Goal: Task Accomplishment & Management: Manage account settings

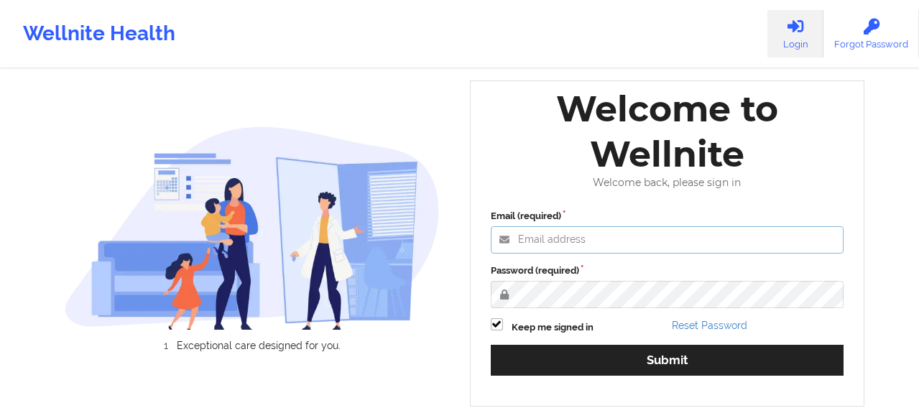
click at [543, 237] on input "Email (required)" at bounding box center [668, 239] width 354 height 27
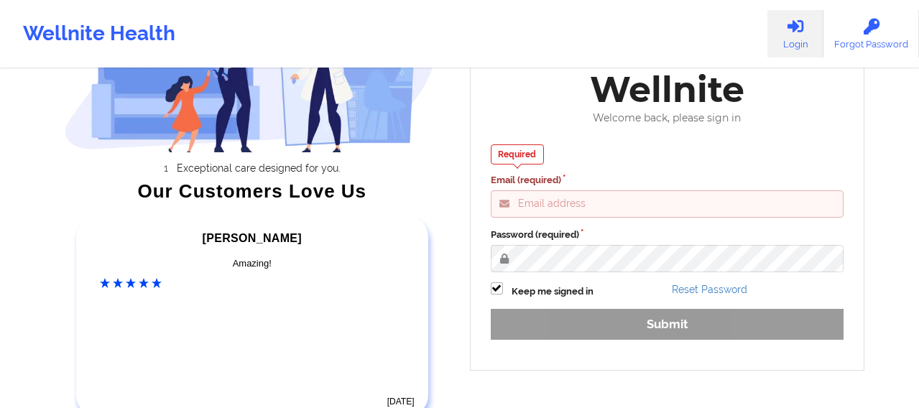
scroll to position [167, 0]
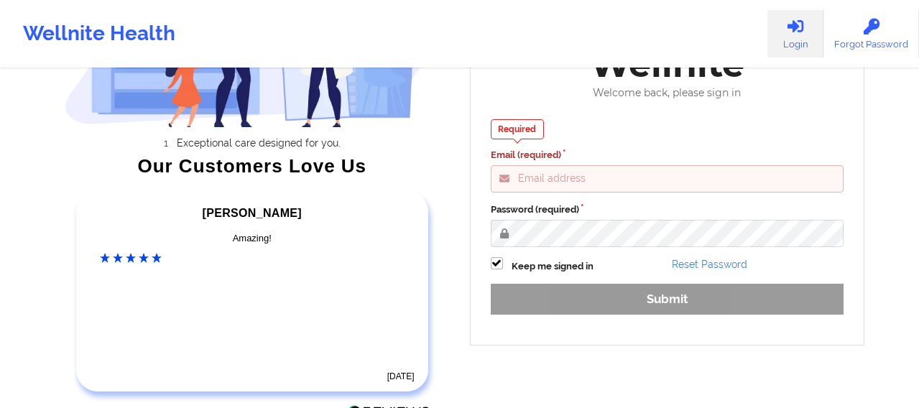
click at [541, 183] on input "Email (required)" at bounding box center [668, 178] width 354 height 27
type input "Fanama@wellnite.com"
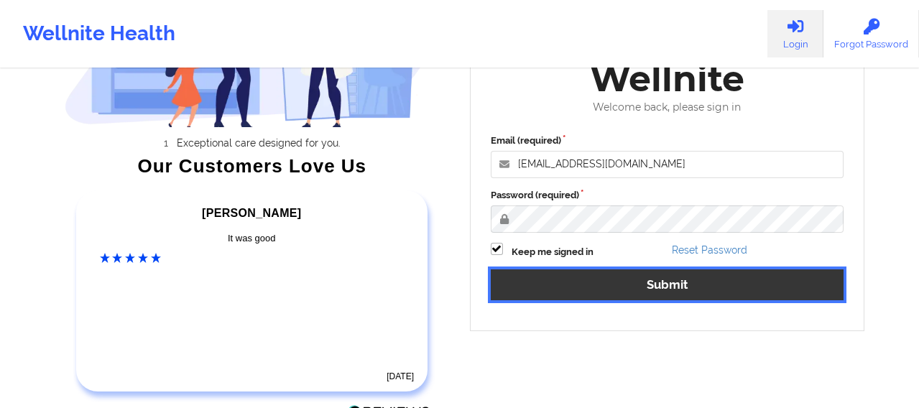
click at [630, 288] on button "Submit" at bounding box center [668, 285] width 354 height 31
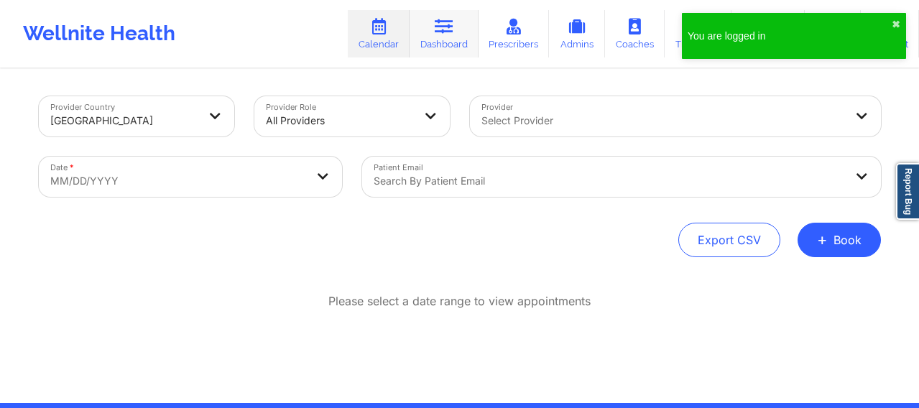
click at [441, 38] on link "Dashboard" at bounding box center [444, 33] width 69 height 47
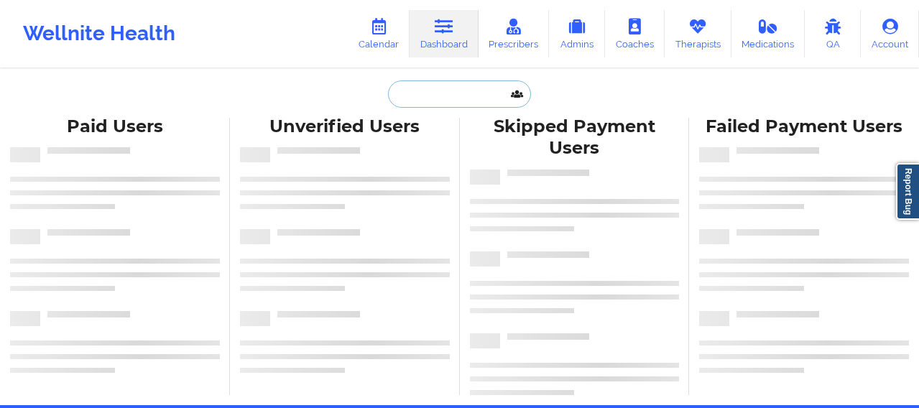
click at [421, 102] on input "text" at bounding box center [459, 94] width 142 height 27
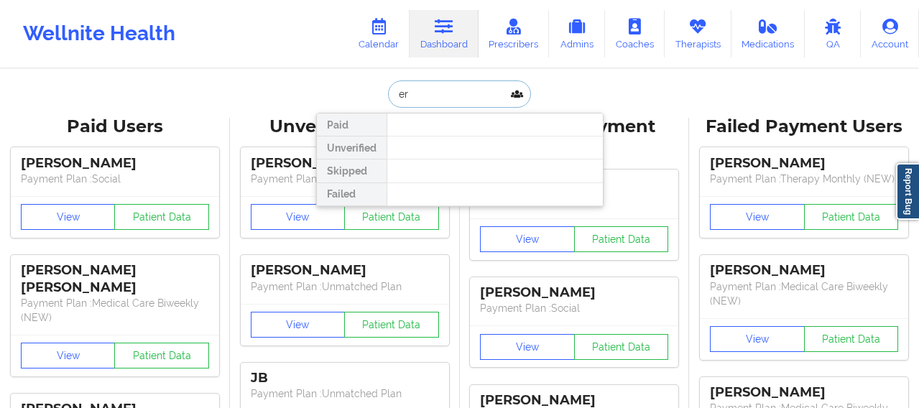
type input "e"
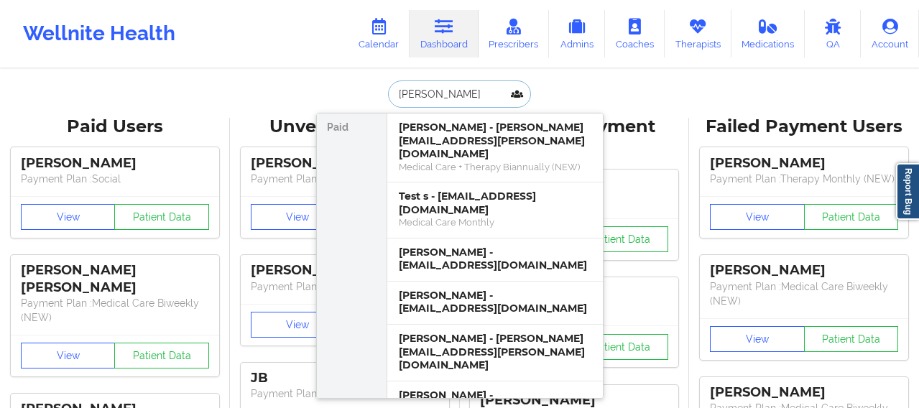
type input "Erin Ha"
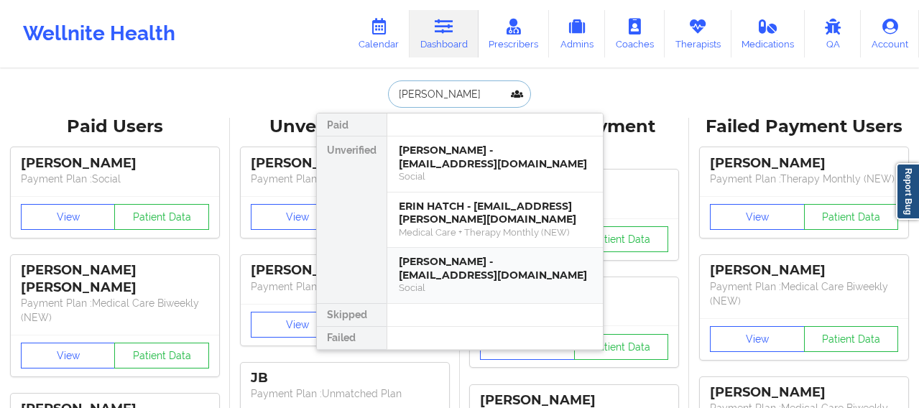
click at [493, 282] on div "Social" at bounding box center [495, 288] width 193 height 12
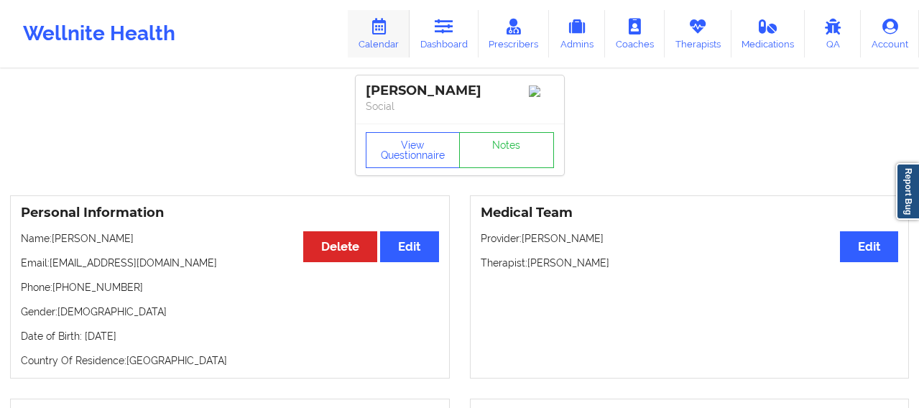
click at [397, 39] on link "Calendar" at bounding box center [379, 33] width 62 height 47
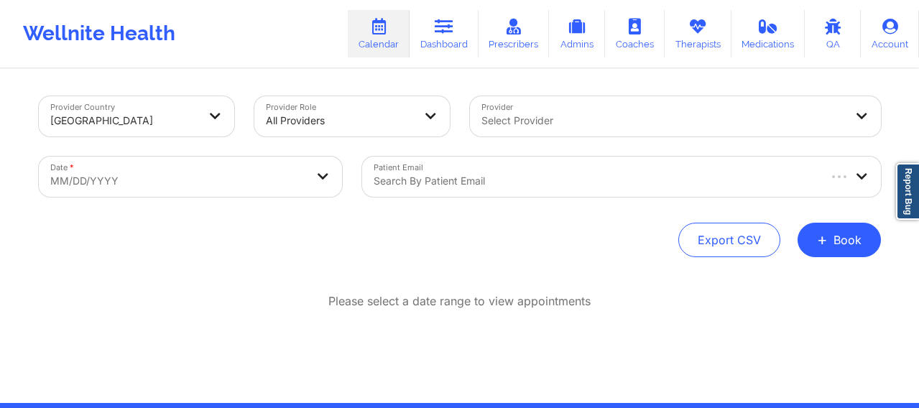
click at [485, 181] on div at bounding box center [595, 181] width 443 height 17
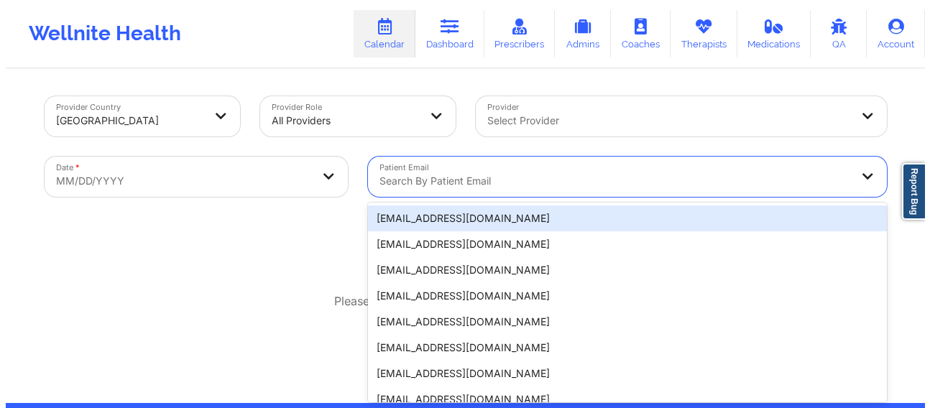
scroll to position [16, 0]
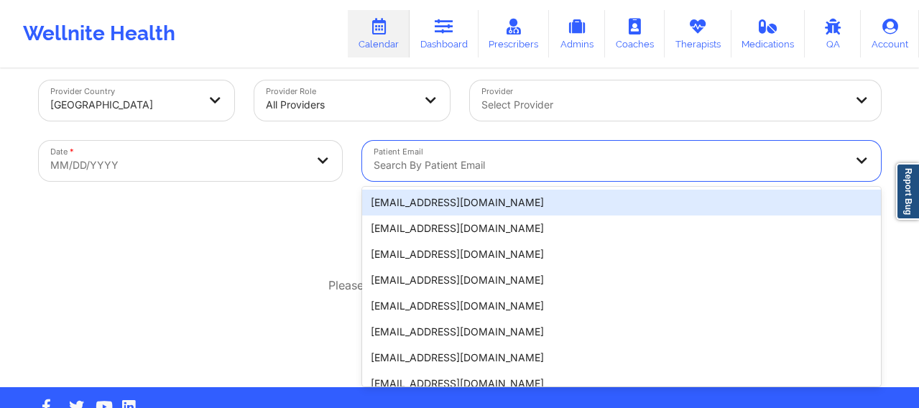
paste input "gramofsunshine@gmail.com"
type input "gramofsunshine@gmail.com"
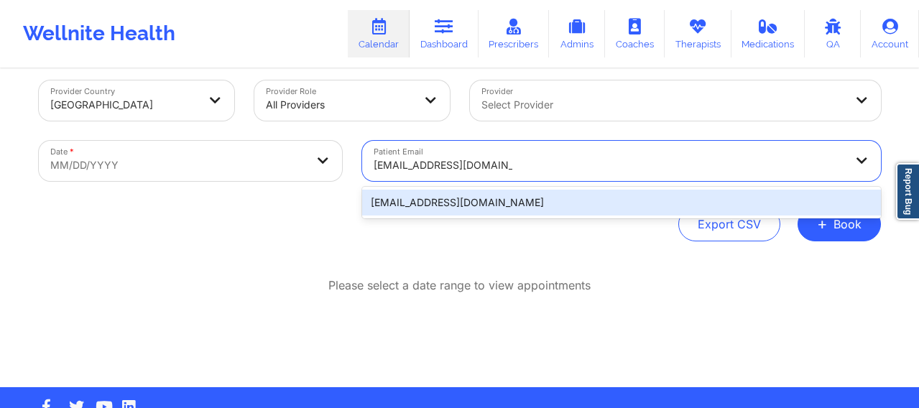
click at [459, 206] on div "gramofsunshine@gmail.com" at bounding box center [621, 203] width 519 height 26
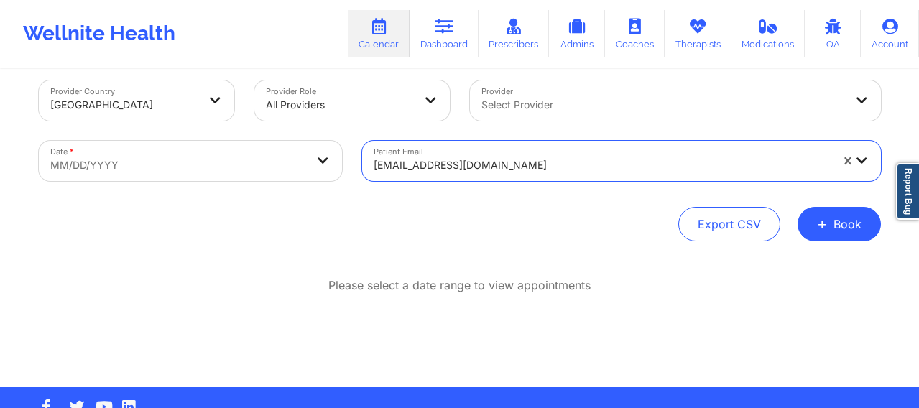
click at [216, 157] on body "Wellnite Health Calendar Dashboard Prescribers Admins Coaches Therapists Medica…" at bounding box center [459, 188] width 919 height 408
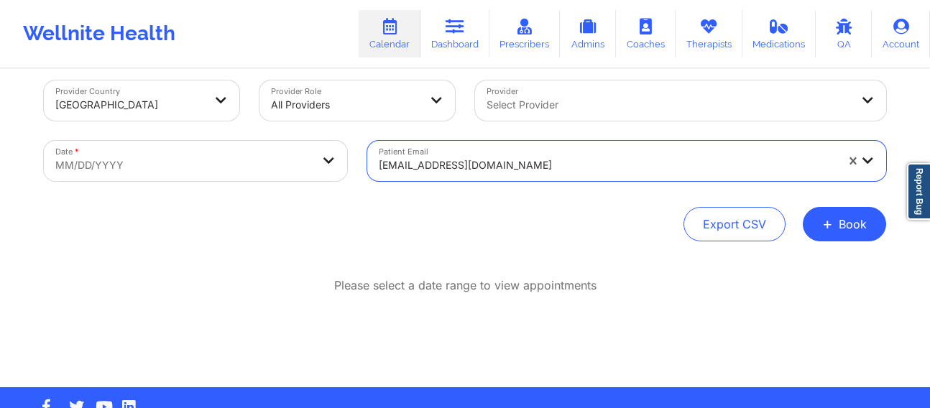
select select "2025-8"
select select "2025-9"
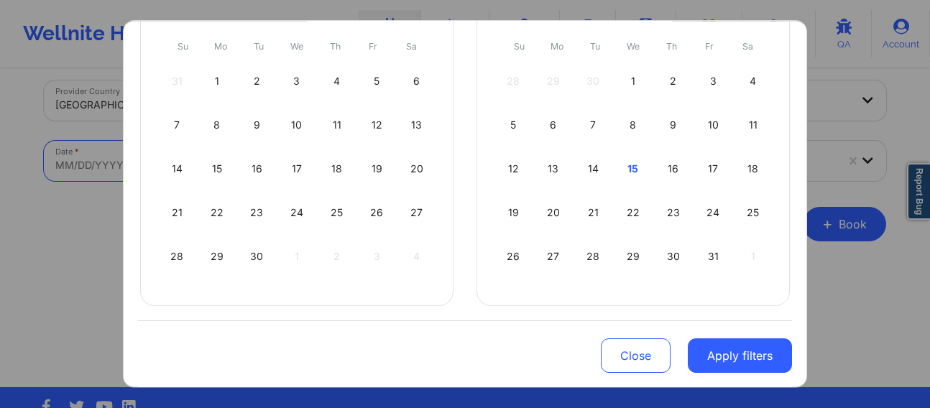
scroll to position [167, 0]
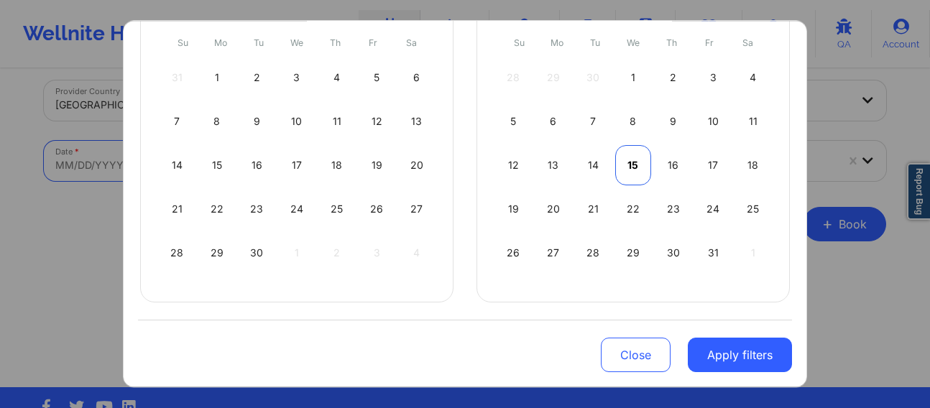
click at [626, 162] on div "15" at bounding box center [633, 165] width 37 height 40
select select "2025-9"
select select "2025-10"
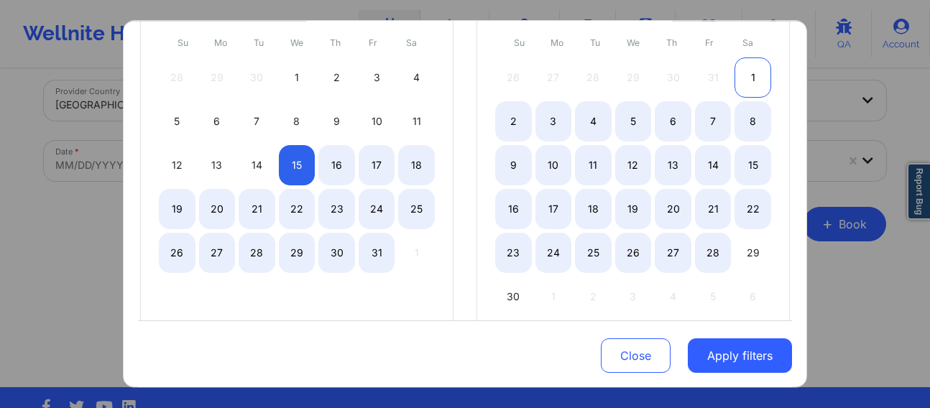
select select "2025-9"
select select "2025-10"
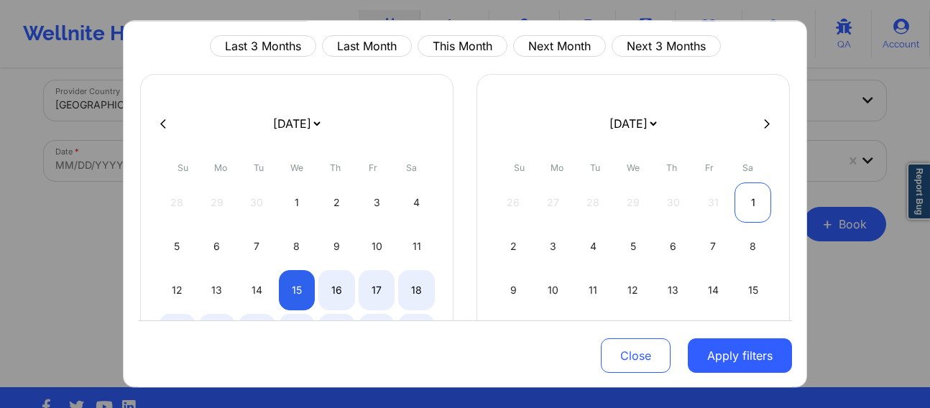
scroll to position [0, 0]
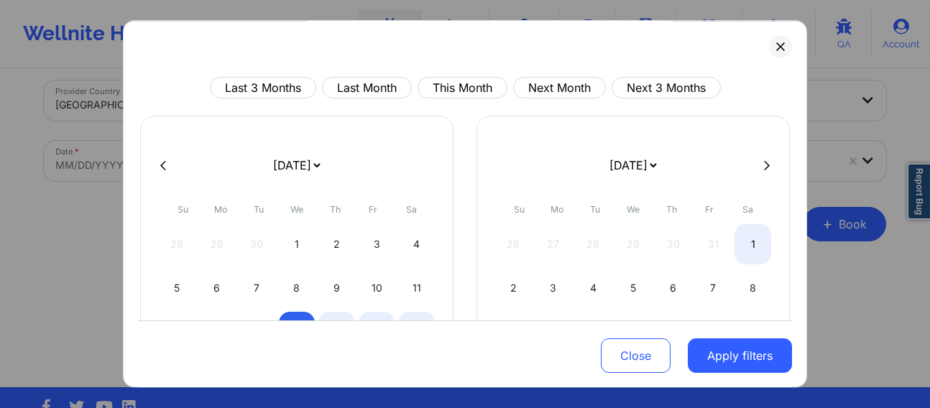
click at [764, 165] on icon at bounding box center [767, 165] width 6 height 11
select select "2025-10"
select select "2025-11"
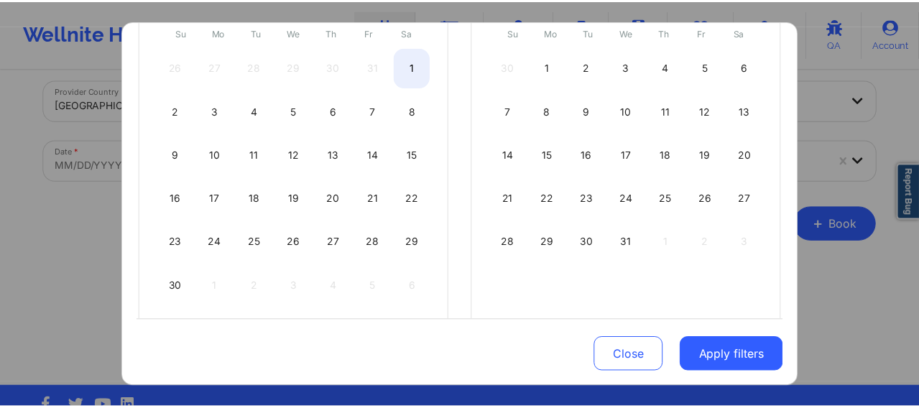
scroll to position [180, 0]
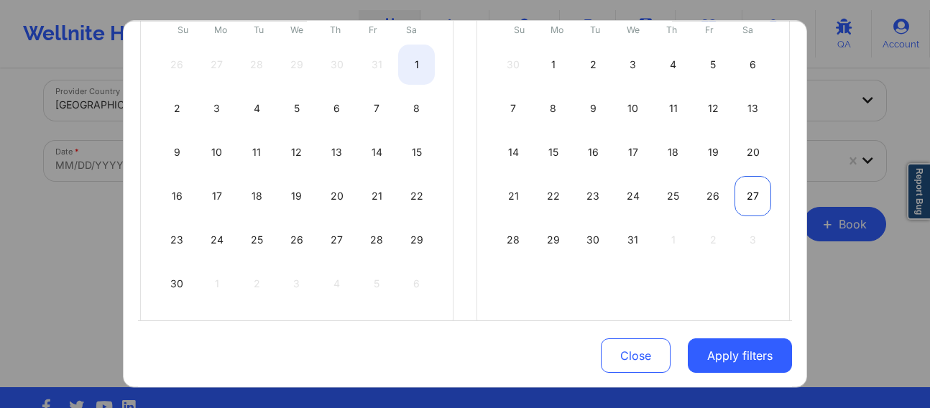
select select "2025-10"
select select "2025-11"
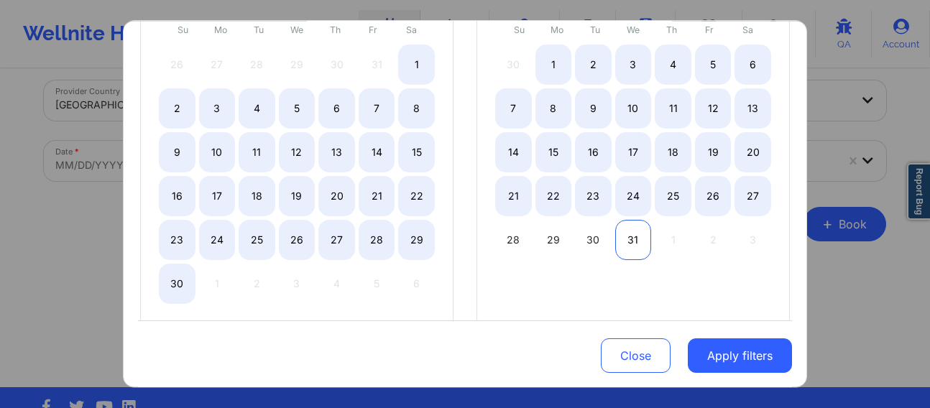
select select "2025-10"
select select "2025-11"
click at [635, 235] on div "31" at bounding box center [633, 240] width 37 height 40
select select "2025-9"
select select "2025-10"
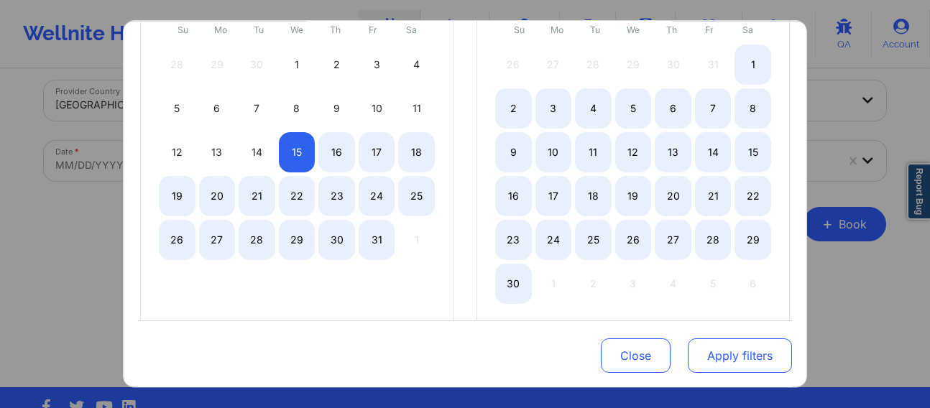
click at [729, 351] on button "Apply filters" at bounding box center [740, 356] width 104 height 35
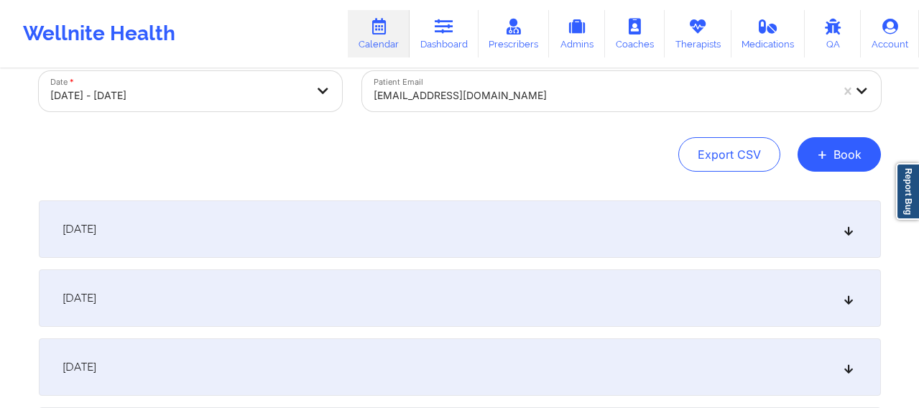
scroll to position [88, 0]
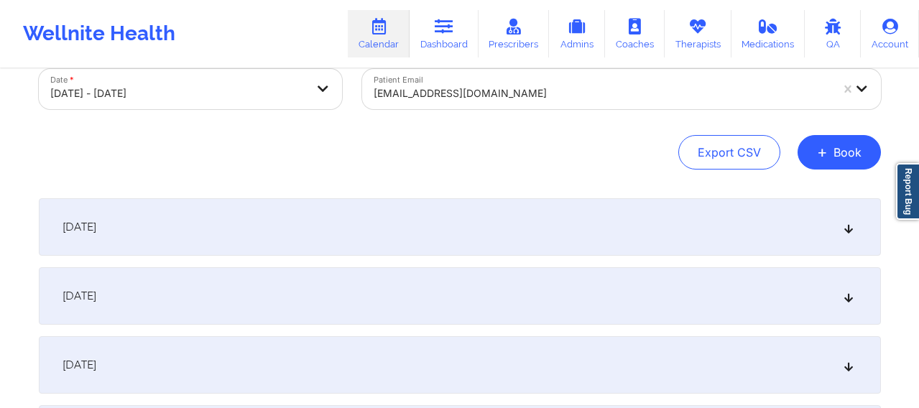
click at [431, 222] on div "[DATE]" at bounding box center [460, 227] width 842 height 58
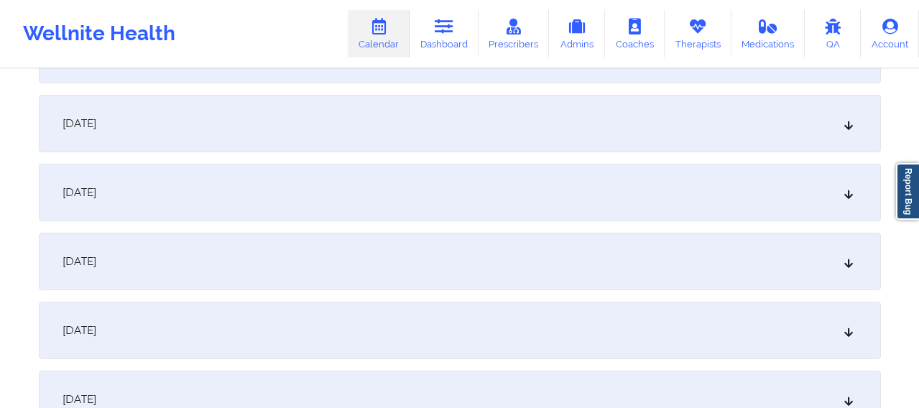
scroll to position [1286, 0]
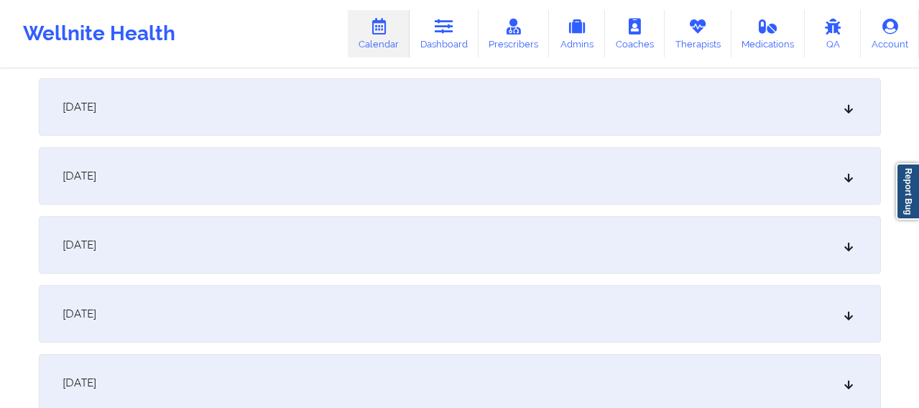
click at [349, 251] on div "October 29, 2025" at bounding box center [460, 245] width 842 height 58
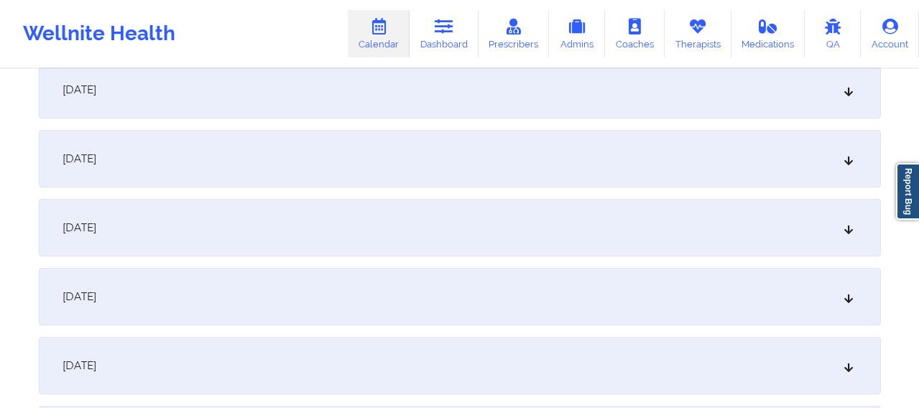
click at [354, 236] on div "November 12, 2025" at bounding box center [460, 228] width 842 height 58
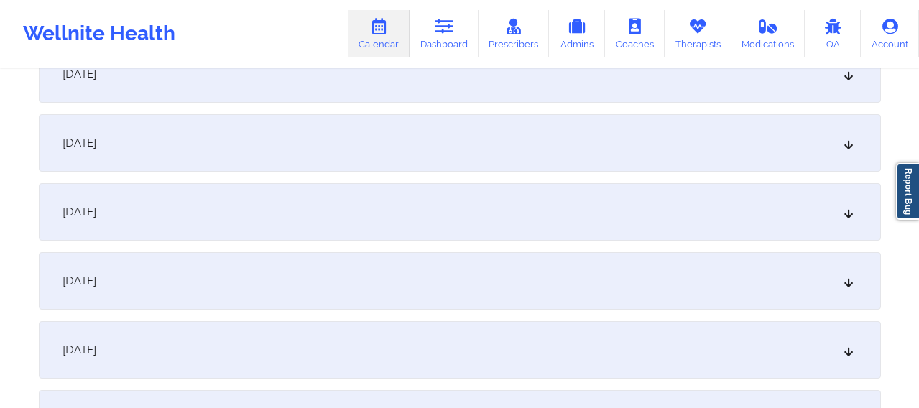
scroll to position [3745, 0]
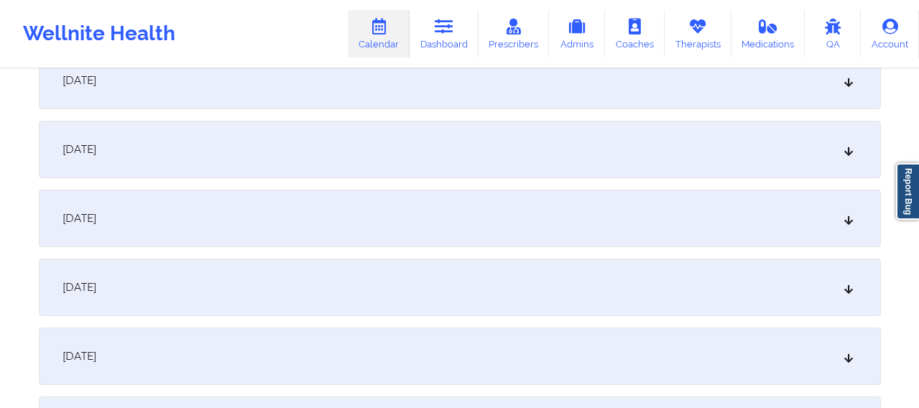
click at [199, 221] on div "November 26, 2025" at bounding box center [460, 219] width 842 height 58
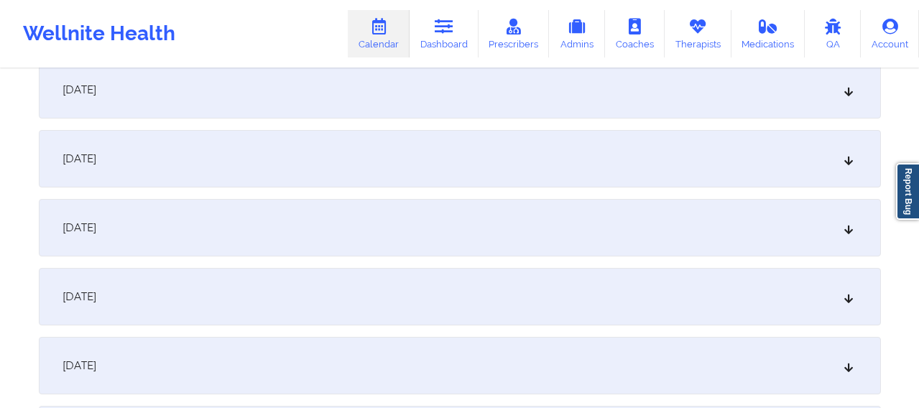
scroll to position [5506, 0]
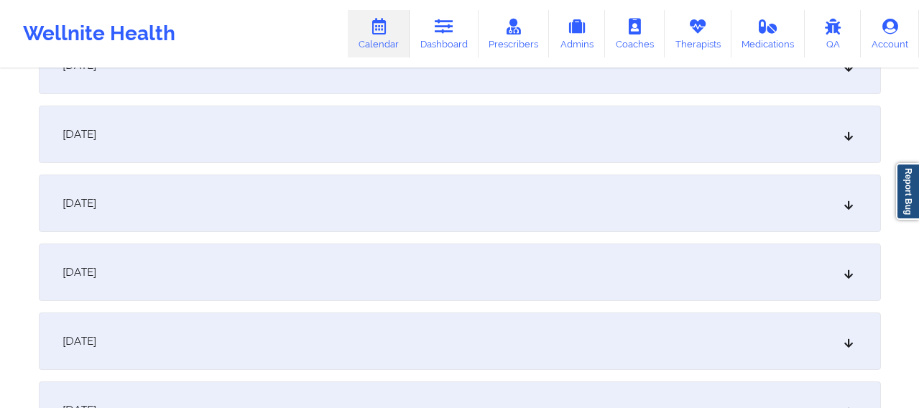
click at [272, 278] on div "December 10, 2025" at bounding box center [460, 273] width 842 height 58
click at [212, 290] on div "December 24, 2025" at bounding box center [460, 276] width 842 height 58
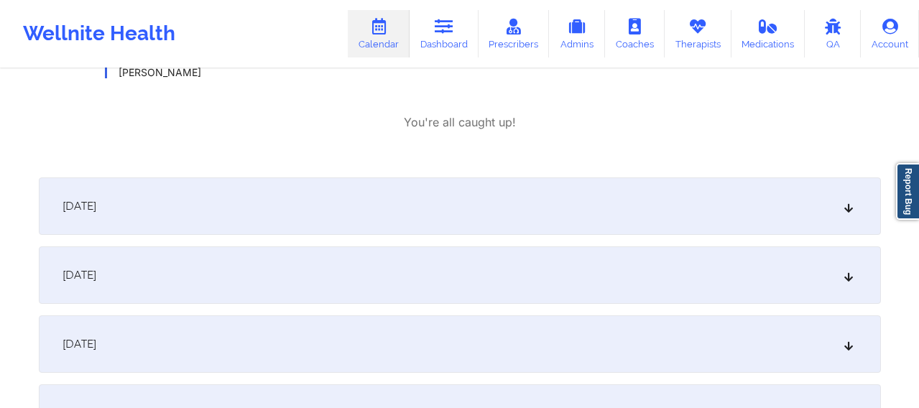
scroll to position [3993, 0]
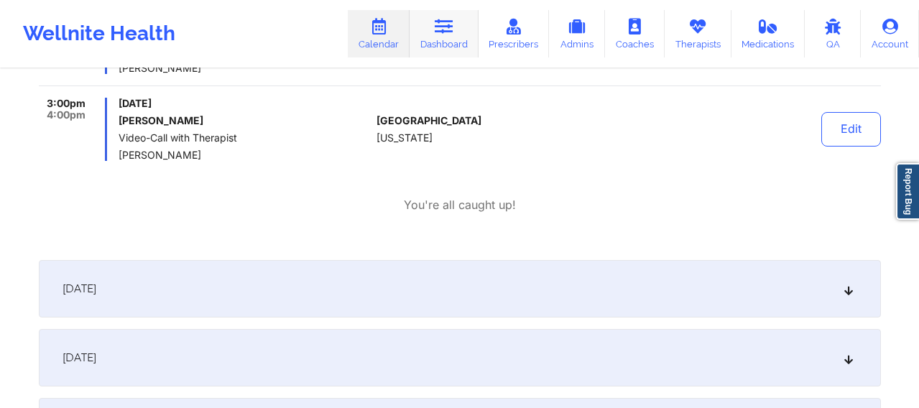
click at [452, 35] on link "Dashboard" at bounding box center [444, 33] width 69 height 47
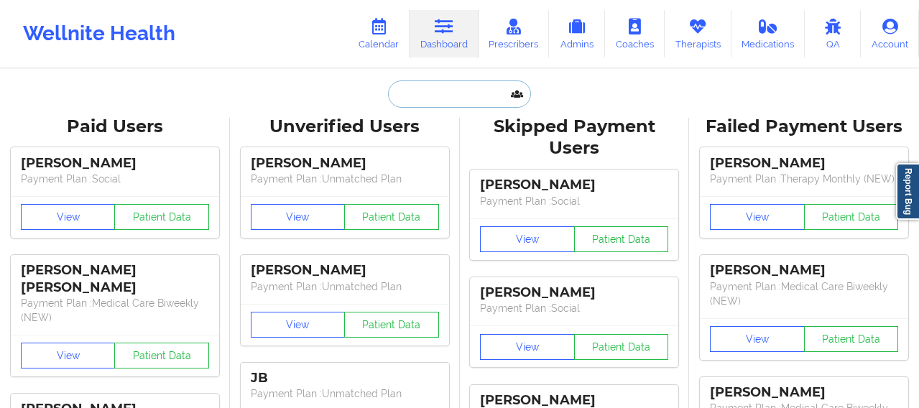
click at [423, 98] on input "text" at bounding box center [459, 94] width 142 height 27
paste input "[PERSON_NAME]"
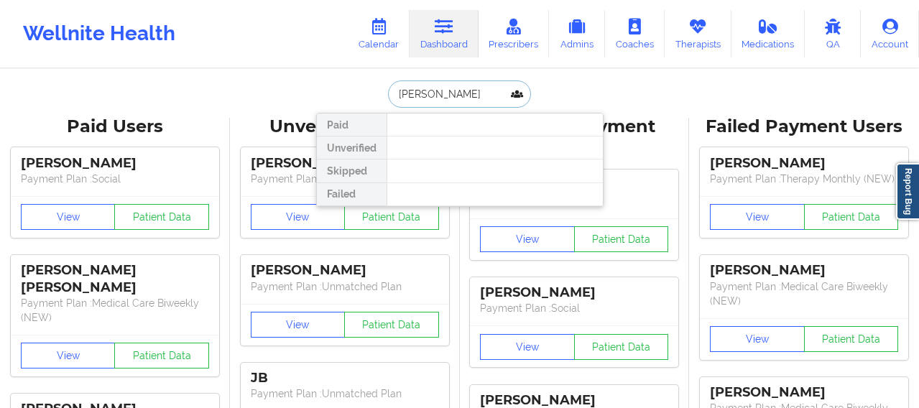
click at [430, 91] on input "[PERSON_NAME]" at bounding box center [459, 94] width 142 height 27
drag, startPoint x: 433, startPoint y: 94, endPoint x: 388, endPoint y: 95, distance: 45.3
click at [388, 95] on input "[PERSON_NAME]" at bounding box center [459, 94] width 142 height 27
type input "Christy"
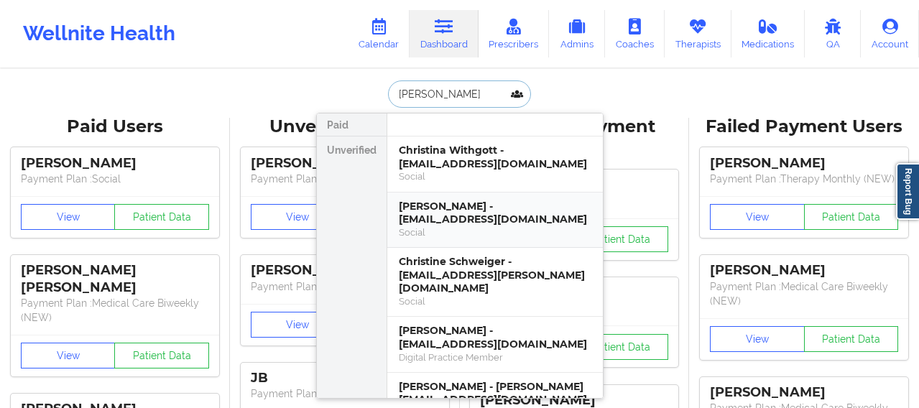
click at [448, 216] on div "Audrae Christy - audi037@yahoo.com" at bounding box center [495, 213] width 193 height 27
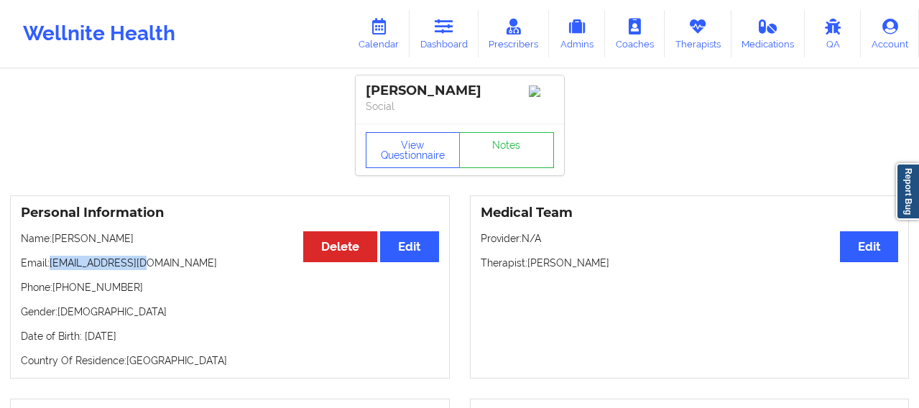
drag, startPoint x: 156, startPoint y: 270, endPoint x: 52, endPoint y: 270, distance: 104.2
click at [52, 270] on p "Email: audi037@yahoo.com" at bounding box center [230, 263] width 418 height 14
copy p "[EMAIL_ADDRESS][DOMAIN_NAME]"
click at [400, 45] on link "Calendar" at bounding box center [379, 33] width 62 height 47
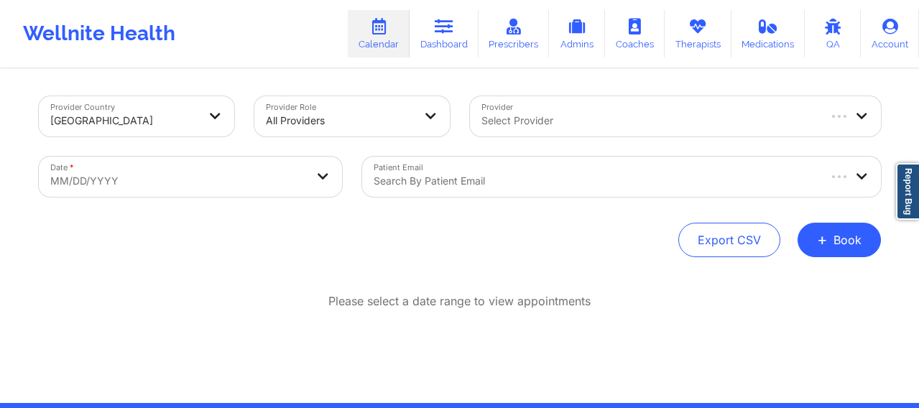
click at [478, 173] on div at bounding box center [595, 181] width 443 height 17
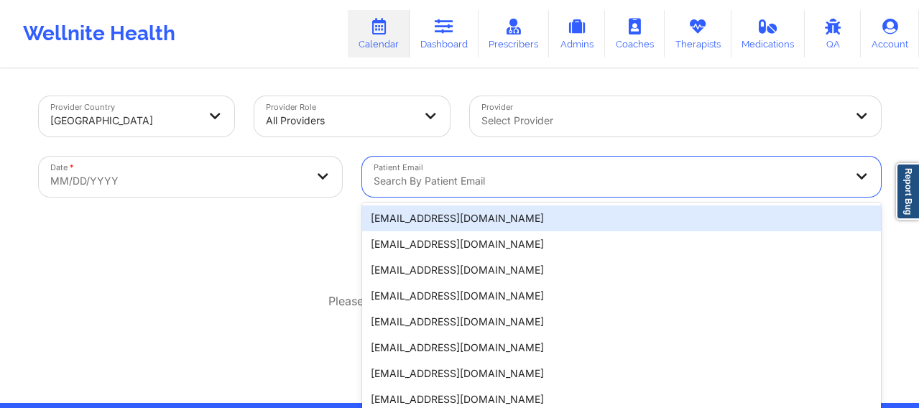
paste input "[EMAIL_ADDRESS][DOMAIN_NAME]"
type input "[EMAIL_ADDRESS][DOMAIN_NAME]"
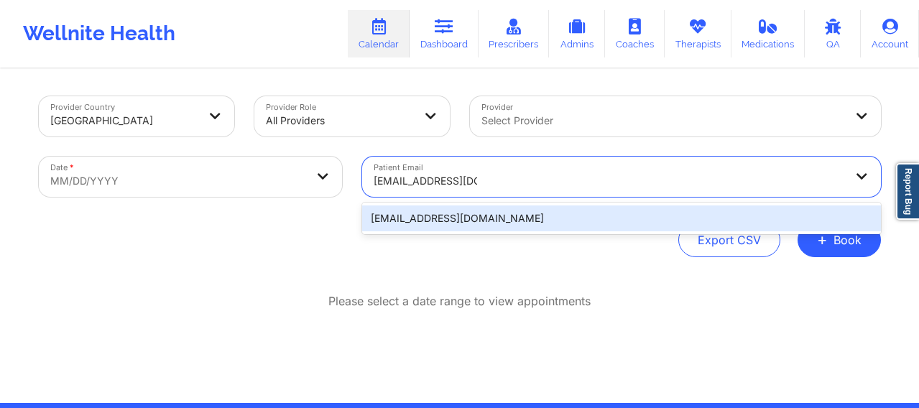
click at [466, 210] on div "[EMAIL_ADDRESS][DOMAIN_NAME]" at bounding box center [621, 219] width 519 height 26
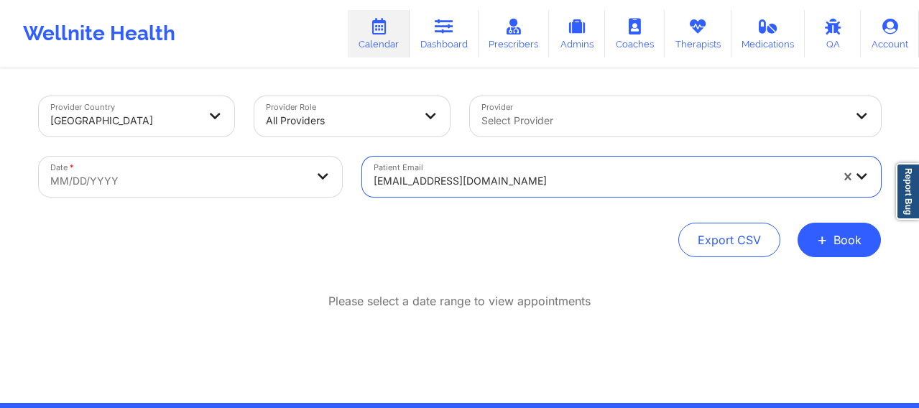
click at [253, 180] on body "Wellnite Health Calendar Dashboard Prescribers Admins Coaches Therapists Medica…" at bounding box center [459, 204] width 919 height 408
select select "2025-8"
select select "2025-9"
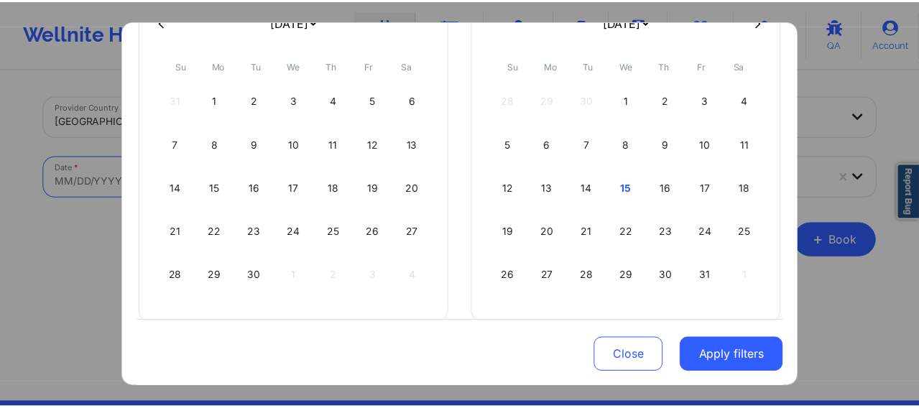
scroll to position [167, 0]
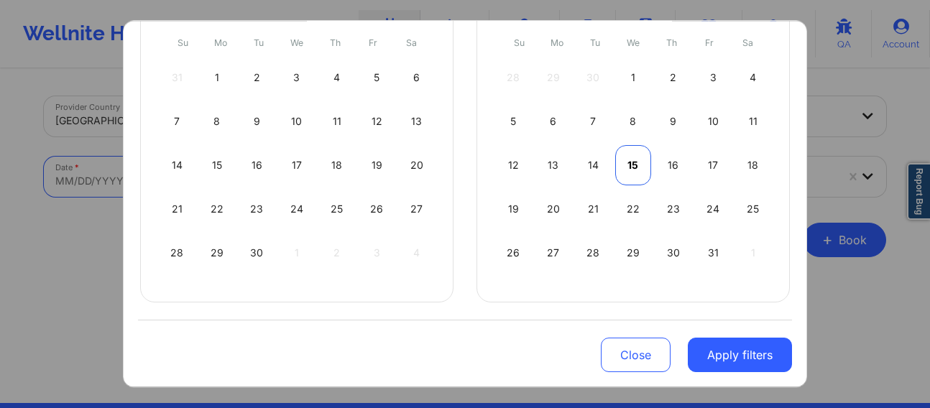
click at [636, 162] on div "15" at bounding box center [633, 165] width 37 height 40
select select "2025-9"
select select "2025-10"
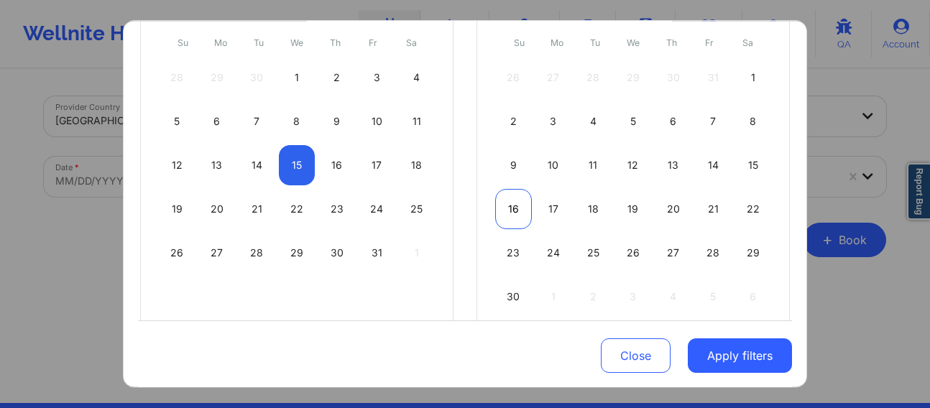
select select "2025-9"
select select "2025-10"
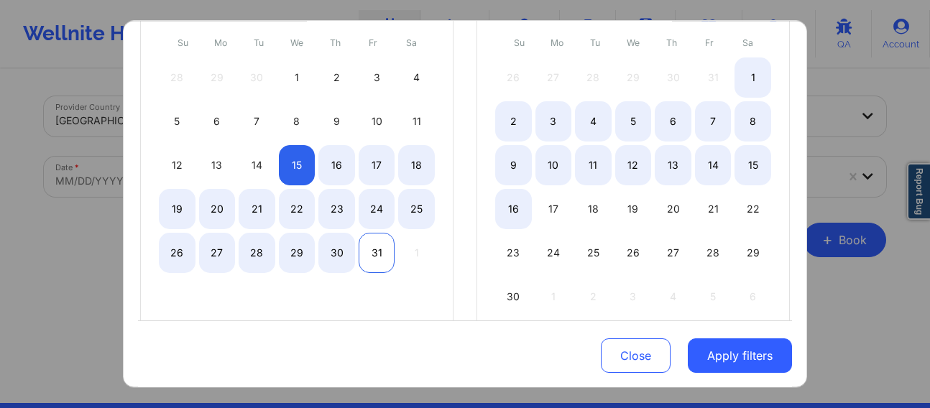
select select "2025-9"
select select "2025-10"
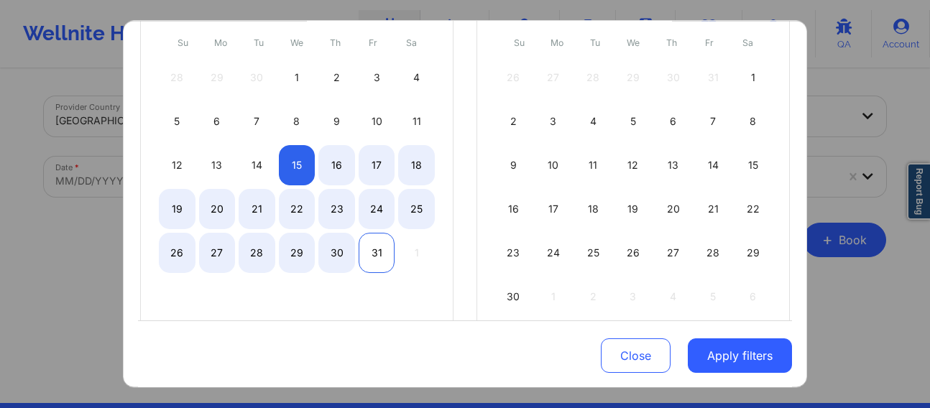
click at [382, 255] on div "31" at bounding box center [377, 253] width 37 height 40
select select "2025-9"
select select "2025-10"
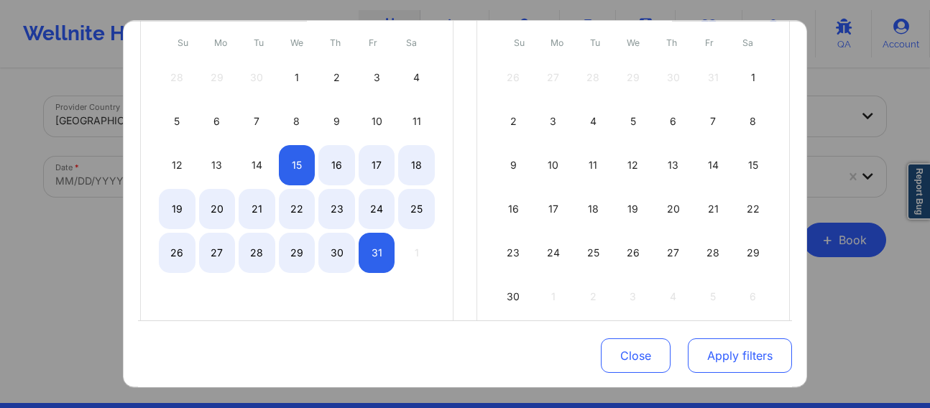
click at [710, 354] on button "Apply filters" at bounding box center [740, 356] width 104 height 35
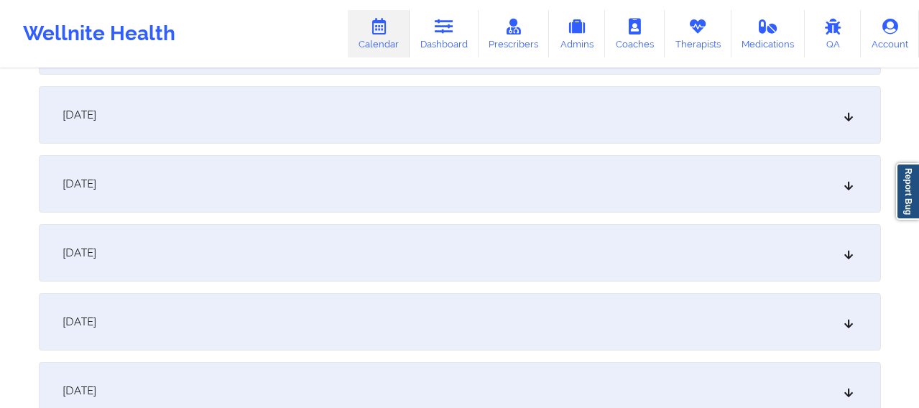
scroll to position [431, 0]
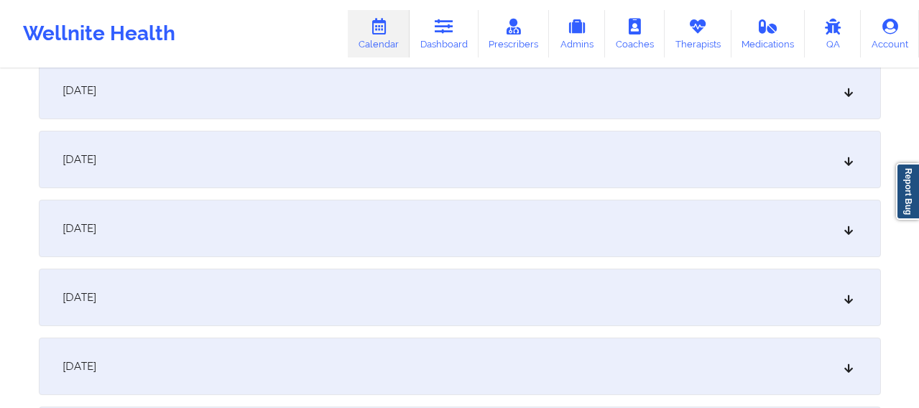
click at [315, 283] on div "October 21, 2025" at bounding box center [460, 298] width 842 height 58
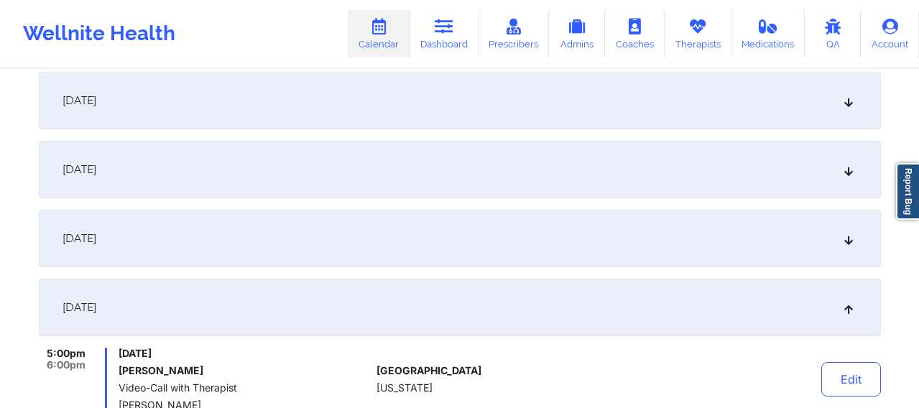
scroll to position [419, 0]
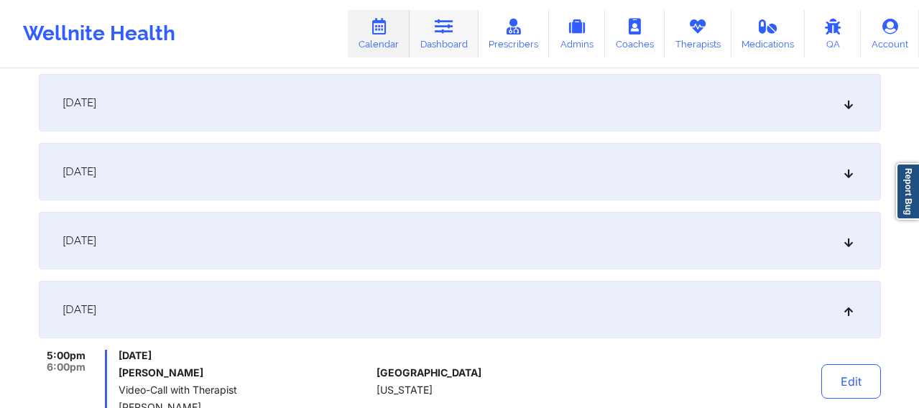
click at [441, 32] on icon at bounding box center [444, 27] width 19 height 16
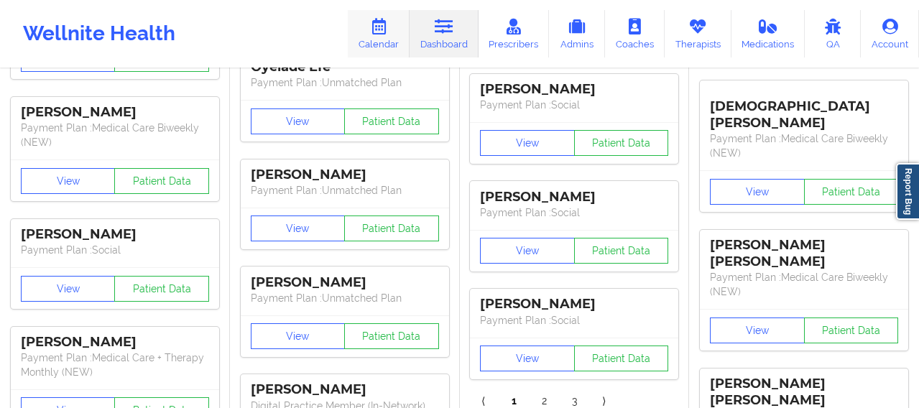
click at [382, 24] on icon at bounding box center [378, 27] width 19 height 16
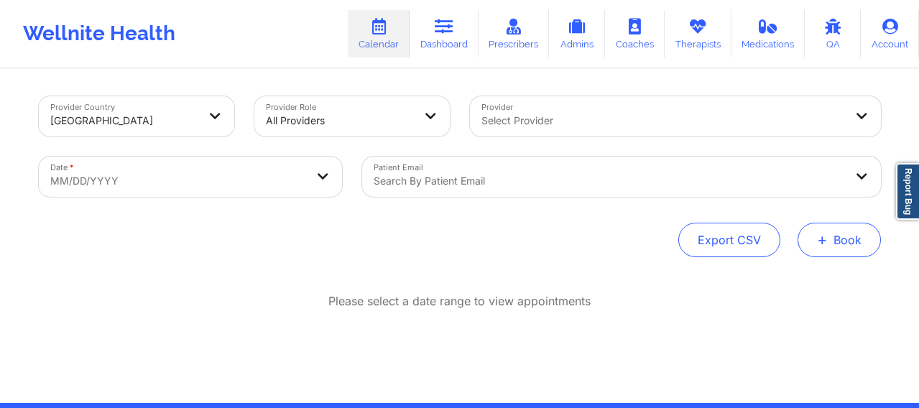
click at [842, 239] on button "+ Book" at bounding box center [839, 240] width 83 height 35
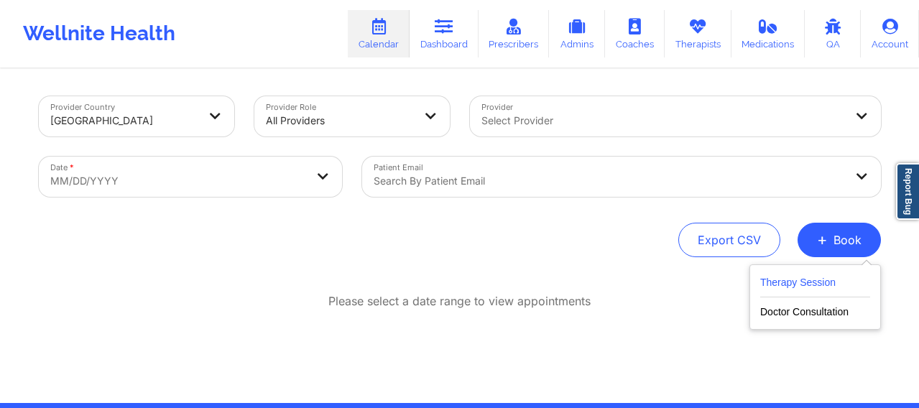
click at [774, 288] on button "Therapy Session" at bounding box center [815, 286] width 110 height 24
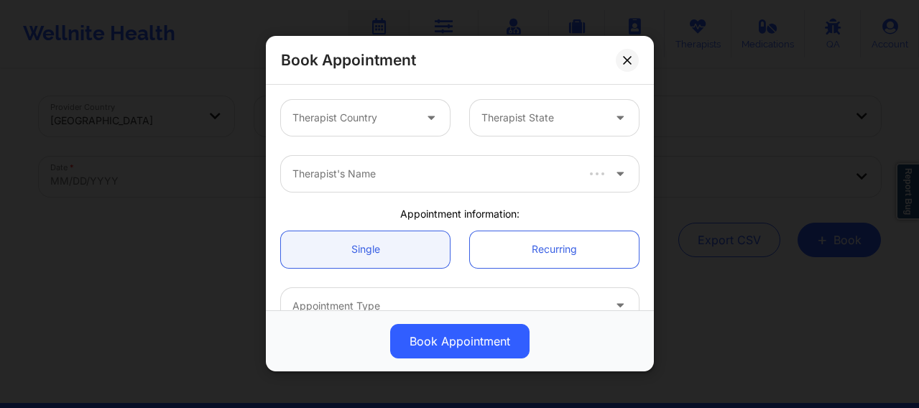
click at [359, 121] on div at bounding box center [353, 118] width 121 height 17
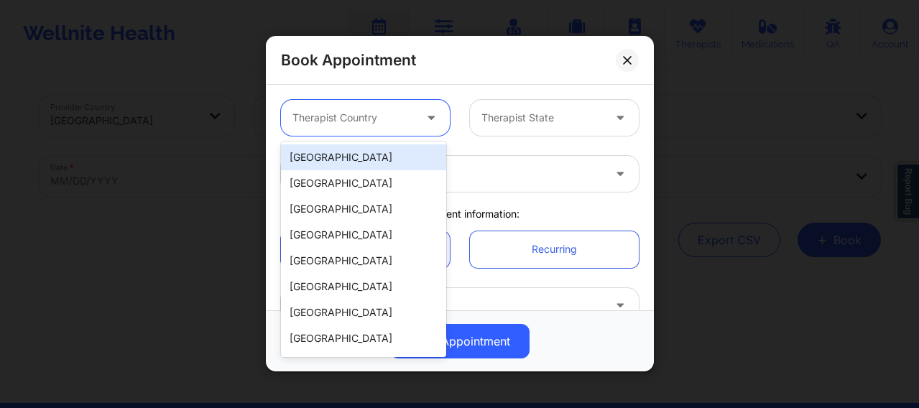
click at [334, 158] on div "[GEOGRAPHIC_DATA]" at bounding box center [363, 157] width 165 height 26
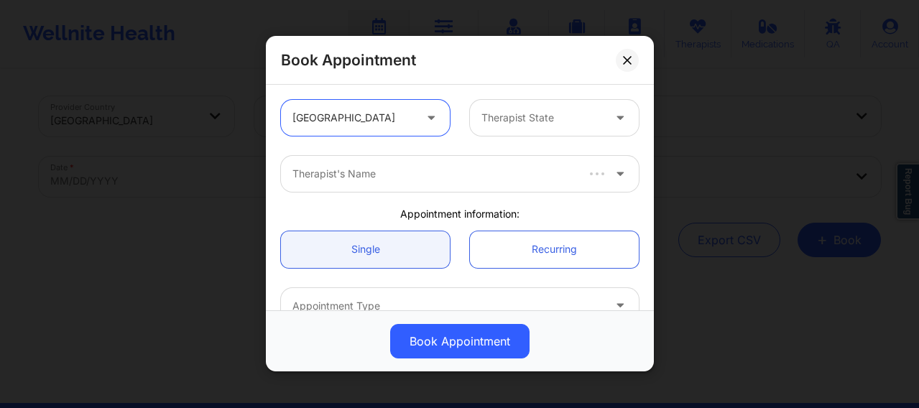
click at [499, 129] on div "Therapist State" at bounding box center [537, 118] width 134 height 36
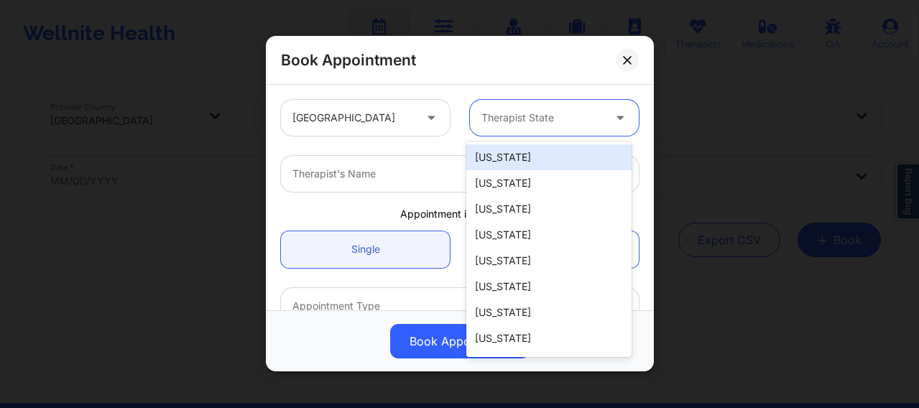
click at [495, 161] on div "[US_STATE]" at bounding box center [548, 157] width 165 height 26
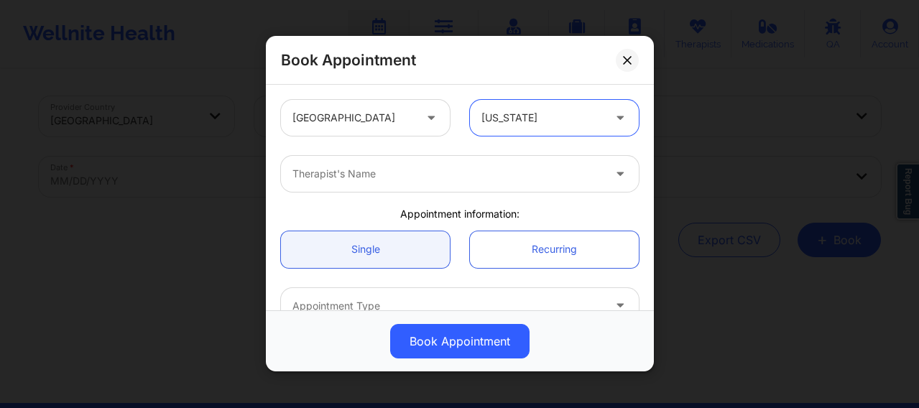
click at [393, 172] on div at bounding box center [448, 174] width 311 height 17
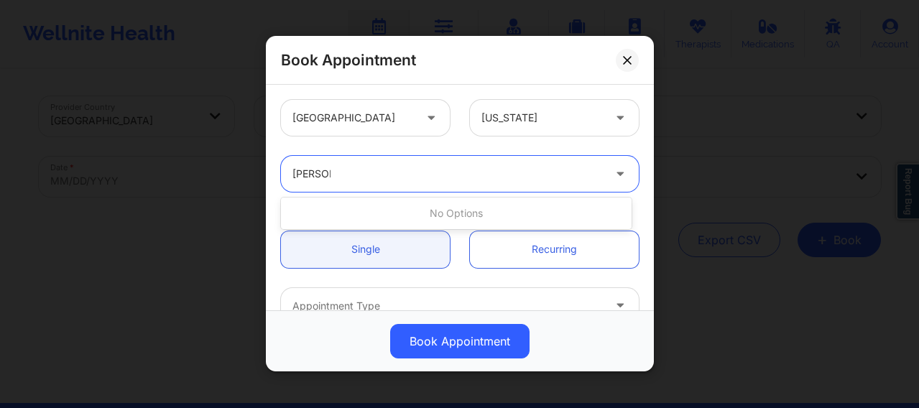
type input "Mellisa"
type input "[PERSON_NAME]"
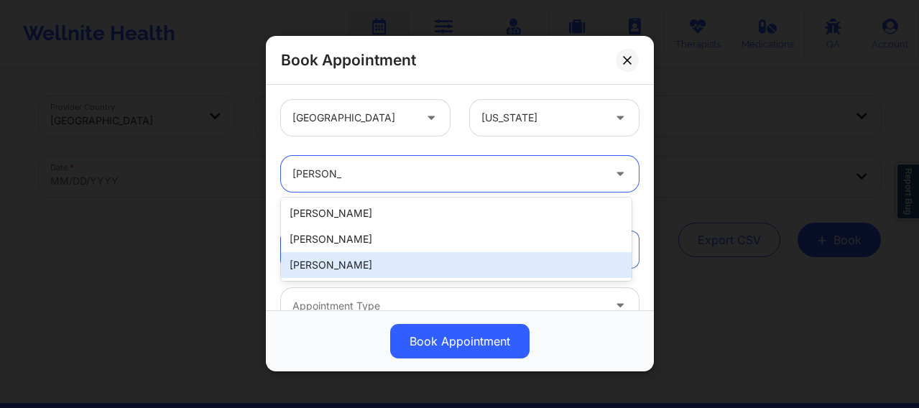
click at [347, 261] on div "[PERSON_NAME]" at bounding box center [456, 265] width 351 height 26
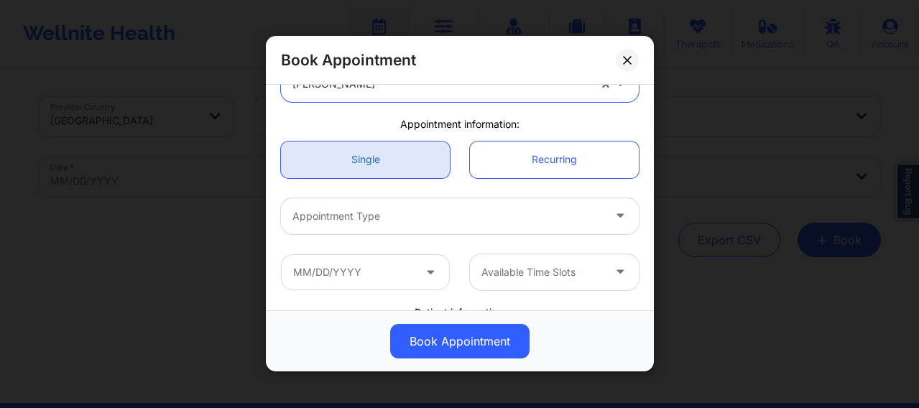
scroll to position [108, 0]
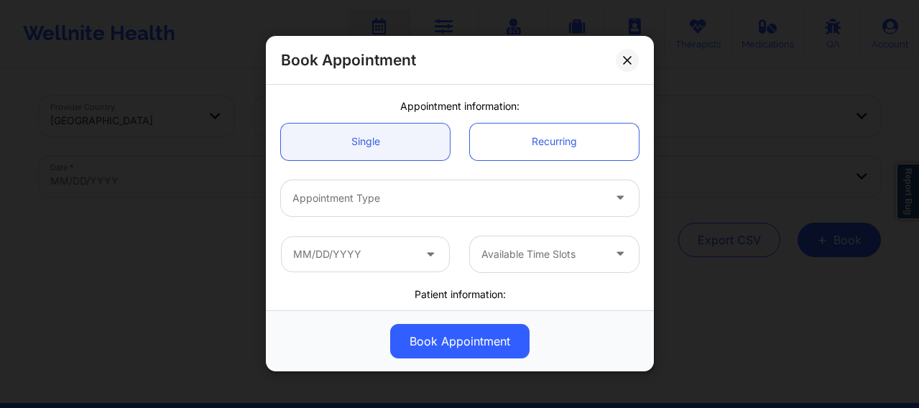
click at [373, 200] on div at bounding box center [448, 198] width 311 height 17
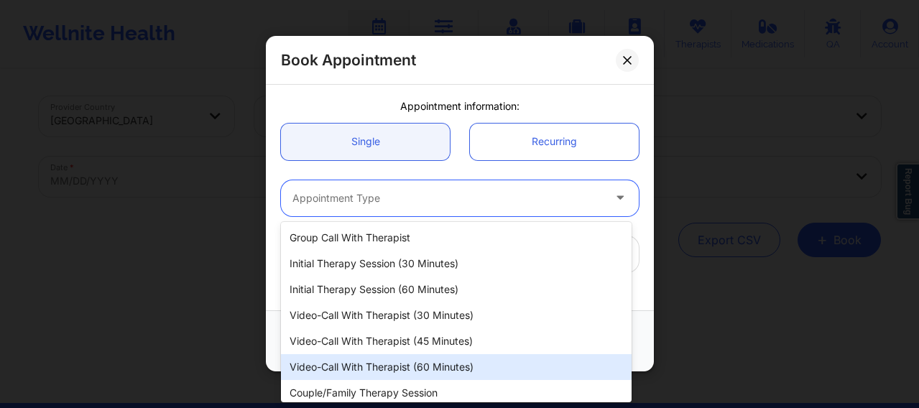
click at [388, 362] on div "Video-Call with Therapist (60 minutes)" at bounding box center [456, 367] width 351 height 26
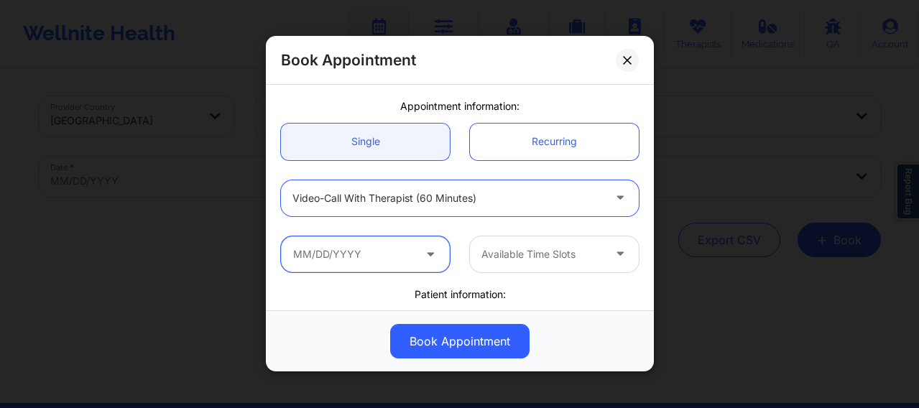
click at [390, 270] on input "text" at bounding box center [365, 254] width 169 height 36
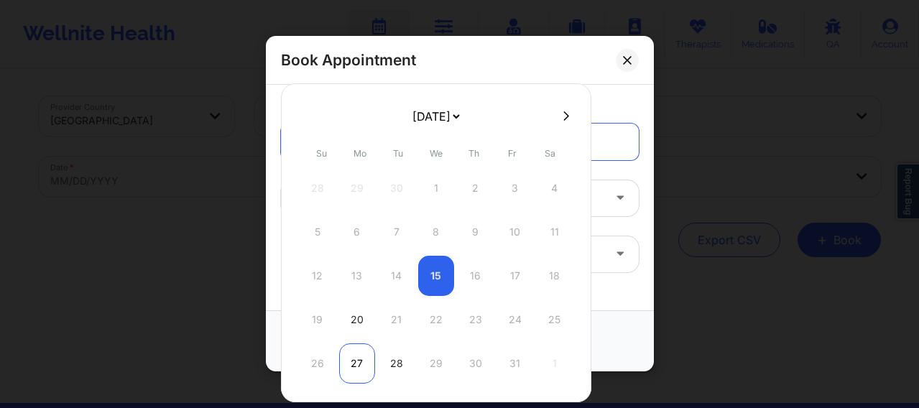
click at [354, 362] on div "27" at bounding box center [357, 364] width 36 height 40
type input "10/27/2025"
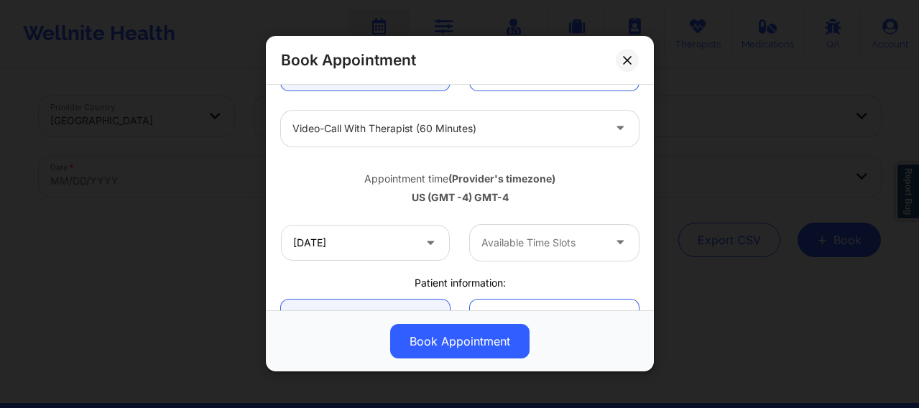
scroll to position [180, 0]
click at [518, 250] on div "Available Time Slots" at bounding box center [537, 241] width 134 height 36
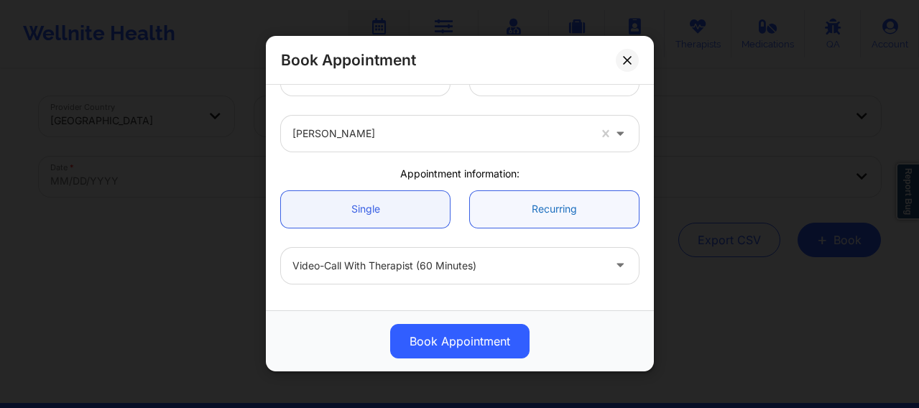
scroll to position [36, 0]
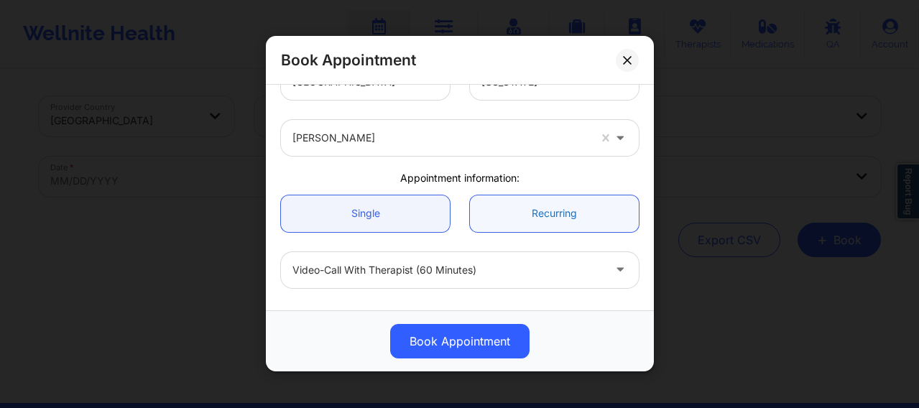
click at [528, 208] on link "Recurring" at bounding box center [554, 214] width 169 height 37
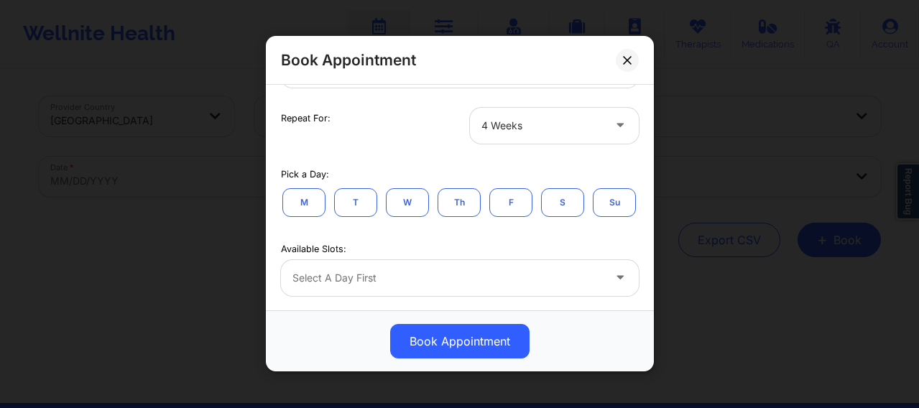
scroll to position [264, 0]
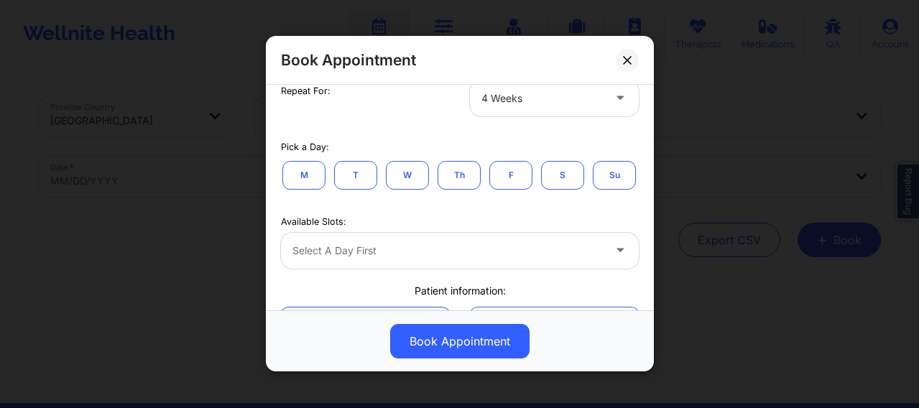
click at [300, 170] on button "M" at bounding box center [303, 175] width 43 height 29
click at [384, 259] on div at bounding box center [448, 250] width 311 height 17
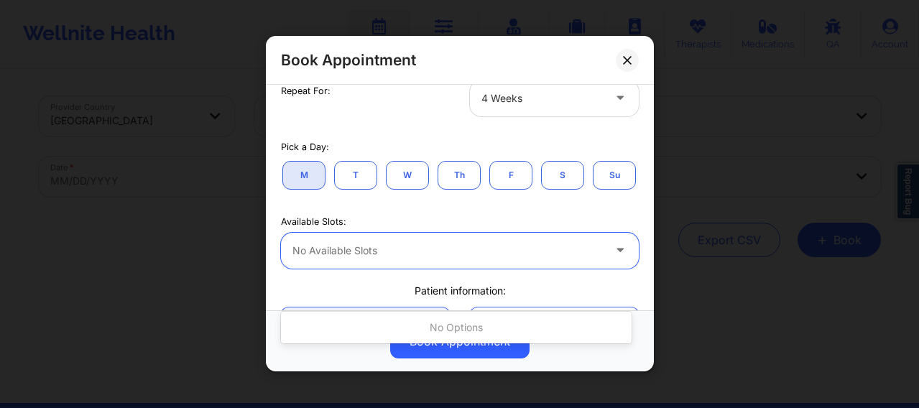
click at [384, 259] on div at bounding box center [448, 250] width 311 height 17
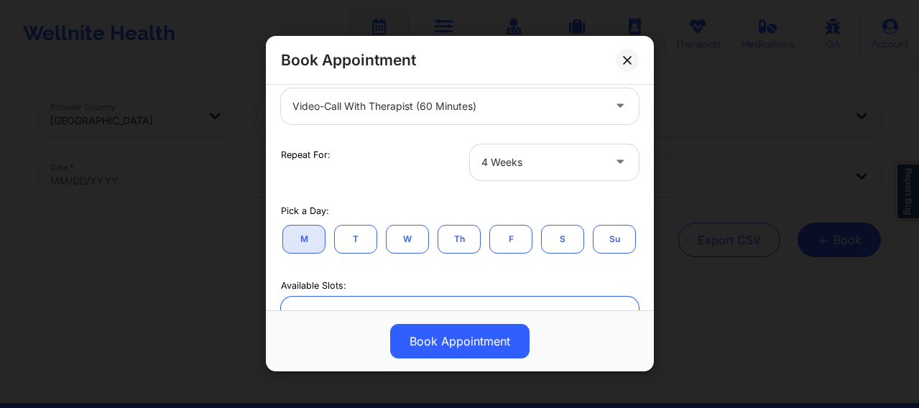
scroll to position [216, 0]
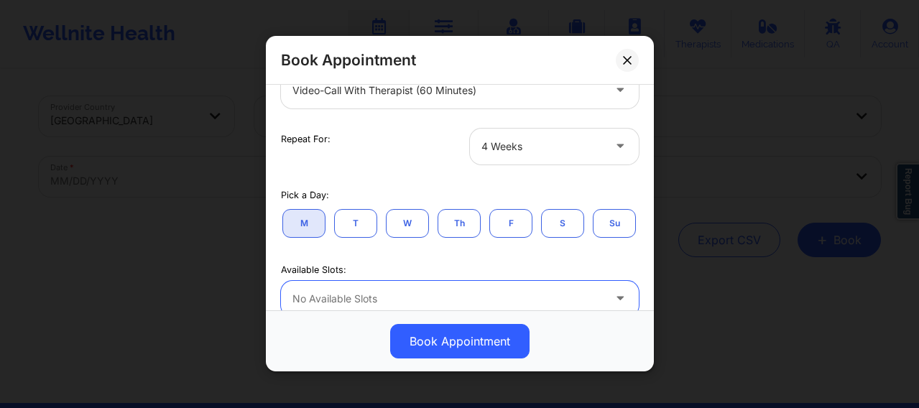
click at [489, 152] on div at bounding box center [542, 146] width 121 height 17
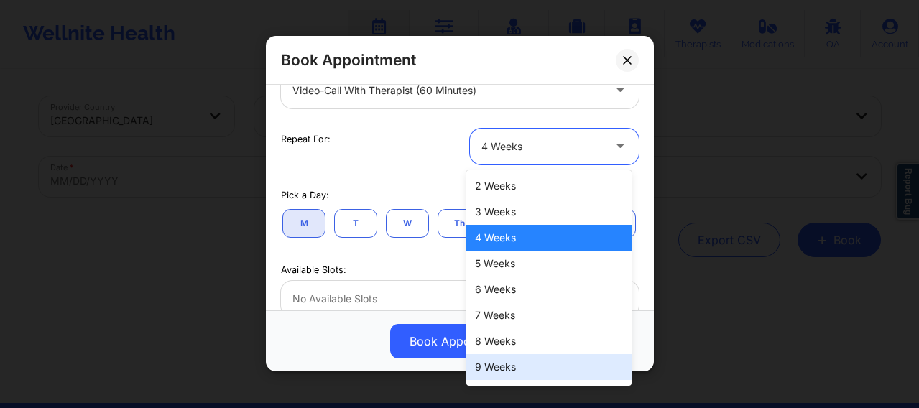
scroll to position [75, 0]
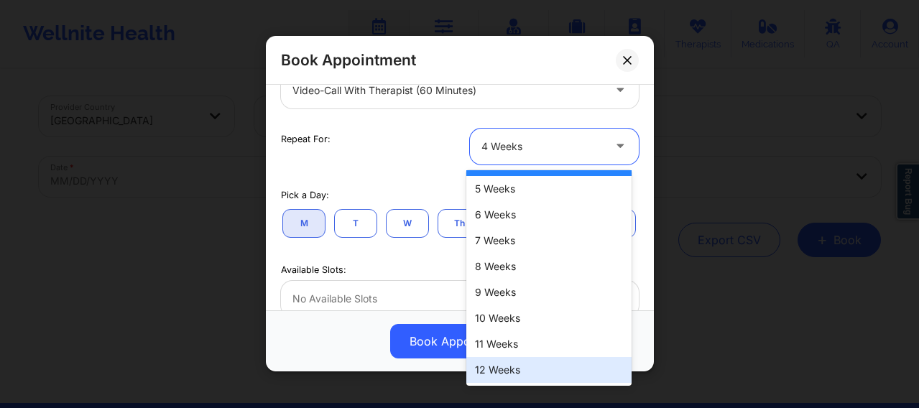
click at [512, 369] on div "12 Weeks" at bounding box center [548, 370] width 165 height 26
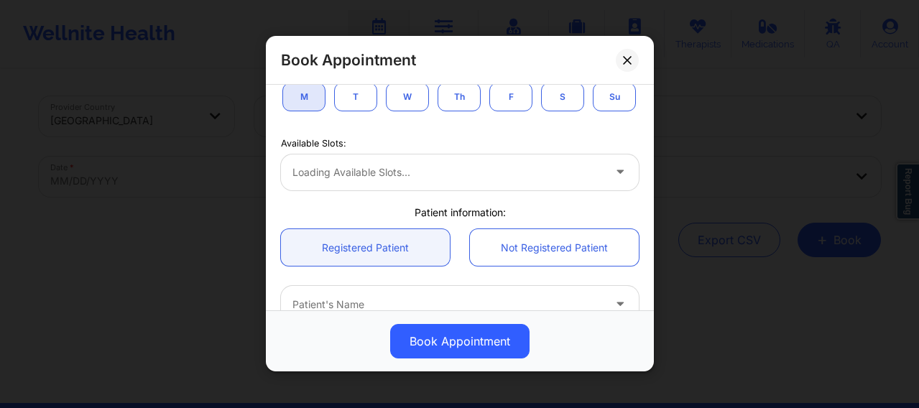
scroll to position [372, 0]
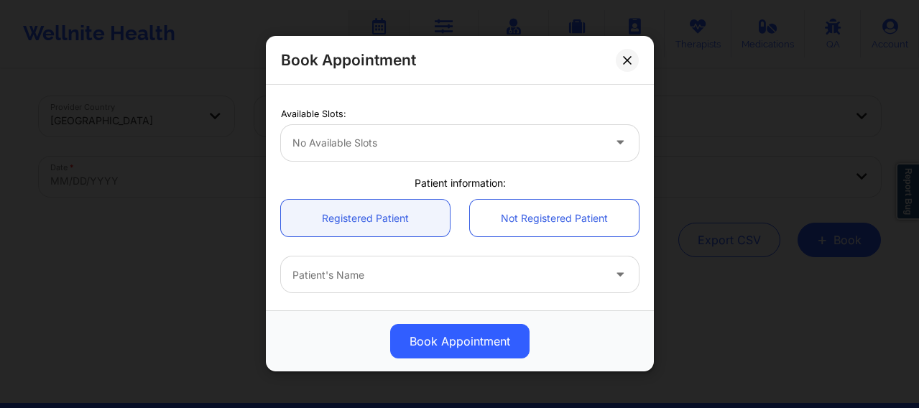
click at [384, 152] on div at bounding box center [448, 142] width 311 height 17
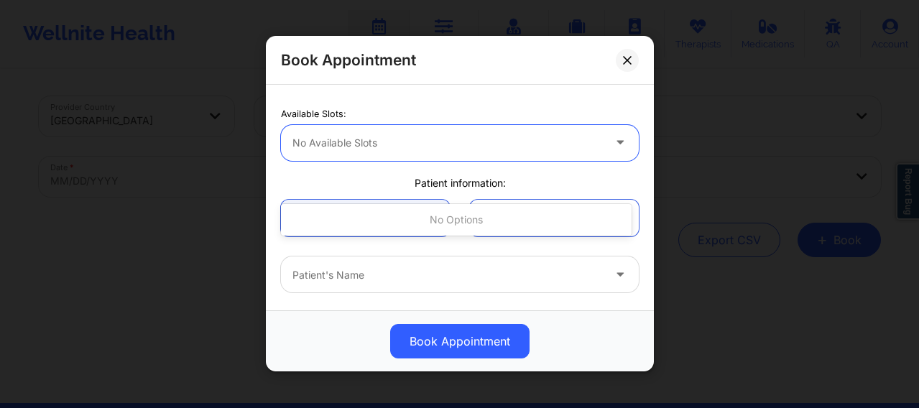
click at [384, 152] on div at bounding box center [448, 142] width 311 height 17
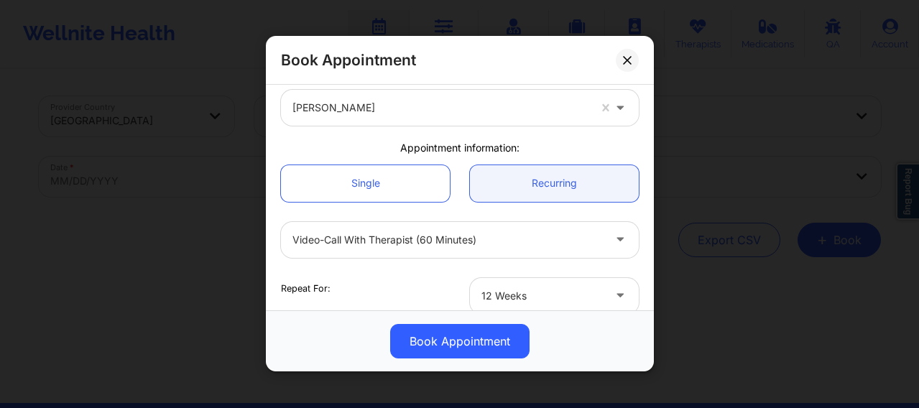
scroll to position [0, 0]
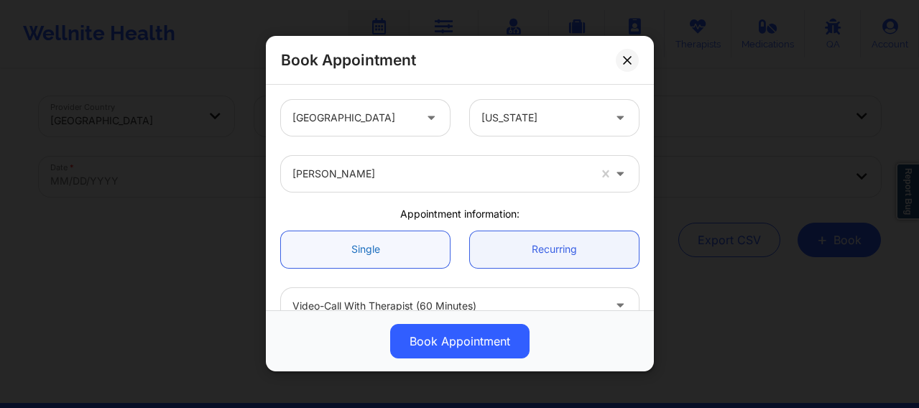
click at [404, 253] on link "Single" at bounding box center [365, 249] width 169 height 37
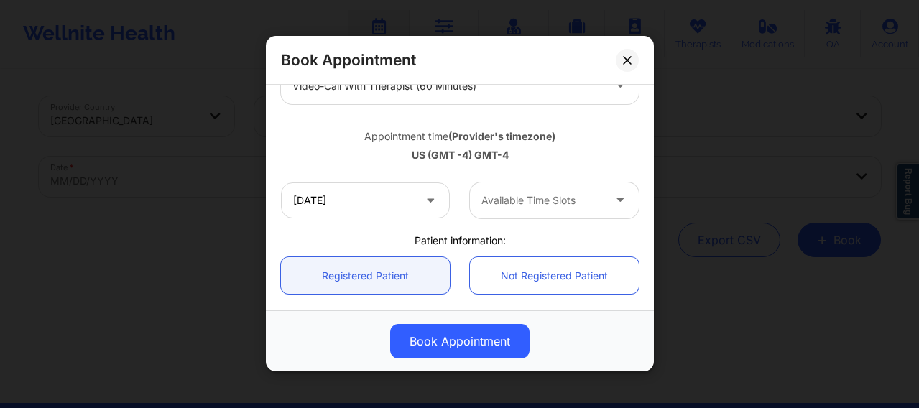
scroll to position [228, 0]
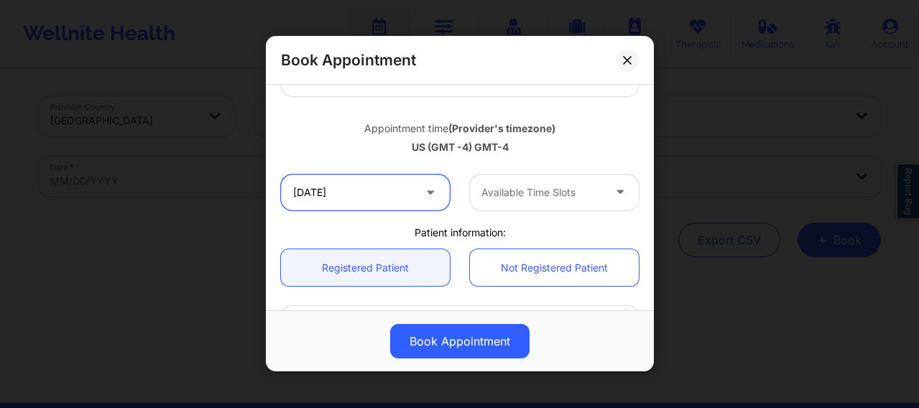
click at [386, 202] on input "10/27/2025" at bounding box center [365, 193] width 169 height 36
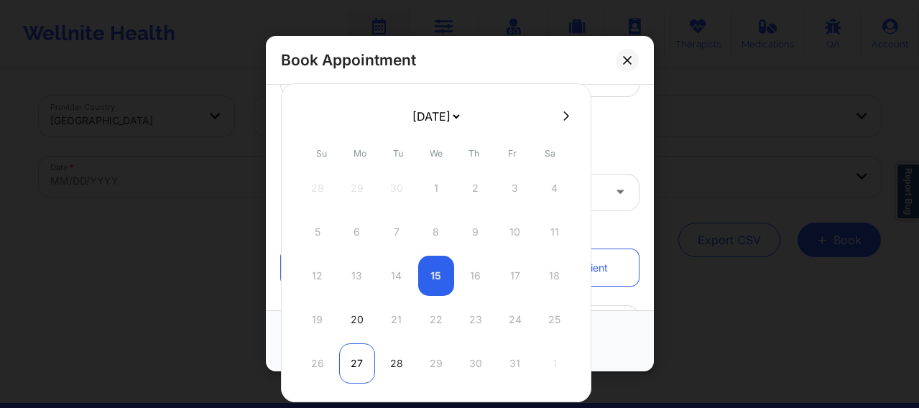
click at [359, 366] on div "27" at bounding box center [357, 364] width 36 height 40
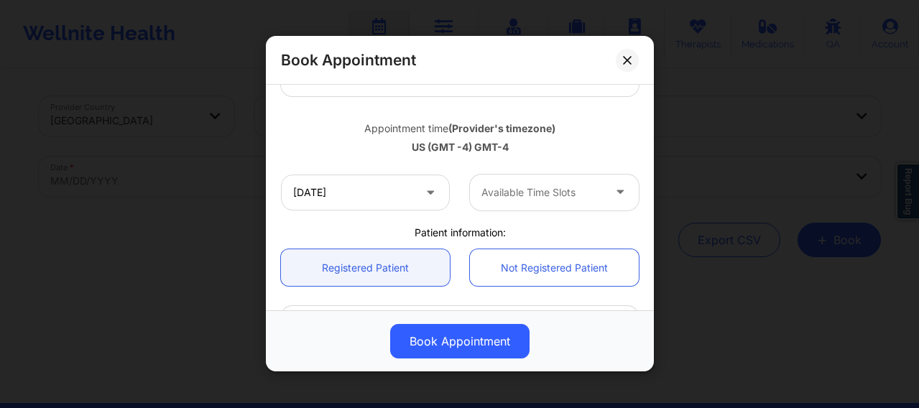
click at [512, 191] on div at bounding box center [542, 192] width 121 height 17
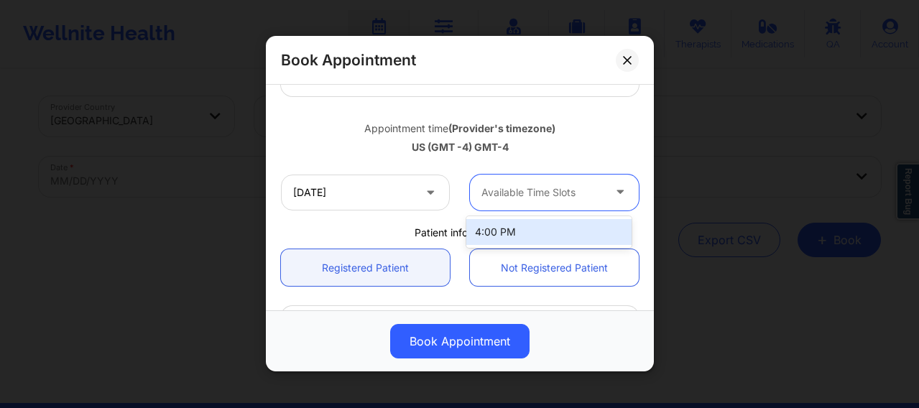
click at [495, 228] on div "4:00 PM" at bounding box center [548, 232] width 165 height 26
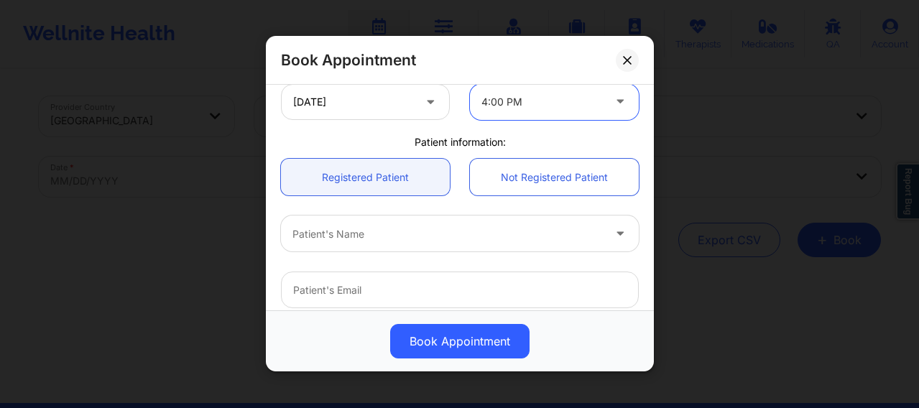
scroll to position [336, 0]
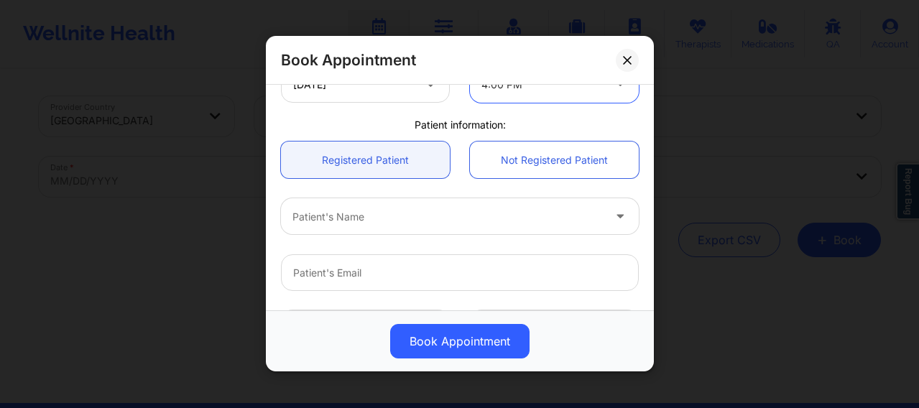
click at [403, 218] on div at bounding box center [448, 216] width 311 height 17
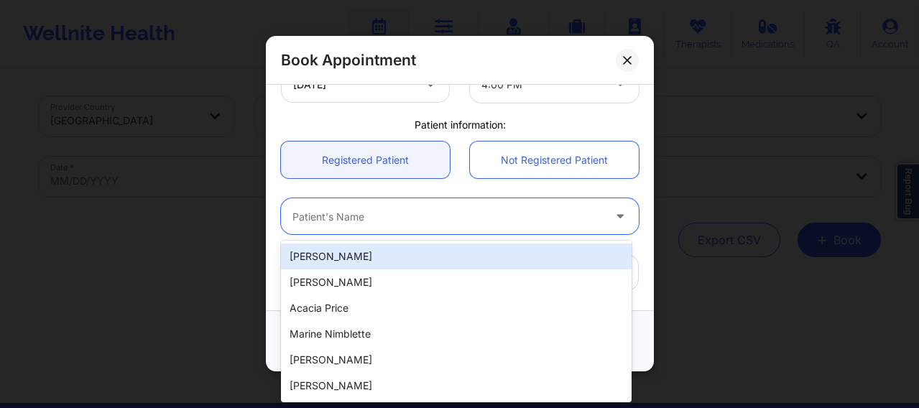
paste input "[EMAIL_ADDRESS][DOMAIN_NAME]"
type input "[EMAIL_ADDRESS][DOMAIN_NAME]"
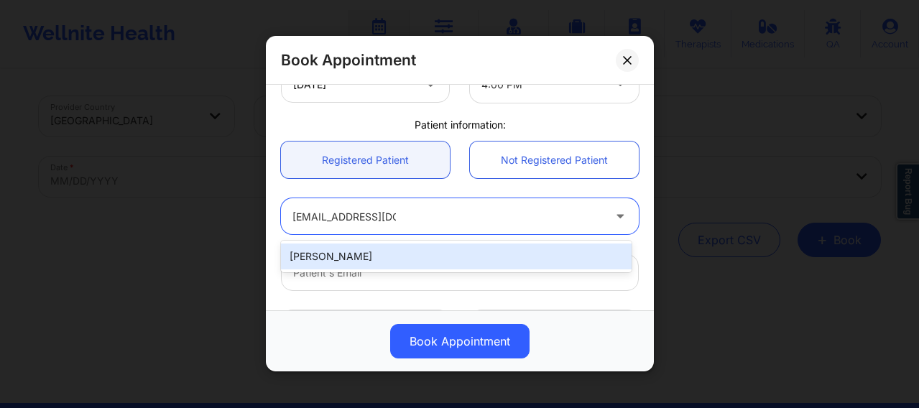
click at [392, 245] on div "[PERSON_NAME]" at bounding box center [456, 257] width 351 height 26
type input "[EMAIL_ADDRESS][DOMAIN_NAME]"
type input "[PHONE_NUMBER]"
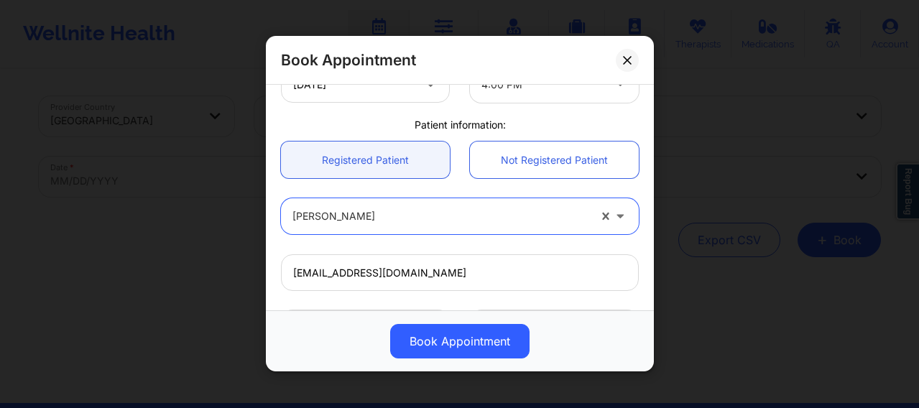
scroll to position [520, 0]
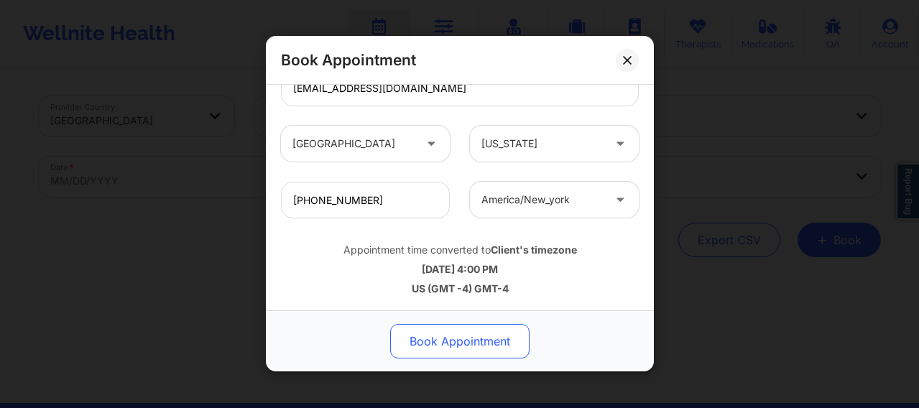
click at [456, 331] on button "Book Appointment" at bounding box center [459, 342] width 139 height 35
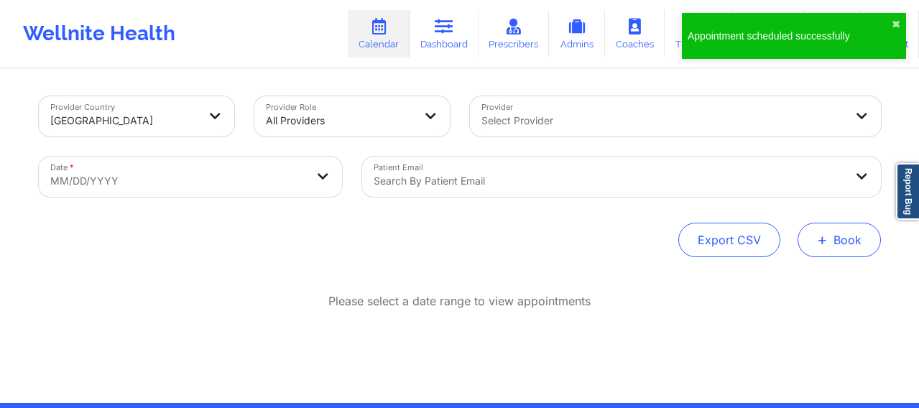
click at [838, 242] on button "+ Book" at bounding box center [839, 240] width 83 height 35
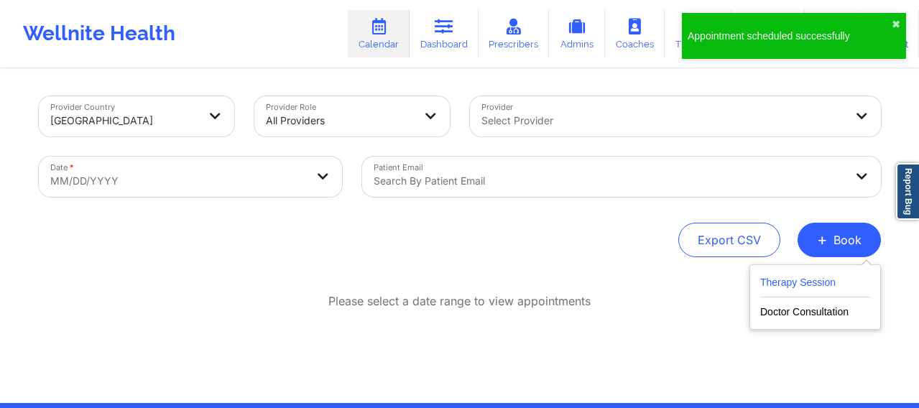
click at [778, 286] on button "Therapy Session" at bounding box center [815, 286] width 110 height 24
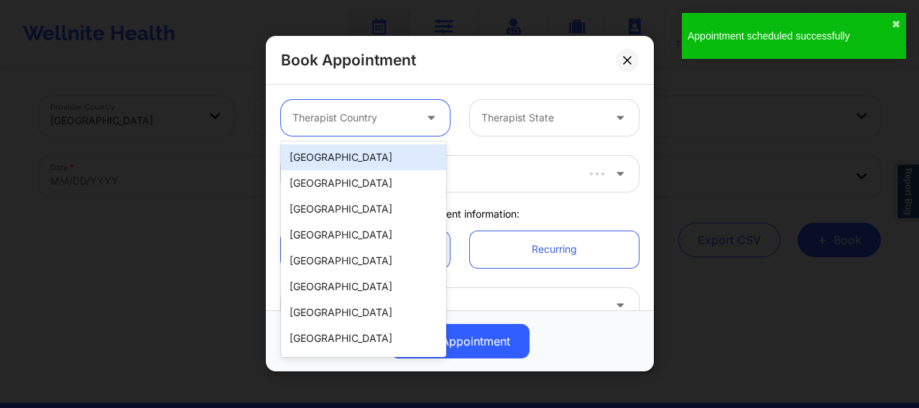
click at [407, 119] on div at bounding box center [353, 118] width 121 height 17
click at [330, 153] on div "[GEOGRAPHIC_DATA]" at bounding box center [363, 157] width 165 height 26
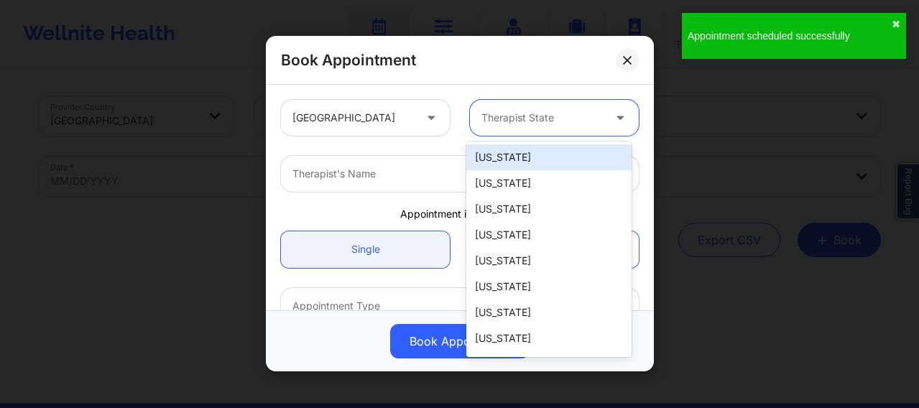
click at [504, 119] on div at bounding box center [542, 118] width 121 height 17
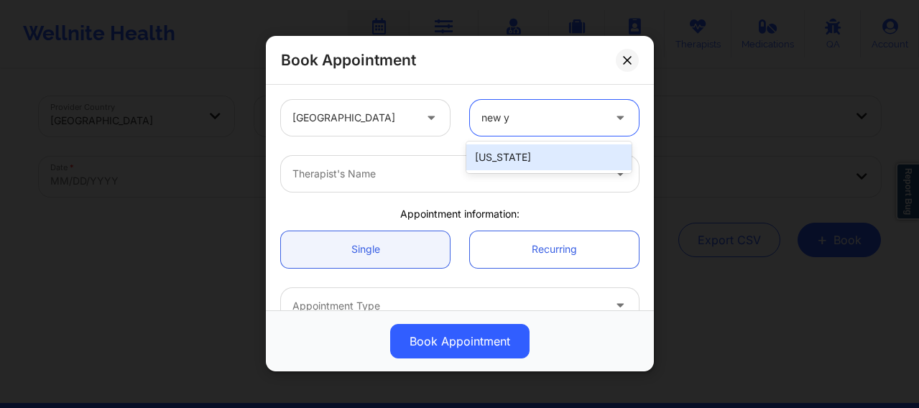
type input "new yo"
click at [502, 162] on div "[US_STATE]" at bounding box center [548, 157] width 165 height 26
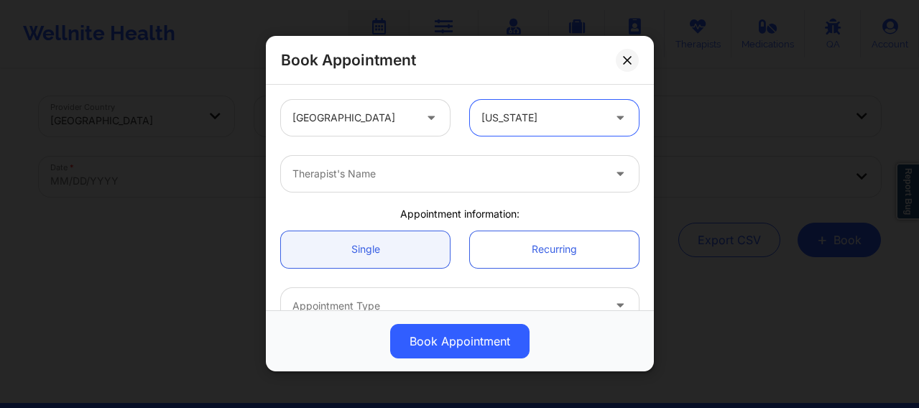
click at [408, 177] on div at bounding box center [448, 174] width 311 height 17
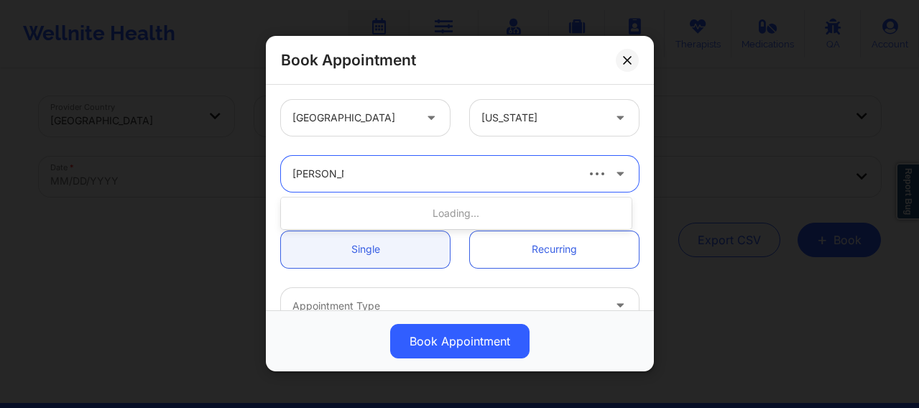
type input "[PERSON_NAME] We"
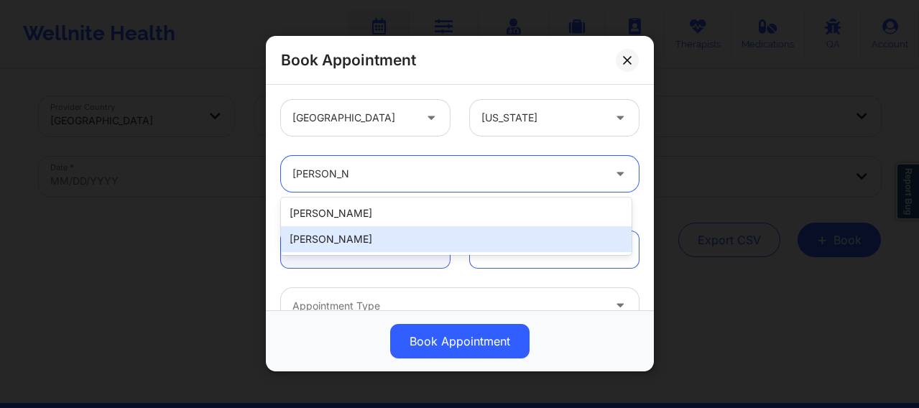
click at [349, 242] on div "[PERSON_NAME]" at bounding box center [456, 239] width 351 height 26
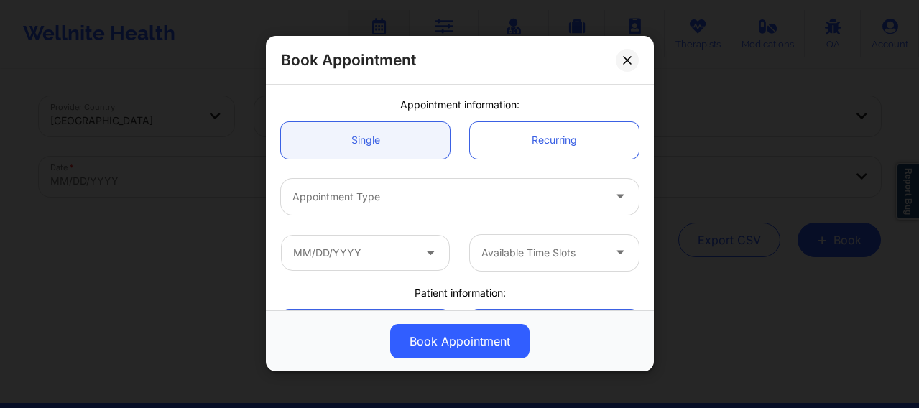
scroll to position [120, 0]
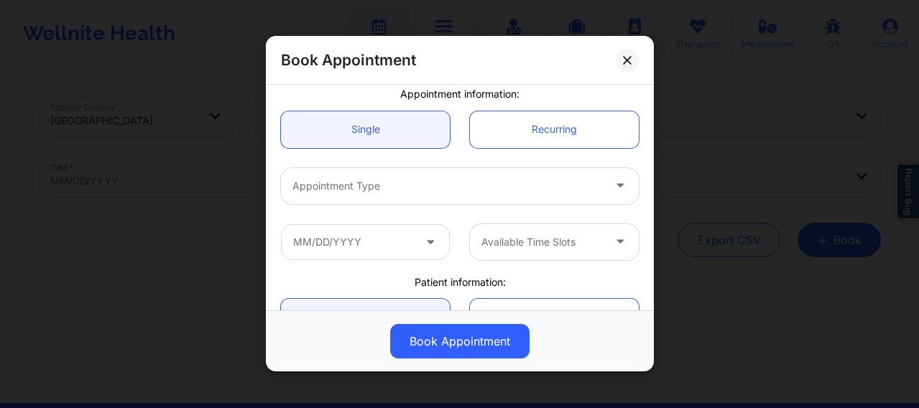
click at [349, 182] on div at bounding box center [448, 186] width 311 height 17
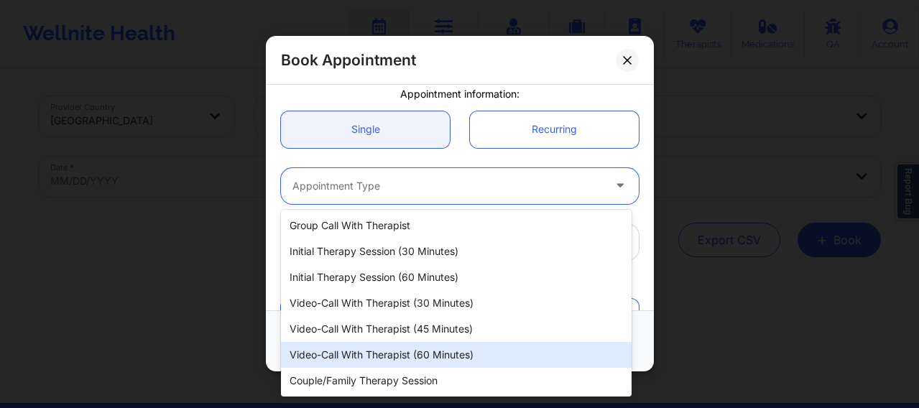
click at [357, 354] on div "Video-Call with Therapist (60 minutes)" at bounding box center [456, 355] width 351 height 26
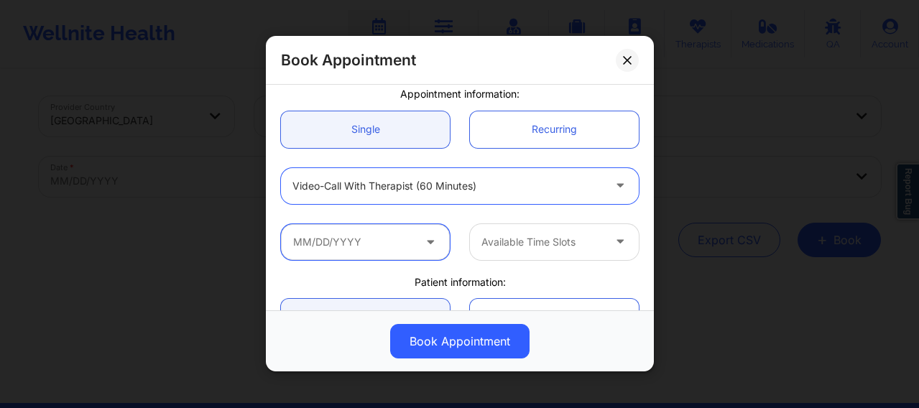
click at [359, 253] on input "text" at bounding box center [365, 242] width 169 height 36
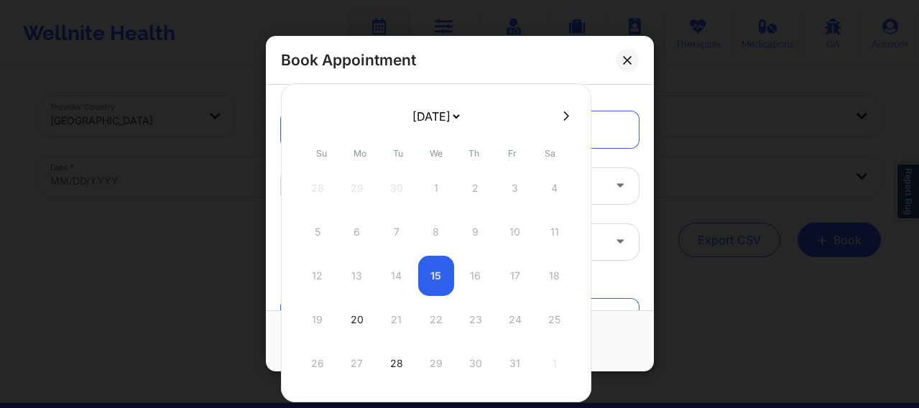
click at [564, 117] on icon at bounding box center [567, 115] width 6 height 9
select select "2025-10"
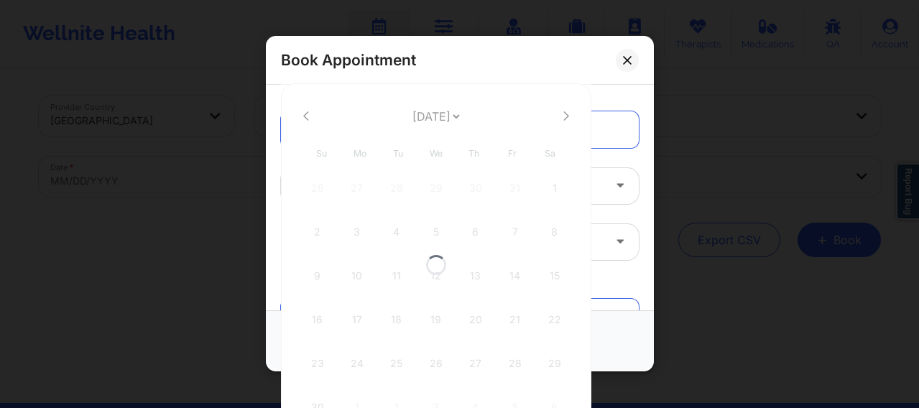
select select "2025-10"
click at [359, 231] on div "3" at bounding box center [357, 232] width 36 height 40
type input "11/03/2025"
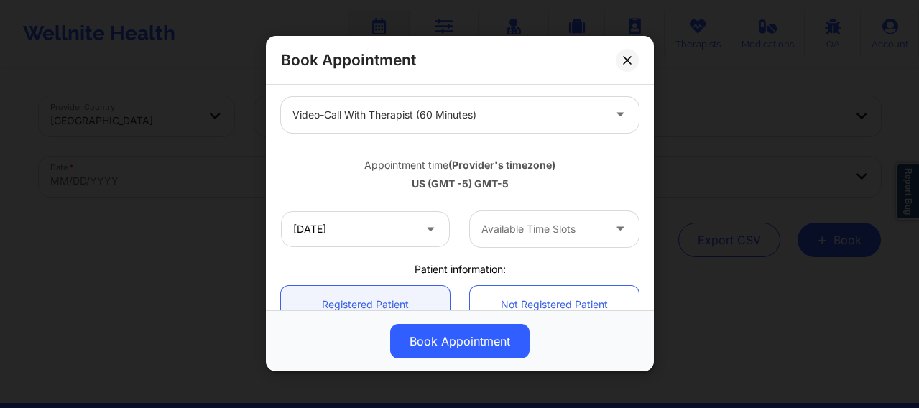
scroll to position [192, 0]
click at [505, 230] on div at bounding box center [542, 228] width 121 height 17
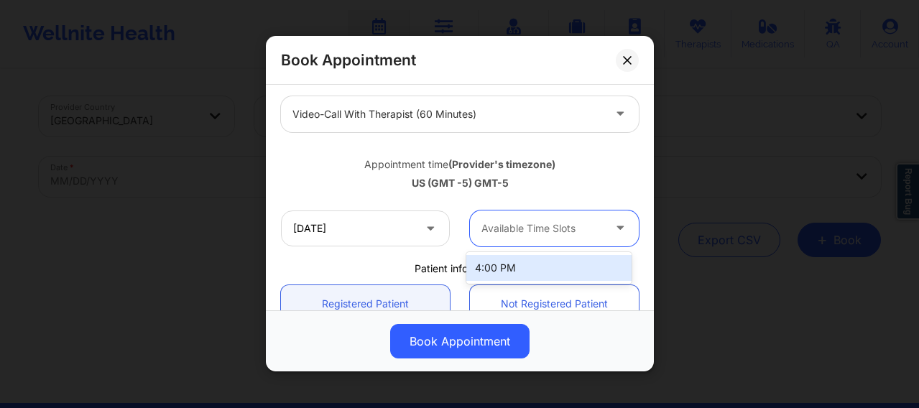
click at [496, 273] on div "4:00 PM" at bounding box center [548, 268] width 165 height 26
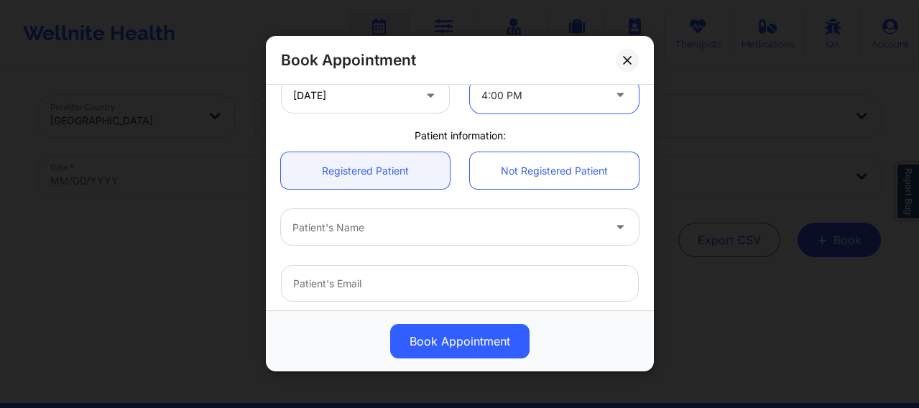
scroll to position [372, 0]
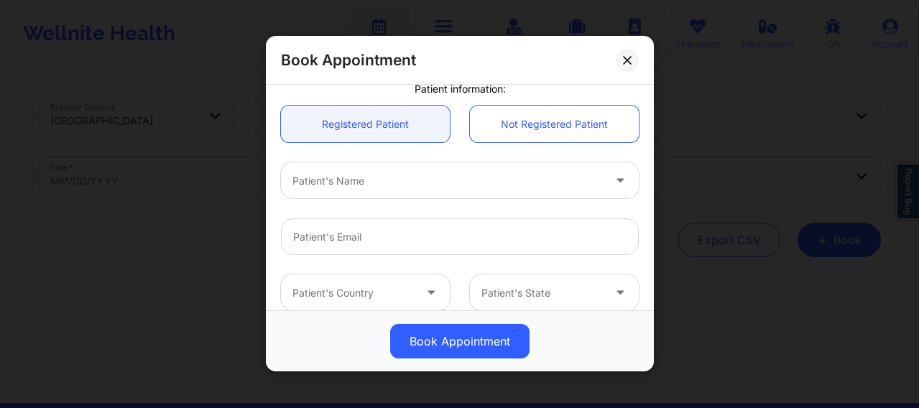
click at [413, 170] on div "Patient's Name" at bounding box center [442, 181] width 323 height 36
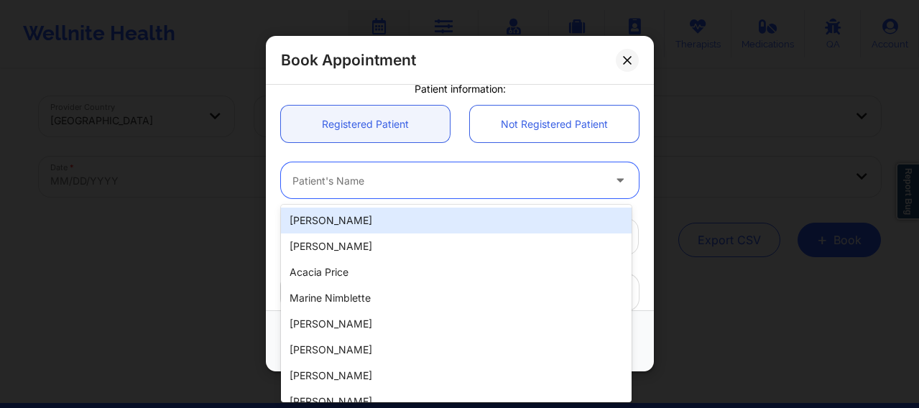
paste input "[EMAIL_ADDRESS][DOMAIN_NAME]"
type input "[EMAIL_ADDRESS][DOMAIN_NAME]"
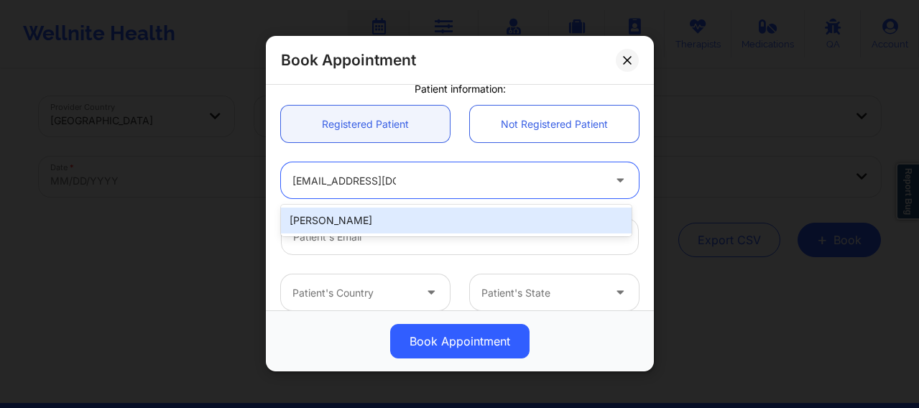
click at [380, 224] on div "[PERSON_NAME]" at bounding box center [456, 221] width 351 height 26
type input "[EMAIL_ADDRESS][DOMAIN_NAME]"
type input "[PHONE_NUMBER]"
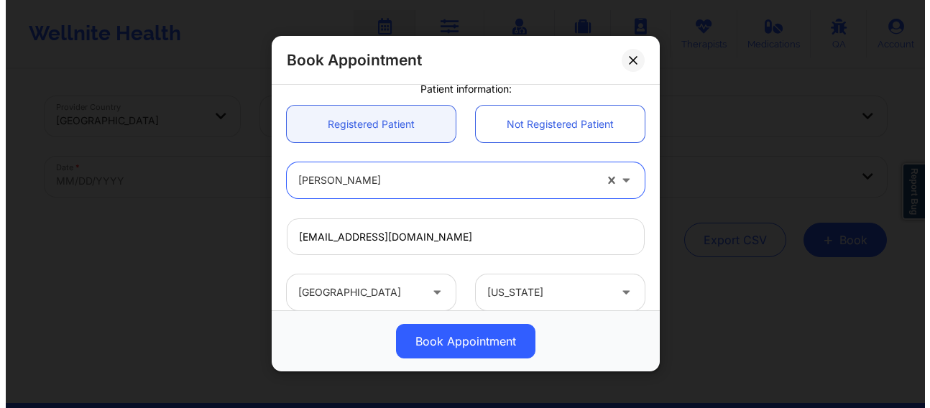
scroll to position [520, 0]
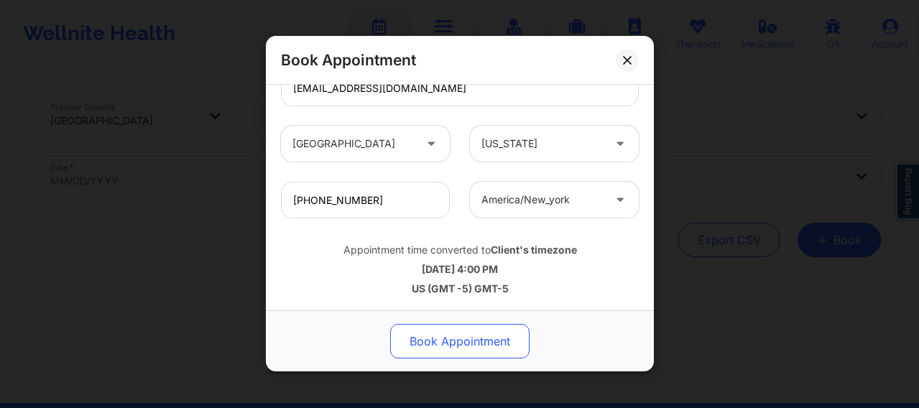
click at [455, 340] on button "Book Appointment" at bounding box center [459, 342] width 139 height 35
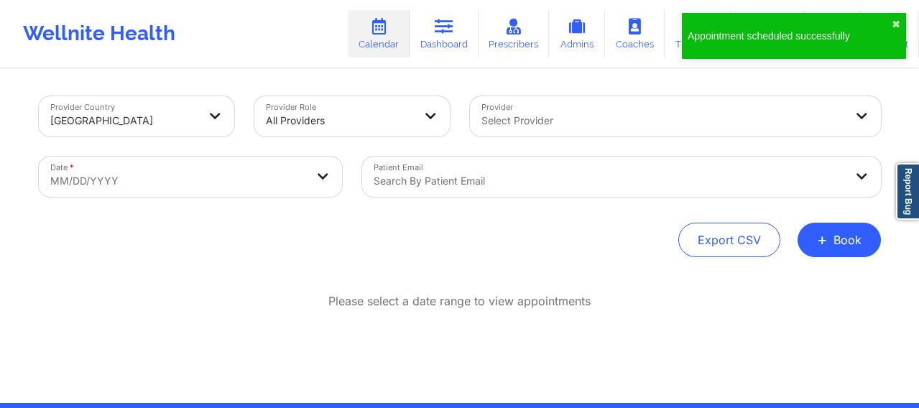
click at [518, 113] on div at bounding box center [664, 120] width 364 height 17
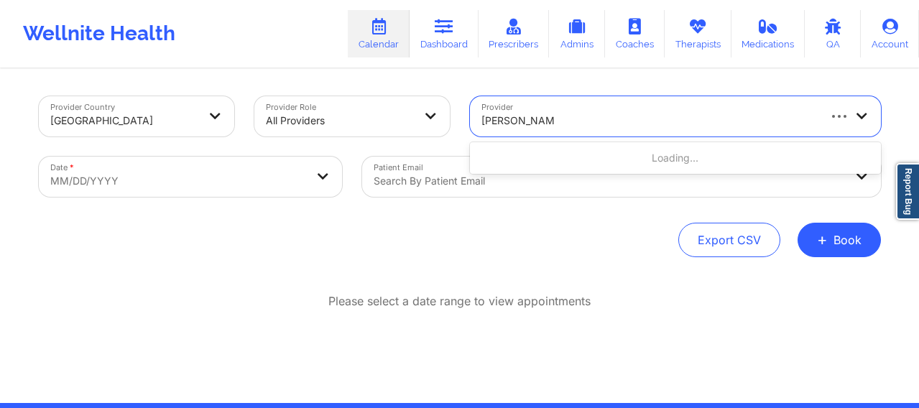
type input "monica Samper"
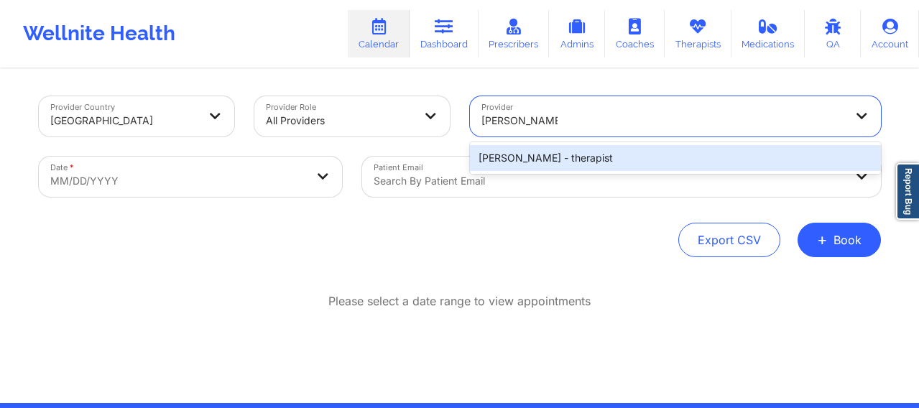
click at [549, 162] on div "Monica Samper - therapist" at bounding box center [675, 158] width 411 height 26
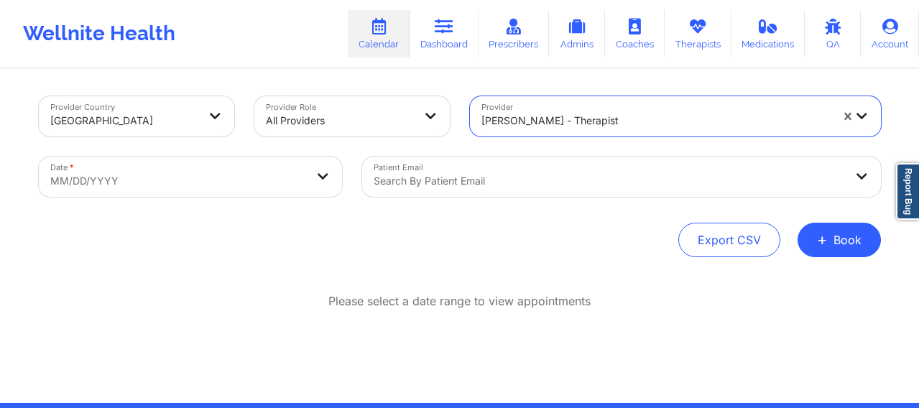
click at [244, 172] on body "Wellnite Health Calendar Dashboard Prescribers Admins Coaches Therapists Medica…" at bounding box center [459, 204] width 919 height 408
select select "2025-8"
select select "2025-9"
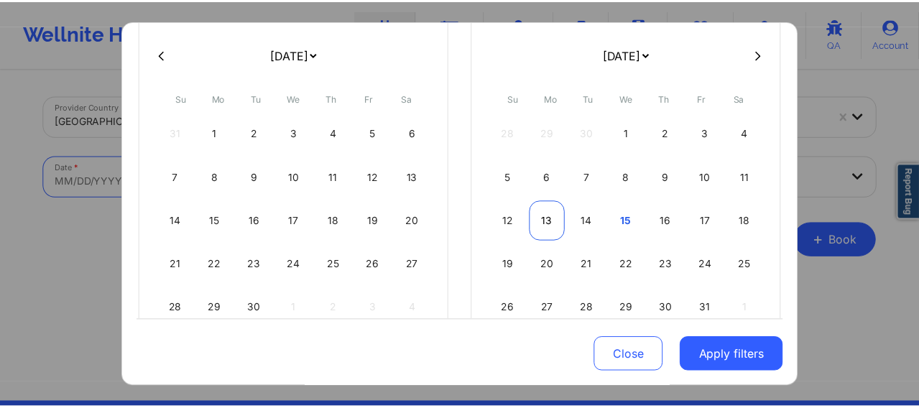
scroll to position [120, 0]
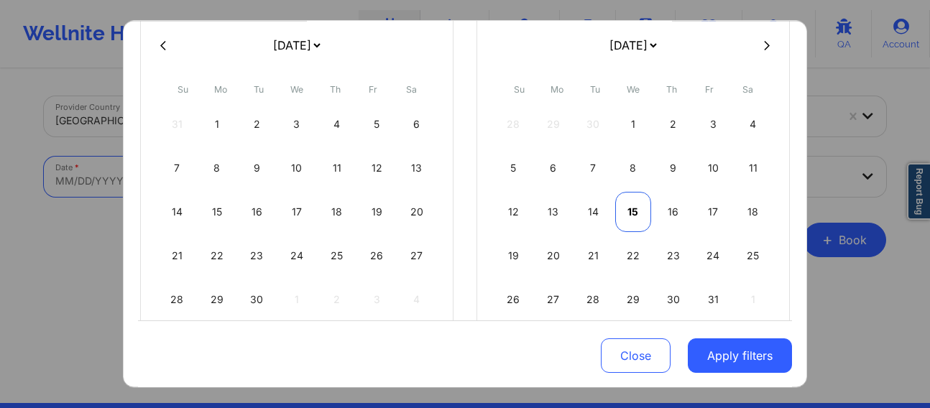
click at [617, 210] on div "15" at bounding box center [633, 212] width 37 height 40
select select "2025-9"
select select "2025-10"
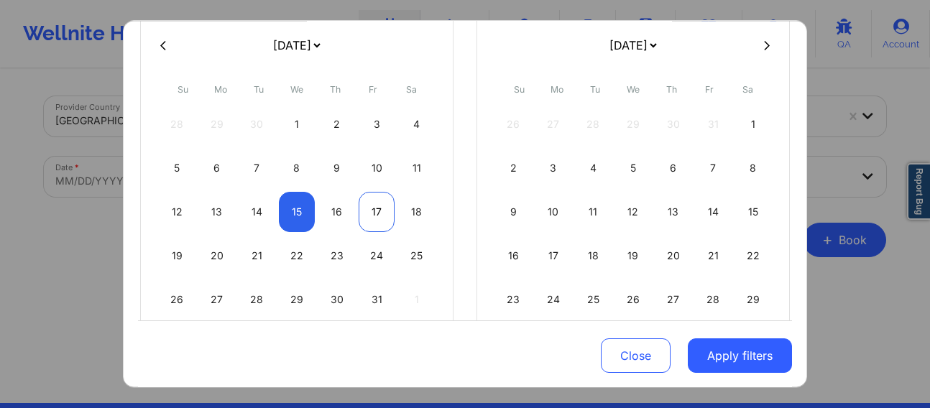
select select "2025-9"
select select "2025-10"
click at [332, 205] on div "16" at bounding box center [336, 212] width 37 height 40
select select "2025-9"
select select "2025-10"
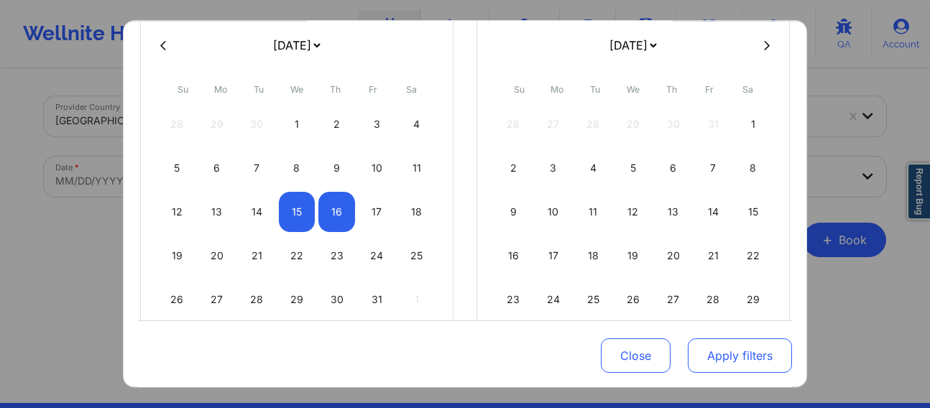
click at [732, 354] on button "Apply filters" at bounding box center [740, 356] width 104 height 35
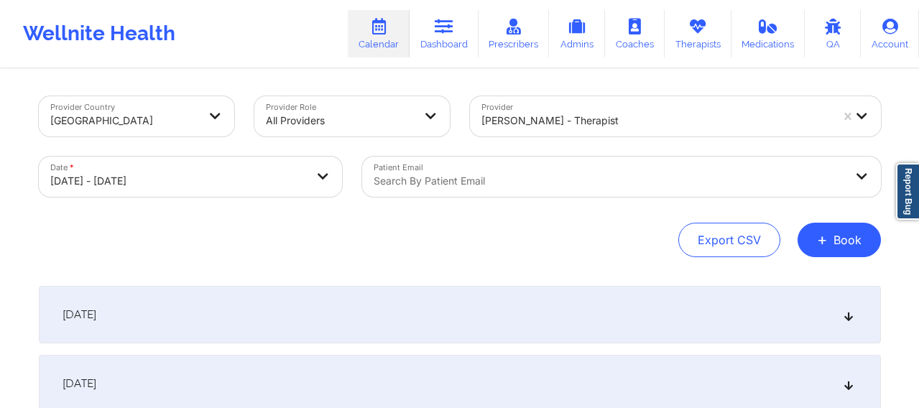
click at [532, 301] on div "[DATE]" at bounding box center [460, 315] width 842 height 58
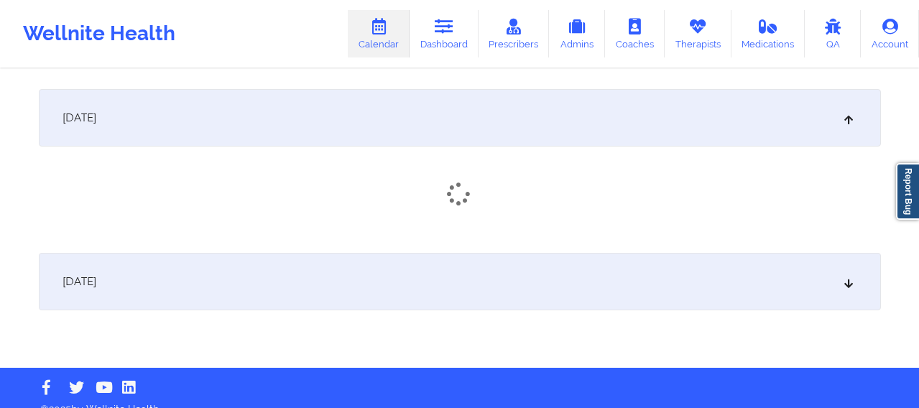
scroll to position [216, 0]
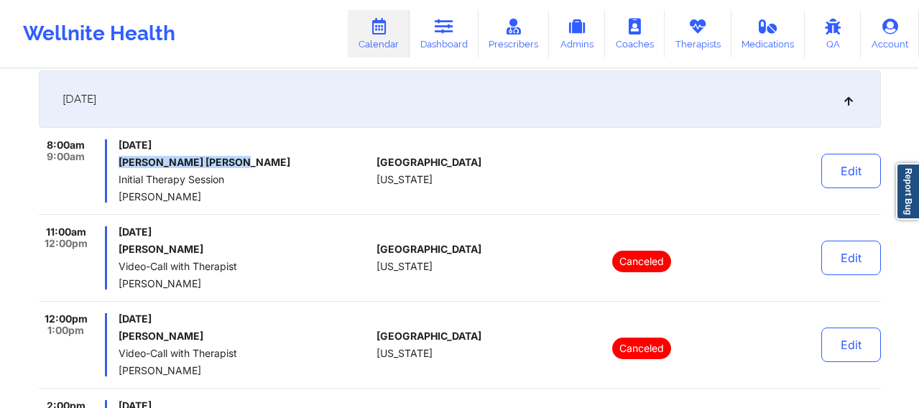
drag, startPoint x: 231, startPoint y: 165, endPoint x: 119, endPoint y: 159, distance: 112.3
click at [119, 159] on h6 "Ana Belen Salvatierra" at bounding box center [245, 163] width 252 height 12
copy h6 "Ana Belen Salvatierra"
click at [459, 38] on link "Dashboard" at bounding box center [444, 33] width 69 height 47
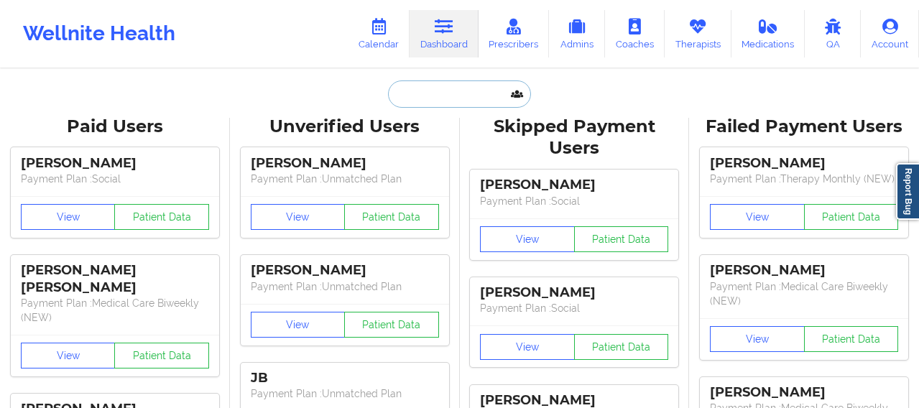
click at [423, 93] on input "text" at bounding box center [459, 94] width 142 height 27
paste input "Ana Belen Salvatierra"
type input "Ana Belen Salvatierra"
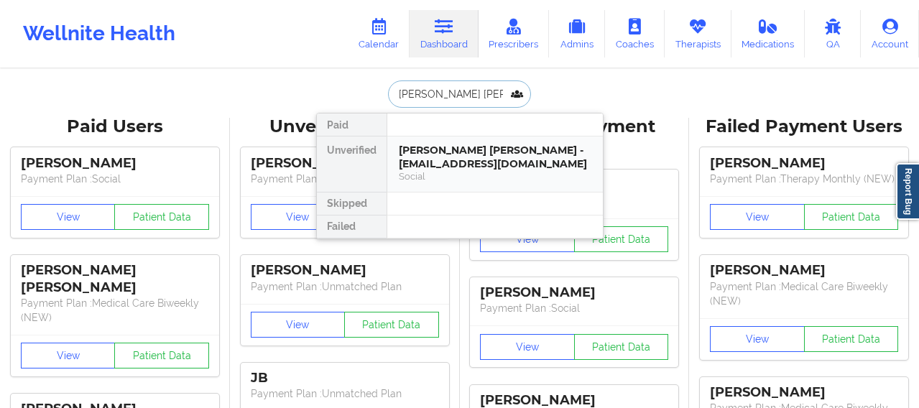
click at [455, 164] on div "Ana Belen Salvatierra - beelu970@gmail.com" at bounding box center [495, 157] width 193 height 27
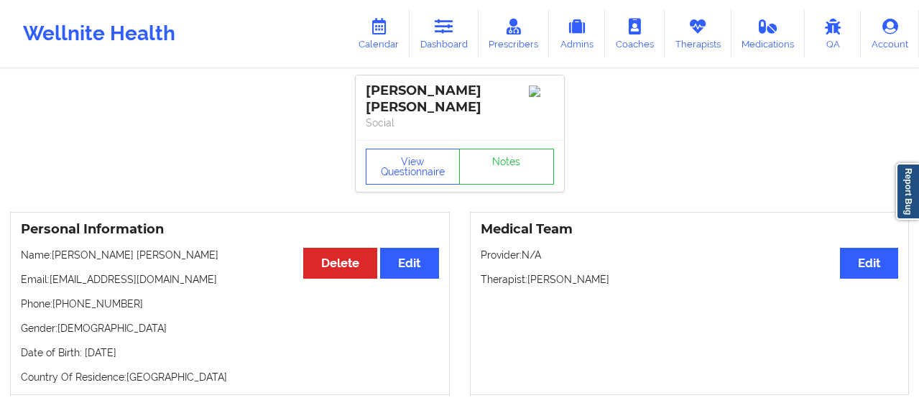
click at [438, 37] on link "Dashboard" at bounding box center [444, 33] width 69 height 47
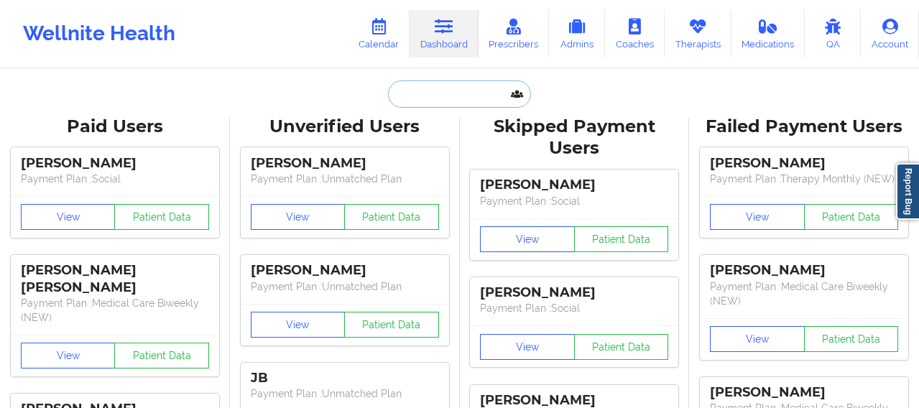
click at [408, 97] on input "text" at bounding box center [459, 94] width 142 height 27
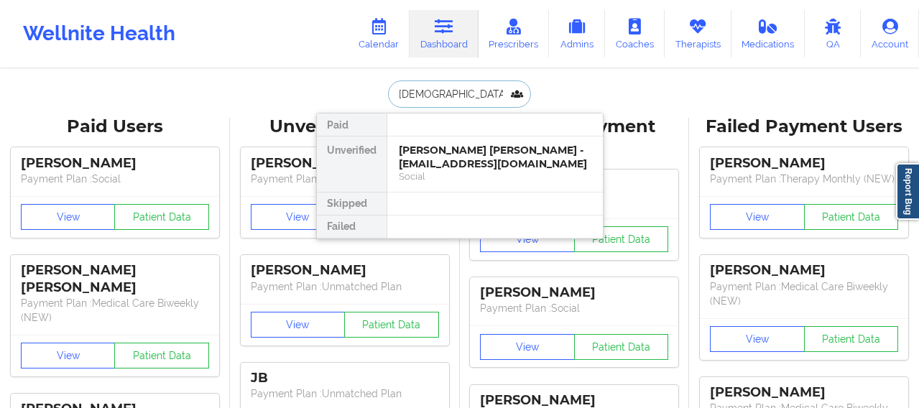
type input "christy"
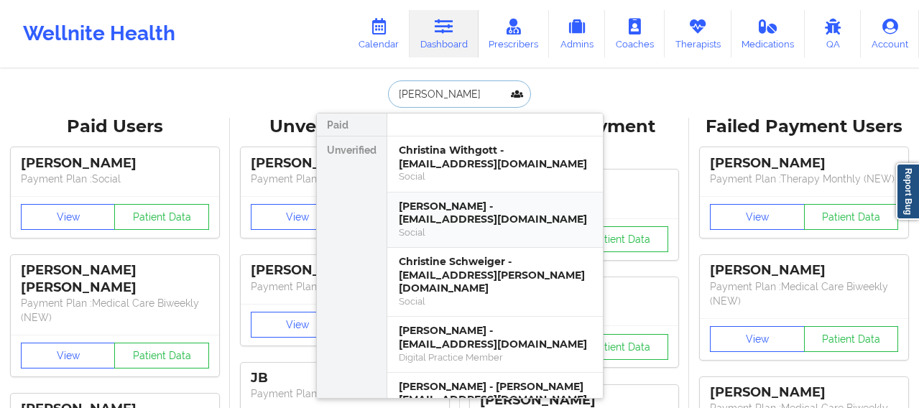
click at [438, 209] on div "Audrae Christy - audi037@yahoo.com" at bounding box center [495, 213] width 193 height 27
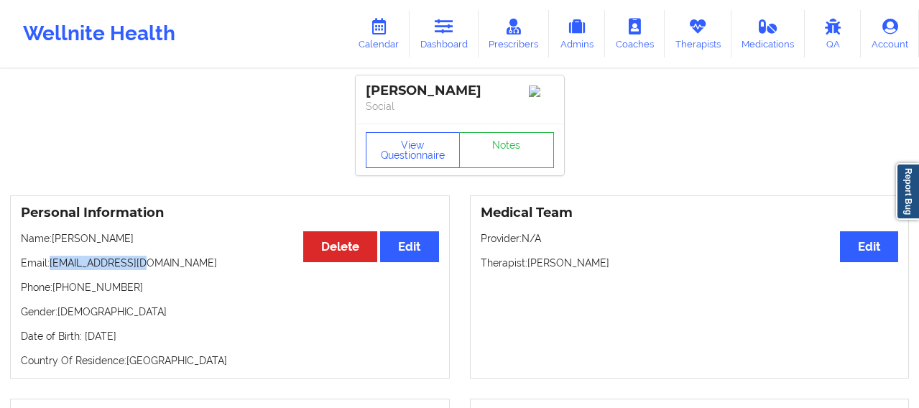
drag, startPoint x: 157, startPoint y: 272, endPoint x: 52, endPoint y: 267, distance: 105.1
click at [52, 267] on p "Email: audi037@yahoo.com" at bounding box center [230, 263] width 418 height 14
copy p "[EMAIL_ADDRESS][DOMAIN_NAME]"
click at [382, 42] on link "Calendar" at bounding box center [379, 33] width 62 height 47
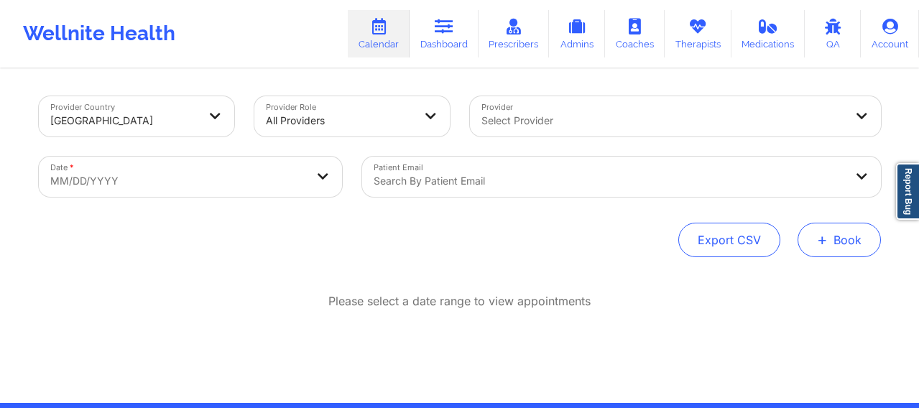
click at [842, 233] on button "+ Book" at bounding box center [839, 240] width 83 height 35
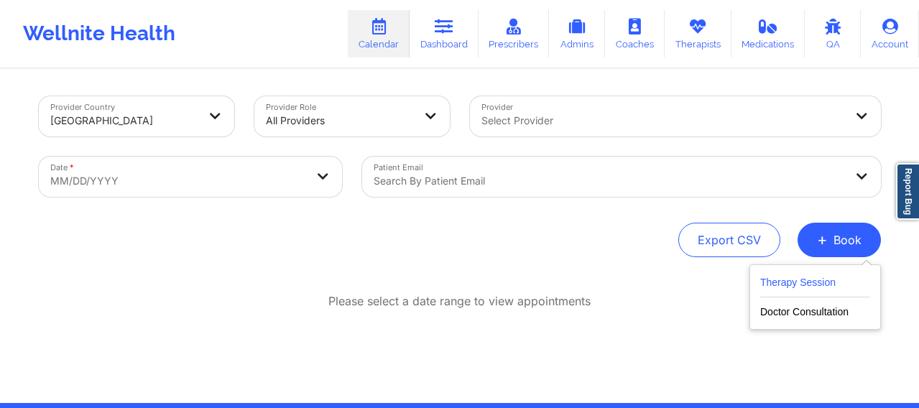
click at [787, 282] on button "Therapy Session" at bounding box center [815, 286] width 110 height 24
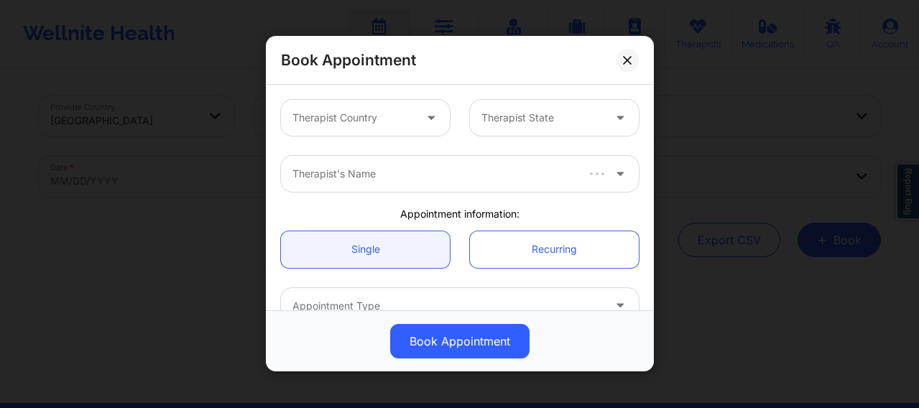
click at [399, 115] on div at bounding box center [353, 118] width 121 height 17
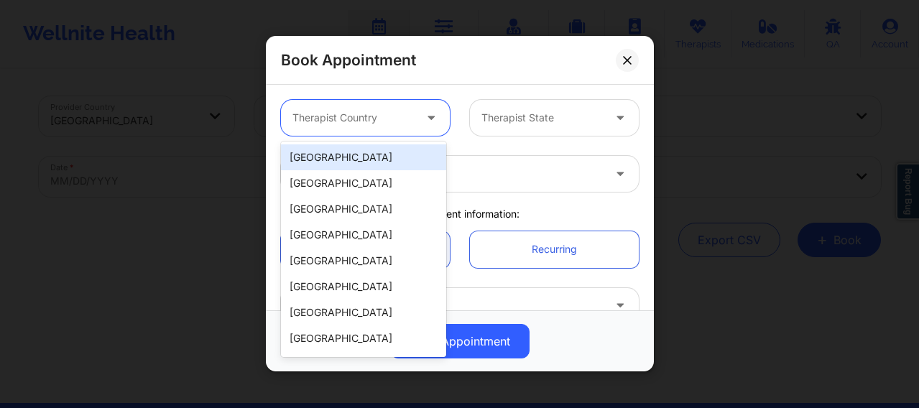
click at [341, 156] on div "[GEOGRAPHIC_DATA]" at bounding box center [363, 157] width 165 height 26
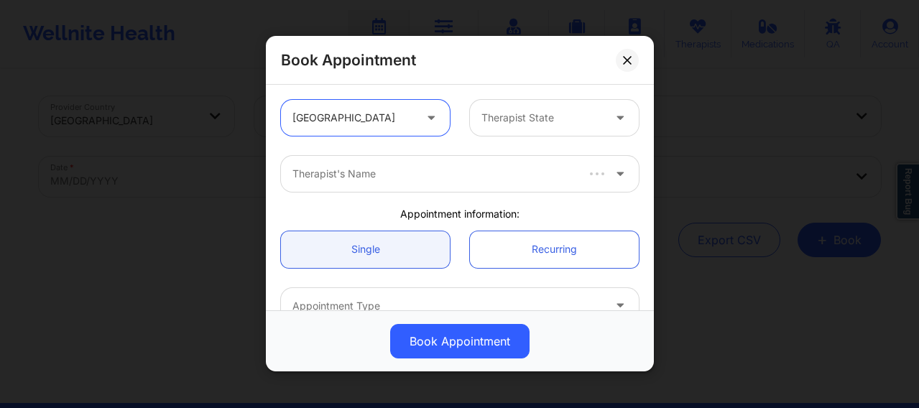
click at [512, 110] on div at bounding box center [542, 118] width 121 height 17
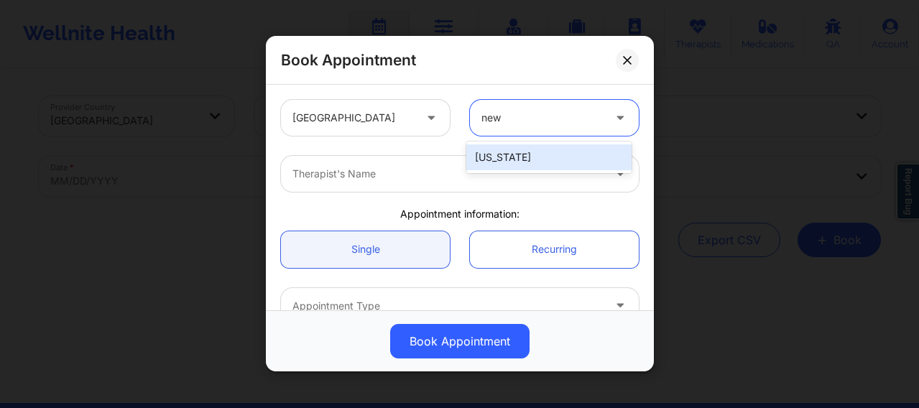
type input "new y"
click at [503, 148] on div "[US_STATE]" at bounding box center [548, 157] width 165 height 26
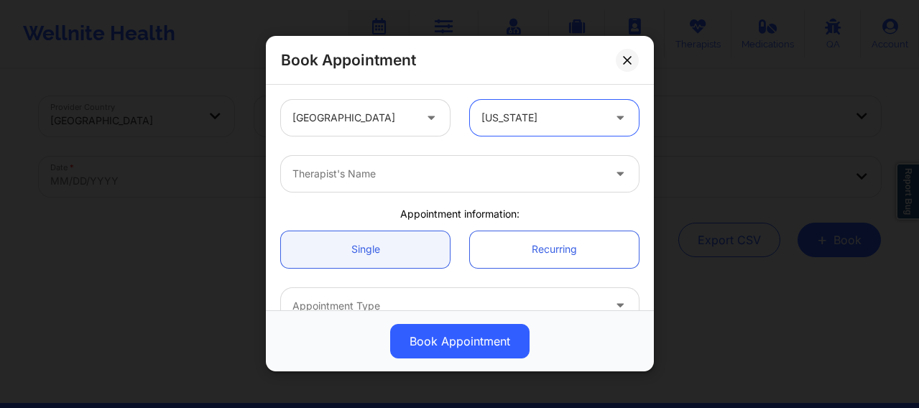
click at [473, 174] on div at bounding box center [448, 174] width 311 height 17
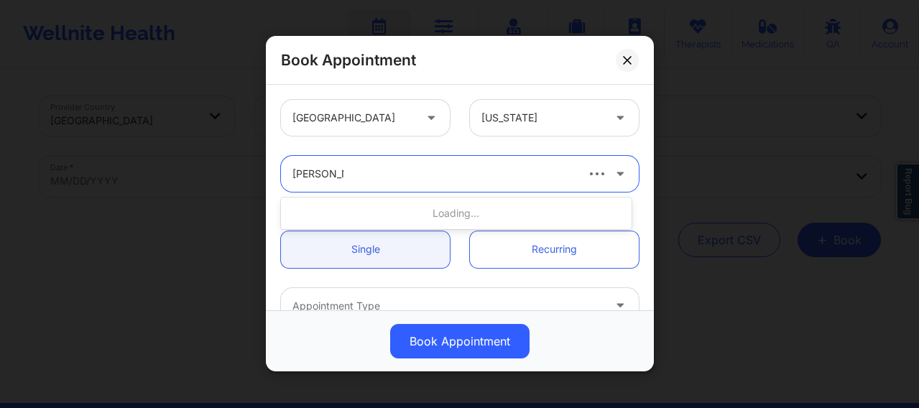
type input "[PERSON_NAME] We"
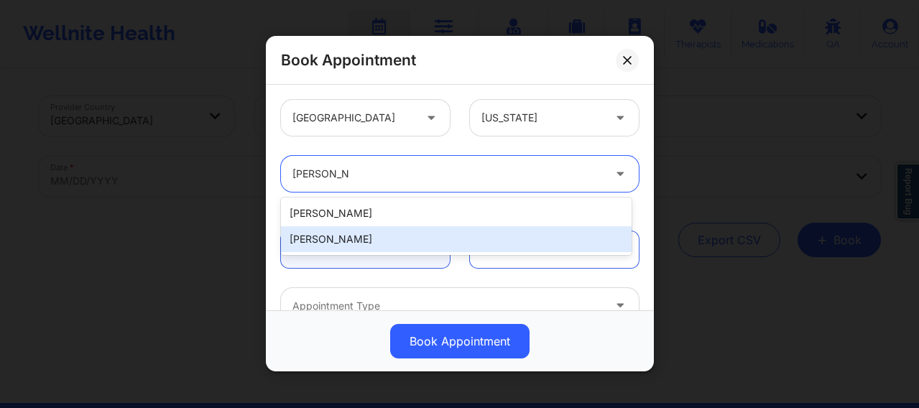
click at [350, 242] on div "[PERSON_NAME]" at bounding box center [456, 239] width 351 height 26
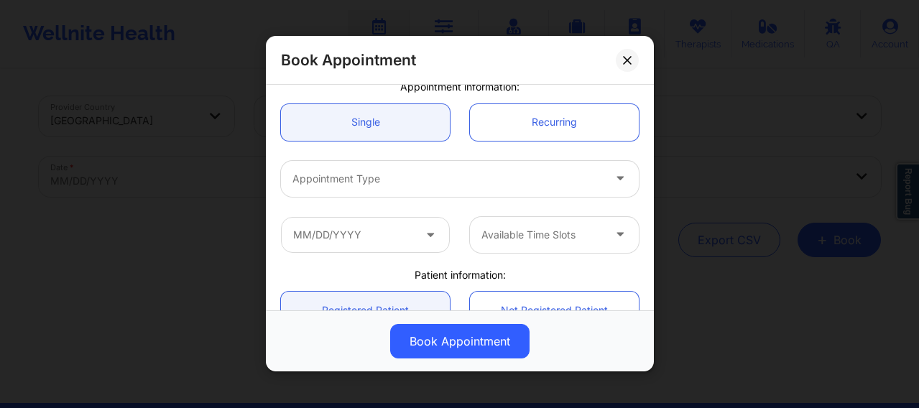
scroll to position [132, 0]
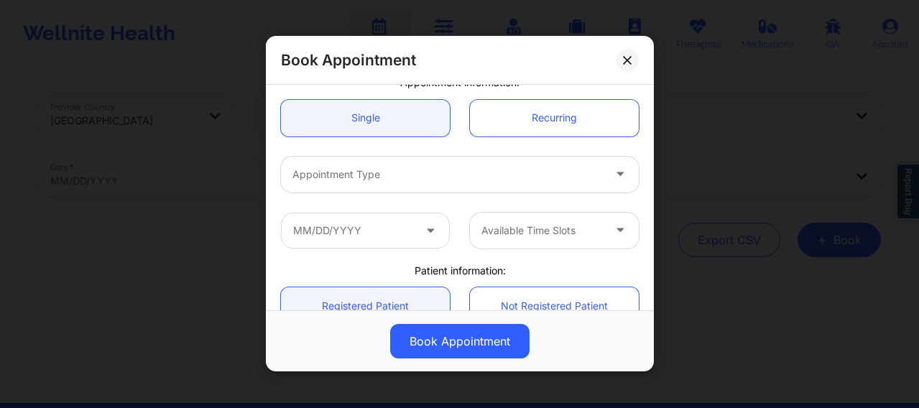
click at [362, 182] on div at bounding box center [448, 174] width 311 height 17
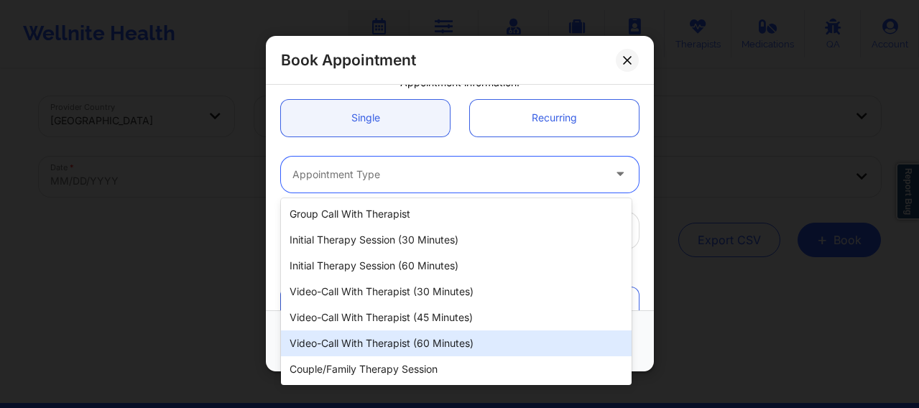
click at [382, 347] on div "Video-Call with Therapist (60 minutes)" at bounding box center [456, 344] width 351 height 26
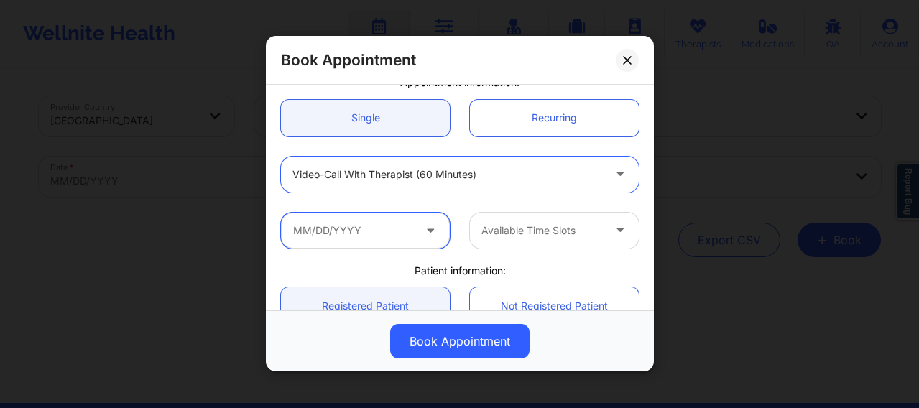
click at [372, 242] on input "text" at bounding box center [365, 231] width 169 height 36
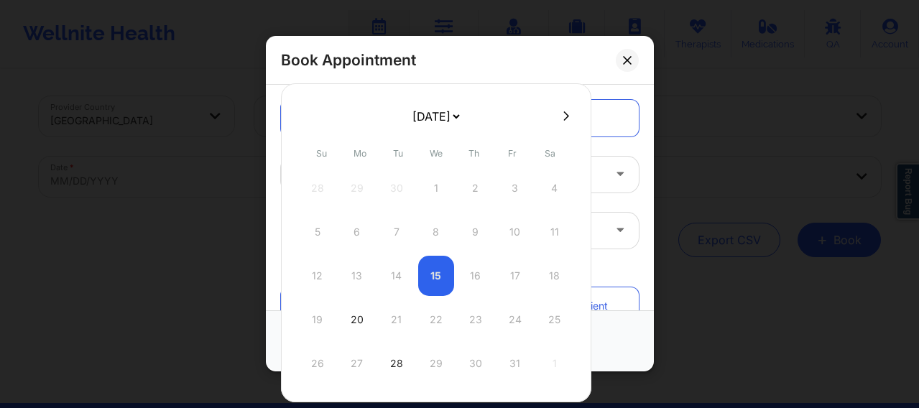
click at [559, 121] on button at bounding box center [566, 116] width 14 height 12
select select "2025-10"
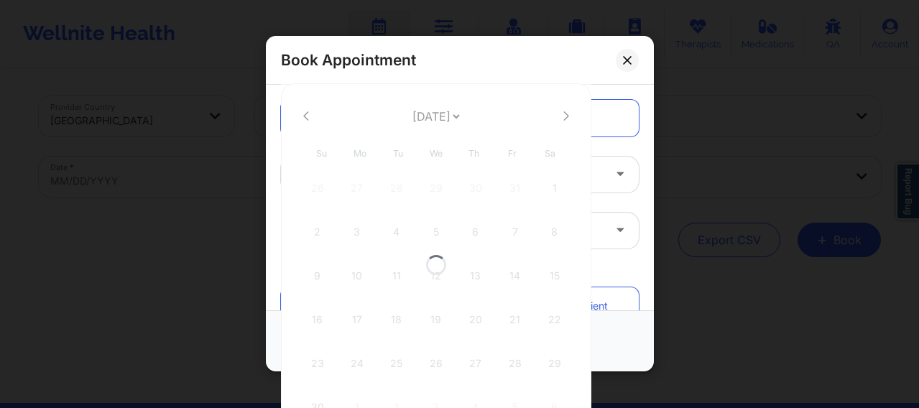
select select "2025-10"
click at [351, 274] on div "10" at bounding box center [357, 276] width 36 height 40
type input "11/10/2025"
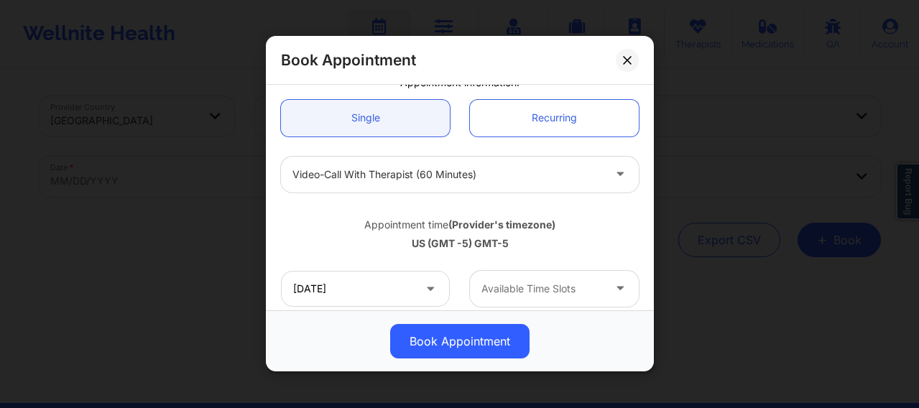
click at [501, 298] on div "Available Time Slots" at bounding box center [537, 289] width 134 height 36
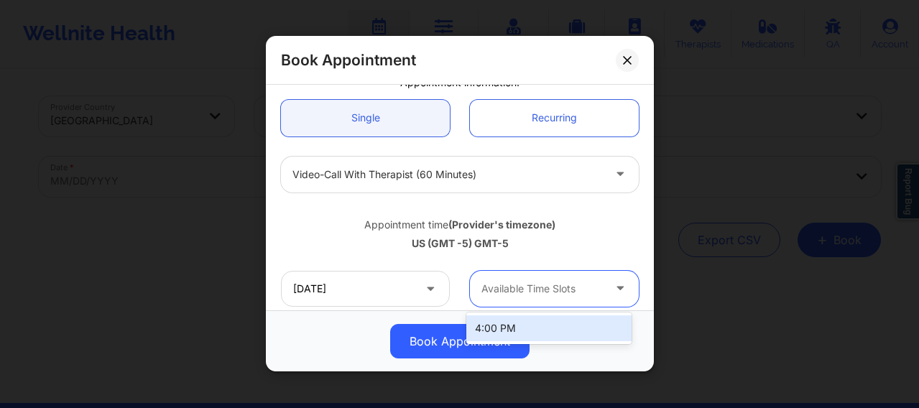
click at [487, 326] on div "4:00 PM" at bounding box center [548, 329] width 165 height 26
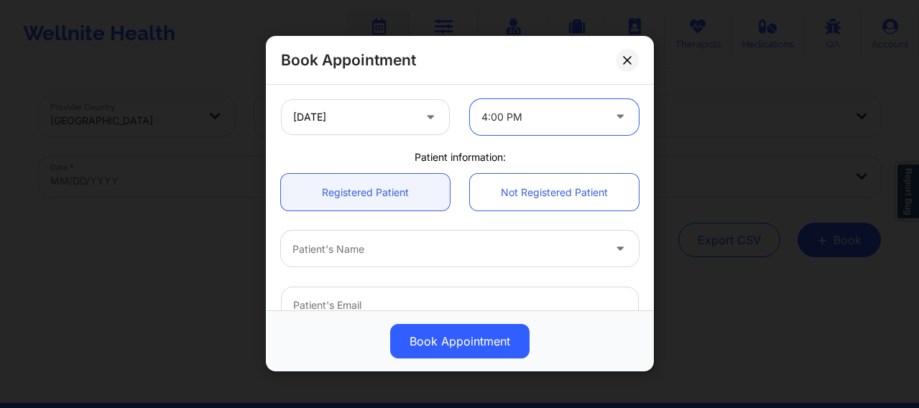
scroll to position [336, 0]
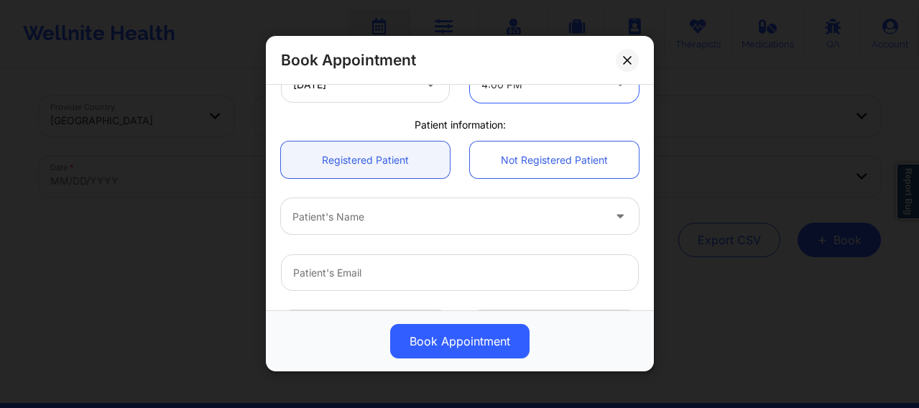
click at [363, 219] on div at bounding box center [448, 216] width 311 height 17
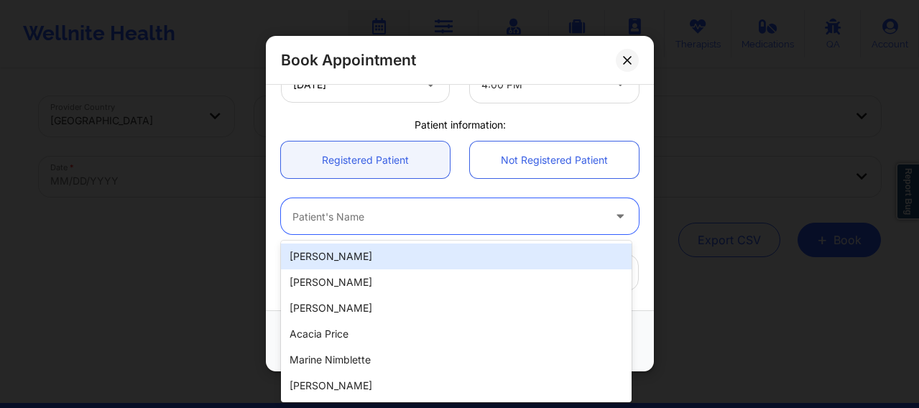
paste input "[EMAIL_ADDRESS][DOMAIN_NAME]"
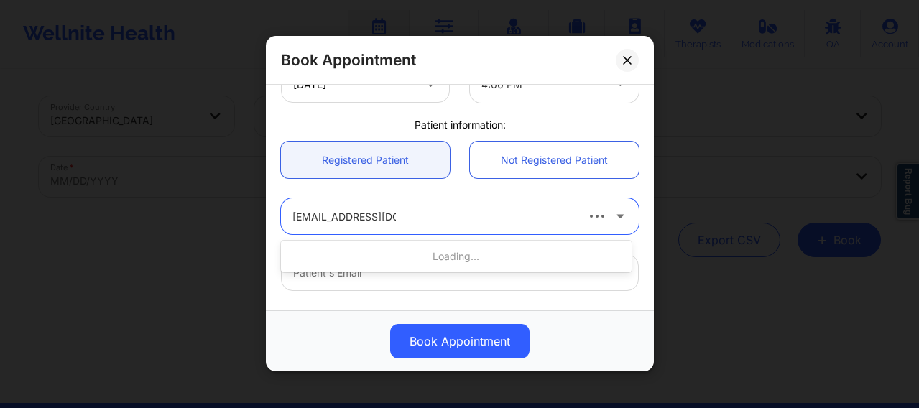
type input "[EMAIL_ADDRESS][DOMAIN_NAME]"
paste input "[EMAIL_ADDRESS][DOMAIN_NAME]"
type input "[EMAIL_ADDRESS][DOMAIN_NAME]"
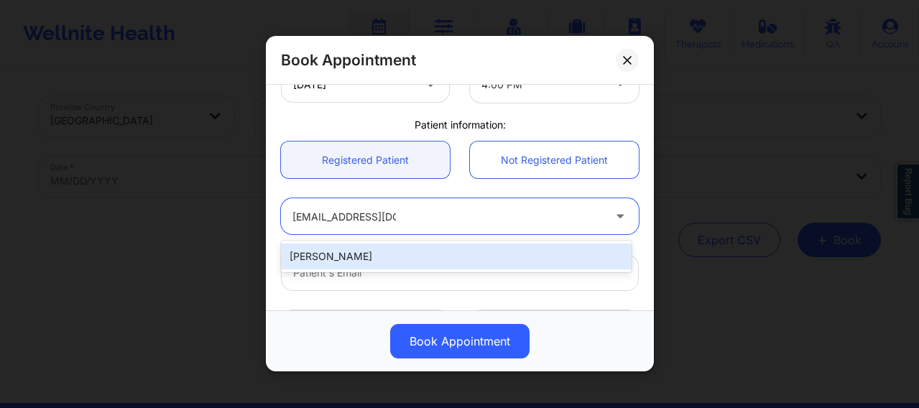
click at [373, 254] on div "[PERSON_NAME]" at bounding box center [456, 257] width 351 height 26
type input "[EMAIL_ADDRESS][DOMAIN_NAME]"
type input "[PHONE_NUMBER]"
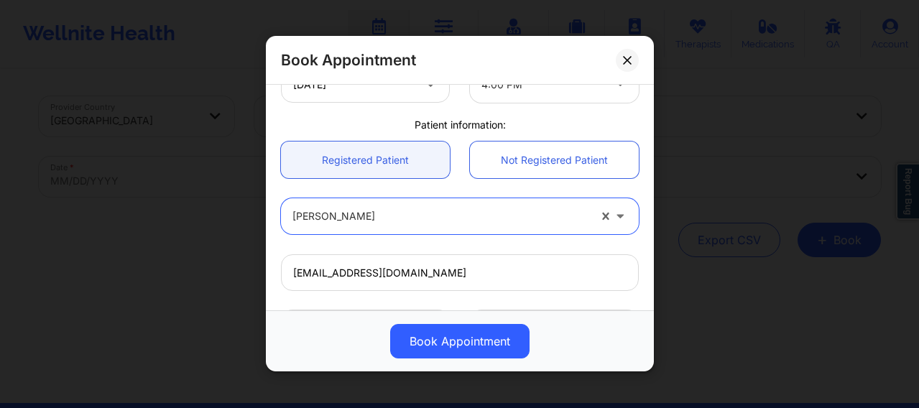
scroll to position [520, 0]
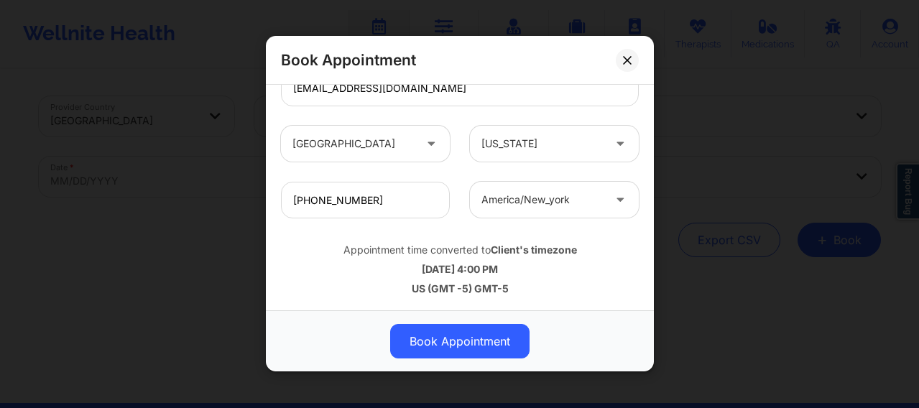
click at [459, 349] on button "Book Appointment" at bounding box center [459, 342] width 139 height 35
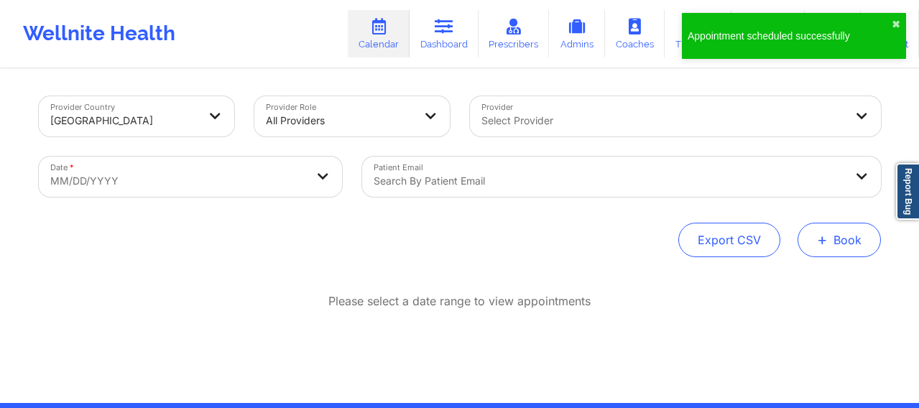
click at [836, 245] on button "+ Book" at bounding box center [839, 240] width 83 height 35
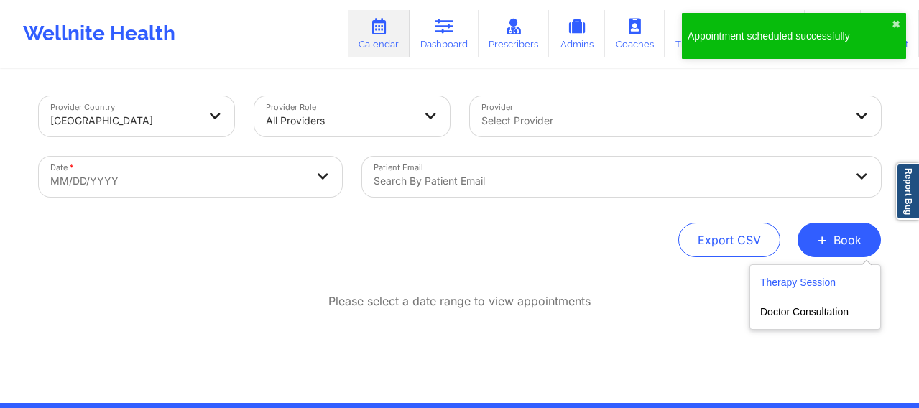
click at [768, 287] on button "Therapy Session" at bounding box center [815, 286] width 110 height 24
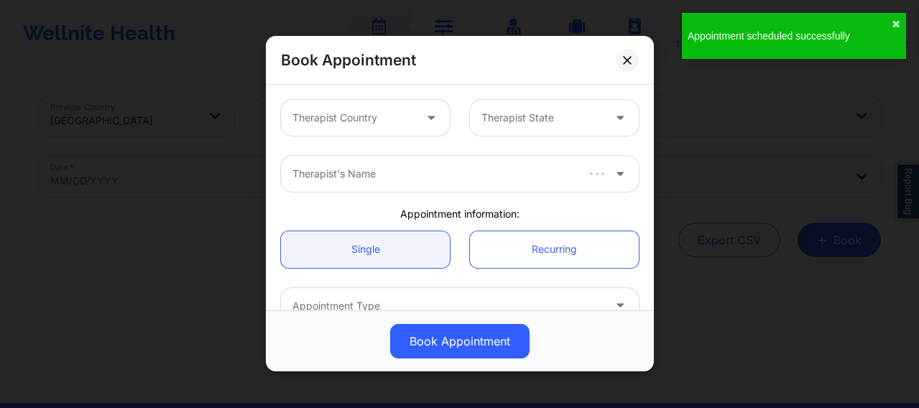
click at [395, 109] on div "Therapist Country" at bounding box center [348, 118] width 134 height 36
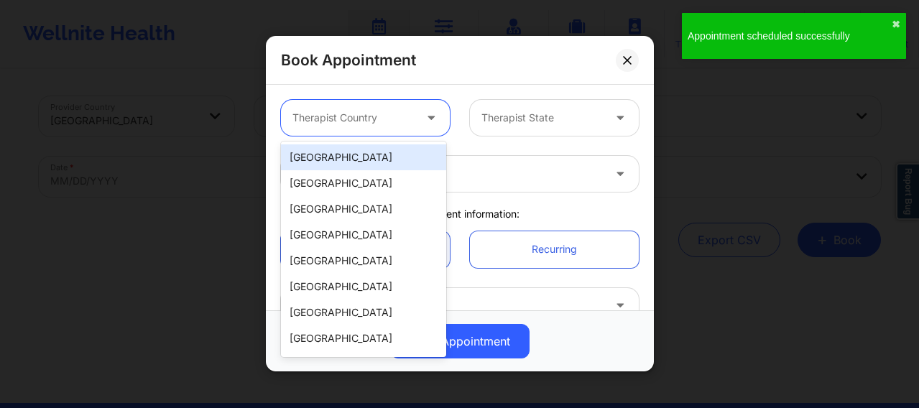
click at [387, 152] on div "[GEOGRAPHIC_DATA]" at bounding box center [363, 157] width 165 height 26
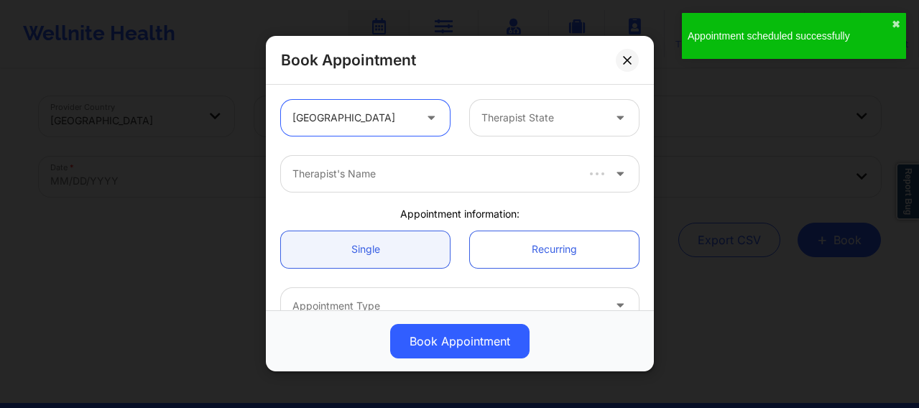
click at [507, 121] on div at bounding box center [542, 118] width 121 height 17
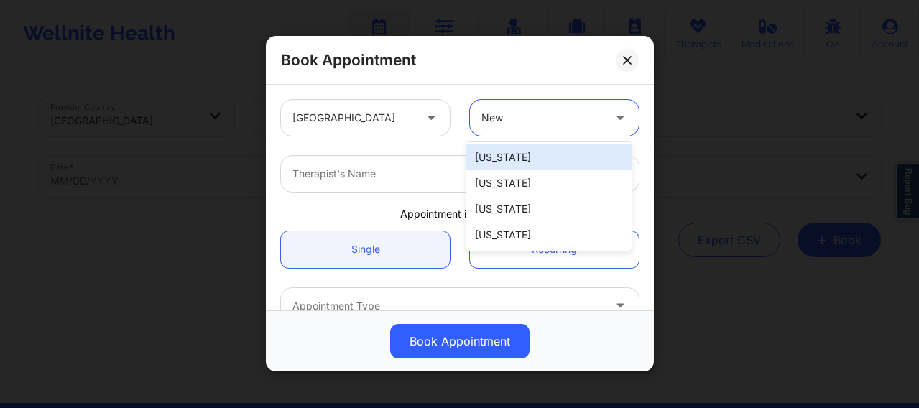
type input "New Y"
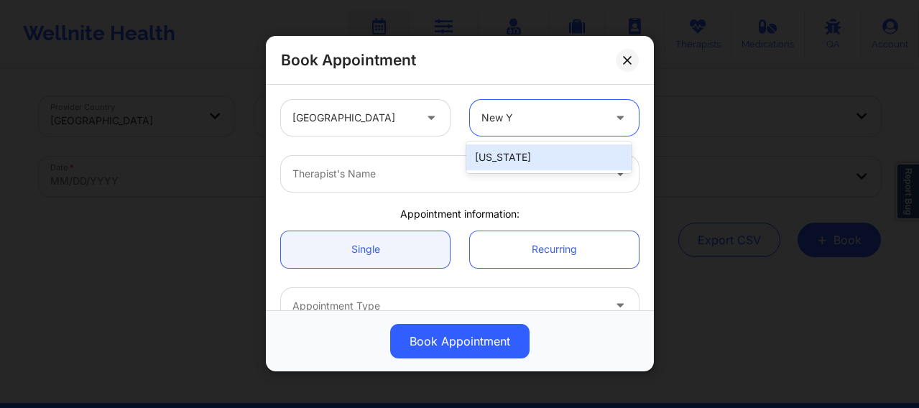
click at [508, 159] on div "[US_STATE]" at bounding box center [548, 157] width 165 height 26
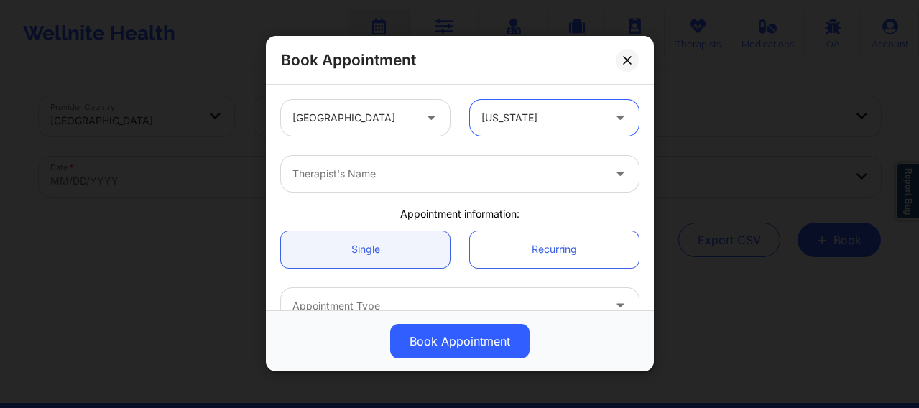
click at [402, 180] on div at bounding box center [448, 174] width 311 height 17
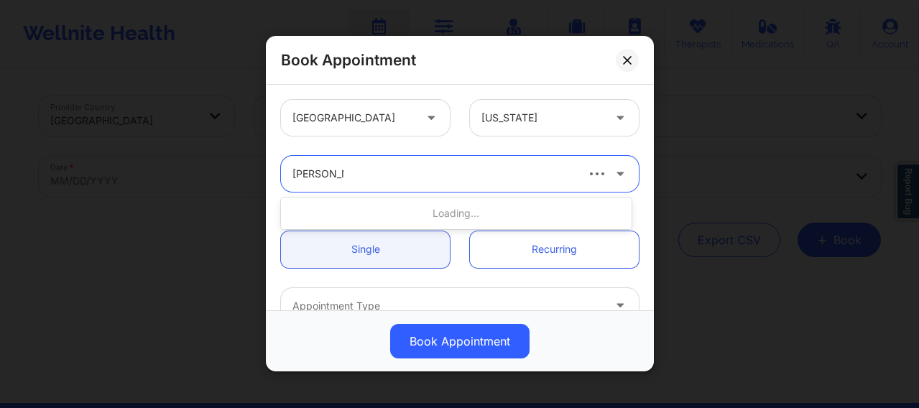
type input "[PERSON_NAME] We"
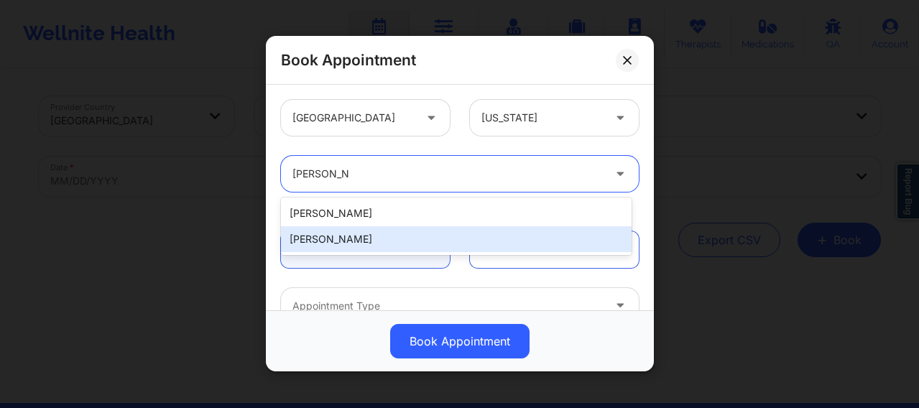
click at [341, 239] on div "[PERSON_NAME]" at bounding box center [456, 239] width 351 height 26
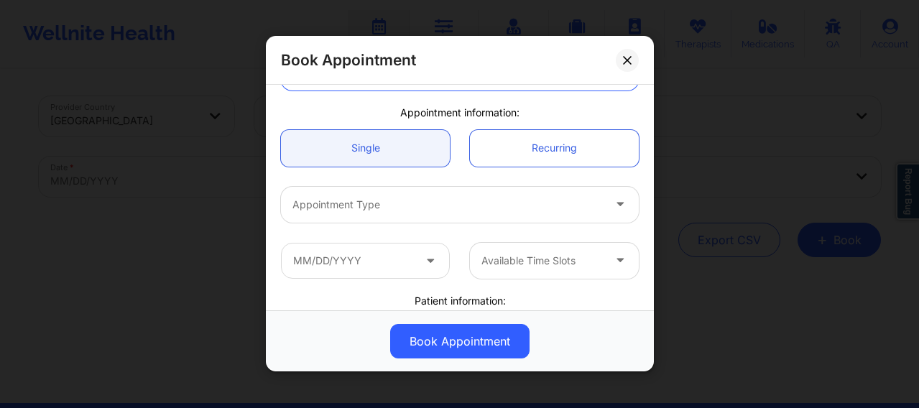
scroll to position [120, 0]
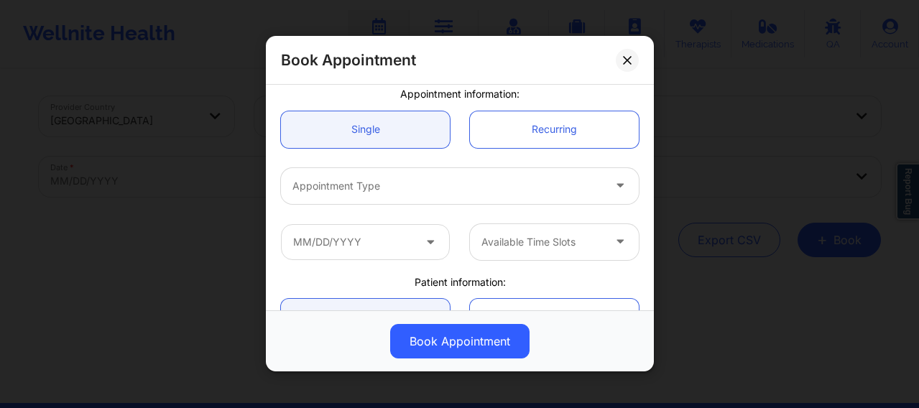
click at [351, 184] on div at bounding box center [448, 186] width 311 height 17
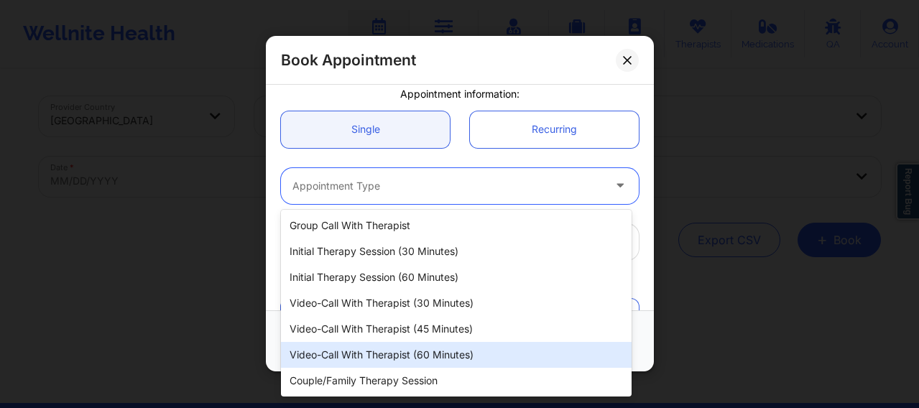
click at [410, 351] on div "Video-Call with Therapist (60 minutes)" at bounding box center [456, 355] width 351 height 26
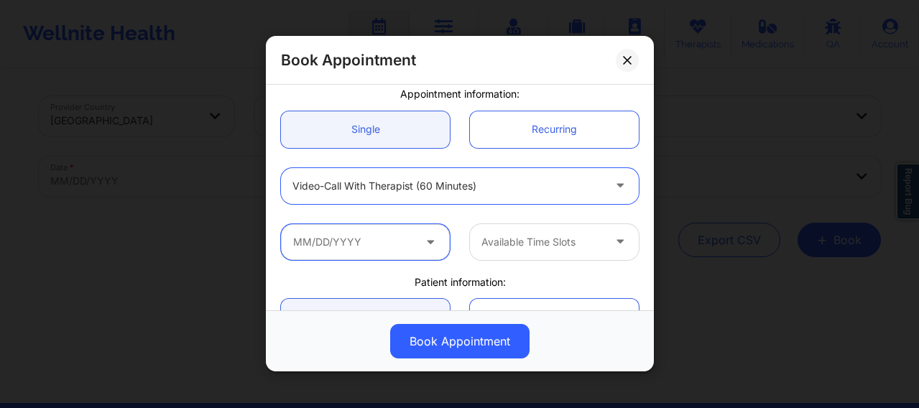
click at [359, 246] on input "text" at bounding box center [365, 242] width 169 height 36
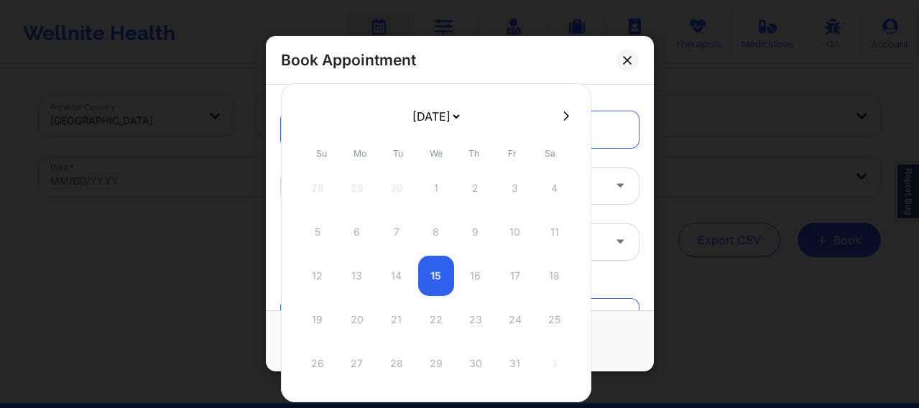
click at [564, 116] on icon at bounding box center [567, 116] width 6 height 11
select select "2025-10"
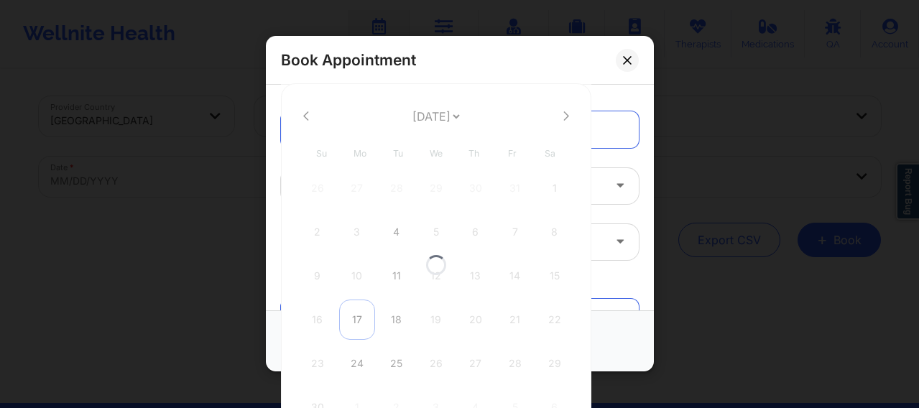
select select "2025-10"
click at [355, 318] on div "17" at bounding box center [357, 320] width 36 height 40
type input "11/17/2025"
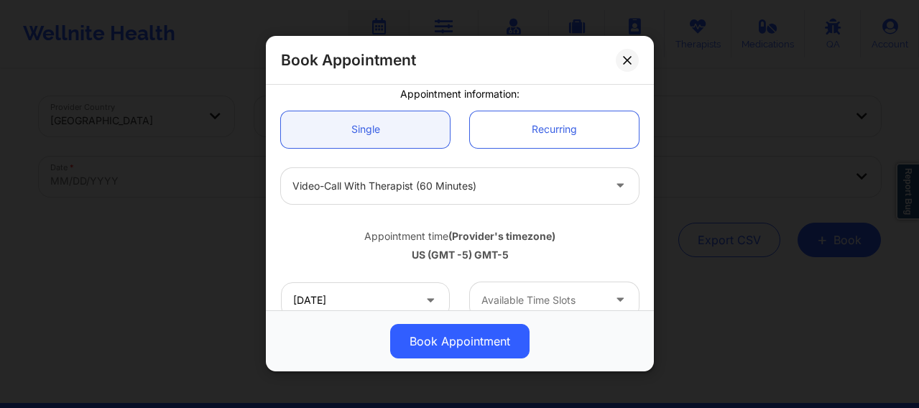
click at [498, 301] on div at bounding box center [542, 300] width 121 height 17
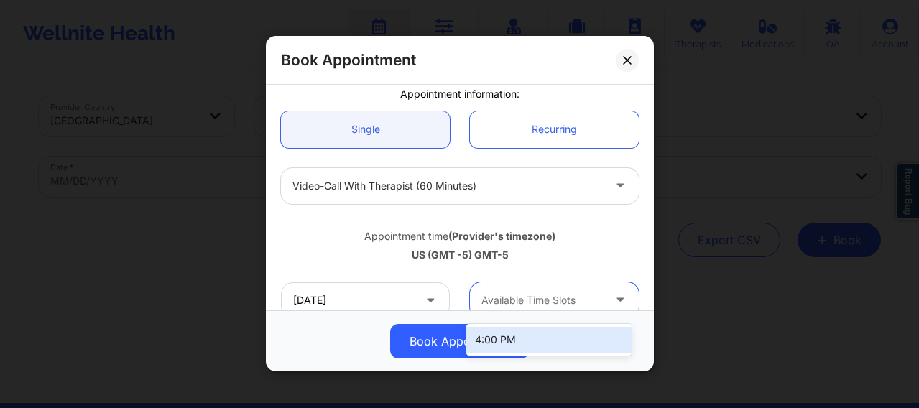
click at [491, 333] on div "4:00 PM" at bounding box center [548, 340] width 165 height 26
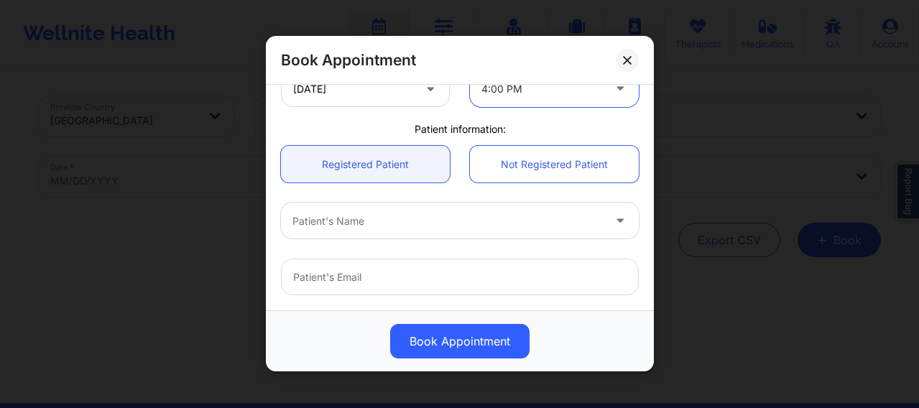
scroll to position [336, 0]
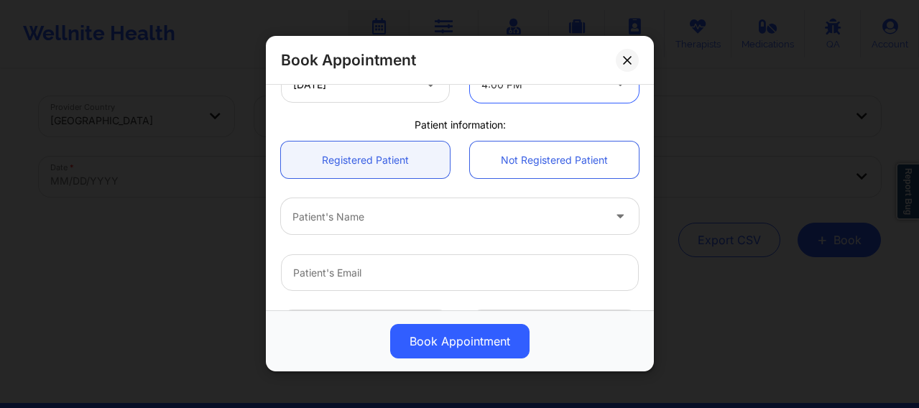
click at [386, 224] on div at bounding box center [448, 216] width 311 height 17
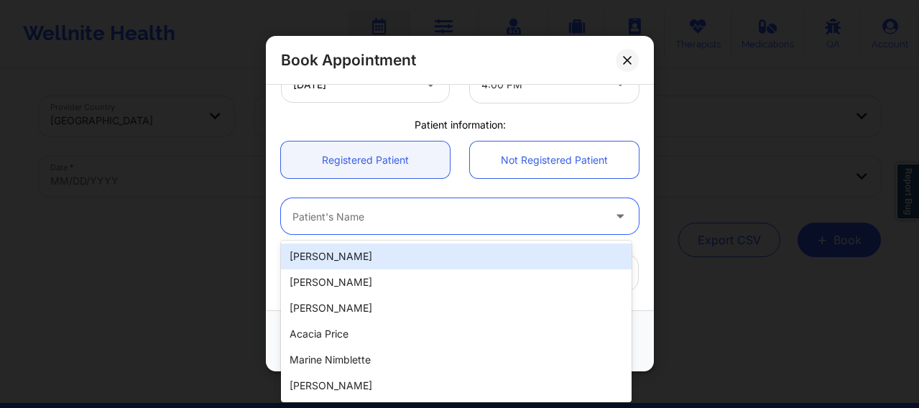
paste input "[EMAIL_ADDRESS][DOMAIN_NAME]"
type input "[EMAIL_ADDRESS][DOMAIN_NAME]"
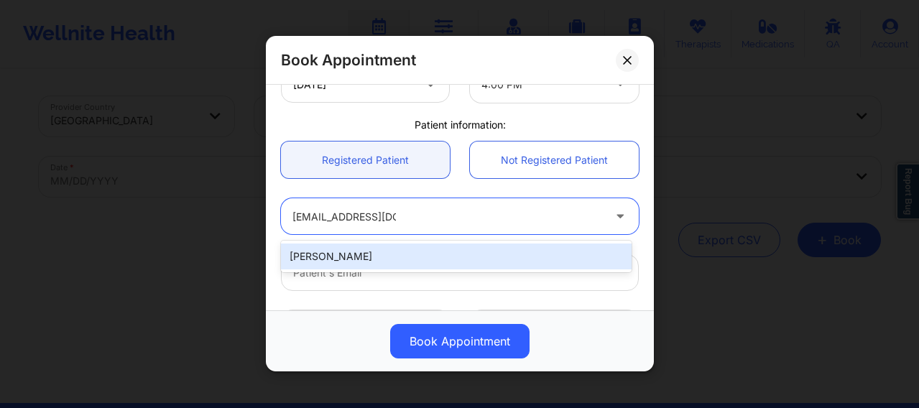
click at [374, 255] on div "[PERSON_NAME]" at bounding box center [456, 257] width 351 height 26
type input "[EMAIL_ADDRESS][DOMAIN_NAME]"
type input "[PHONE_NUMBER]"
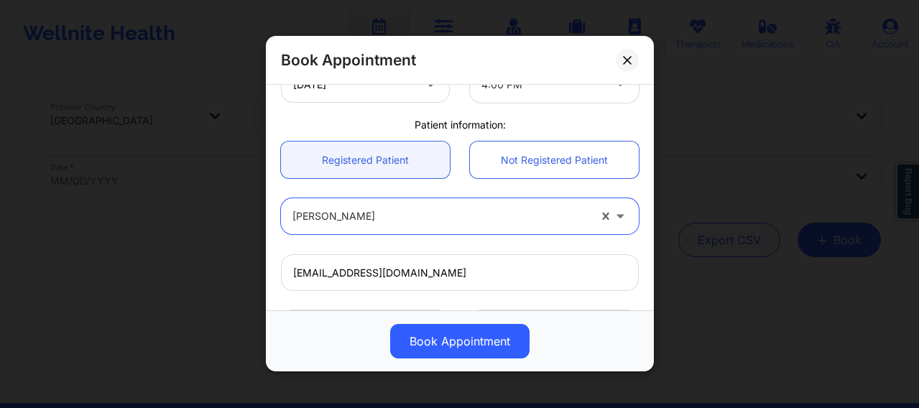
scroll to position [520, 0]
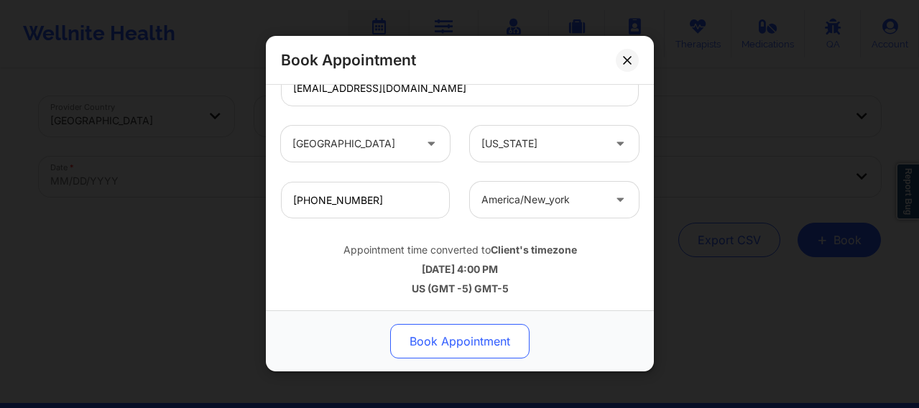
click at [458, 349] on button "Book Appointment" at bounding box center [459, 342] width 139 height 35
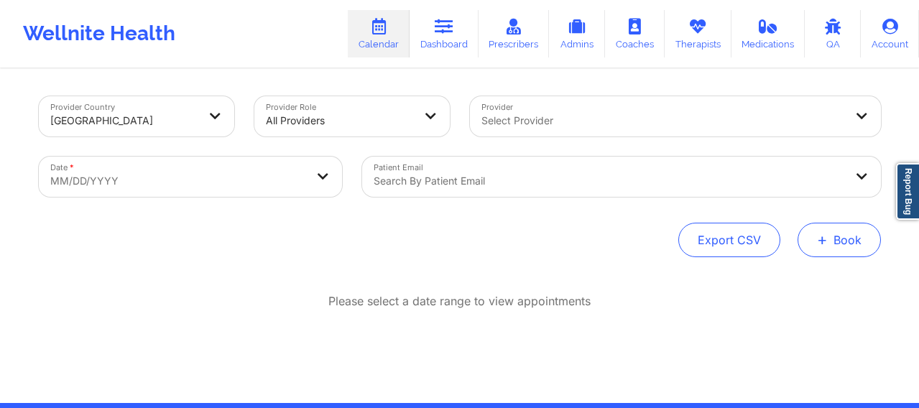
click at [826, 249] on button "+ Book" at bounding box center [839, 240] width 83 height 35
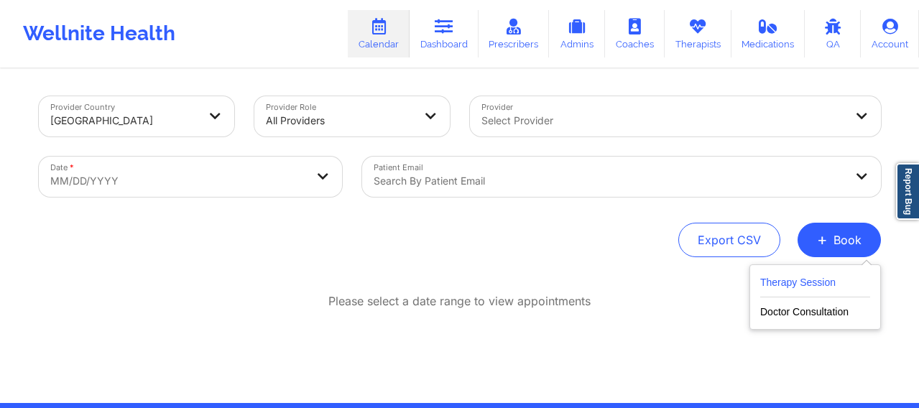
click at [795, 288] on button "Therapy Session" at bounding box center [815, 286] width 110 height 24
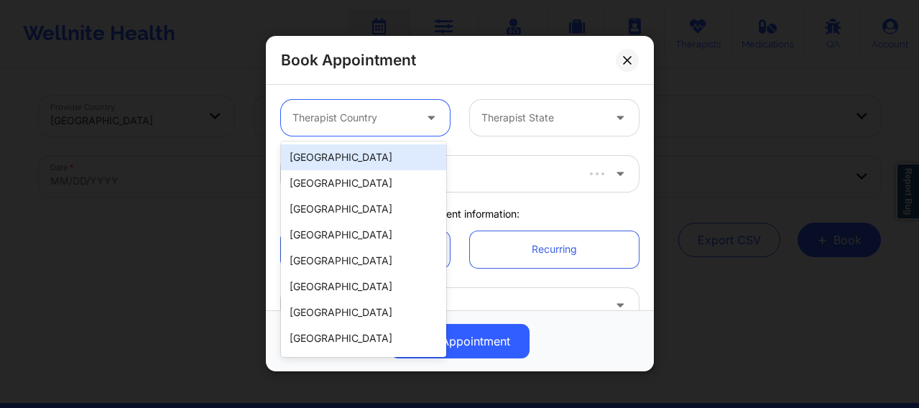
click at [355, 116] on div at bounding box center [353, 118] width 121 height 17
click at [352, 157] on div "[GEOGRAPHIC_DATA]" at bounding box center [363, 157] width 165 height 26
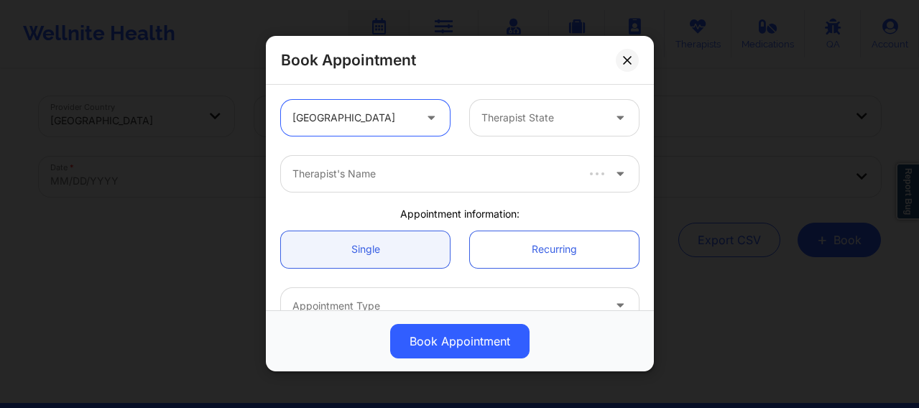
click at [528, 125] on div at bounding box center [542, 118] width 121 height 17
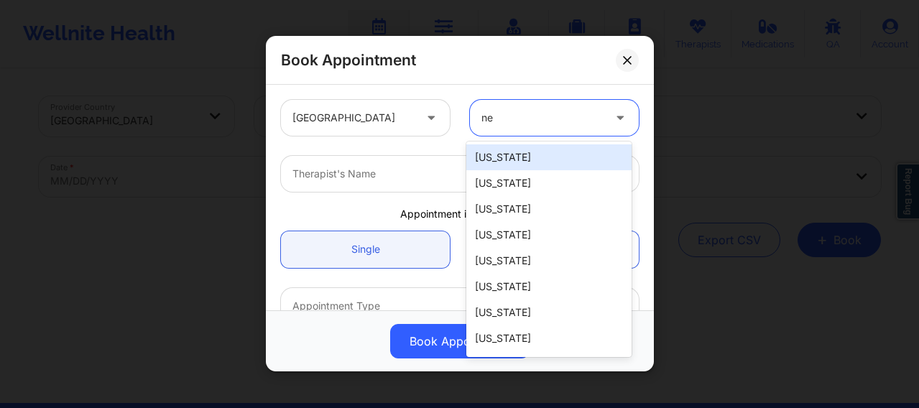
type input "new"
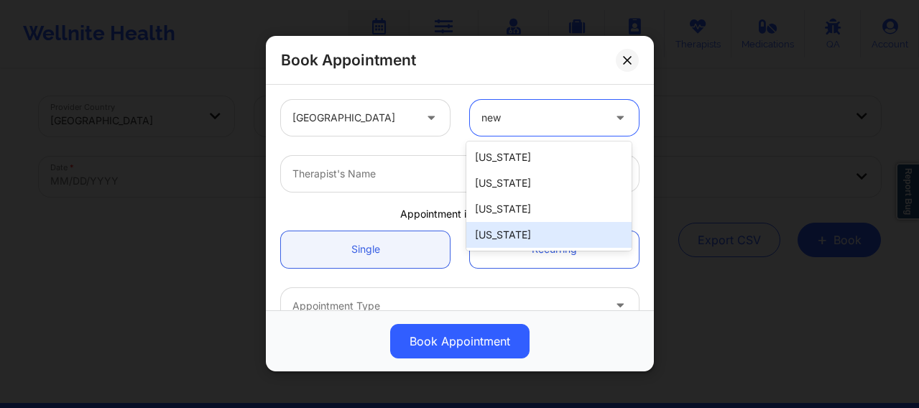
click at [511, 237] on div "[US_STATE]" at bounding box center [548, 235] width 165 height 26
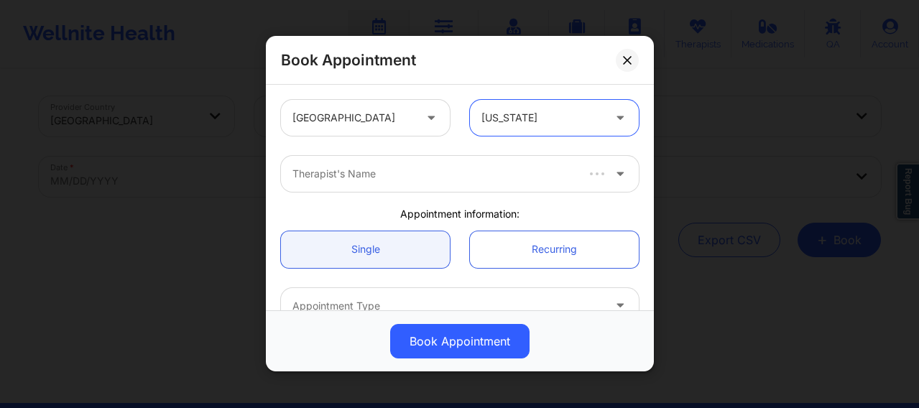
click at [422, 178] on div at bounding box center [434, 174] width 282 height 17
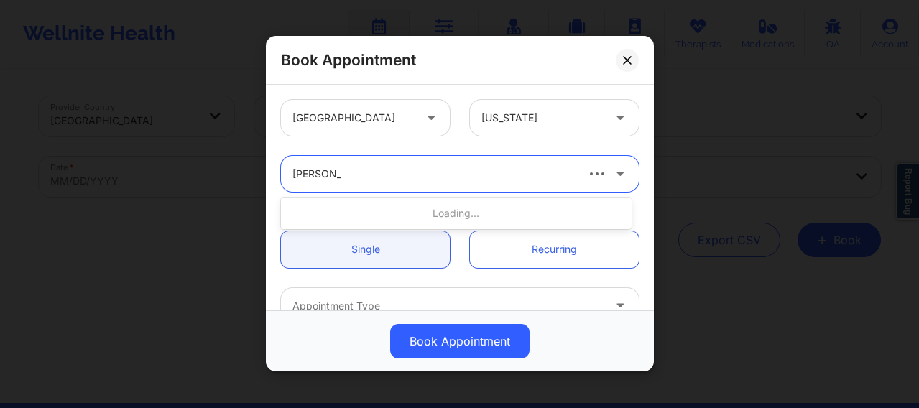
type input "[PERSON_NAME] we"
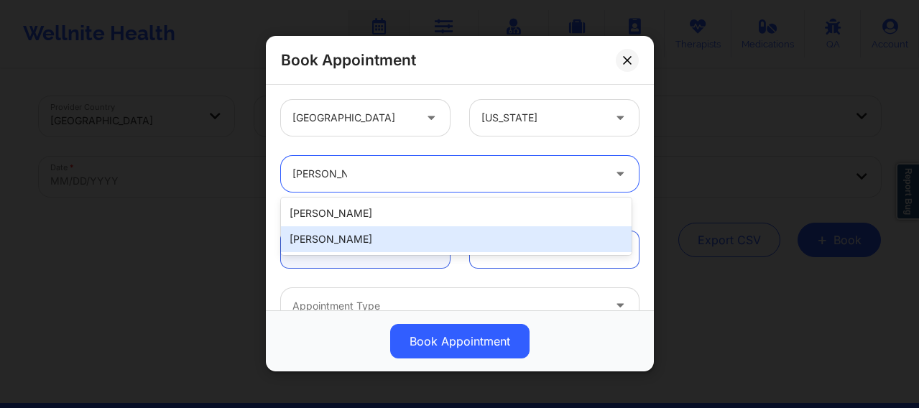
click at [370, 236] on div "[PERSON_NAME]" at bounding box center [456, 239] width 351 height 26
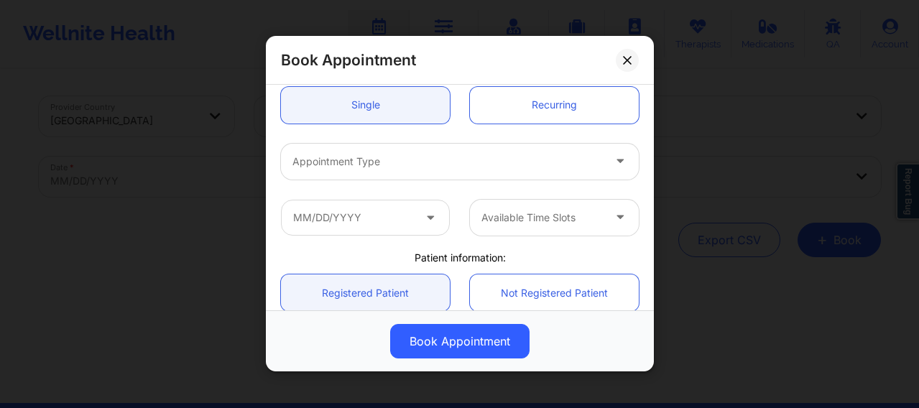
scroll to position [156, 0]
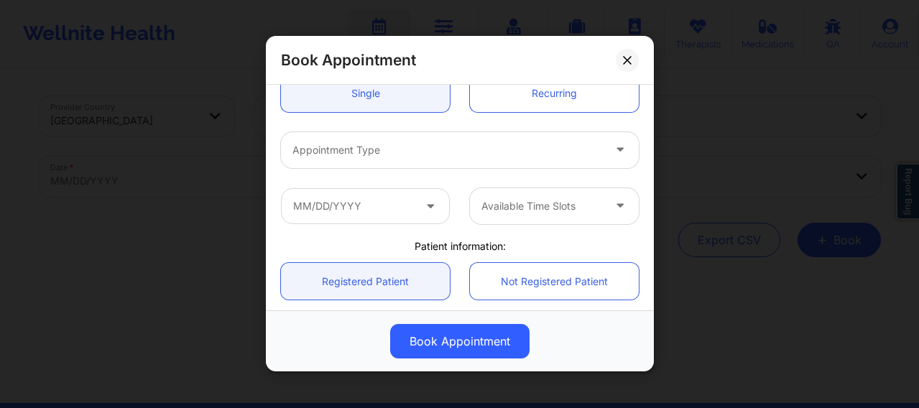
click at [382, 146] on div at bounding box center [448, 150] width 311 height 17
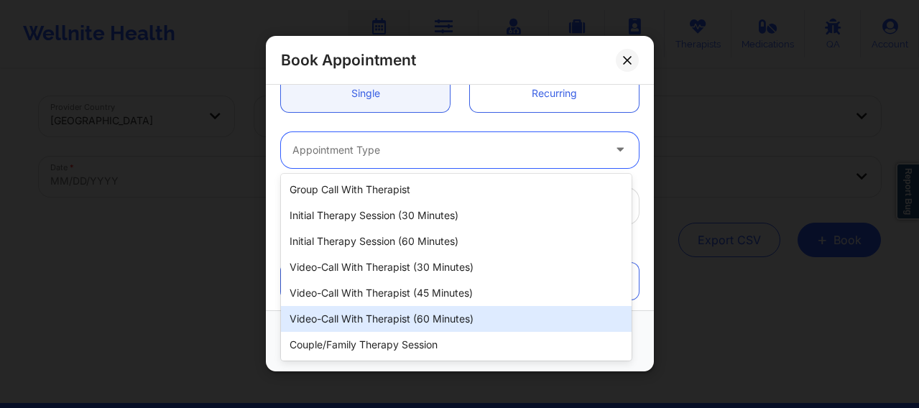
click at [402, 316] on div "Video-Call with Therapist (60 minutes)" at bounding box center [456, 319] width 351 height 26
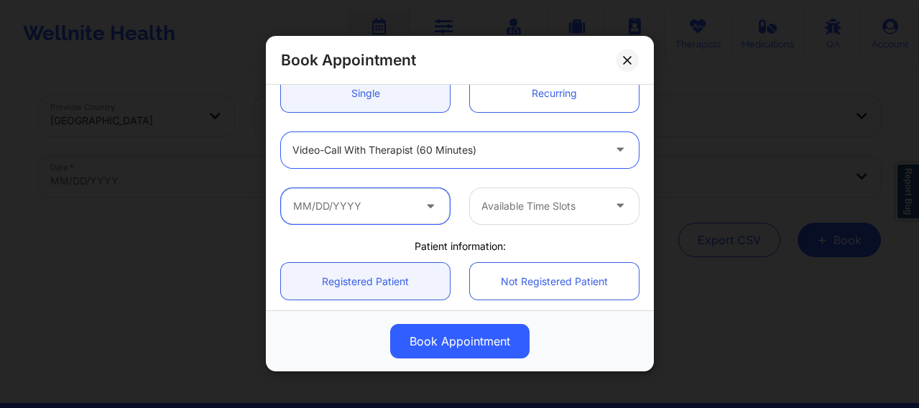
click at [395, 212] on input "text" at bounding box center [365, 206] width 169 height 36
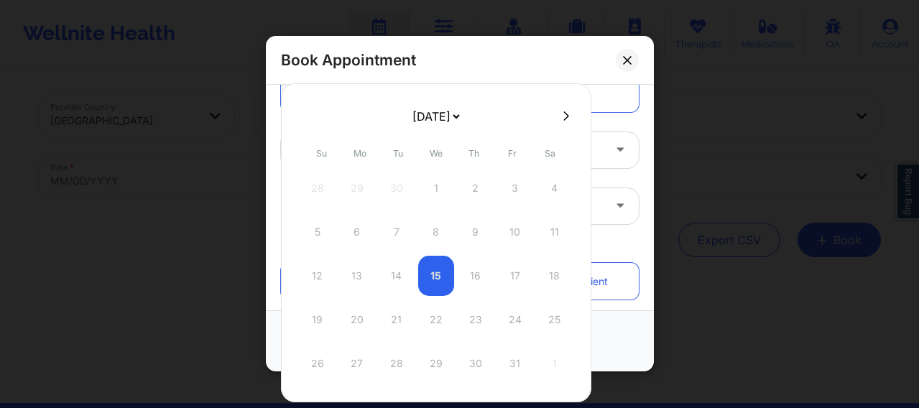
click at [564, 118] on icon at bounding box center [567, 116] width 6 height 11
select select "2025-10"
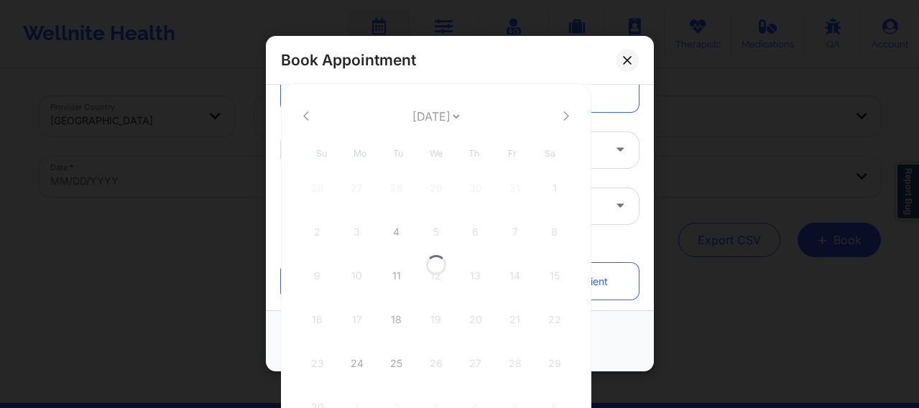
select select "2025-10"
click at [357, 361] on div "24" at bounding box center [357, 364] width 36 height 40
type input "11/24/2025"
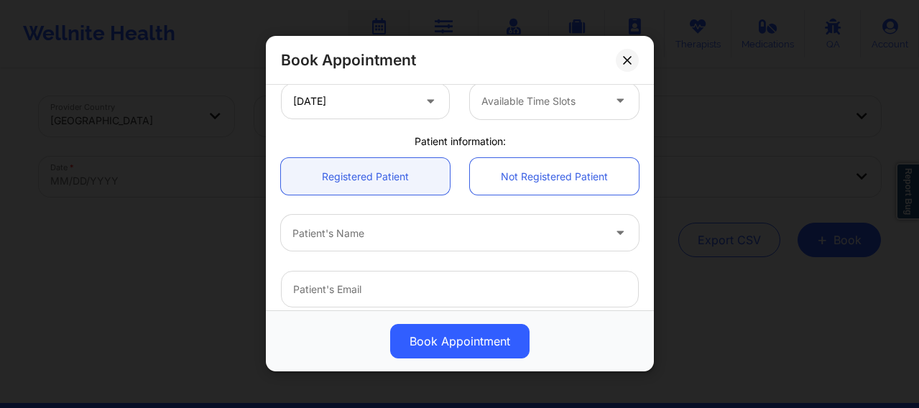
scroll to position [347, 0]
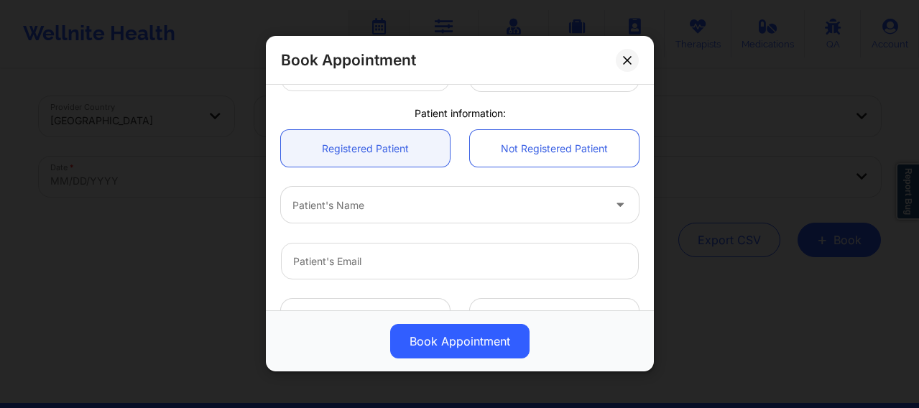
click at [518, 90] on div "United States New York Melissa Wergland Appointment information: Single Recurri…" at bounding box center [460, 72] width 378 height 658
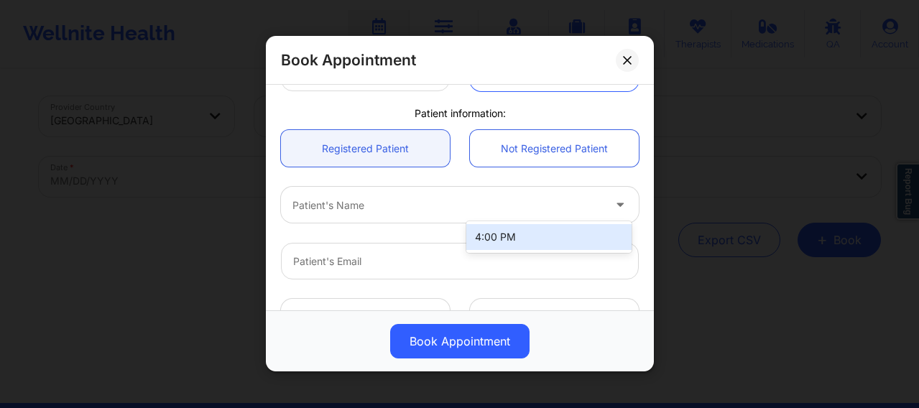
scroll to position [223, 0]
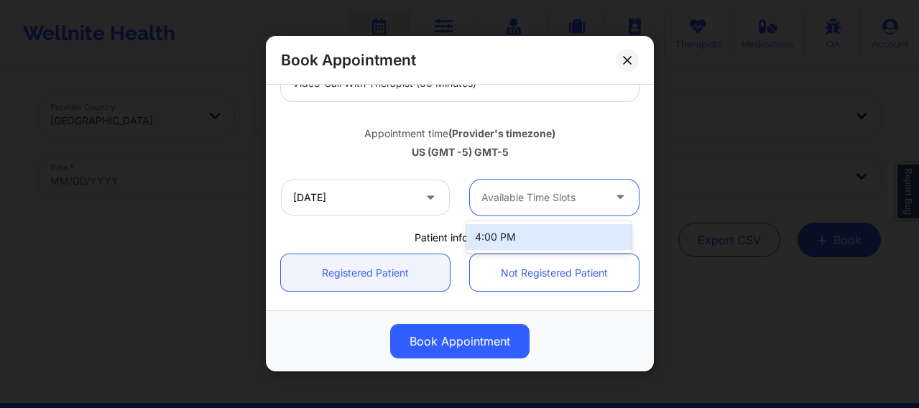
click at [524, 239] on div "4:00 PM" at bounding box center [548, 237] width 165 height 26
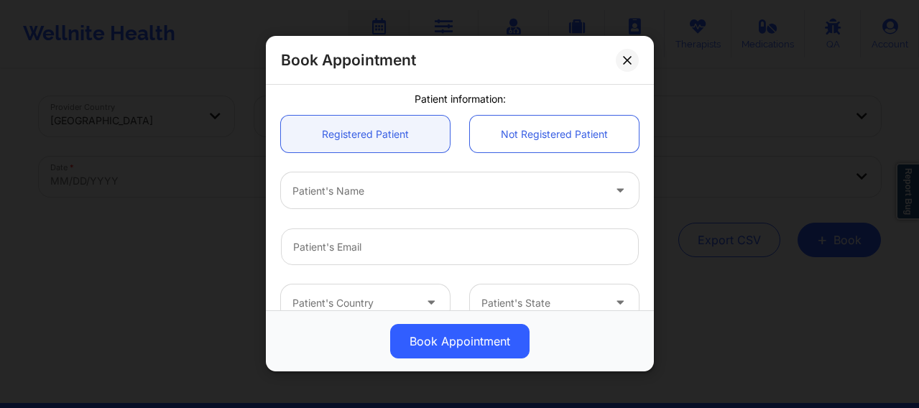
scroll to position [331, 0]
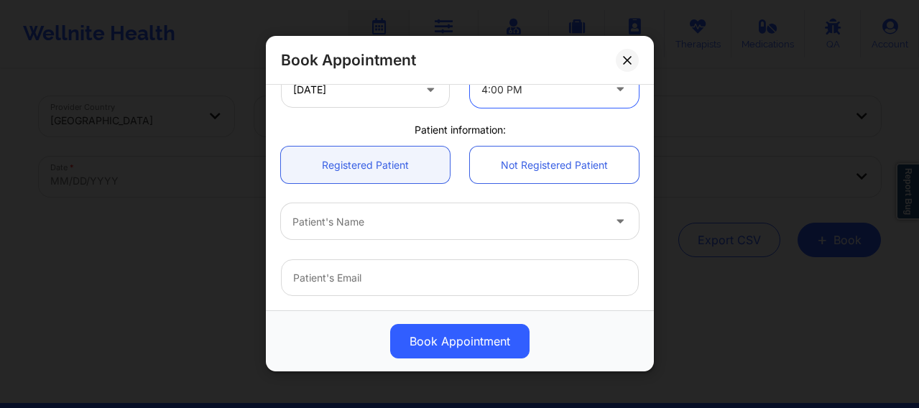
click at [339, 225] on div at bounding box center [448, 221] width 311 height 17
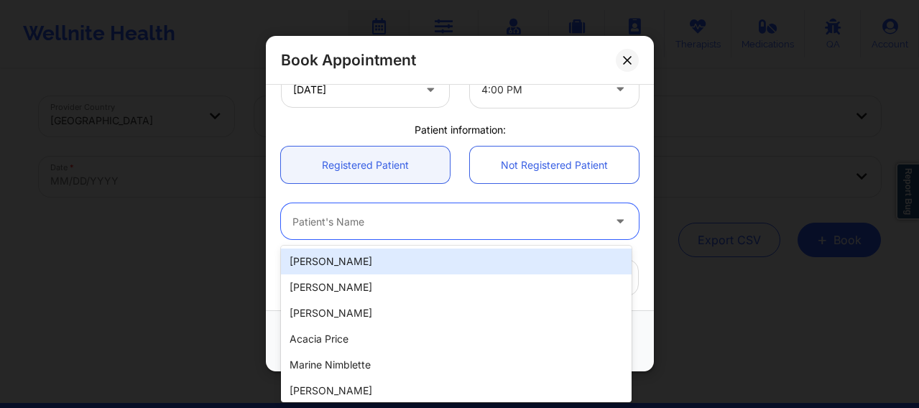
paste input "[EMAIL_ADDRESS][DOMAIN_NAME]"
type input "[EMAIL_ADDRESS][DOMAIN_NAME]"
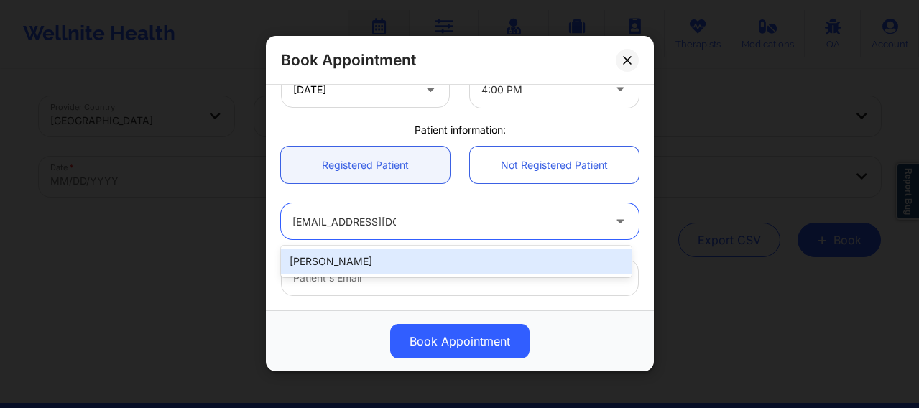
click at [387, 259] on div "[PERSON_NAME]" at bounding box center [456, 262] width 351 height 26
type input "[EMAIL_ADDRESS][DOMAIN_NAME]"
type input "[PHONE_NUMBER]"
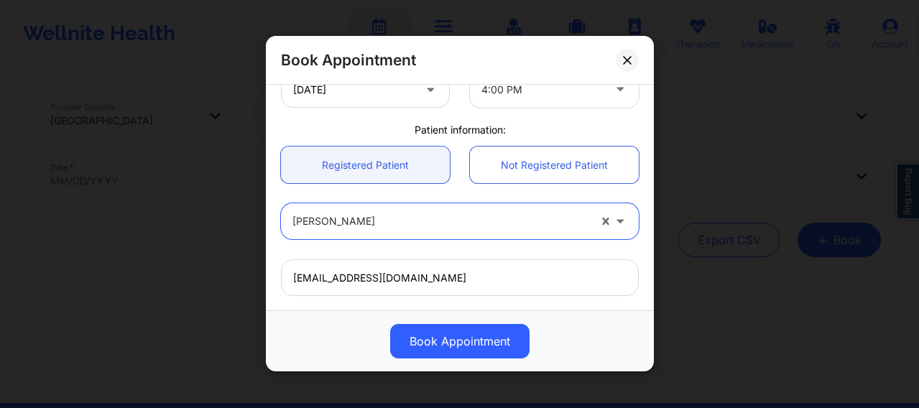
scroll to position [520, 0]
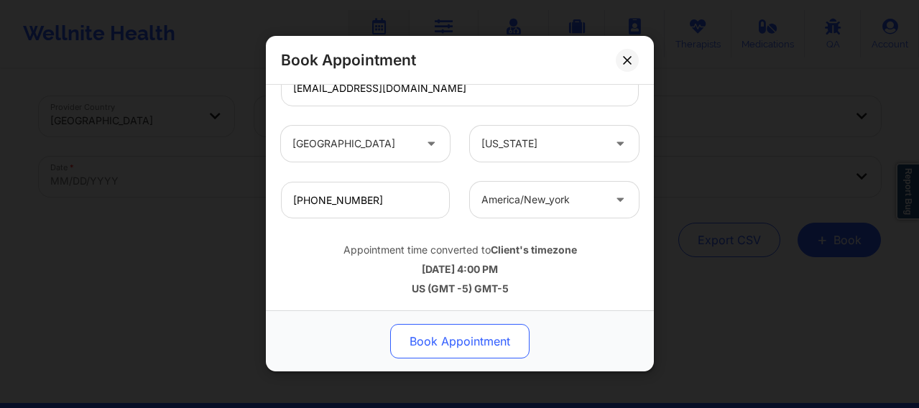
click at [442, 343] on button "Book Appointment" at bounding box center [459, 342] width 139 height 35
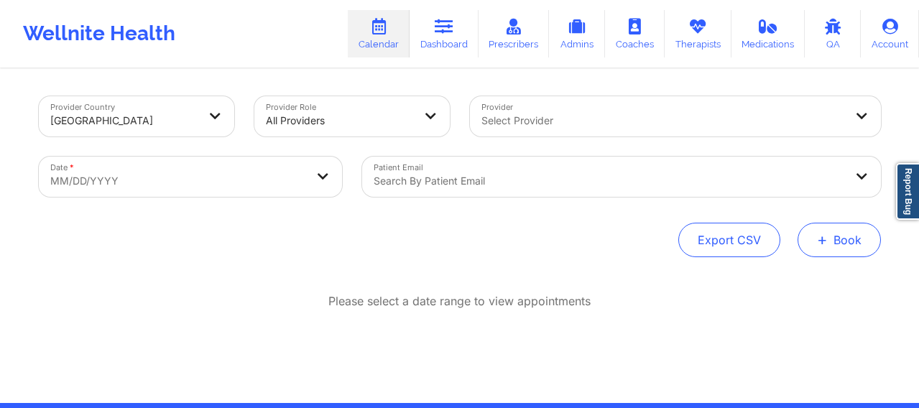
click at [826, 243] on span "+" at bounding box center [822, 240] width 11 height 8
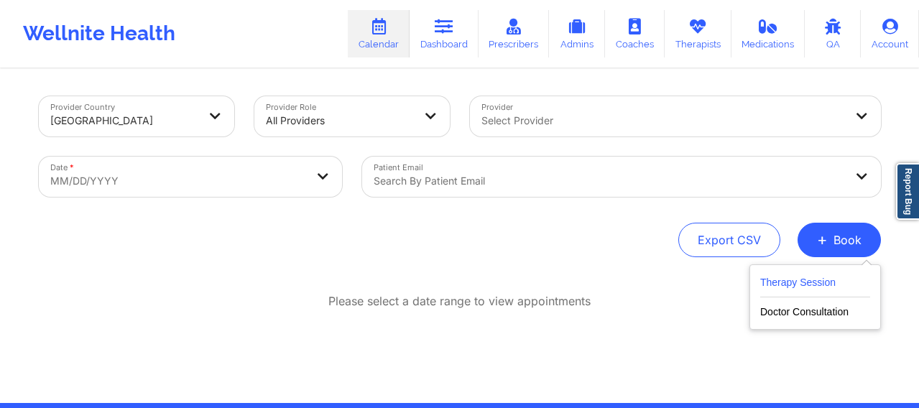
click at [788, 286] on button "Therapy Session" at bounding box center [815, 286] width 110 height 24
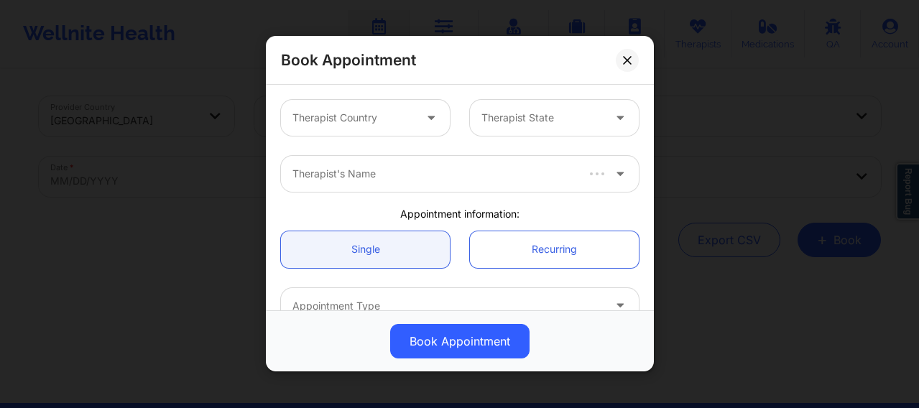
click at [359, 116] on div at bounding box center [353, 118] width 121 height 17
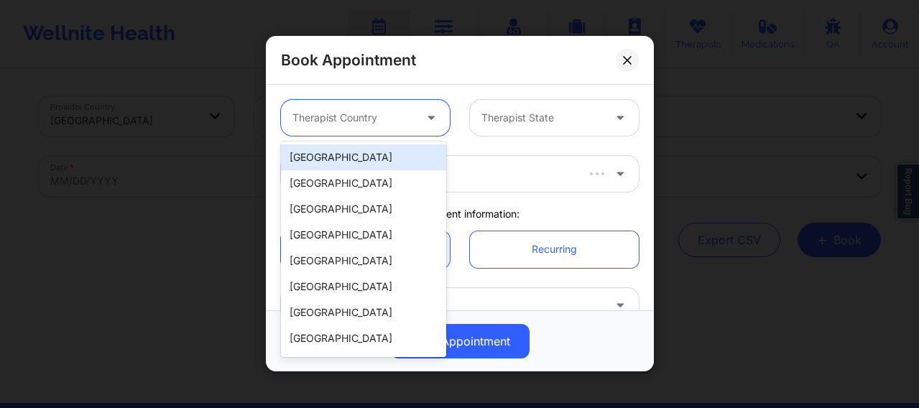
click at [342, 160] on div "[GEOGRAPHIC_DATA]" at bounding box center [363, 157] width 165 height 26
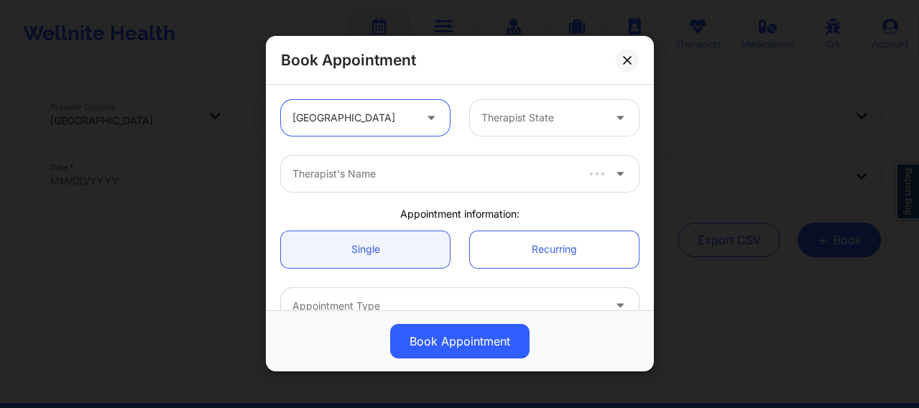
click at [499, 110] on div at bounding box center [542, 118] width 121 height 17
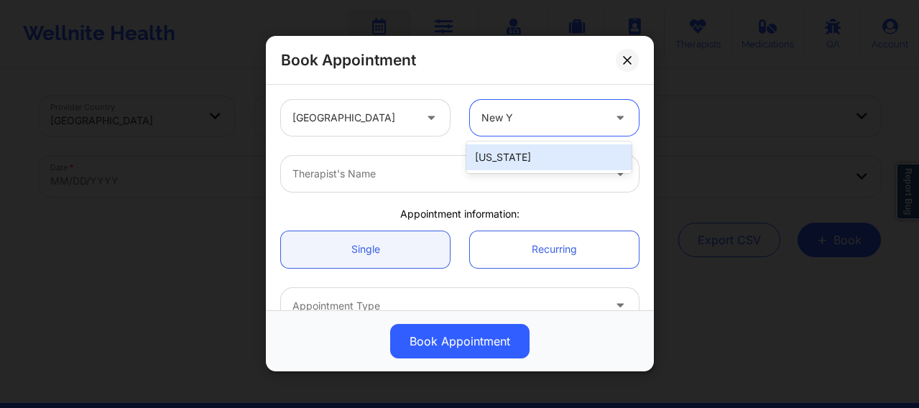
type input "New Yo"
click at [511, 155] on div "[US_STATE]" at bounding box center [548, 157] width 165 height 26
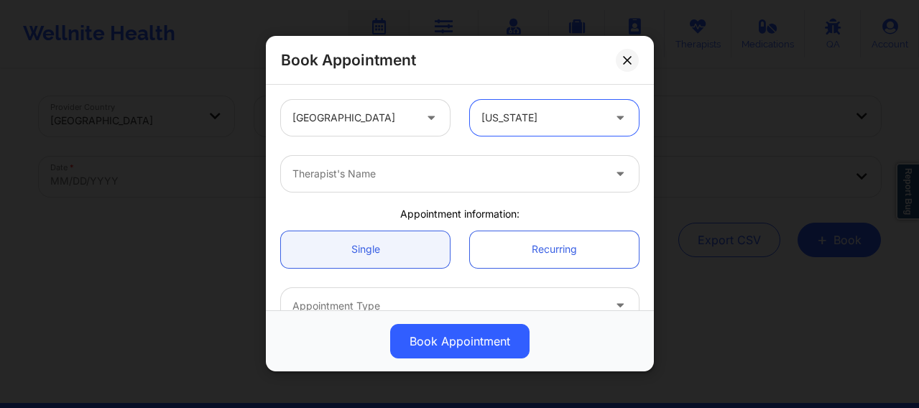
click at [455, 175] on div at bounding box center [448, 174] width 311 height 17
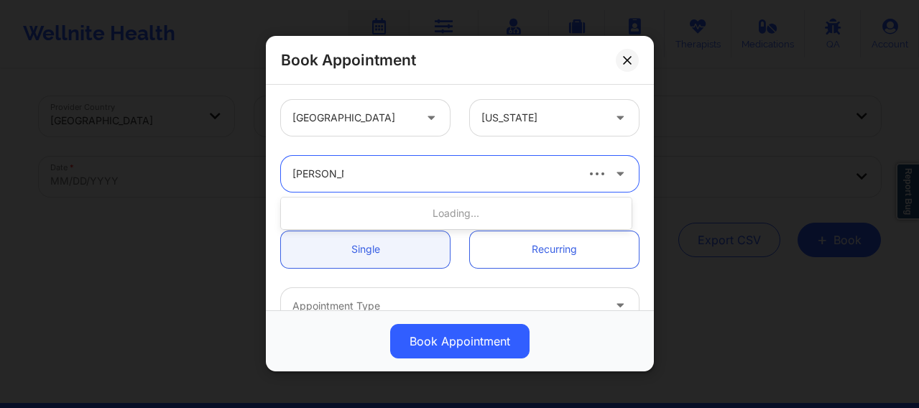
type input "[PERSON_NAME] We"
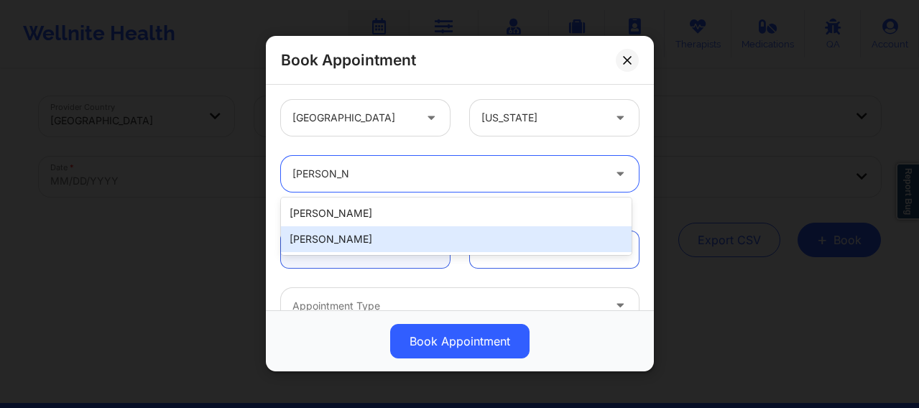
click at [366, 246] on div "[PERSON_NAME]" at bounding box center [456, 239] width 351 height 26
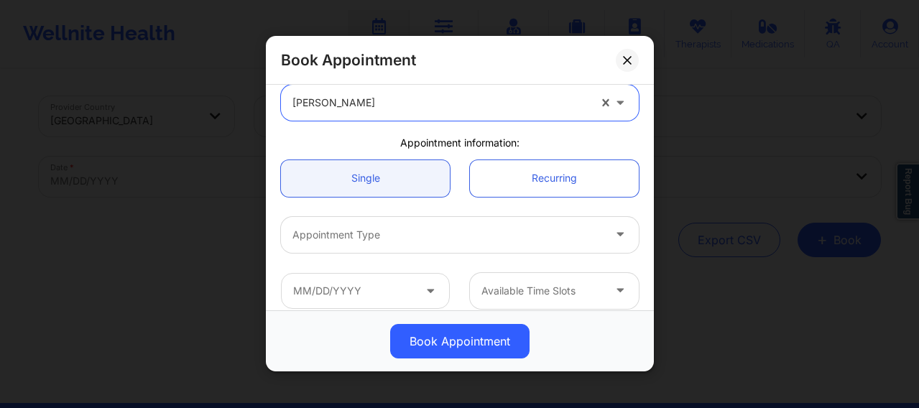
scroll to position [72, 0]
click at [376, 233] on div at bounding box center [448, 234] width 311 height 17
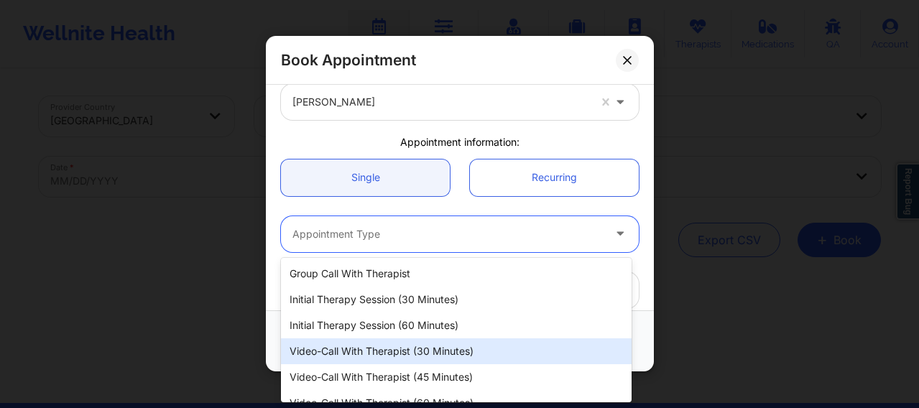
scroll to position [42, 0]
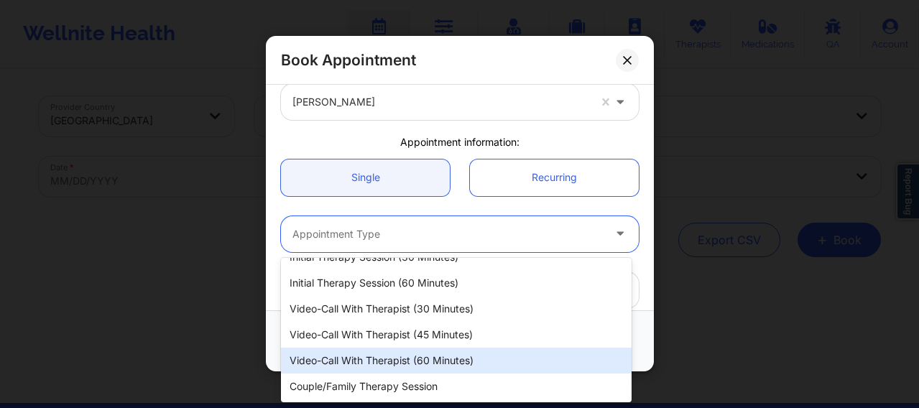
click at [399, 356] on div "Video-Call with Therapist (60 minutes)" at bounding box center [456, 361] width 351 height 26
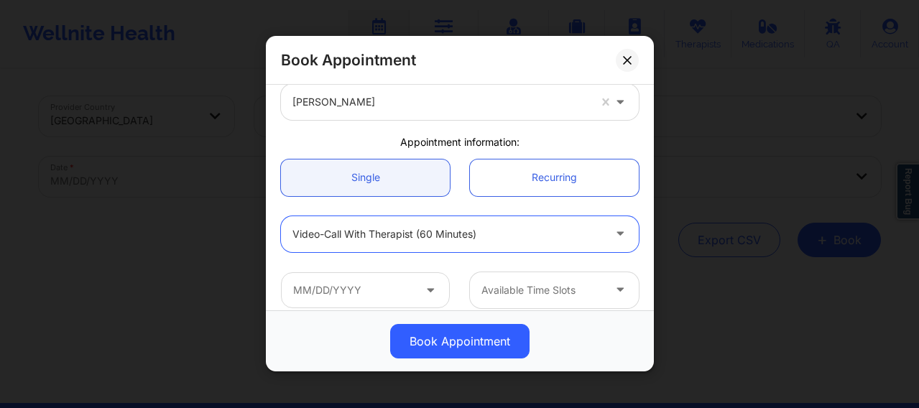
scroll to position [132, 0]
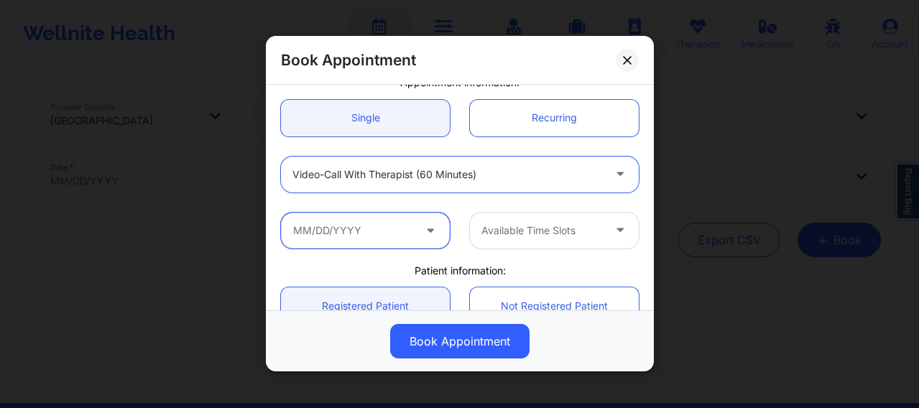
click at [352, 238] on input "text" at bounding box center [365, 231] width 169 height 36
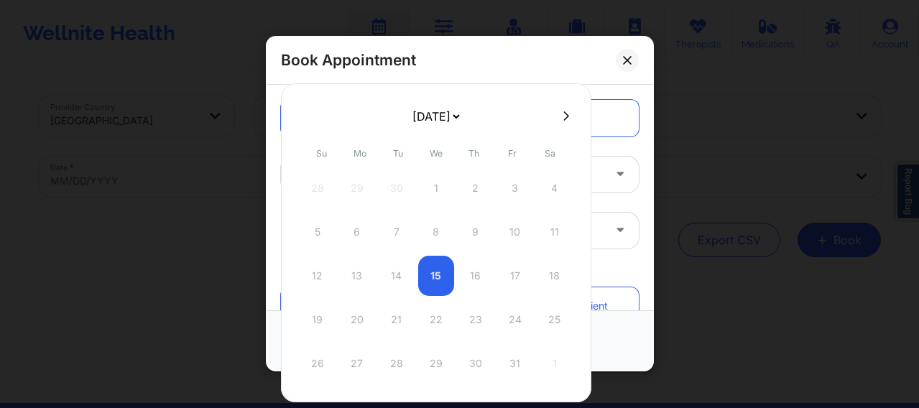
click at [565, 116] on icon at bounding box center [567, 115] width 6 height 9
select select "2025-10"
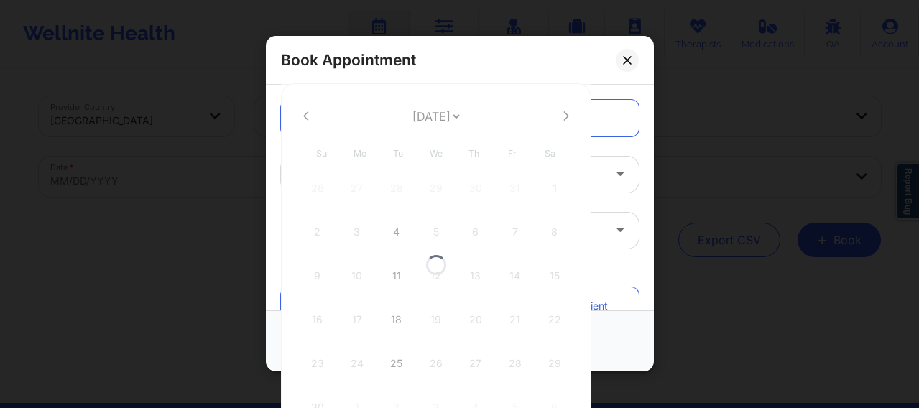
select select "2025-10"
click at [565, 116] on icon at bounding box center [567, 115] width 6 height 9
select select "2025-11"
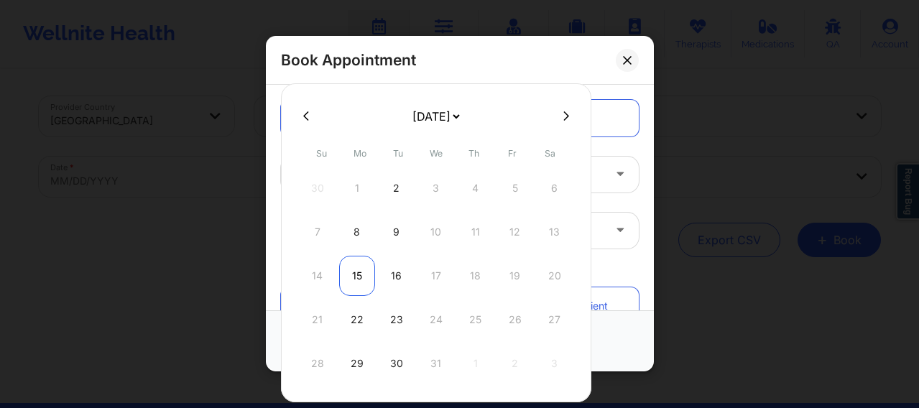
click at [364, 277] on div "15" at bounding box center [357, 276] width 36 height 40
type input "12/15/2025"
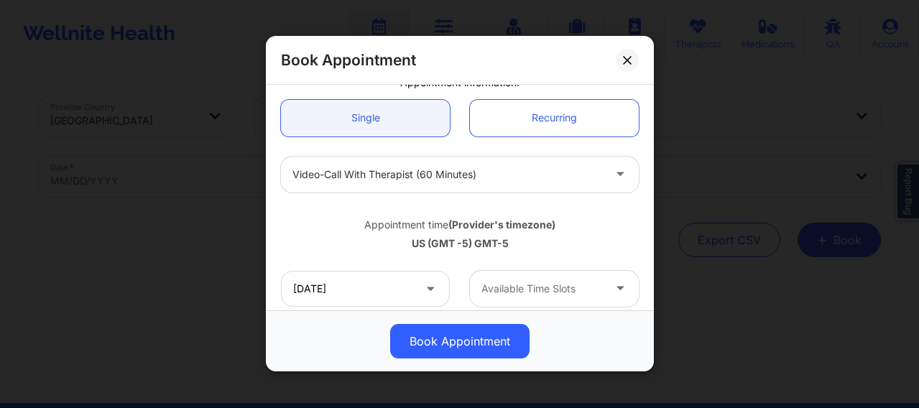
click at [493, 288] on div at bounding box center [542, 288] width 121 height 17
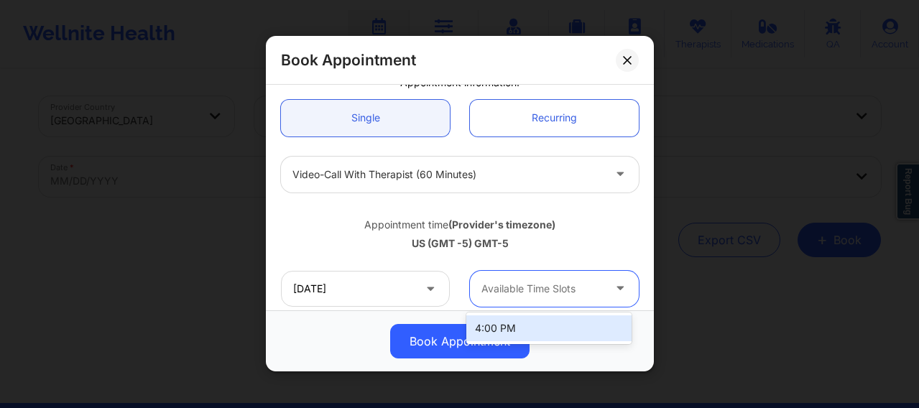
click at [488, 320] on div "4:00 PM" at bounding box center [548, 329] width 165 height 26
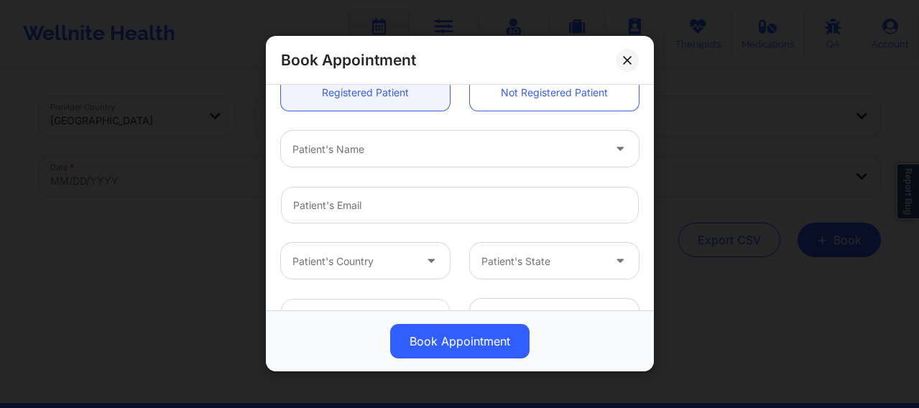
scroll to position [395, 0]
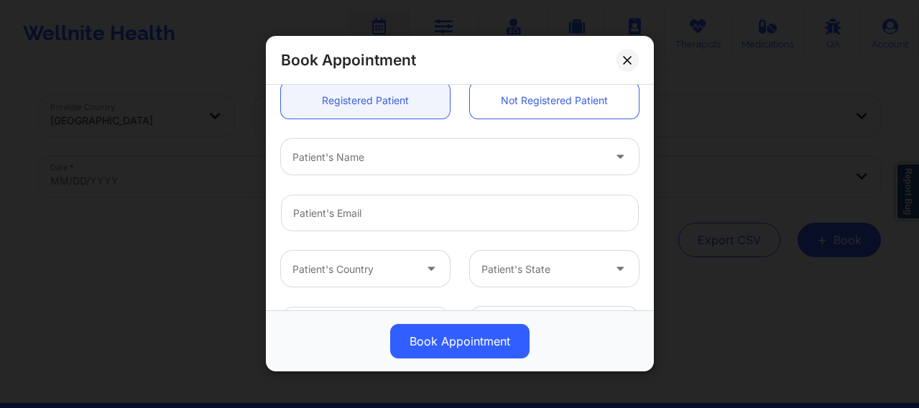
click at [354, 156] on div at bounding box center [448, 157] width 311 height 17
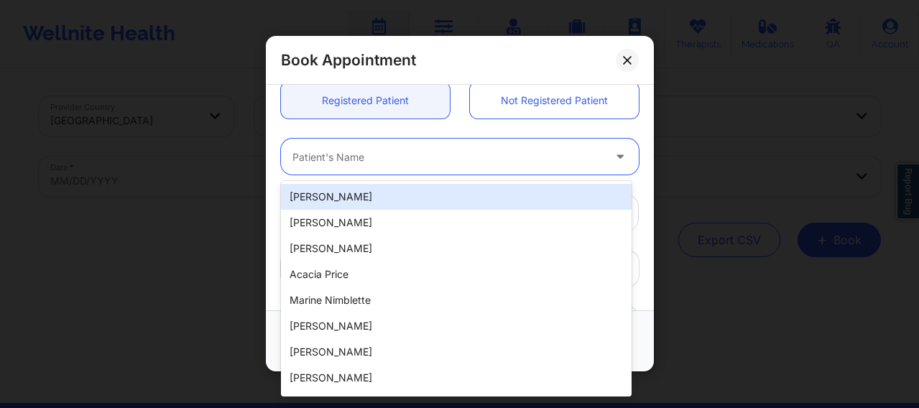
paste input "[EMAIL_ADDRESS][DOMAIN_NAME]"
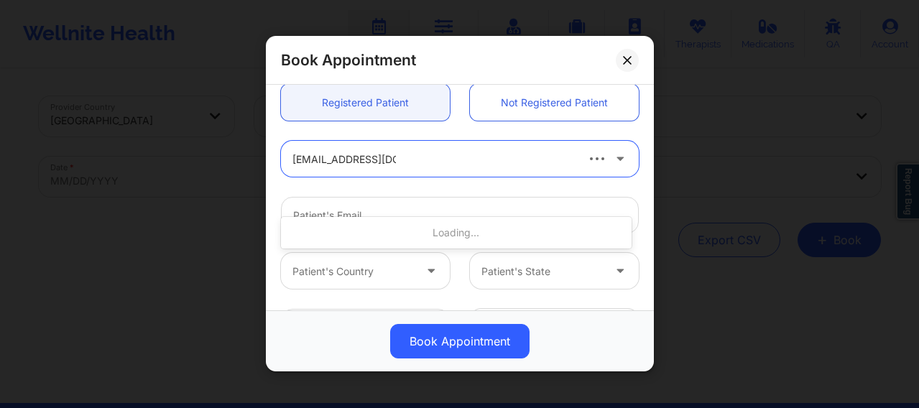
scroll to position [359, 0]
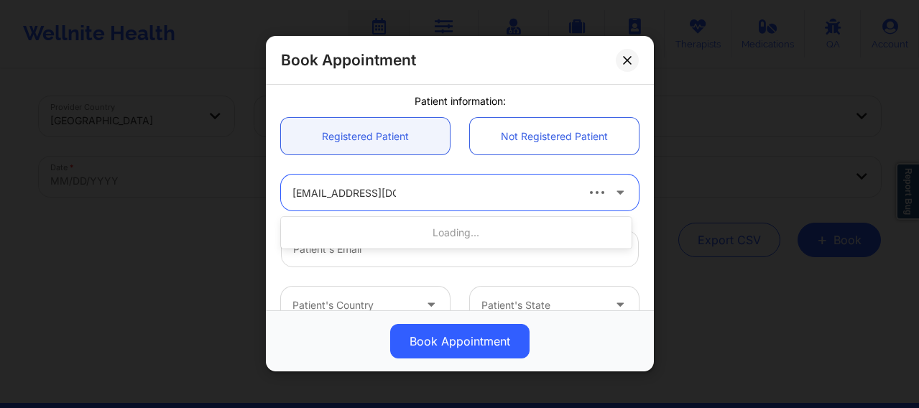
type input "[EMAIL_ADDRESS][DOMAIN_NAME]"
paste input "[EMAIL_ADDRESS][DOMAIN_NAME]"
type input "[EMAIL_ADDRESS][DOMAIN_NAME]"
paste input "[EMAIL_ADDRESS][DOMAIN_NAME]"
type input "[EMAIL_ADDRESS][DOMAIN_NAME]"
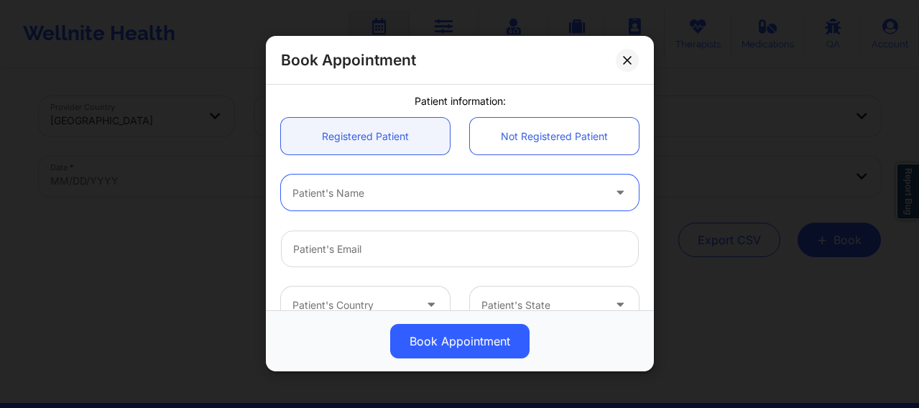
paste input "[EMAIL_ADDRESS][DOMAIN_NAME]"
type input "[EMAIL_ADDRESS][DOMAIN_NAME]"
paste input "[EMAIL_ADDRESS][DOMAIN_NAME]"
type input "[EMAIL_ADDRESS][DOMAIN_NAME]"
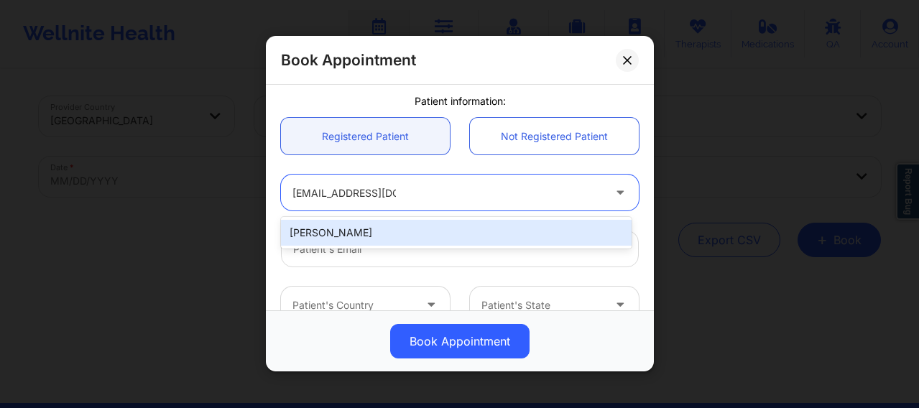
click at [369, 239] on div "[PERSON_NAME]" at bounding box center [456, 233] width 351 height 26
type input "[EMAIL_ADDRESS][DOMAIN_NAME]"
type input "[PHONE_NUMBER]"
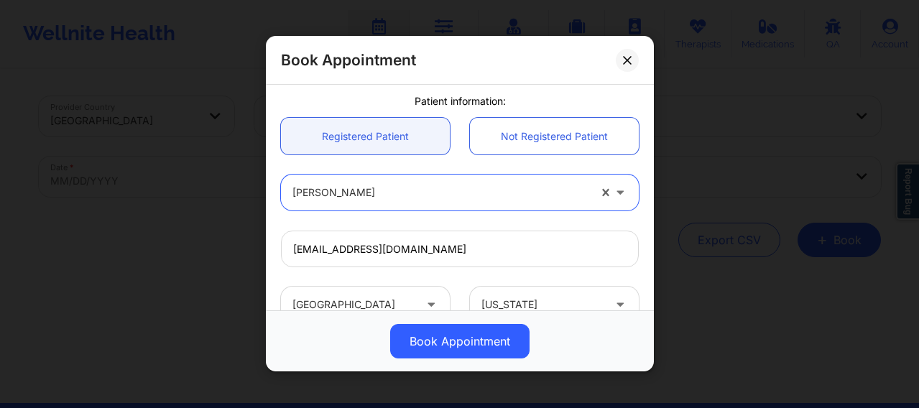
scroll to position [520, 0]
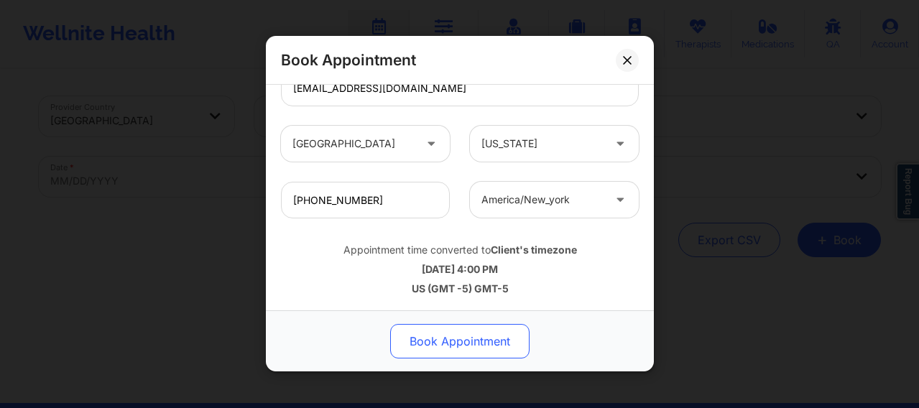
click at [449, 346] on button "Book Appointment" at bounding box center [459, 342] width 139 height 35
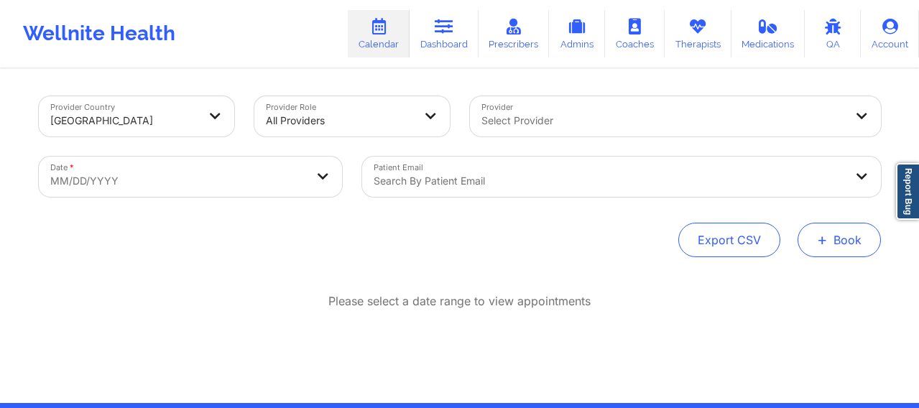
click at [851, 245] on button "+ Book" at bounding box center [839, 240] width 83 height 35
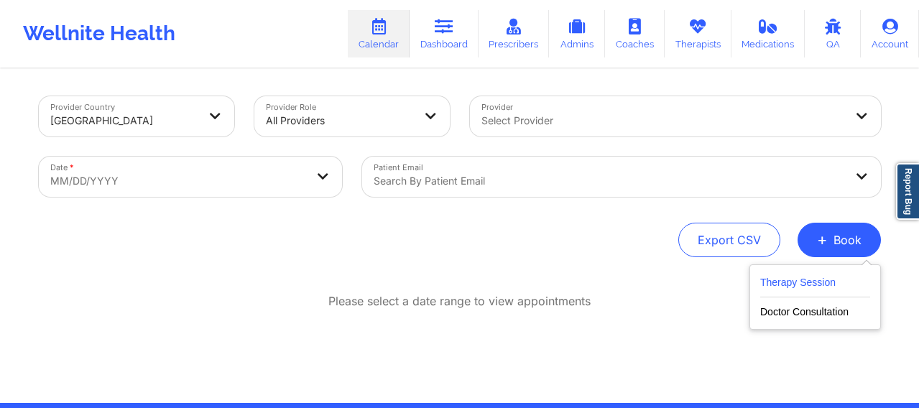
click at [806, 281] on button "Therapy Session" at bounding box center [815, 286] width 110 height 24
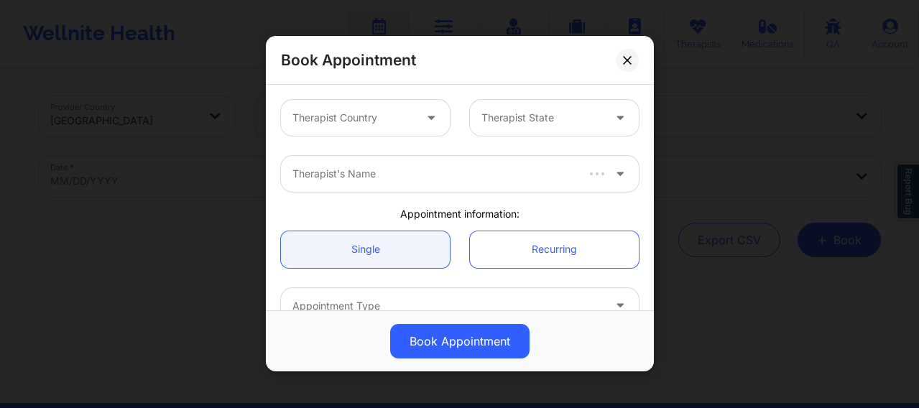
click at [367, 122] on div at bounding box center [353, 118] width 121 height 17
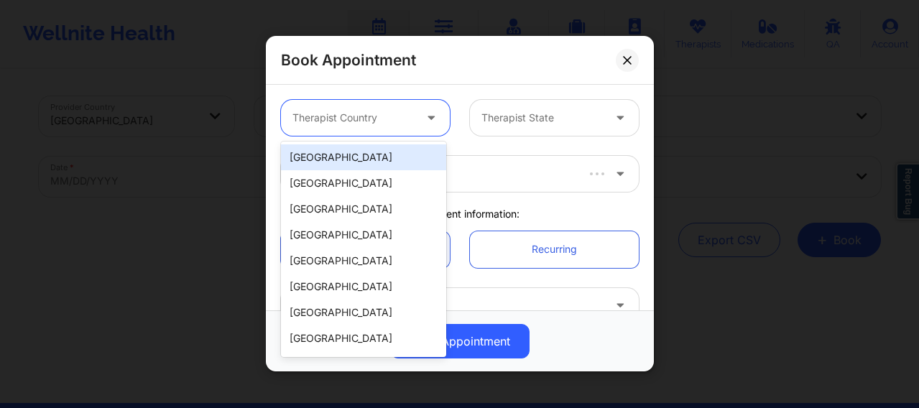
click at [341, 156] on div "[GEOGRAPHIC_DATA]" at bounding box center [363, 157] width 165 height 26
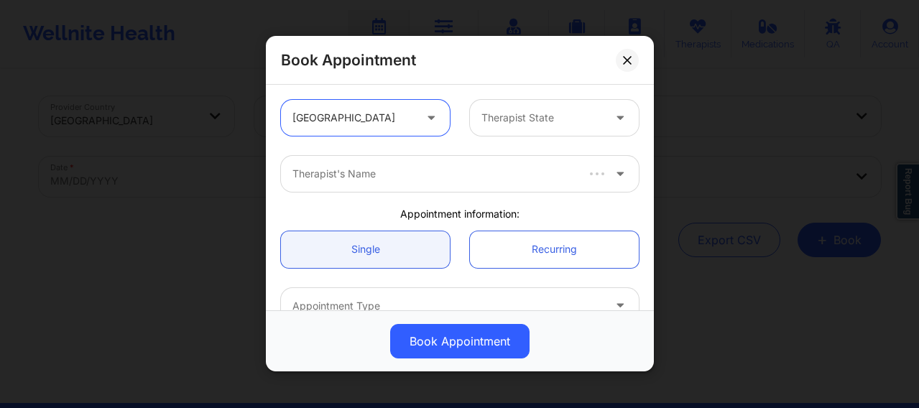
click at [518, 114] on div at bounding box center [542, 118] width 121 height 17
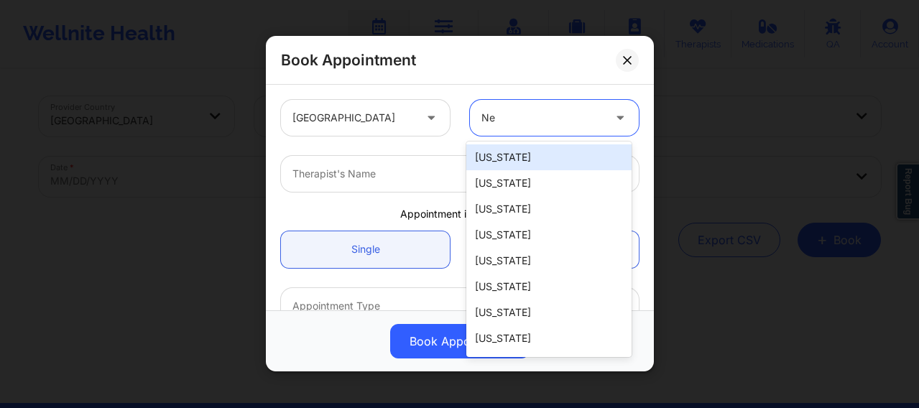
type input "New"
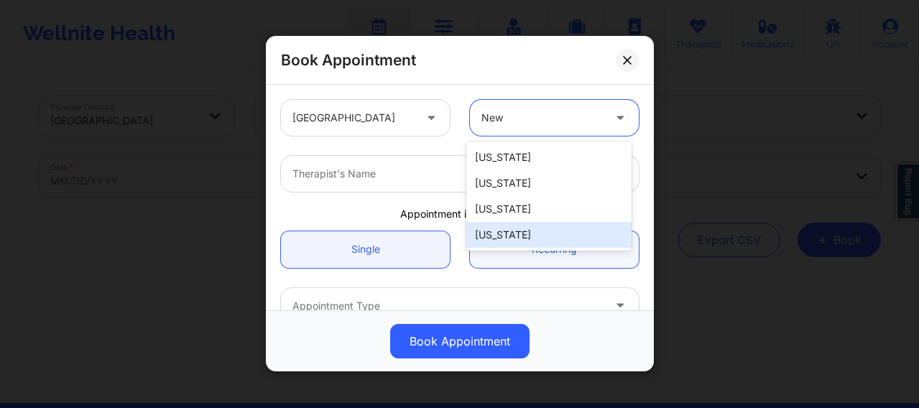
drag, startPoint x: 517, startPoint y: 238, endPoint x: 507, endPoint y: 235, distance: 9.8
click at [515, 238] on div "[US_STATE]" at bounding box center [548, 235] width 165 height 26
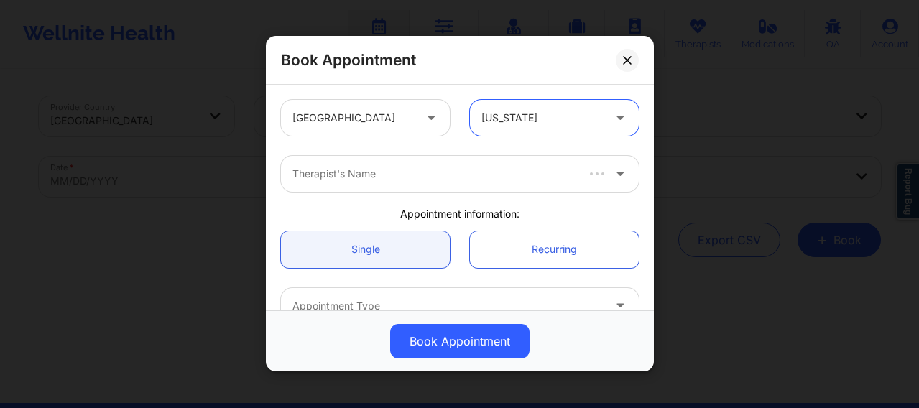
click at [395, 178] on div at bounding box center [434, 174] width 282 height 17
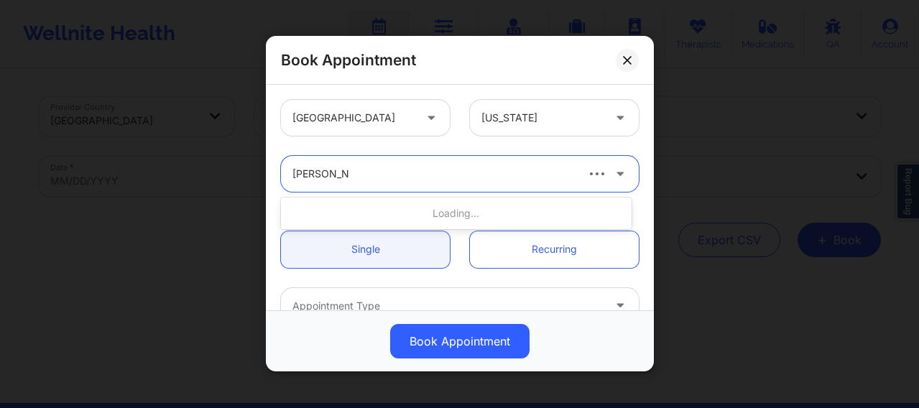
type input "[PERSON_NAME]"
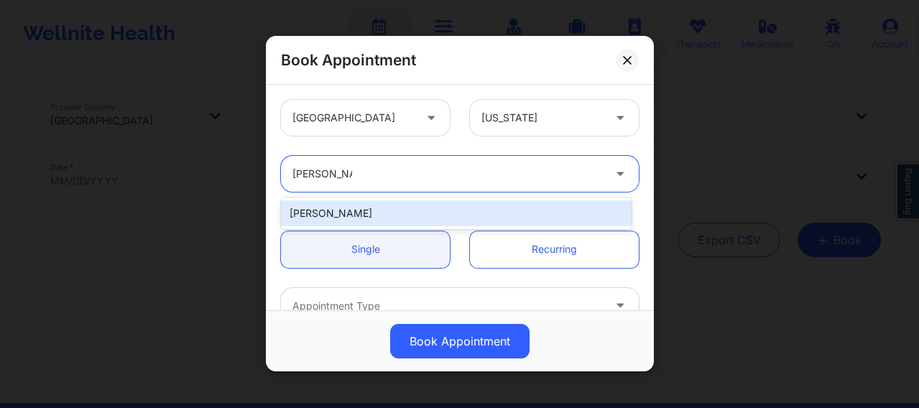
click at [372, 205] on div "[PERSON_NAME]" at bounding box center [456, 214] width 351 height 26
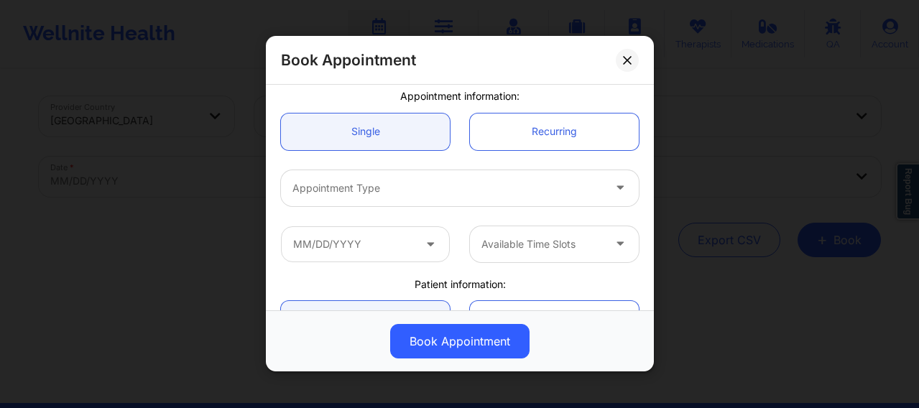
scroll to position [144, 0]
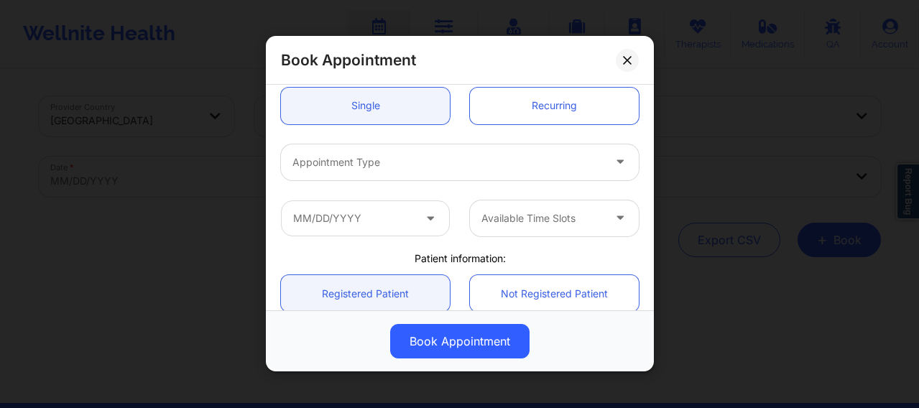
click at [351, 170] on div at bounding box center [448, 162] width 311 height 17
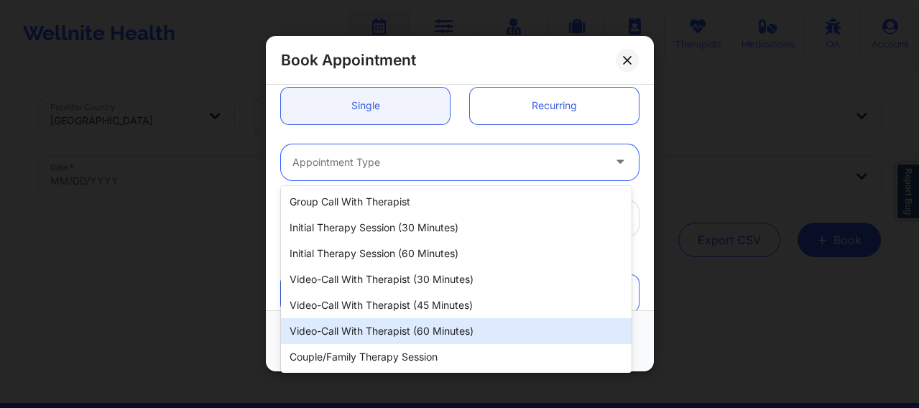
click at [371, 329] on div "Video-Call with Therapist (60 minutes)" at bounding box center [456, 331] width 351 height 26
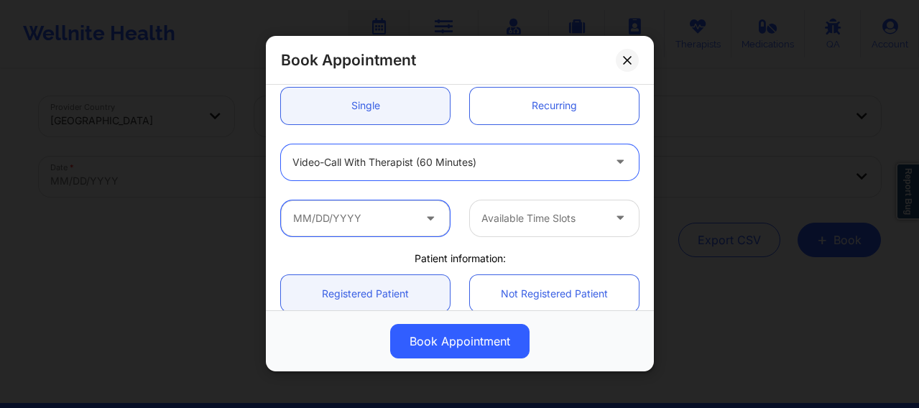
click at [364, 222] on input "text" at bounding box center [365, 219] width 169 height 36
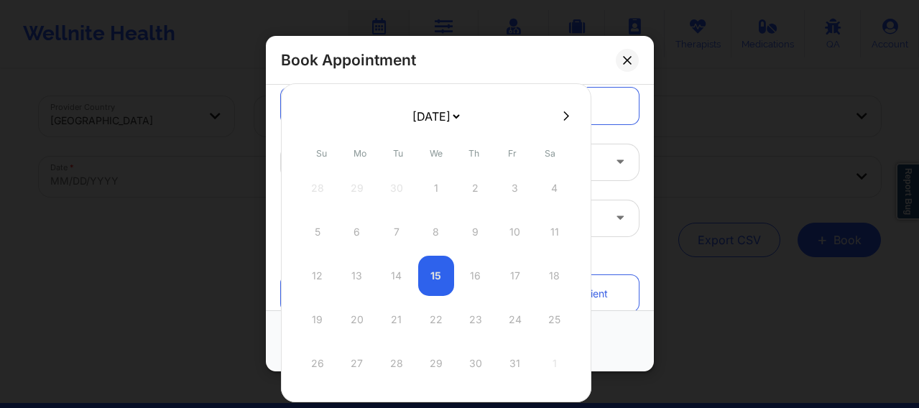
click at [564, 119] on icon at bounding box center [567, 115] width 6 height 9
select select "2025-10"
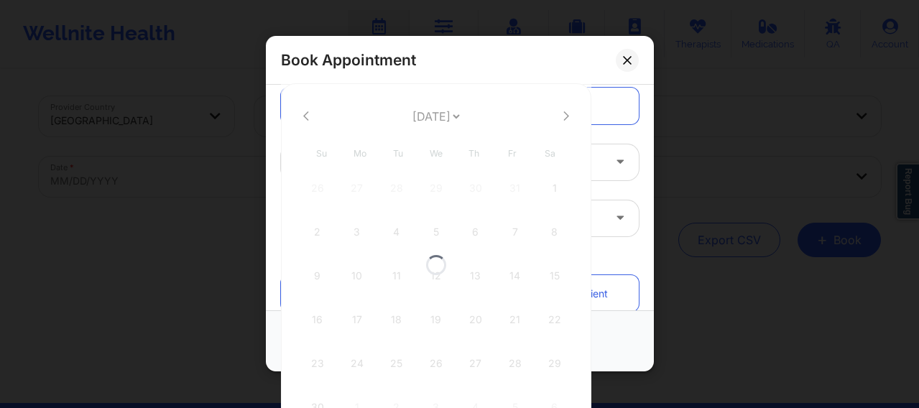
select select "2025-10"
click at [564, 119] on icon at bounding box center [567, 115] width 6 height 9
select select "2025-11"
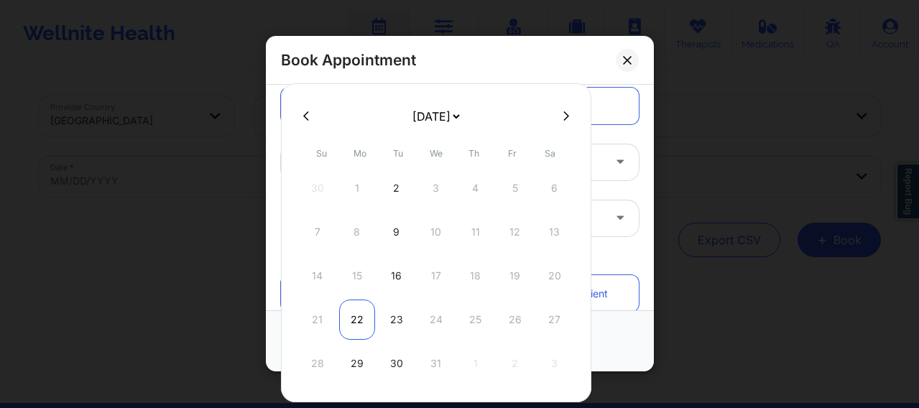
click at [354, 323] on div "22" at bounding box center [357, 320] width 36 height 40
type input "12/22/2025"
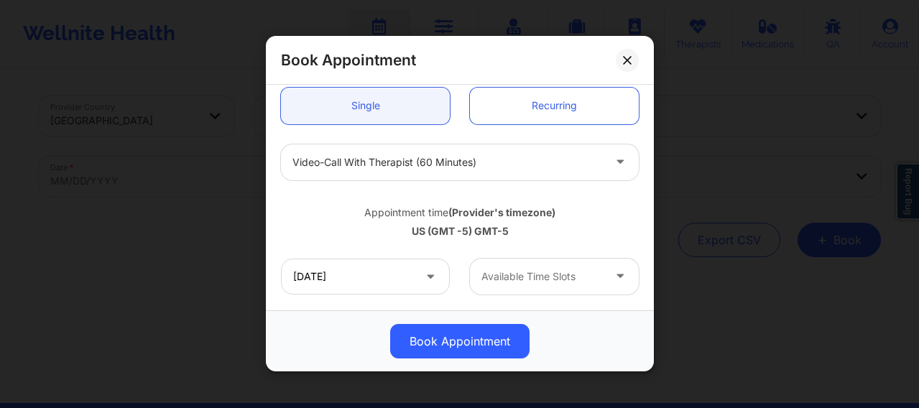
click at [526, 278] on div at bounding box center [542, 276] width 121 height 17
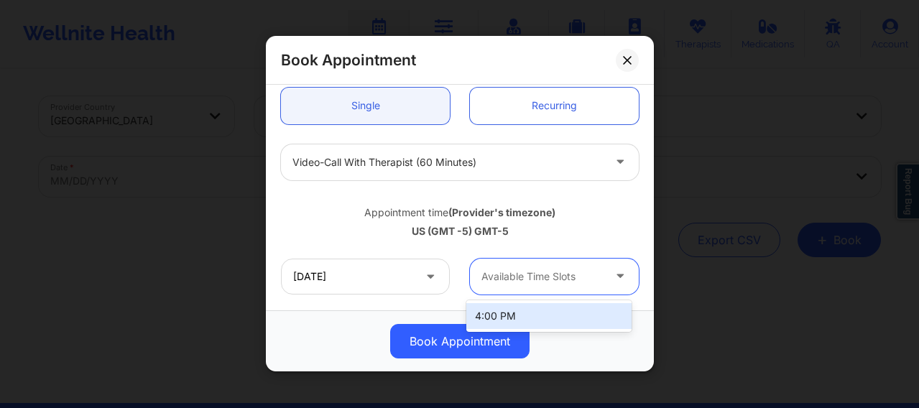
click at [498, 311] on div "4:00 PM" at bounding box center [548, 316] width 165 height 26
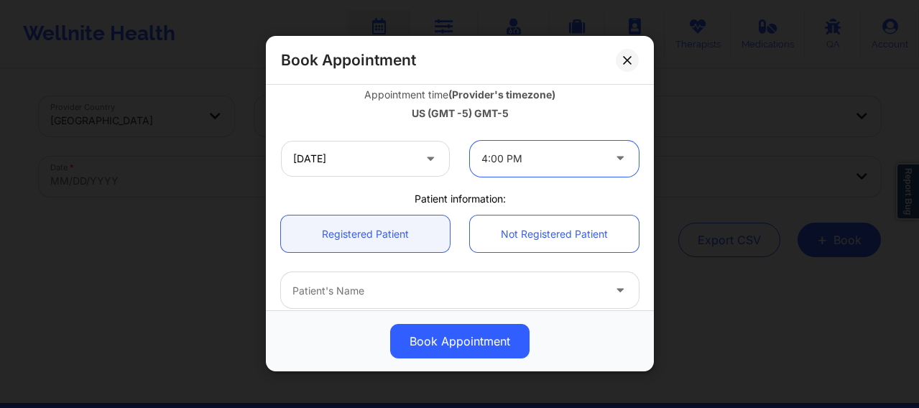
scroll to position [288, 0]
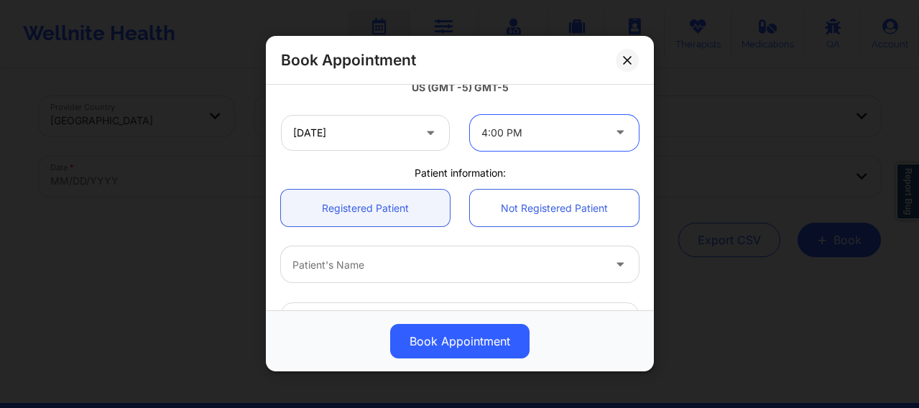
click at [391, 262] on div at bounding box center [448, 265] width 311 height 17
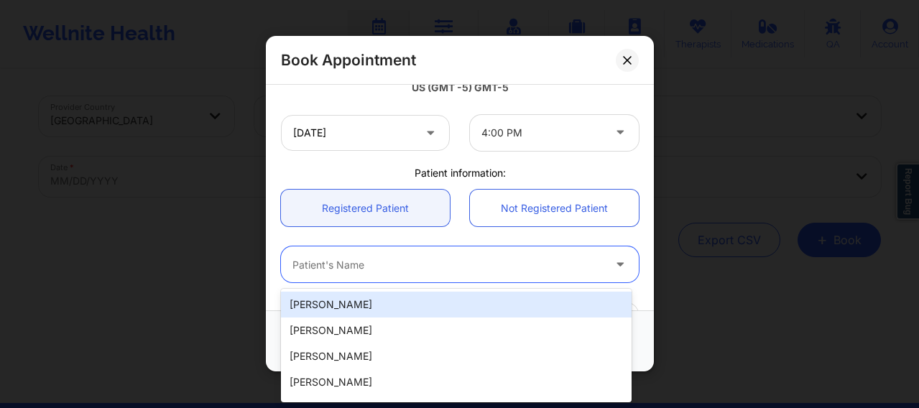
paste input "[EMAIL_ADDRESS][DOMAIN_NAME]"
type input "[EMAIL_ADDRESS][DOMAIN_NAME]"
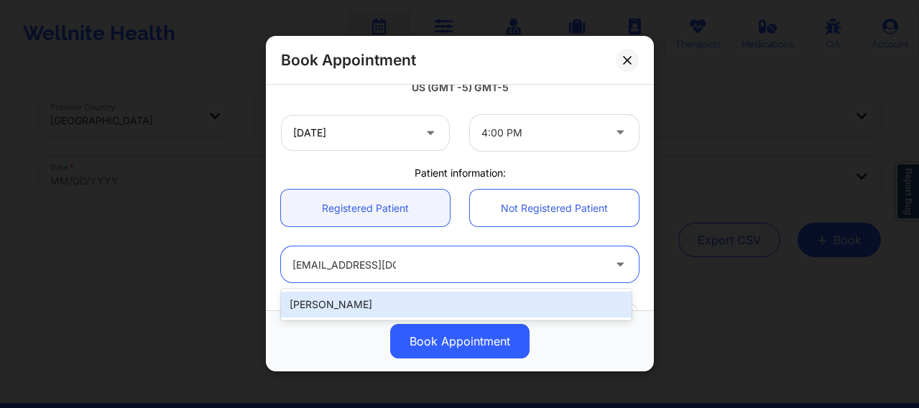
click at [380, 310] on div "[PERSON_NAME]" at bounding box center [456, 305] width 351 height 26
type input "[EMAIL_ADDRESS][DOMAIN_NAME]"
type input "[PHONE_NUMBER]"
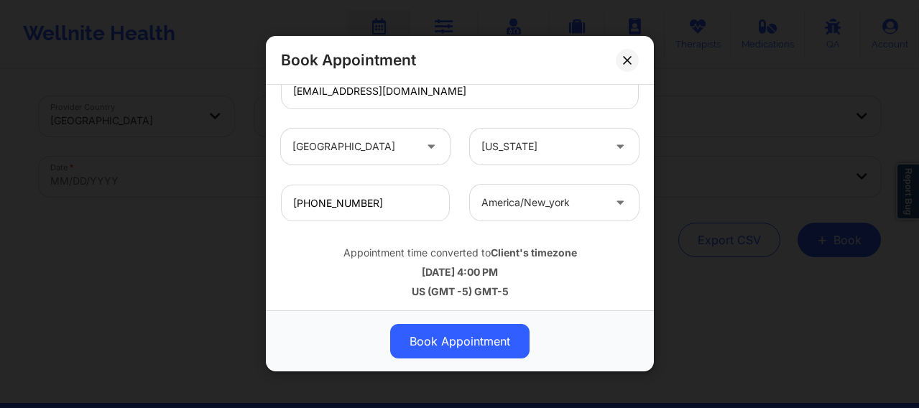
scroll to position [520, 0]
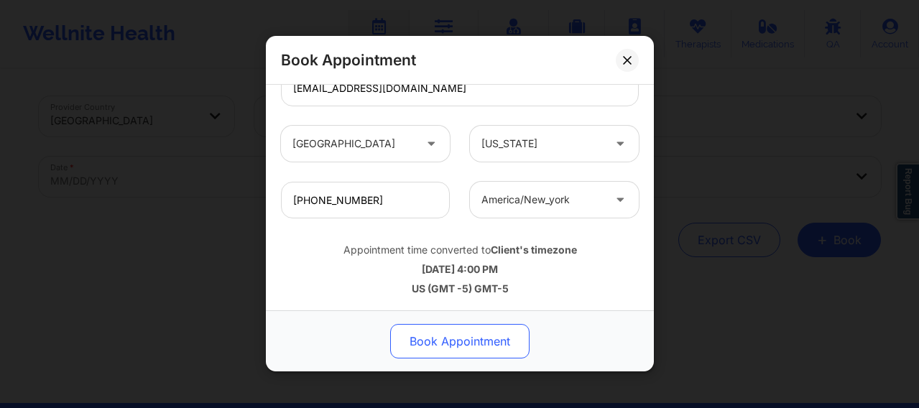
click at [449, 355] on button "Book Appointment" at bounding box center [459, 342] width 139 height 35
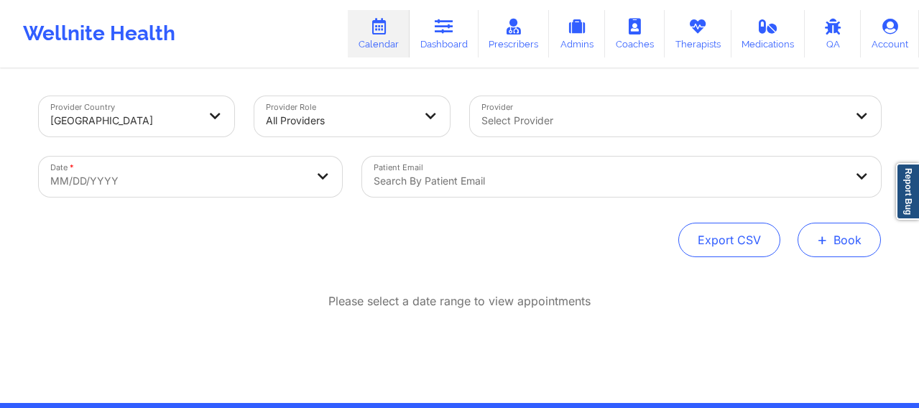
click at [814, 252] on button "+ Book" at bounding box center [839, 240] width 83 height 35
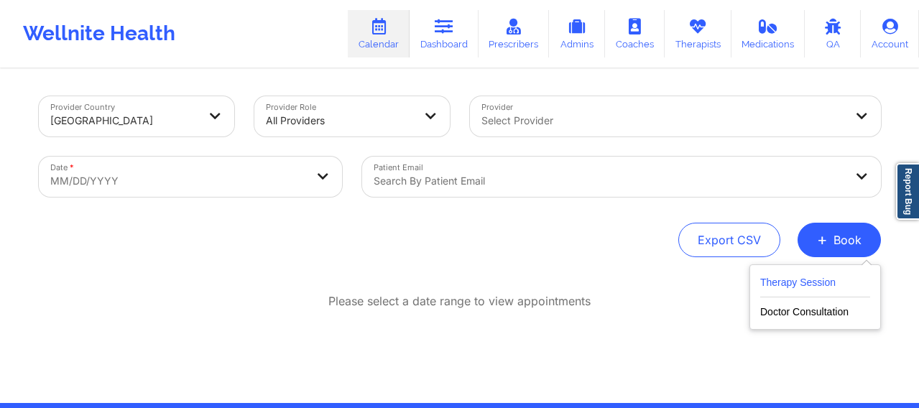
click at [784, 290] on button "Therapy Session" at bounding box center [815, 286] width 110 height 24
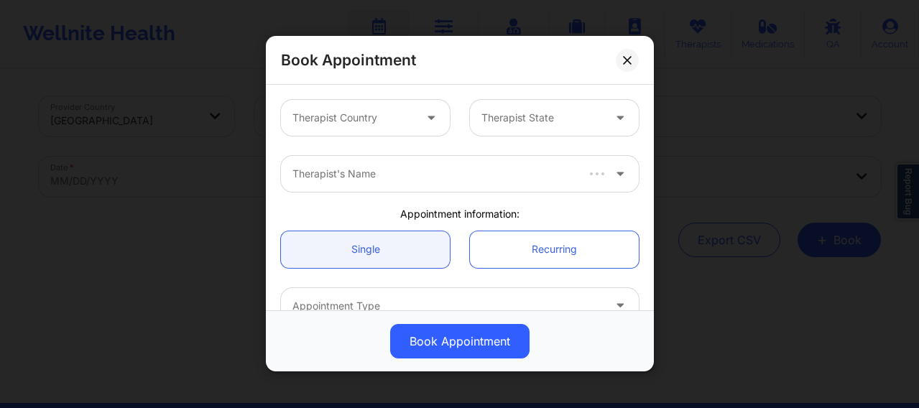
click at [345, 113] on div at bounding box center [353, 118] width 121 height 17
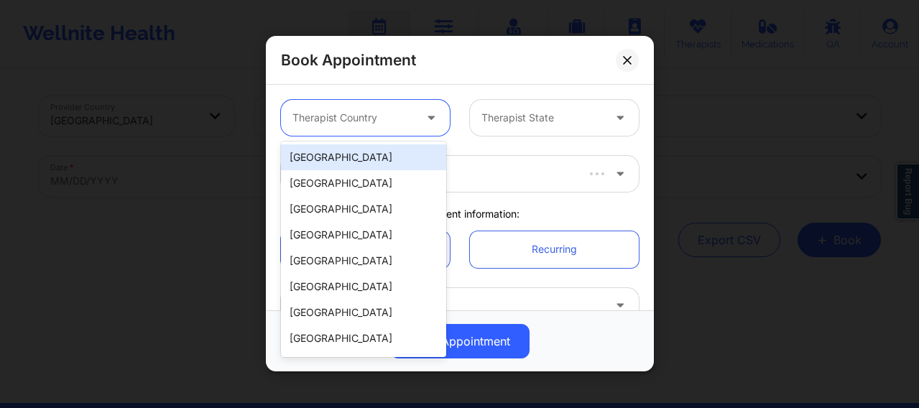
click at [350, 157] on div "[GEOGRAPHIC_DATA]" at bounding box center [363, 157] width 165 height 26
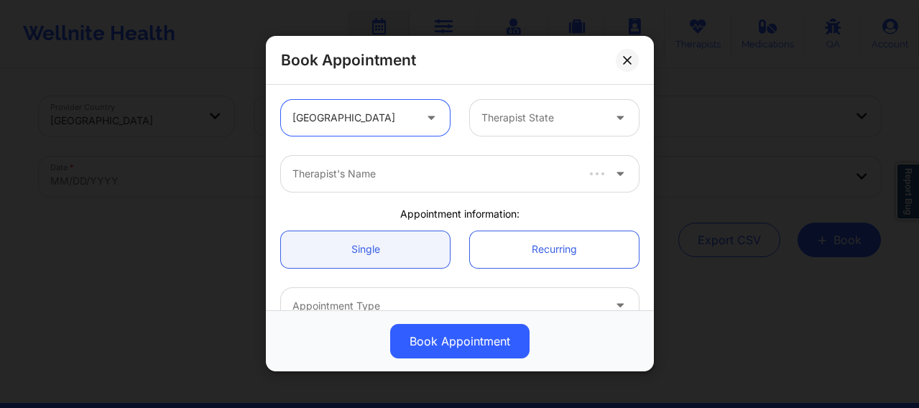
click at [538, 126] on div at bounding box center [542, 118] width 121 height 17
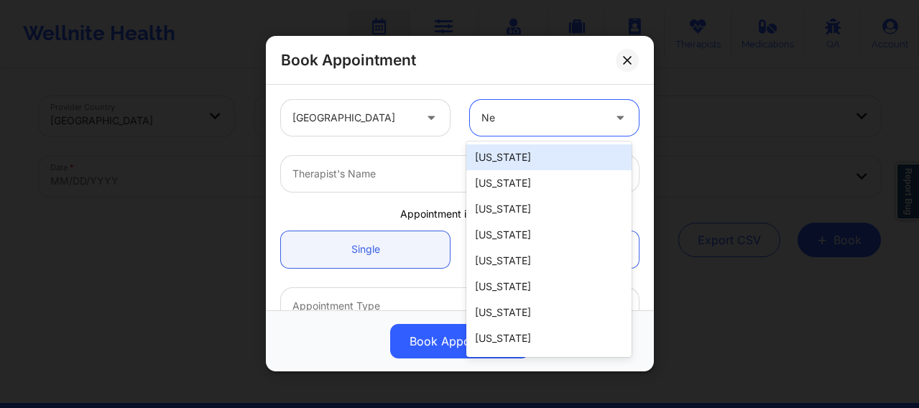
type input "New"
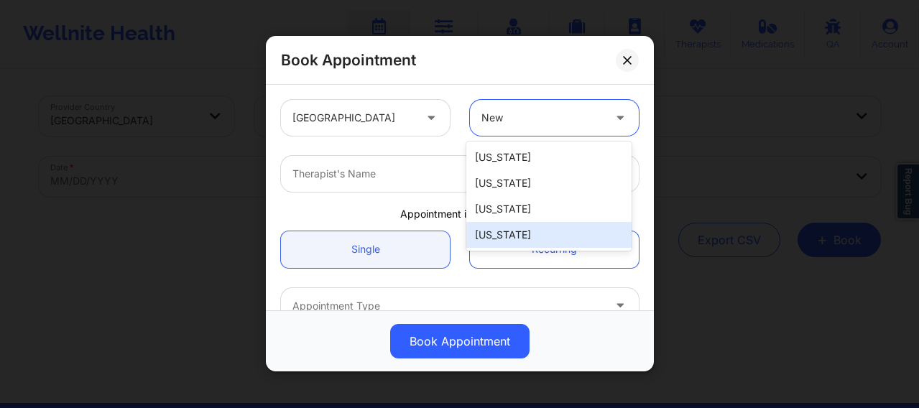
click at [507, 237] on div "[US_STATE]" at bounding box center [548, 235] width 165 height 26
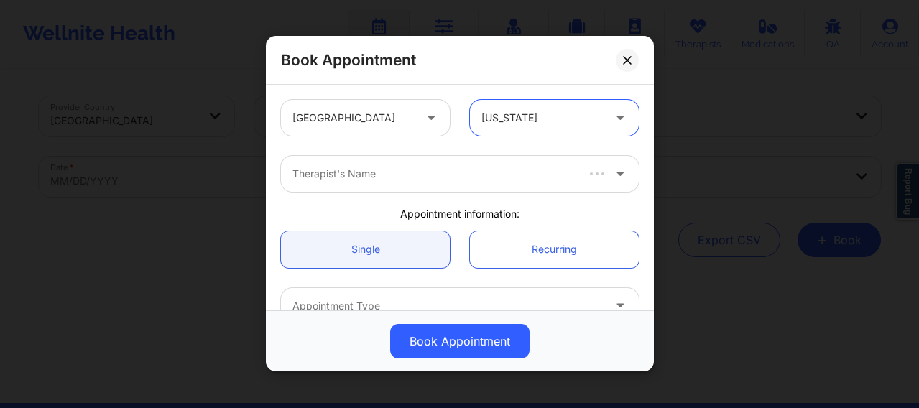
click at [381, 178] on div at bounding box center [434, 174] width 282 height 17
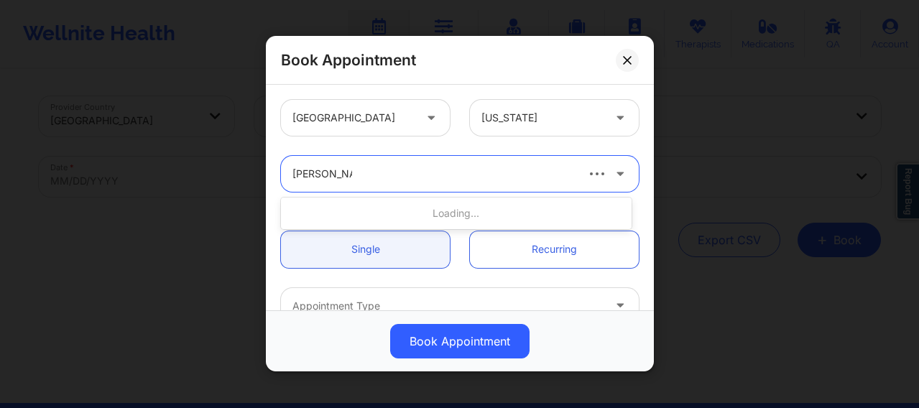
type input "[PERSON_NAME]"
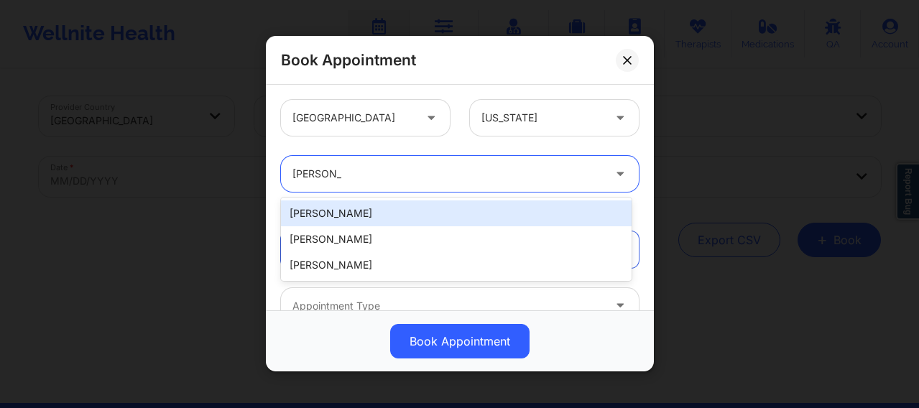
type input "[PERSON_NAME]"
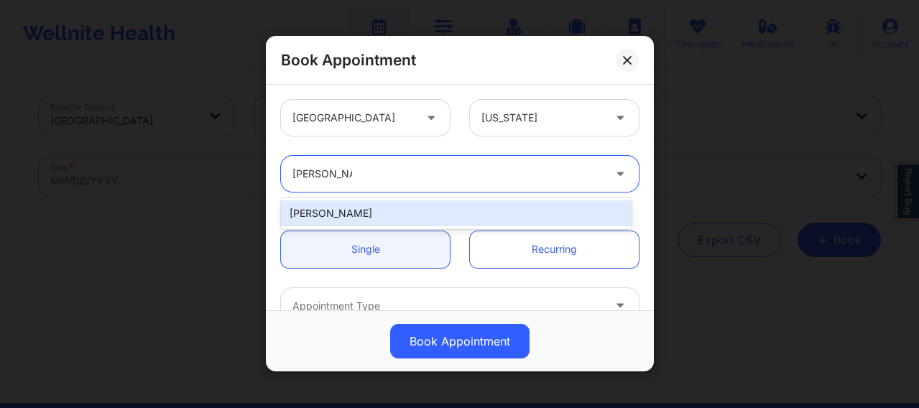
click at [357, 206] on div "[PERSON_NAME]" at bounding box center [456, 214] width 351 height 26
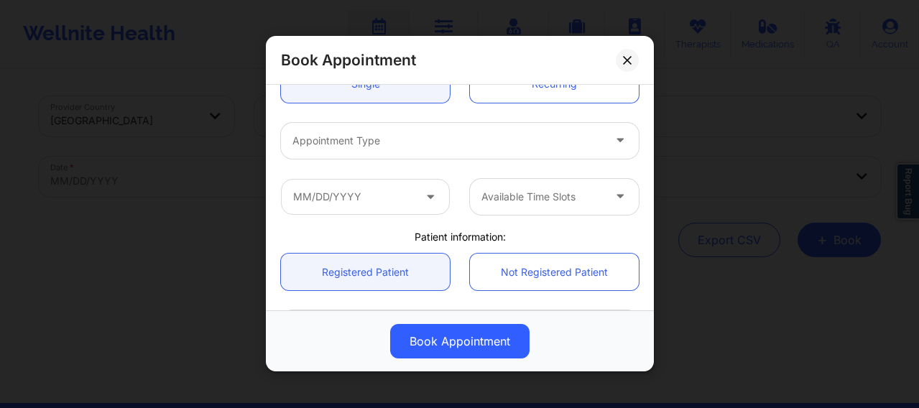
scroll to position [203, 0]
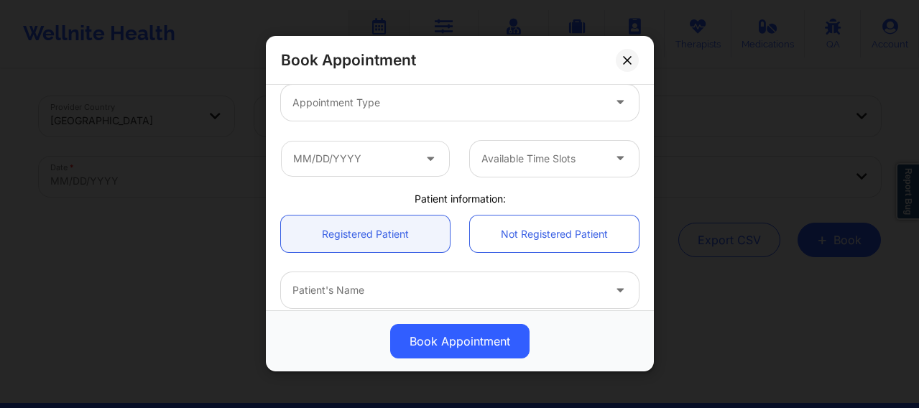
click at [352, 114] on div "Appointment Type" at bounding box center [442, 103] width 323 height 36
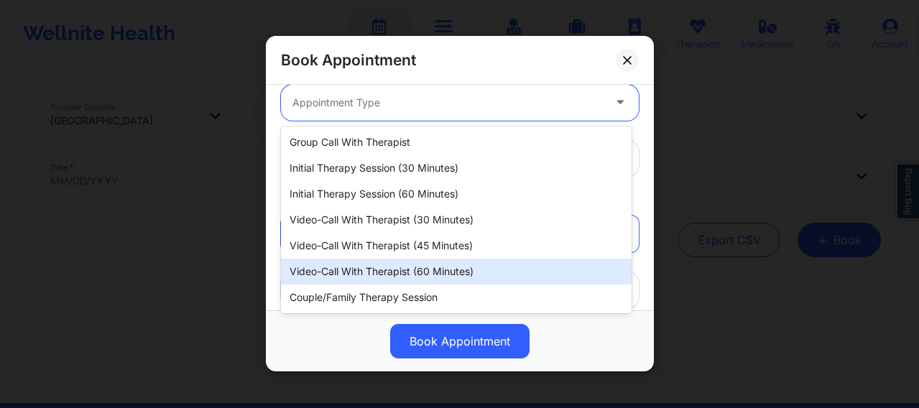
click at [377, 271] on div "Video-Call with Therapist (60 minutes)" at bounding box center [456, 272] width 351 height 26
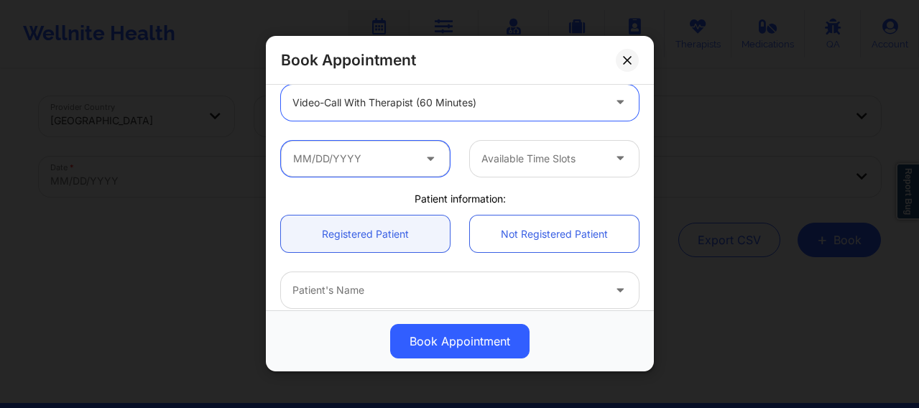
click at [354, 152] on input "text" at bounding box center [365, 159] width 169 height 36
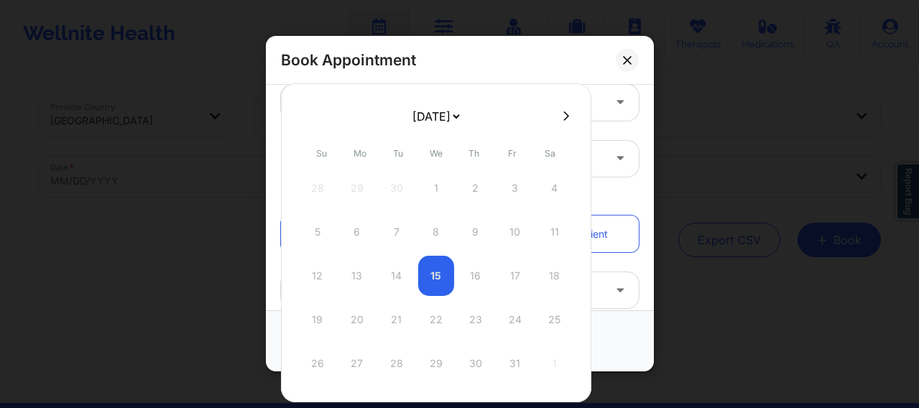
click at [564, 114] on icon at bounding box center [567, 115] width 6 height 9
select select "2025-10"
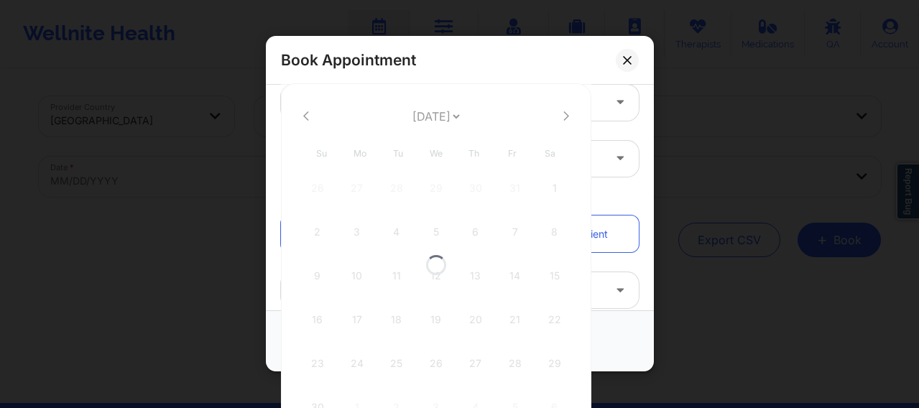
select select "2025-10"
click at [564, 114] on icon at bounding box center [567, 115] width 6 height 9
select select "2025-11"
click at [564, 114] on icon at bounding box center [567, 115] width 6 height 9
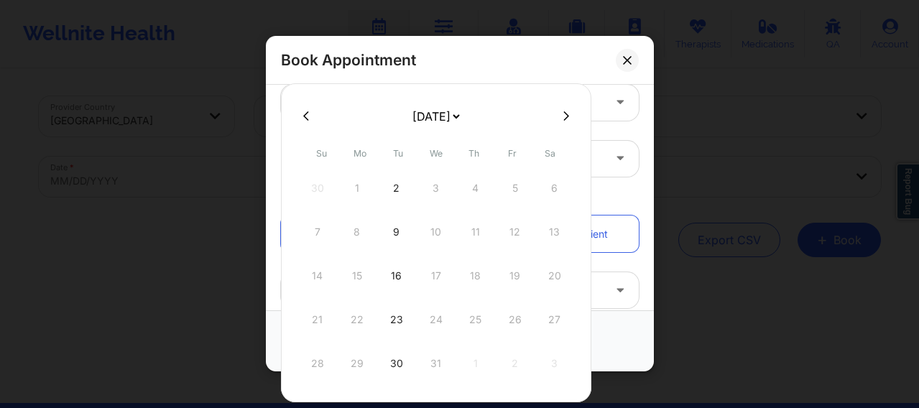
select select "2026-0"
click at [355, 237] on div "5" at bounding box center [357, 232] width 36 height 40
type input "01/05/2026"
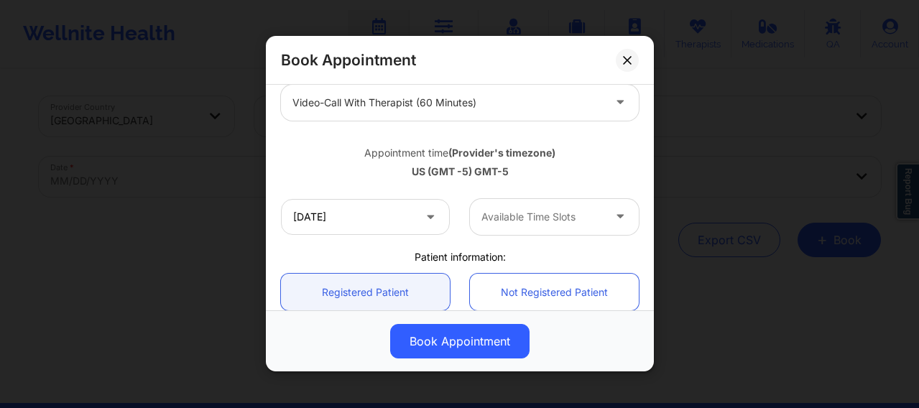
click at [509, 224] on div at bounding box center [542, 216] width 121 height 17
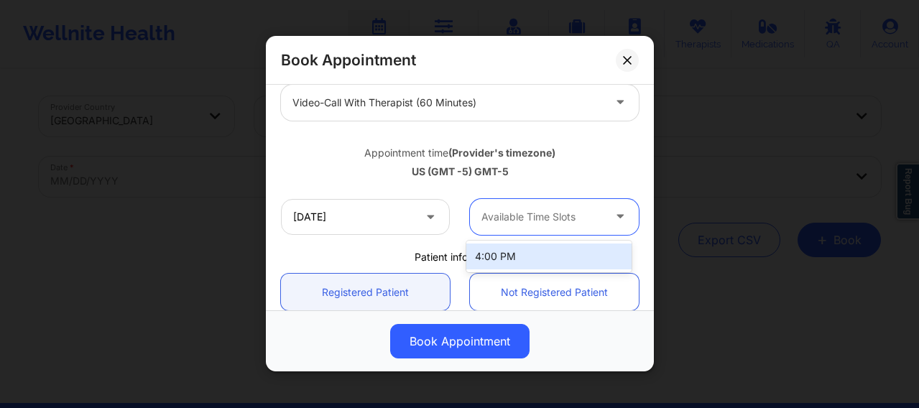
click at [500, 257] on div "4:00 PM" at bounding box center [548, 257] width 165 height 26
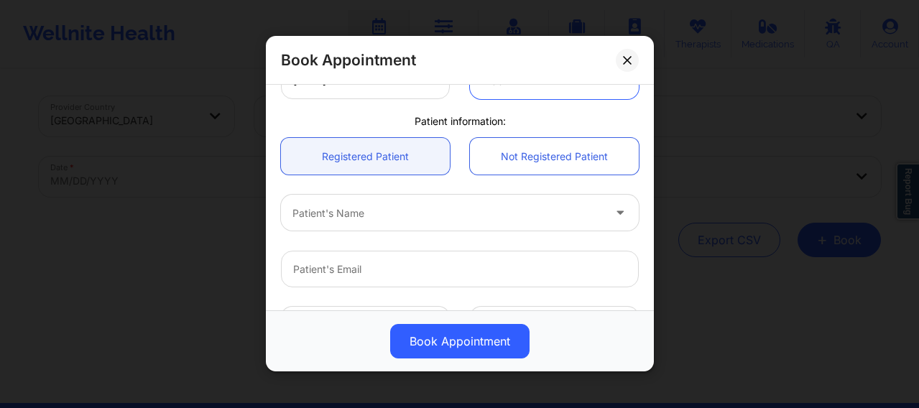
scroll to position [359, 0]
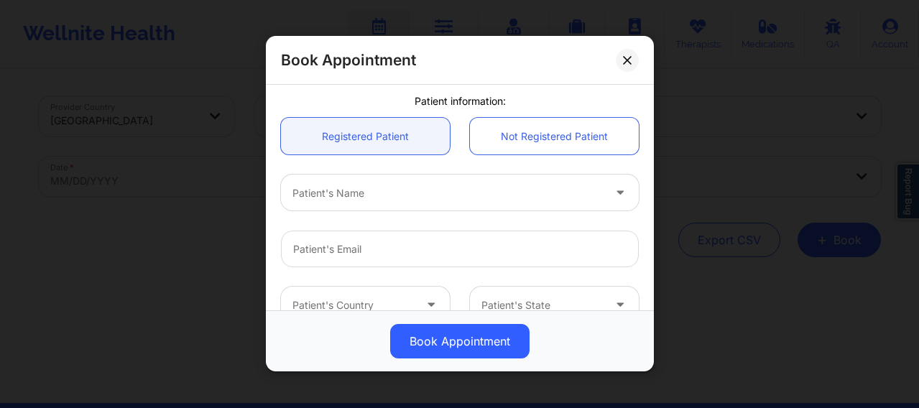
click at [400, 196] on div at bounding box center [448, 193] width 311 height 17
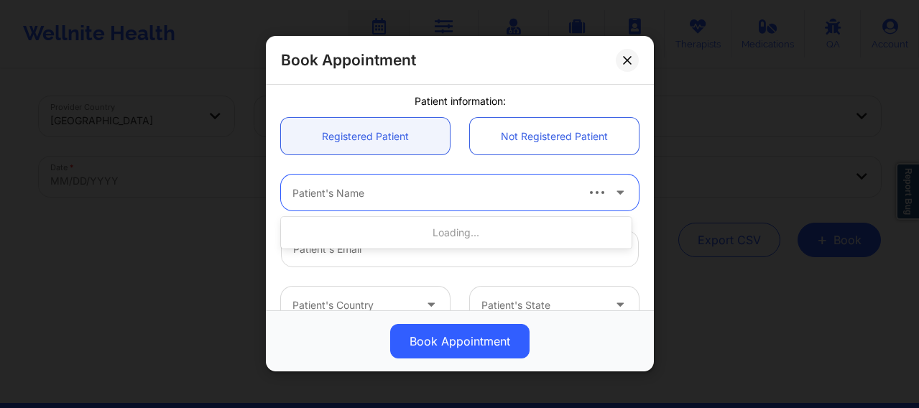
paste input "[EMAIL_ADDRESS][DOMAIN_NAME]"
type input "[EMAIL_ADDRESS][DOMAIN_NAME]"
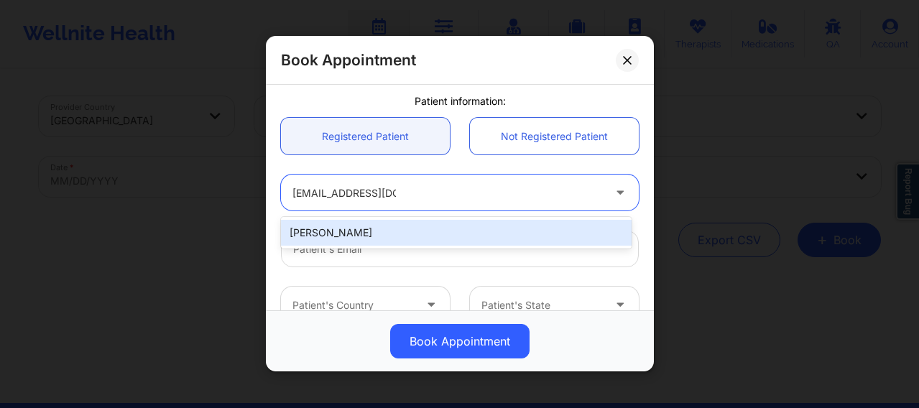
click at [351, 229] on div "[PERSON_NAME]" at bounding box center [456, 233] width 351 height 26
type input "[EMAIL_ADDRESS][DOMAIN_NAME]"
type input "[PHONE_NUMBER]"
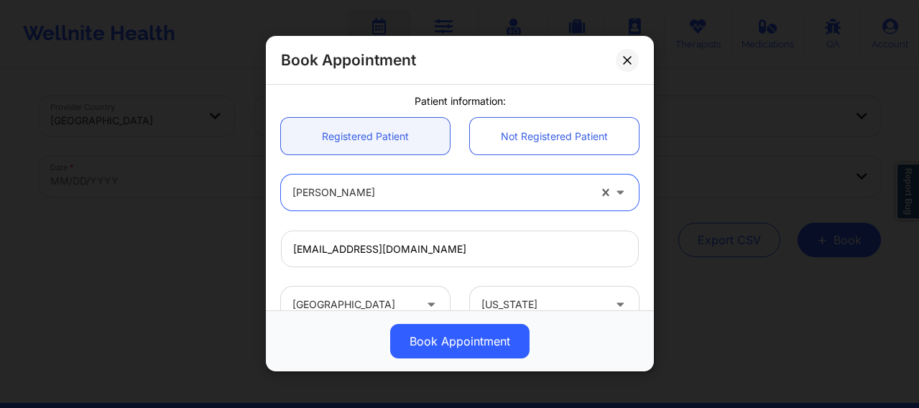
scroll to position [520, 0]
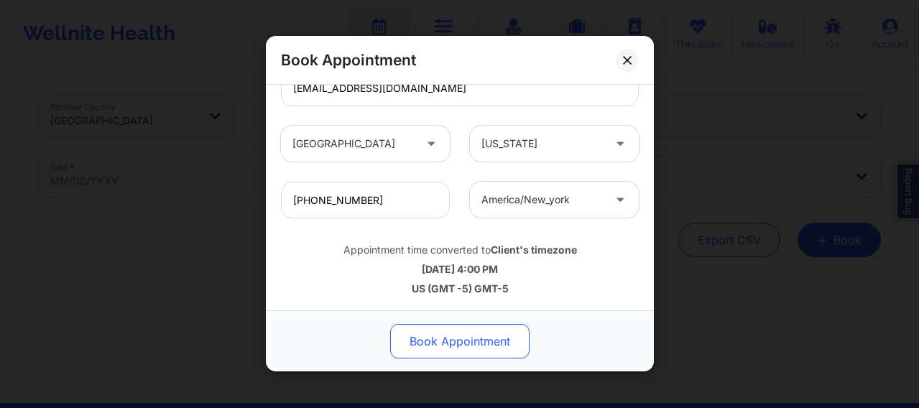
click at [461, 345] on button "Book Appointment" at bounding box center [459, 342] width 139 height 35
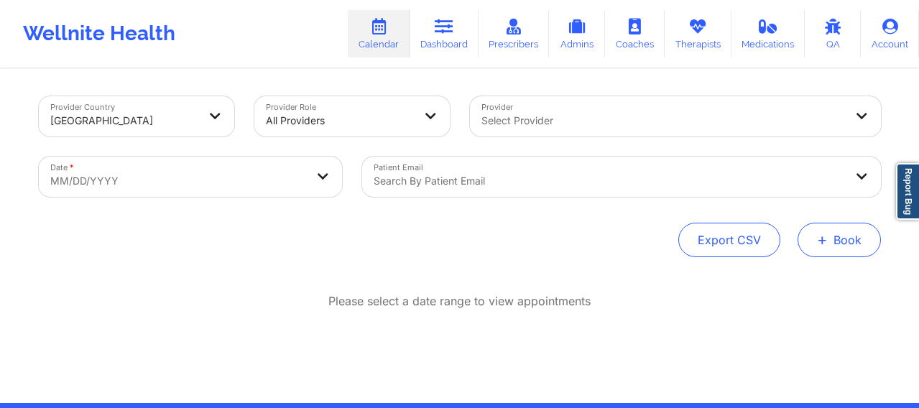
click at [822, 244] on span "+" at bounding box center [822, 240] width 11 height 8
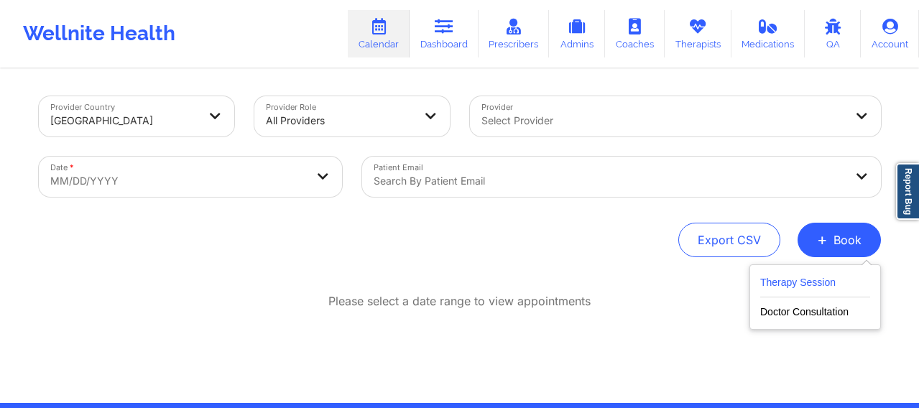
click at [783, 291] on button "Therapy Session" at bounding box center [815, 286] width 110 height 24
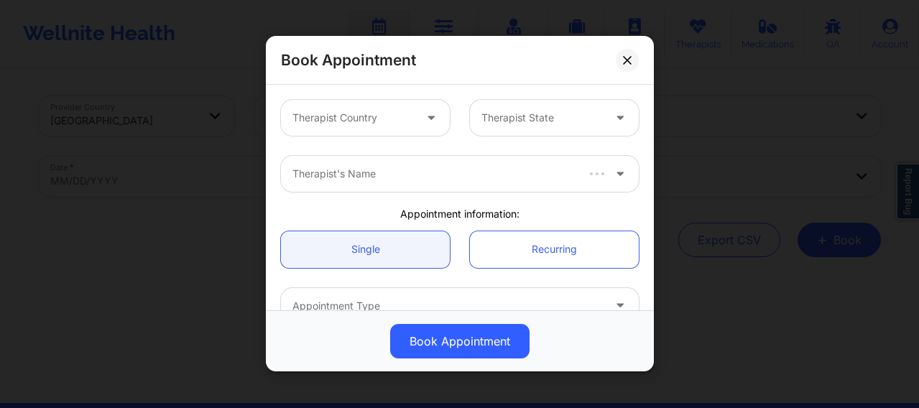
click at [368, 117] on div at bounding box center [353, 118] width 121 height 17
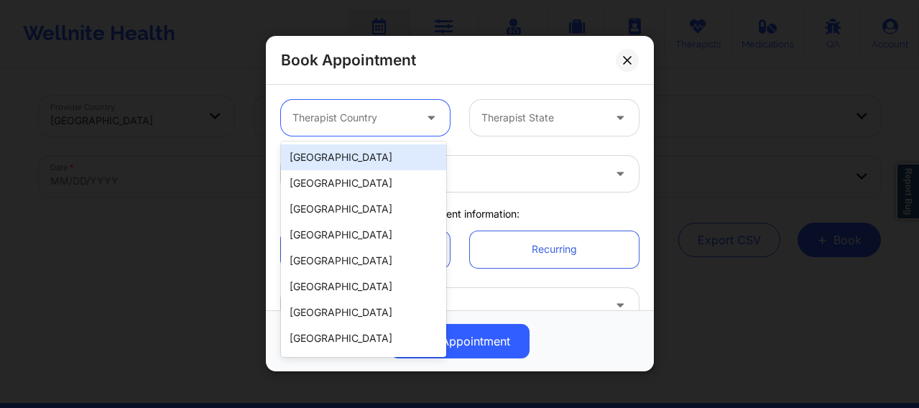
click at [341, 162] on div "[GEOGRAPHIC_DATA]" at bounding box center [363, 157] width 165 height 26
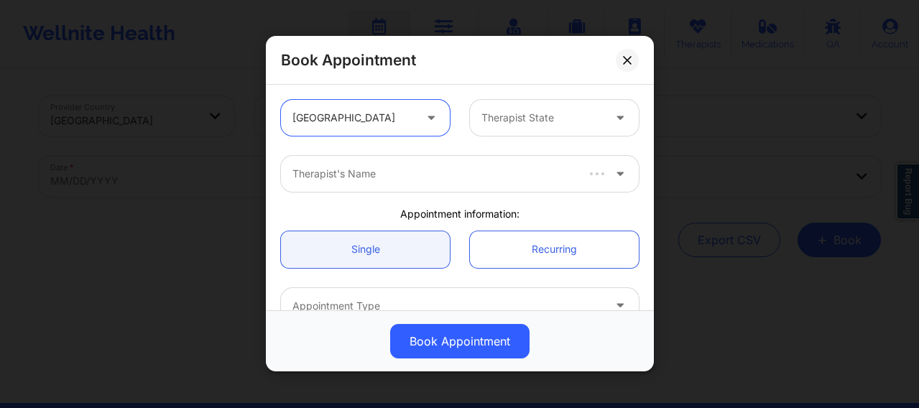
click at [520, 121] on div at bounding box center [542, 118] width 121 height 17
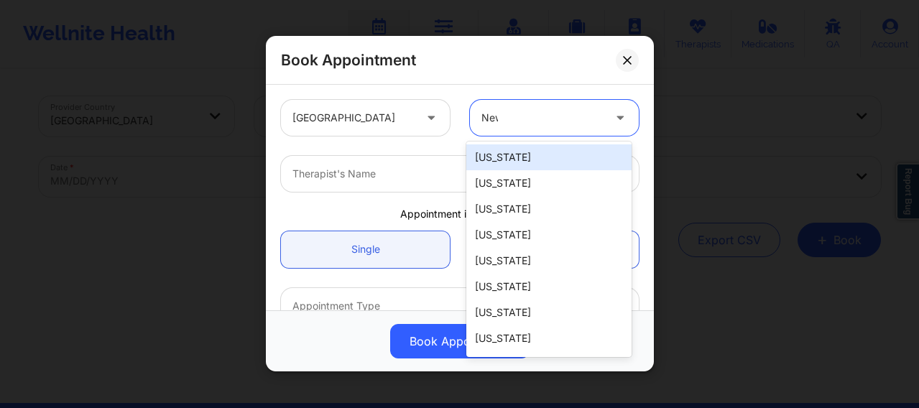
type input "Newq"
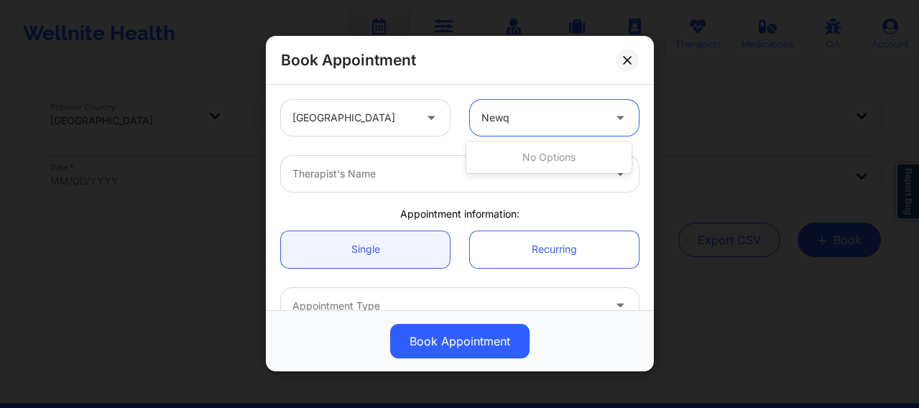
click at [520, 121] on div "Newq" at bounding box center [542, 118] width 121 height 17
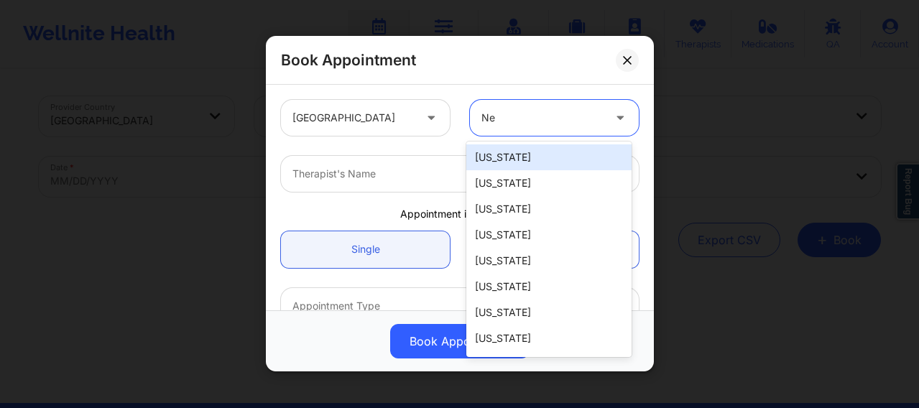
type input "New"
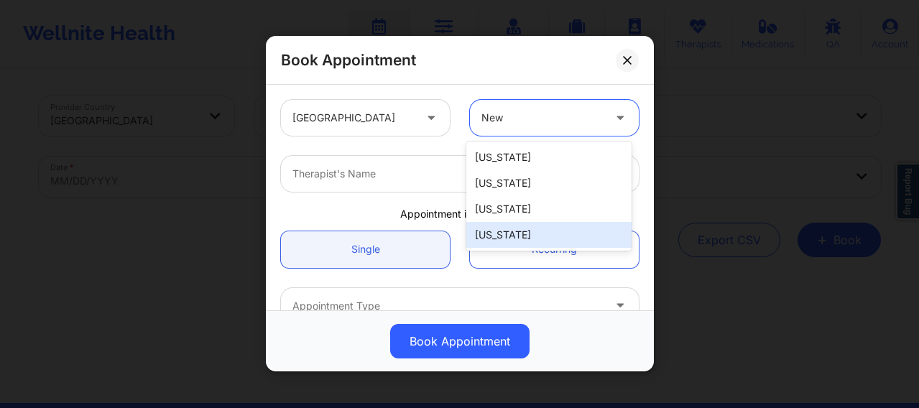
click at [512, 242] on div "[US_STATE]" at bounding box center [548, 235] width 165 height 26
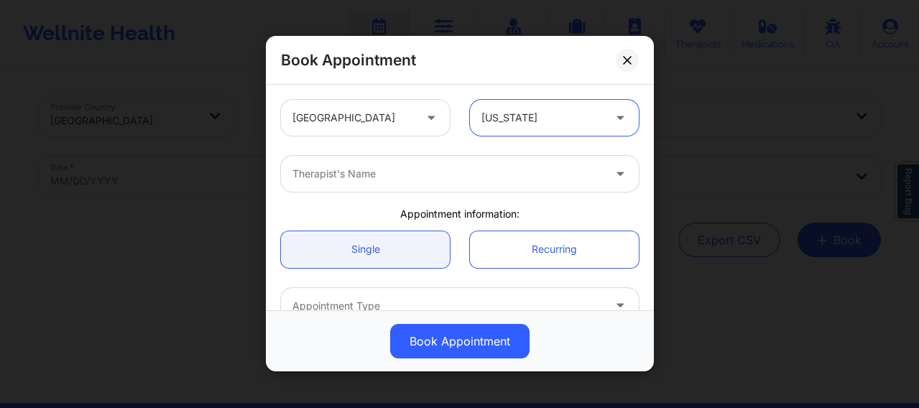
click at [400, 183] on div "Therapist's Name" at bounding box center [442, 174] width 323 height 36
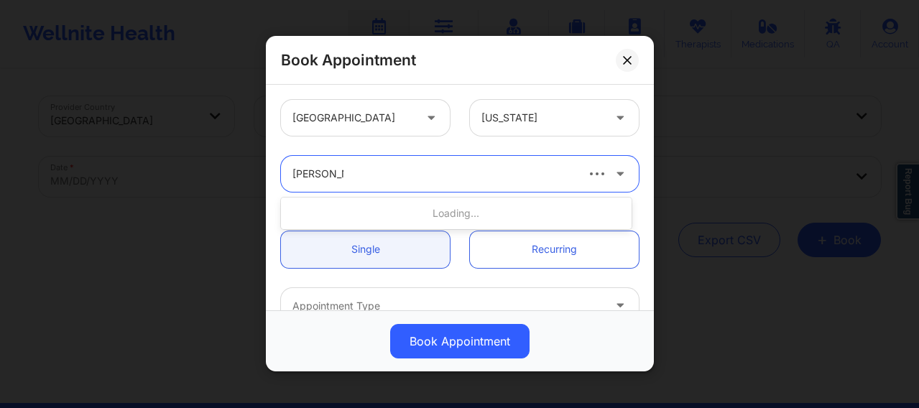
type input "[PERSON_NAME] We"
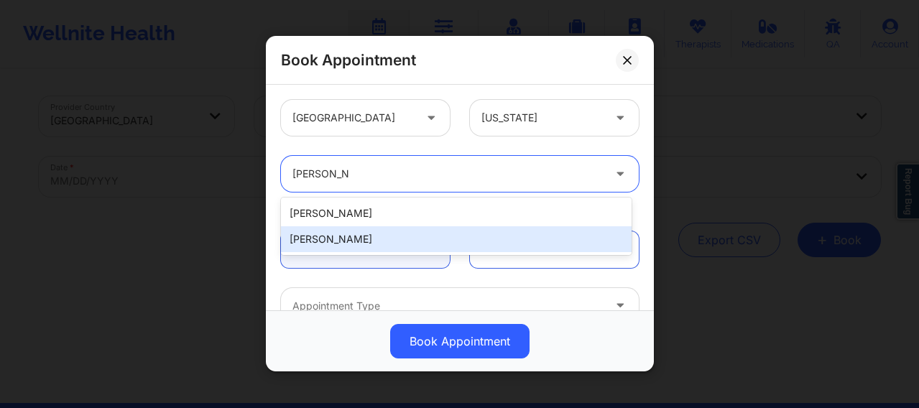
click at [354, 244] on div "[PERSON_NAME]" at bounding box center [456, 239] width 351 height 26
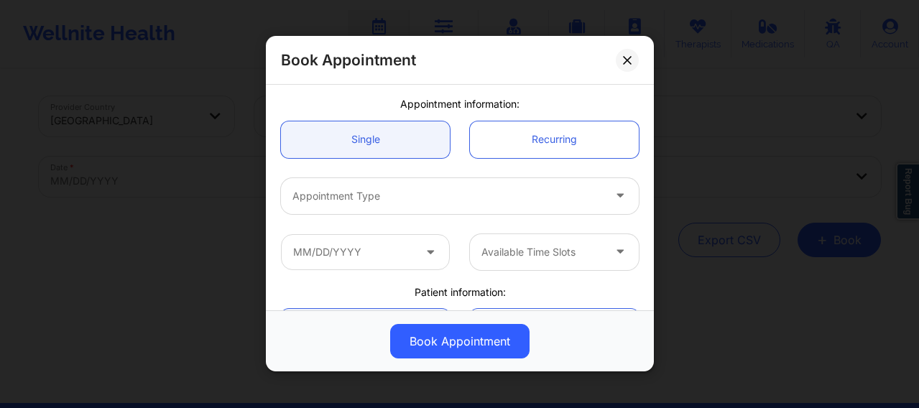
scroll to position [120, 0]
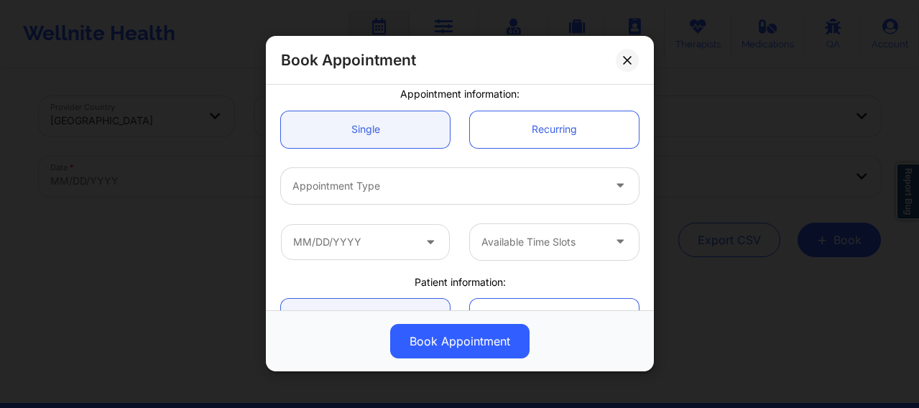
click at [373, 192] on div at bounding box center [448, 186] width 311 height 17
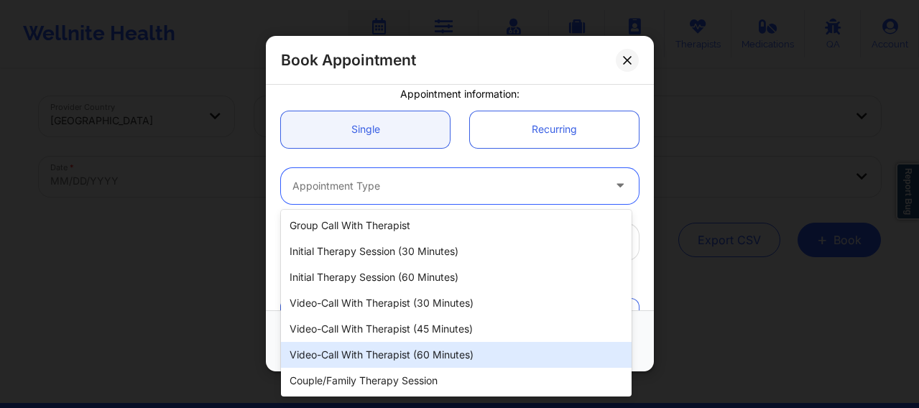
click at [415, 354] on div "Video-Call with Therapist (60 minutes)" at bounding box center [456, 355] width 351 height 26
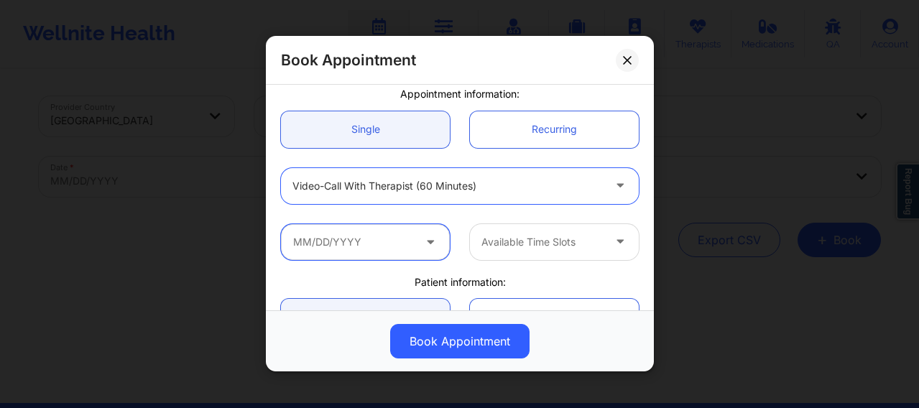
click at [374, 250] on input "text" at bounding box center [365, 242] width 169 height 36
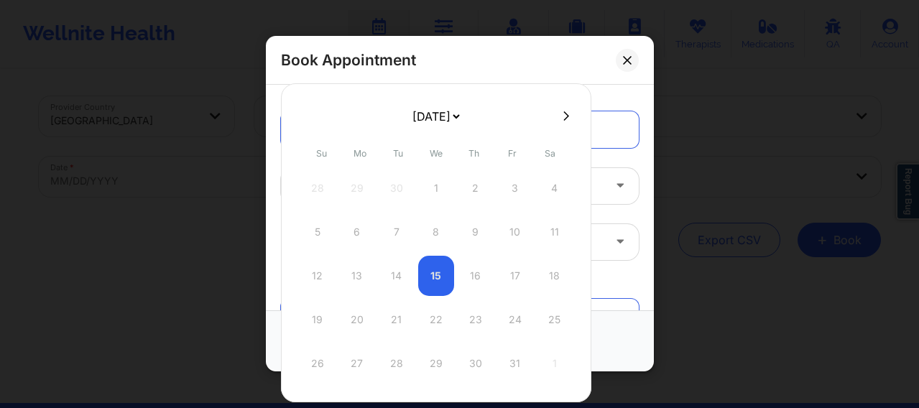
click at [564, 114] on icon at bounding box center [567, 116] width 6 height 11
select select "2025-10"
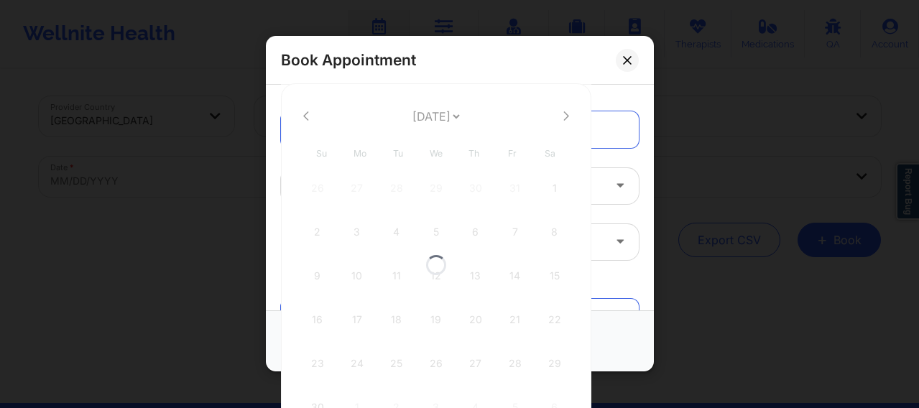
select select "2025-10"
click at [564, 113] on icon at bounding box center [567, 115] width 6 height 9
select select "2025-11"
click at [564, 113] on icon at bounding box center [567, 115] width 6 height 9
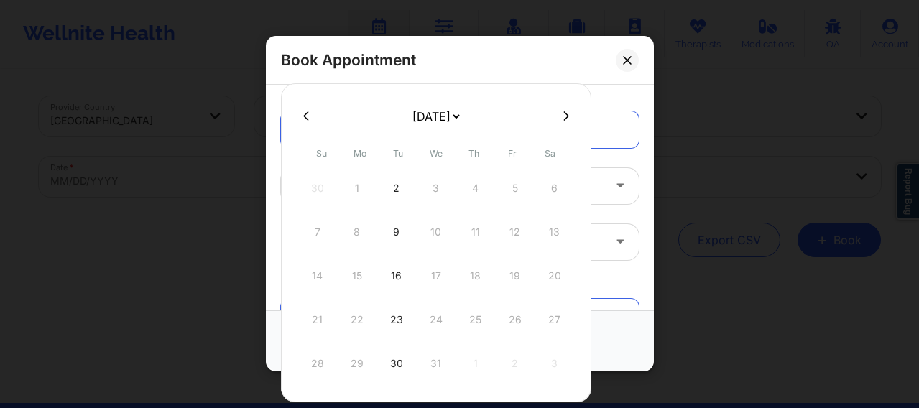
select select "2026-0"
click at [359, 319] on div "19" at bounding box center [357, 320] width 36 height 40
type input "01/19/2026"
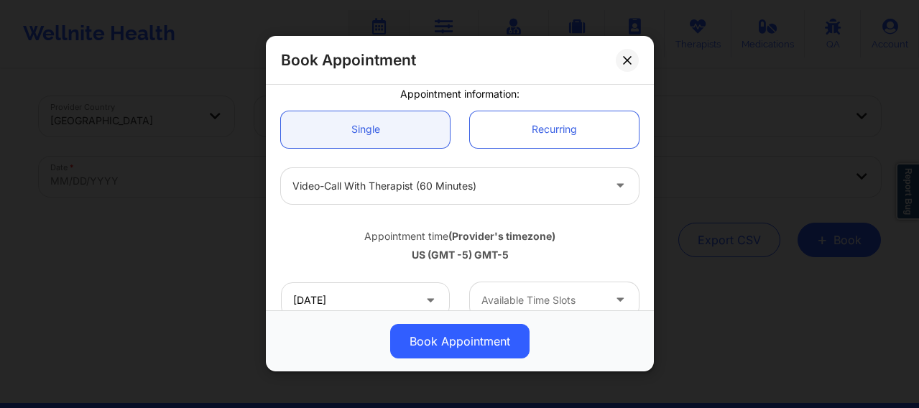
click at [510, 298] on div at bounding box center [542, 300] width 121 height 17
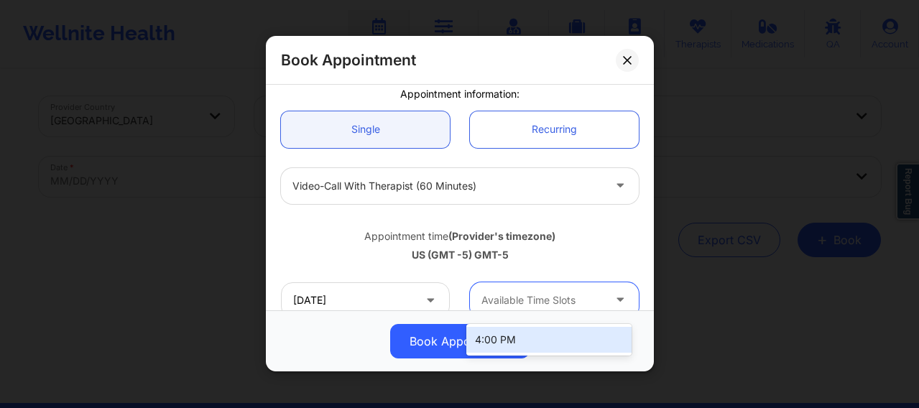
click at [496, 328] on div "4:00 PM" at bounding box center [548, 340] width 165 height 26
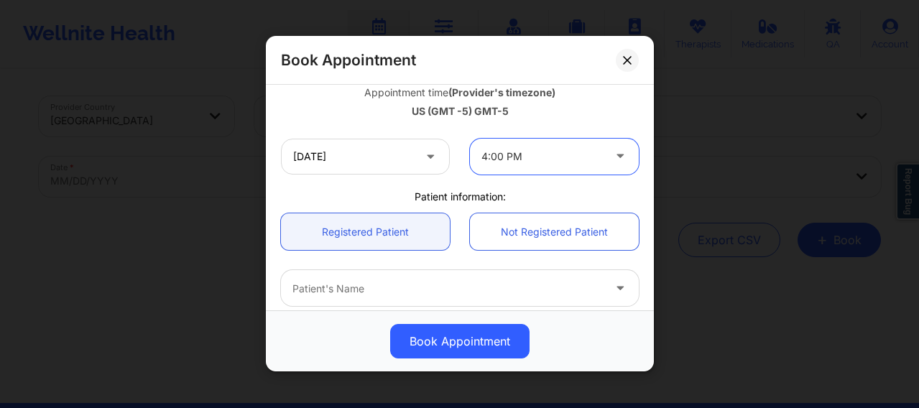
scroll to position [311, 0]
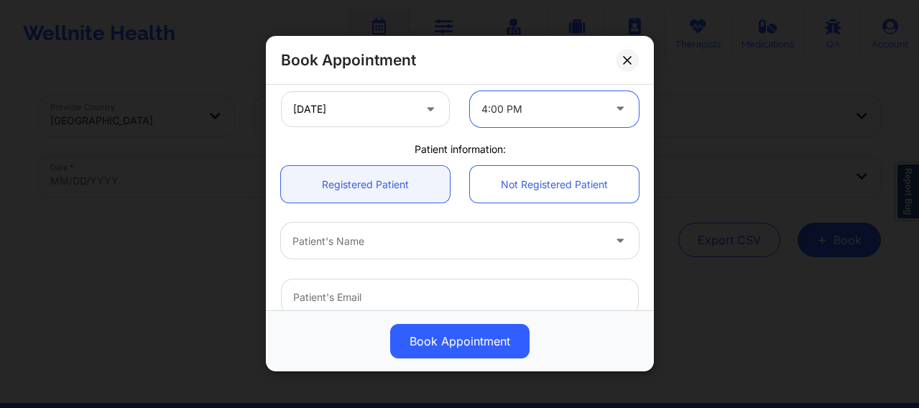
click at [375, 249] on div at bounding box center [448, 241] width 311 height 17
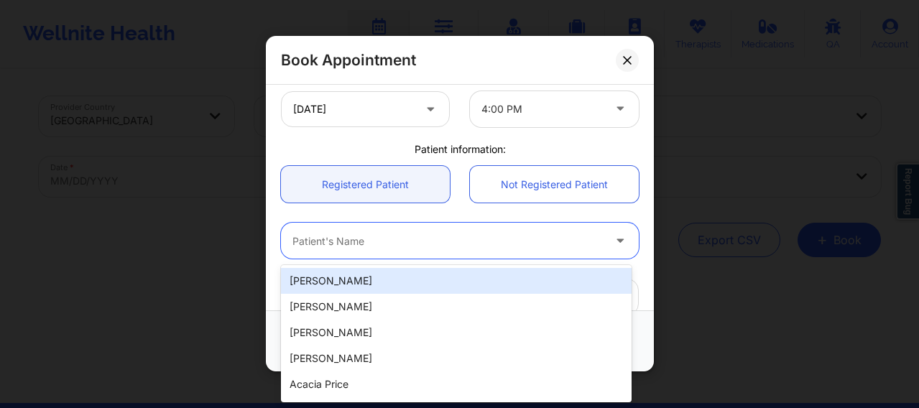
paste input "[EMAIL_ADDRESS][DOMAIN_NAME]"
type input "[EMAIL_ADDRESS][DOMAIN_NAME]"
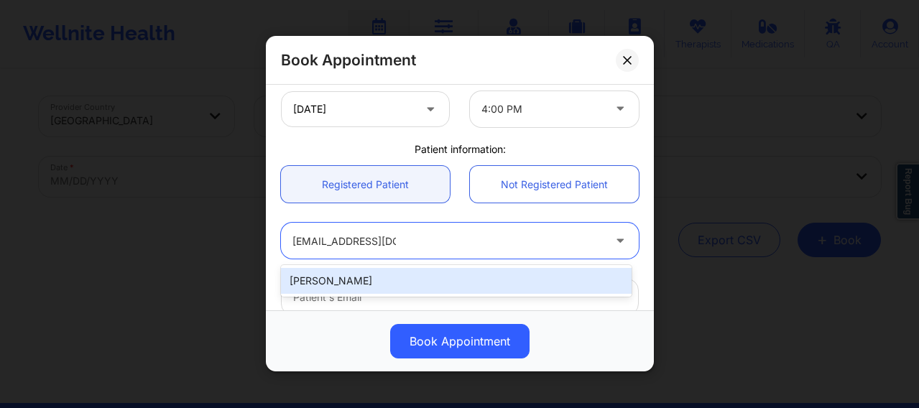
click at [375, 279] on div "[PERSON_NAME]" at bounding box center [456, 281] width 351 height 26
type input "[EMAIL_ADDRESS][DOMAIN_NAME]"
type input "[PHONE_NUMBER]"
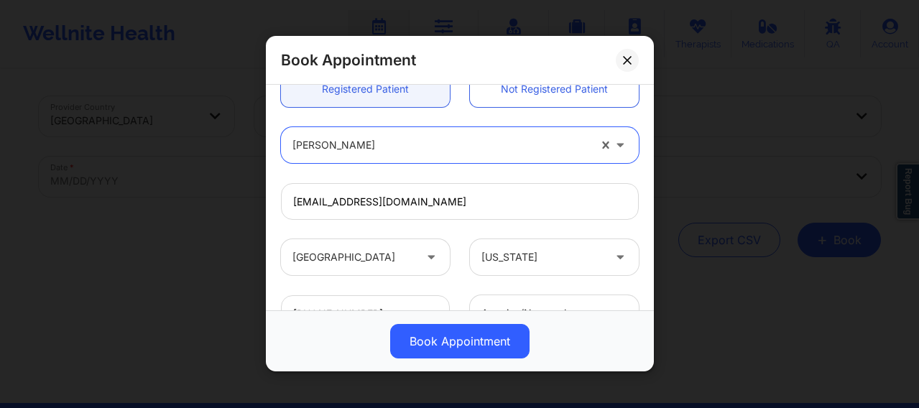
scroll to position [520, 0]
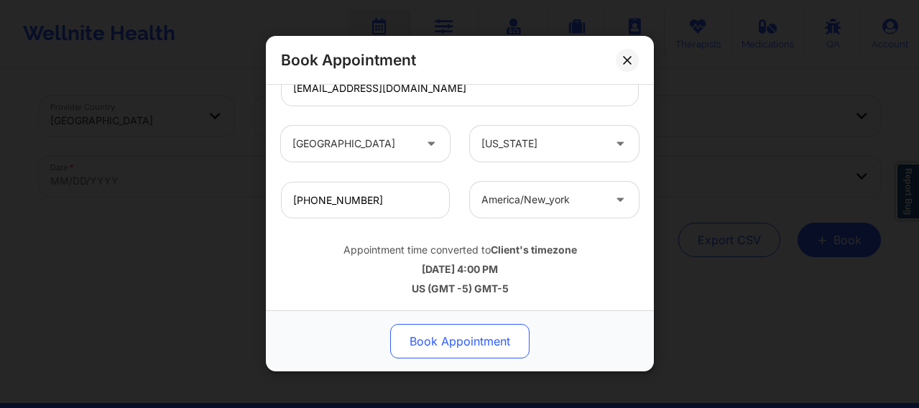
click at [440, 336] on button "Book Appointment" at bounding box center [459, 342] width 139 height 35
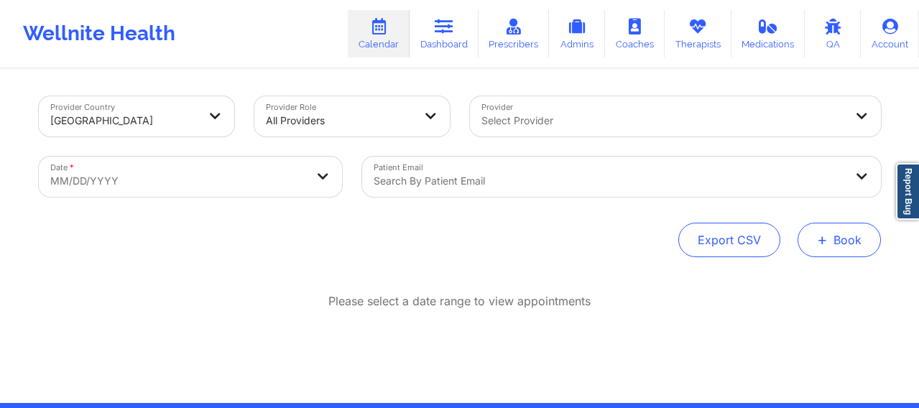
click at [831, 247] on button "+ Book" at bounding box center [839, 240] width 83 height 35
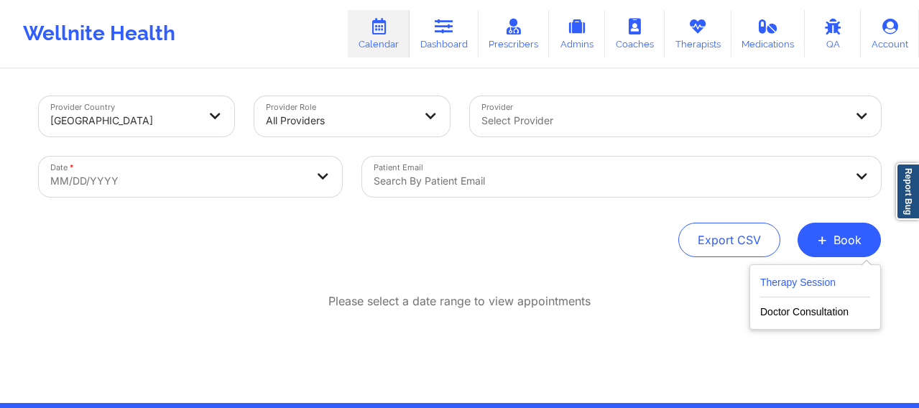
click at [788, 284] on button "Therapy Session" at bounding box center [815, 286] width 110 height 24
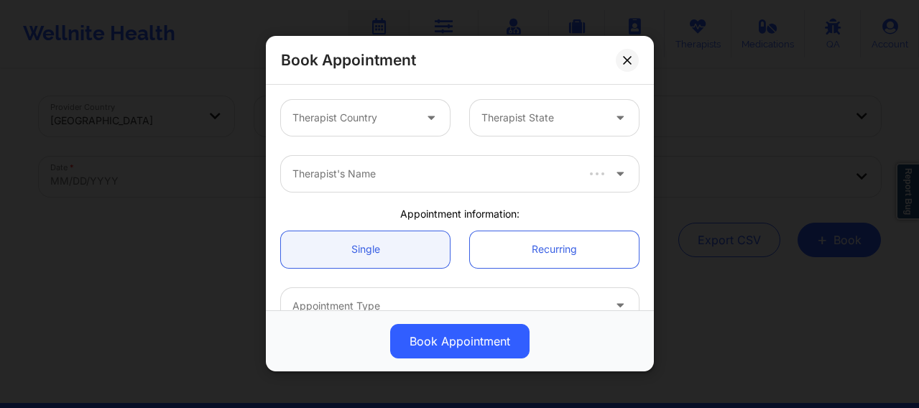
click at [340, 124] on div at bounding box center [353, 118] width 121 height 17
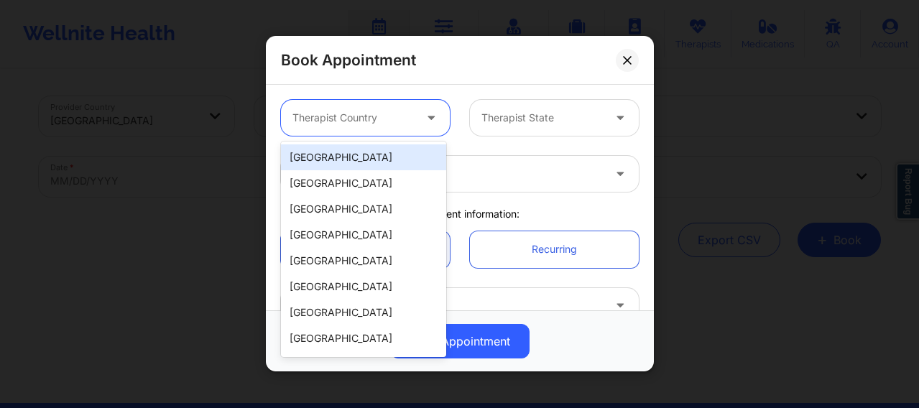
click at [338, 161] on div "[GEOGRAPHIC_DATA]" at bounding box center [363, 157] width 165 height 26
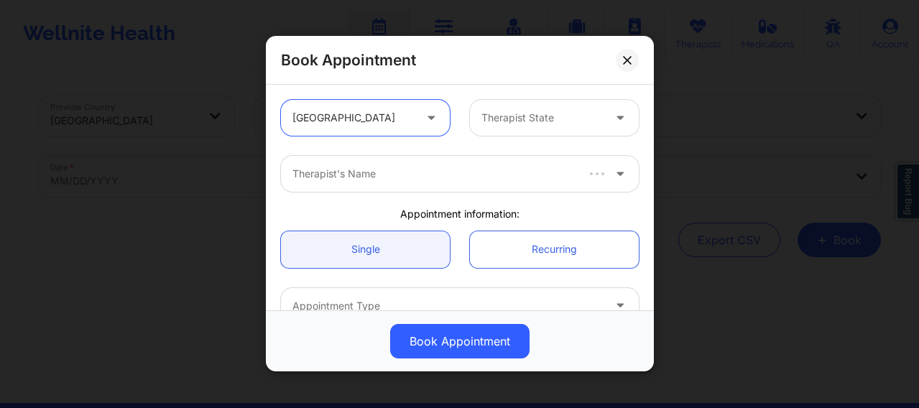
click at [501, 111] on div at bounding box center [542, 118] width 121 height 17
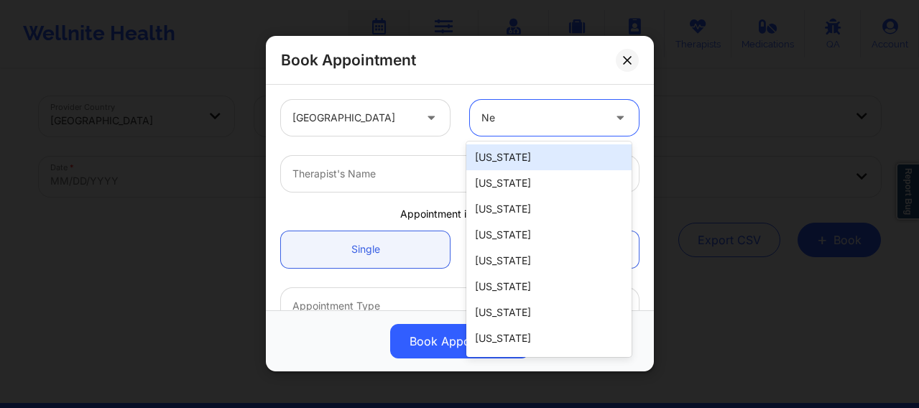
type input "New"
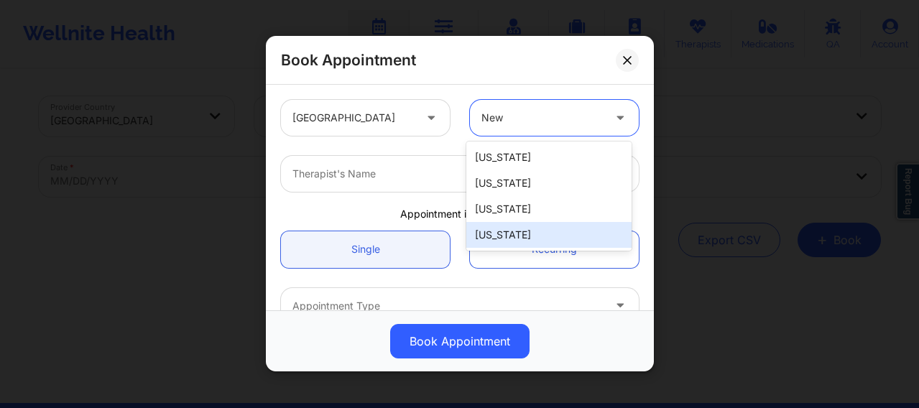
click at [511, 231] on div "[US_STATE]" at bounding box center [548, 235] width 165 height 26
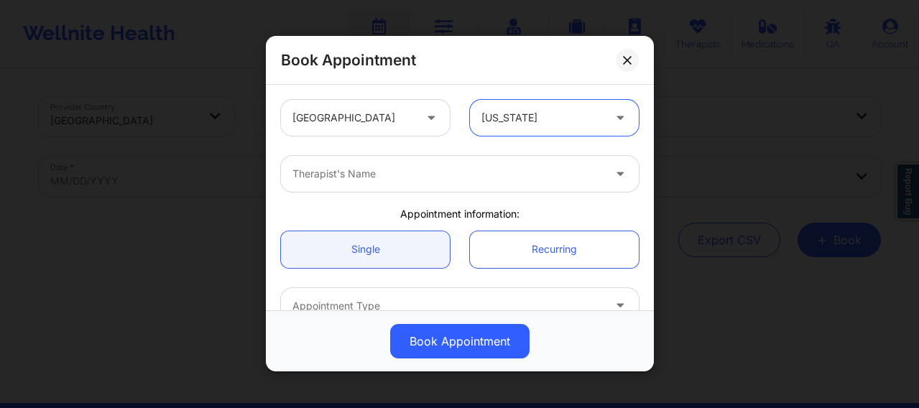
click at [400, 179] on div at bounding box center [448, 174] width 311 height 17
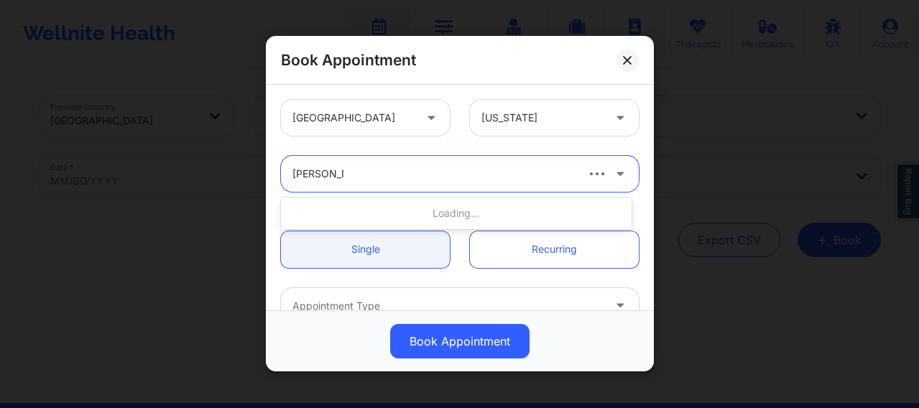
type input "[PERSON_NAME]"
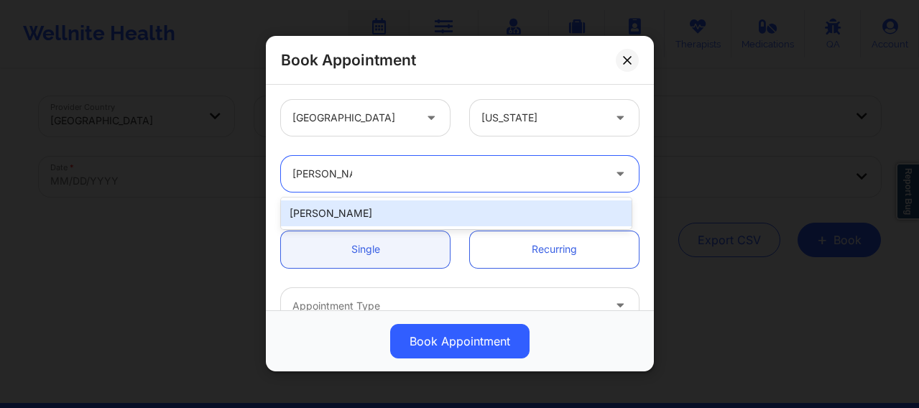
click at [363, 209] on div "[PERSON_NAME]" at bounding box center [456, 214] width 351 height 26
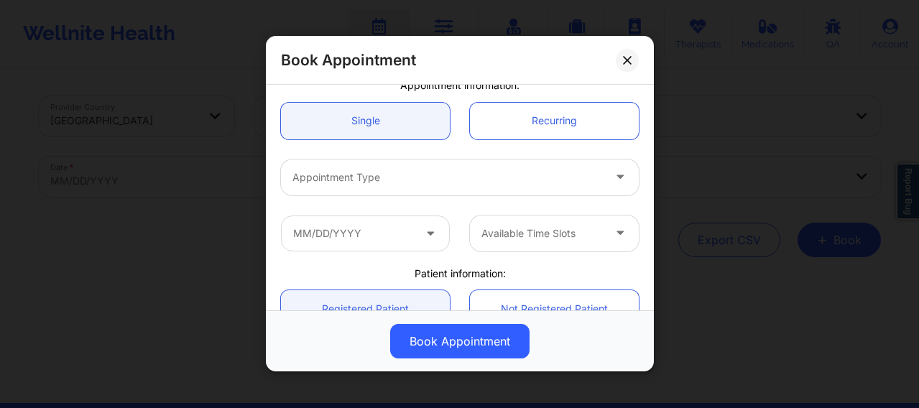
scroll to position [156, 0]
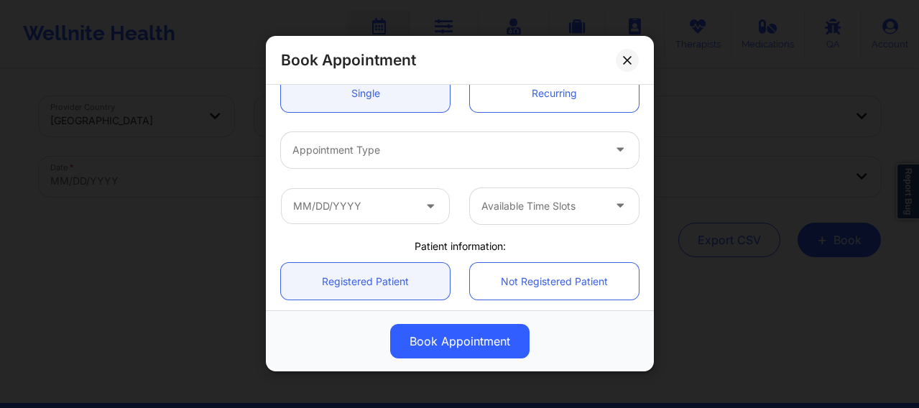
click at [350, 152] on div at bounding box center [448, 150] width 311 height 17
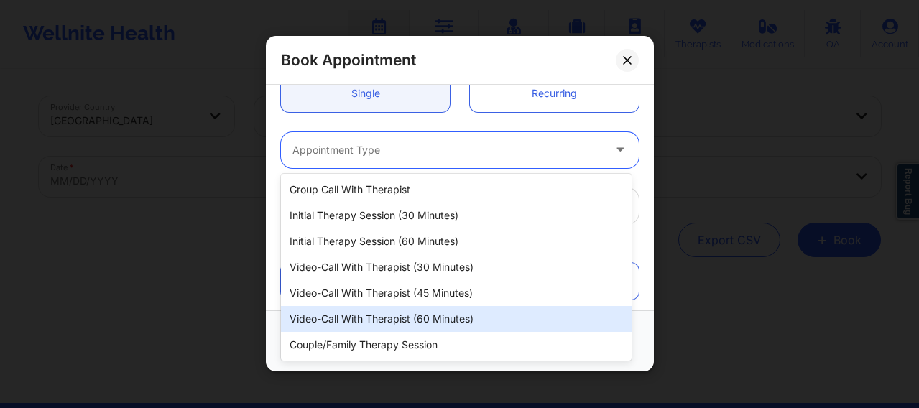
click at [379, 314] on div "Video-Call with Therapist (60 minutes)" at bounding box center [456, 319] width 351 height 26
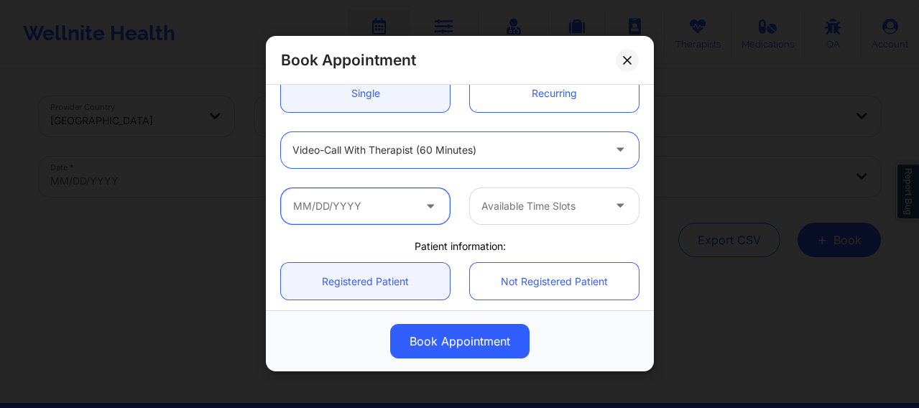
click at [364, 210] on input "text" at bounding box center [365, 206] width 169 height 36
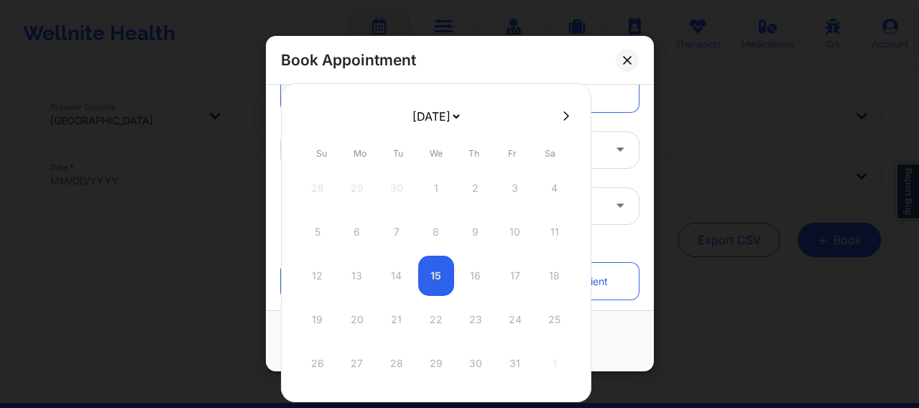
click at [564, 116] on icon at bounding box center [567, 116] width 6 height 11
select select "2025-10"
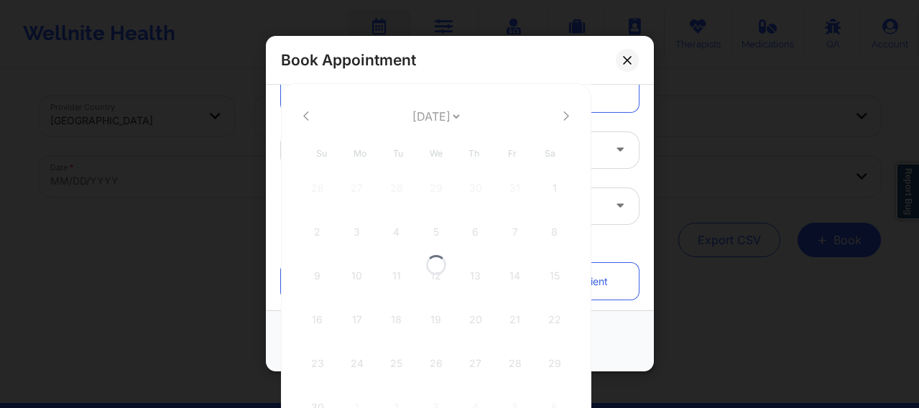
select select "2025-10"
click at [564, 116] on icon at bounding box center [567, 116] width 6 height 11
select select "2025-11"
click at [564, 116] on icon at bounding box center [567, 116] width 6 height 11
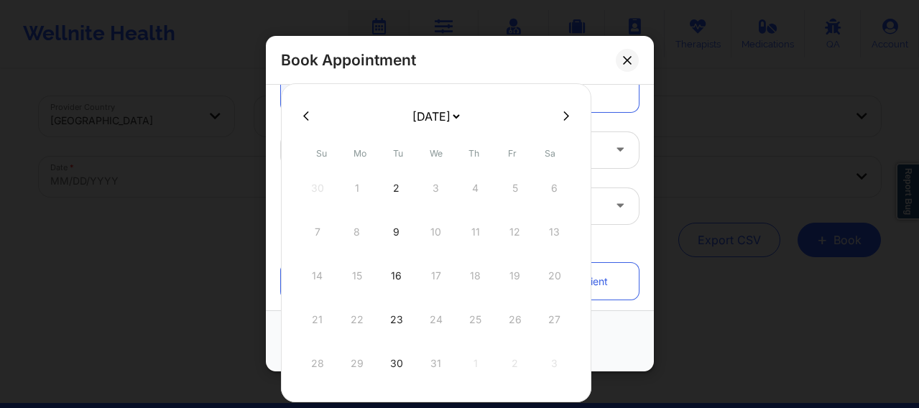
select select "2026-0"
click at [564, 116] on icon at bounding box center [567, 116] width 6 height 11
select select "2026-1"
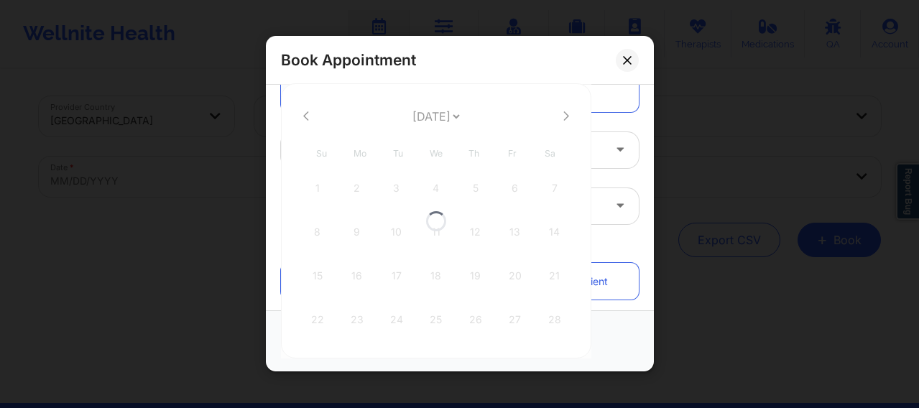
select select "2026-1"
click at [355, 185] on div "2" at bounding box center [357, 188] width 36 height 40
type input "02/02/2026"
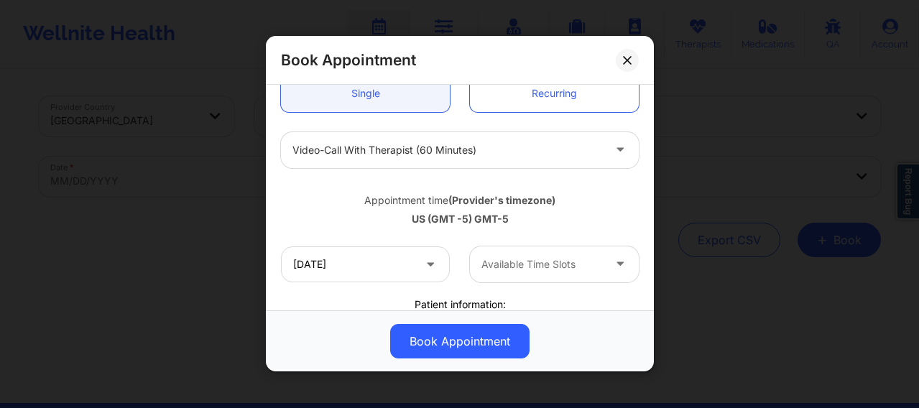
click at [503, 261] on div at bounding box center [542, 264] width 121 height 17
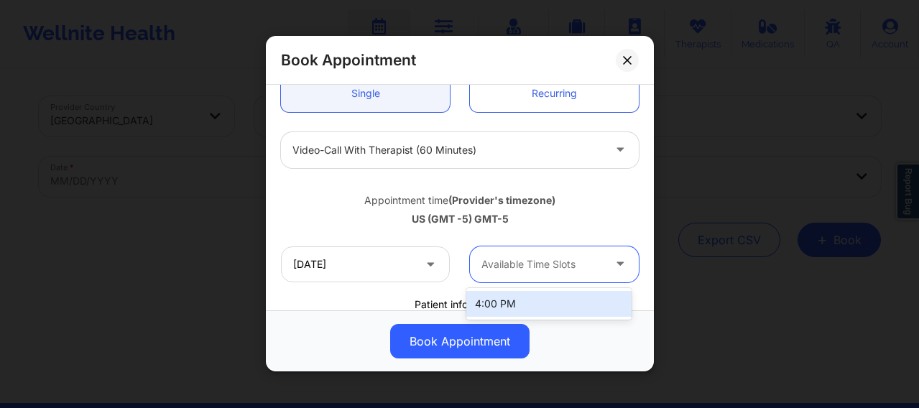
click at [499, 298] on div "4:00 PM" at bounding box center [548, 304] width 165 height 26
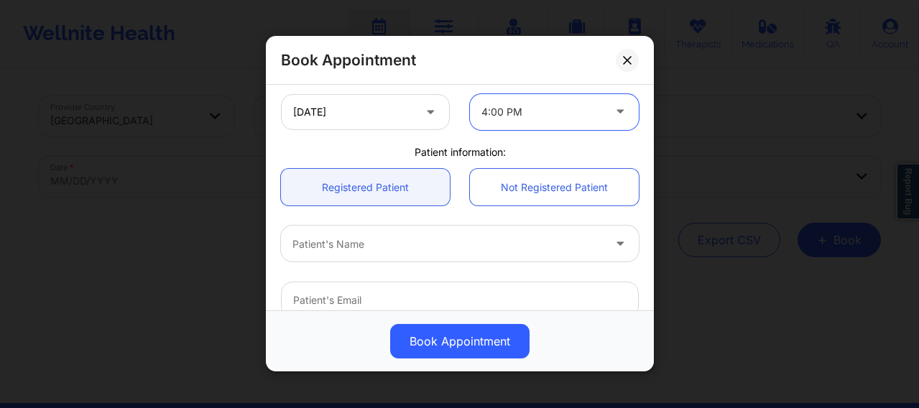
scroll to position [347, 0]
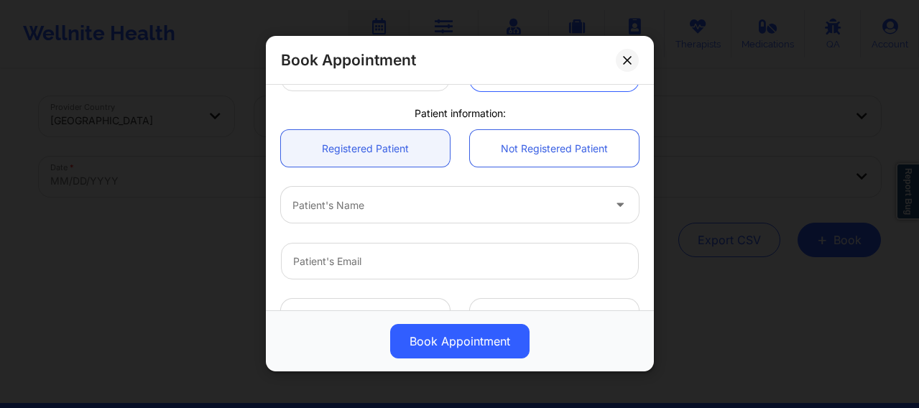
click at [367, 203] on div at bounding box center [448, 205] width 311 height 17
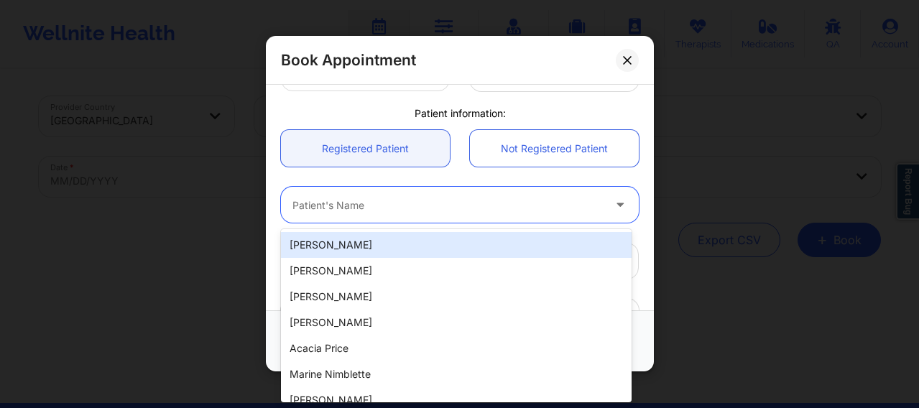
paste input "[EMAIL_ADDRESS][DOMAIN_NAME]"
type input "[EMAIL_ADDRESS][DOMAIN_NAME]"
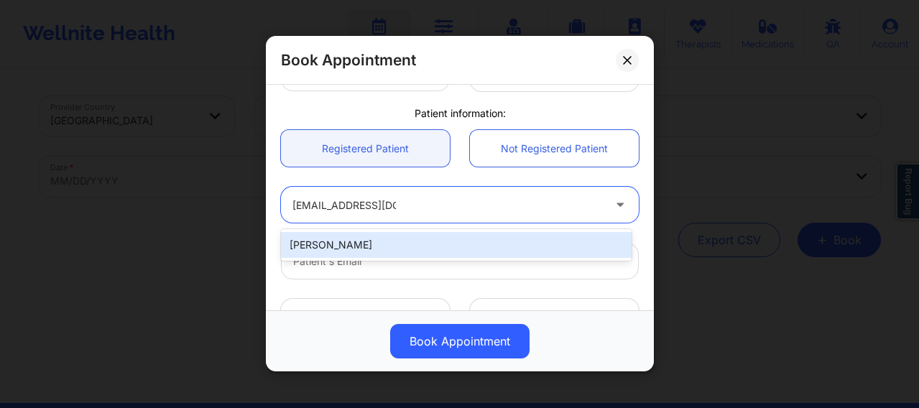
click at [383, 235] on div "[PERSON_NAME]" at bounding box center [456, 245] width 351 height 26
type input "[EMAIL_ADDRESS][DOMAIN_NAME]"
type input "[PHONE_NUMBER]"
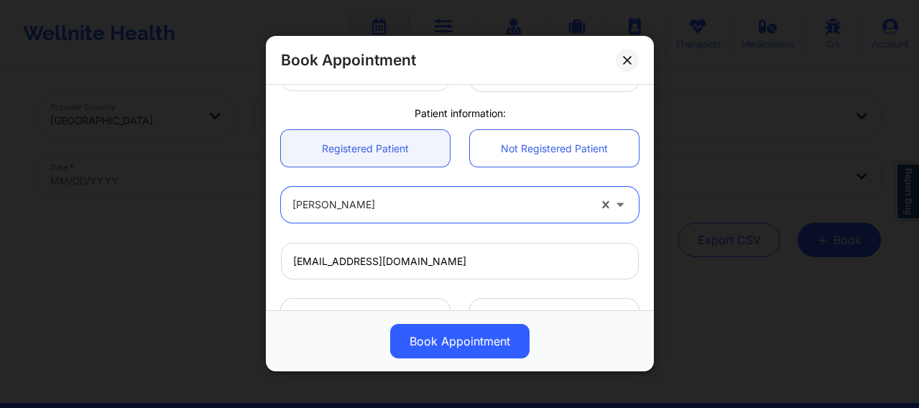
scroll to position [520, 0]
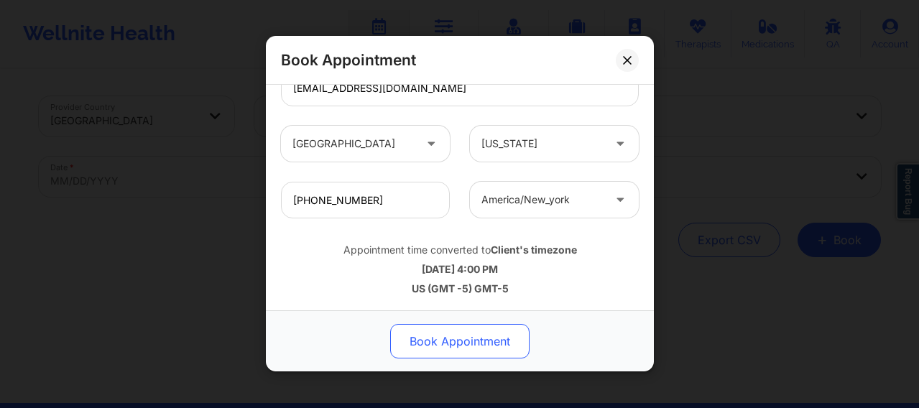
click at [445, 346] on button "Book Appointment" at bounding box center [459, 342] width 139 height 35
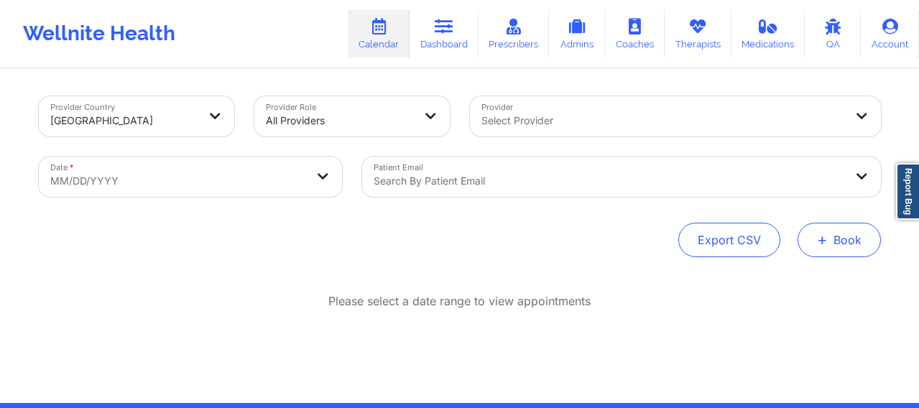
click at [832, 244] on button "+ Book" at bounding box center [839, 240] width 83 height 35
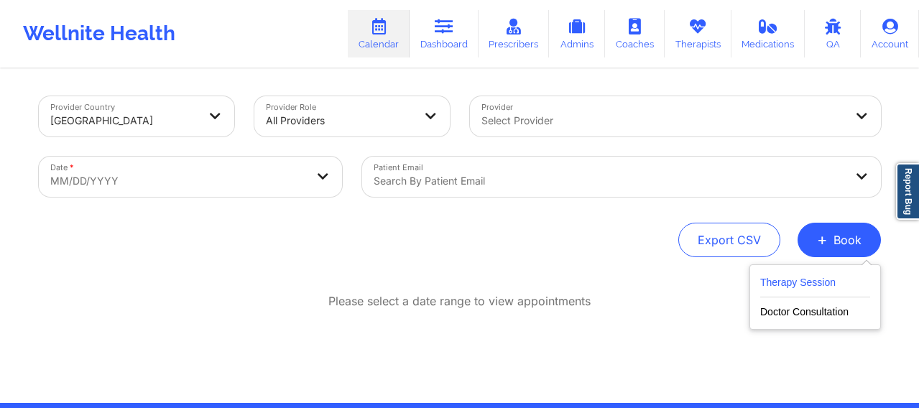
click at [791, 284] on button "Therapy Session" at bounding box center [815, 286] width 110 height 24
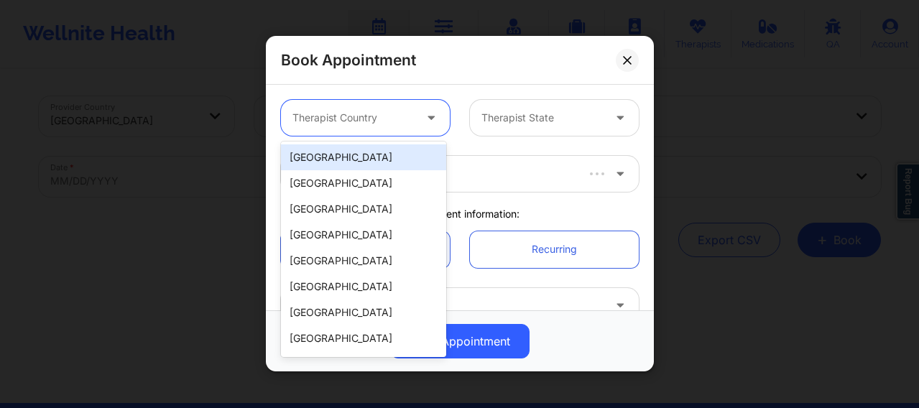
click at [376, 126] on div at bounding box center [353, 118] width 121 height 17
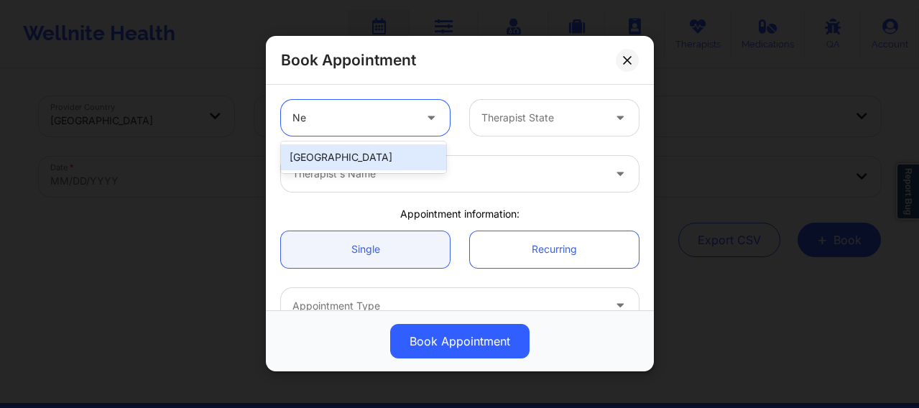
type input "N"
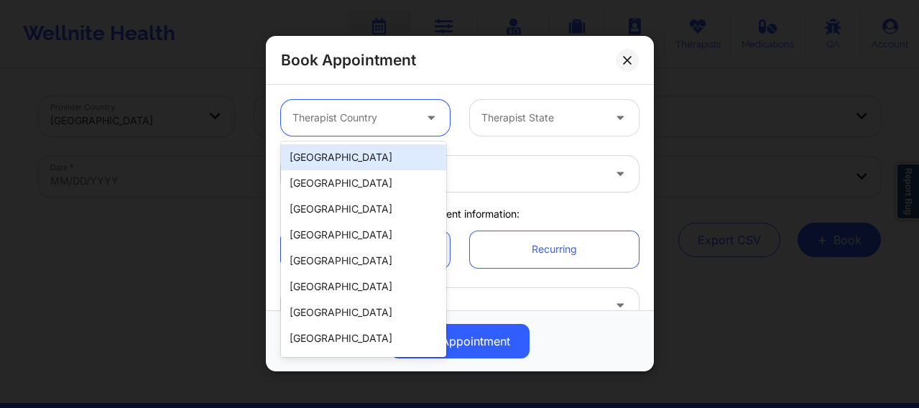
click at [308, 150] on div "[GEOGRAPHIC_DATA]" at bounding box center [363, 157] width 165 height 26
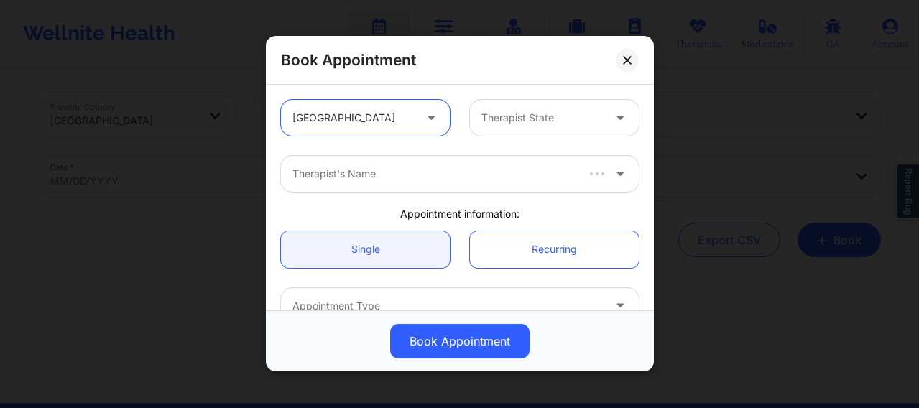
click at [510, 115] on div at bounding box center [542, 118] width 121 height 17
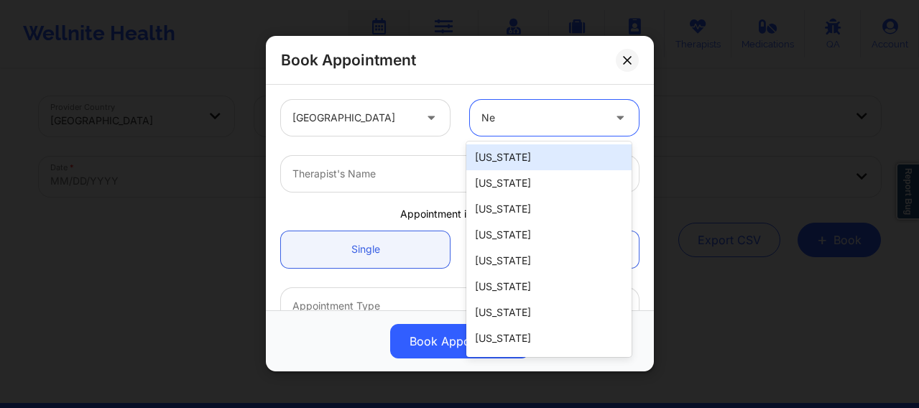
type input "New"
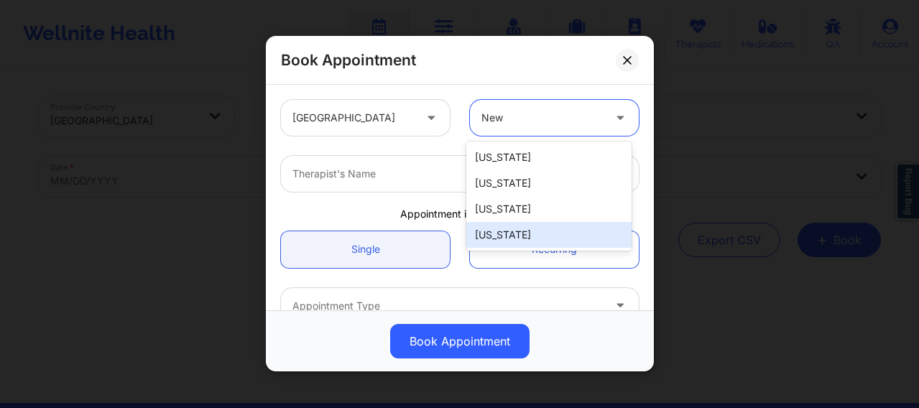
click at [514, 241] on div "[US_STATE]" at bounding box center [548, 235] width 165 height 26
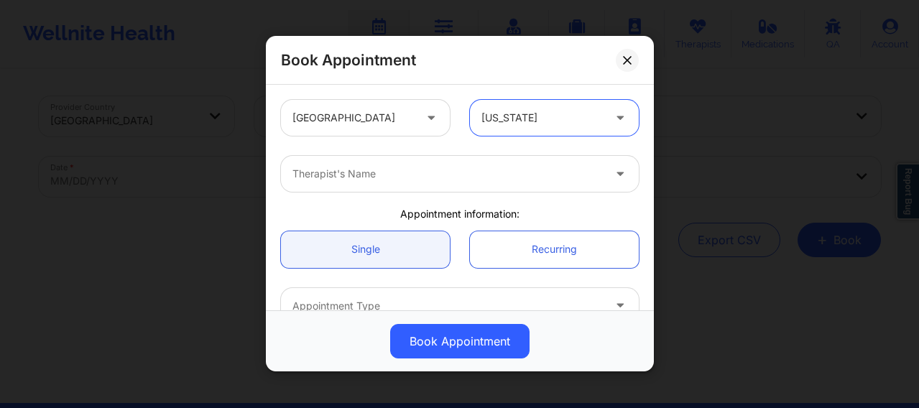
click at [441, 180] on div at bounding box center [448, 174] width 311 height 17
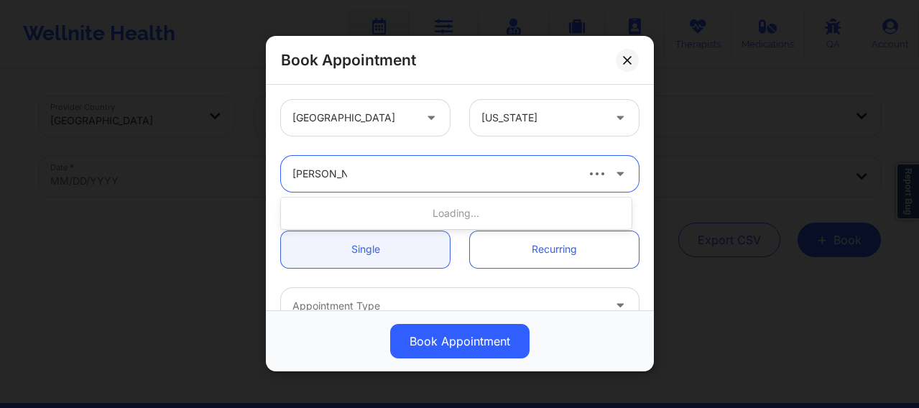
type input "[PERSON_NAME]"
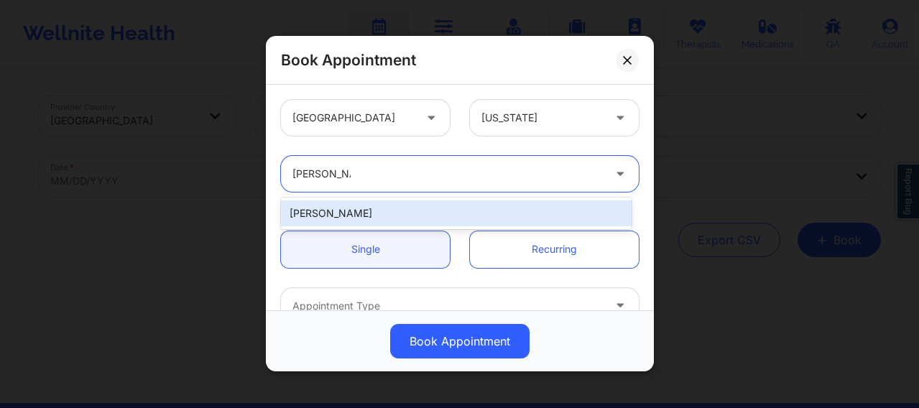
click at [396, 211] on div "[PERSON_NAME]" at bounding box center [456, 214] width 351 height 26
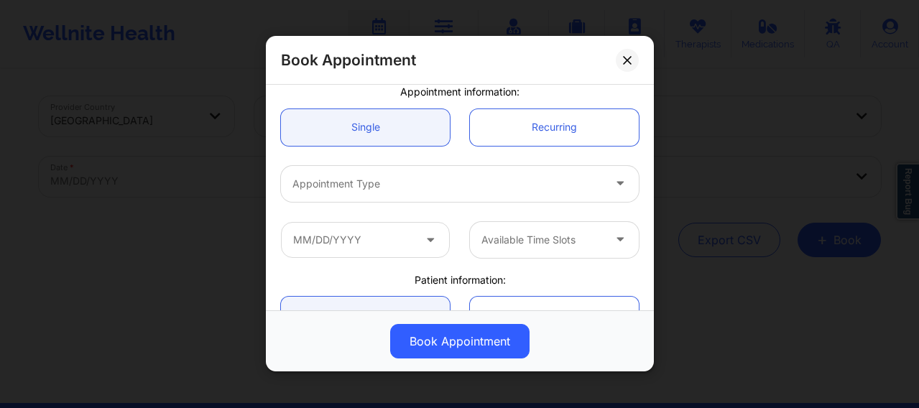
scroll to position [156, 0]
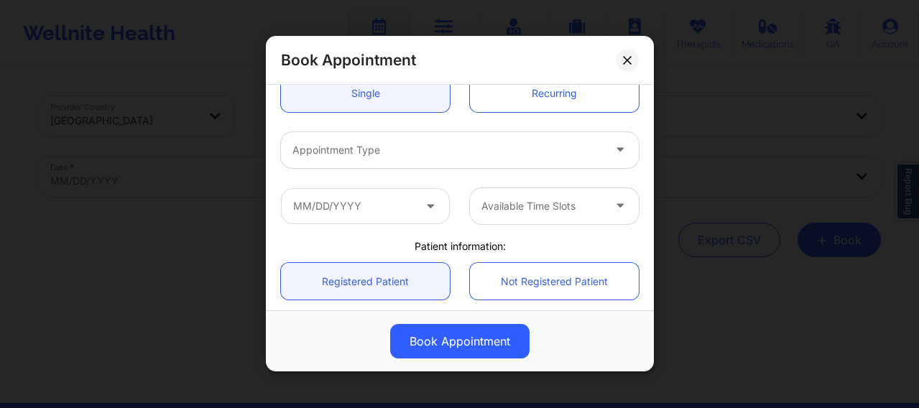
click at [351, 156] on div at bounding box center [448, 150] width 311 height 17
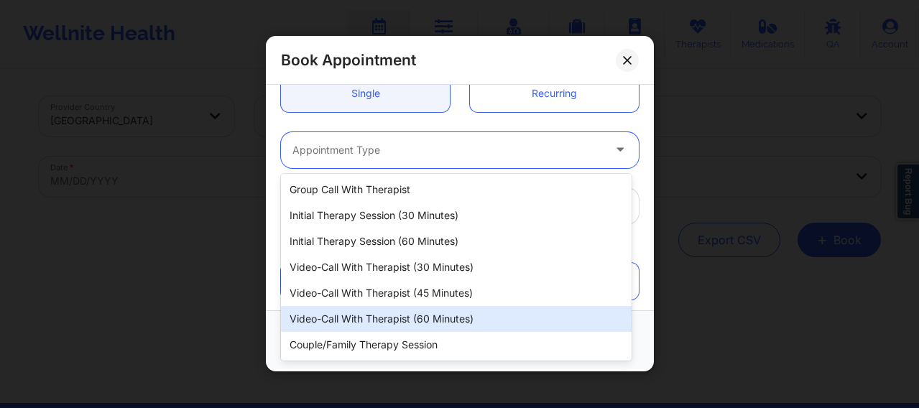
click at [393, 320] on div "Video-Call with Therapist (60 minutes)" at bounding box center [456, 319] width 351 height 26
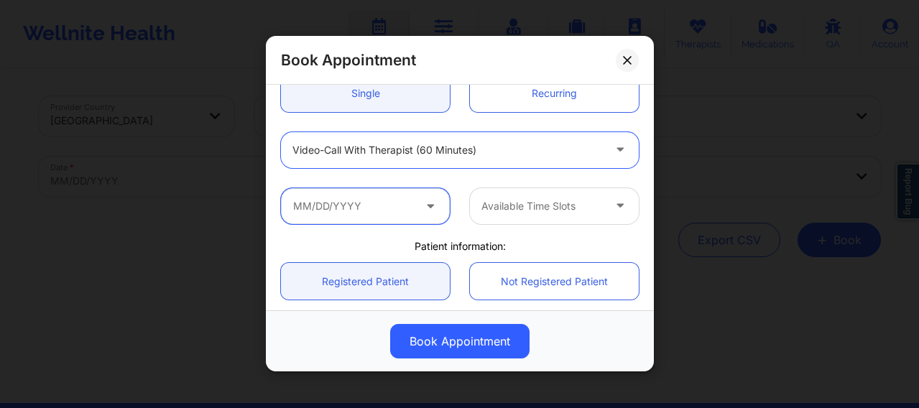
click at [394, 208] on input "text" at bounding box center [365, 206] width 169 height 36
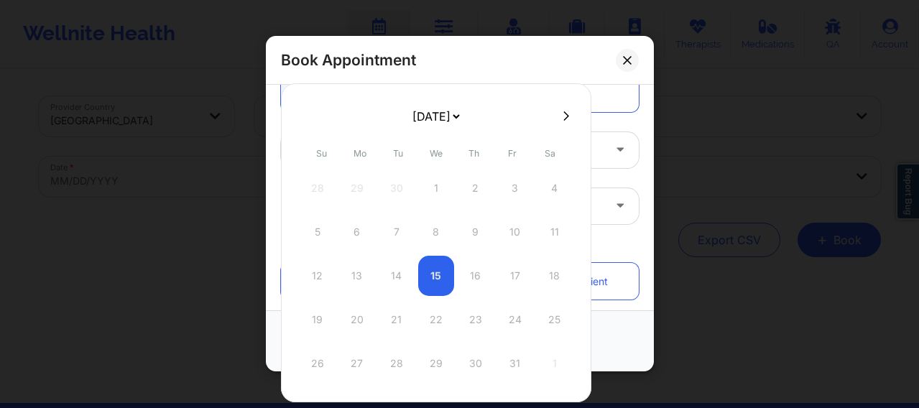
click at [560, 124] on div at bounding box center [436, 116] width 311 height 22
click at [564, 115] on icon at bounding box center [567, 116] width 6 height 11
select select "2025-10"
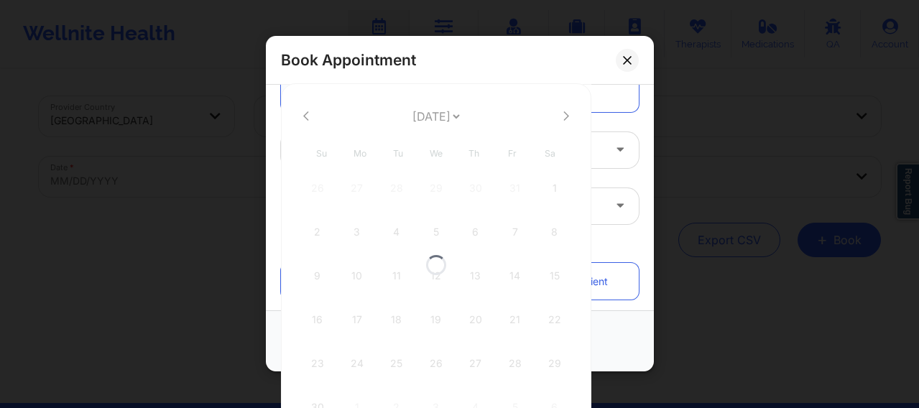
click at [562, 115] on div at bounding box center [436, 264] width 311 height 363
select select "2025-10"
click at [564, 115] on icon at bounding box center [567, 116] width 6 height 11
select select "2025-11"
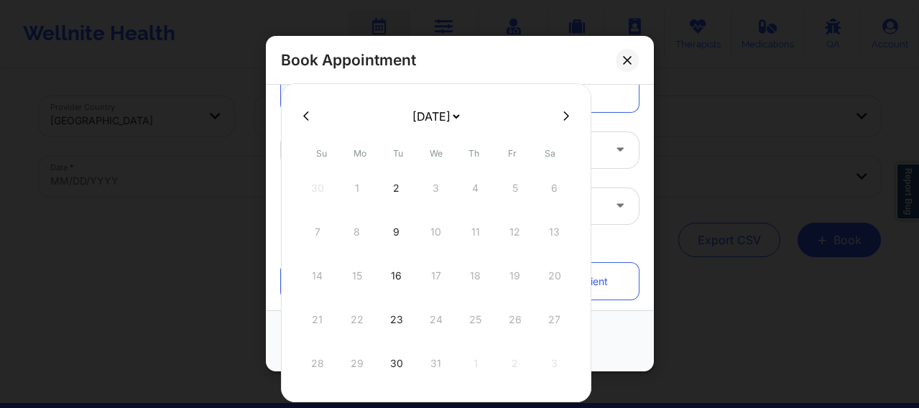
click at [564, 115] on icon at bounding box center [567, 116] width 6 height 11
select select "2026-0"
click at [559, 119] on button at bounding box center [566, 116] width 14 height 12
select select "2026-1"
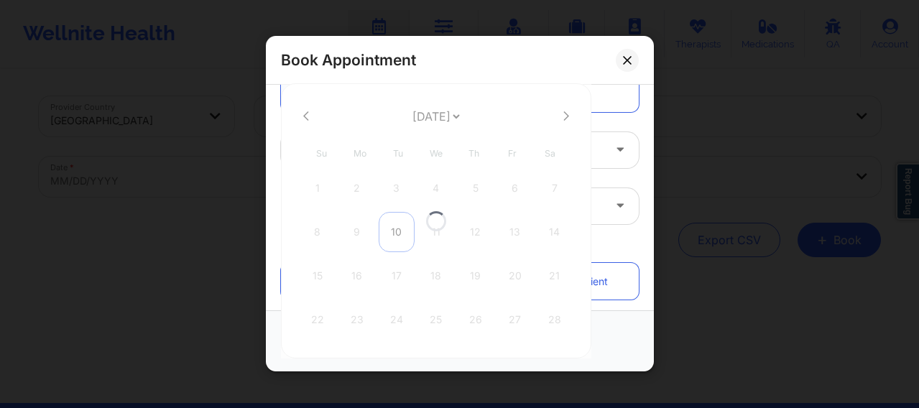
select select "2026-1"
click at [352, 282] on div "16" at bounding box center [357, 276] width 36 height 40
type input "02/16/2026"
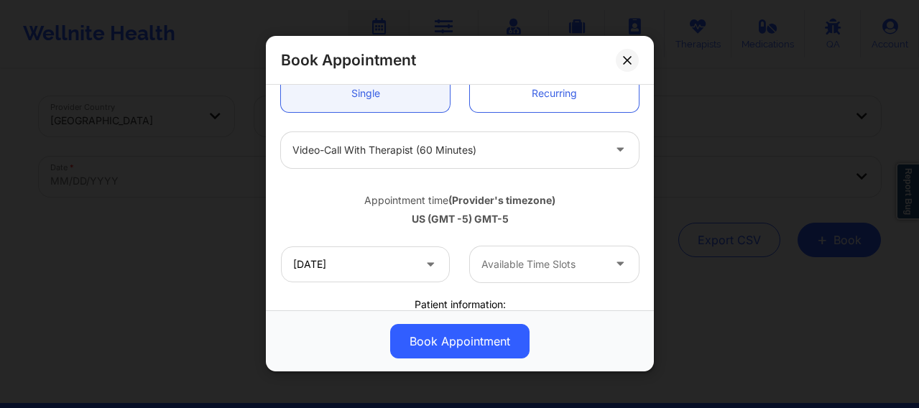
click at [513, 265] on div at bounding box center [542, 264] width 121 height 17
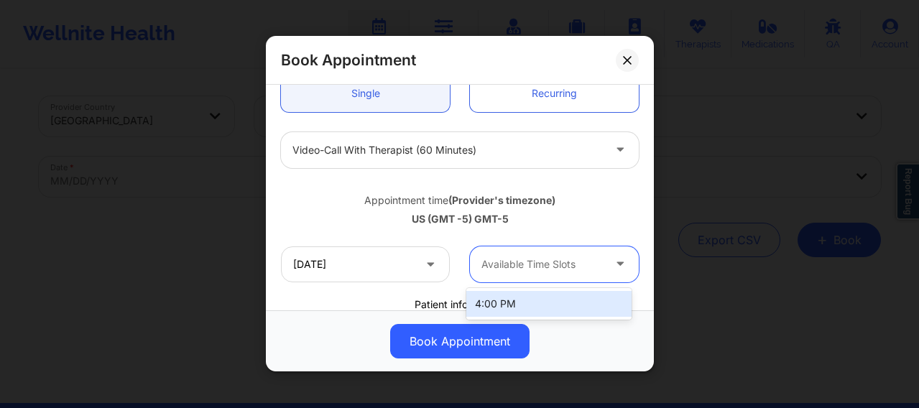
click at [506, 303] on div "4:00 PM" at bounding box center [548, 304] width 165 height 26
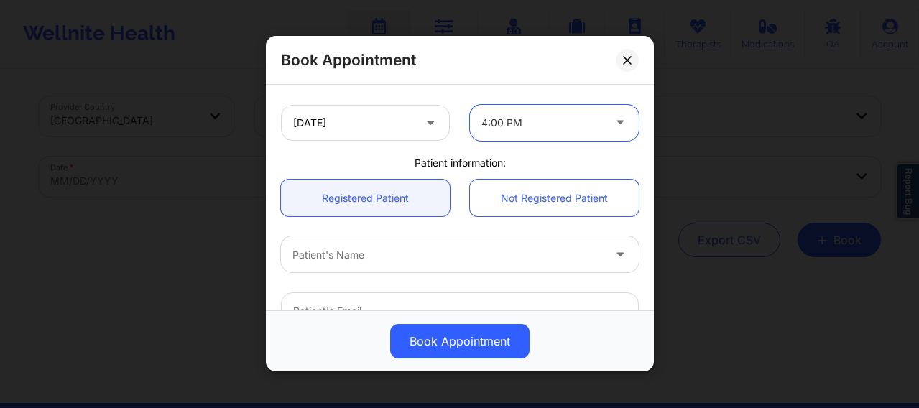
scroll to position [311, 0]
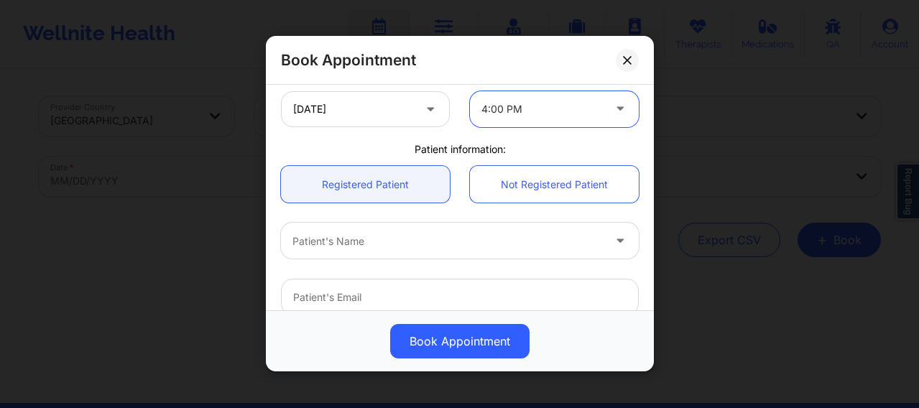
click at [400, 242] on div at bounding box center [448, 241] width 311 height 17
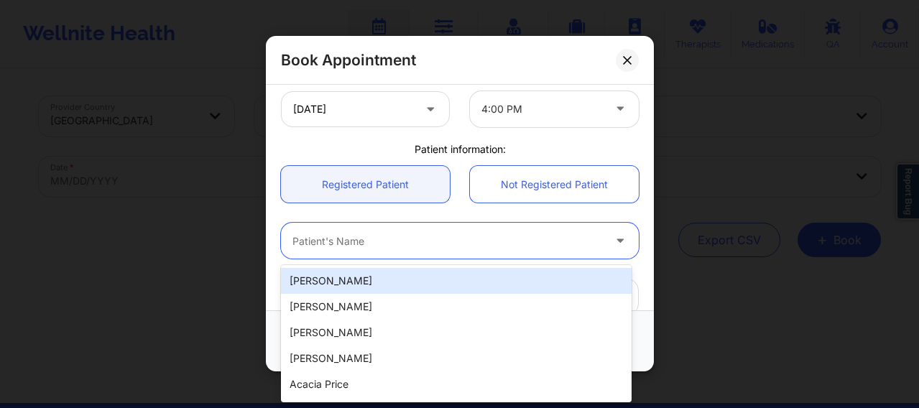
paste input "[EMAIL_ADDRESS][DOMAIN_NAME]"
type input "[EMAIL_ADDRESS][DOMAIN_NAME]"
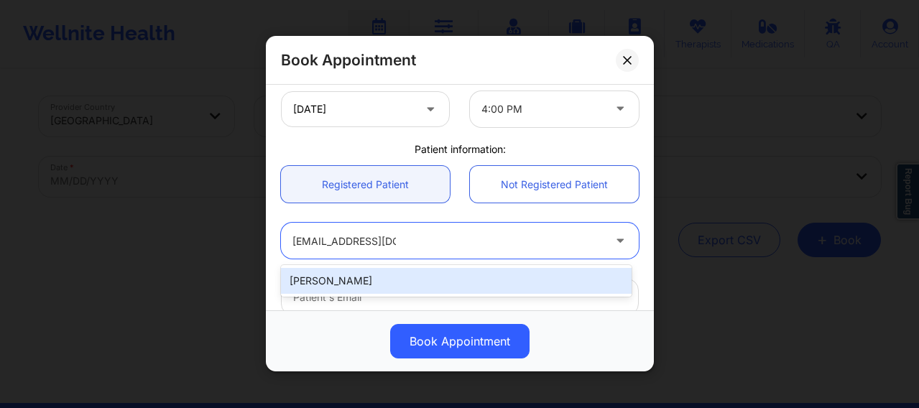
click at [393, 277] on div "[PERSON_NAME]" at bounding box center [456, 281] width 351 height 26
type input "[EMAIL_ADDRESS][DOMAIN_NAME]"
type input "[PHONE_NUMBER]"
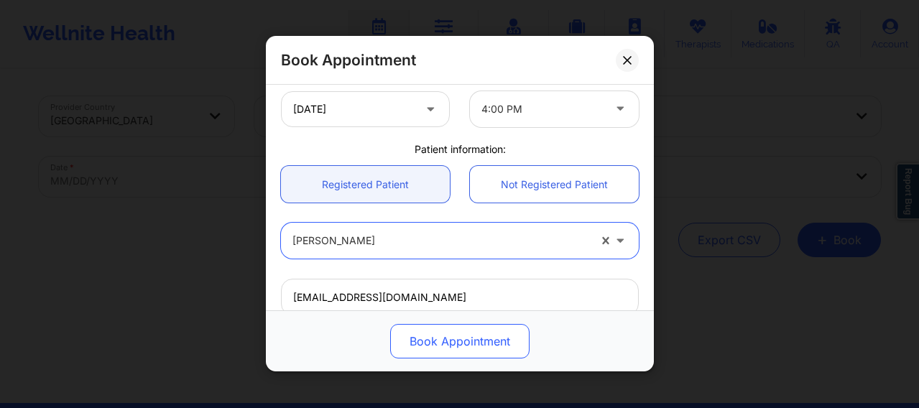
click at [441, 347] on button "Book Appointment" at bounding box center [459, 342] width 139 height 35
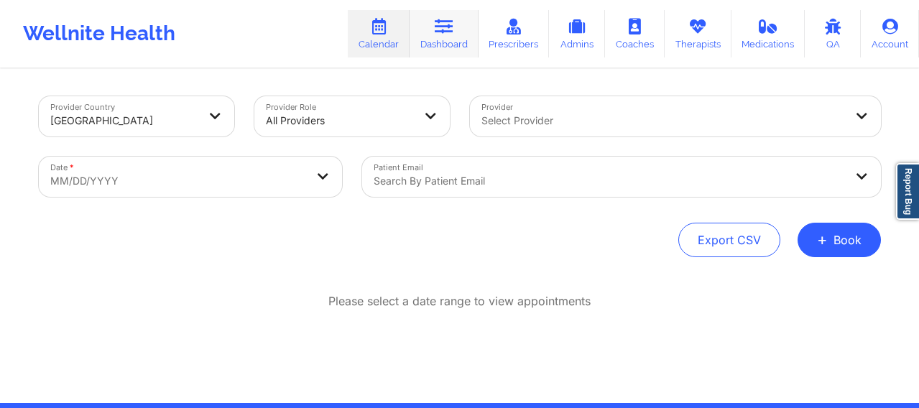
click at [431, 41] on link "Dashboard" at bounding box center [444, 33] width 69 height 47
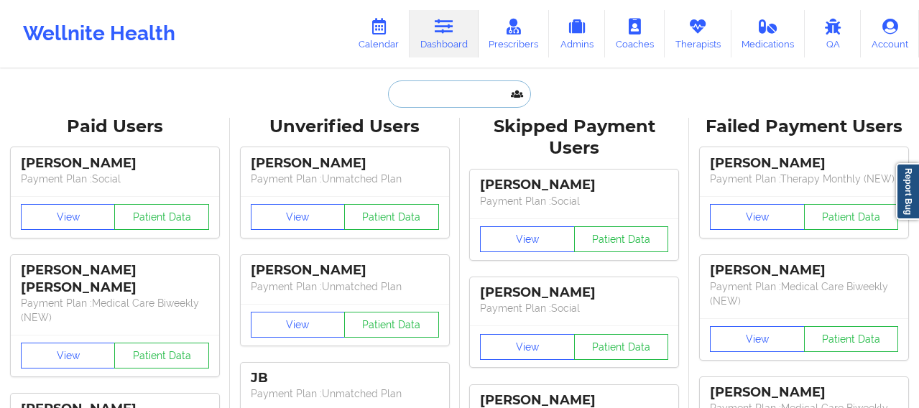
click at [418, 102] on input "text" at bounding box center [459, 94] width 142 height 27
paste input "[EMAIL_ADDRESS][DOMAIN_NAME]"
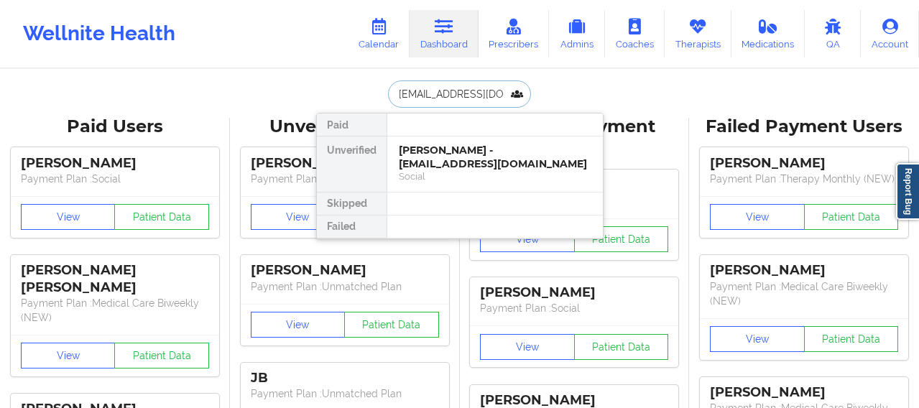
type input "[EMAIL_ADDRESS][DOMAIN_NAME]"
click at [456, 160] on div "Audrae Christy - audi037@yahoo.com" at bounding box center [495, 157] width 193 height 27
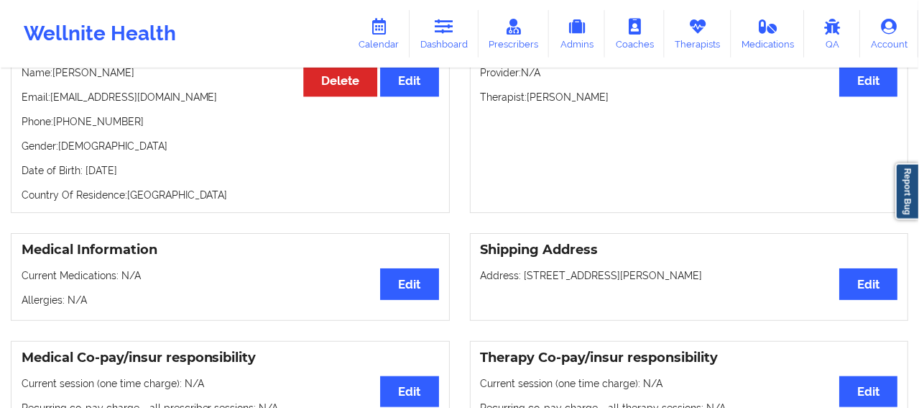
scroll to position [48, 0]
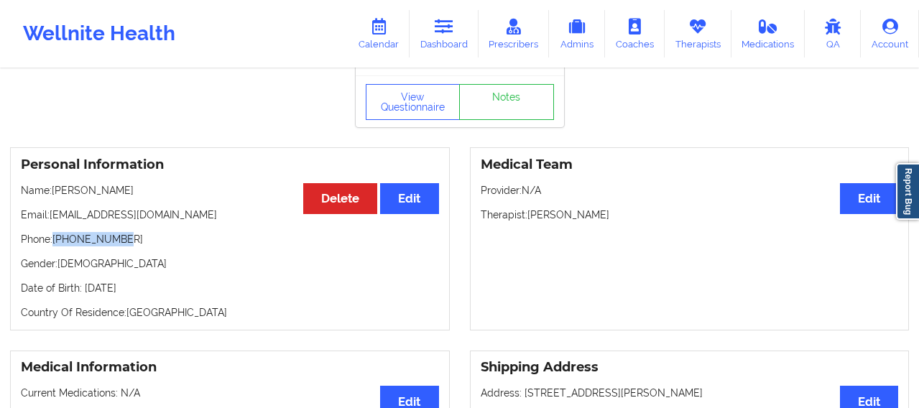
drag, startPoint x: 126, startPoint y: 244, endPoint x: 55, endPoint y: 245, distance: 70.5
click at [55, 245] on p "Phone: +17186140994" at bounding box center [230, 239] width 418 height 14
copy p "[PHONE_NUMBER]"
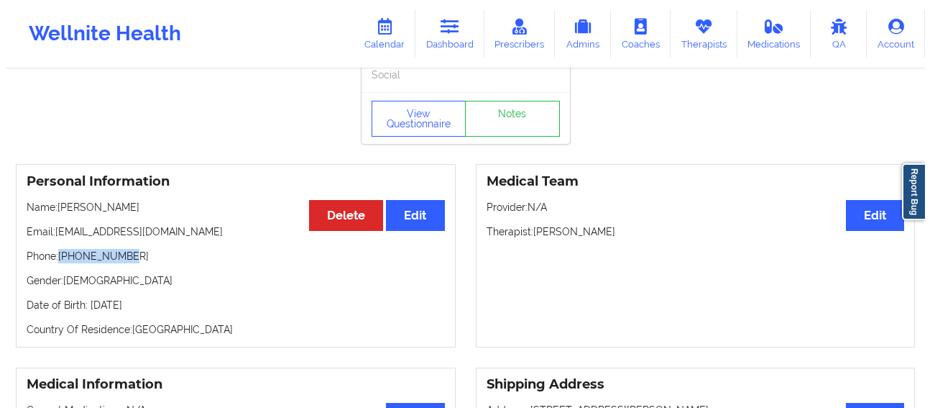
scroll to position [0, 0]
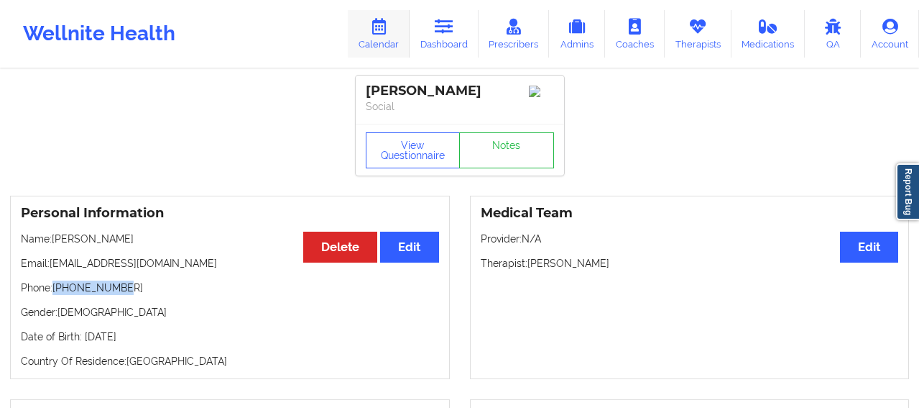
click at [388, 27] on icon at bounding box center [378, 27] width 19 height 16
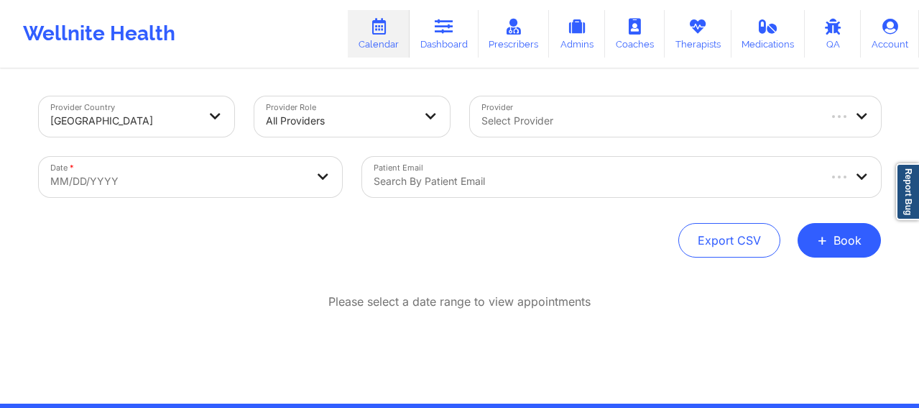
click at [518, 120] on div at bounding box center [649, 120] width 335 height 17
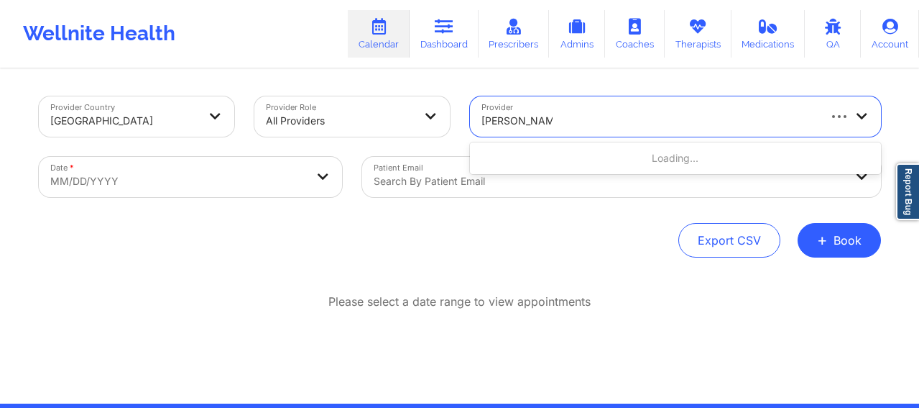
type input "margaret Fields"
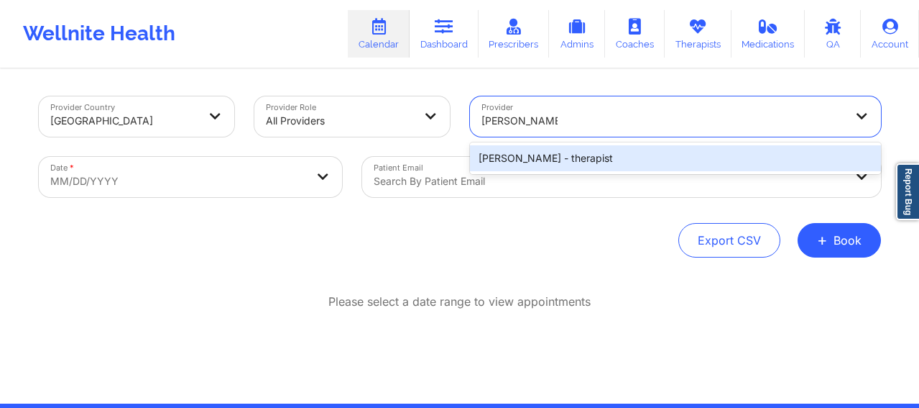
click at [558, 166] on div "Margaret Fields - therapist" at bounding box center [675, 158] width 411 height 26
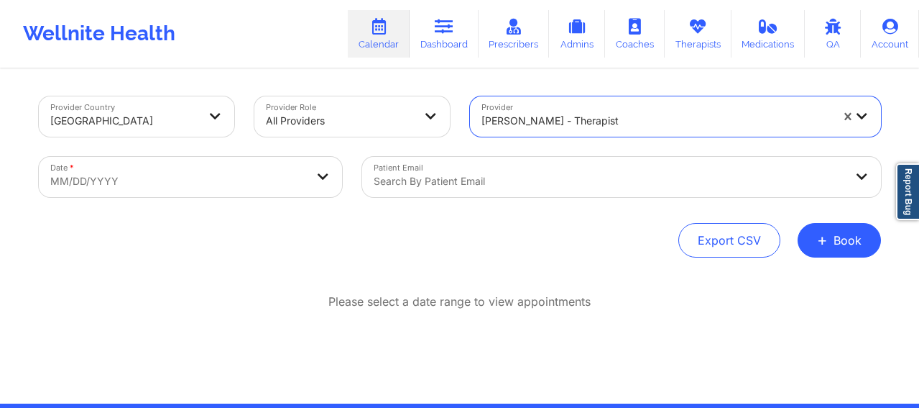
click at [196, 178] on body "Wellnite Health Calendar Dashboard Prescribers Admins Coaches Therapists Medica…" at bounding box center [459, 204] width 919 height 408
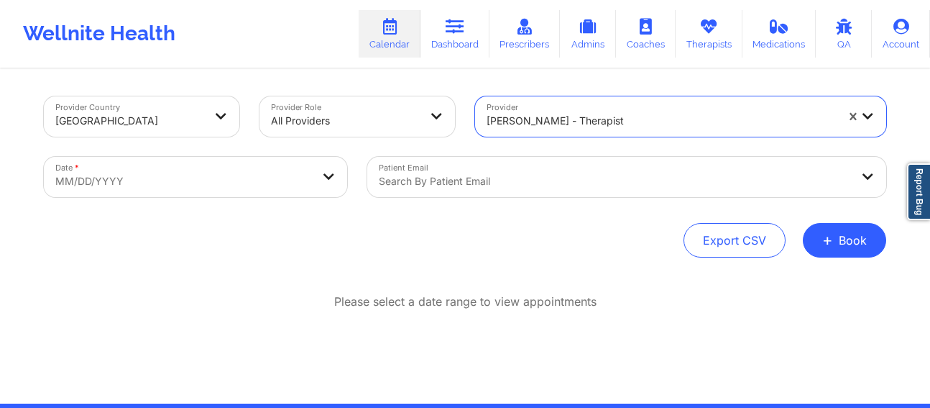
select select "2025-8"
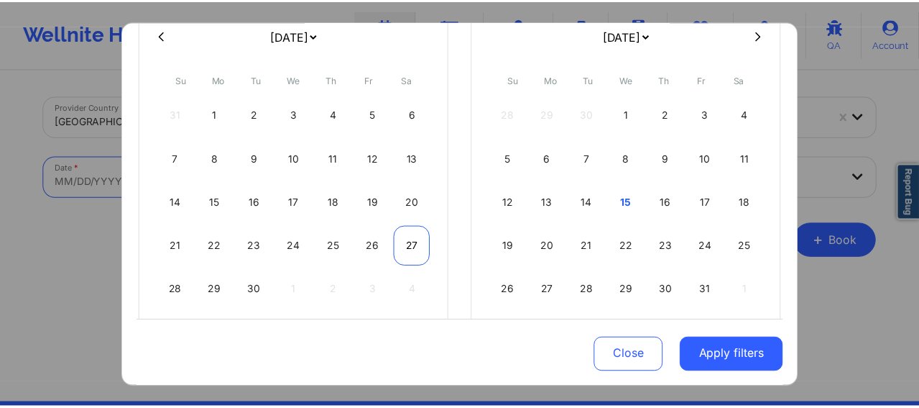
scroll to position [132, 0]
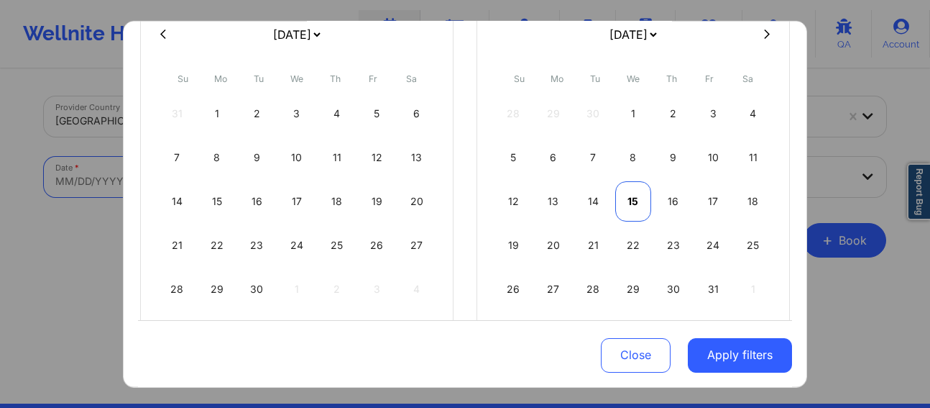
click at [630, 206] on div "15" at bounding box center [633, 200] width 37 height 40
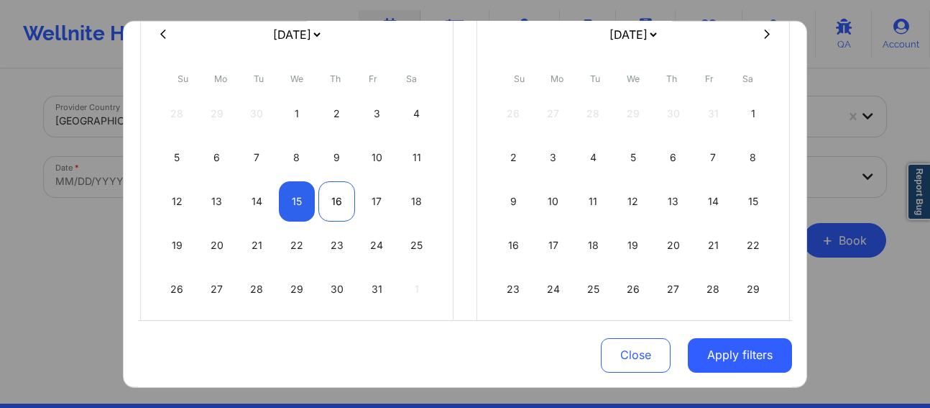
click at [332, 198] on div "16" at bounding box center [336, 200] width 37 height 40
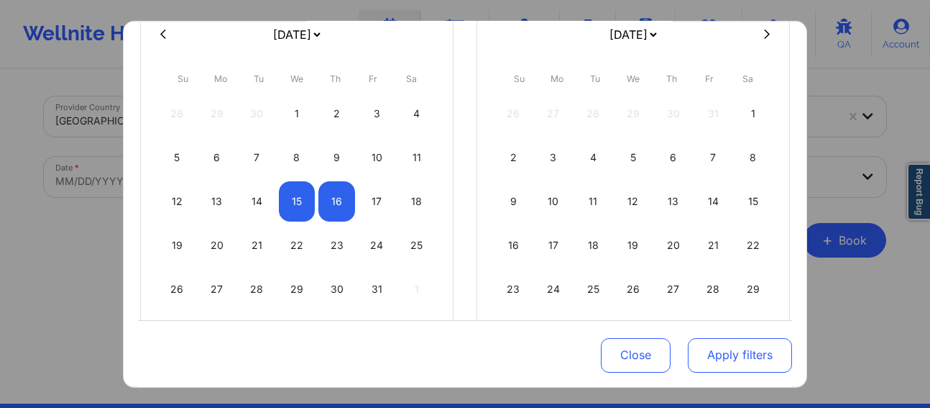
click at [730, 355] on button "Apply filters" at bounding box center [740, 355] width 104 height 35
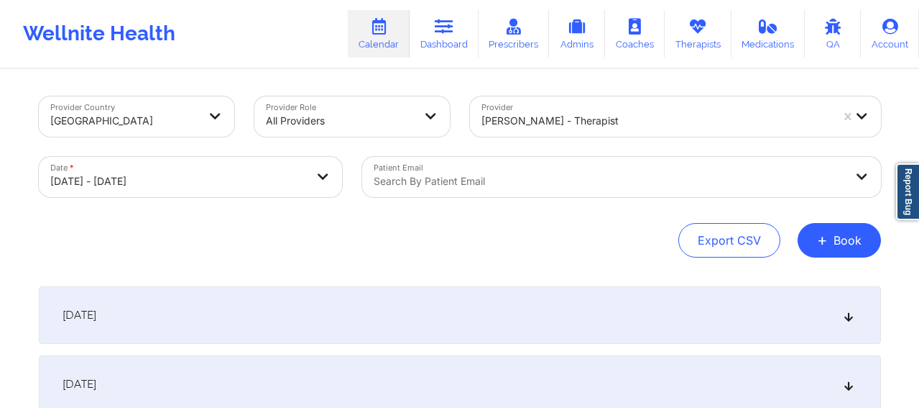
click at [438, 307] on div "[DATE]" at bounding box center [460, 315] width 842 height 58
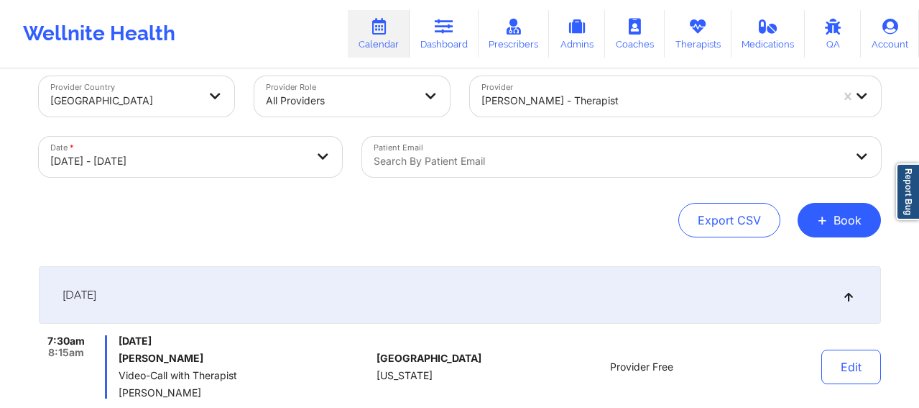
scroll to position [0, 0]
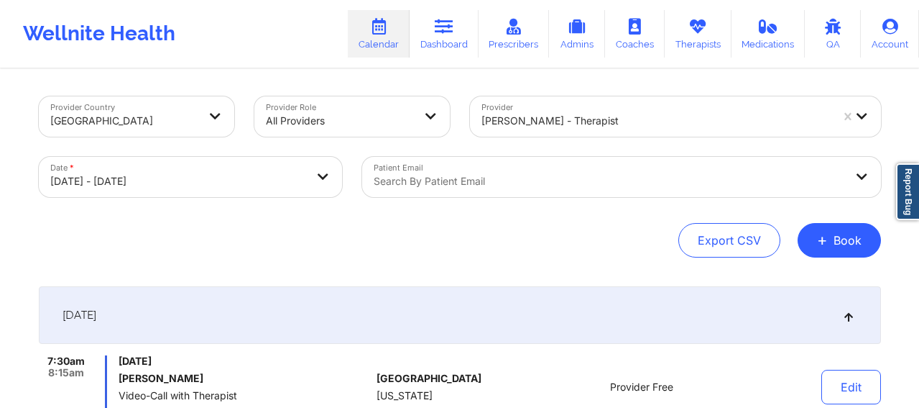
click at [840, 221] on div "Provider Country United States Provider Role All Providers Provider Margaret Fi…" at bounding box center [460, 176] width 842 height 161
click at [828, 241] on span "+" at bounding box center [822, 240] width 11 height 8
click at [775, 285] on button "Therapy Session" at bounding box center [815, 286] width 110 height 24
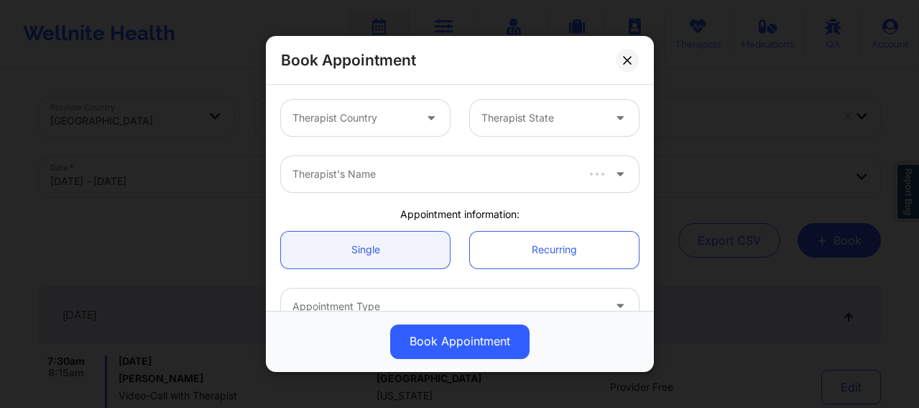
click at [356, 121] on div at bounding box center [353, 117] width 121 height 17
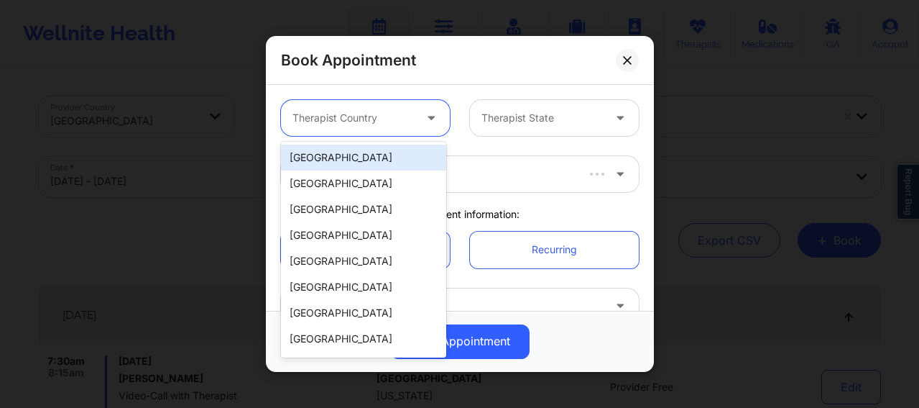
click at [341, 158] on div "[GEOGRAPHIC_DATA]" at bounding box center [363, 157] width 165 height 26
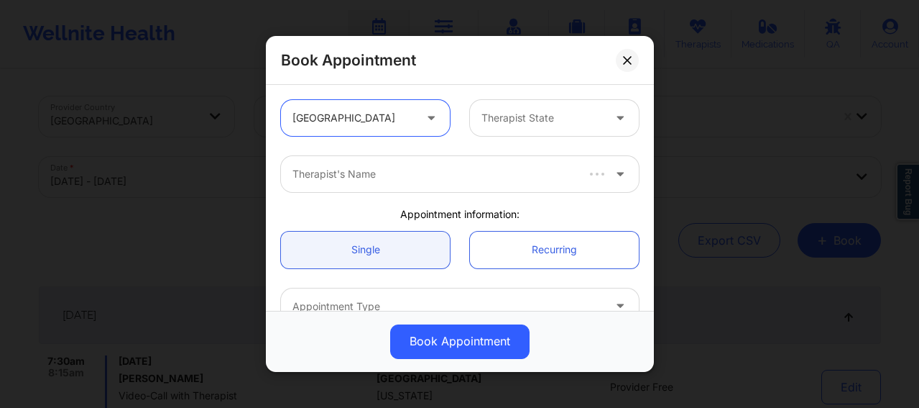
click at [514, 124] on div at bounding box center [542, 117] width 121 height 17
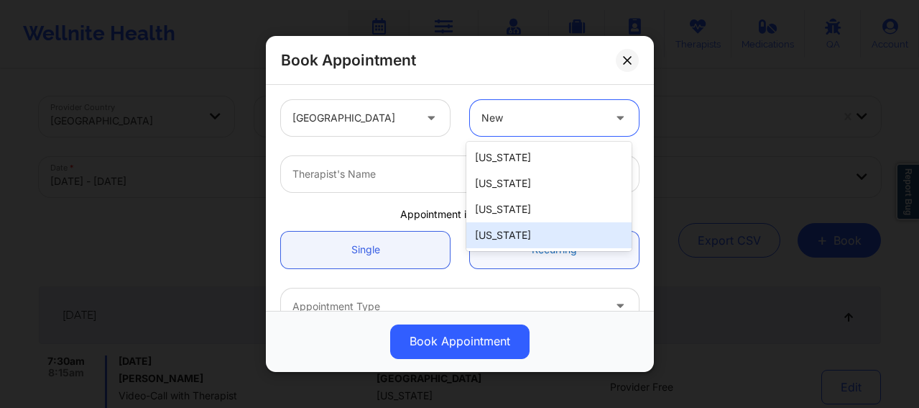
click at [508, 240] on div "[US_STATE]" at bounding box center [548, 235] width 165 height 26
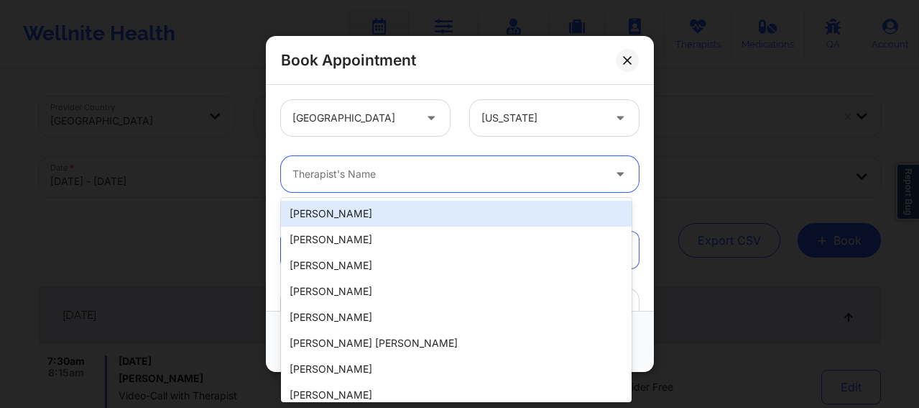
click at [376, 178] on div at bounding box center [448, 173] width 311 height 17
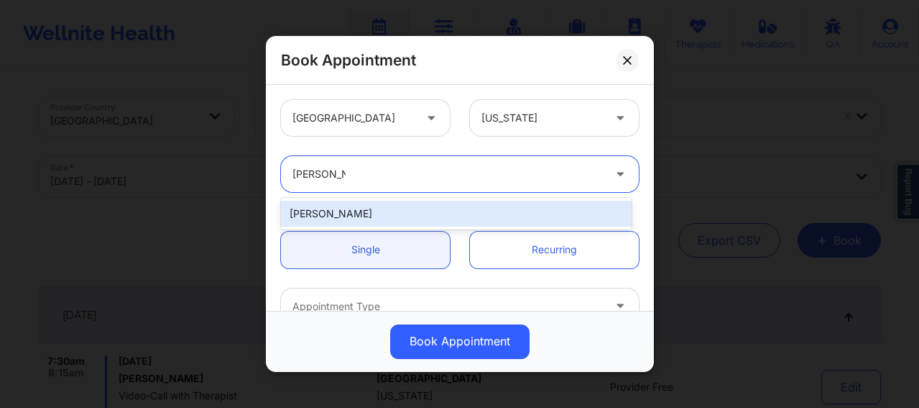
click at [351, 213] on div "[PERSON_NAME]" at bounding box center [456, 214] width 351 height 26
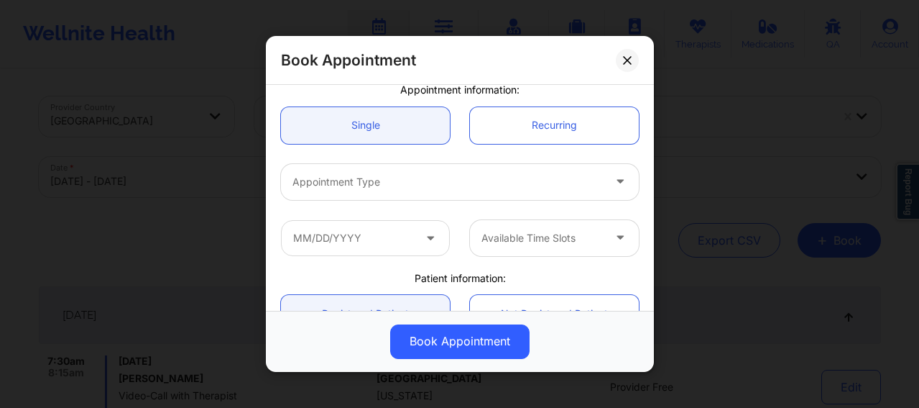
scroll to position [144, 0]
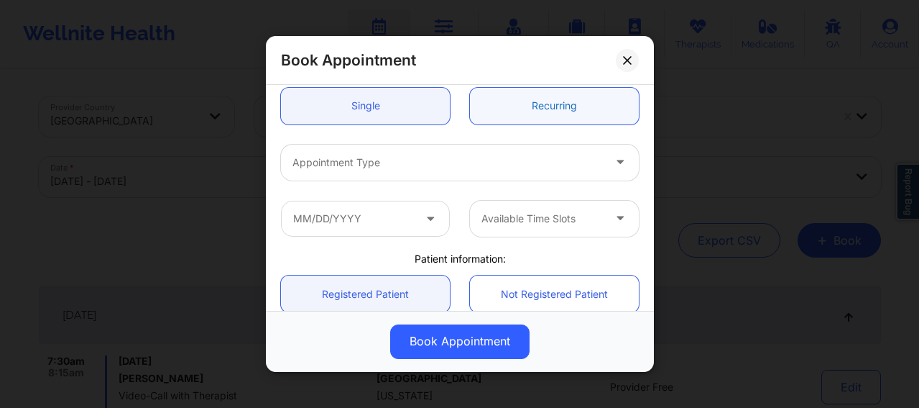
click at [520, 119] on link "Recurring" at bounding box center [554, 106] width 169 height 37
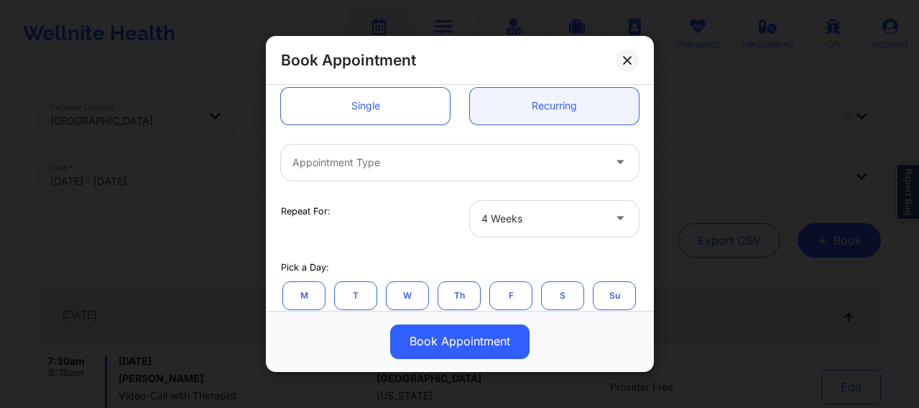
click at [412, 295] on button "W" at bounding box center [407, 295] width 43 height 29
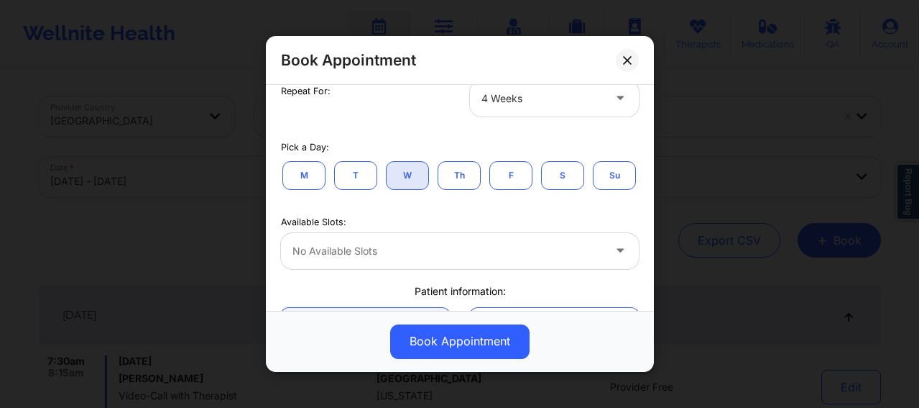
scroll to position [275, 0]
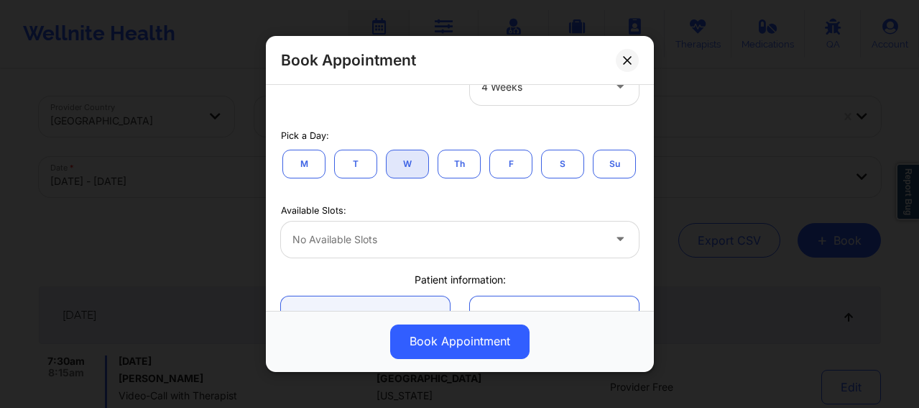
click at [348, 248] on div at bounding box center [448, 239] width 311 height 17
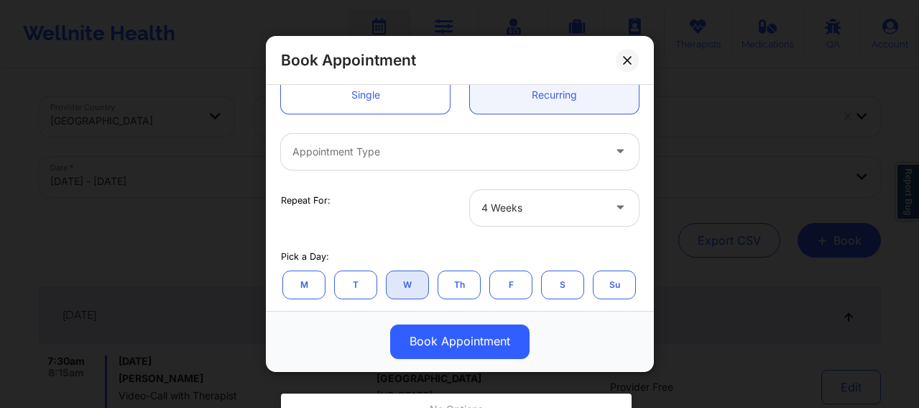
scroll to position [120, 0]
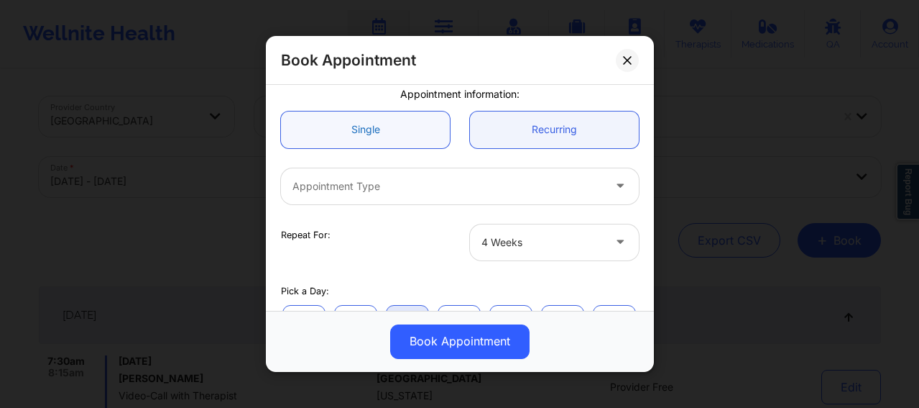
click at [376, 135] on link "Single" at bounding box center [365, 129] width 169 height 37
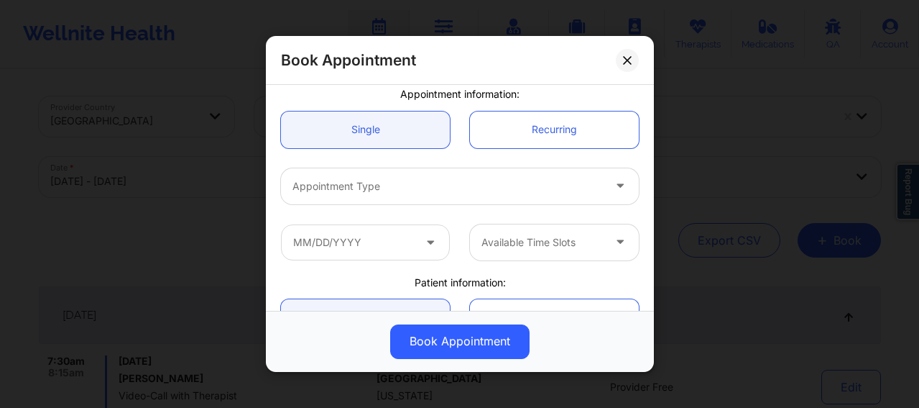
click at [380, 180] on div at bounding box center [448, 186] width 311 height 17
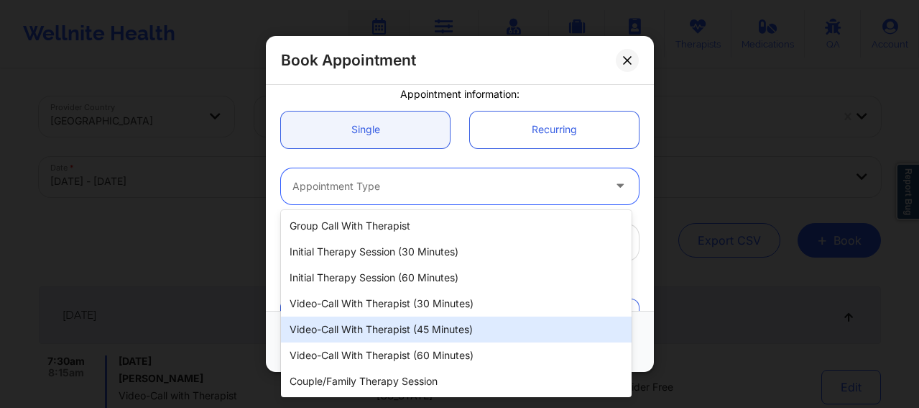
click at [432, 324] on div "Video-Call with Therapist (45 minutes)" at bounding box center [456, 329] width 351 height 26
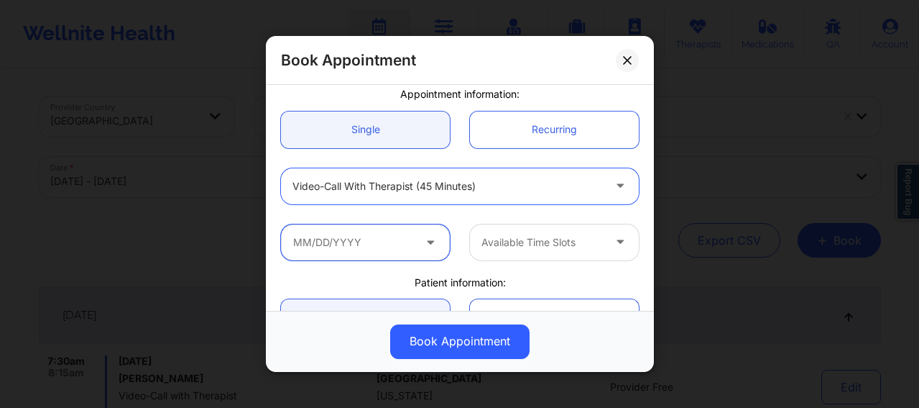
click at [384, 244] on input "text" at bounding box center [365, 242] width 169 height 36
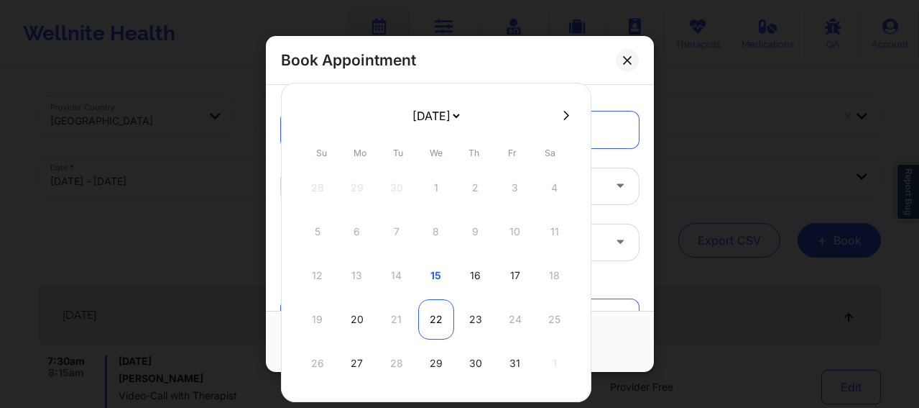
click at [426, 321] on div "22" at bounding box center [436, 319] width 36 height 40
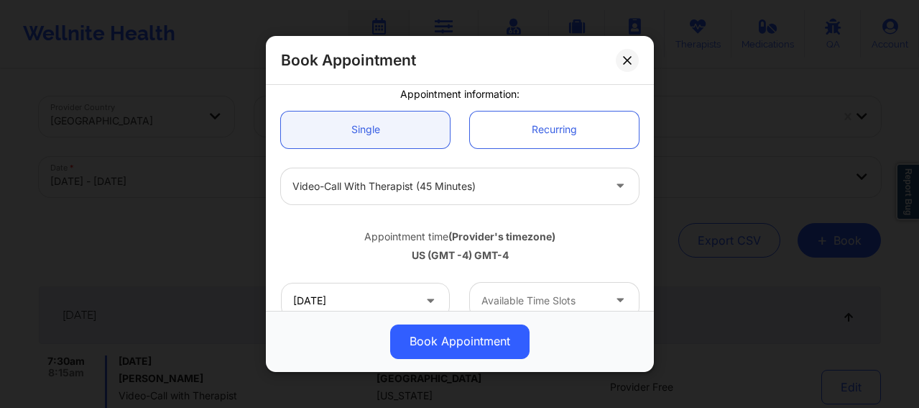
click at [498, 299] on div at bounding box center [542, 300] width 121 height 17
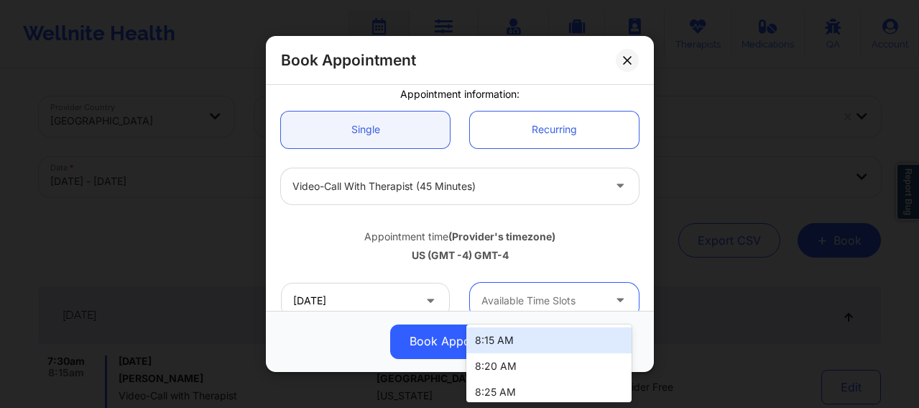
click at [498, 342] on div "8:15 AM" at bounding box center [548, 340] width 165 height 26
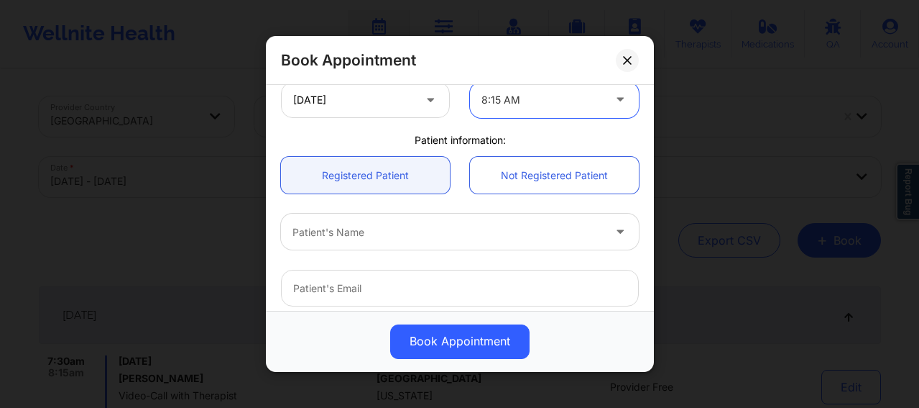
scroll to position [323, 0]
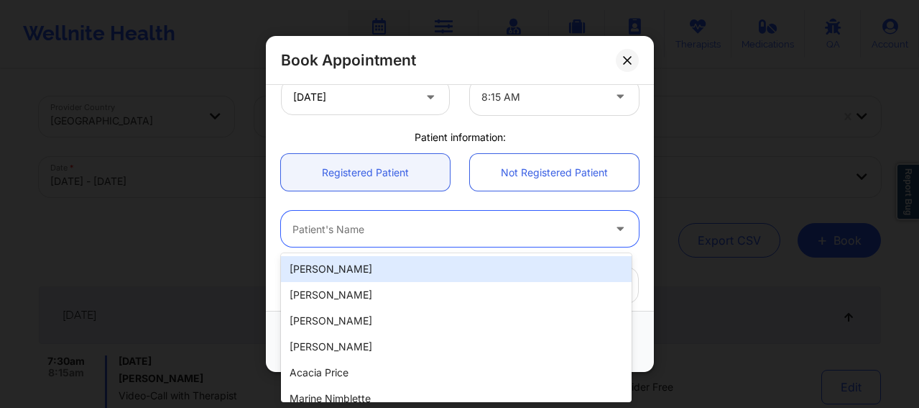
click at [419, 242] on div "Patient's Name" at bounding box center [442, 229] width 323 height 36
paste input "(919) 717-9228"
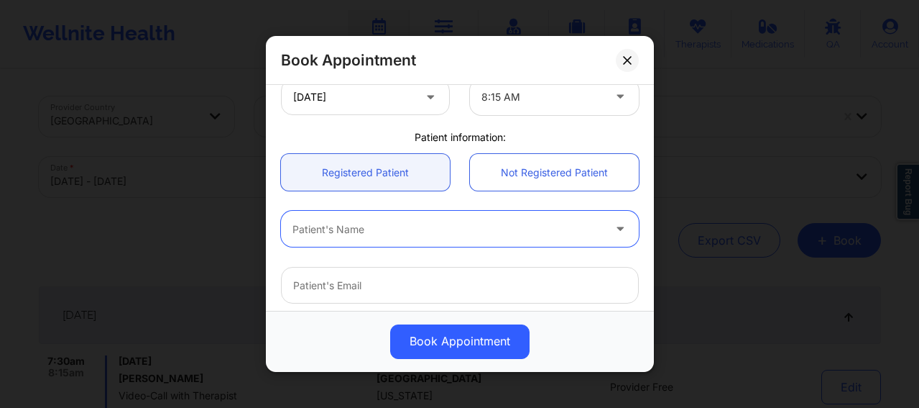
paste input "[EMAIL_ADDRESS][DOMAIN_NAME]"
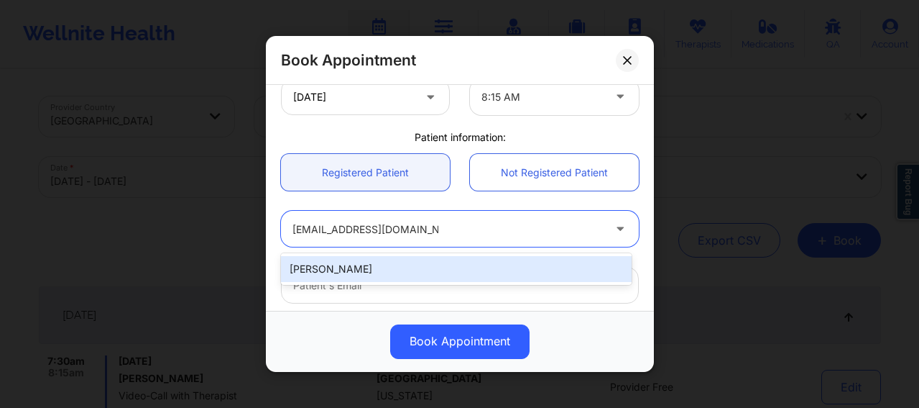
click at [403, 265] on div "[PERSON_NAME]" at bounding box center [456, 269] width 351 height 26
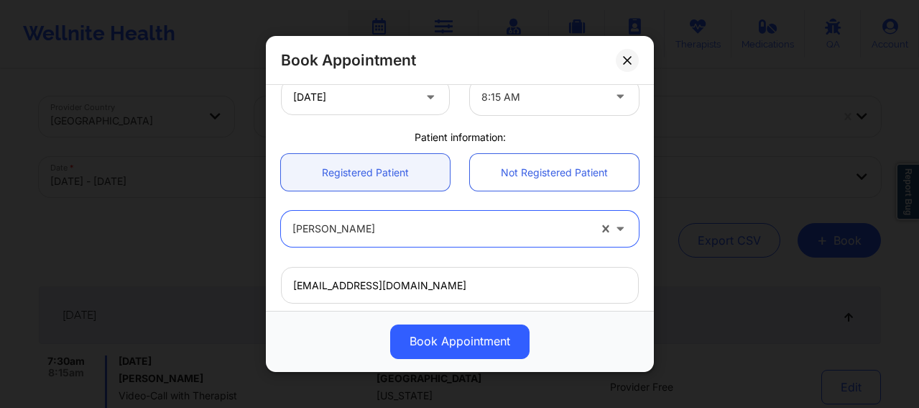
scroll to position [520, 0]
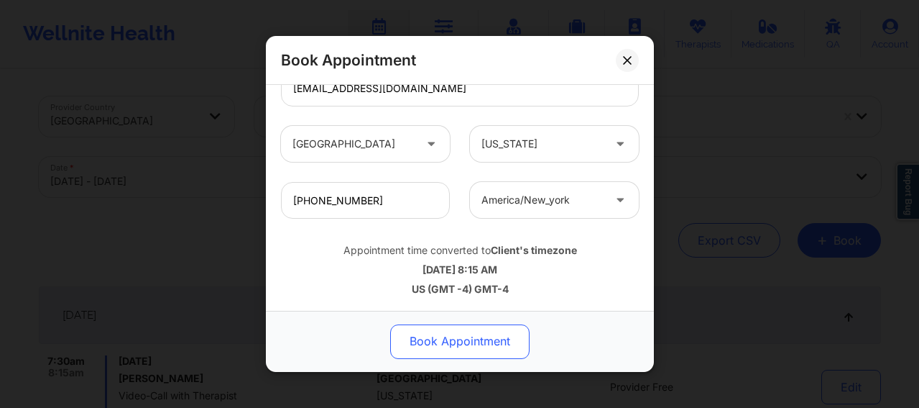
click at [445, 330] on button "Book Appointment" at bounding box center [459, 341] width 139 height 35
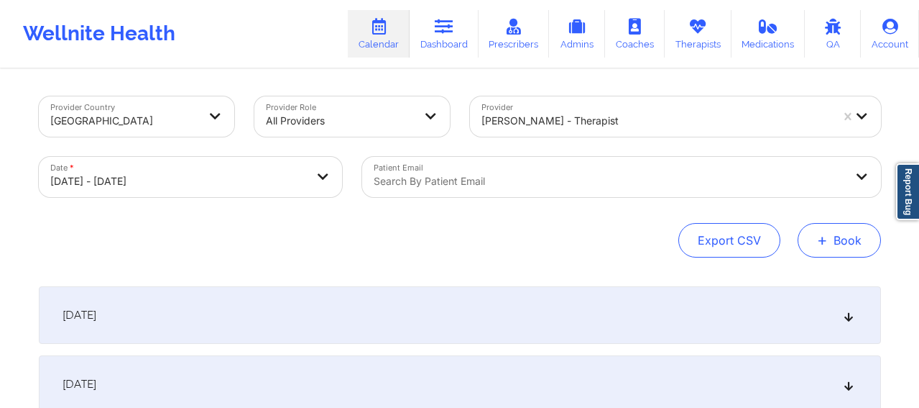
click at [856, 245] on button "+ Book" at bounding box center [839, 240] width 83 height 35
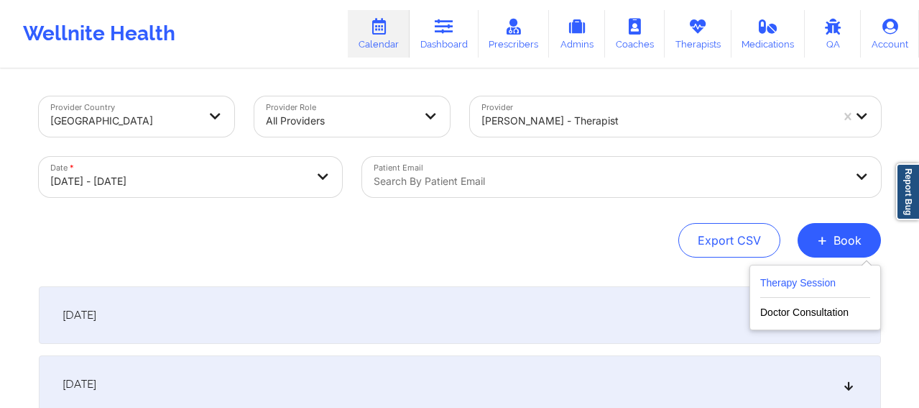
click at [803, 282] on button "Therapy Session" at bounding box center [815, 286] width 110 height 24
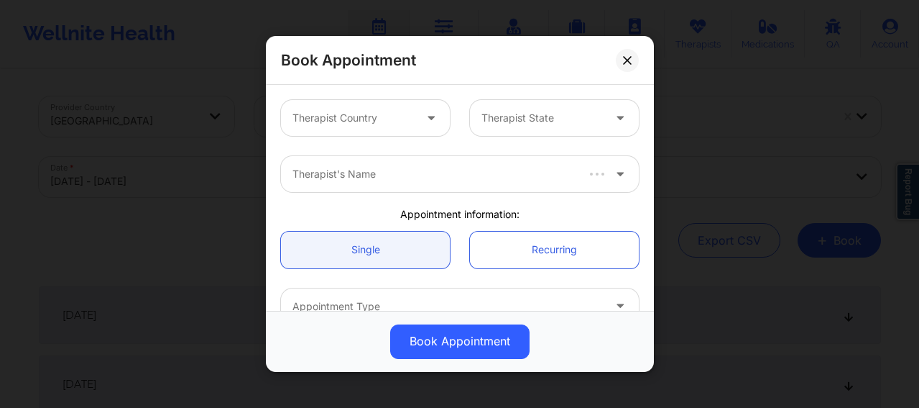
click at [357, 119] on div at bounding box center [353, 117] width 121 height 17
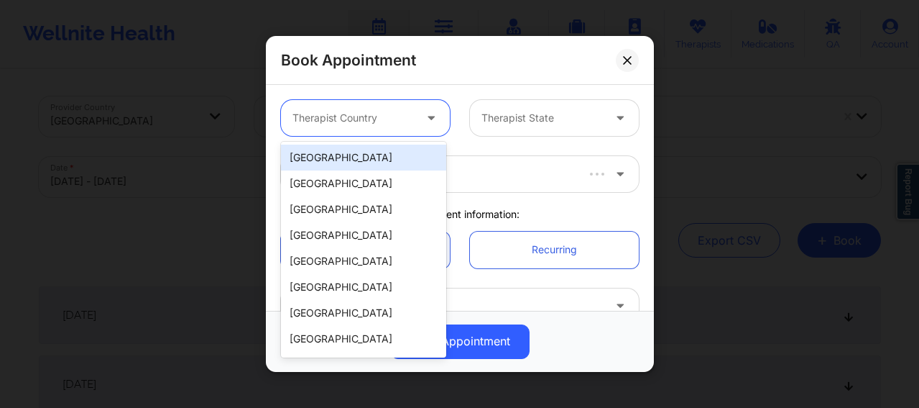
click at [349, 160] on div "[GEOGRAPHIC_DATA]" at bounding box center [363, 157] width 165 height 26
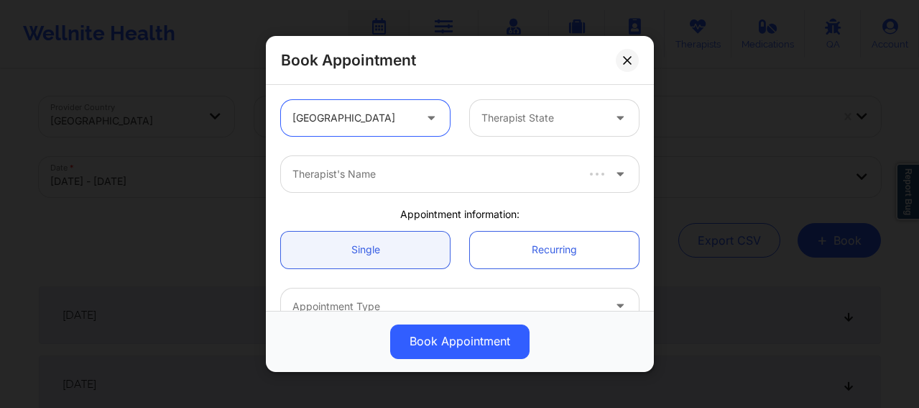
click at [486, 126] on div at bounding box center [542, 117] width 121 height 17
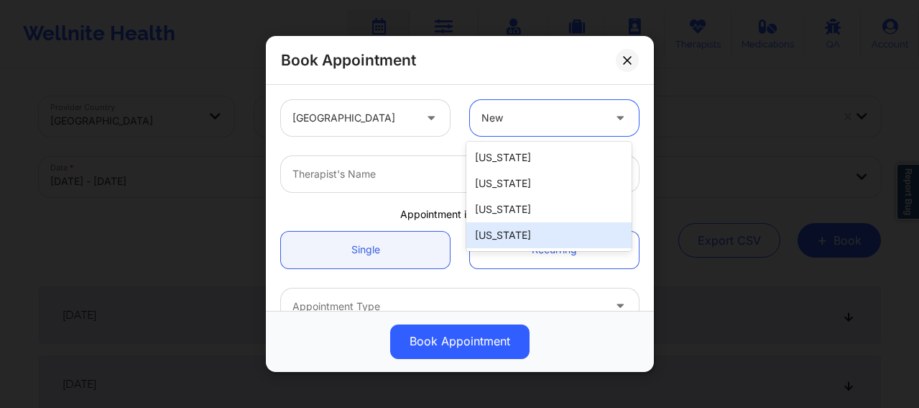
click at [502, 236] on div "[US_STATE]" at bounding box center [548, 235] width 165 height 26
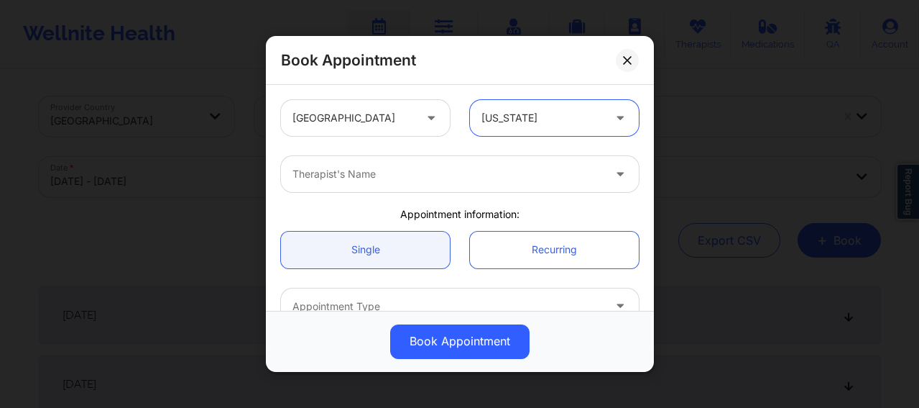
click at [411, 177] on div at bounding box center [448, 173] width 311 height 17
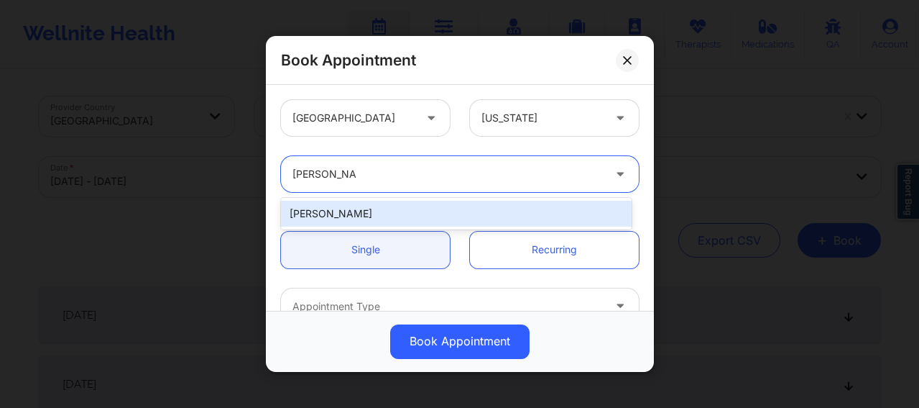
click at [357, 214] on div "[PERSON_NAME]" at bounding box center [456, 214] width 351 height 26
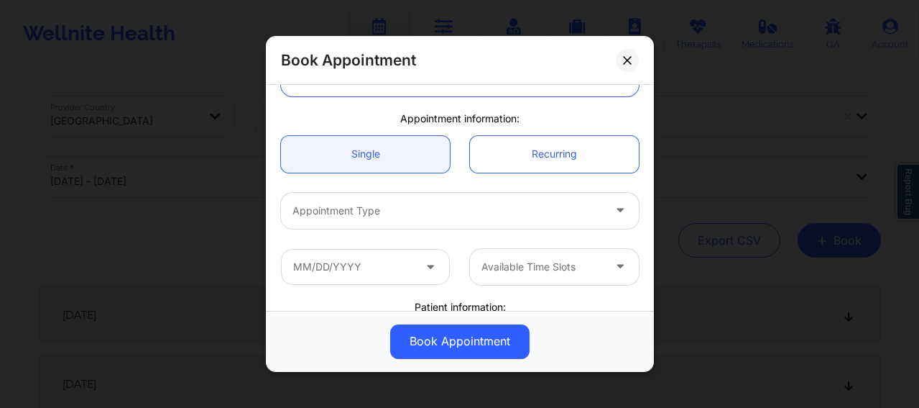
scroll to position [132, 0]
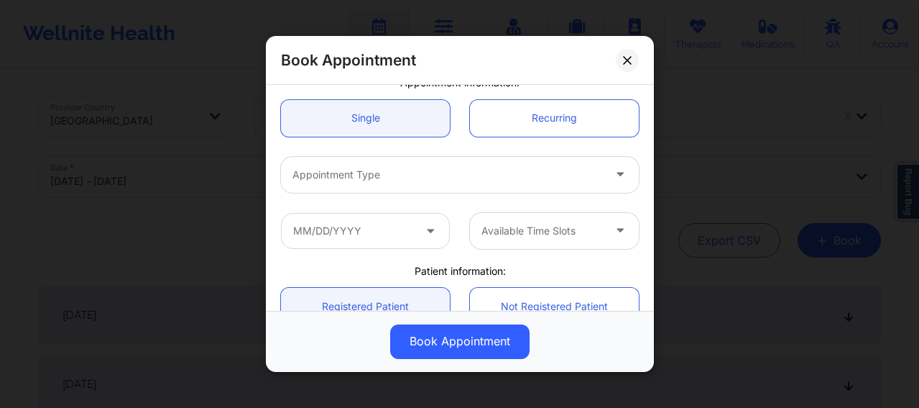
click at [345, 161] on div "Appointment Type" at bounding box center [442, 175] width 323 height 36
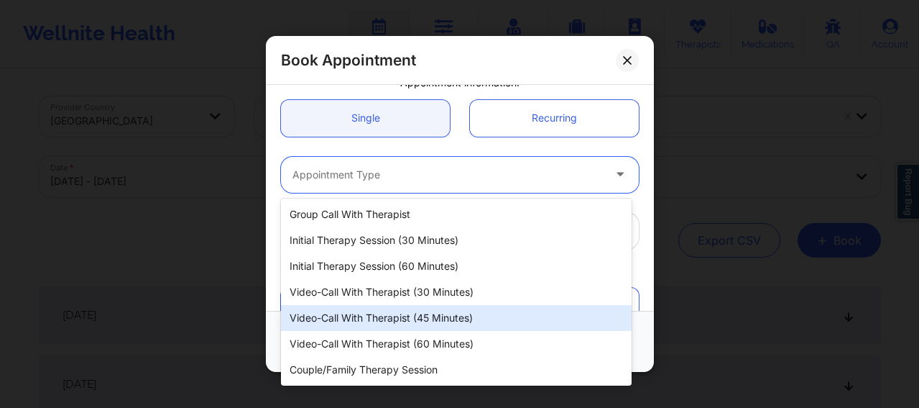
click at [359, 316] on div "Video-Call with Therapist (45 minutes)" at bounding box center [456, 318] width 351 height 26
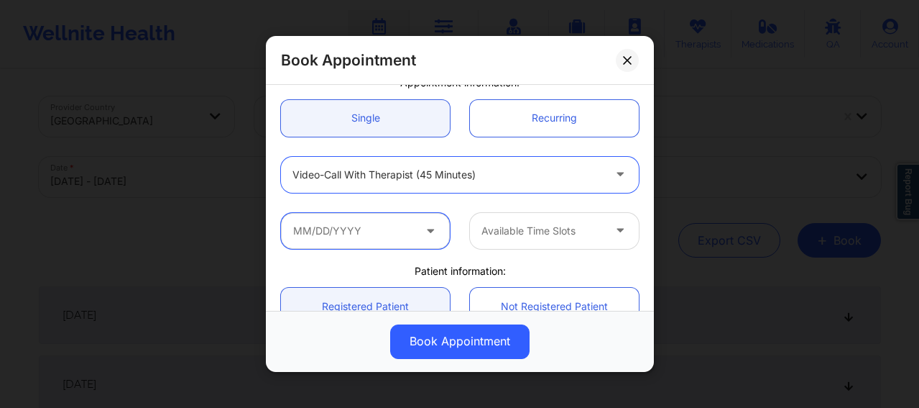
click at [354, 243] on input "text" at bounding box center [365, 231] width 169 height 36
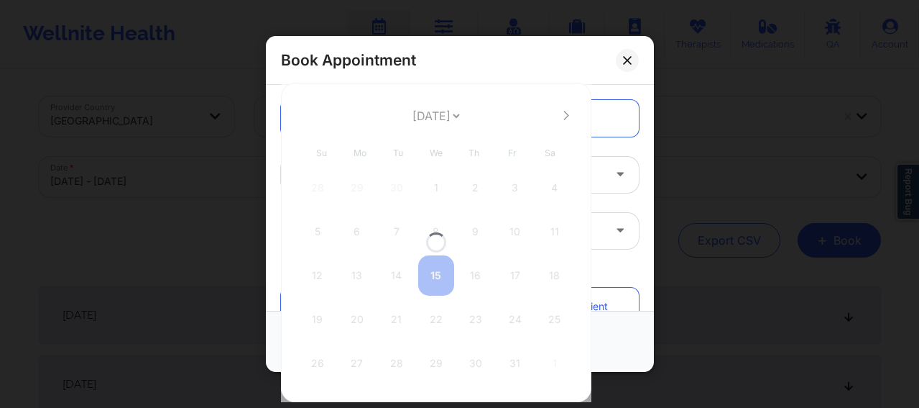
click at [560, 116] on div at bounding box center [436, 242] width 311 height 319
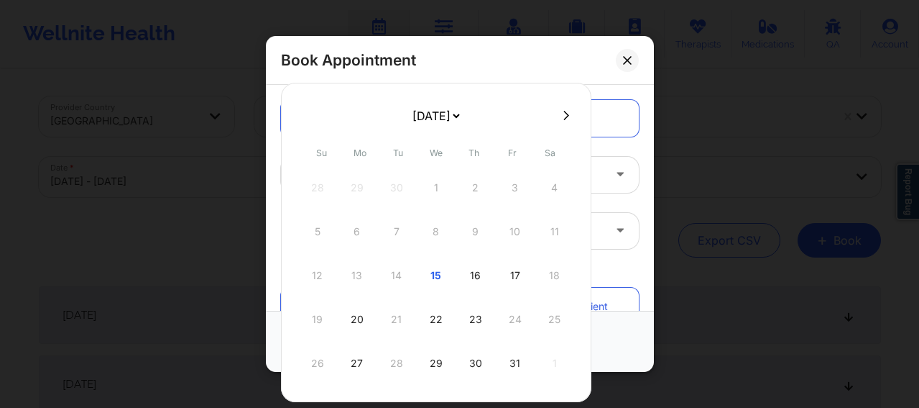
click at [564, 118] on icon at bounding box center [567, 115] width 6 height 11
click at [431, 228] on div "5" at bounding box center [436, 231] width 36 height 40
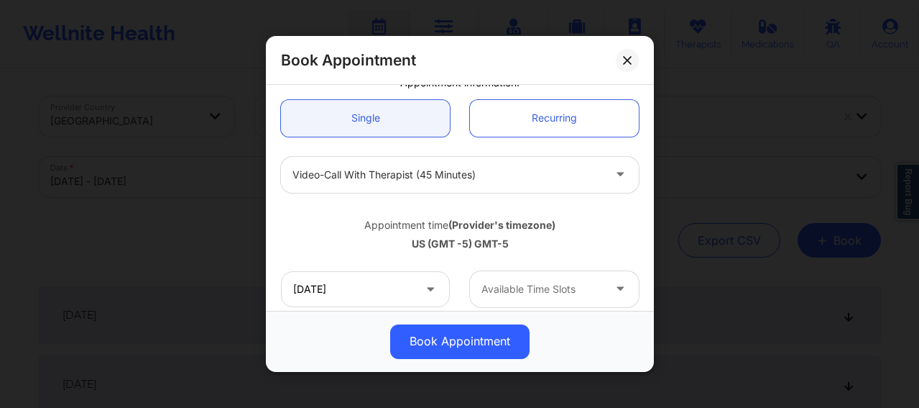
click at [533, 293] on div at bounding box center [542, 288] width 121 height 17
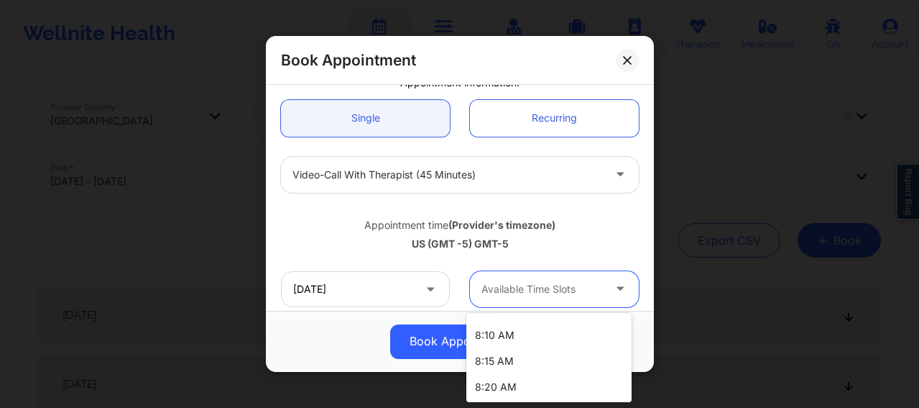
scroll to position [216, 0]
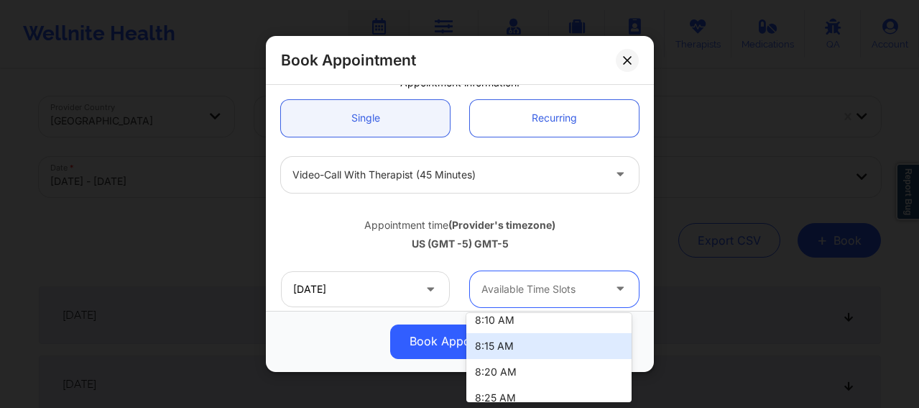
click at [494, 333] on div "8:15 AM" at bounding box center [548, 346] width 165 height 26
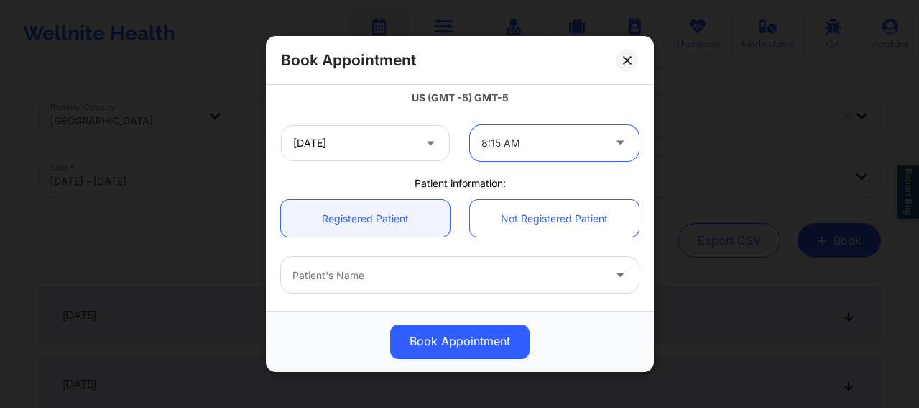
scroll to position [288, 0]
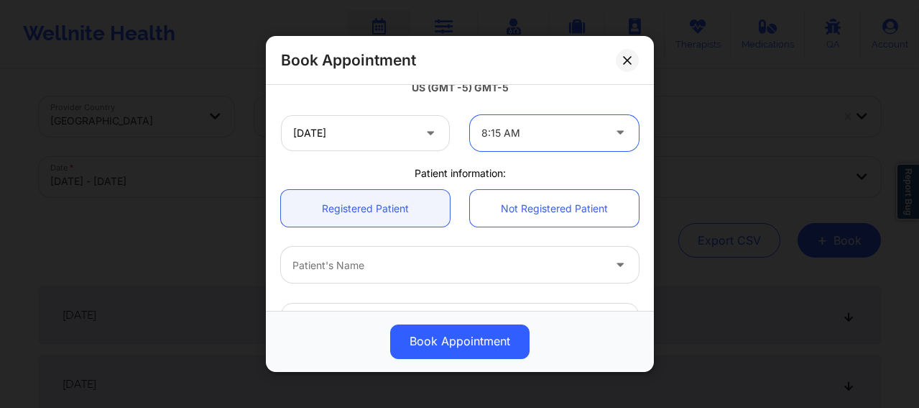
click at [422, 255] on div "Patient's Name" at bounding box center [442, 265] width 323 height 36
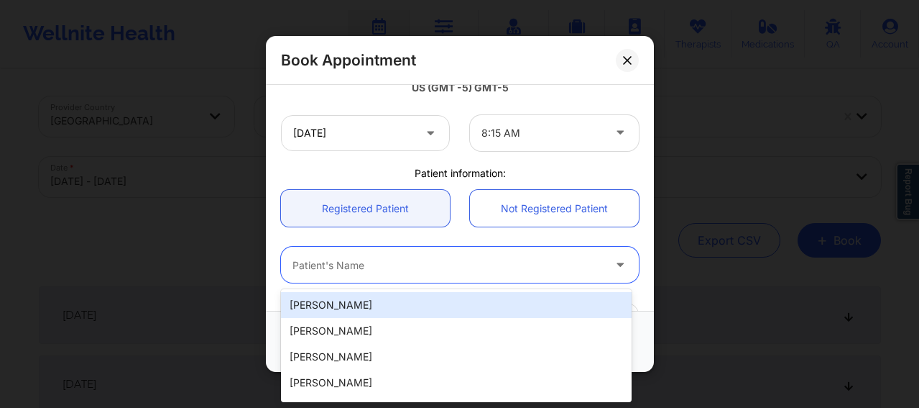
paste input "[EMAIL_ADDRESS][DOMAIN_NAME]"
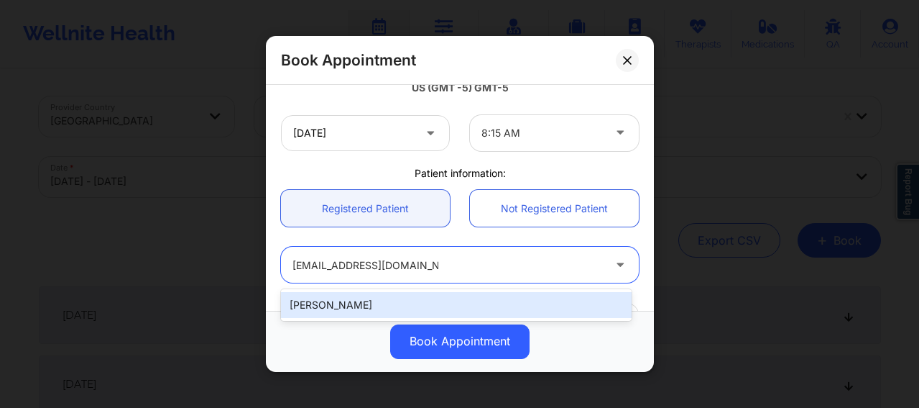
click at [418, 296] on div "[PERSON_NAME]" at bounding box center [456, 305] width 351 height 26
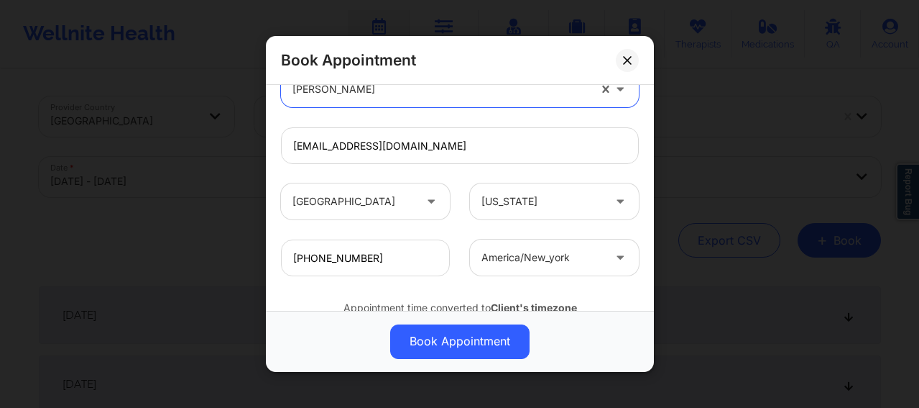
scroll to position [520, 0]
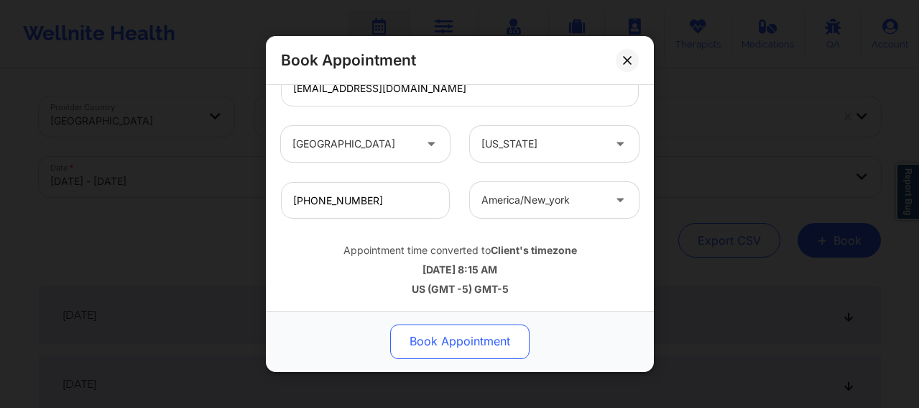
click at [425, 333] on button "Book Appointment" at bounding box center [459, 341] width 139 height 35
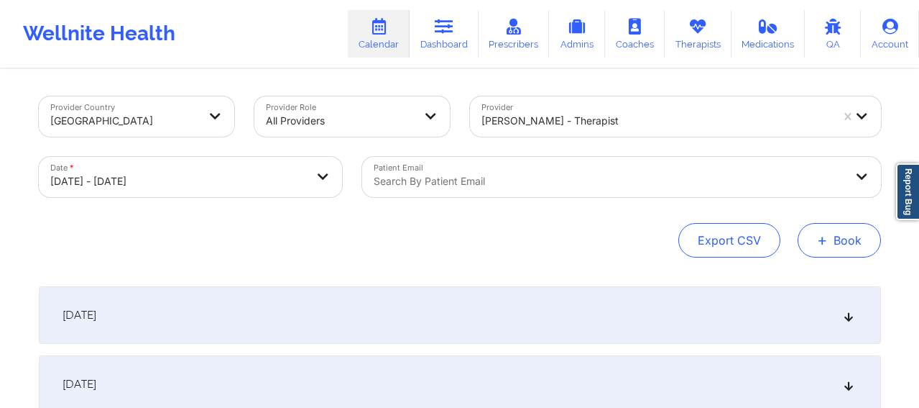
click at [846, 245] on button "+ Book" at bounding box center [839, 240] width 83 height 35
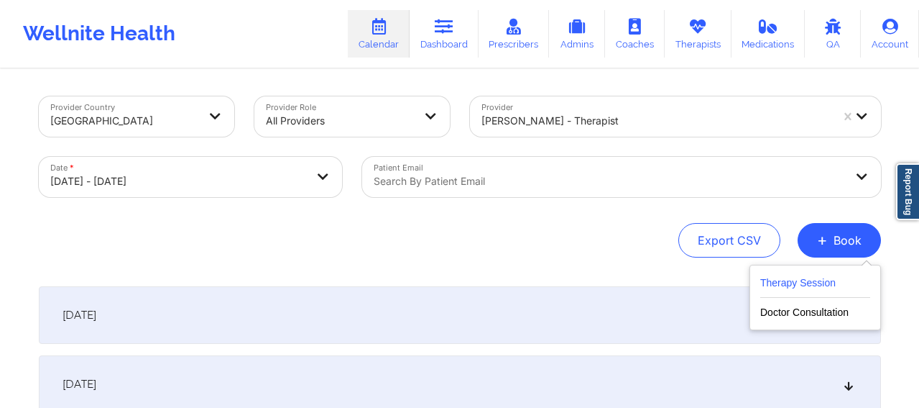
click at [799, 288] on button "Therapy Session" at bounding box center [815, 286] width 110 height 24
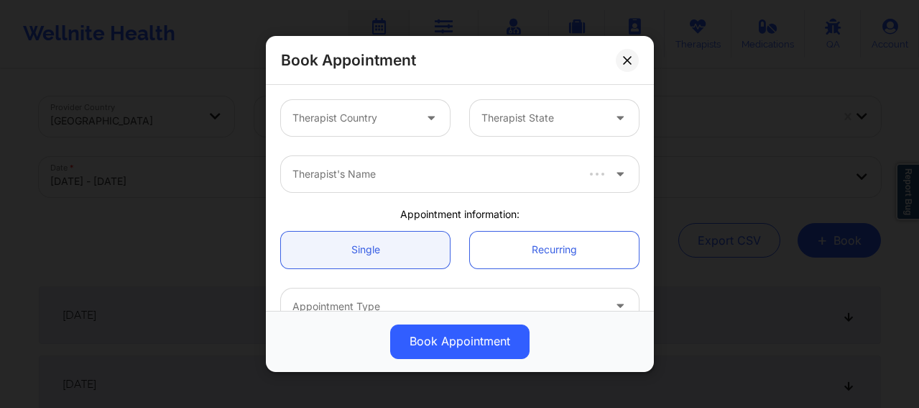
click at [378, 110] on div at bounding box center [353, 117] width 121 height 17
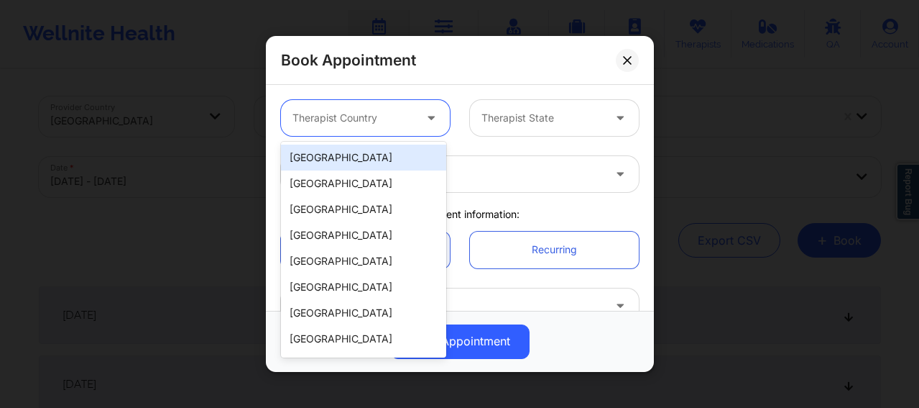
click at [347, 157] on div "[GEOGRAPHIC_DATA]" at bounding box center [363, 157] width 165 height 26
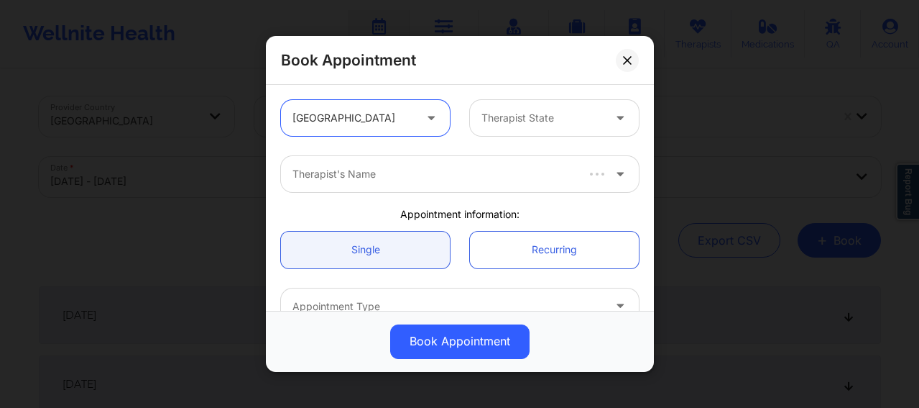
click at [517, 116] on div at bounding box center [542, 117] width 121 height 17
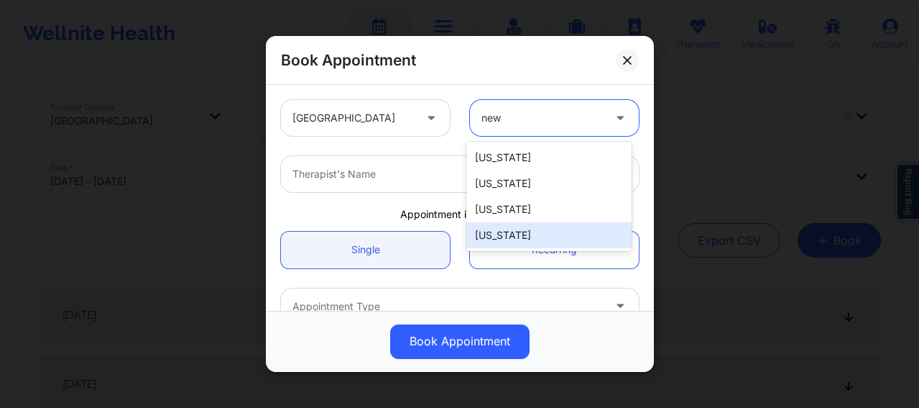
click at [505, 243] on div "[US_STATE]" at bounding box center [548, 235] width 165 height 26
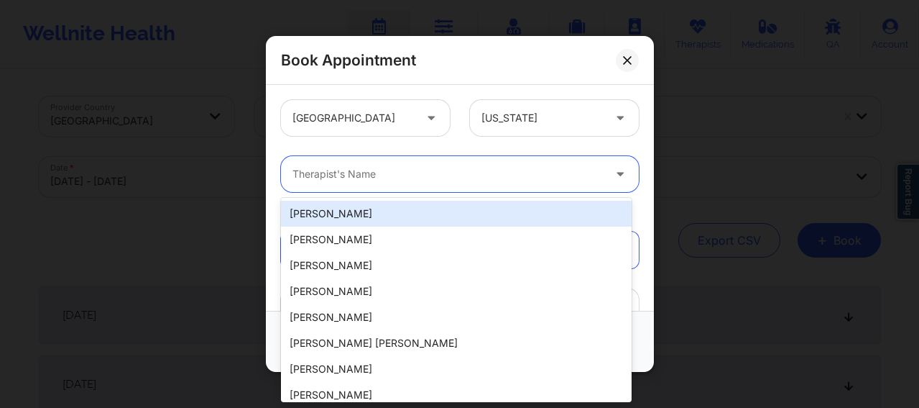
click at [382, 168] on div at bounding box center [448, 173] width 311 height 17
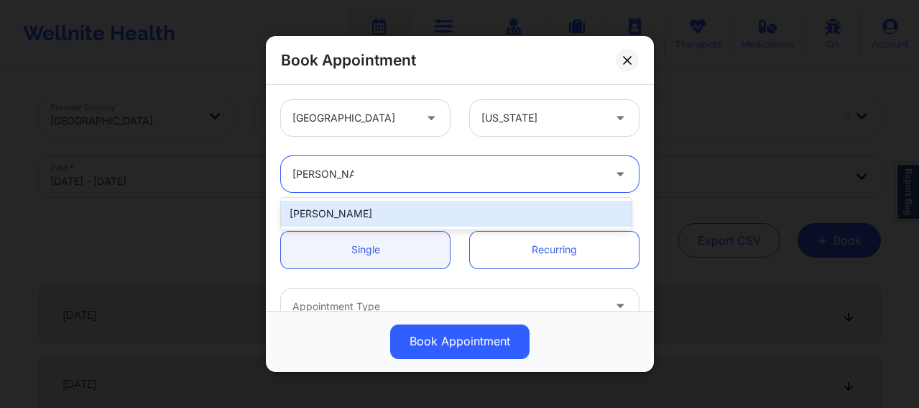
click at [368, 213] on div "[PERSON_NAME]" at bounding box center [456, 214] width 351 height 26
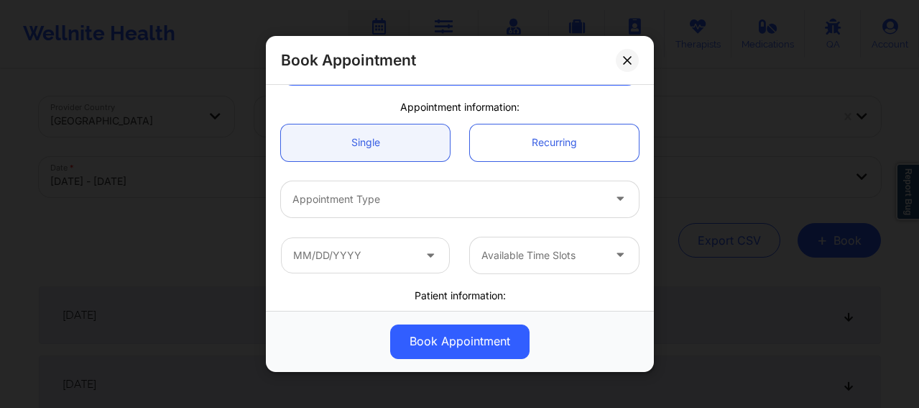
scroll to position [108, 0]
click at [359, 200] on div at bounding box center [448, 198] width 311 height 17
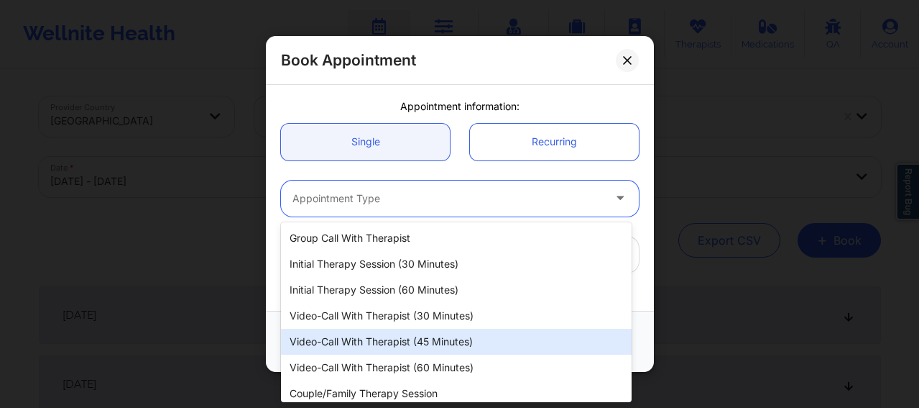
click at [398, 341] on div "Video-Call with Therapist (45 minutes)" at bounding box center [456, 341] width 351 height 26
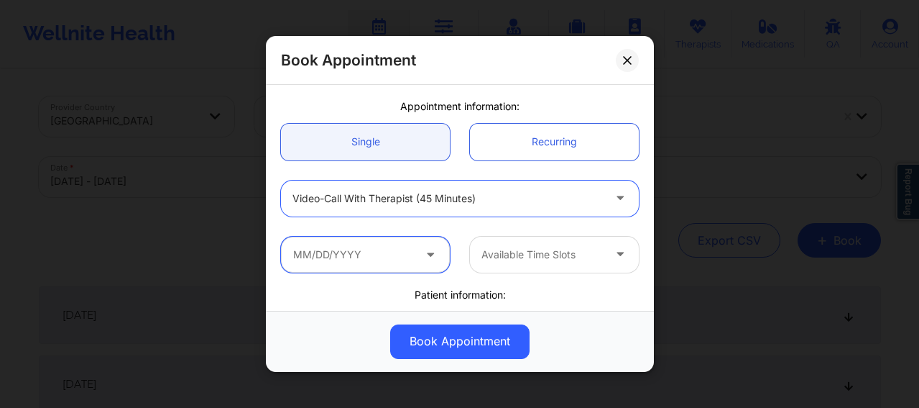
click at [382, 260] on input "text" at bounding box center [365, 254] width 169 height 36
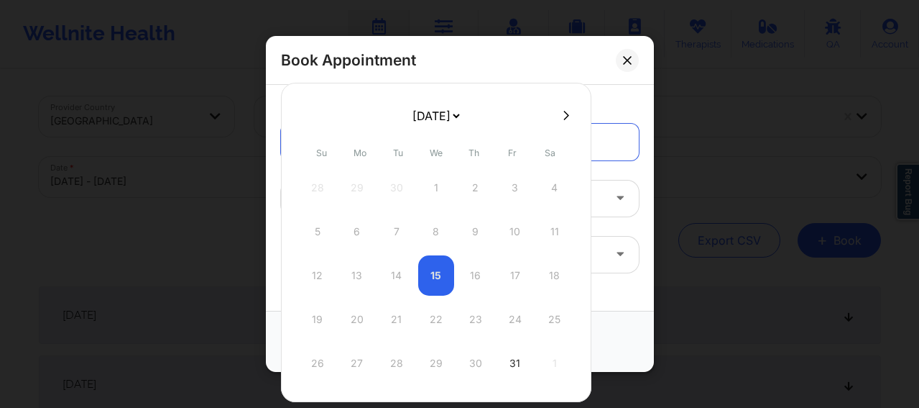
click at [562, 121] on button at bounding box center [566, 115] width 14 height 12
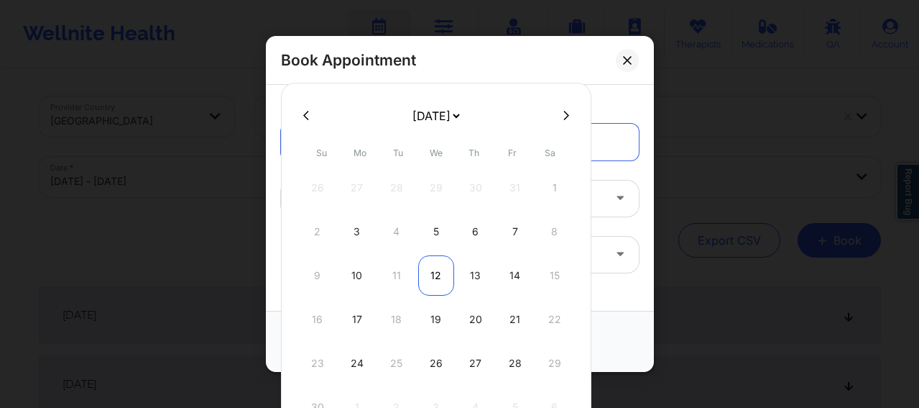
click at [433, 270] on div "12" at bounding box center [436, 275] width 36 height 40
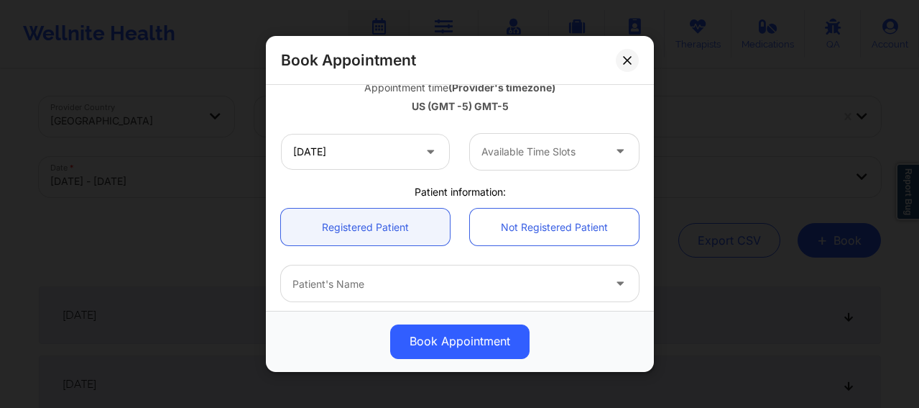
scroll to position [275, 0]
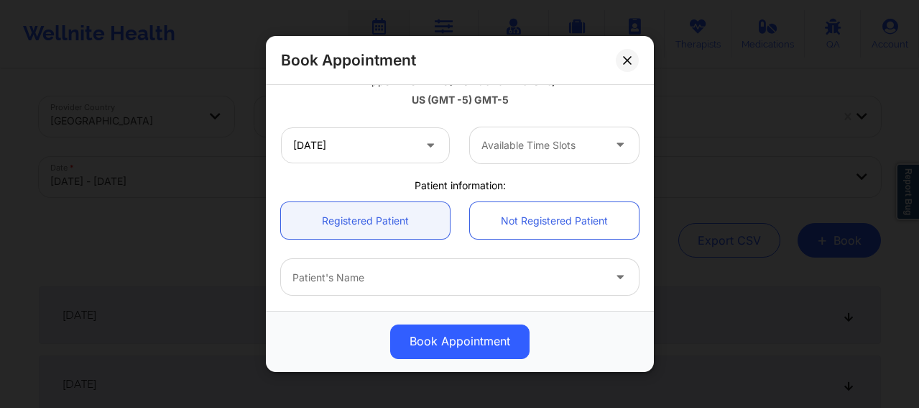
click at [528, 144] on div at bounding box center [542, 145] width 121 height 17
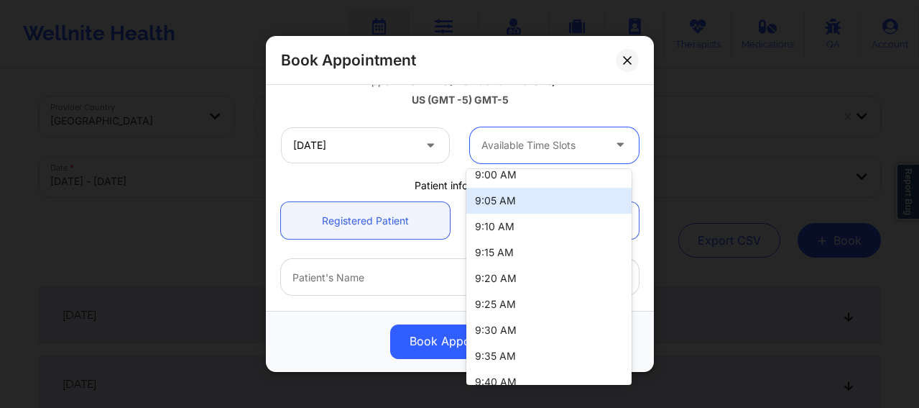
scroll to position [12, 0]
click at [374, 149] on input "[DATE]" at bounding box center [365, 145] width 169 height 36
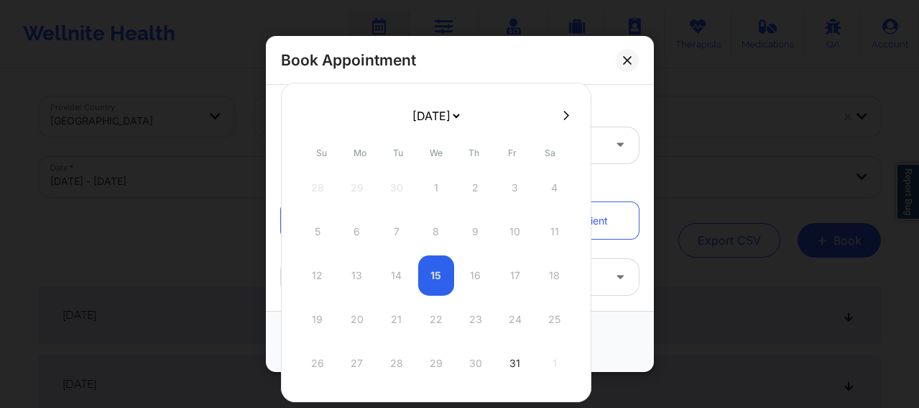
click at [564, 111] on icon at bounding box center [567, 114] width 6 height 9
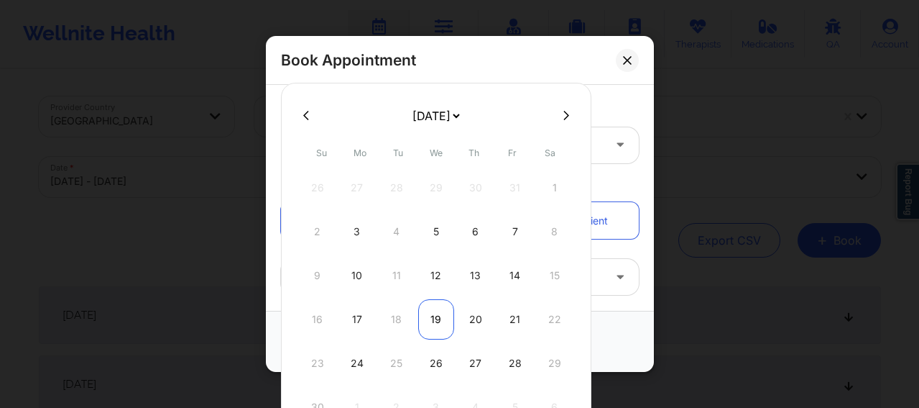
click at [426, 311] on div "19" at bounding box center [436, 319] width 36 height 40
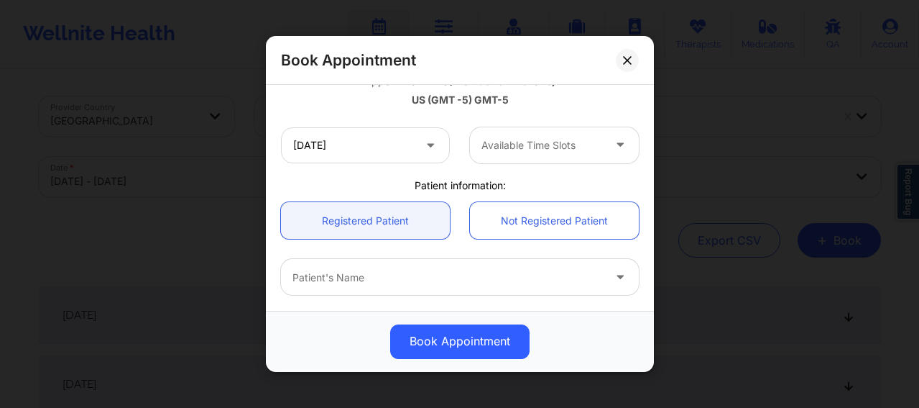
click at [526, 148] on div at bounding box center [542, 145] width 121 height 17
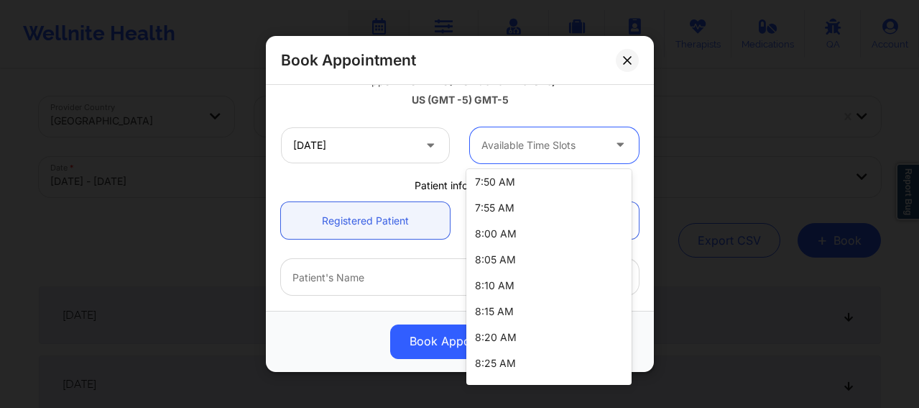
scroll to position [120, 0]
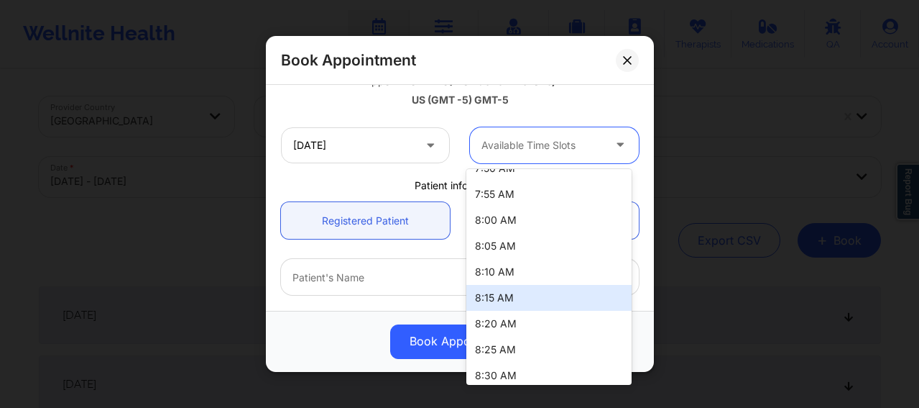
click at [489, 295] on div "8:15 AM" at bounding box center [548, 298] width 165 height 26
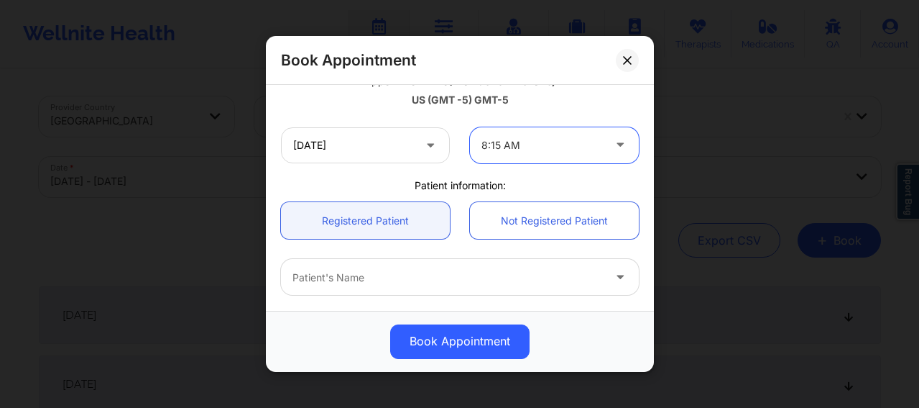
click at [372, 278] on div at bounding box center [448, 277] width 311 height 17
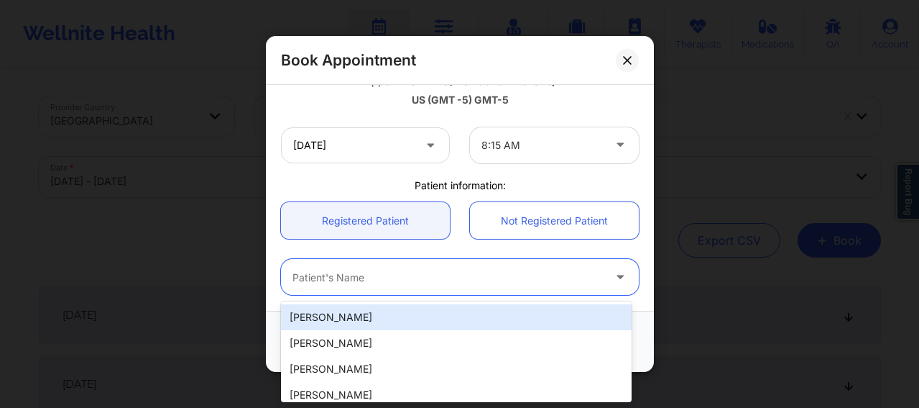
paste input "[EMAIL_ADDRESS][DOMAIN_NAME]"
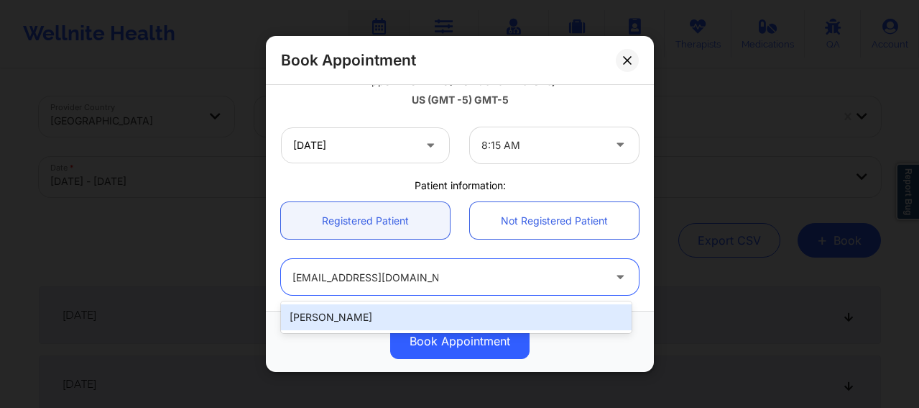
click at [380, 308] on div "[PERSON_NAME]" at bounding box center [456, 317] width 351 height 26
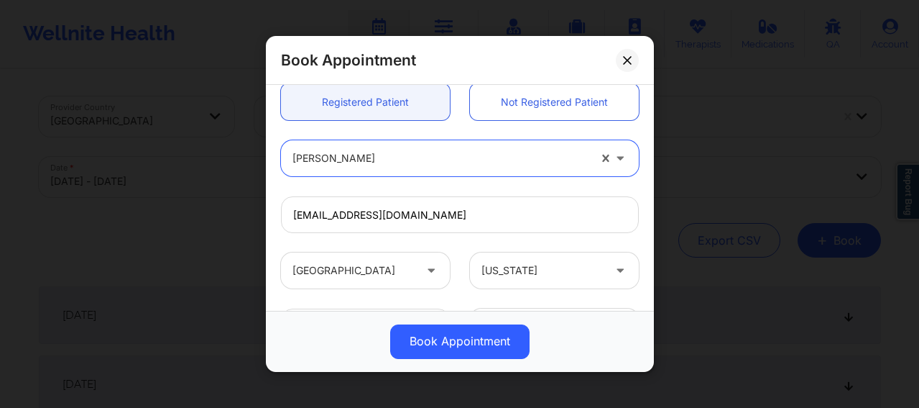
scroll to position [520, 0]
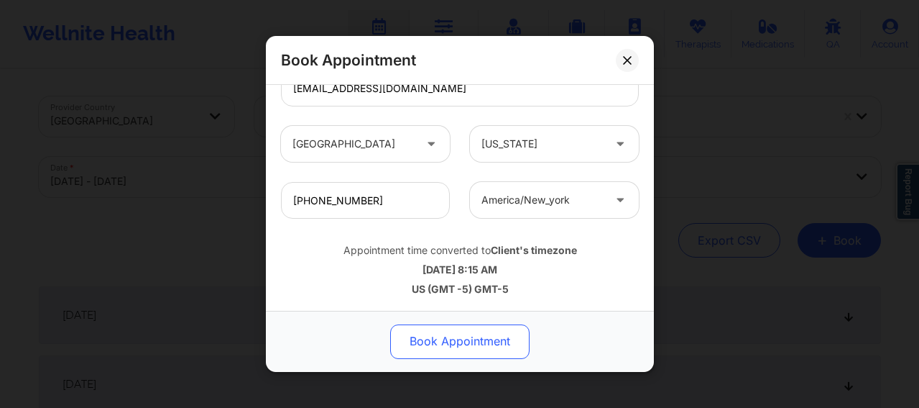
click at [443, 340] on button "Book Appointment" at bounding box center [459, 341] width 139 height 35
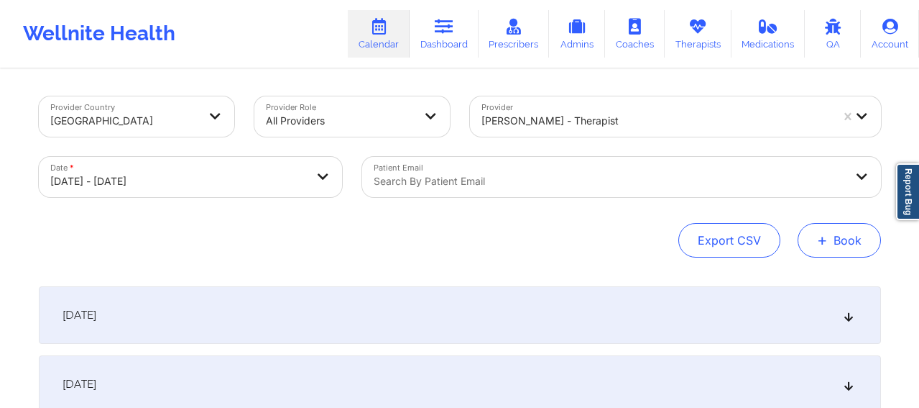
click at [852, 234] on button "+ Book" at bounding box center [839, 240] width 83 height 35
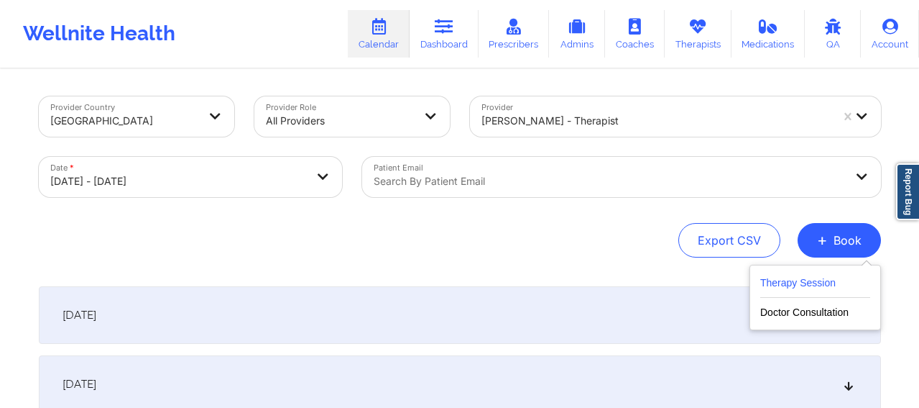
click at [804, 291] on button "Therapy Session" at bounding box center [815, 286] width 110 height 24
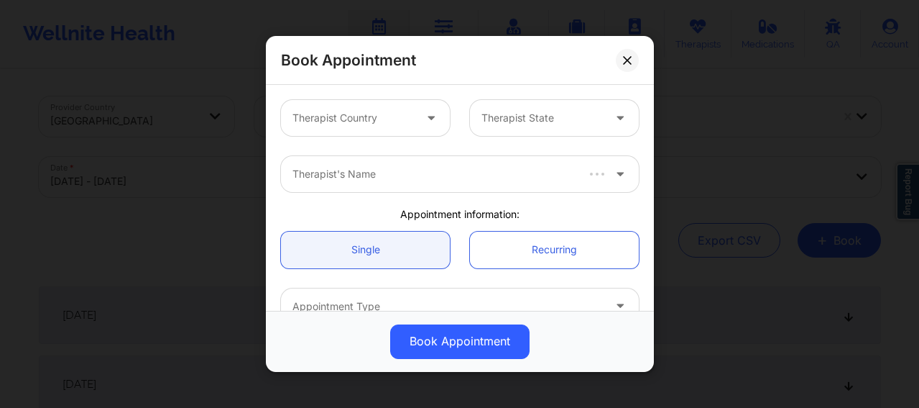
click at [344, 121] on div at bounding box center [353, 117] width 121 height 17
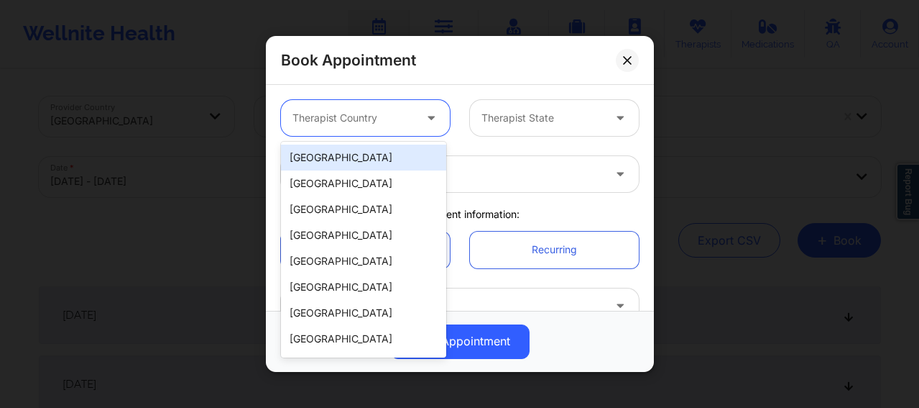
click at [359, 165] on div "[GEOGRAPHIC_DATA]" at bounding box center [363, 157] width 165 height 26
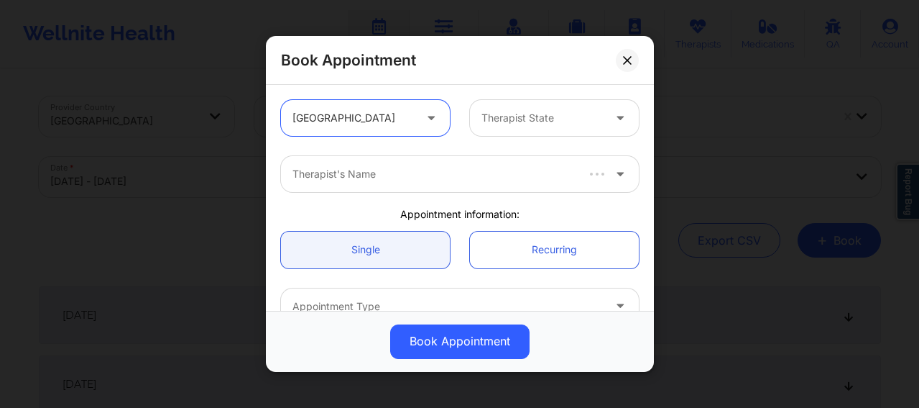
click at [509, 119] on div at bounding box center [542, 117] width 121 height 17
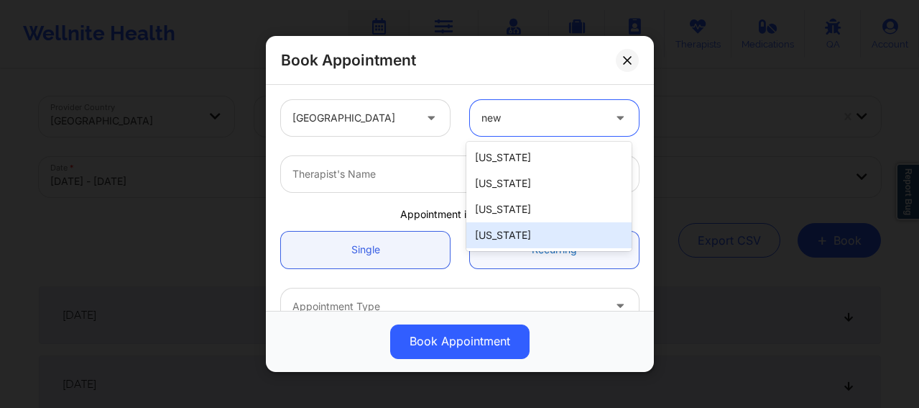
click at [514, 242] on div "[US_STATE]" at bounding box center [548, 235] width 165 height 26
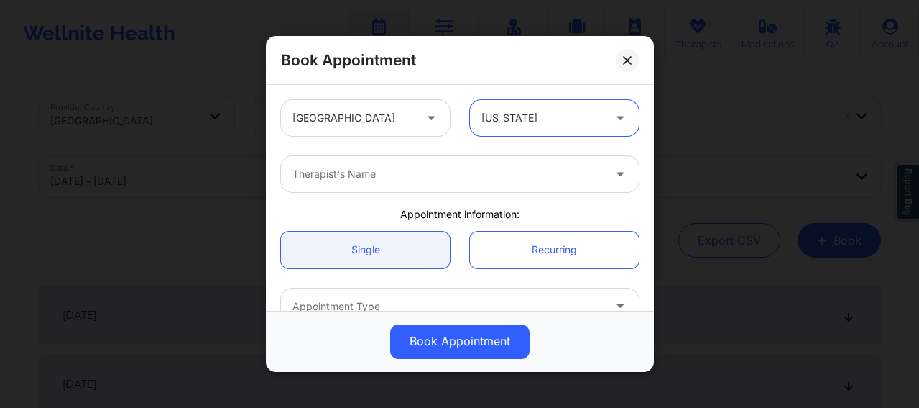
click at [423, 166] on div at bounding box center [448, 173] width 311 height 17
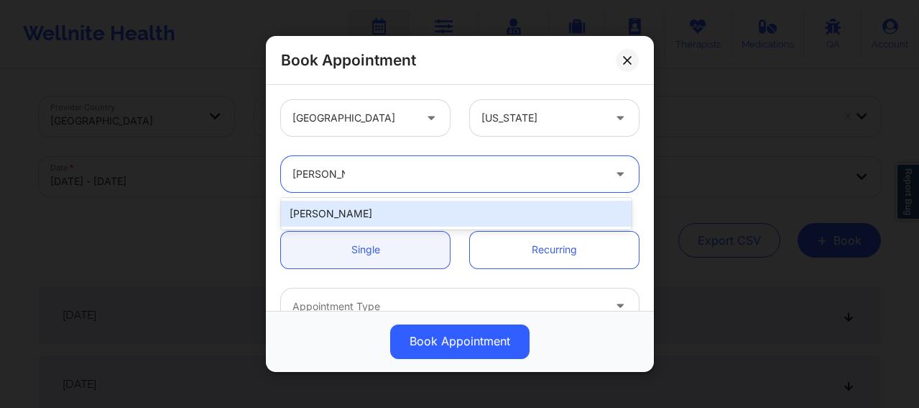
click at [356, 208] on div "[PERSON_NAME]" at bounding box center [456, 214] width 351 height 26
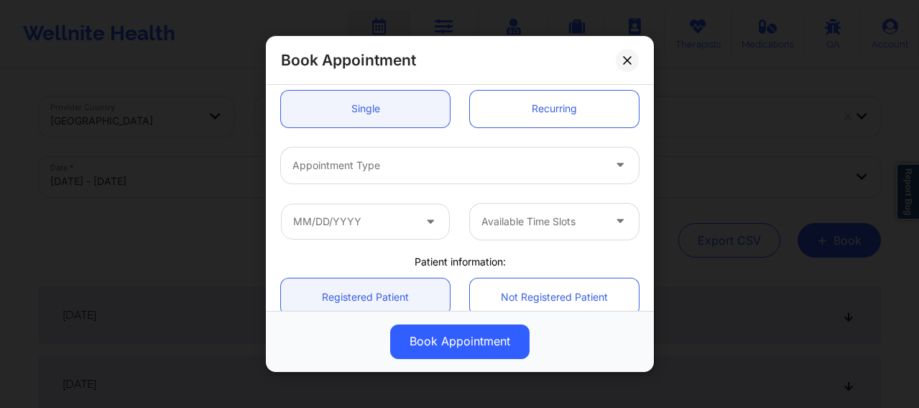
scroll to position [144, 0]
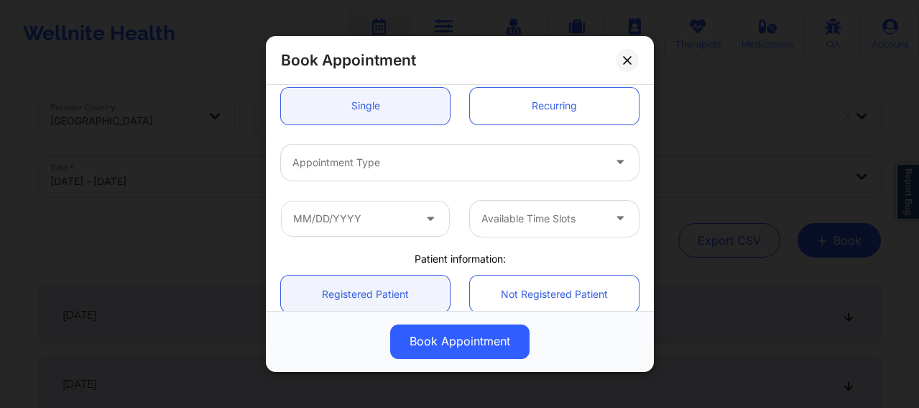
click at [346, 169] on div at bounding box center [448, 162] width 311 height 17
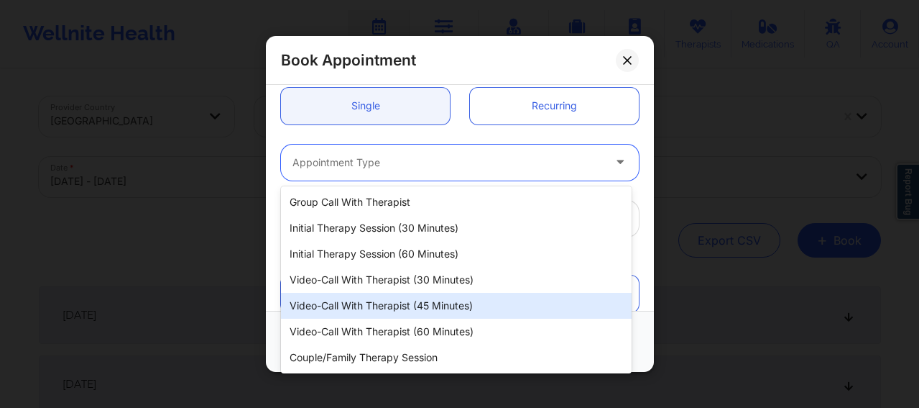
click at [403, 311] on div "Video-Call with Therapist (45 minutes)" at bounding box center [456, 306] width 351 height 26
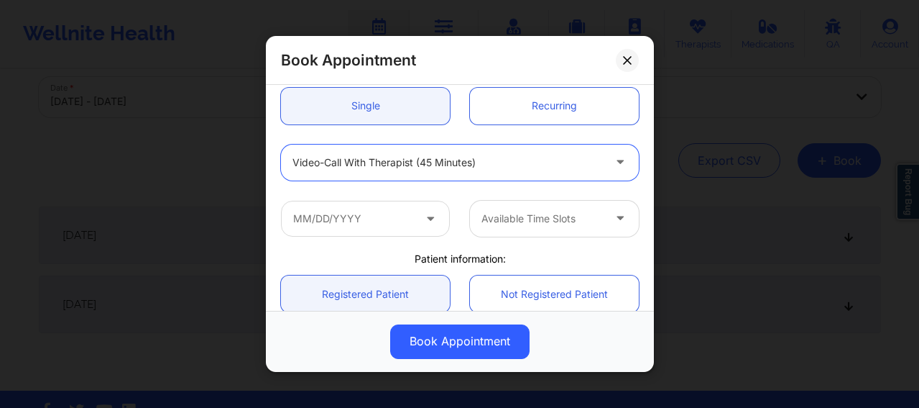
scroll to position [96, 0]
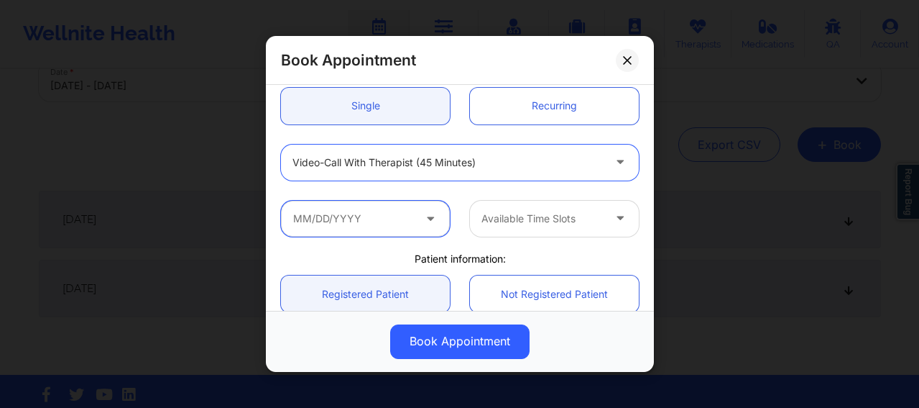
click at [368, 230] on input "text" at bounding box center [365, 219] width 169 height 36
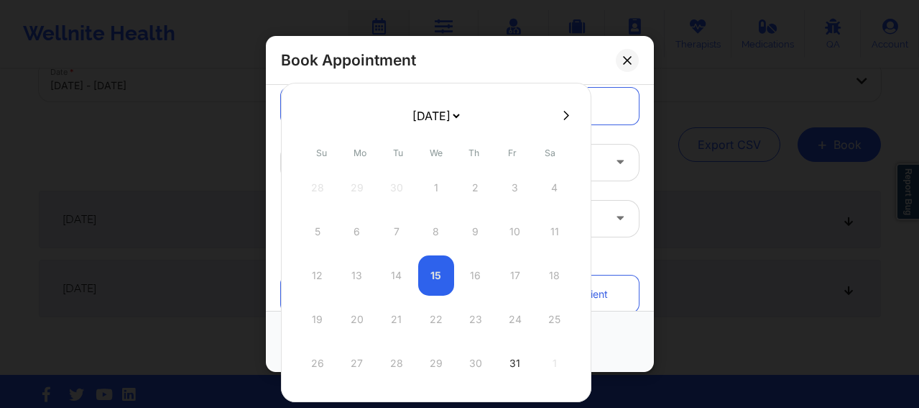
click at [564, 114] on icon at bounding box center [567, 114] width 6 height 9
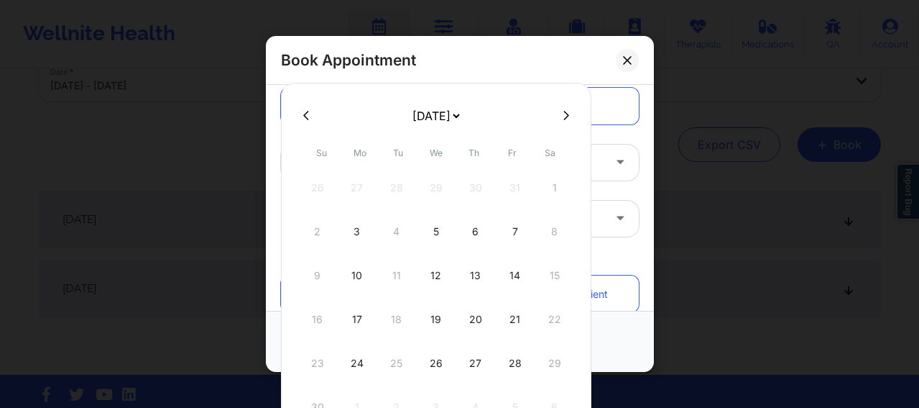
click at [561, 121] on button at bounding box center [566, 115] width 14 height 12
click at [436, 180] on div "3" at bounding box center [436, 187] width 36 height 40
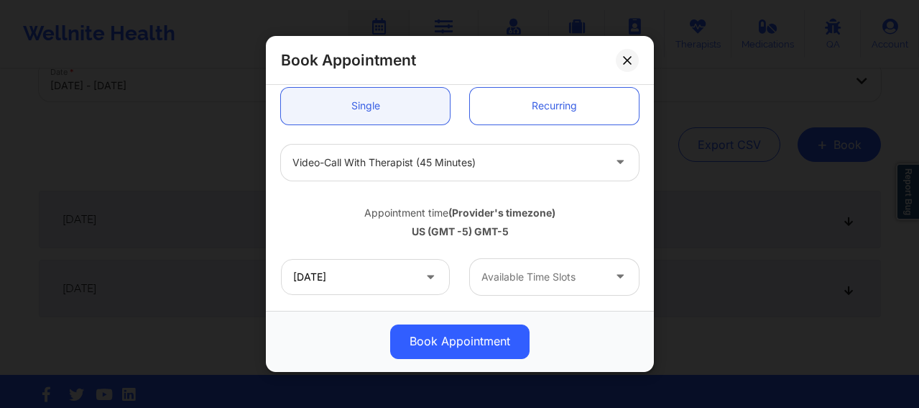
click at [514, 285] on div at bounding box center [542, 276] width 121 height 17
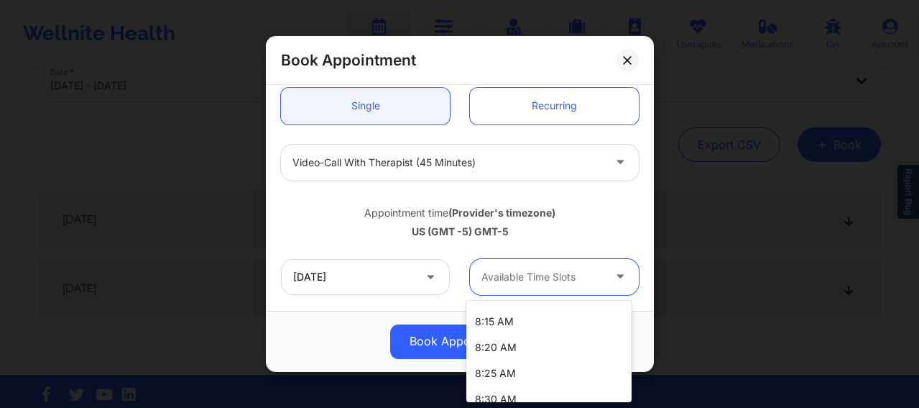
scroll to position [227, 0]
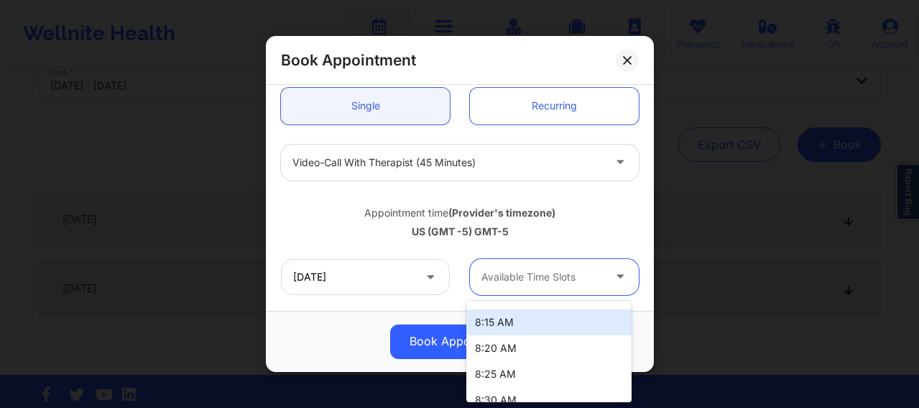
click at [490, 323] on div "8:15 AM" at bounding box center [548, 322] width 165 height 26
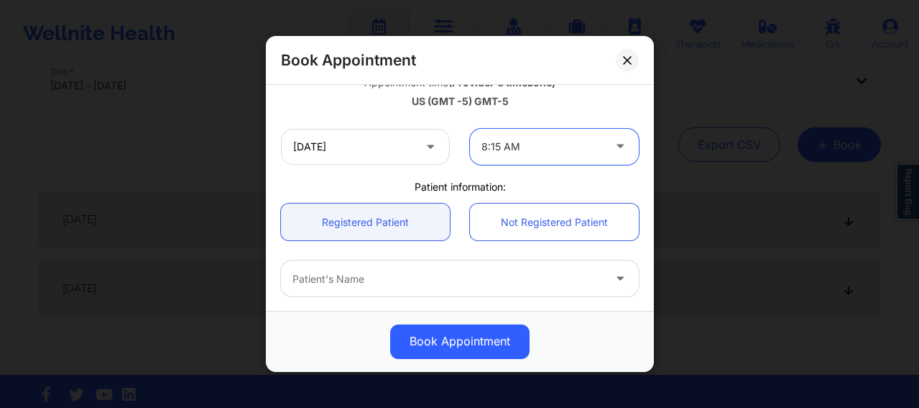
scroll to position [275, 0]
click at [390, 272] on div at bounding box center [448, 277] width 311 height 17
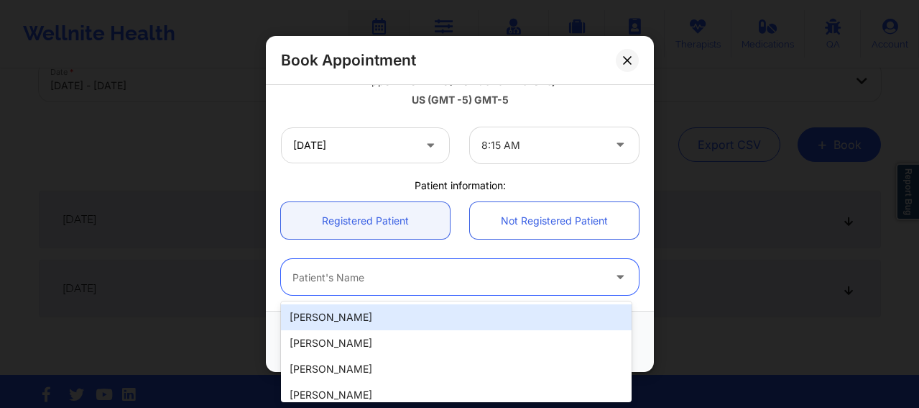
paste input "[EMAIL_ADDRESS][DOMAIN_NAME]"
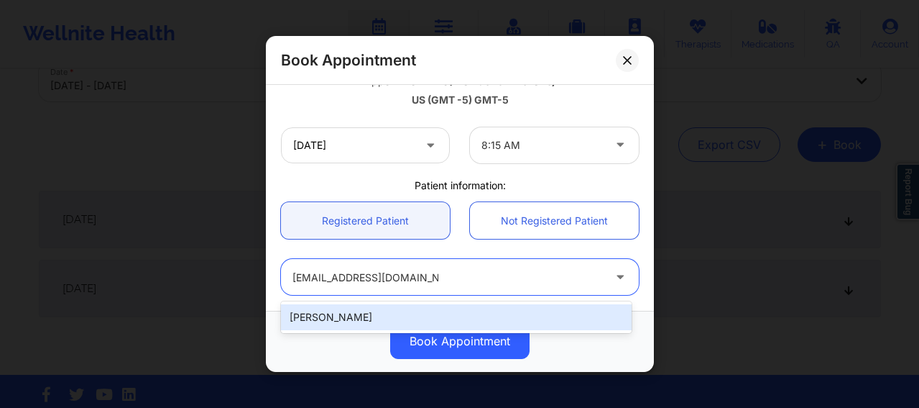
click at [433, 308] on div "[PERSON_NAME]" at bounding box center [456, 317] width 351 height 26
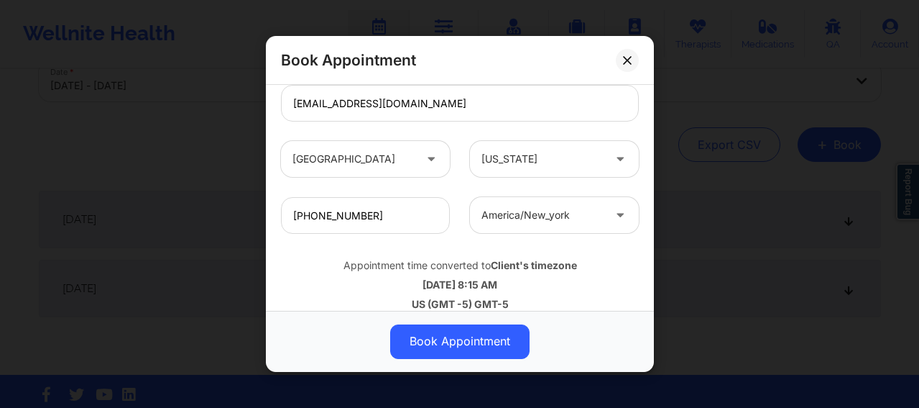
scroll to position [520, 0]
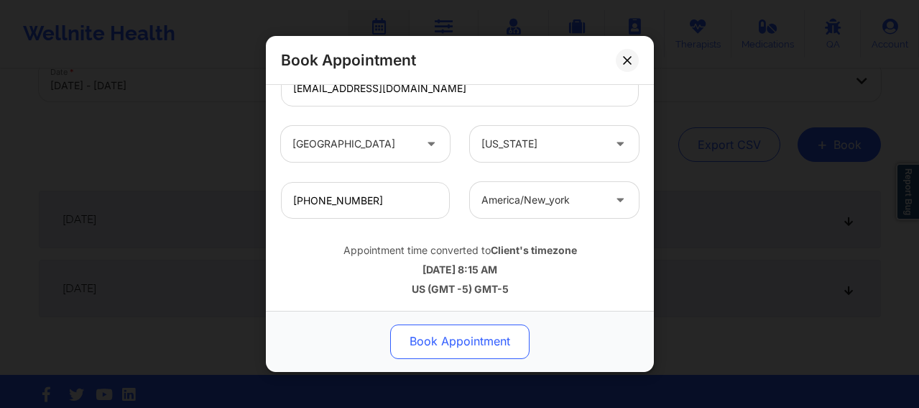
click at [432, 334] on button "Book Appointment" at bounding box center [459, 341] width 139 height 35
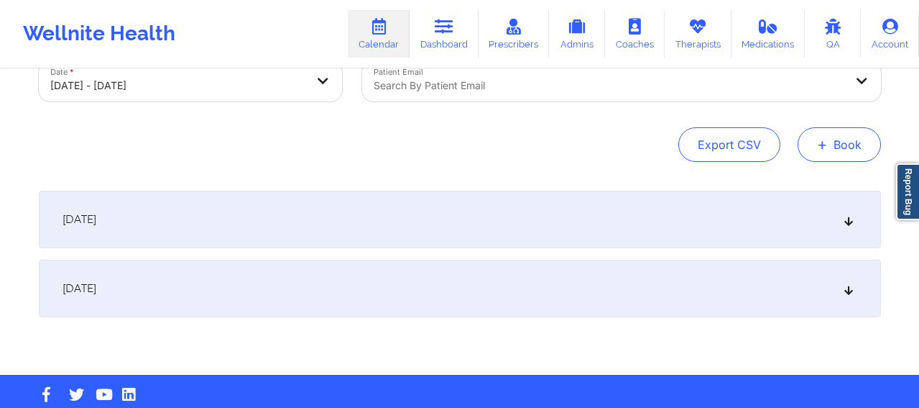
click at [822, 148] on span "+" at bounding box center [822, 144] width 11 height 8
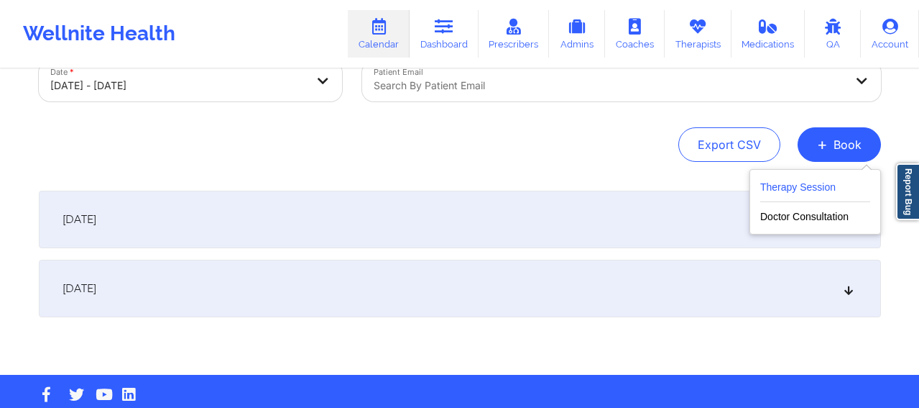
click at [782, 193] on button "Therapy Session" at bounding box center [815, 190] width 110 height 24
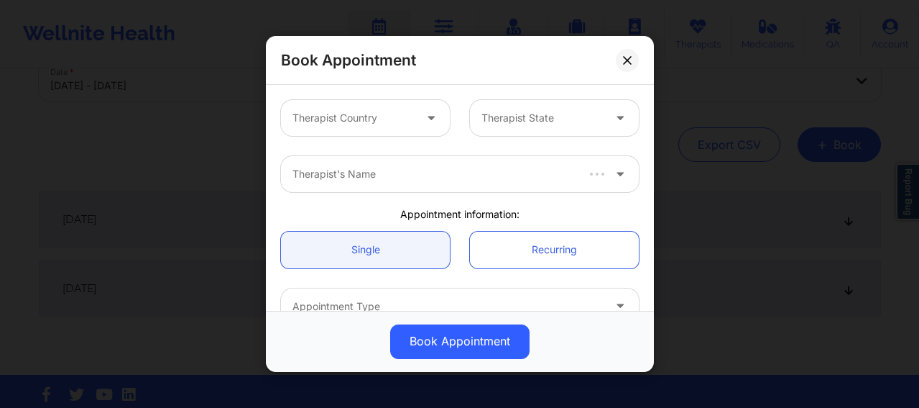
click at [369, 119] on div at bounding box center [353, 117] width 121 height 17
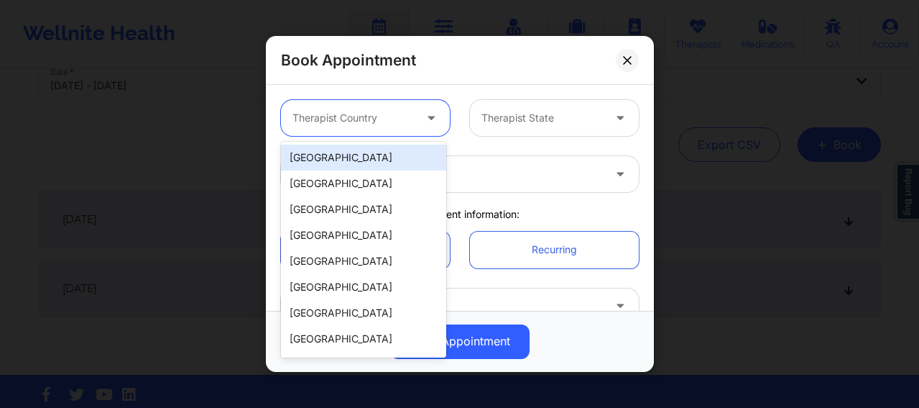
click at [370, 160] on div "[GEOGRAPHIC_DATA]" at bounding box center [363, 157] width 165 height 26
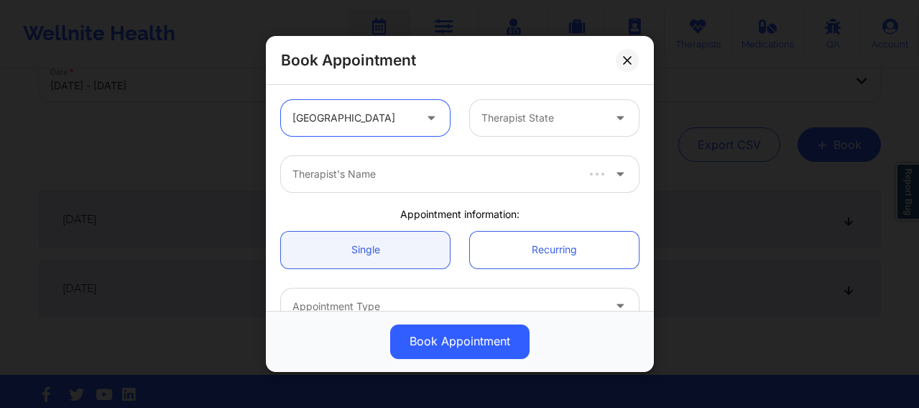
click at [532, 119] on div at bounding box center [542, 117] width 121 height 17
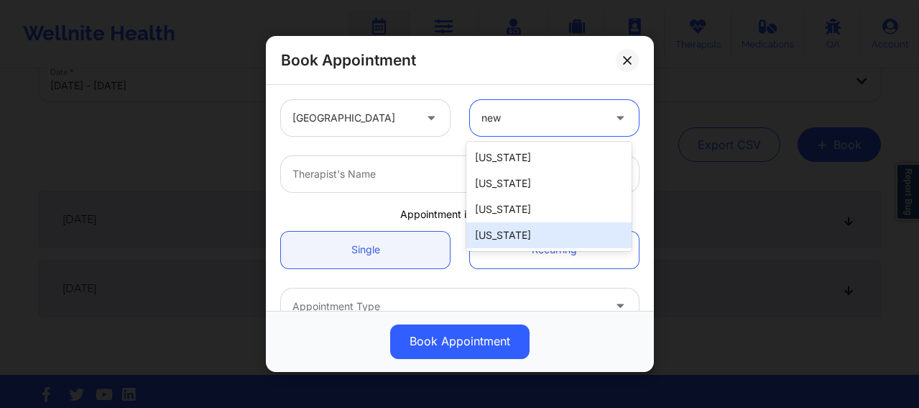
click at [500, 239] on div "[US_STATE]" at bounding box center [548, 235] width 165 height 26
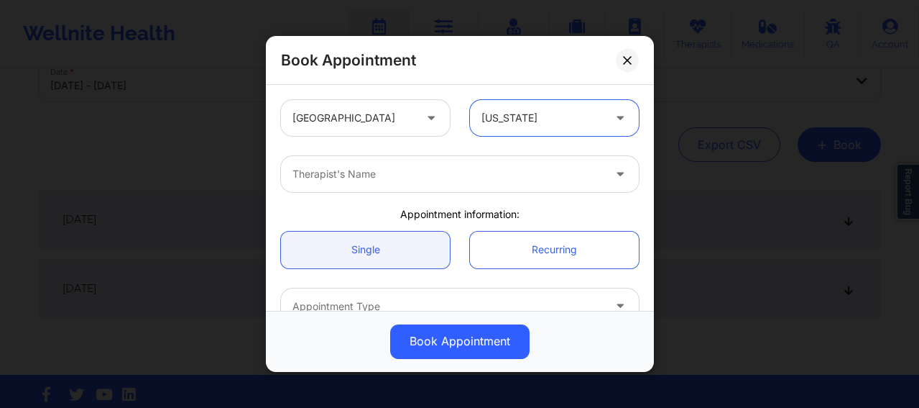
click at [394, 181] on div at bounding box center [448, 173] width 311 height 17
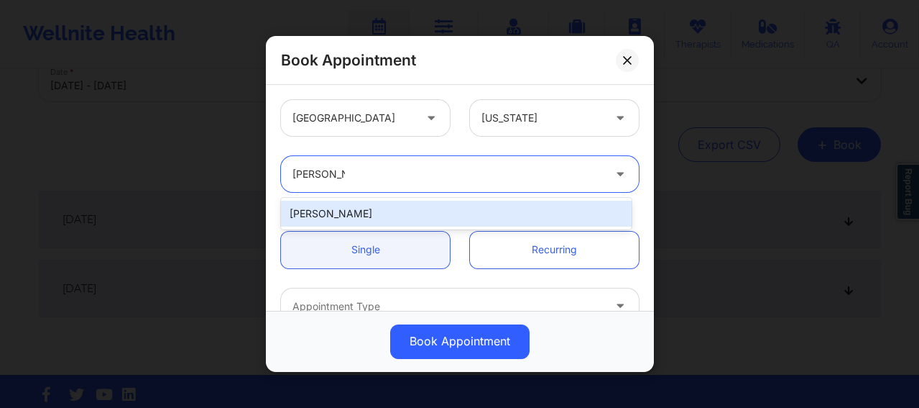
click at [358, 214] on div "[PERSON_NAME]" at bounding box center [456, 214] width 351 height 26
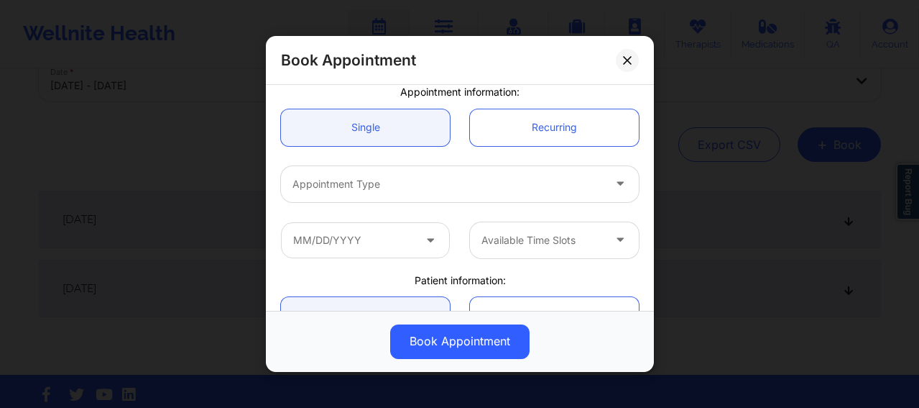
scroll to position [156, 0]
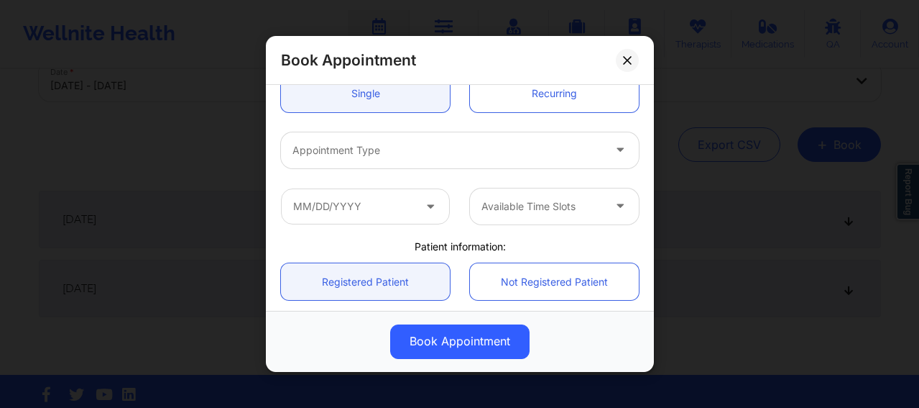
click at [369, 160] on div "Appointment Type" at bounding box center [442, 150] width 323 height 36
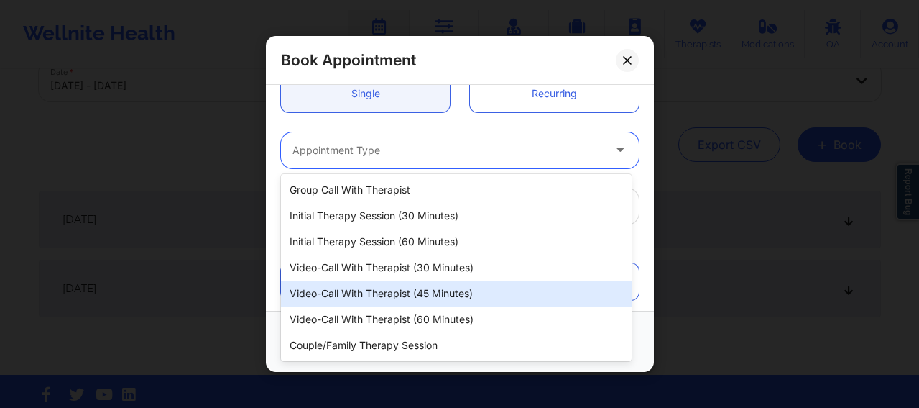
click at [395, 304] on div "Video-Call with Therapist (45 minutes)" at bounding box center [456, 293] width 351 height 26
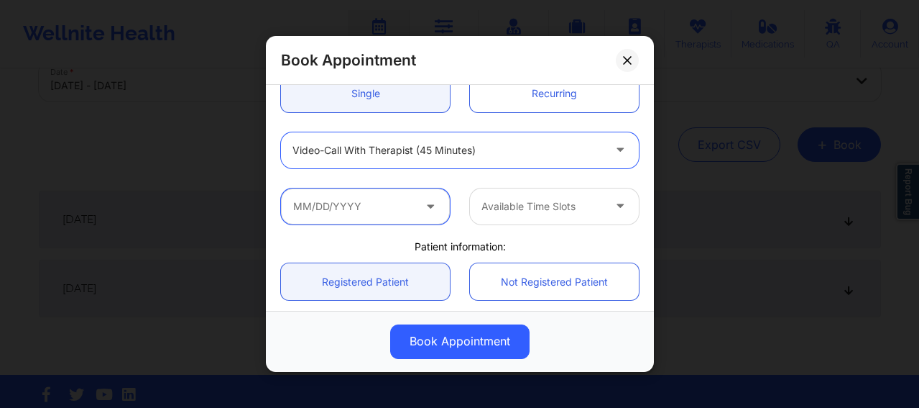
click at [378, 222] on input "text" at bounding box center [365, 206] width 169 height 36
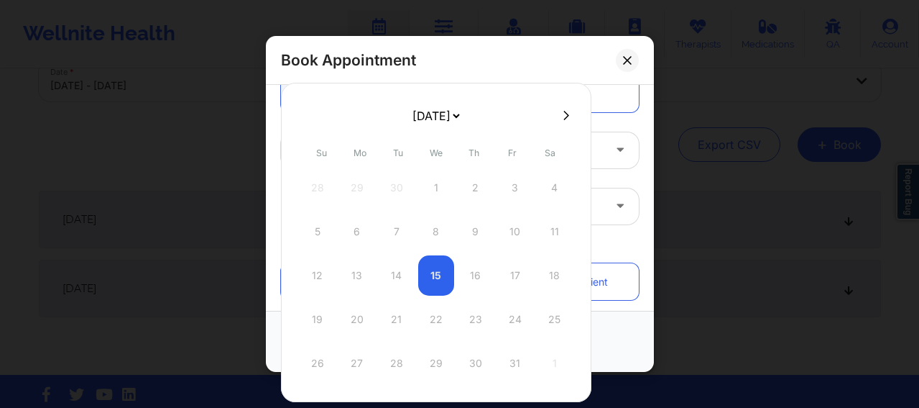
click at [564, 115] on icon at bounding box center [567, 115] width 6 height 11
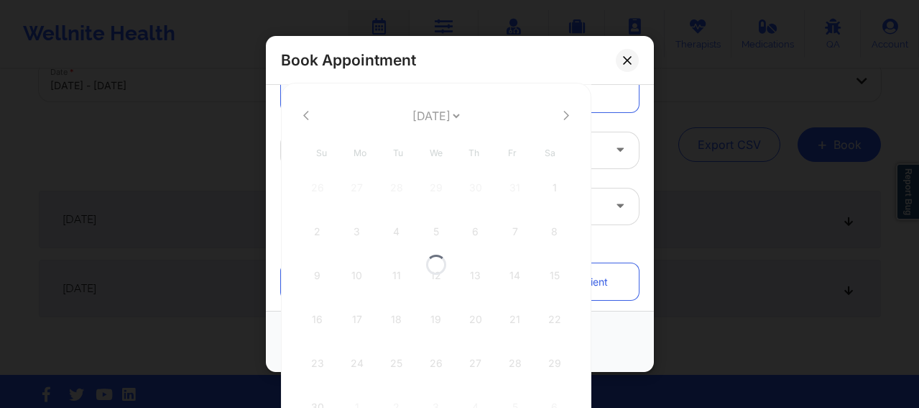
click at [563, 115] on div at bounding box center [436, 264] width 311 height 363
click at [564, 113] on div at bounding box center [436, 264] width 311 height 363
click at [560, 113] on div at bounding box center [436, 264] width 311 height 363
click at [564, 114] on icon at bounding box center [567, 115] width 6 height 11
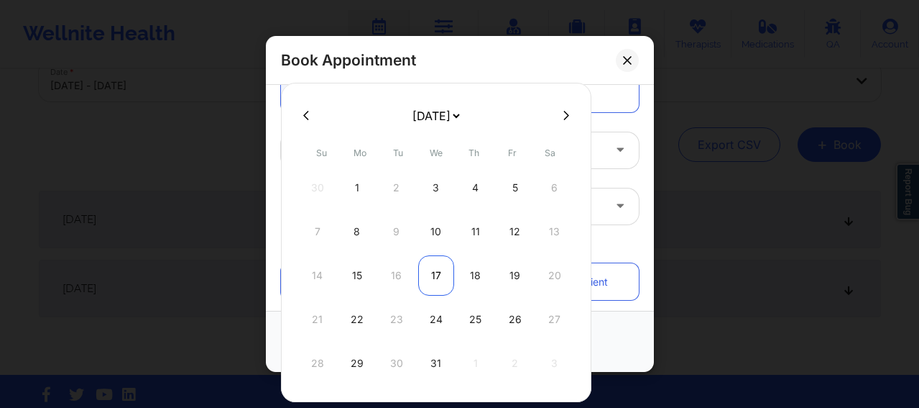
click at [435, 285] on div "17" at bounding box center [436, 275] width 36 height 40
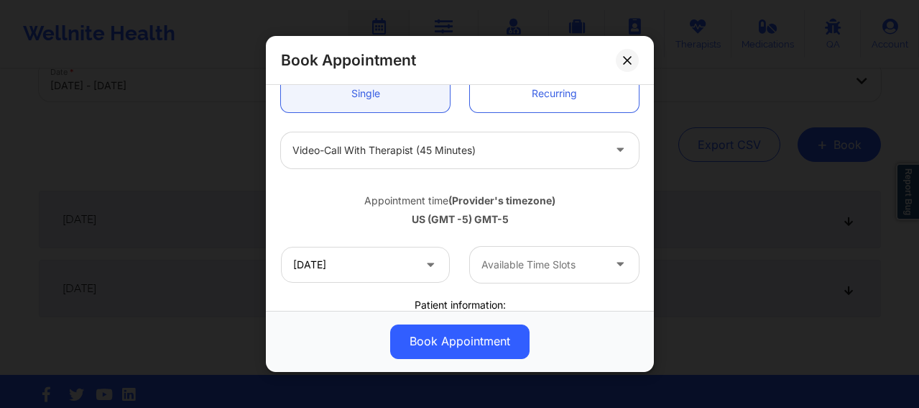
click at [547, 276] on div "Available Time Slots" at bounding box center [537, 265] width 134 height 36
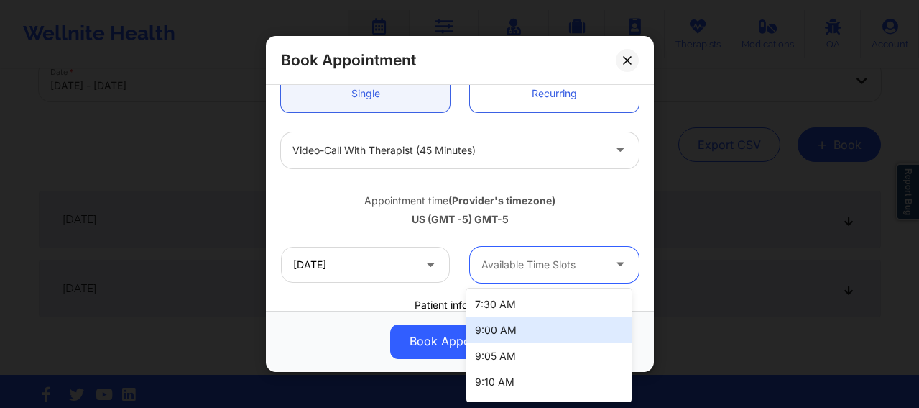
scroll to position [24, 0]
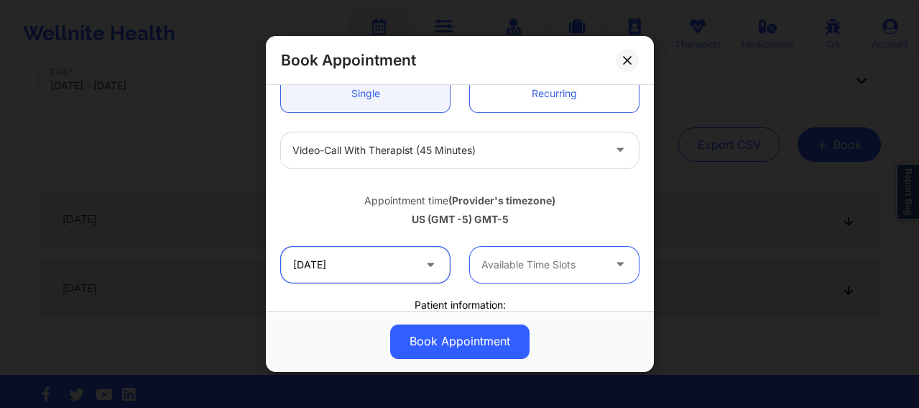
click at [372, 273] on input "[DATE]" at bounding box center [365, 265] width 169 height 36
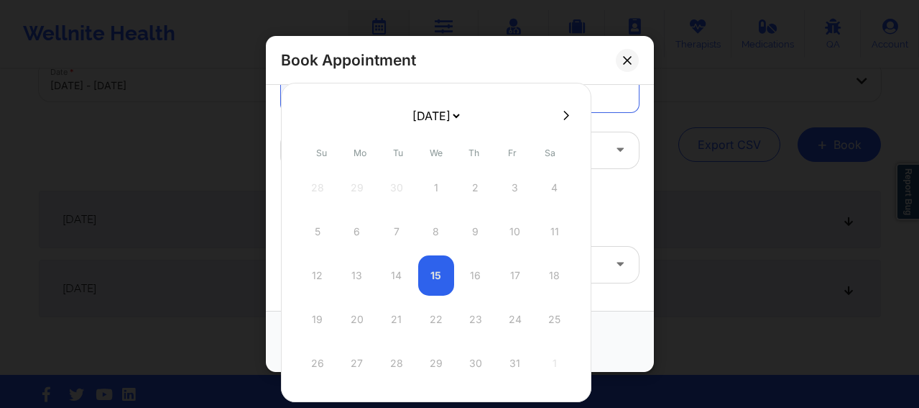
click at [564, 116] on icon at bounding box center [567, 115] width 6 height 11
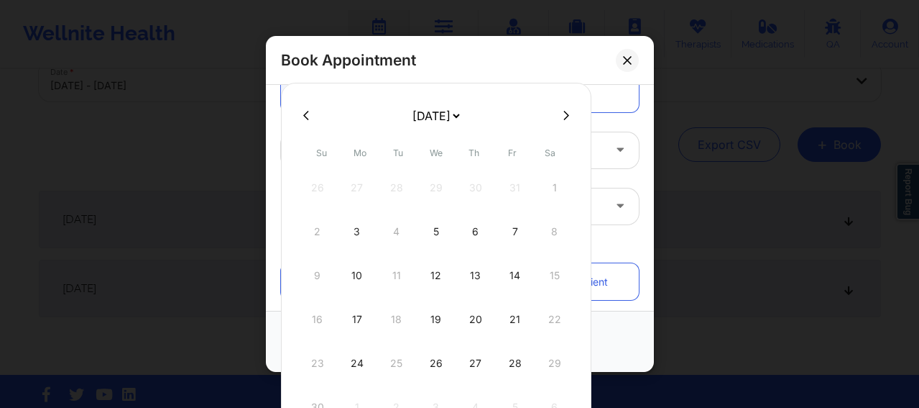
click at [564, 116] on icon at bounding box center [567, 115] width 6 height 11
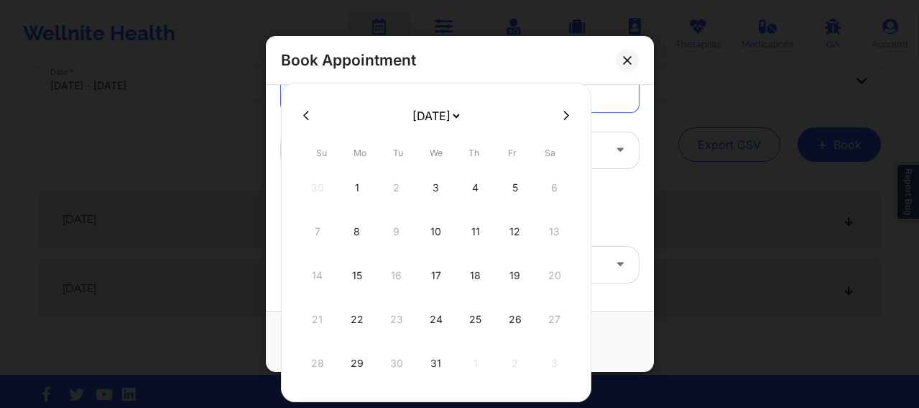
click at [435, 325] on div "24" at bounding box center [436, 319] width 36 height 40
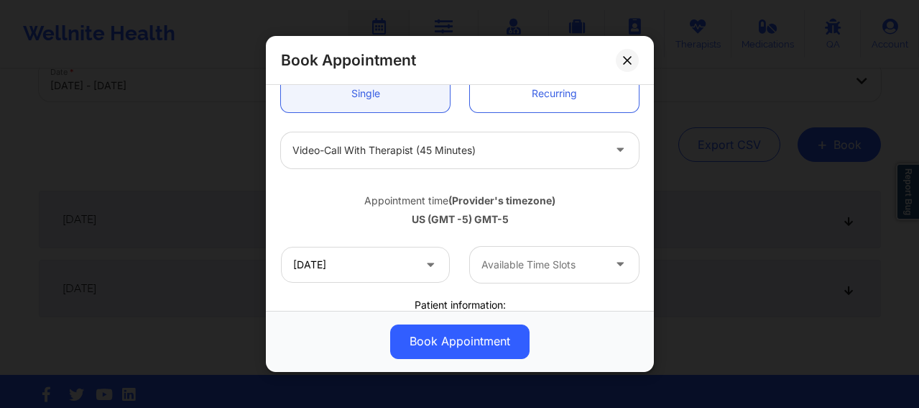
click at [545, 264] on div at bounding box center [542, 264] width 121 height 17
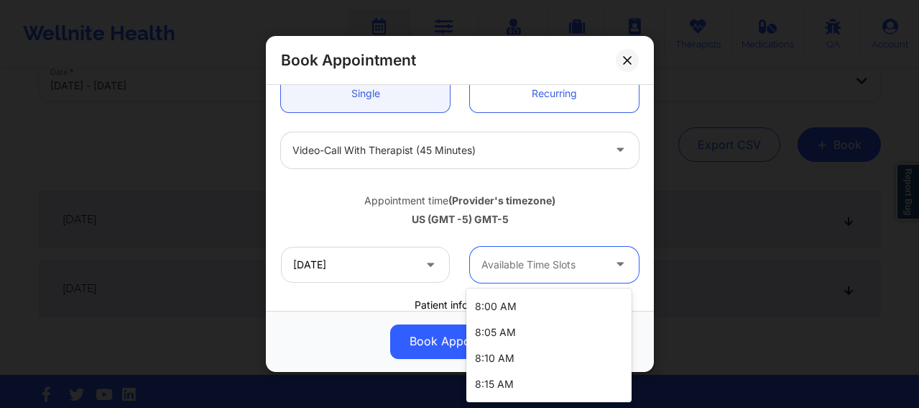
scroll to position [167, 0]
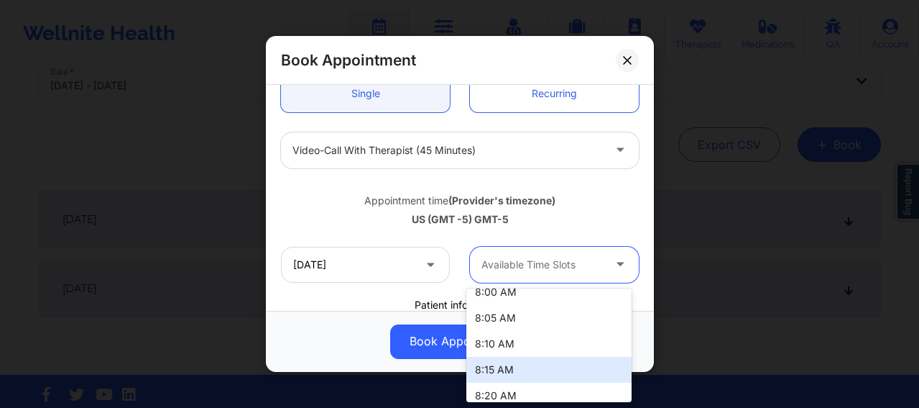
click at [504, 374] on div "8:15 AM" at bounding box center [548, 370] width 165 height 26
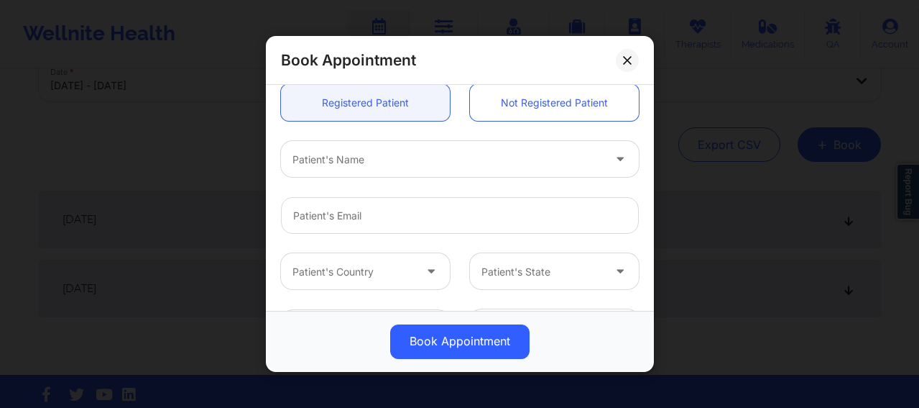
scroll to position [408, 0]
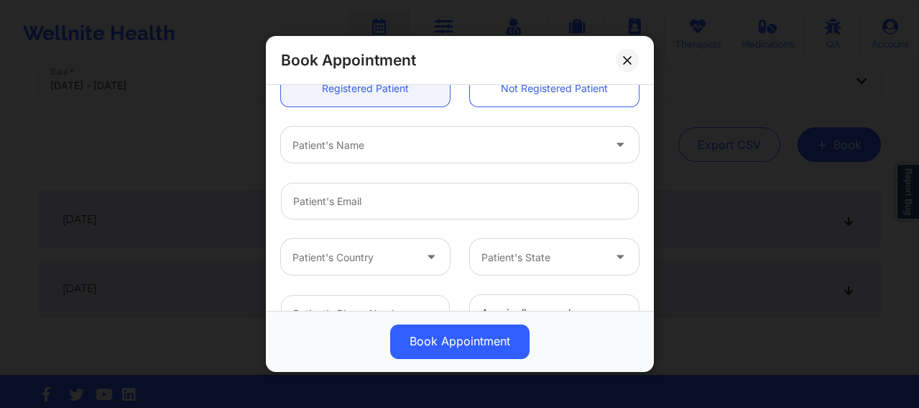
click at [348, 147] on div at bounding box center [448, 145] width 311 height 17
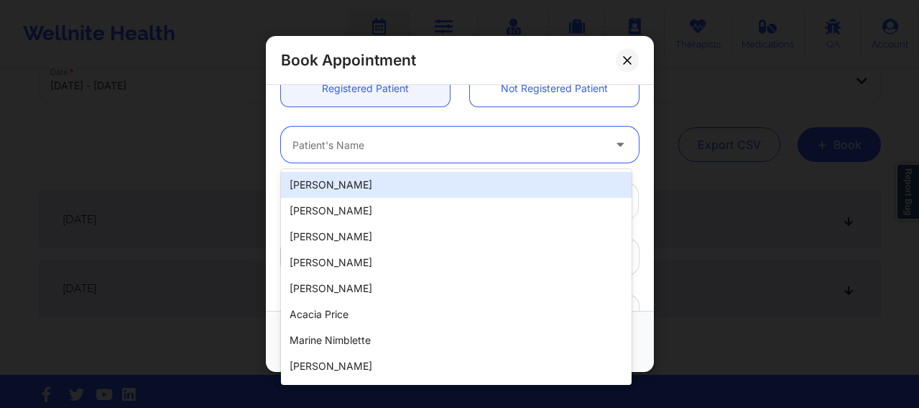
paste input "[EMAIL_ADDRESS][DOMAIN_NAME]"
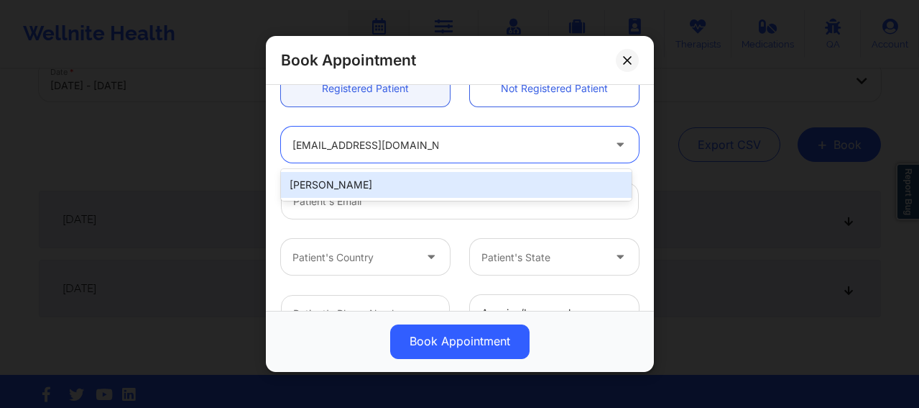
click at [423, 179] on div "[PERSON_NAME]" at bounding box center [456, 185] width 351 height 26
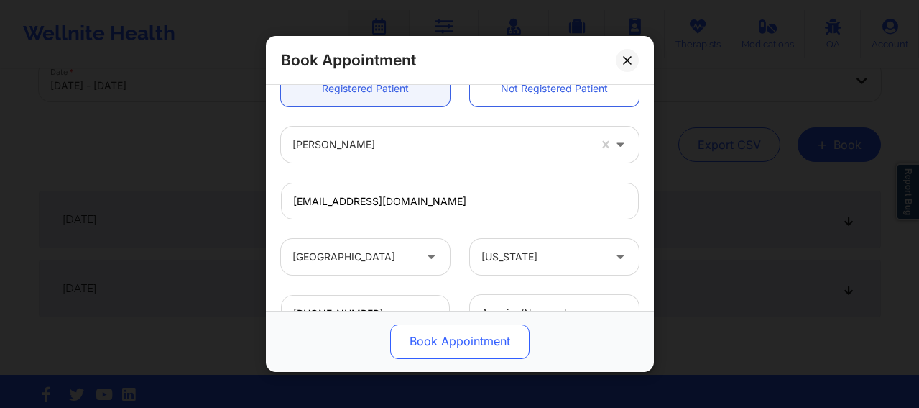
click at [455, 343] on button "Book Appointment" at bounding box center [459, 341] width 139 height 35
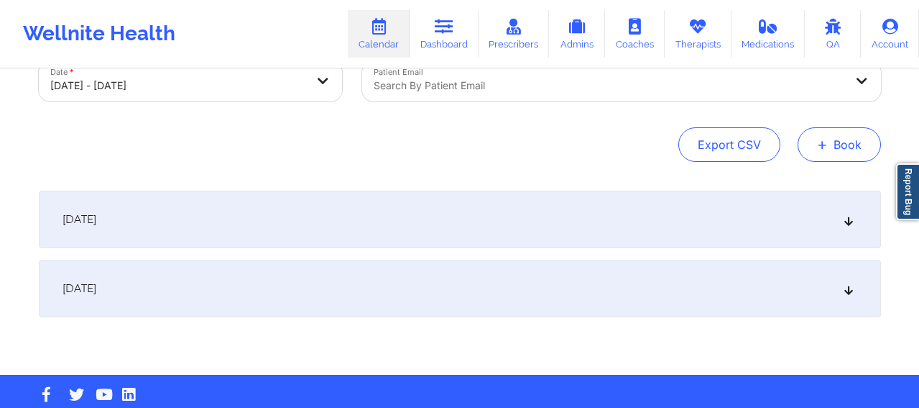
click at [845, 143] on button "+ Book" at bounding box center [839, 144] width 83 height 35
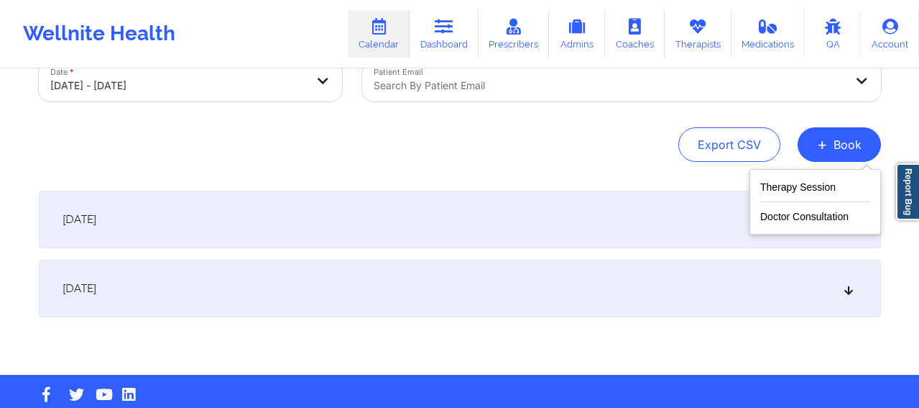
click at [819, 175] on div "Therapy Session Doctor Consultation" at bounding box center [816, 201] width 132 height 65
click at [799, 193] on button "Therapy Session" at bounding box center [815, 190] width 110 height 24
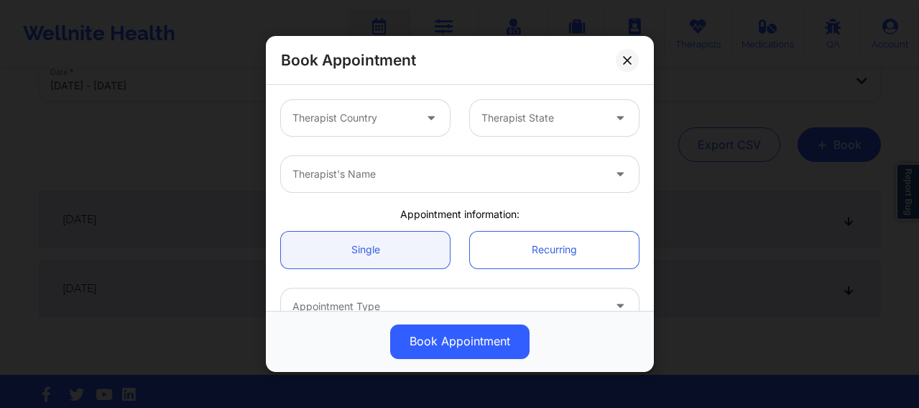
click at [357, 129] on div "Therapist Country" at bounding box center [348, 118] width 134 height 36
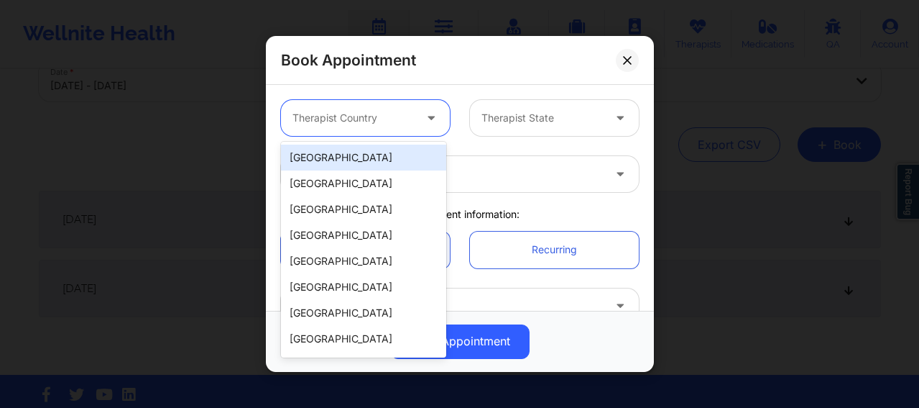
click at [359, 158] on div "[GEOGRAPHIC_DATA]" at bounding box center [363, 157] width 165 height 26
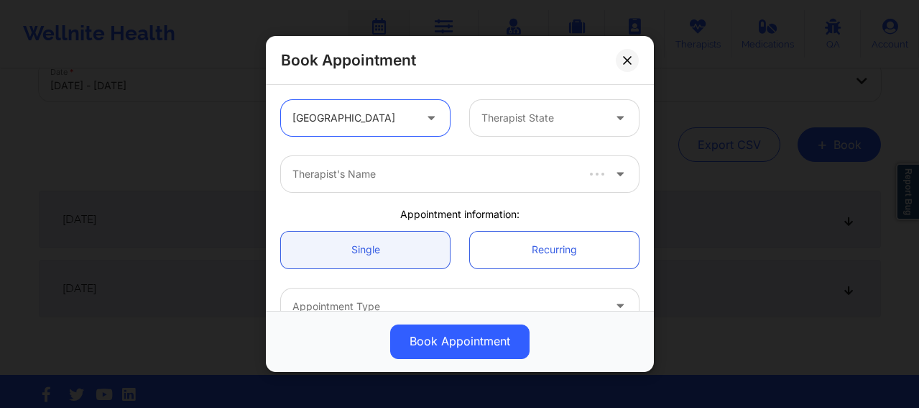
click at [510, 119] on div at bounding box center [542, 117] width 121 height 17
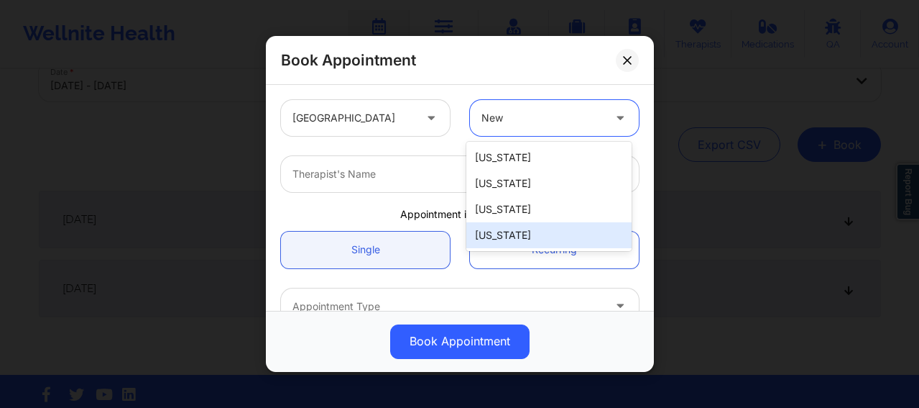
click at [514, 234] on div "[US_STATE]" at bounding box center [548, 235] width 165 height 26
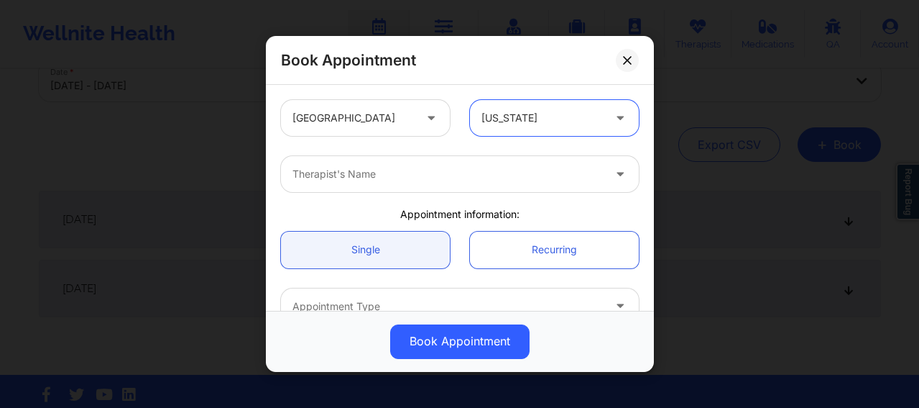
click at [423, 178] on div at bounding box center [448, 173] width 311 height 17
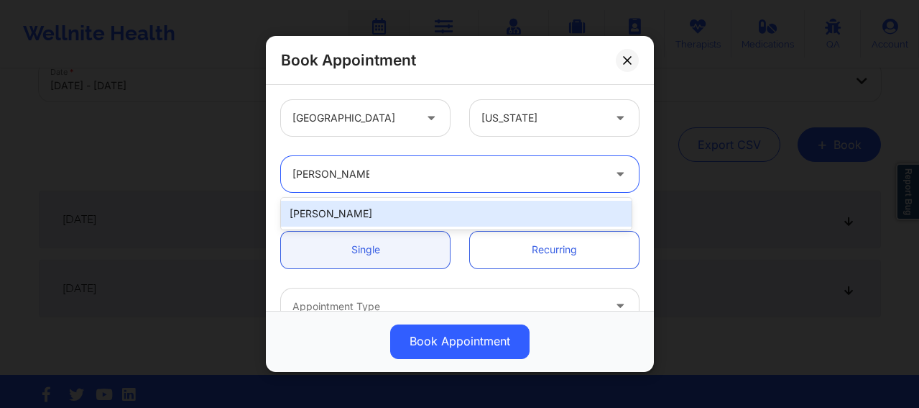
click at [380, 216] on div "[PERSON_NAME]" at bounding box center [456, 214] width 351 height 26
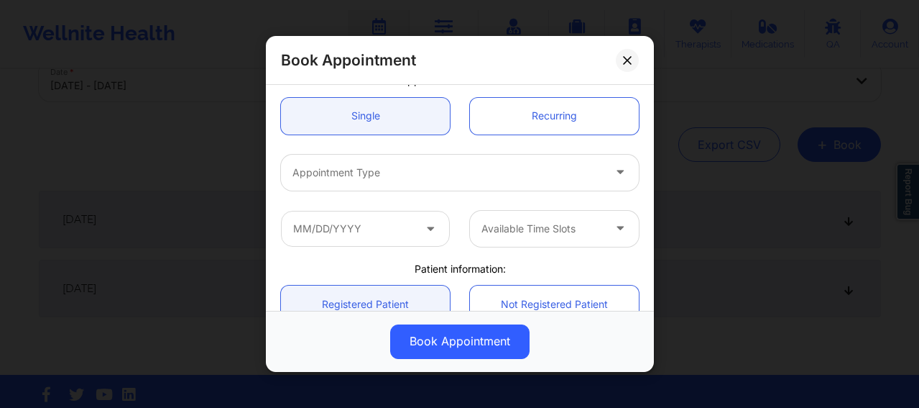
scroll to position [180, 0]
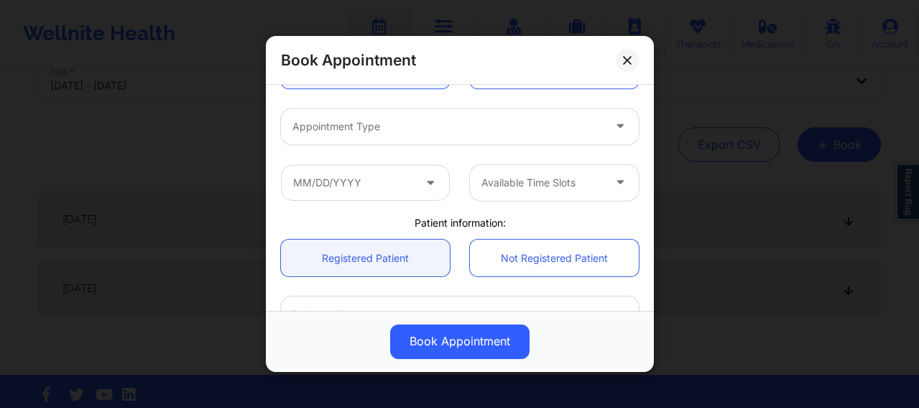
click at [382, 120] on div at bounding box center [448, 126] width 311 height 17
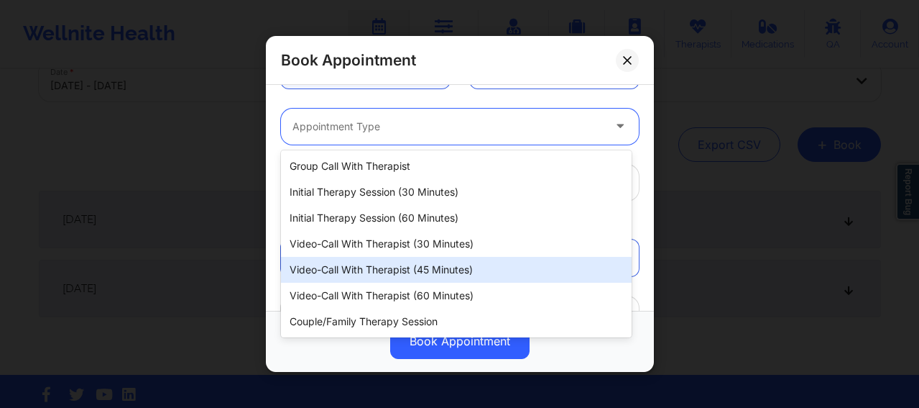
click at [387, 275] on div "Video-Call with Therapist (45 minutes)" at bounding box center [456, 270] width 351 height 26
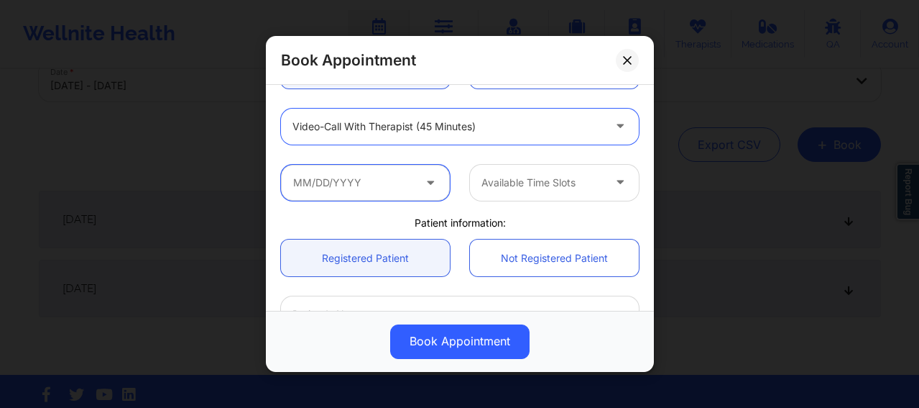
click at [346, 187] on input "text" at bounding box center [365, 183] width 169 height 36
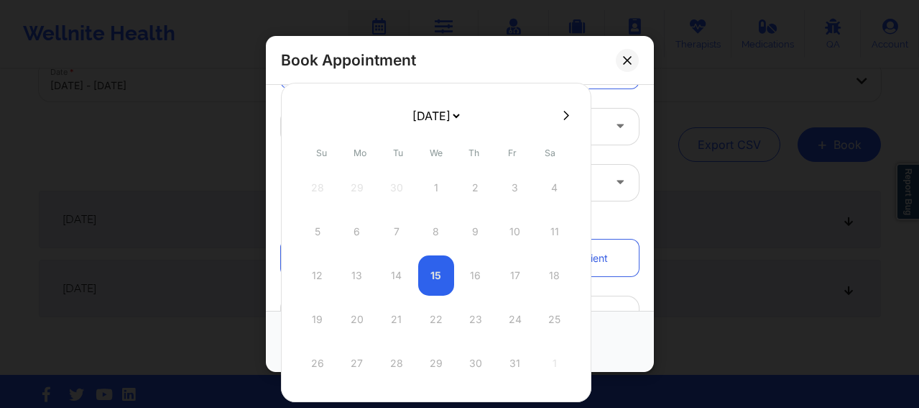
click at [559, 114] on button at bounding box center [566, 115] width 14 height 12
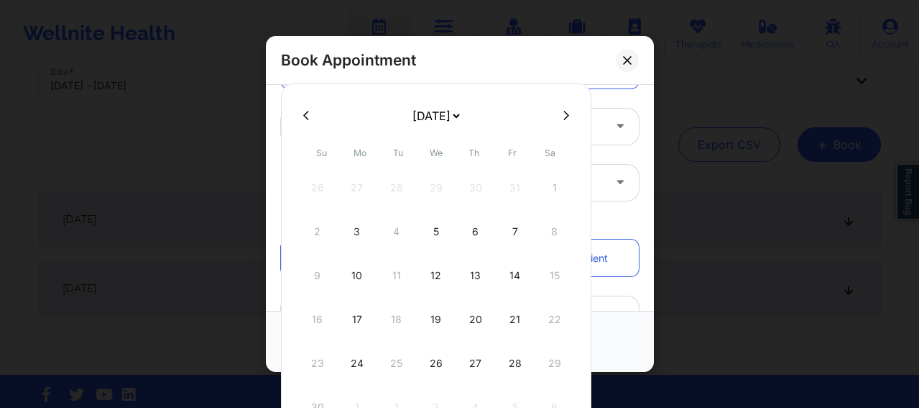
click at [559, 114] on button at bounding box center [566, 115] width 14 height 12
click at [438, 229] on div "7" at bounding box center [436, 231] width 36 height 40
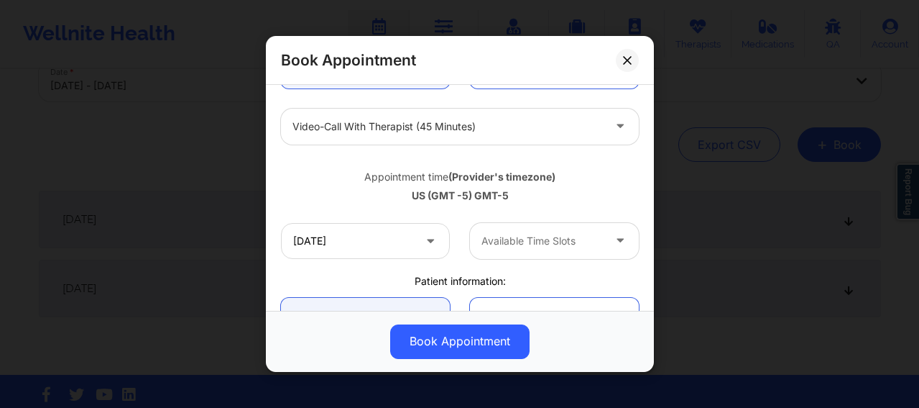
click at [508, 240] on div at bounding box center [542, 240] width 121 height 17
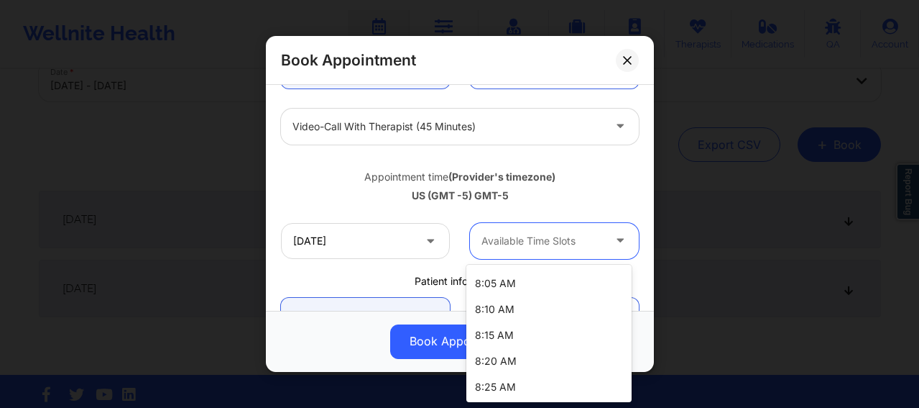
scroll to position [216, 0]
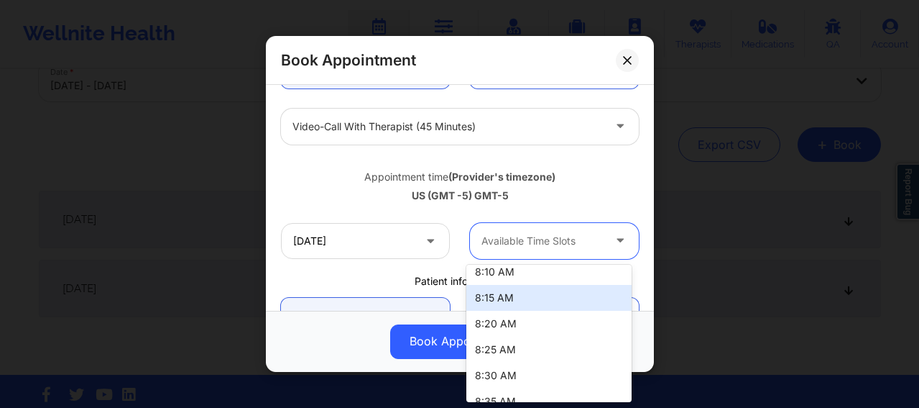
click at [494, 293] on div "8:15 AM" at bounding box center [548, 298] width 165 height 26
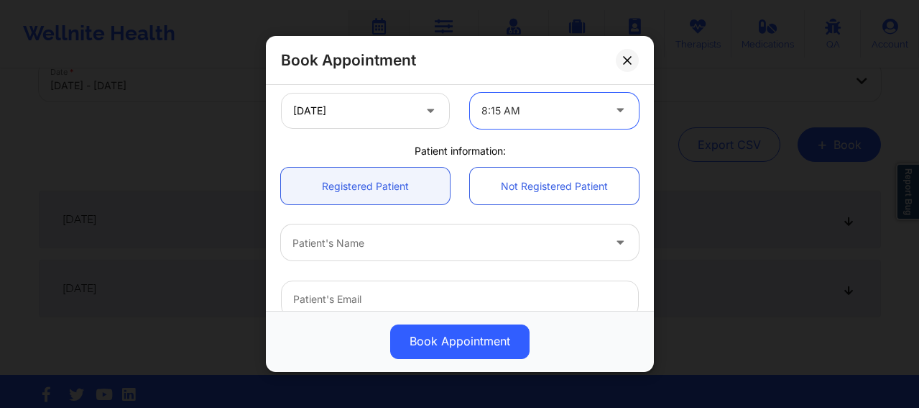
scroll to position [336, 0]
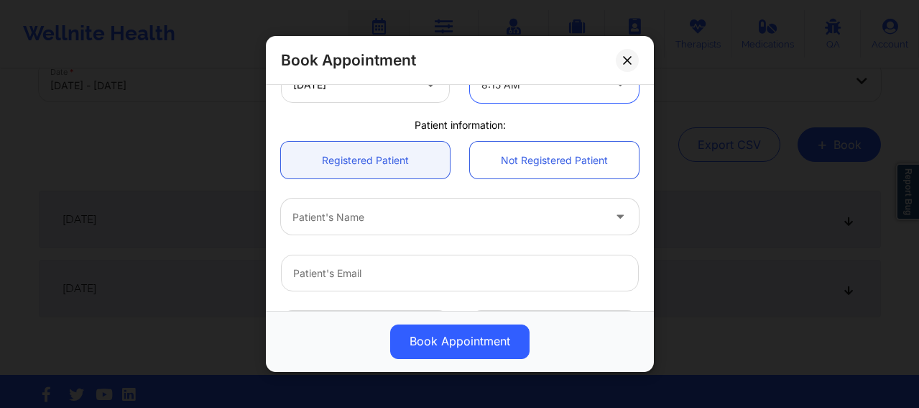
click at [387, 219] on div at bounding box center [448, 216] width 311 height 17
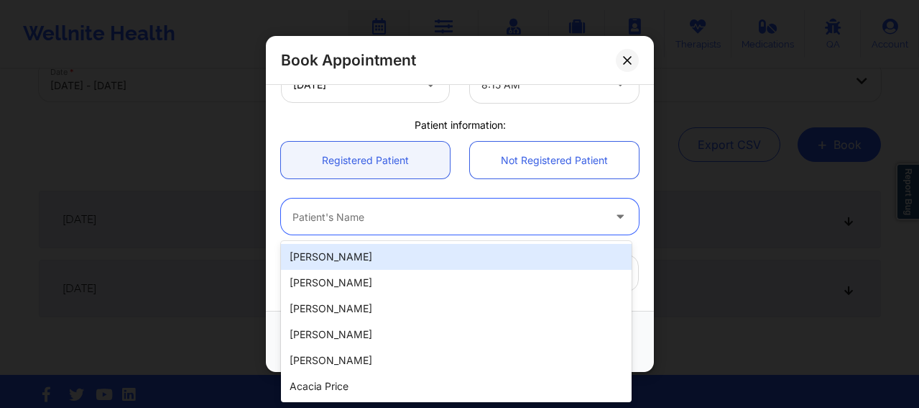
paste input "[EMAIL_ADDRESS][DOMAIN_NAME]"
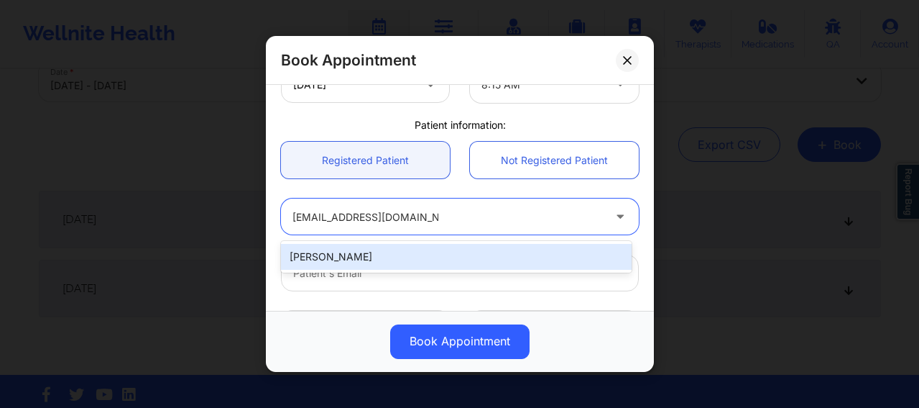
click at [426, 261] on div "[PERSON_NAME]" at bounding box center [456, 257] width 351 height 26
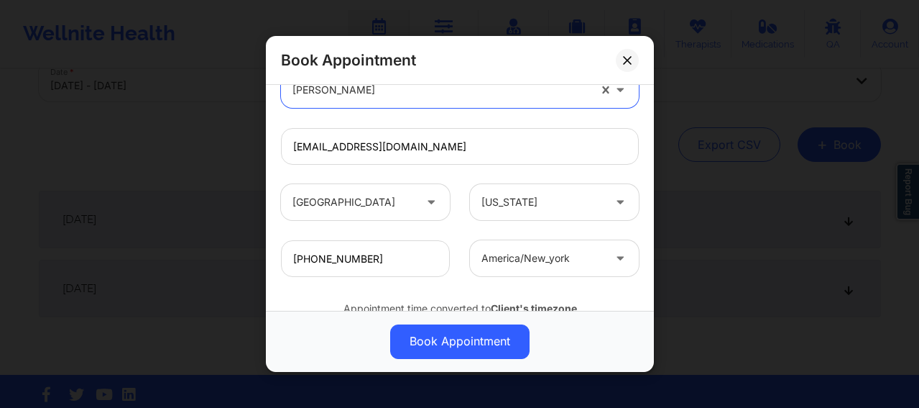
scroll to position [520, 0]
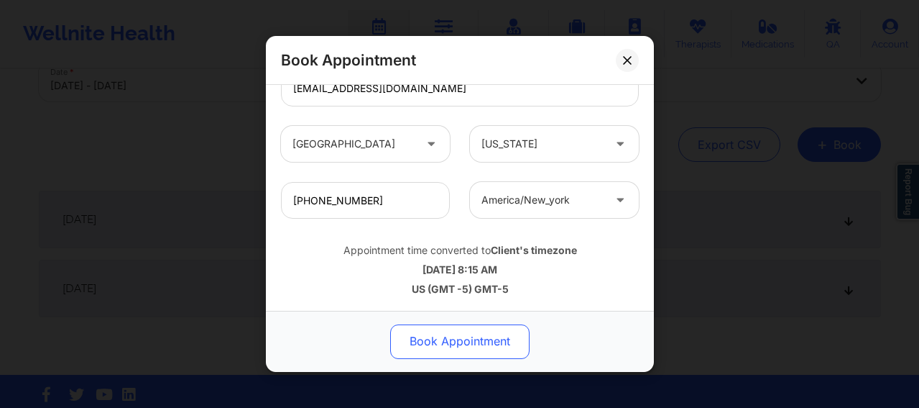
click at [432, 336] on button "Book Appointment" at bounding box center [459, 341] width 139 height 35
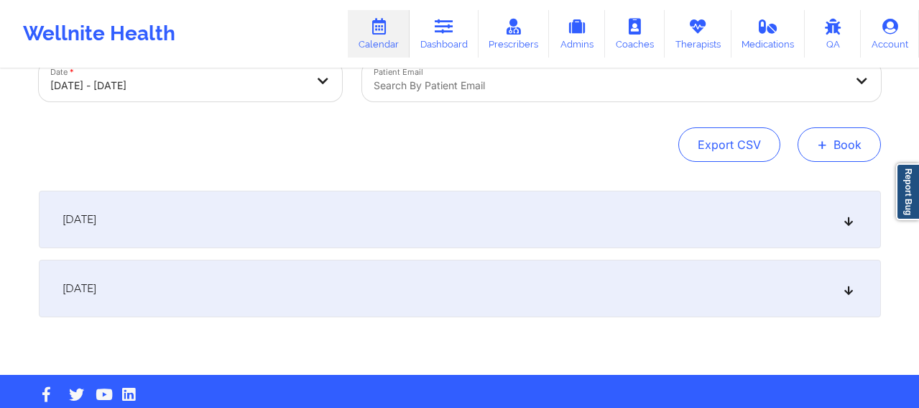
click at [845, 159] on button "+ Book" at bounding box center [839, 144] width 83 height 35
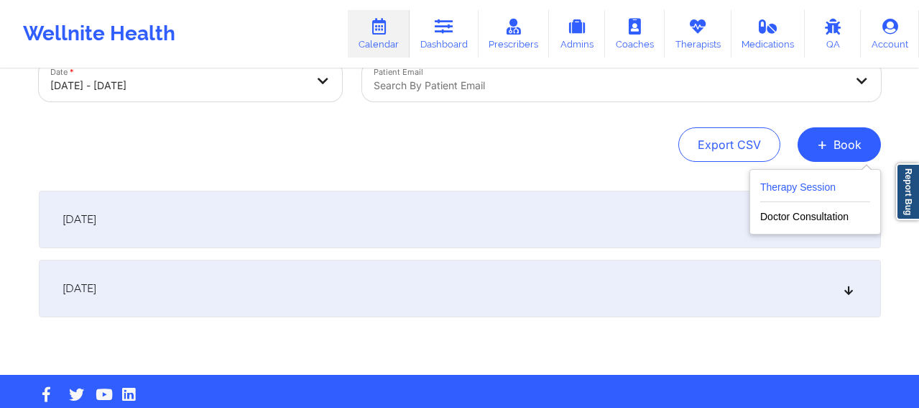
click at [808, 180] on button "Therapy Session" at bounding box center [815, 190] width 110 height 24
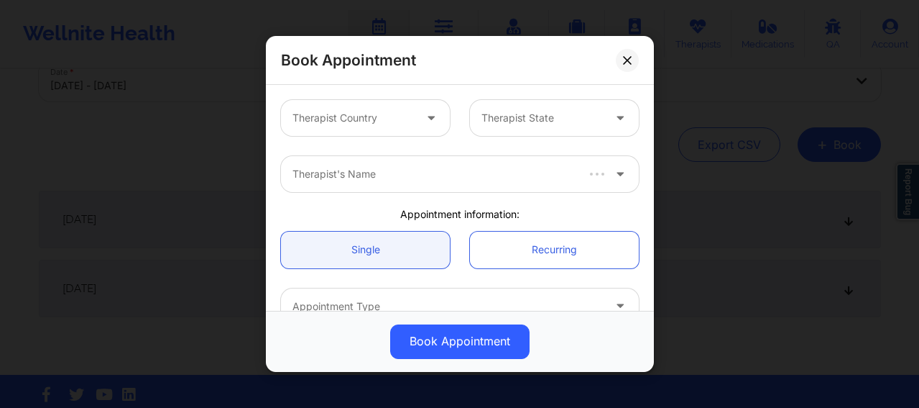
click at [377, 106] on div "Therapist Country" at bounding box center [348, 118] width 134 height 36
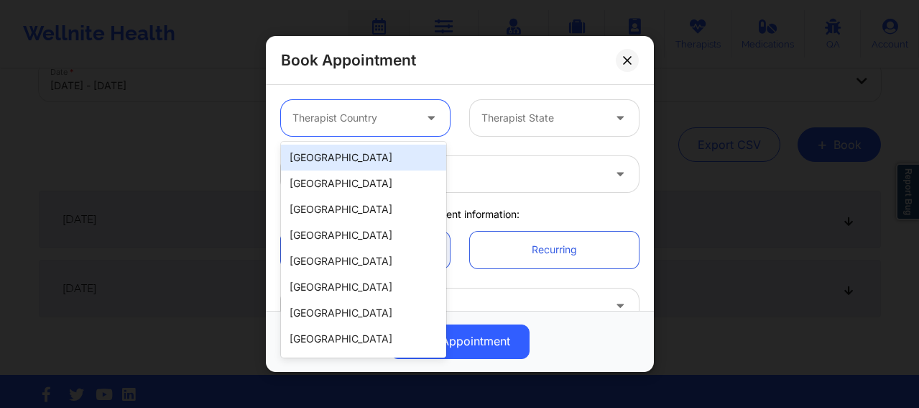
click at [364, 151] on div "[GEOGRAPHIC_DATA]" at bounding box center [363, 157] width 165 height 26
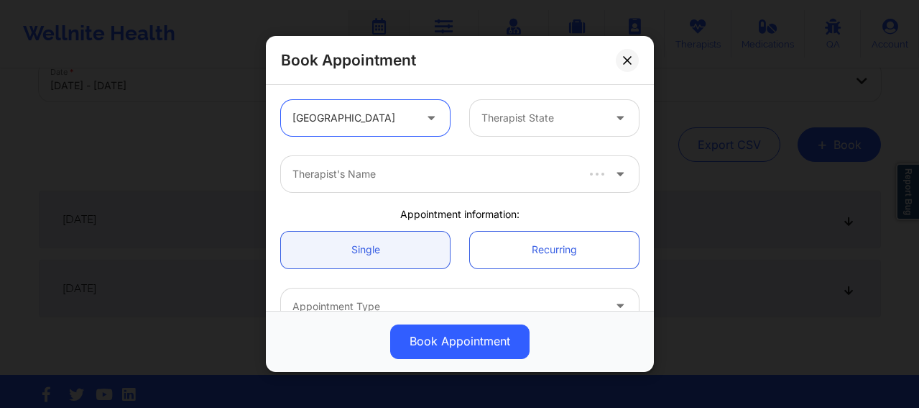
click at [509, 108] on div "Therapist State" at bounding box center [537, 118] width 134 height 36
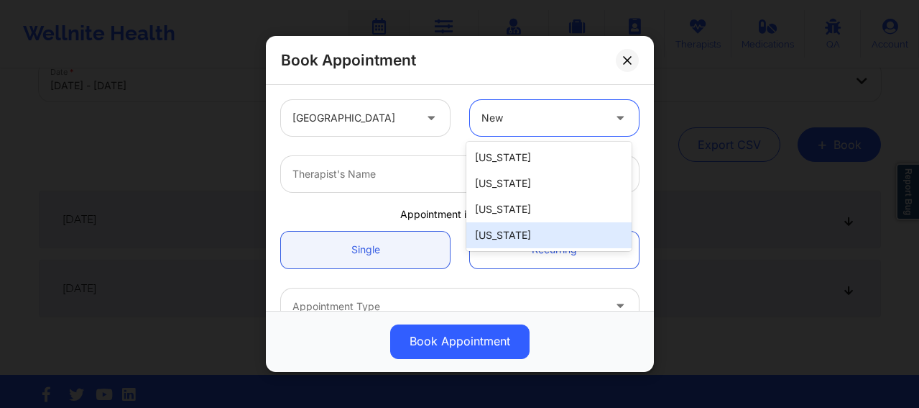
click at [504, 233] on div "[US_STATE]" at bounding box center [548, 235] width 165 height 26
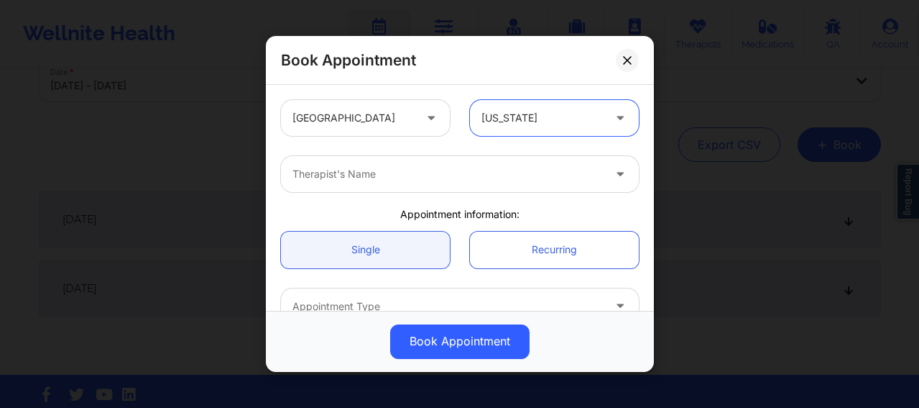
click at [396, 173] on div at bounding box center [448, 173] width 311 height 17
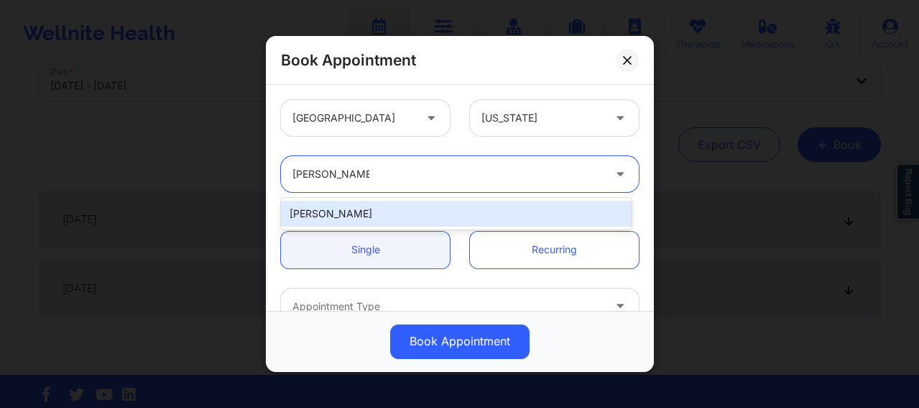
click at [360, 213] on div "[PERSON_NAME]" at bounding box center [456, 214] width 351 height 26
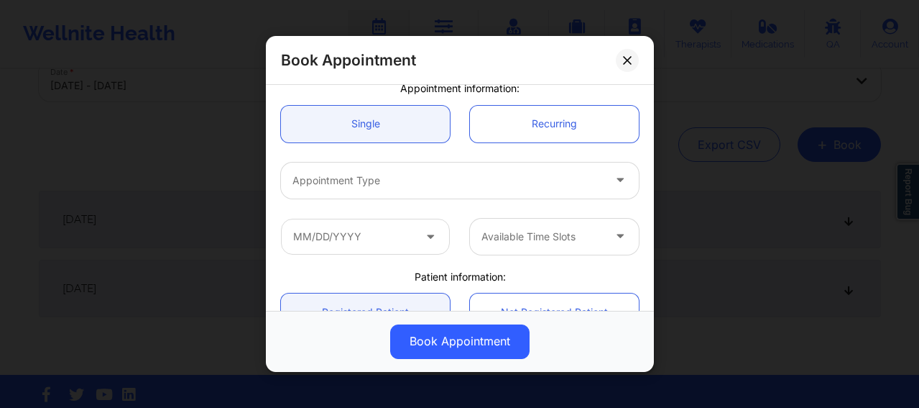
scroll to position [132, 0]
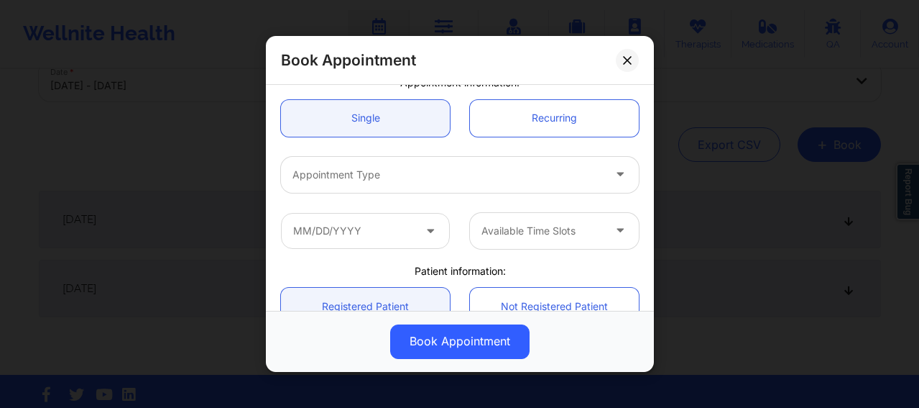
click at [358, 170] on div at bounding box center [448, 174] width 311 height 17
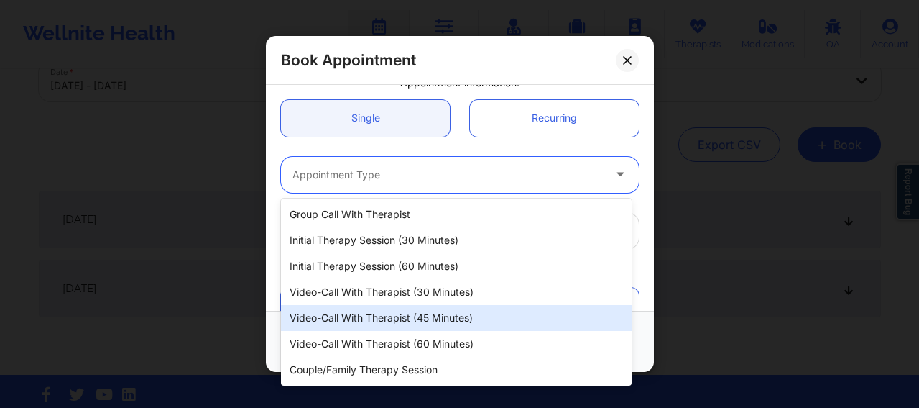
click at [407, 322] on div "Video-Call with Therapist (45 minutes)" at bounding box center [456, 318] width 351 height 26
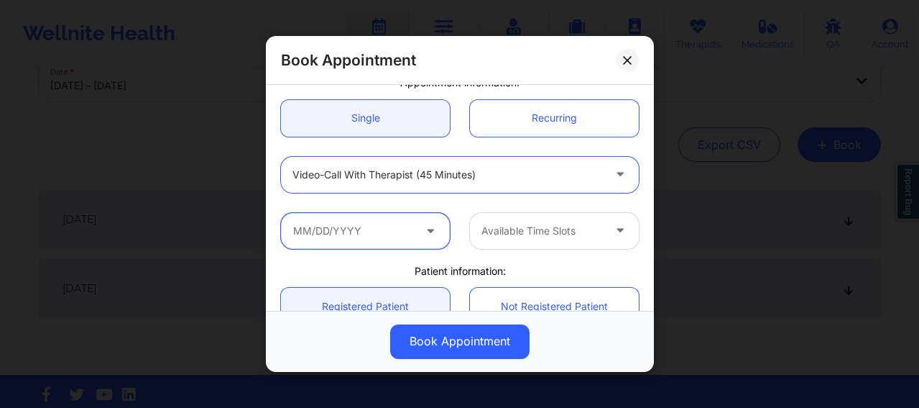
click at [362, 242] on input "text" at bounding box center [365, 231] width 169 height 36
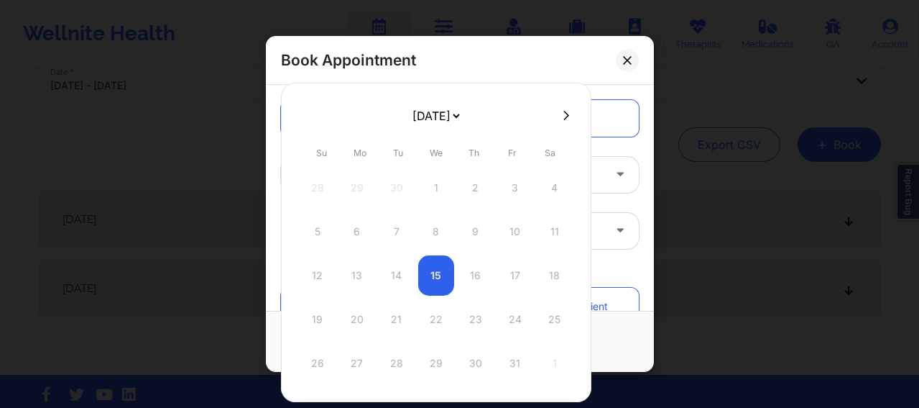
click at [565, 114] on icon at bounding box center [567, 114] width 6 height 9
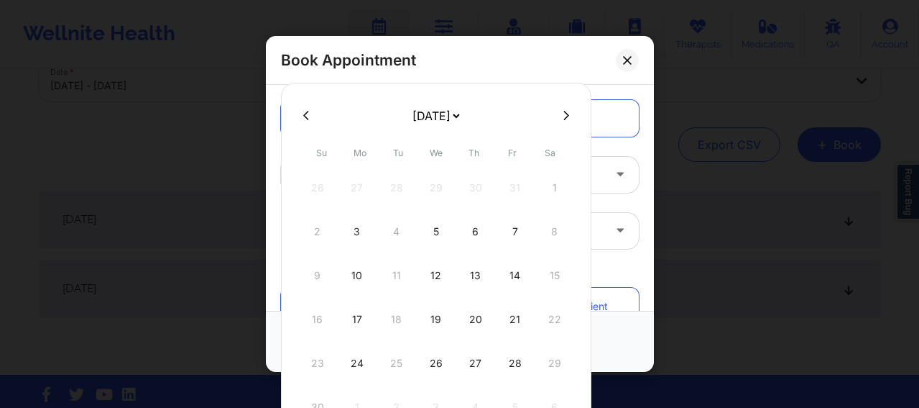
click at [565, 114] on icon at bounding box center [567, 114] width 6 height 9
click at [438, 312] on div "21" at bounding box center [436, 319] width 36 height 40
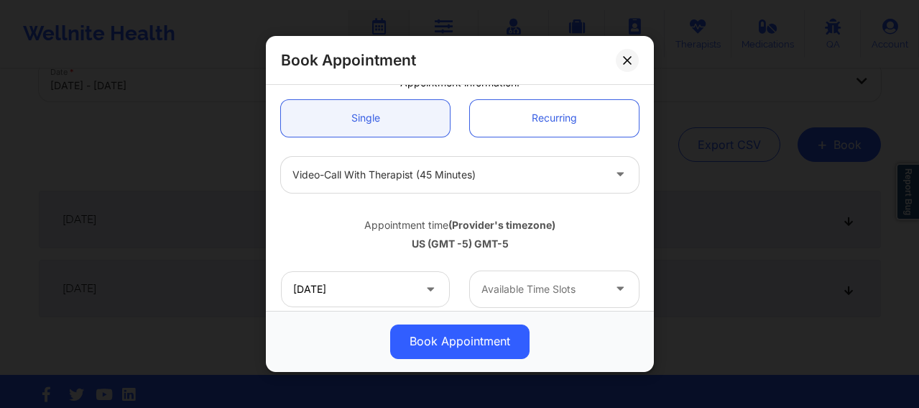
click at [505, 288] on div at bounding box center [542, 288] width 121 height 17
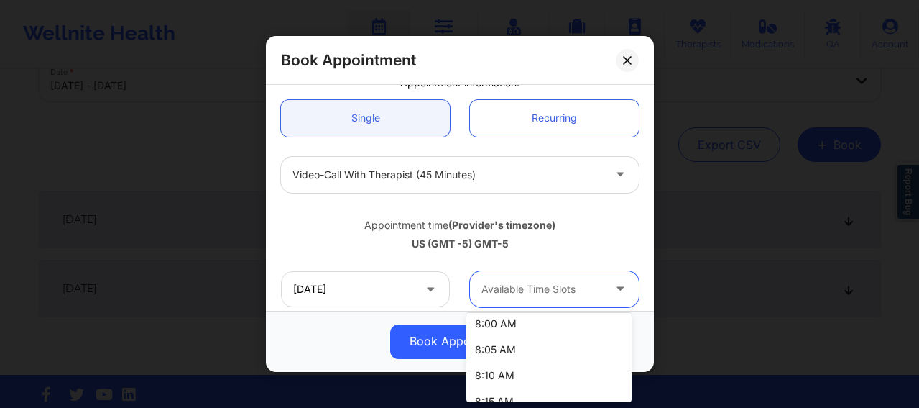
scroll to position [216, 0]
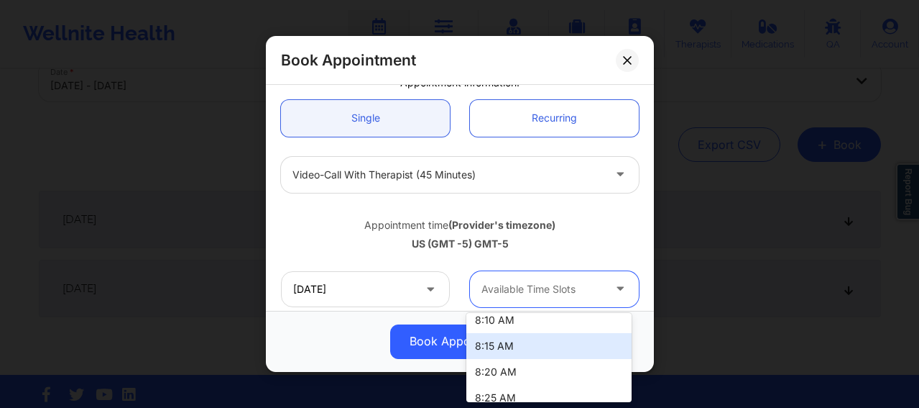
click at [505, 345] on div "8:15 AM" at bounding box center [548, 346] width 165 height 26
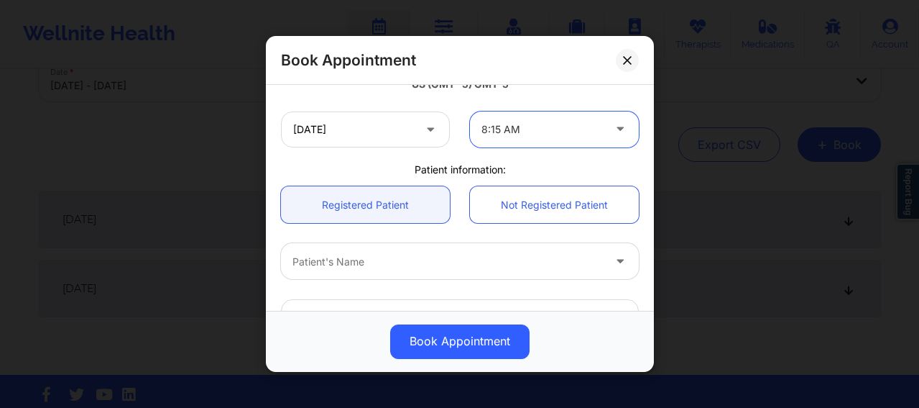
scroll to position [347, 0]
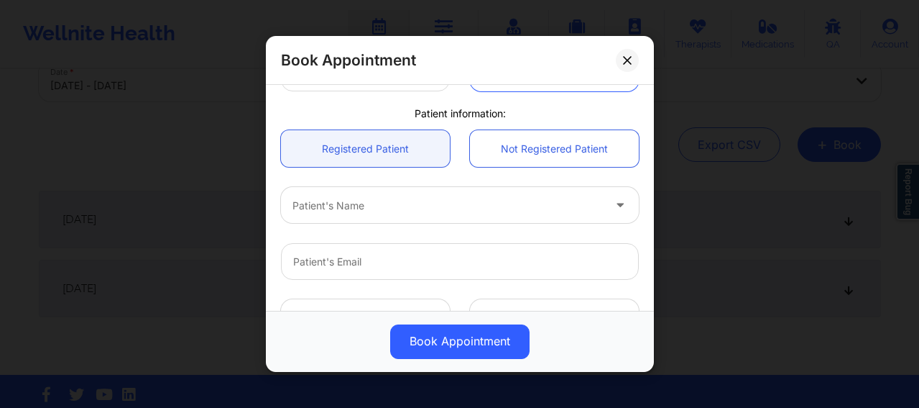
click at [369, 214] on div "Patient's Name" at bounding box center [442, 206] width 323 height 36
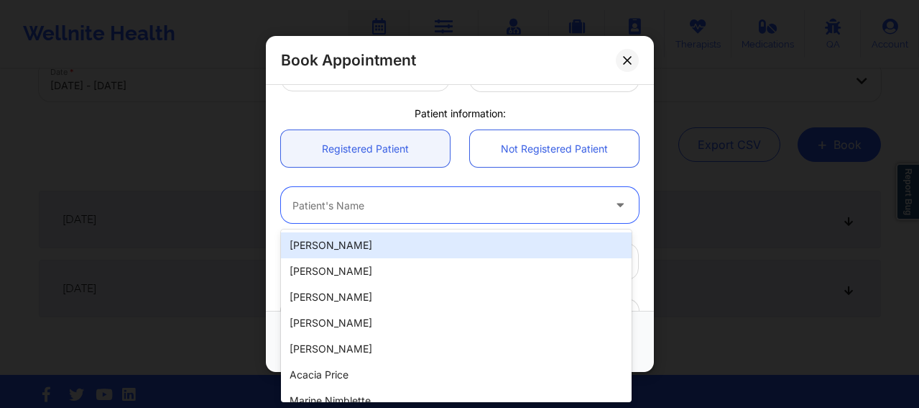
paste input "[EMAIL_ADDRESS][DOMAIN_NAME]"
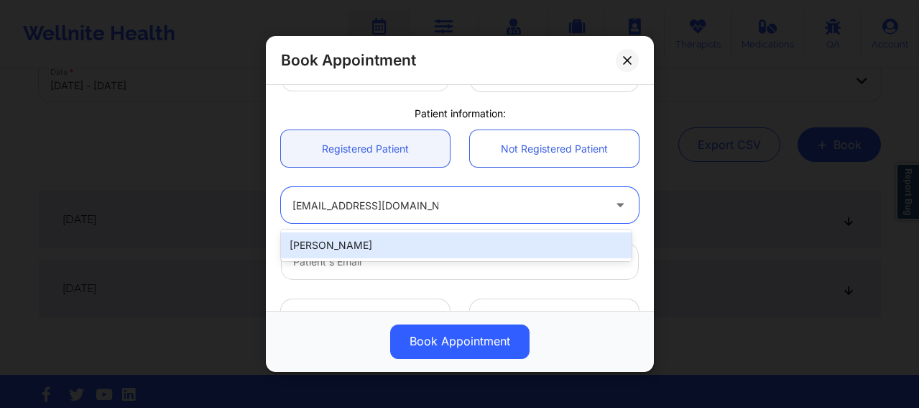
click at [418, 247] on div "[PERSON_NAME]" at bounding box center [456, 245] width 351 height 26
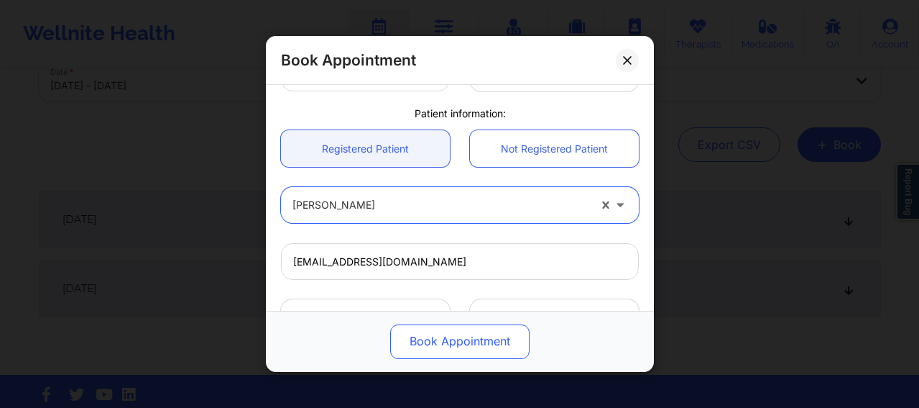
click at [462, 340] on button "Book Appointment" at bounding box center [459, 341] width 139 height 35
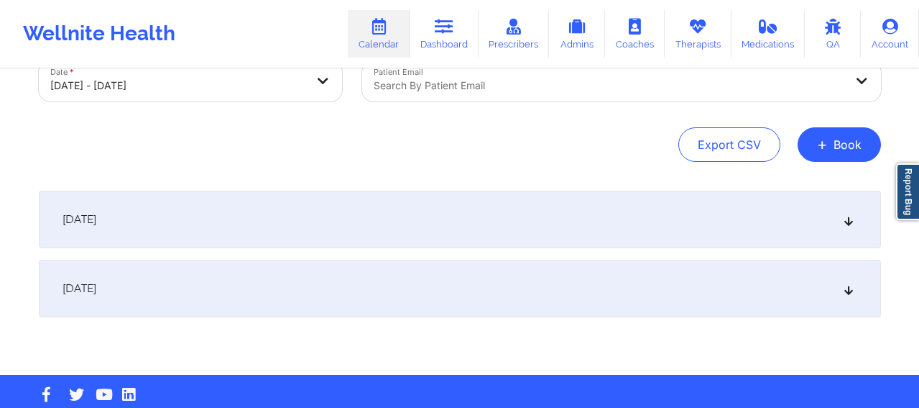
scroll to position [0, 0]
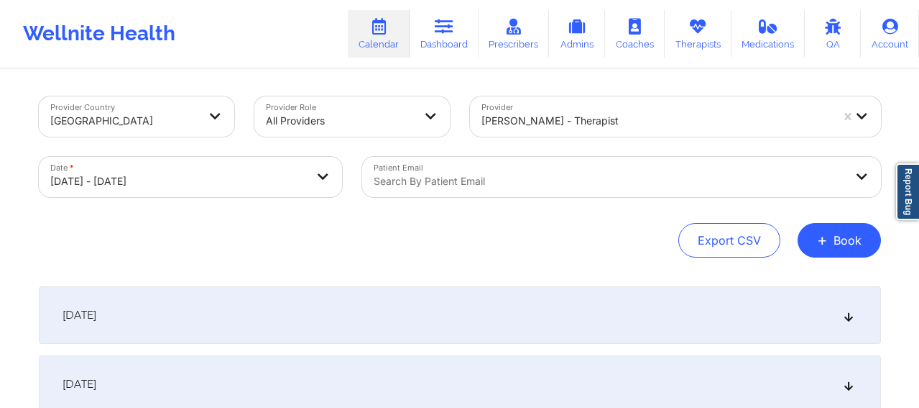
click at [545, 126] on div at bounding box center [656, 120] width 349 height 17
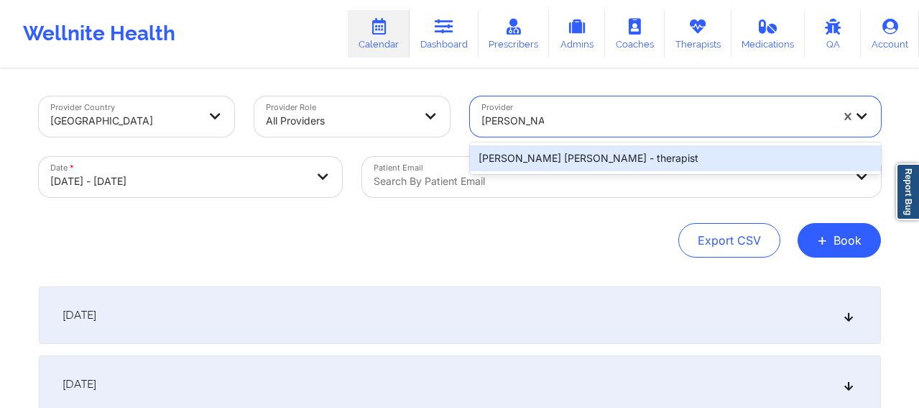
click at [546, 153] on div "[PERSON_NAME] [PERSON_NAME] - therapist" at bounding box center [675, 158] width 411 height 26
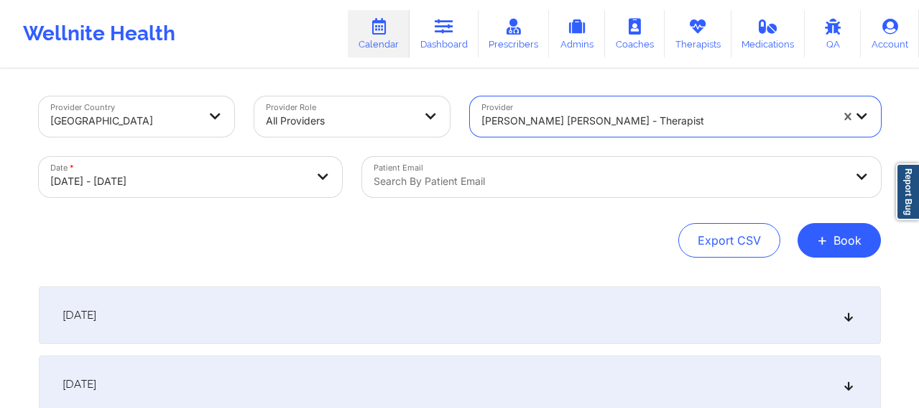
click at [482, 316] on div "[DATE]" at bounding box center [460, 315] width 842 height 58
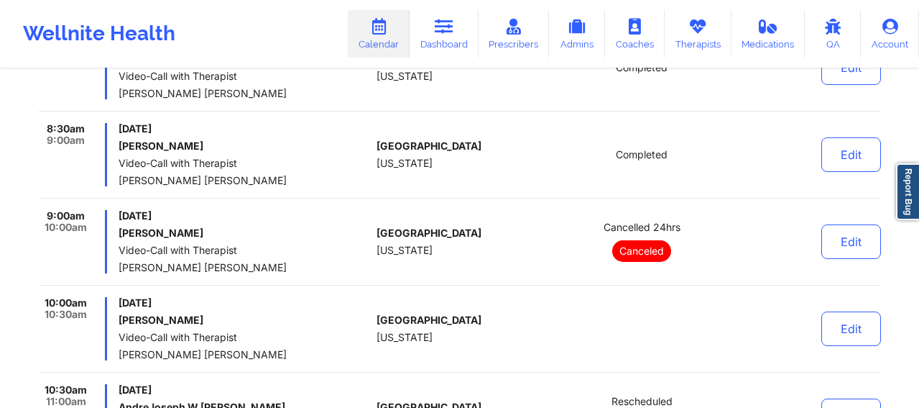
scroll to position [323, 0]
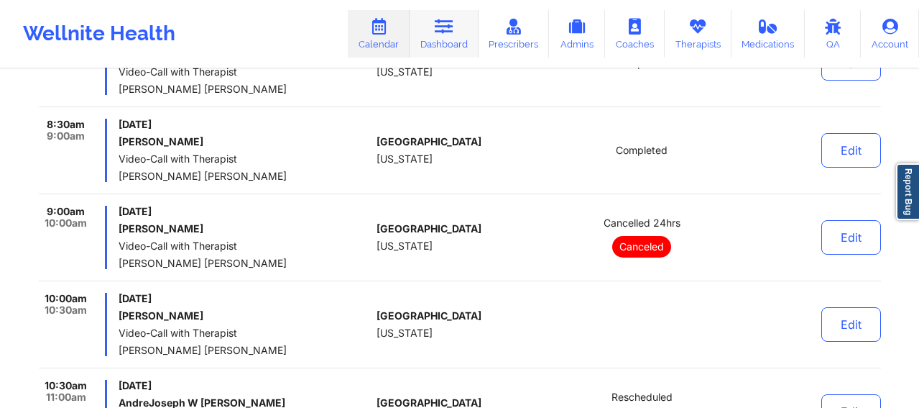
click at [441, 22] on icon at bounding box center [444, 27] width 19 height 16
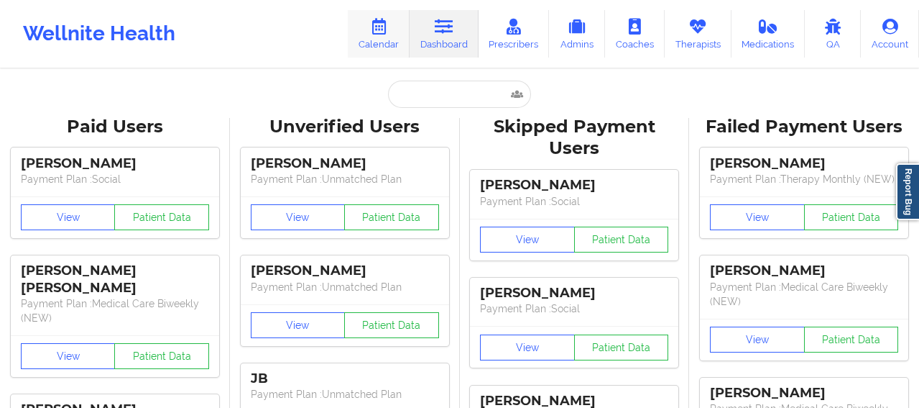
click at [387, 43] on link "Calendar" at bounding box center [379, 33] width 62 height 47
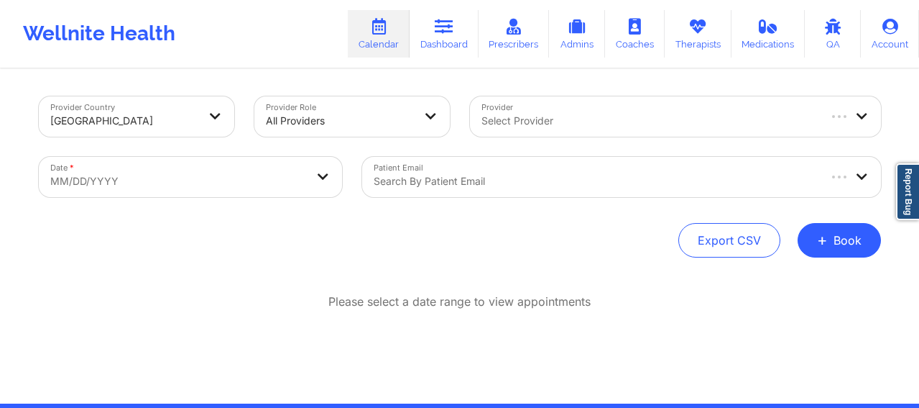
click at [518, 114] on div at bounding box center [649, 120] width 335 height 17
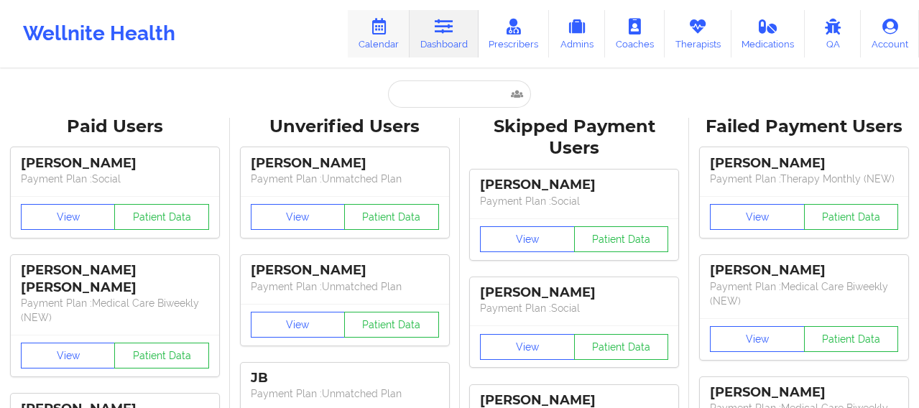
click at [380, 38] on link "Calendar" at bounding box center [379, 33] width 62 height 47
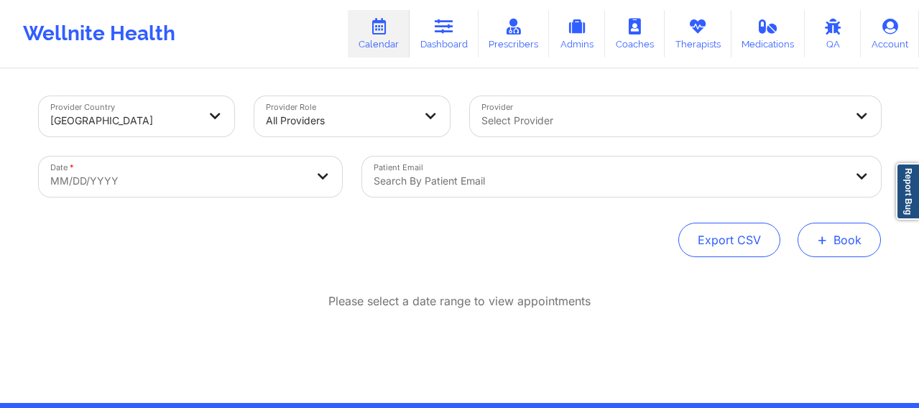
click at [835, 247] on button "+ Book" at bounding box center [839, 240] width 83 height 35
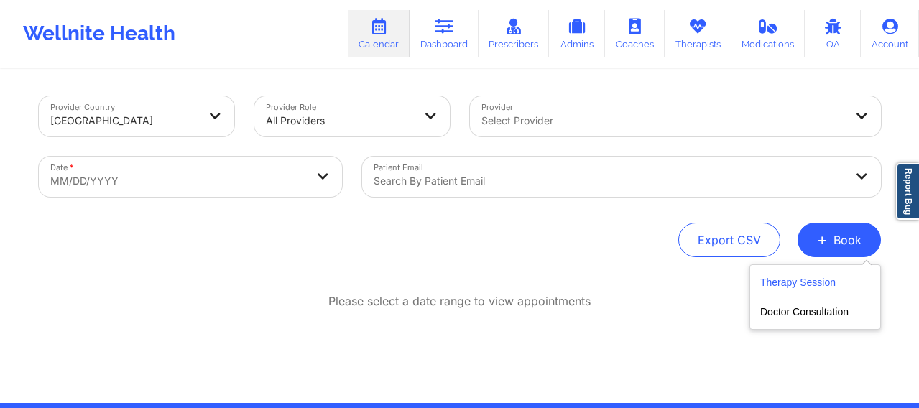
click at [790, 282] on button "Therapy Session" at bounding box center [815, 286] width 110 height 24
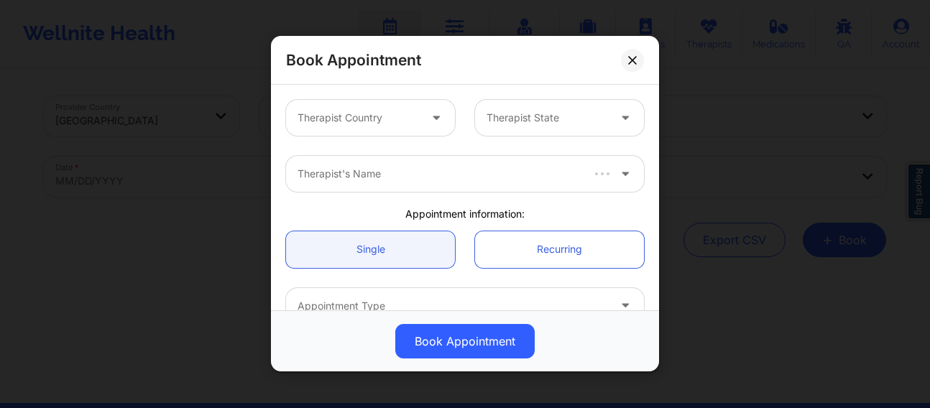
click at [335, 113] on div at bounding box center [358, 118] width 121 height 17
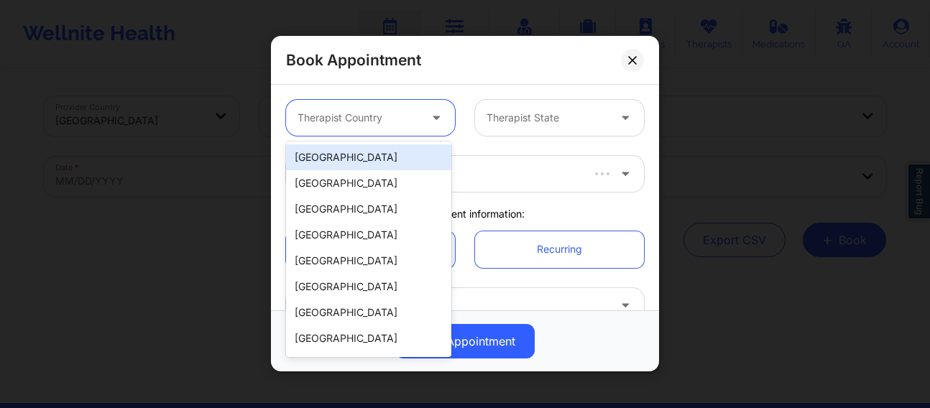
click at [324, 159] on div "[GEOGRAPHIC_DATA]" at bounding box center [368, 157] width 165 height 26
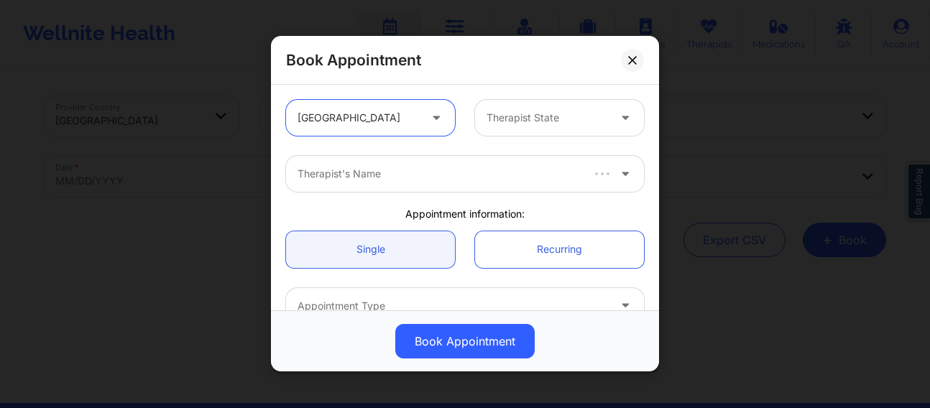
click at [504, 116] on div at bounding box center [547, 118] width 121 height 17
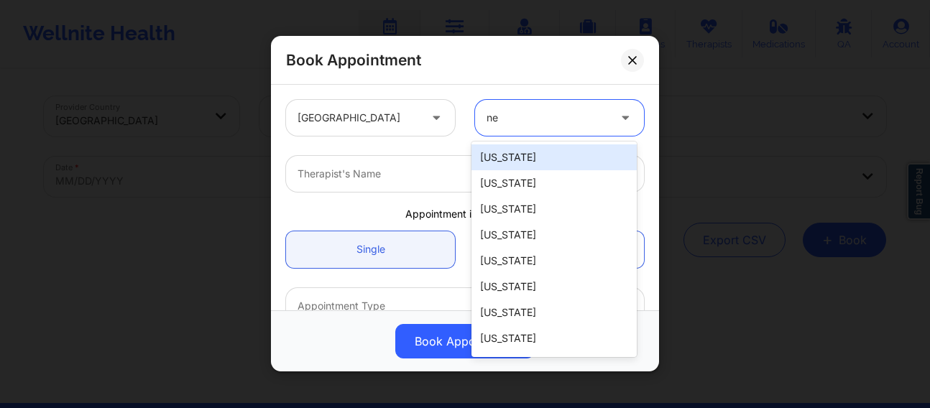
type input "new"
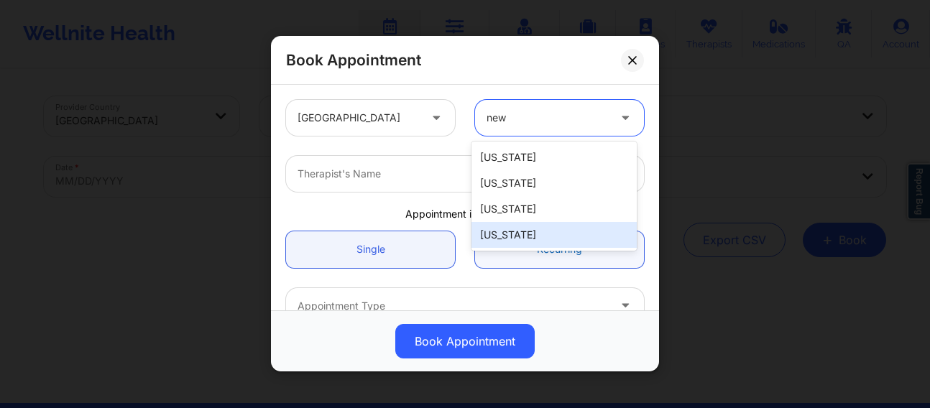
click at [514, 234] on div "[US_STATE]" at bounding box center [554, 235] width 165 height 26
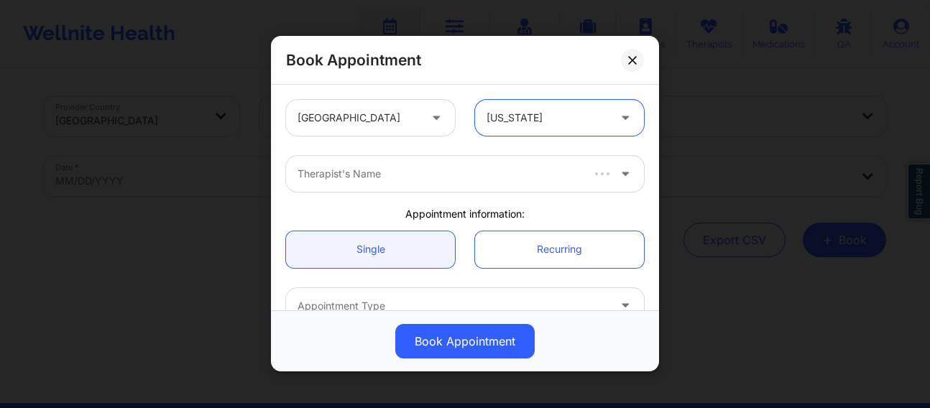
click at [423, 183] on div "Therapist's Name" at bounding box center [433, 174] width 295 height 36
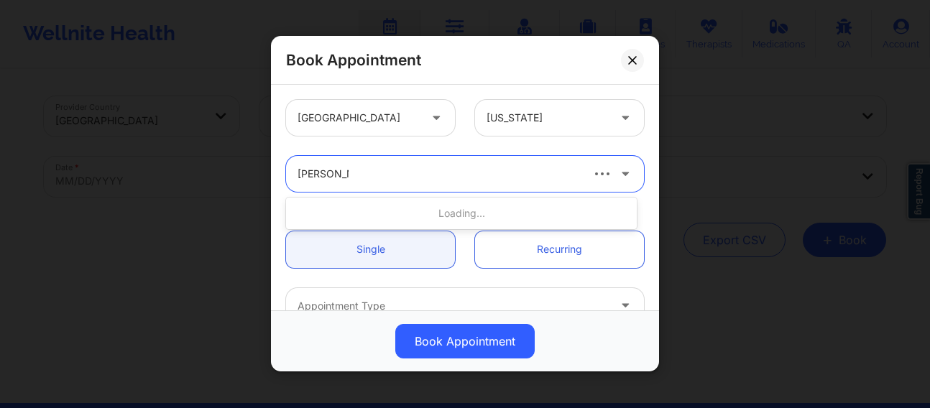
type input "[PERSON_NAME] We"
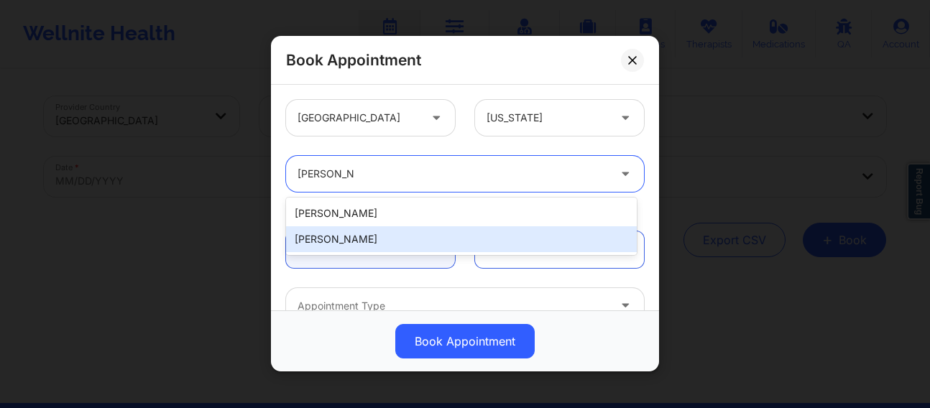
click at [352, 242] on div "[PERSON_NAME]" at bounding box center [461, 239] width 351 height 26
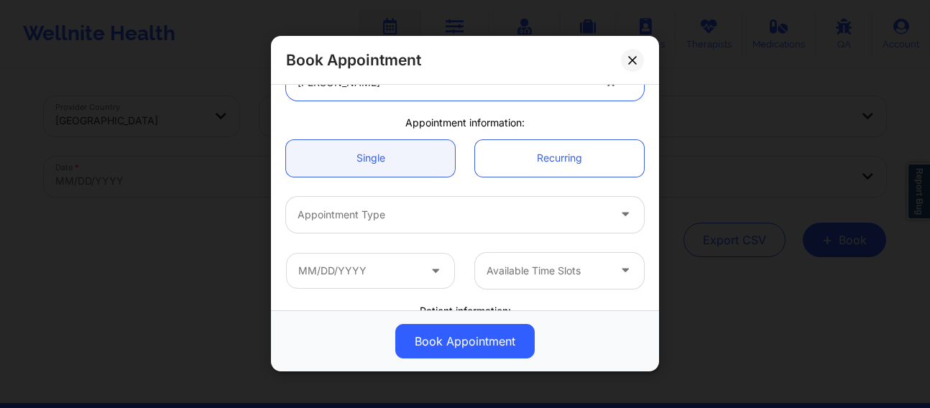
scroll to position [96, 0]
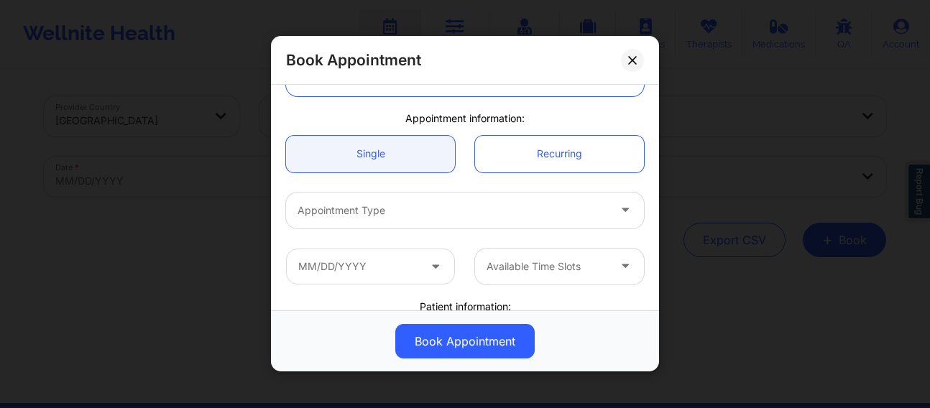
click at [370, 213] on div at bounding box center [453, 210] width 311 height 17
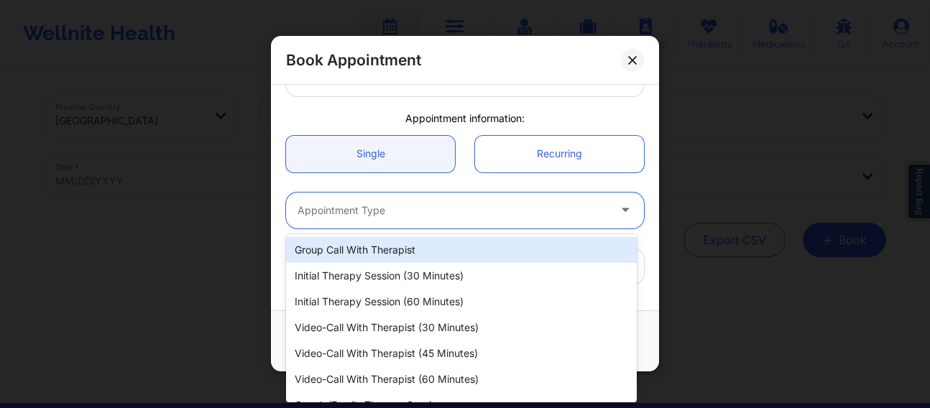
paste input "[EMAIL_ADDRESS][DOMAIN_NAME]"
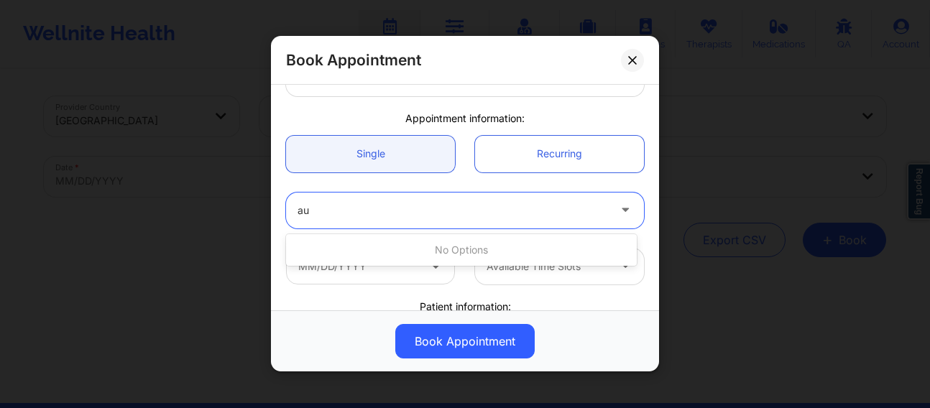
type input "a"
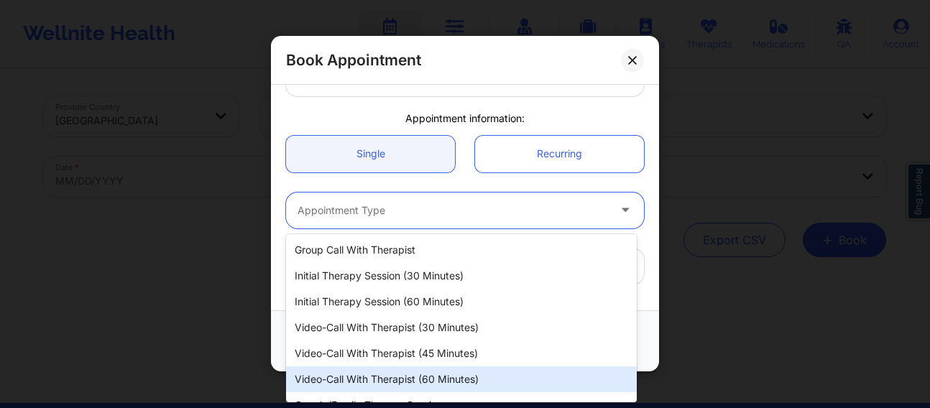
click at [372, 380] on div "Video-Call with Therapist (60 minutes)" at bounding box center [461, 380] width 351 height 26
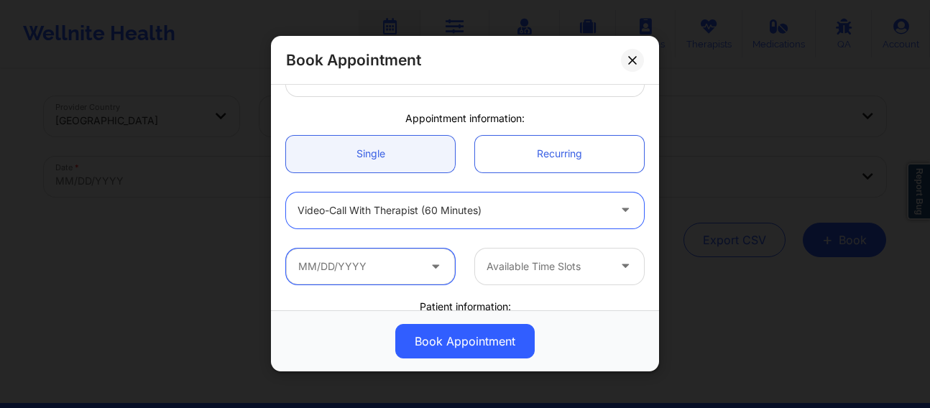
click at [406, 263] on input "text" at bounding box center [370, 267] width 169 height 36
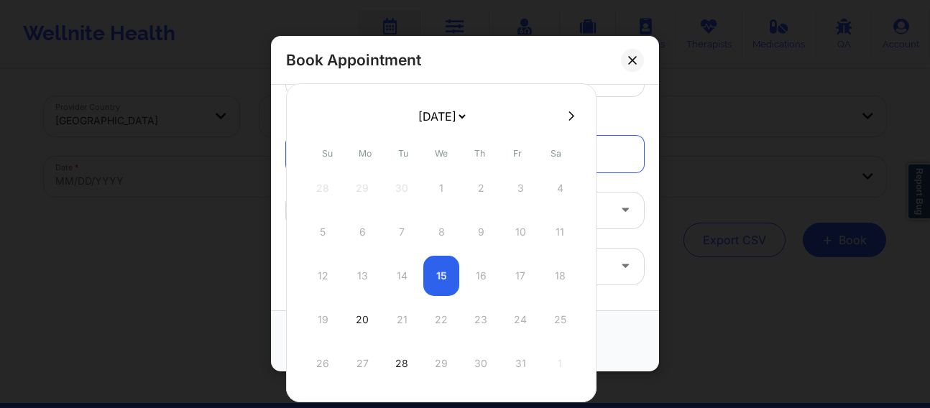
click at [569, 114] on icon at bounding box center [572, 115] width 6 height 9
select select "2025-10"
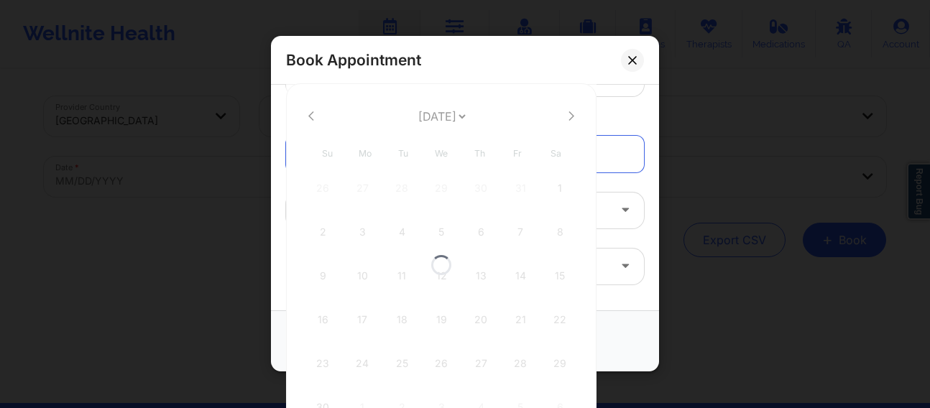
select select "2025-10"
click at [569, 114] on icon at bounding box center [572, 115] width 6 height 9
select select "2025-11"
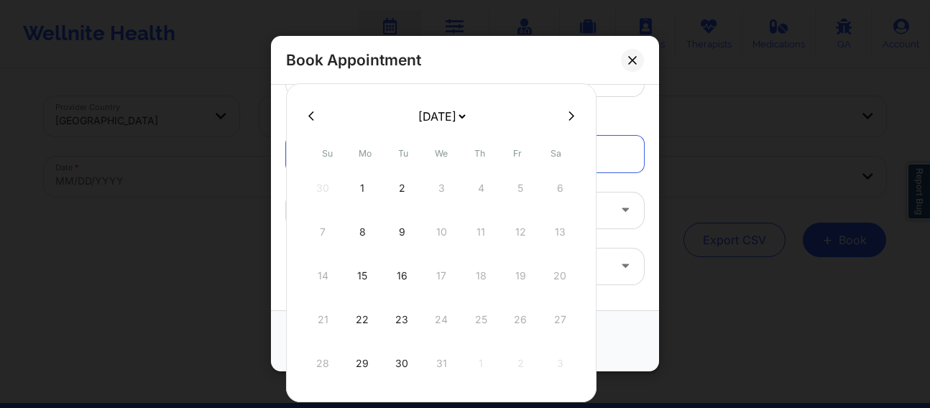
click at [365, 187] on div "1" at bounding box center [362, 188] width 36 height 40
type input "[DATE]"
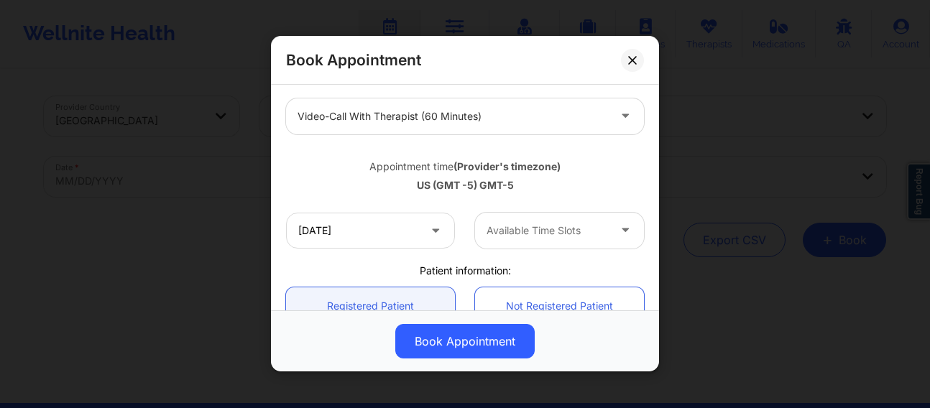
scroll to position [216, 0]
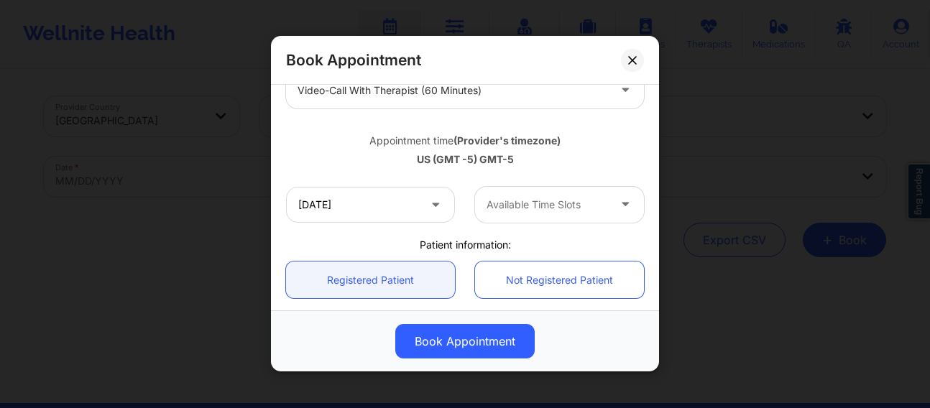
click at [503, 208] on div at bounding box center [547, 204] width 121 height 17
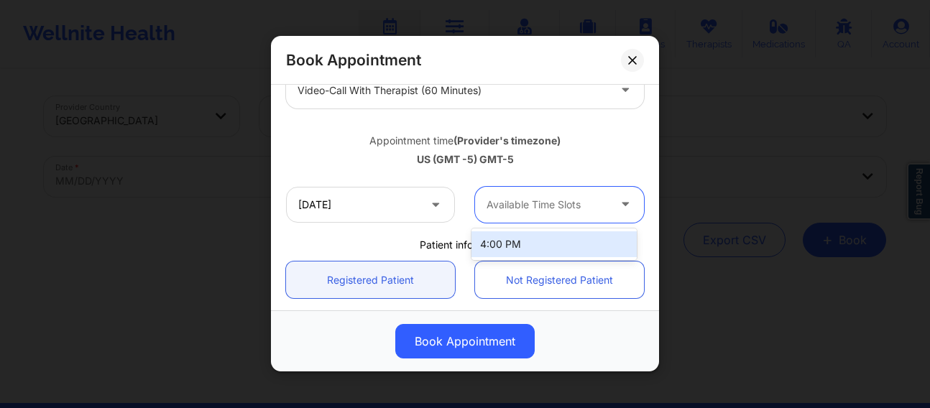
click at [492, 247] on div "4:00 PM" at bounding box center [554, 244] width 165 height 26
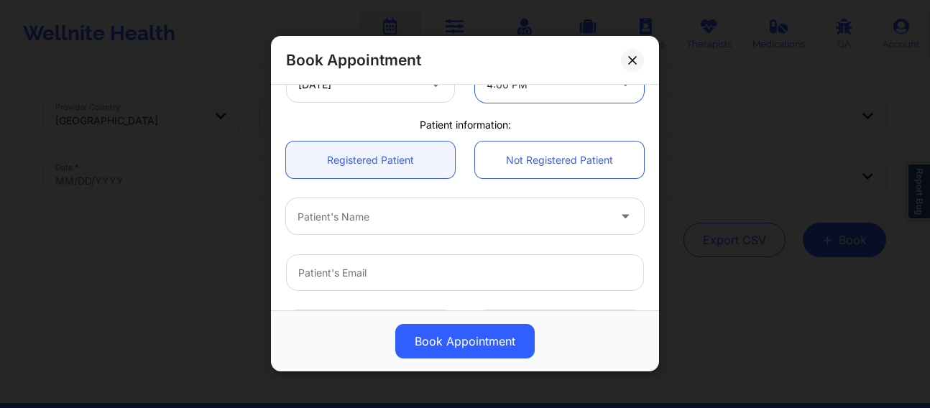
scroll to position [359, 0]
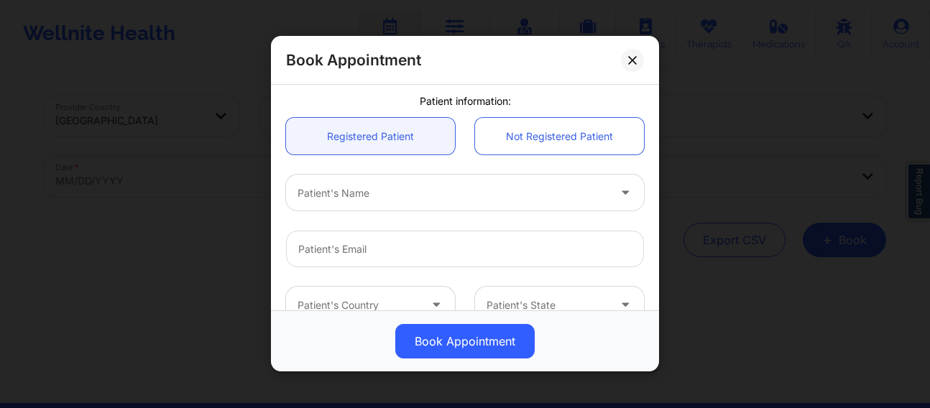
click at [370, 190] on div at bounding box center [453, 193] width 311 height 17
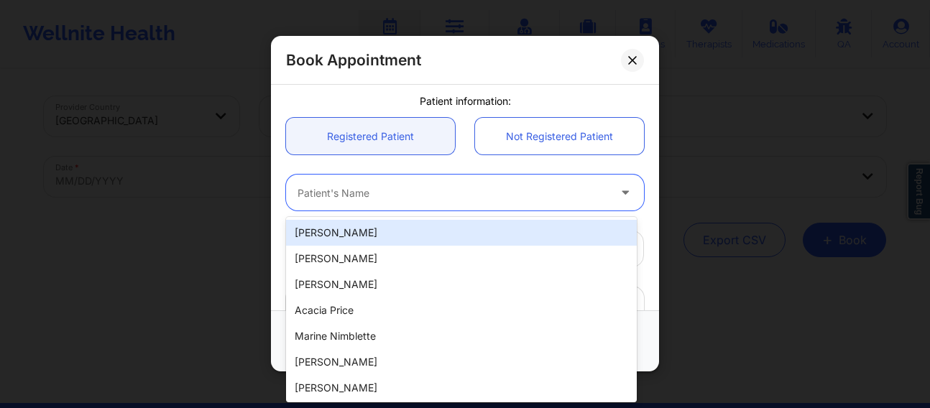
paste input "[EMAIL_ADDRESS][DOMAIN_NAME]"
type input "[EMAIL_ADDRESS][DOMAIN_NAME]"
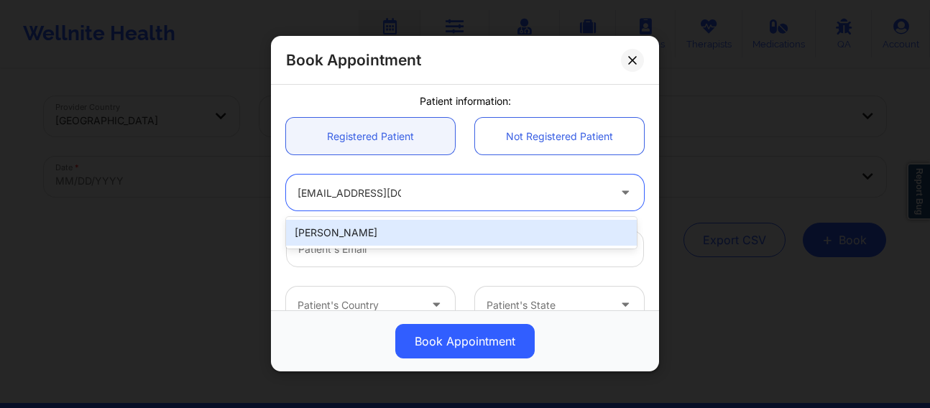
click at [399, 232] on div "[PERSON_NAME]" at bounding box center [461, 233] width 351 height 26
type input "[EMAIL_ADDRESS][DOMAIN_NAME]"
type input "[PHONE_NUMBER]"
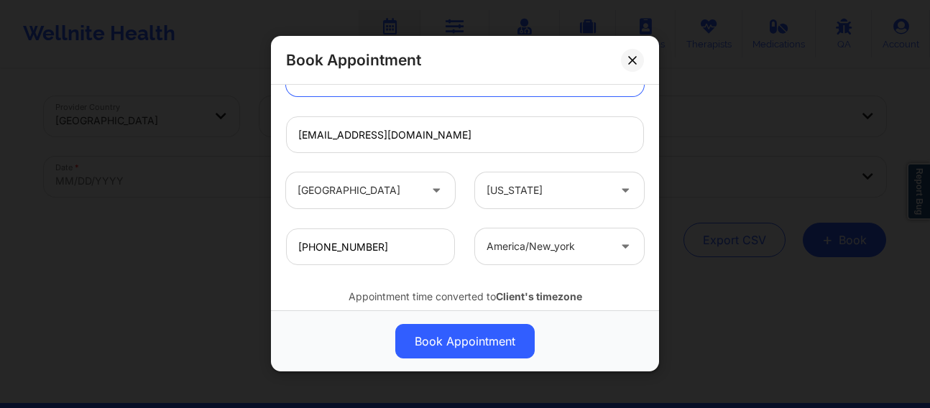
scroll to position [520, 0]
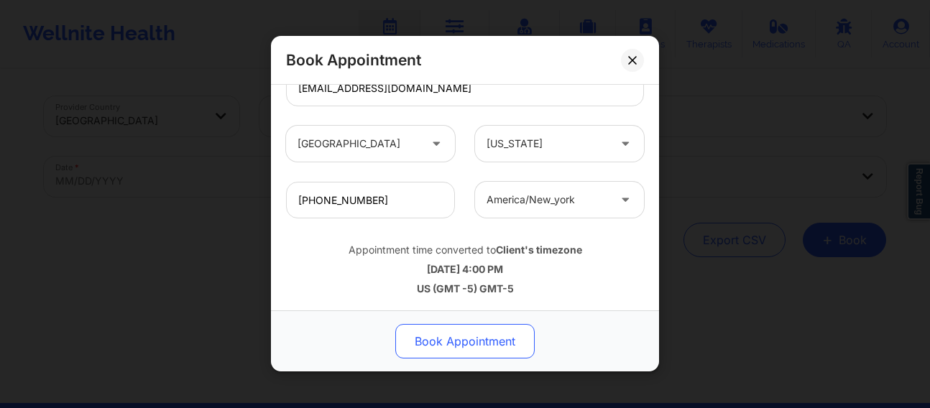
click at [475, 336] on button "Book Appointment" at bounding box center [464, 342] width 139 height 35
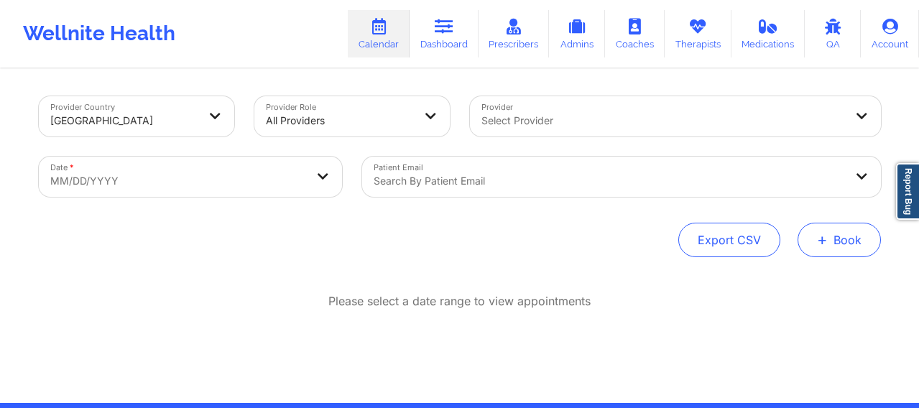
click at [851, 249] on button "+ Book" at bounding box center [839, 240] width 83 height 35
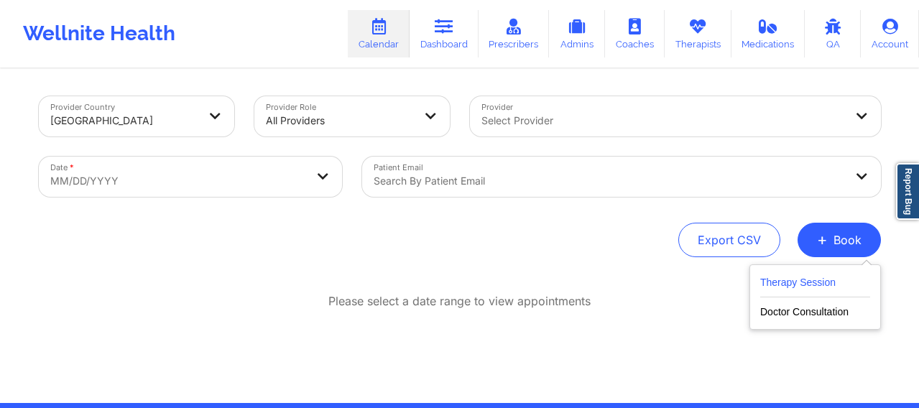
click at [787, 290] on button "Therapy Session" at bounding box center [815, 286] width 110 height 24
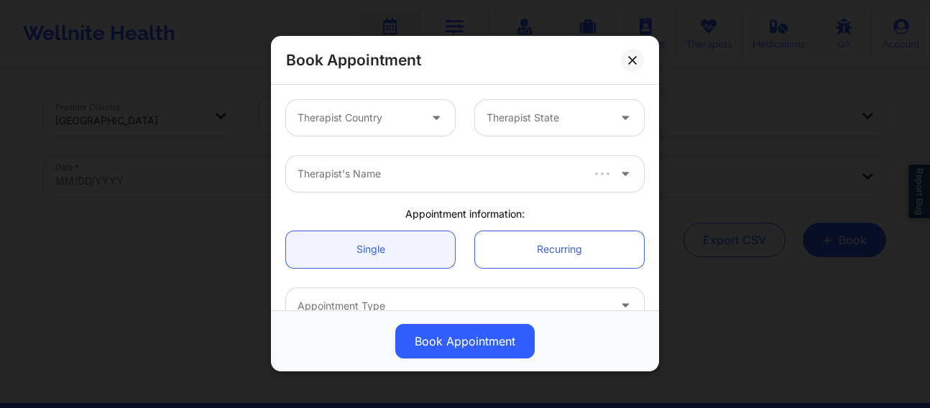
click at [391, 122] on div at bounding box center [358, 118] width 121 height 17
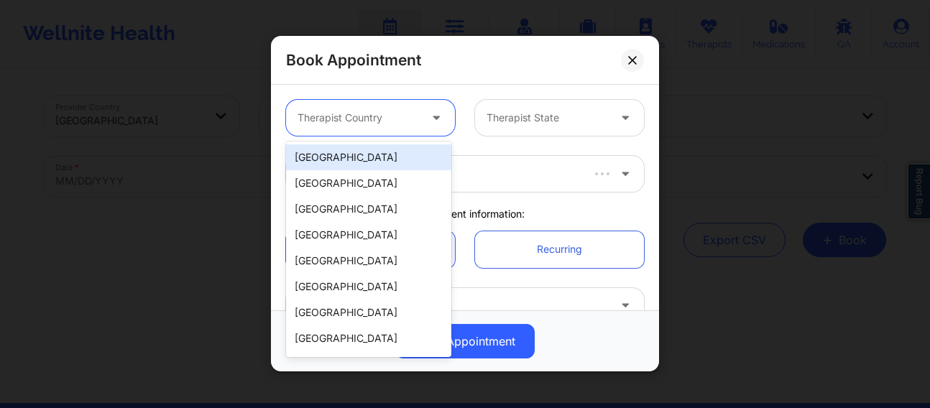
click at [380, 153] on div "[GEOGRAPHIC_DATA]" at bounding box center [368, 157] width 165 height 26
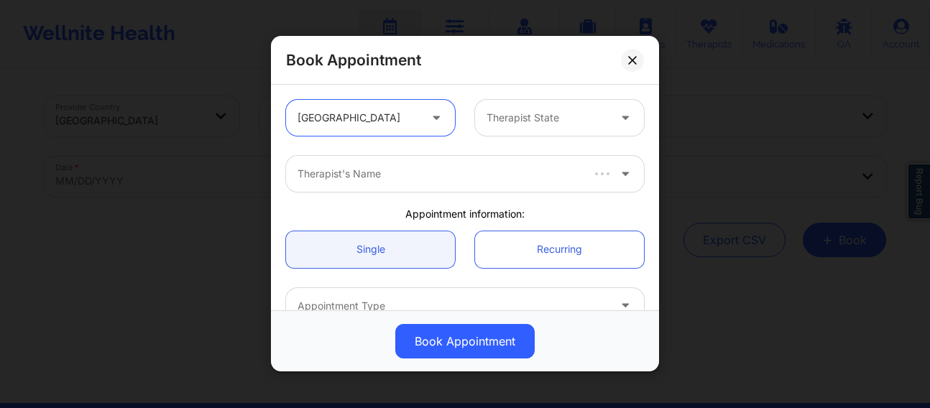
click at [508, 120] on div at bounding box center [547, 118] width 121 height 17
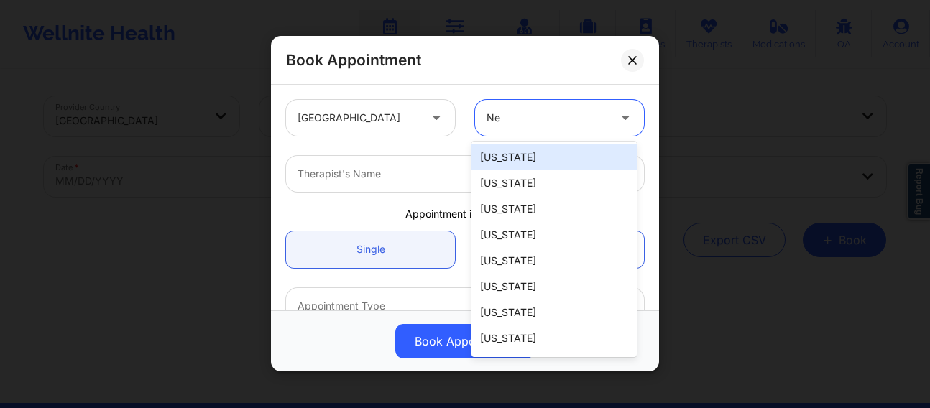
type input "New"
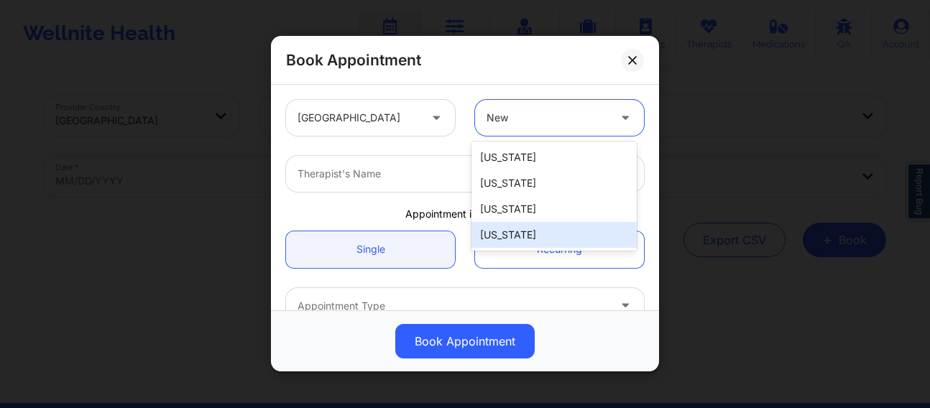
click at [512, 236] on div "[US_STATE]" at bounding box center [554, 235] width 165 height 26
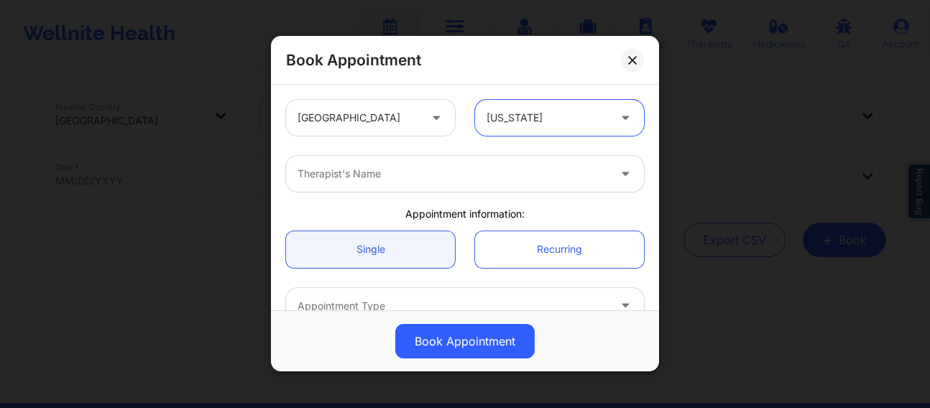
click at [439, 180] on div at bounding box center [453, 174] width 311 height 17
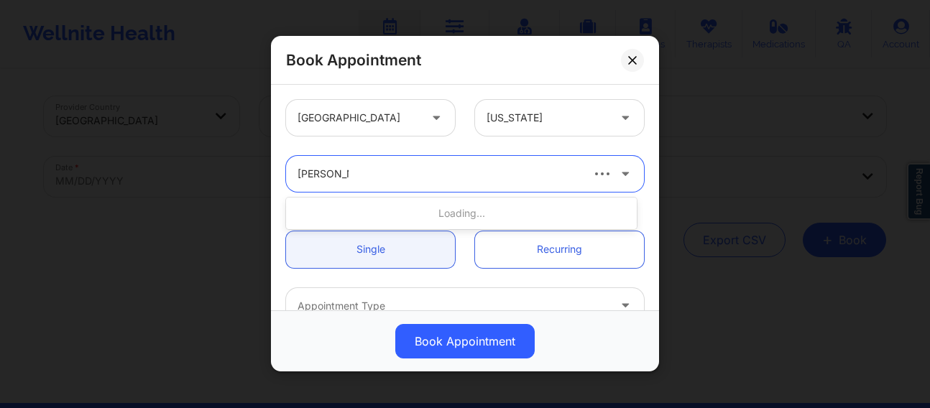
type input "[PERSON_NAME] We"
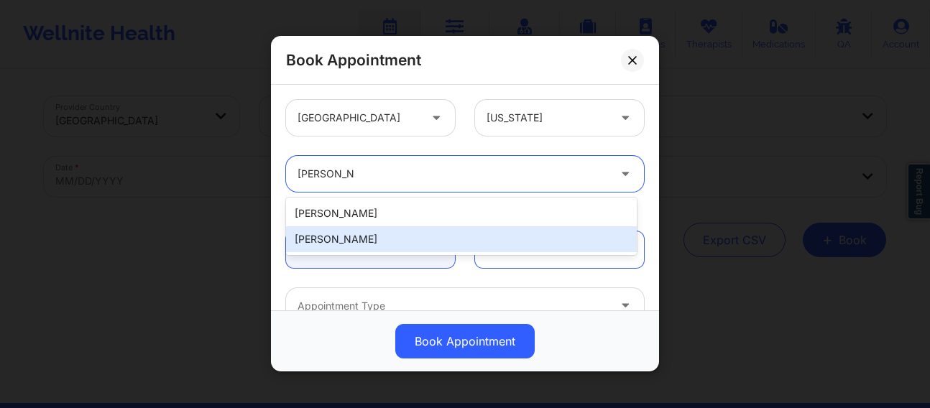
click at [373, 230] on div "[PERSON_NAME]" at bounding box center [461, 239] width 351 height 26
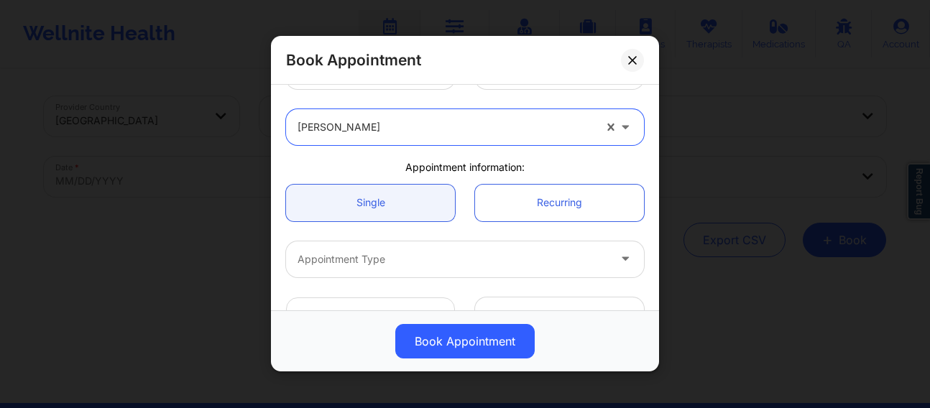
scroll to position [48, 0]
click at [369, 254] on div at bounding box center [453, 257] width 311 height 17
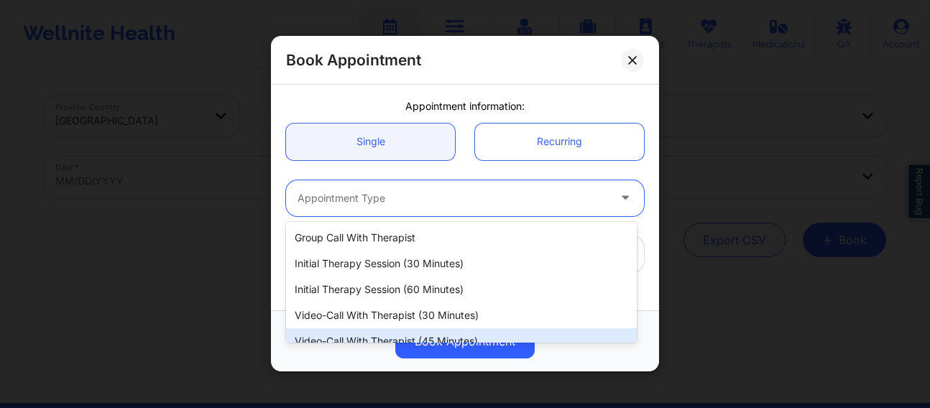
scroll to position [66, 0]
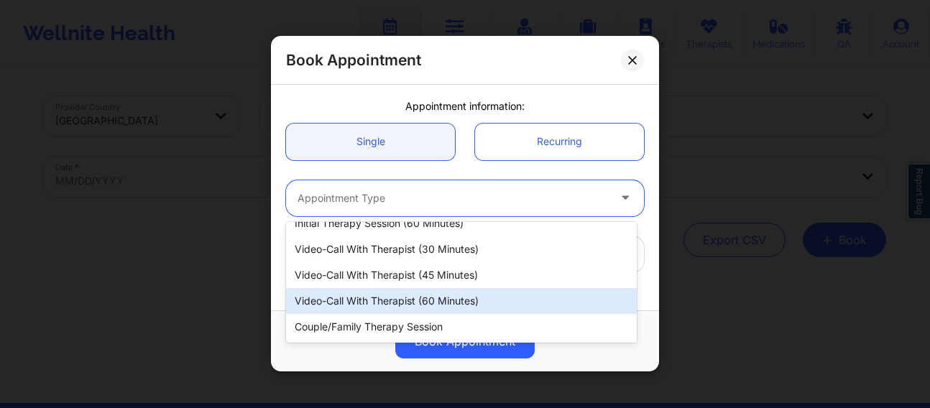
click at [395, 304] on div "Video-Call with Therapist (60 minutes)" at bounding box center [461, 301] width 351 height 26
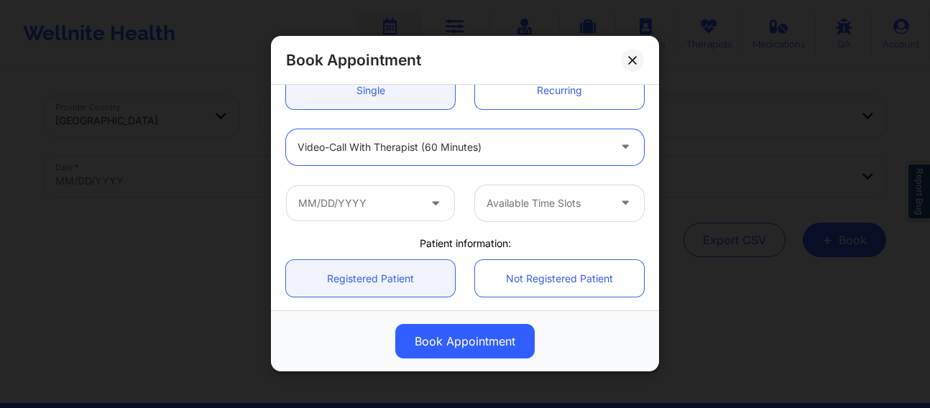
scroll to position [167, 0]
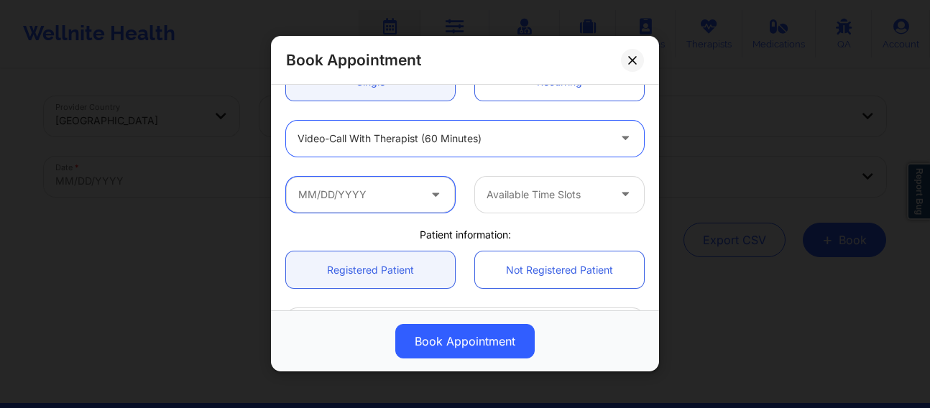
click at [385, 179] on input "text" at bounding box center [370, 195] width 169 height 36
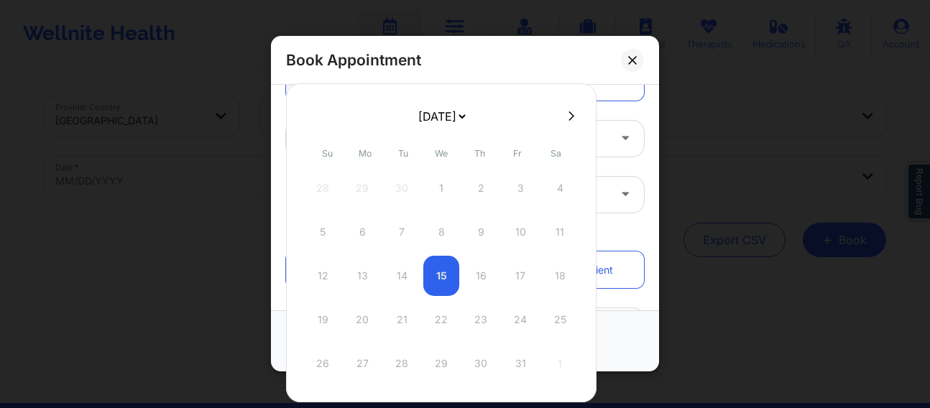
click at [569, 116] on icon at bounding box center [572, 116] width 6 height 11
select select "2025-10"
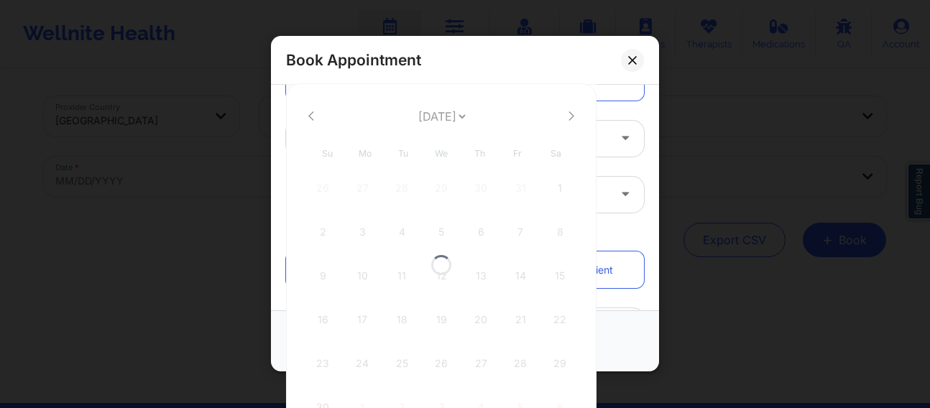
click at [569, 116] on div at bounding box center [441, 264] width 311 height 363
select select "2025-10"
click at [569, 116] on icon at bounding box center [572, 116] width 6 height 11
select select "2025-11"
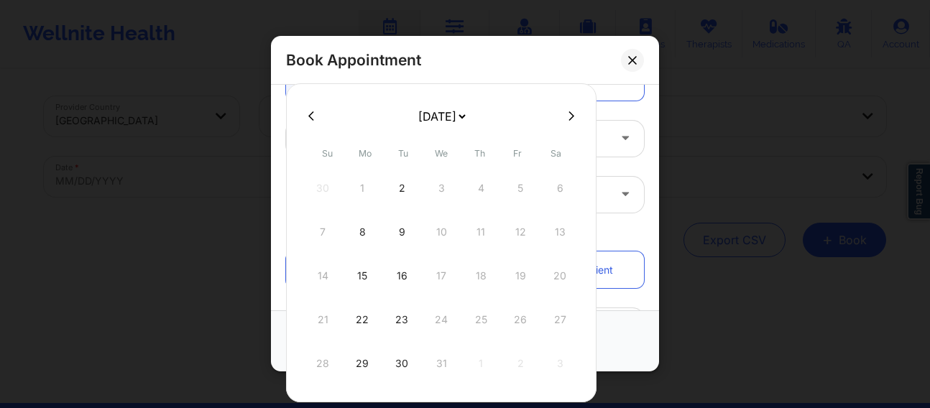
click at [360, 231] on div "8" at bounding box center [362, 232] width 36 height 40
type input "[DATE]"
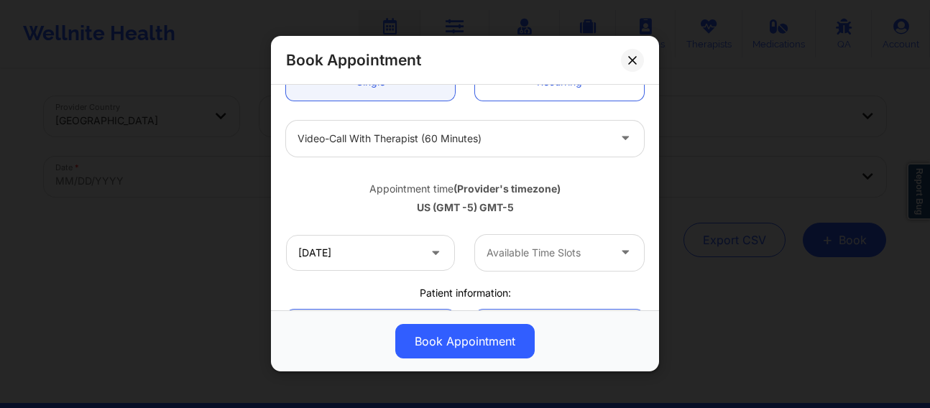
click at [522, 261] on div at bounding box center [547, 252] width 121 height 17
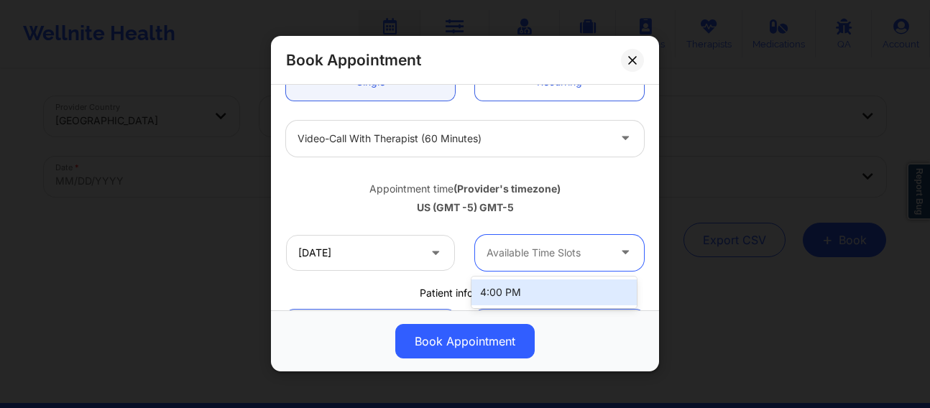
click at [508, 290] on div "4:00 PM" at bounding box center [554, 293] width 165 height 26
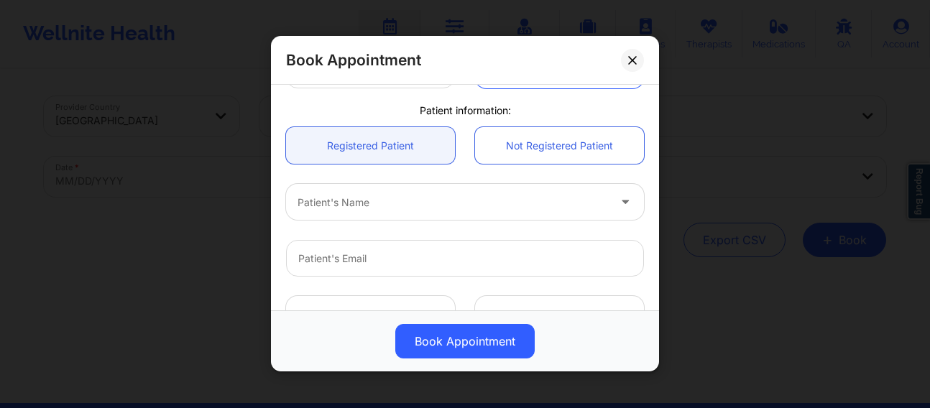
scroll to position [347, 0]
click at [362, 200] on div at bounding box center [453, 205] width 311 height 17
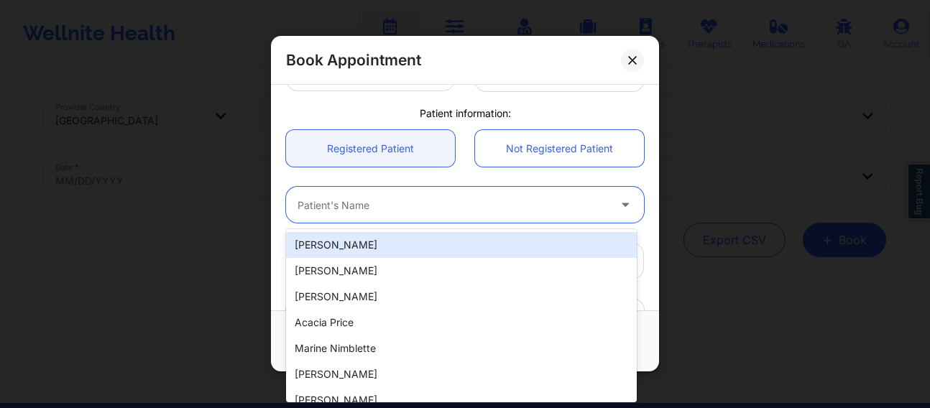
paste input "[EMAIL_ADDRESS][DOMAIN_NAME]"
type input "[EMAIL_ADDRESS][DOMAIN_NAME]"
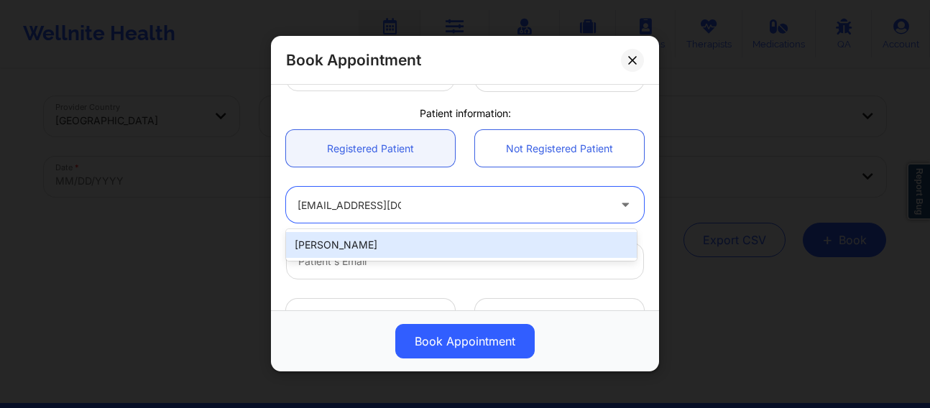
click at [390, 242] on div "[PERSON_NAME]" at bounding box center [461, 245] width 351 height 26
type input "[EMAIL_ADDRESS][DOMAIN_NAME]"
type input "[PHONE_NUMBER]"
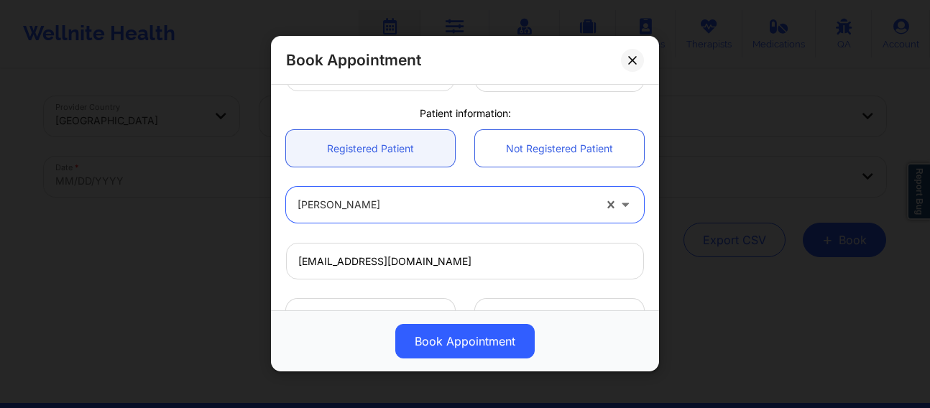
scroll to position [520, 0]
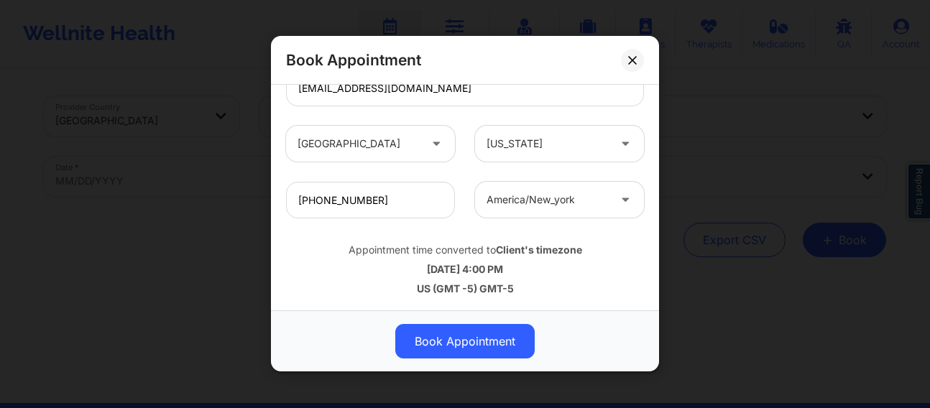
click at [472, 344] on button "Book Appointment" at bounding box center [464, 342] width 139 height 35
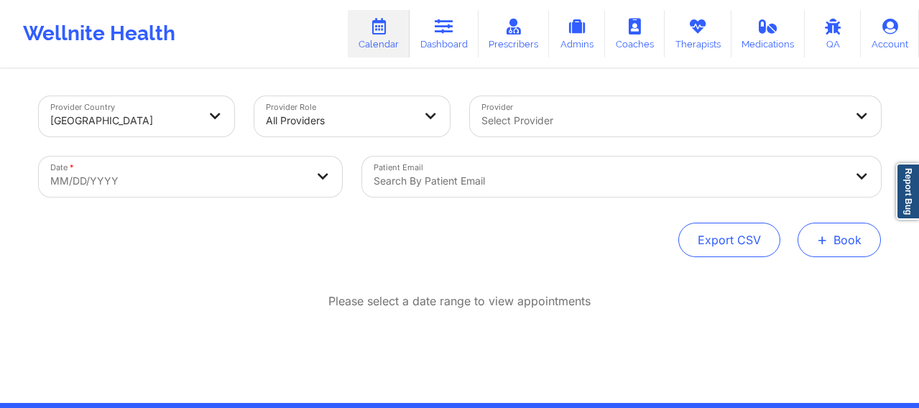
click at [868, 251] on button "+ Book" at bounding box center [839, 240] width 83 height 35
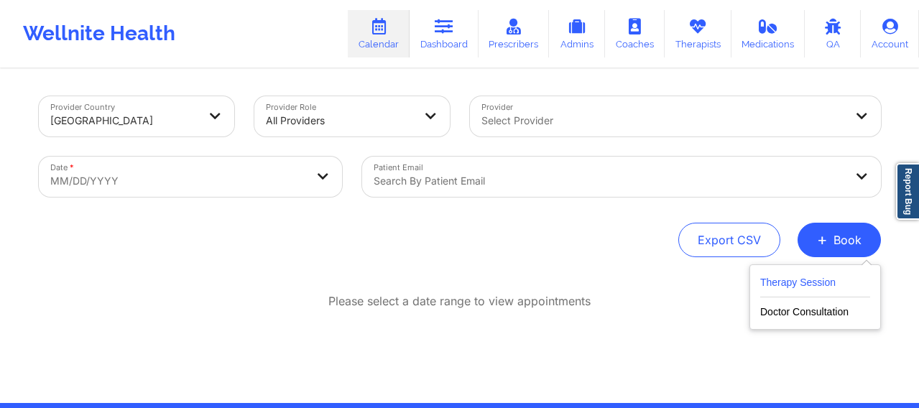
click at [808, 278] on button "Therapy Session" at bounding box center [815, 286] width 110 height 24
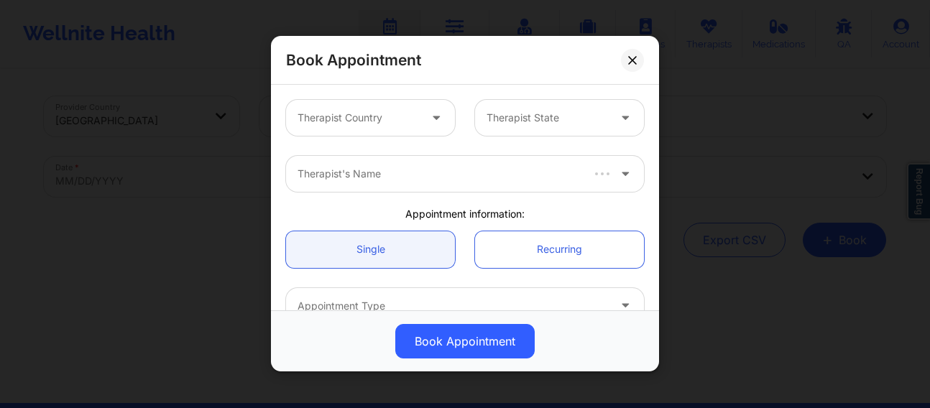
click at [328, 113] on div at bounding box center [358, 118] width 121 height 17
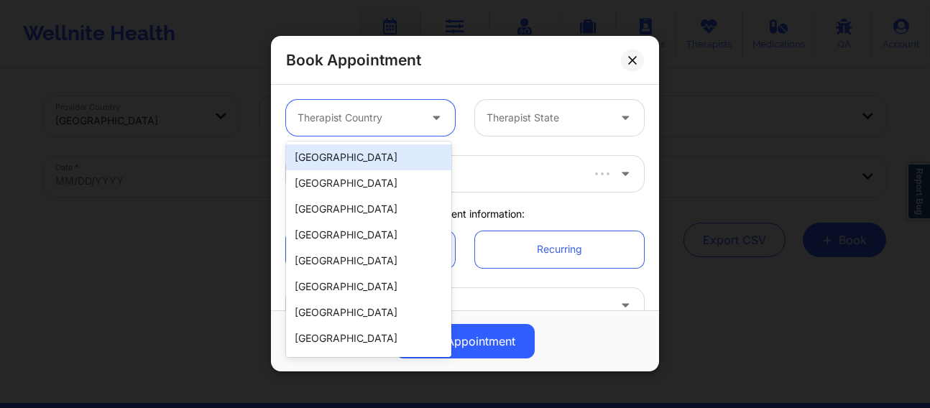
click at [357, 160] on div "[GEOGRAPHIC_DATA]" at bounding box center [368, 157] width 165 height 26
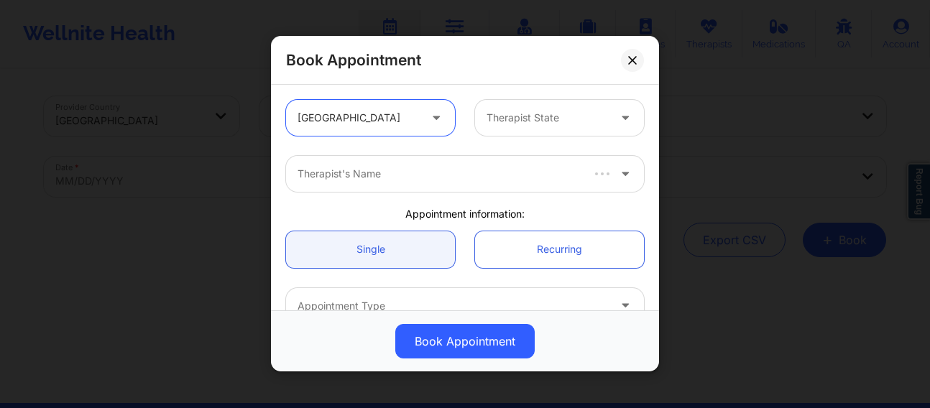
click at [480, 120] on div "Therapist State" at bounding box center [542, 118] width 134 height 36
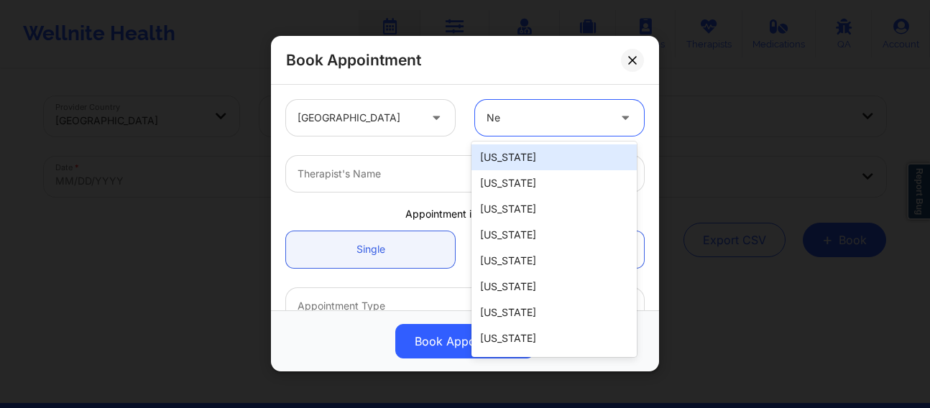
type input "New"
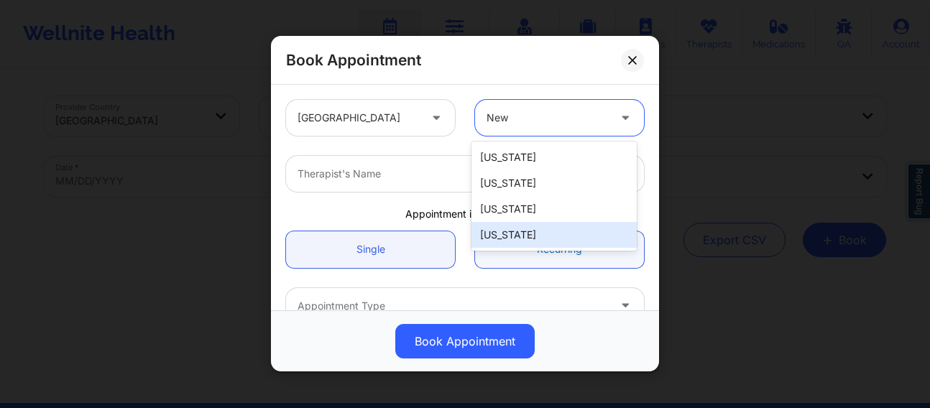
click at [511, 239] on div "[US_STATE]" at bounding box center [554, 235] width 165 height 26
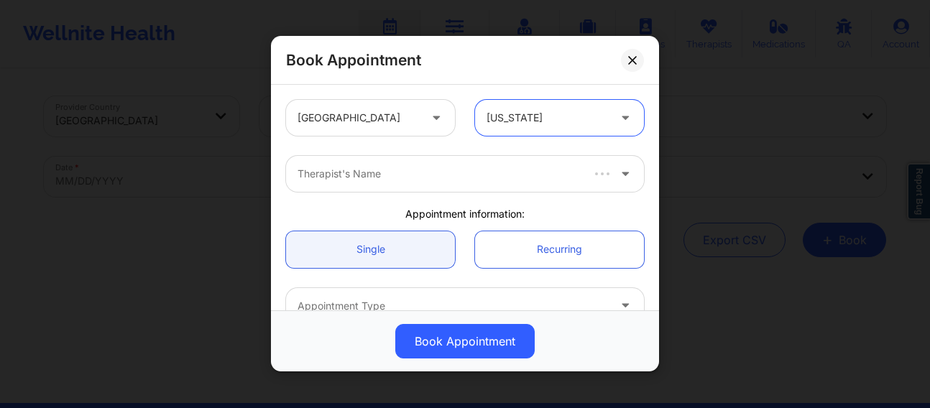
click at [385, 166] on div at bounding box center [439, 174] width 282 height 17
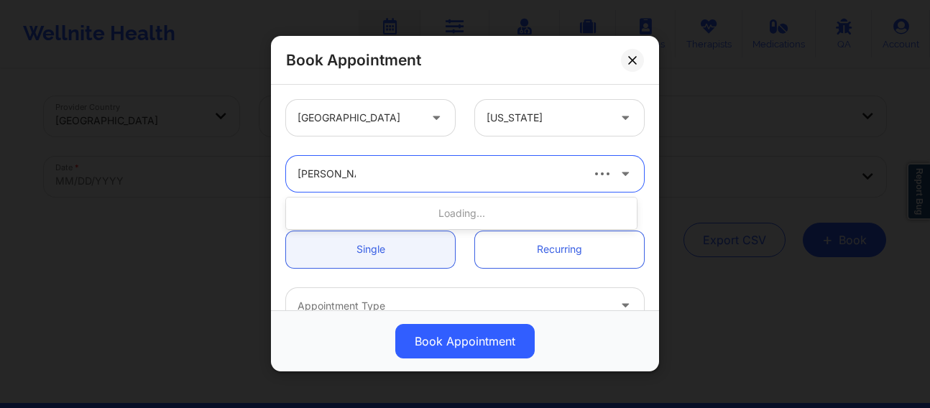
type input "[PERSON_NAME]"
type input "[PERSON_NAME] we"
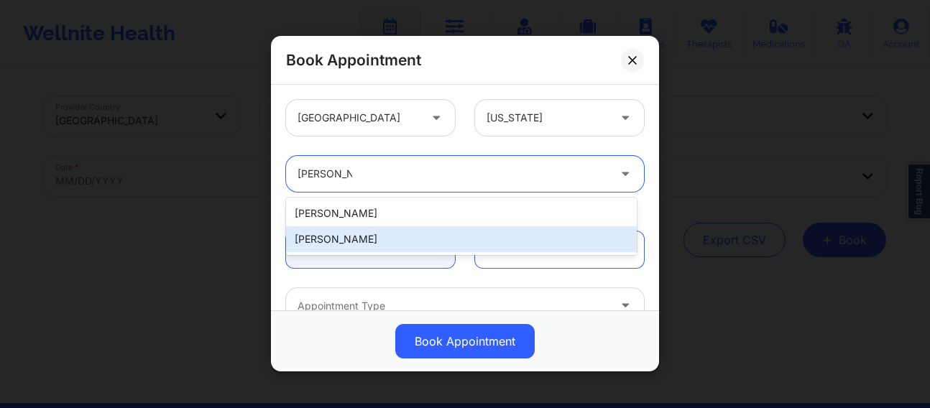
click at [364, 245] on div "[PERSON_NAME]" at bounding box center [461, 239] width 351 height 26
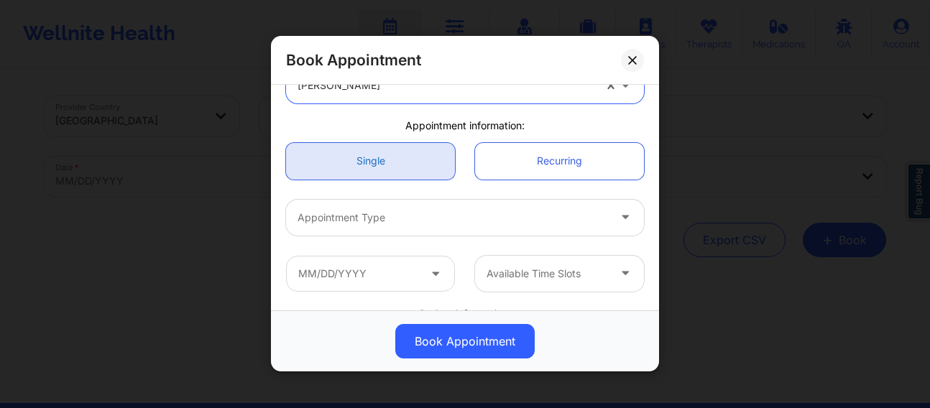
scroll to position [96, 0]
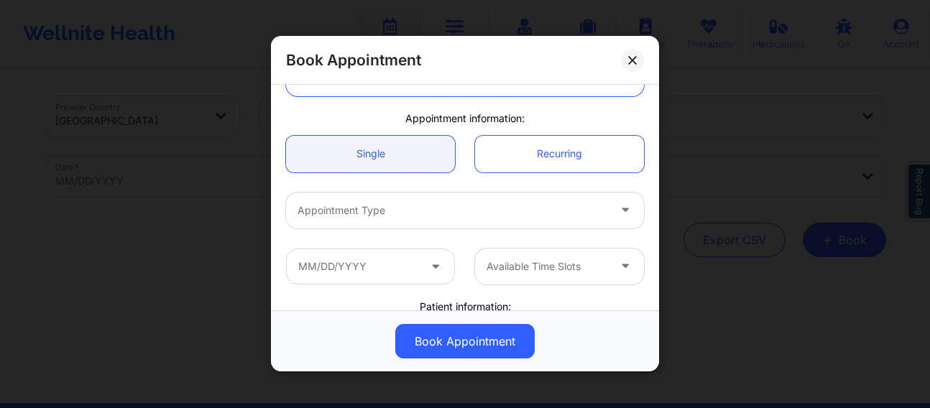
click at [354, 213] on div at bounding box center [453, 210] width 311 height 17
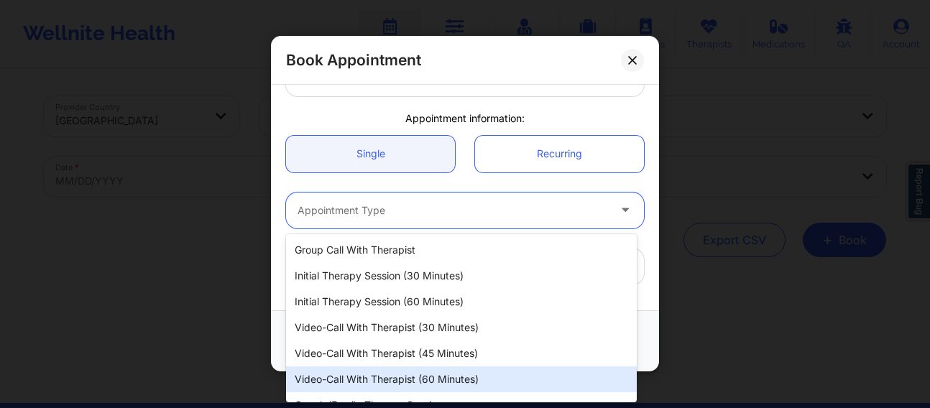
click at [389, 380] on div "Video-Call with Therapist (60 minutes)" at bounding box center [461, 380] width 351 height 26
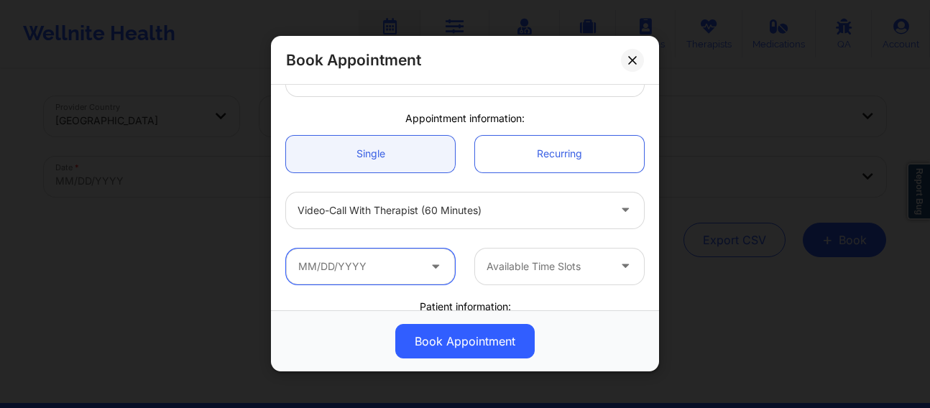
click at [386, 251] on input "text" at bounding box center [370, 267] width 169 height 36
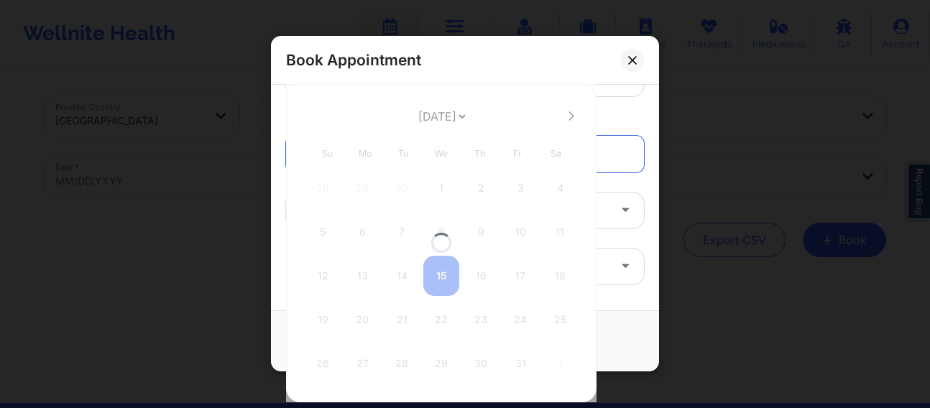
click at [568, 116] on div at bounding box center [441, 242] width 311 height 319
select select "2025-10"
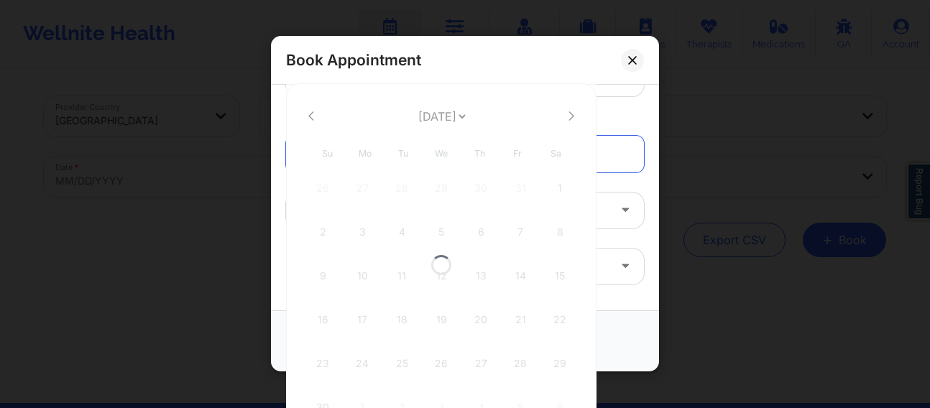
click at [571, 116] on div at bounding box center [441, 264] width 311 height 363
select select "2025-10"
click at [571, 116] on icon at bounding box center [572, 115] width 6 height 9
select select "2025-11"
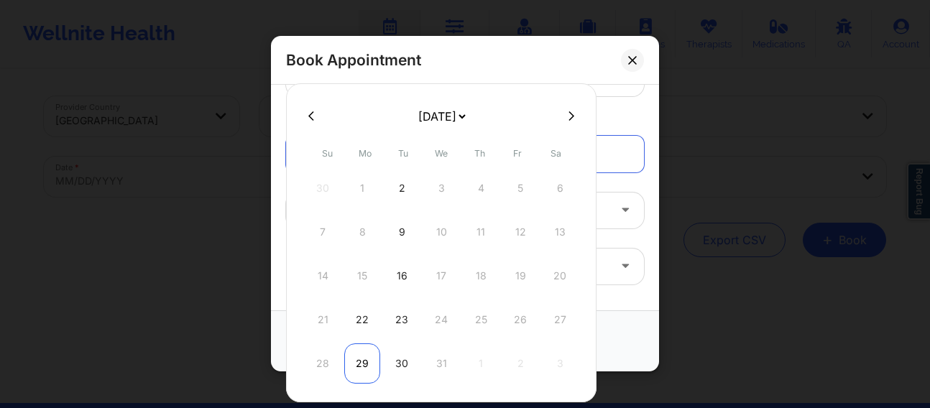
click at [364, 364] on div "29" at bounding box center [362, 364] width 36 height 40
type input "[DATE]"
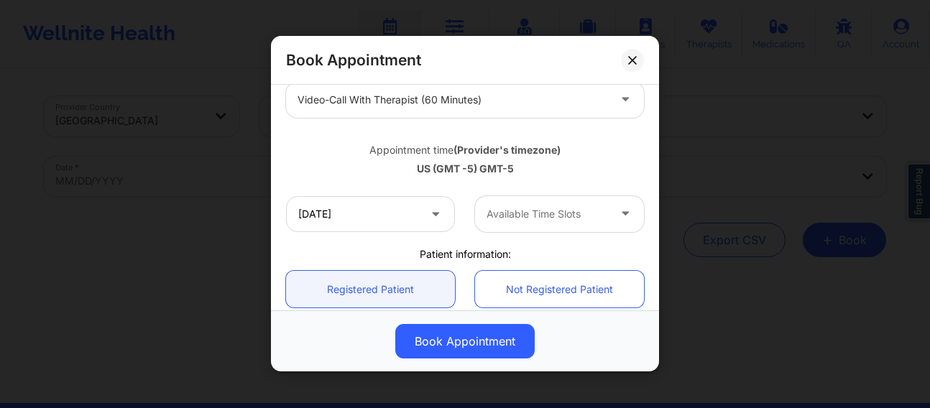
scroll to position [239, 0]
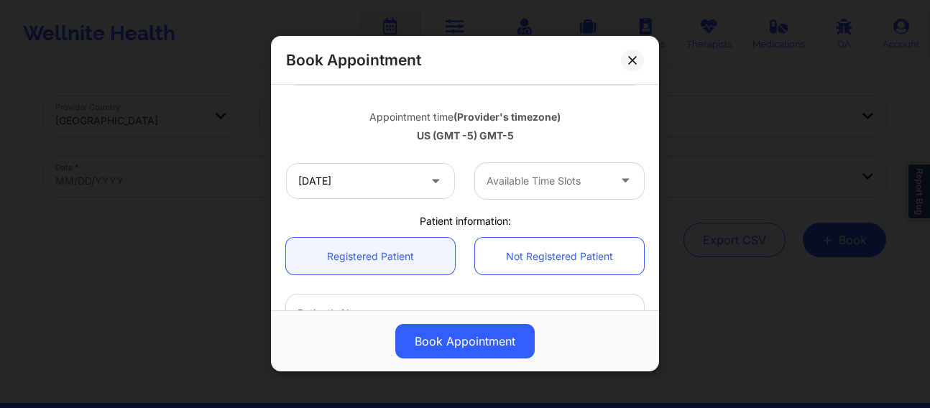
click at [542, 179] on div at bounding box center [547, 181] width 121 height 17
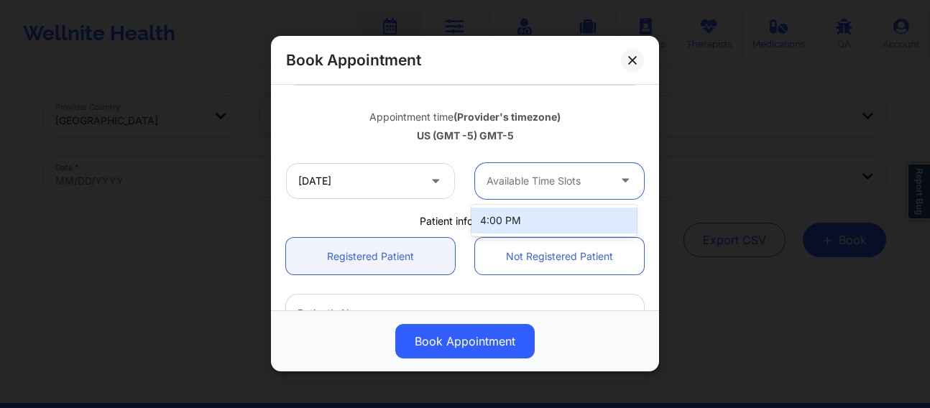
click at [508, 214] on div "4:00 PM" at bounding box center [554, 221] width 165 height 26
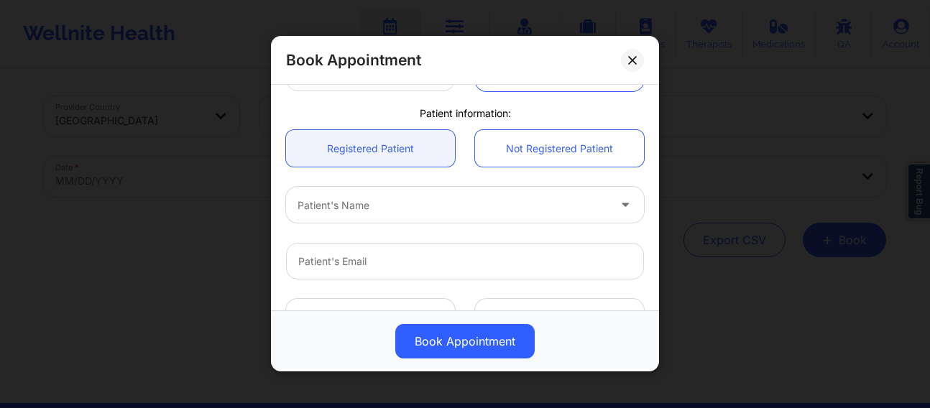
scroll to position [372, 0]
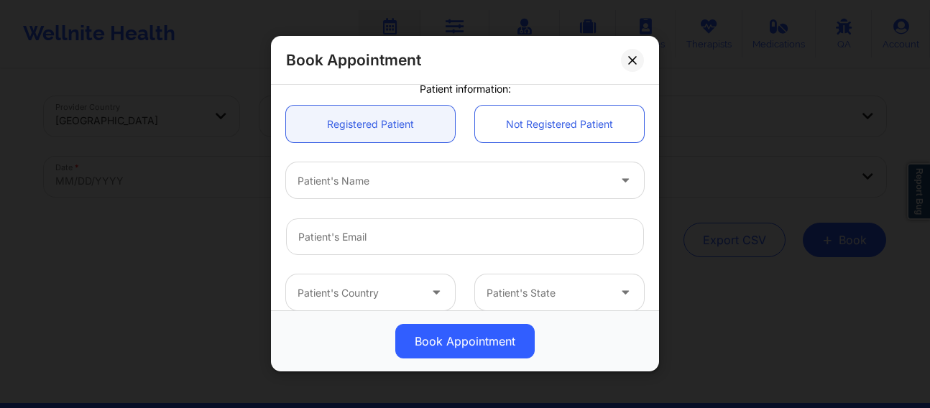
click at [360, 190] on div "Patient's Name" at bounding box center [447, 181] width 323 height 36
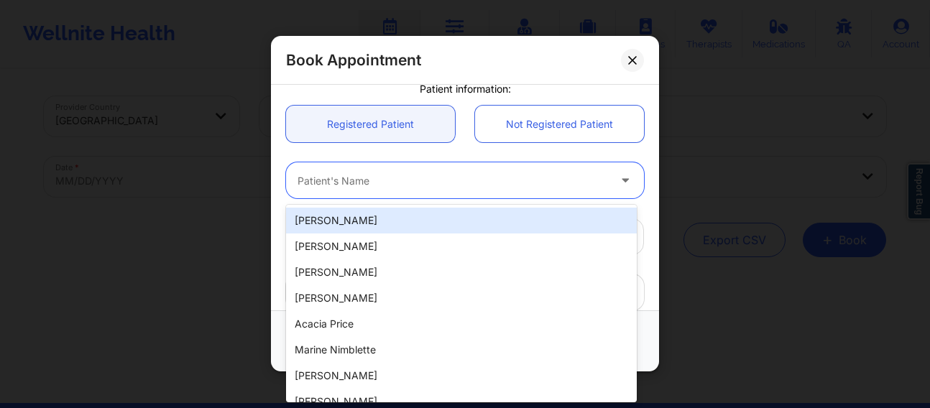
paste input "[EMAIL_ADDRESS][DOMAIN_NAME]"
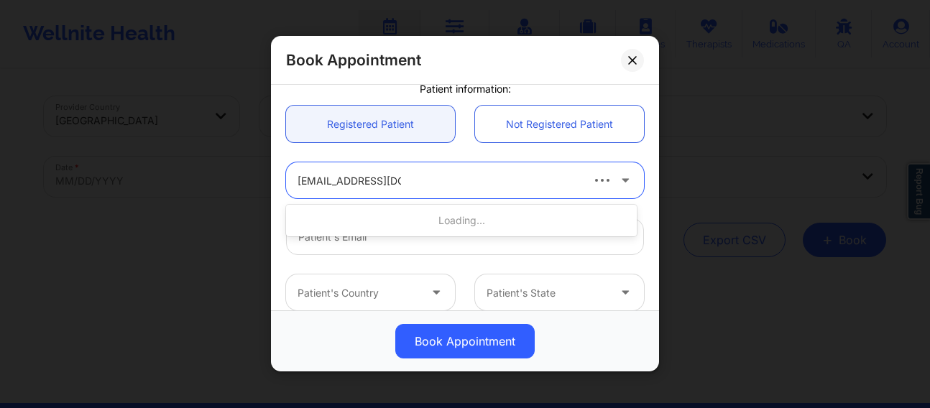
type input "[EMAIL_ADDRESS][DOMAIN_NAME]"
paste input "[EMAIL_ADDRESS][DOMAIN_NAME]"
type input "[EMAIL_ADDRESS][DOMAIN_NAME]"
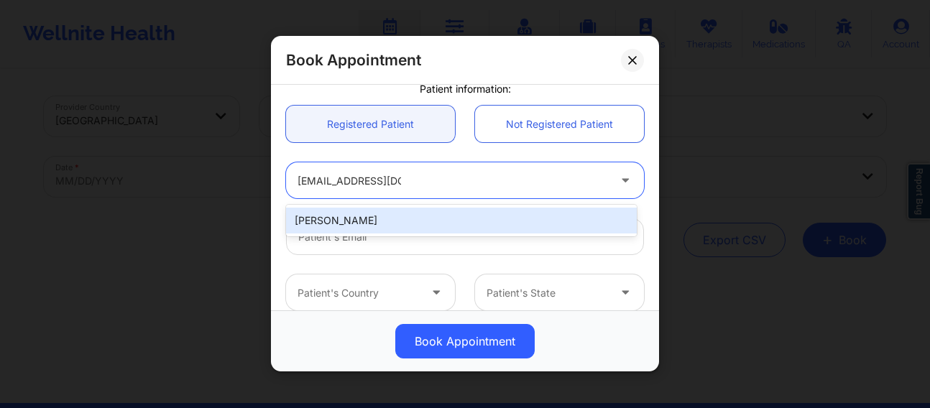
click at [349, 222] on div "[PERSON_NAME]" at bounding box center [461, 221] width 351 height 26
type input "[EMAIL_ADDRESS][DOMAIN_NAME]"
type input "[PHONE_NUMBER]"
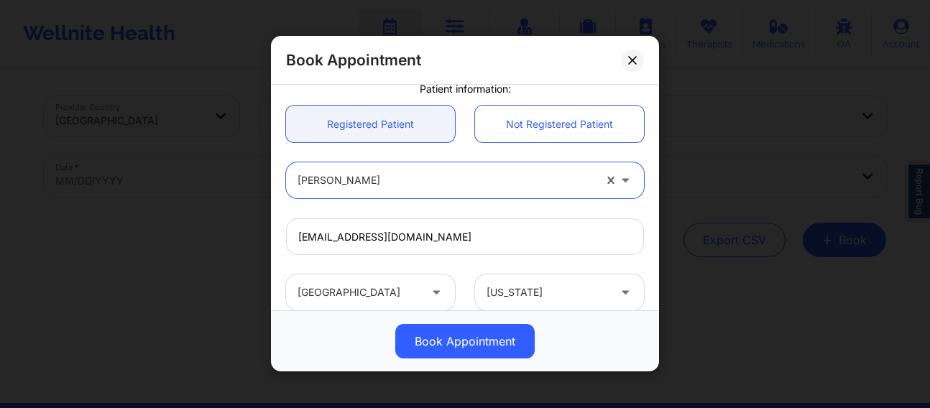
scroll to position [520, 0]
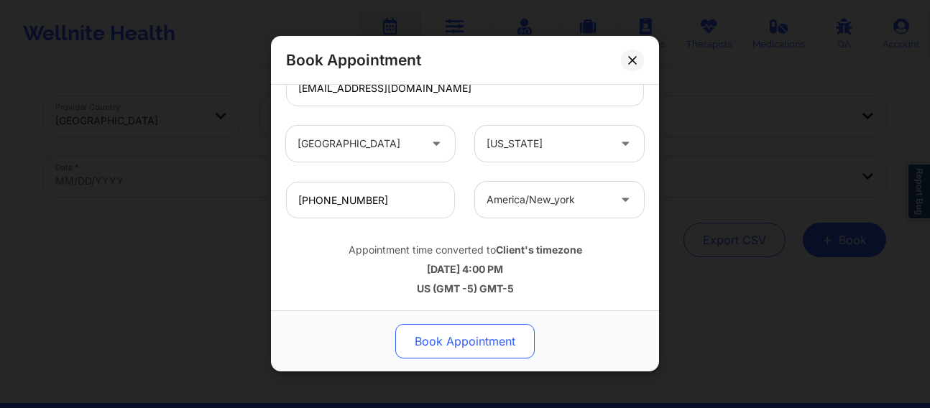
click at [467, 353] on button "Book Appointment" at bounding box center [464, 342] width 139 height 35
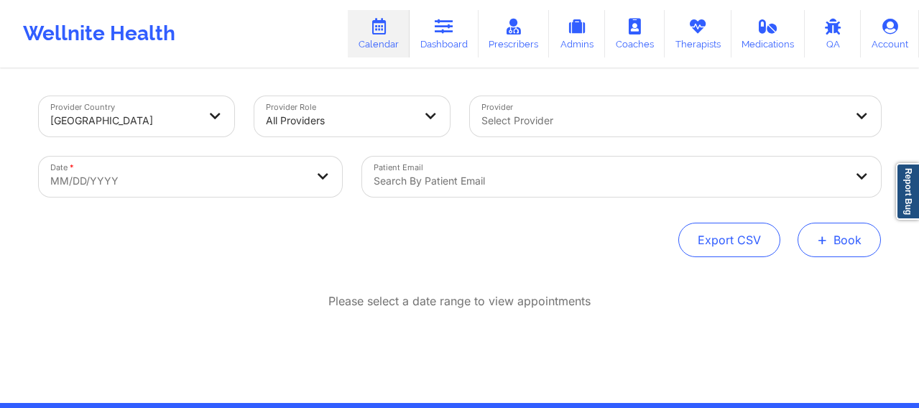
click at [827, 239] on span "+" at bounding box center [822, 240] width 11 height 8
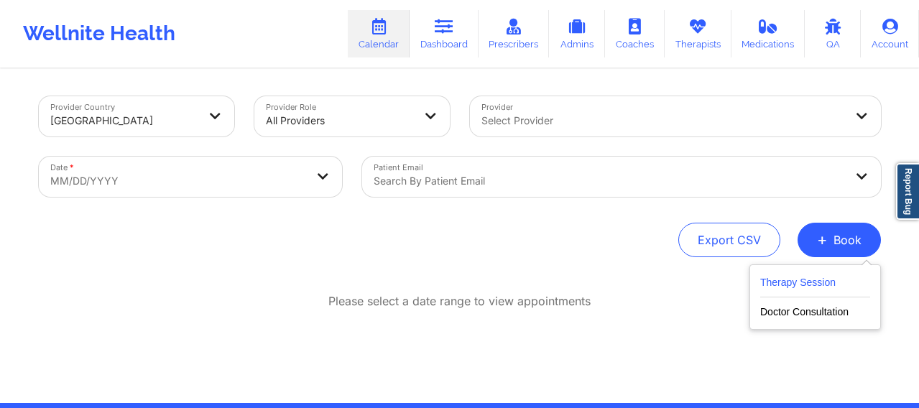
click at [779, 282] on button "Therapy Session" at bounding box center [815, 286] width 110 height 24
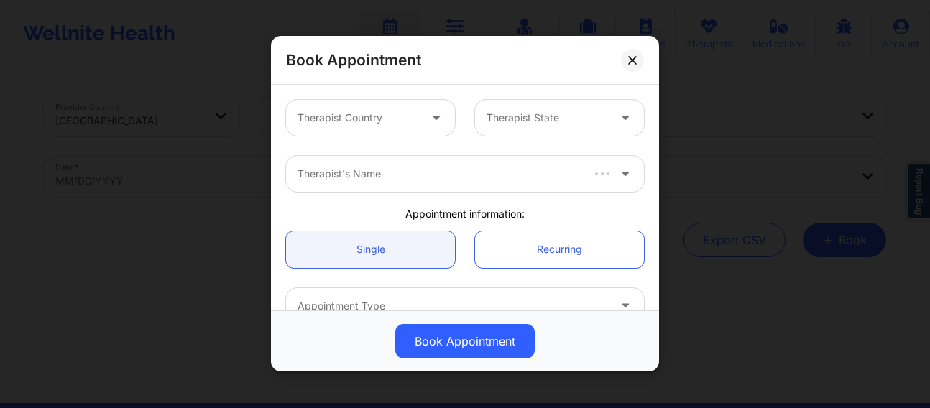
click at [369, 117] on div at bounding box center [358, 118] width 121 height 17
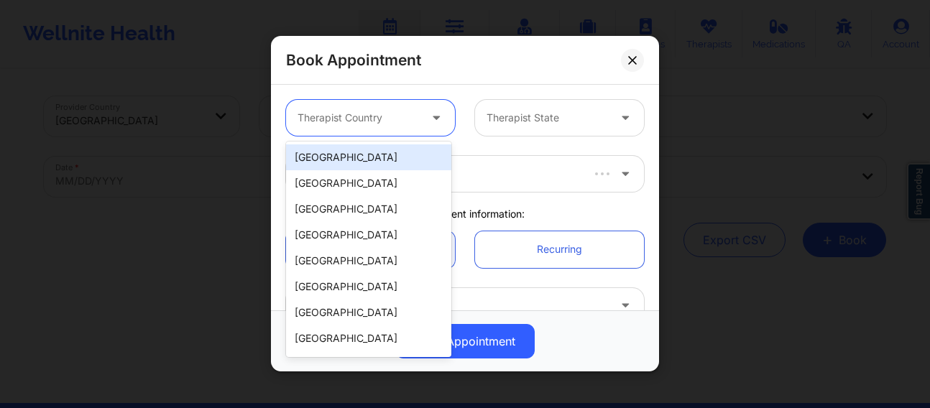
click at [359, 158] on div "[GEOGRAPHIC_DATA]" at bounding box center [368, 157] width 165 height 26
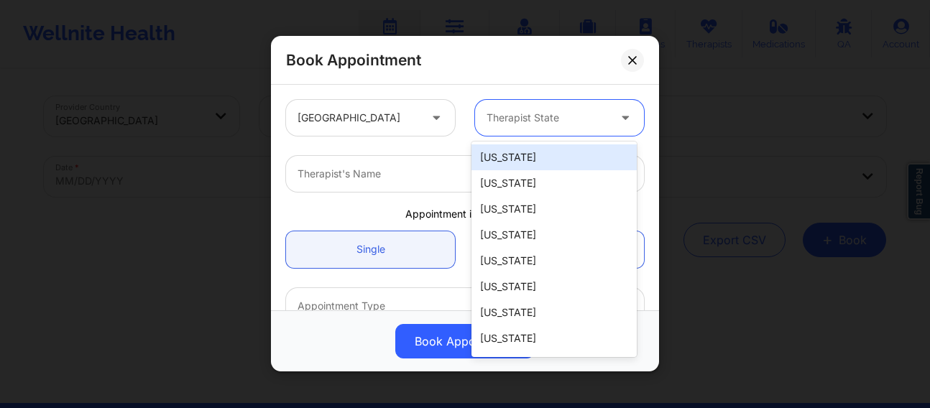
click at [518, 110] on div at bounding box center [547, 118] width 121 height 17
type input "new"
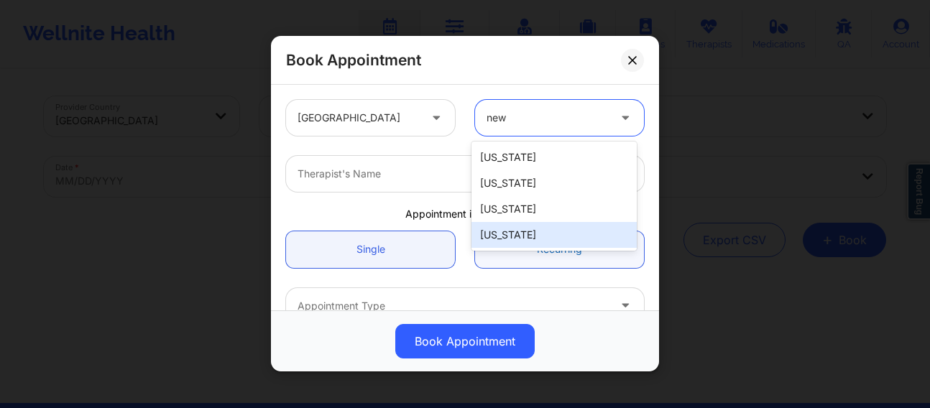
click at [516, 238] on div "[US_STATE]" at bounding box center [554, 235] width 165 height 26
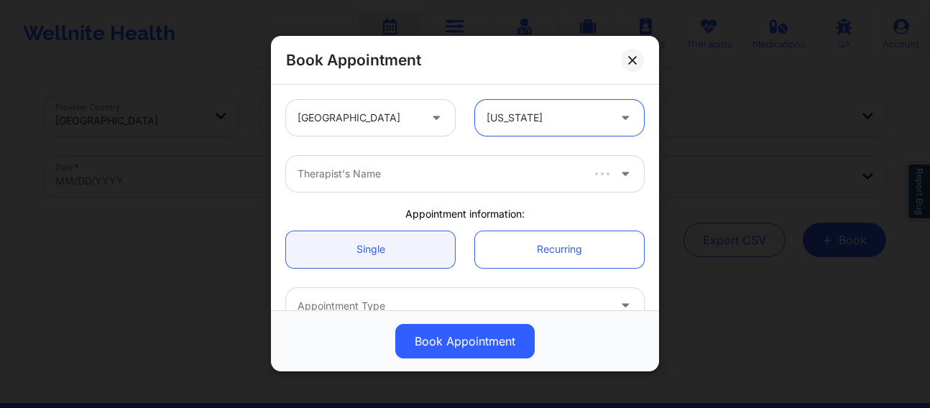
click at [411, 183] on div "Therapist's Name" at bounding box center [433, 174] width 295 height 36
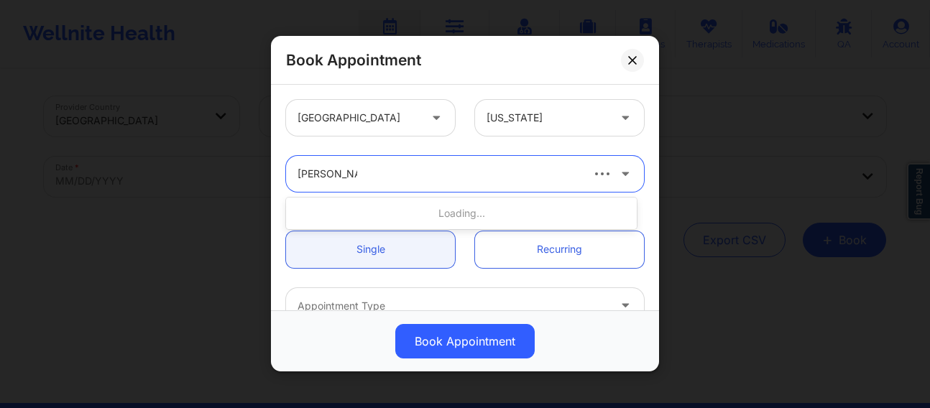
type input "[PERSON_NAME]"
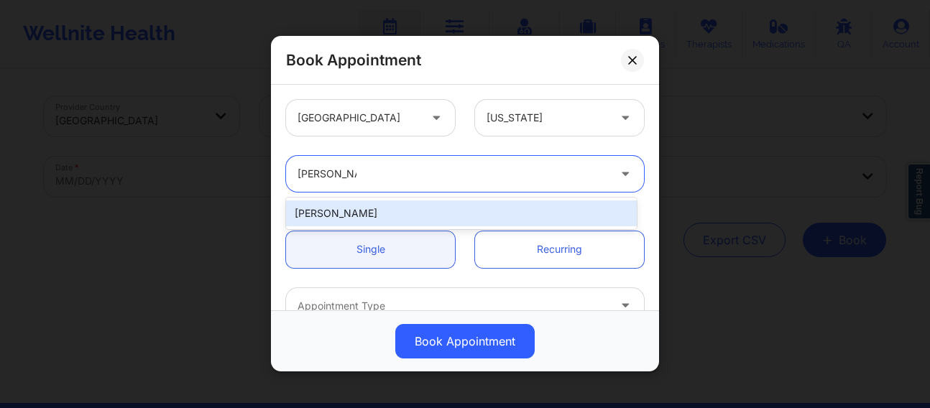
click at [382, 213] on div "[PERSON_NAME]" at bounding box center [461, 214] width 351 height 26
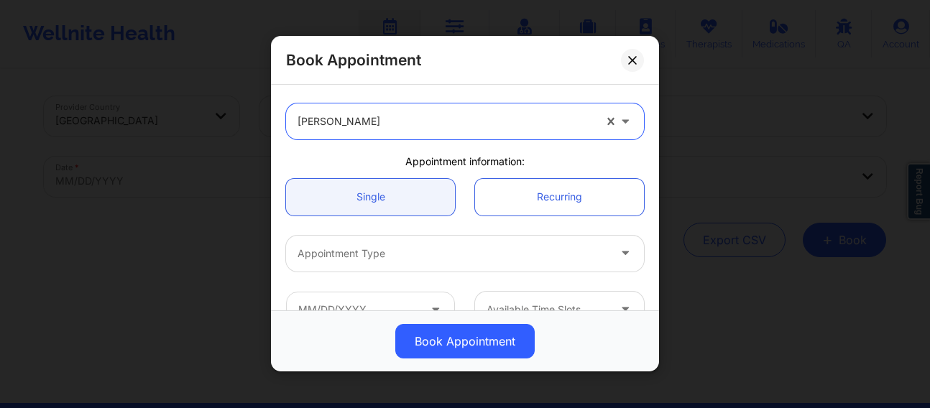
scroll to position [72, 0]
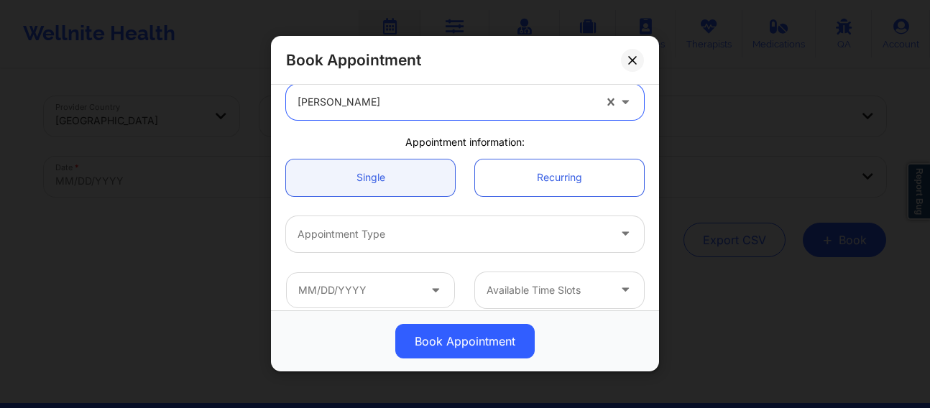
click at [345, 241] on div at bounding box center [453, 234] width 311 height 17
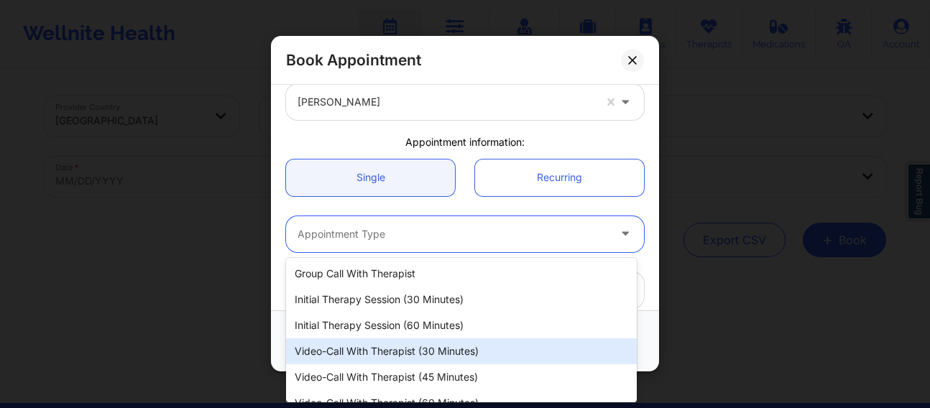
scroll to position [42, 0]
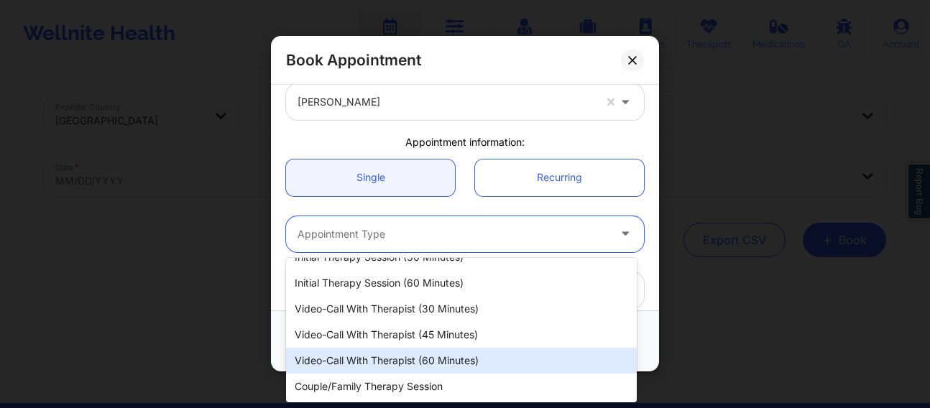
click at [404, 359] on div "Video-Call with Therapist (60 minutes)" at bounding box center [461, 361] width 351 height 26
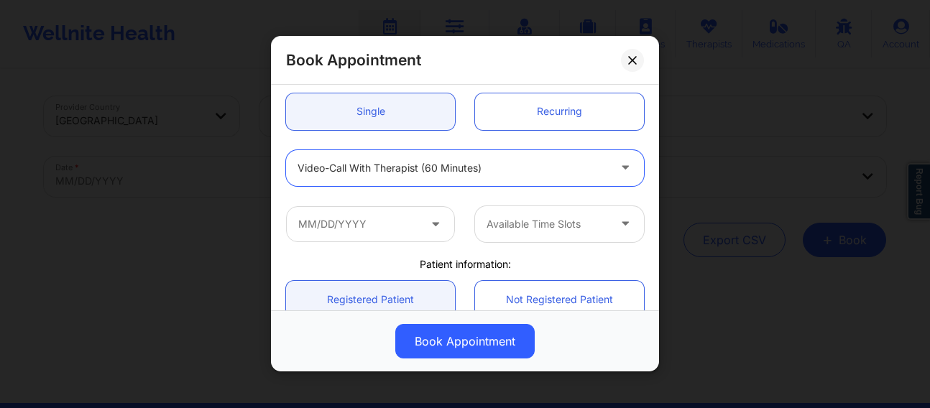
scroll to position [144, 0]
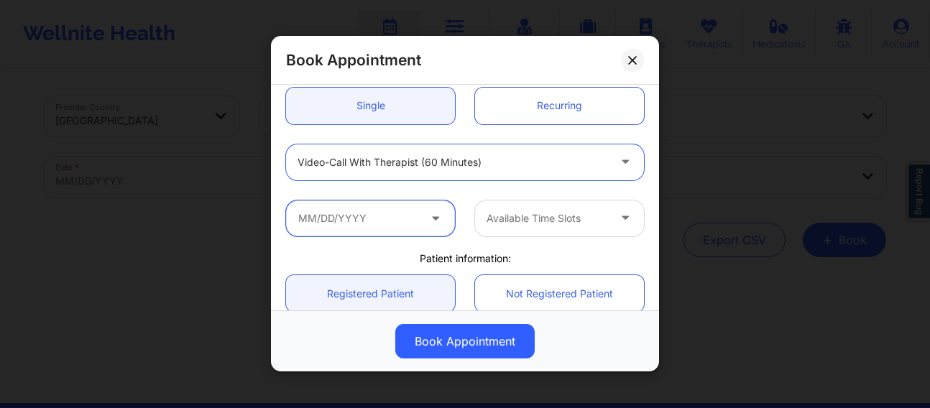
click at [361, 226] on input "text" at bounding box center [370, 219] width 169 height 36
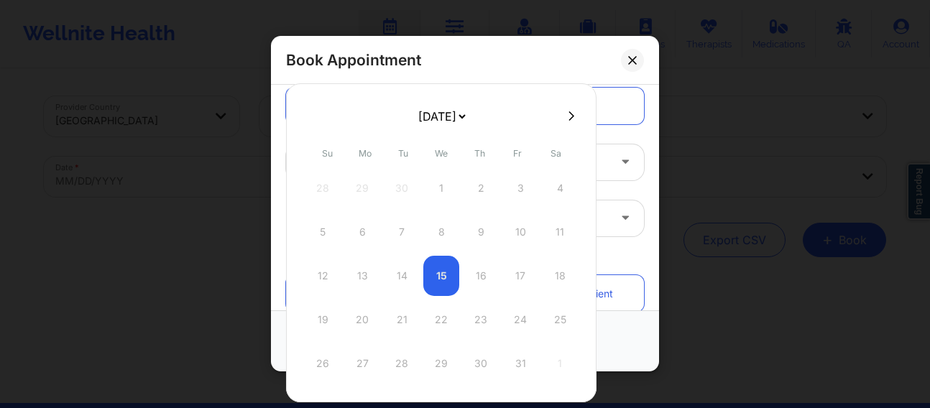
click at [571, 111] on icon at bounding box center [572, 116] width 6 height 11
select select "2025-10"
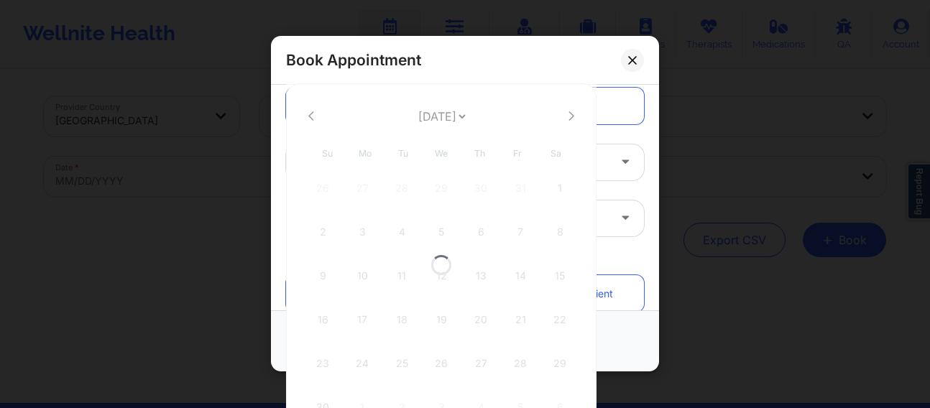
select select "2025-10"
click at [571, 111] on icon at bounding box center [572, 116] width 6 height 11
select select "2025-11"
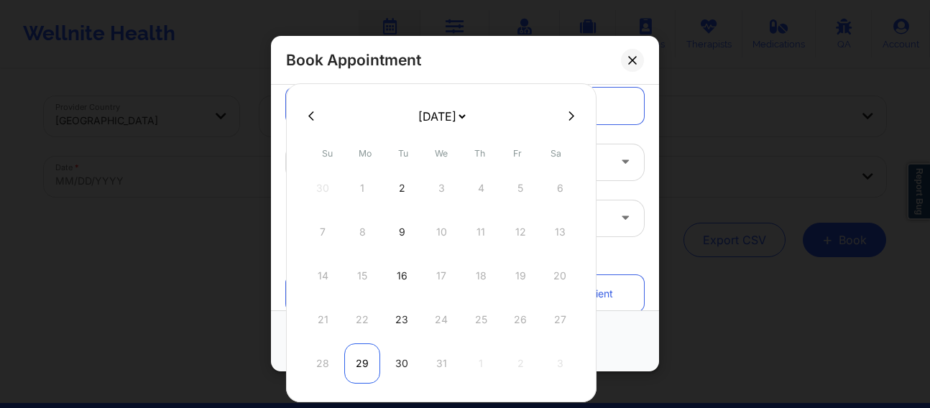
click at [364, 360] on div "29" at bounding box center [362, 364] width 36 height 40
type input "[DATE]"
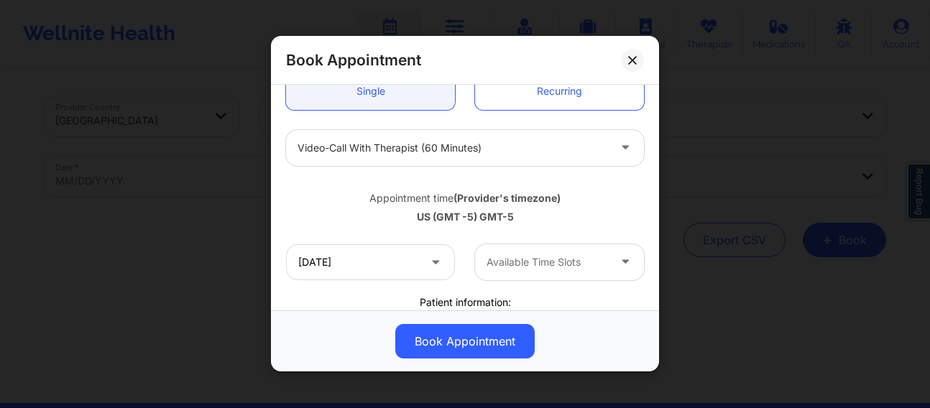
scroll to position [180, 0]
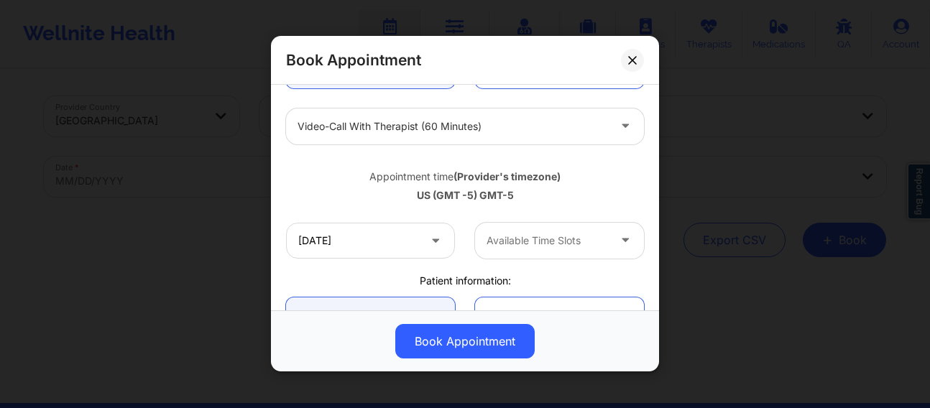
click at [525, 236] on div at bounding box center [547, 240] width 121 height 17
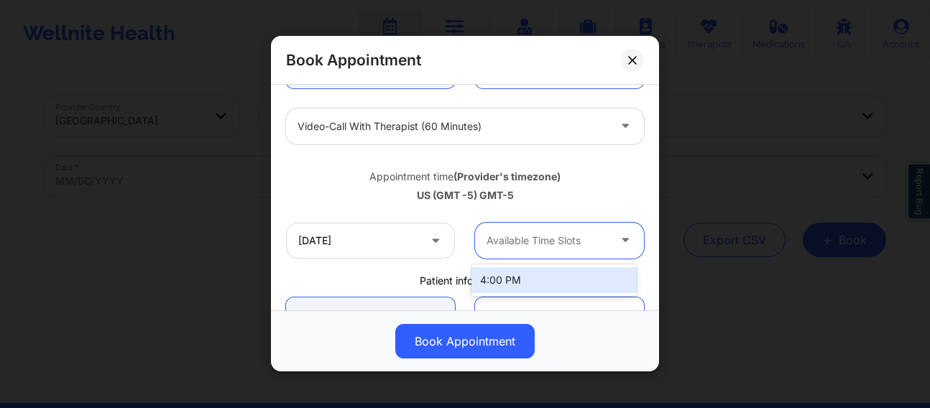
click at [513, 280] on div "4:00 PM" at bounding box center [554, 280] width 165 height 26
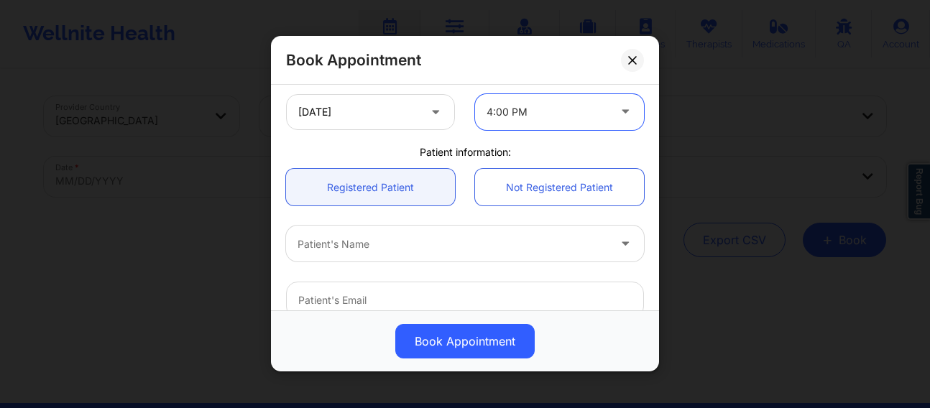
scroll to position [323, 0]
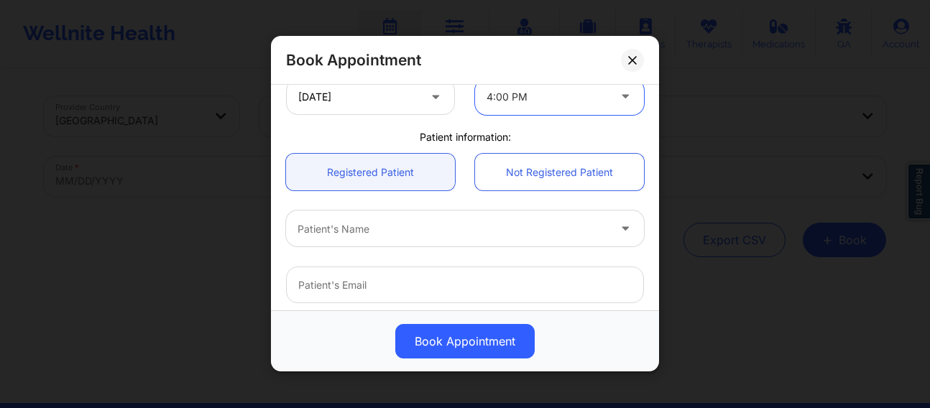
click at [390, 231] on div at bounding box center [453, 229] width 311 height 17
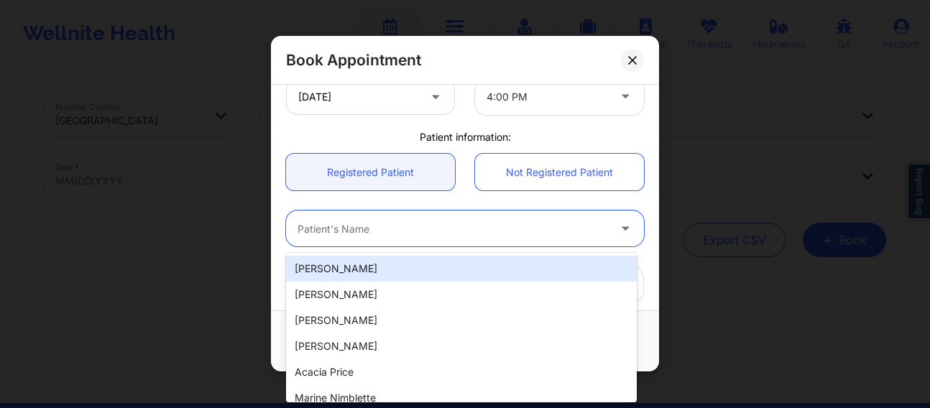
paste input "[EMAIL_ADDRESS][DOMAIN_NAME]"
type input "[EMAIL_ADDRESS][DOMAIN_NAME]"
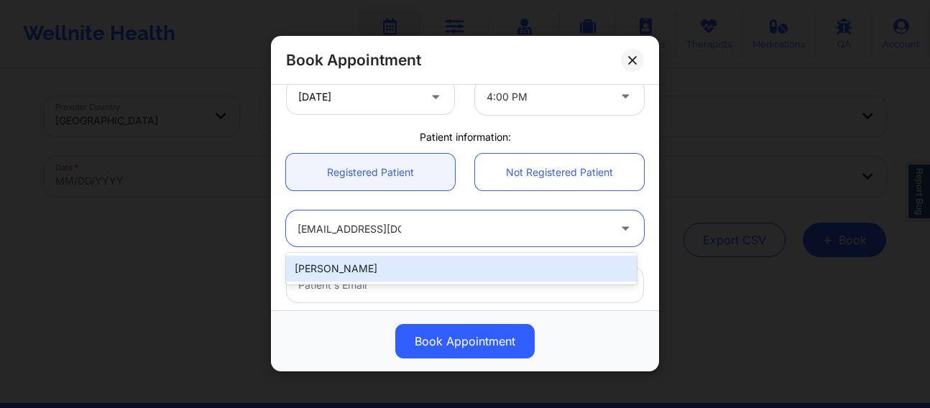
click at [375, 258] on div "[PERSON_NAME]" at bounding box center [461, 269] width 351 height 26
type input "[EMAIL_ADDRESS][DOMAIN_NAME]"
type input "[PHONE_NUMBER]"
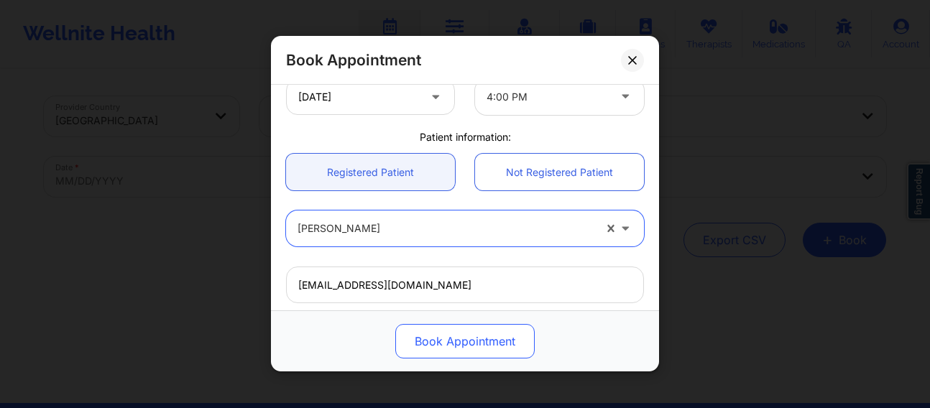
click at [456, 347] on button "Book Appointment" at bounding box center [464, 342] width 139 height 35
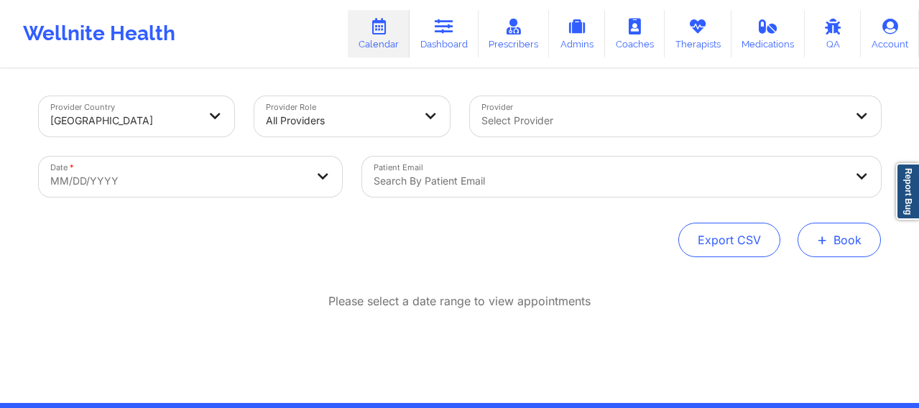
click at [840, 252] on button "+ Book" at bounding box center [839, 240] width 83 height 35
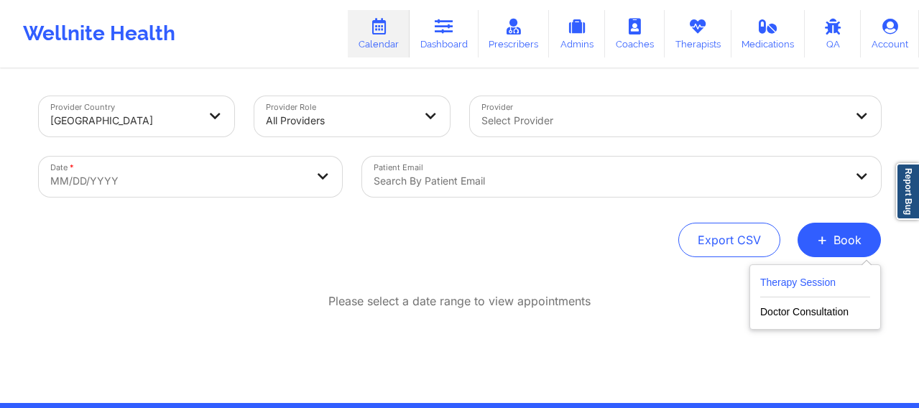
click at [805, 285] on button "Therapy Session" at bounding box center [815, 286] width 110 height 24
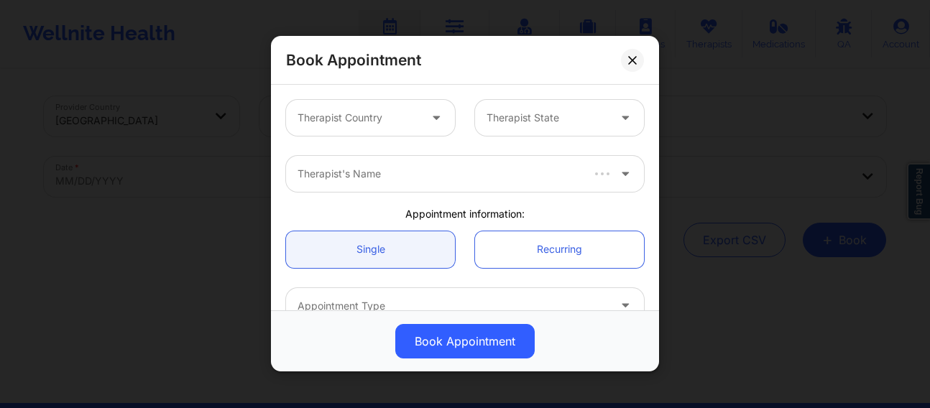
click at [342, 117] on div at bounding box center [358, 118] width 121 height 17
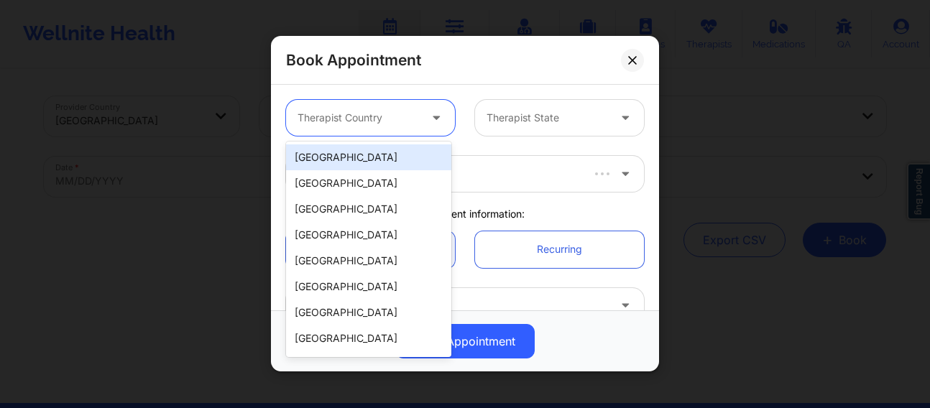
click at [333, 161] on div "[GEOGRAPHIC_DATA]" at bounding box center [368, 157] width 165 height 26
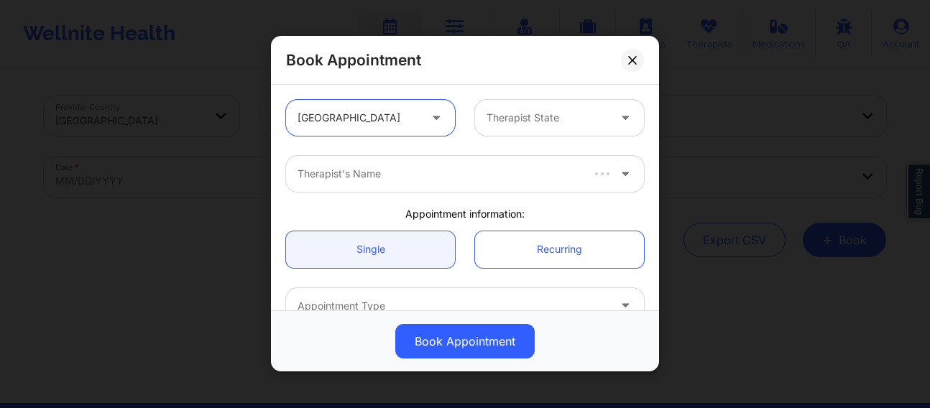
click at [506, 127] on div "Therapist State" at bounding box center [542, 118] width 134 height 36
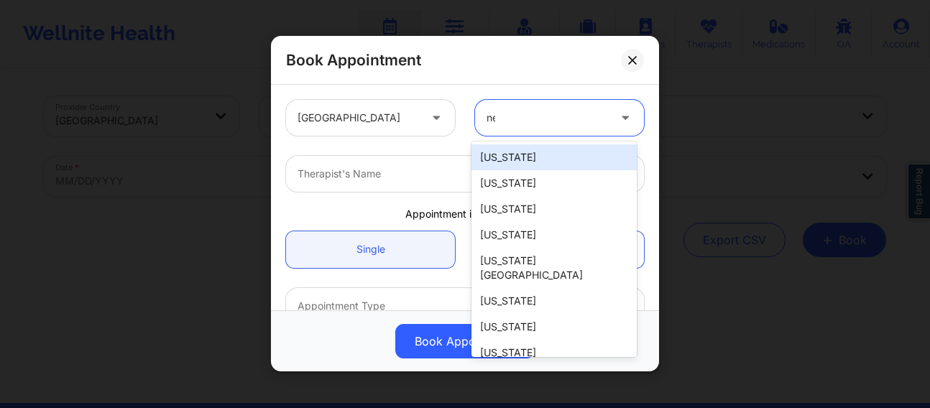
type input "new"
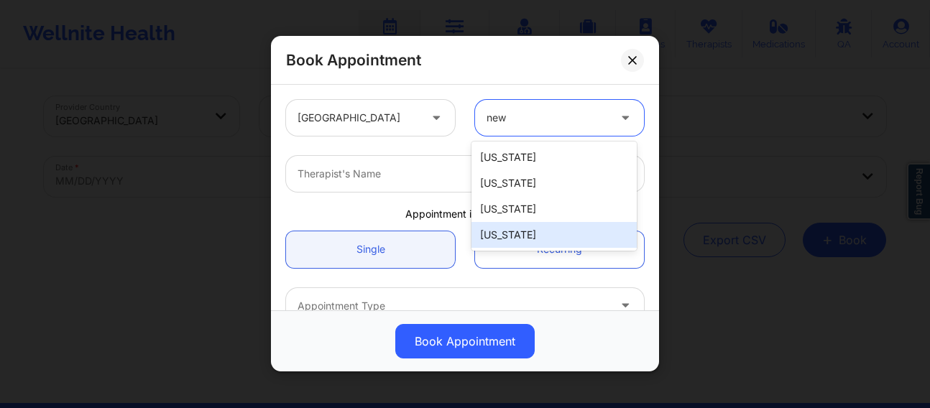
click at [523, 239] on div "[US_STATE]" at bounding box center [554, 235] width 165 height 26
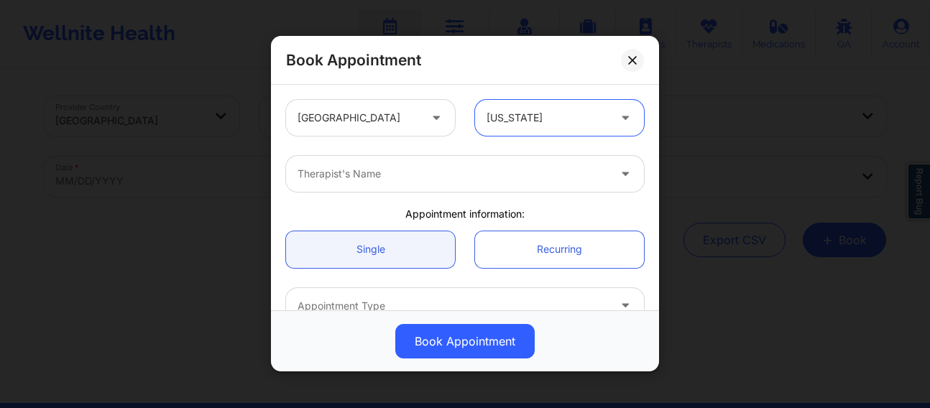
click at [446, 174] on div at bounding box center [453, 174] width 311 height 17
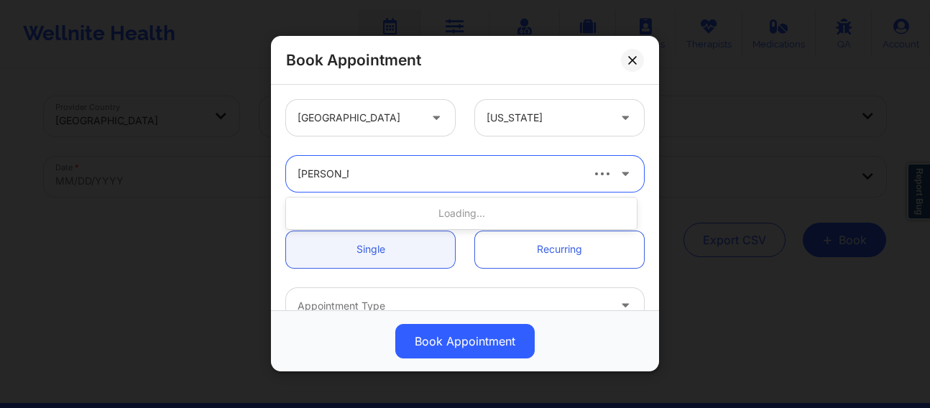
type input "[PERSON_NAME] We"
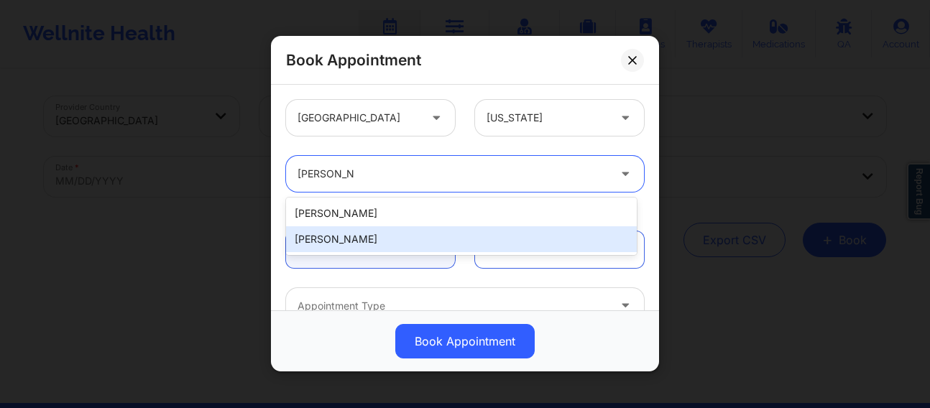
click at [352, 244] on div "[PERSON_NAME]" at bounding box center [461, 239] width 351 height 26
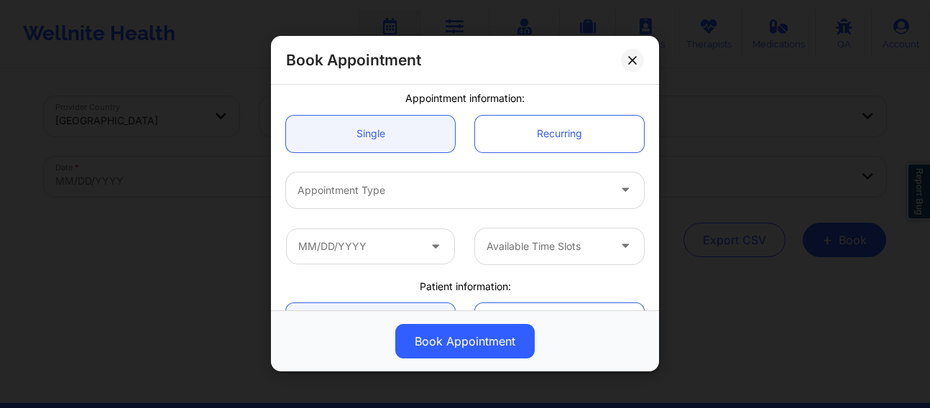
scroll to position [120, 0]
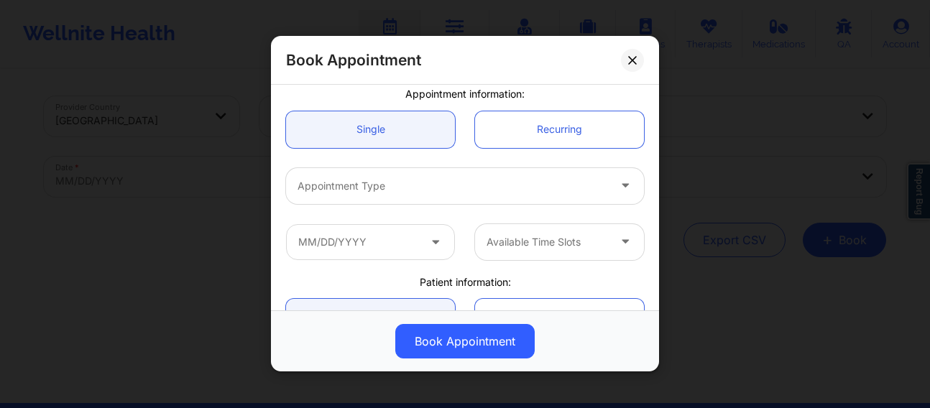
click at [368, 192] on div at bounding box center [453, 186] width 311 height 17
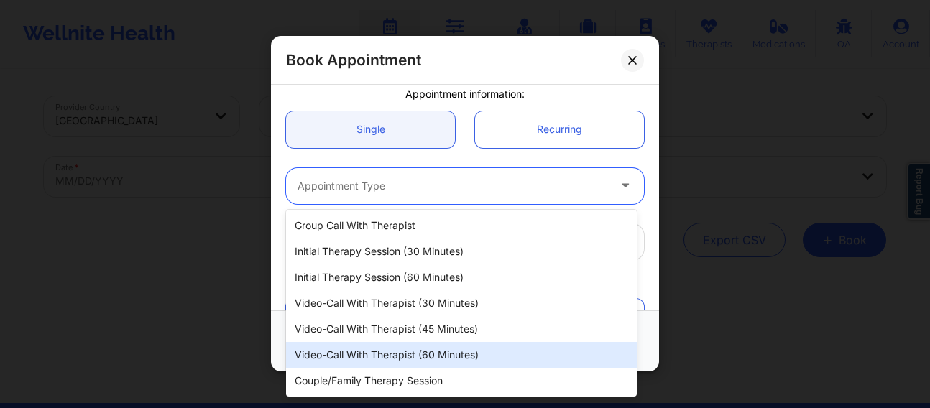
click at [401, 359] on div "Video-Call with Therapist (60 minutes)" at bounding box center [461, 355] width 351 height 26
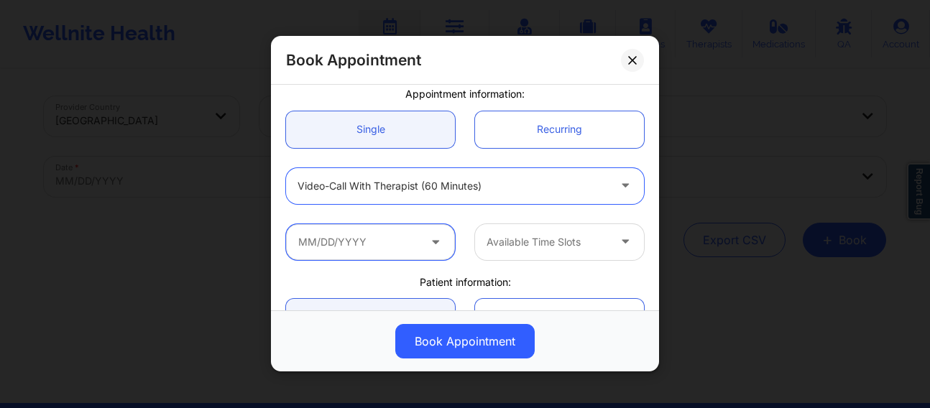
click at [374, 245] on input "text" at bounding box center [370, 242] width 169 height 36
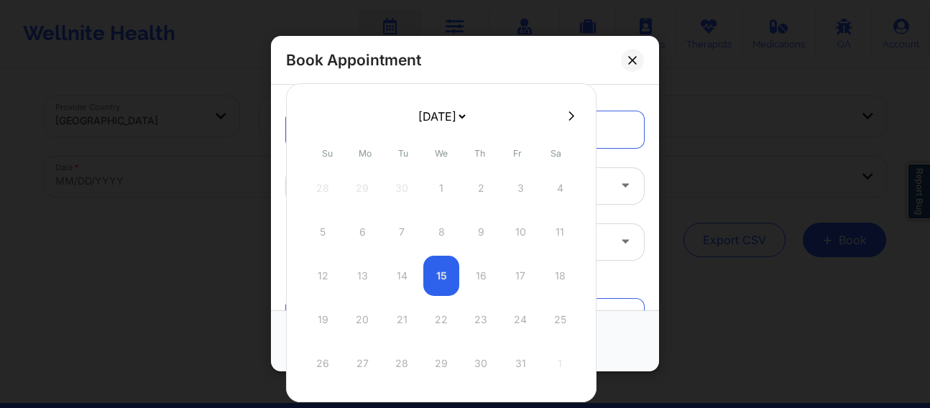
click at [570, 115] on icon at bounding box center [572, 115] width 6 height 9
select select "2025-10"
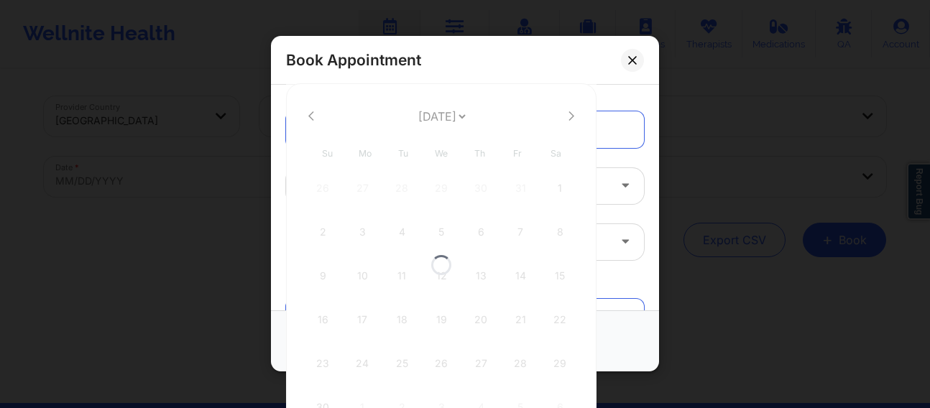
select select "2025-10"
click at [570, 115] on icon at bounding box center [572, 115] width 6 height 9
select select "2025-11"
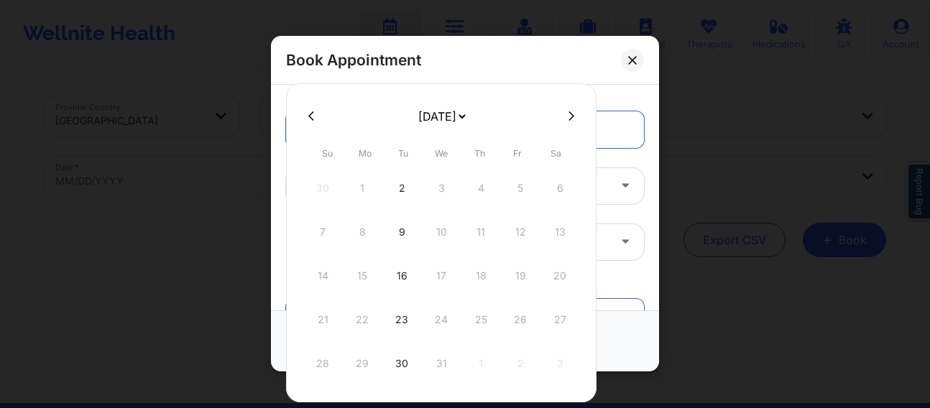
click at [570, 115] on icon at bounding box center [572, 115] width 6 height 9
select select "2026-0"
click at [359, 276] on div "12" at bounding box center [362, 276] width 36 height 40
type input "[DATE]"
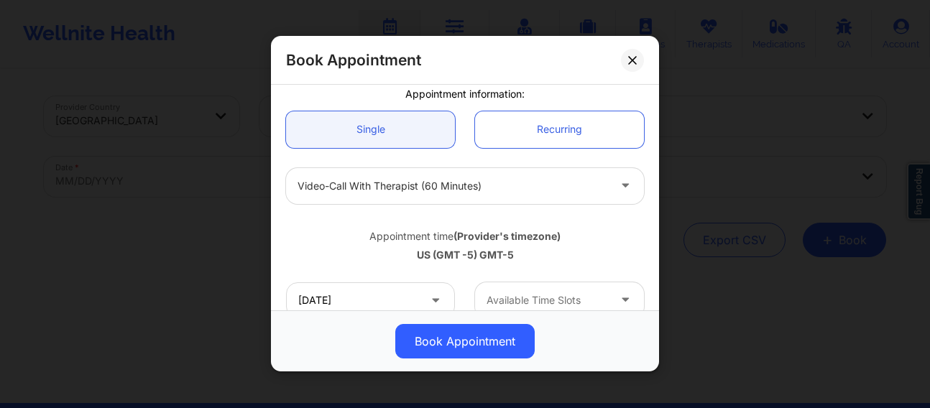
click at [514, 295] on div at bounding box center [547, 300] width 121 height 17
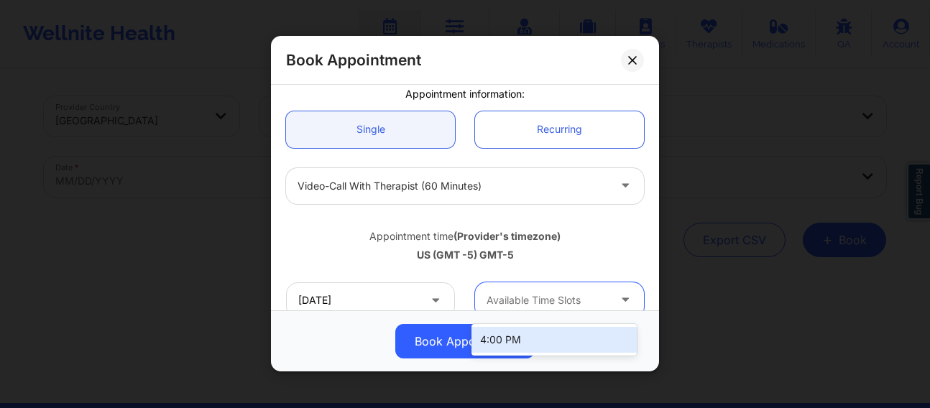
click at [502, 334] on div "4:00 PM" at bounding box center [554, 340] width 165 height 26
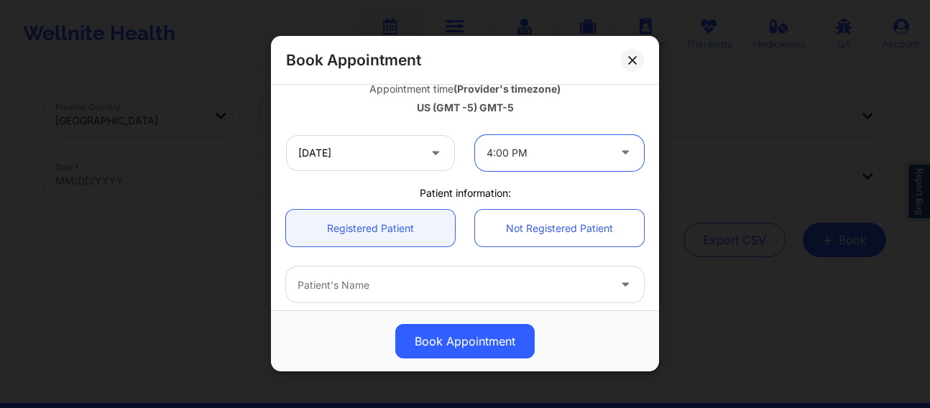
scroll to position [288, 0]
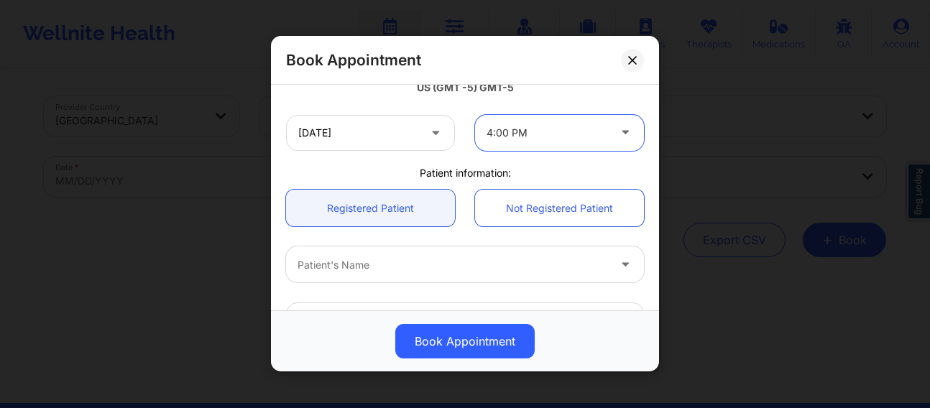
click at [374, 264] on div at bounding box center [453, 265] width 311 height 17
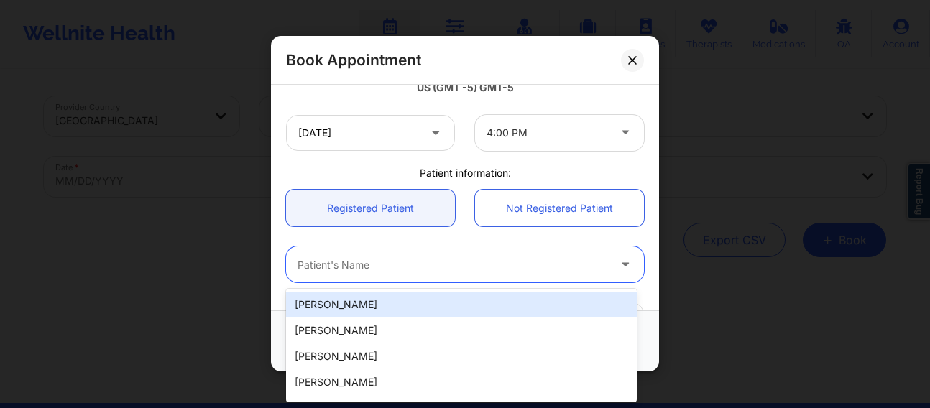
paste input "[EMAIL_ADDRESS][DOMAIN_NAME]"
type input "[EMAIL_ADDRESS][DOMAIN_NAME]"
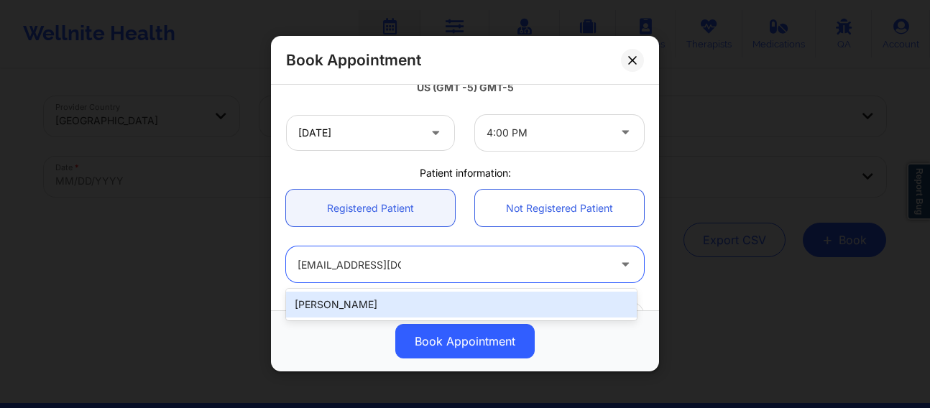
click at [403, 304] on div "[PERSON_NAME]" at bounding box center [461, 305] width 351 height 26
type input "[EMAIL_ADDRESS][DOMAIN_NAME]"
type input "[PHONE_NUMBER]"
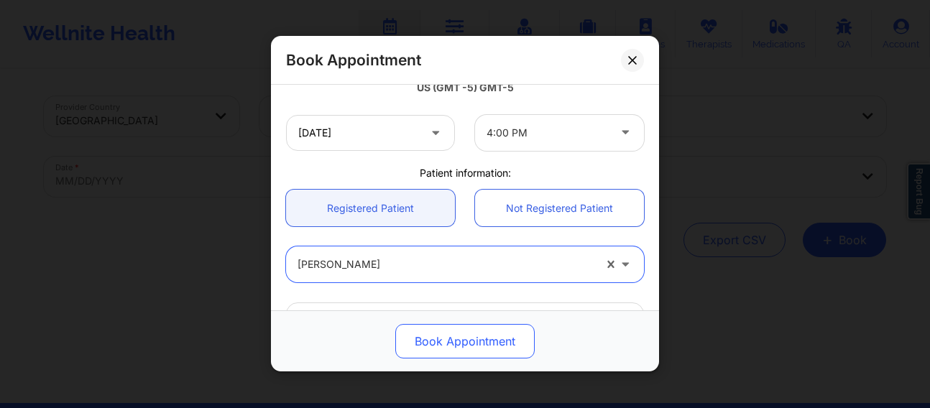
click at [444, 341] on button "Book Appointment" at bounding box center [464, 342] width 139 height 35
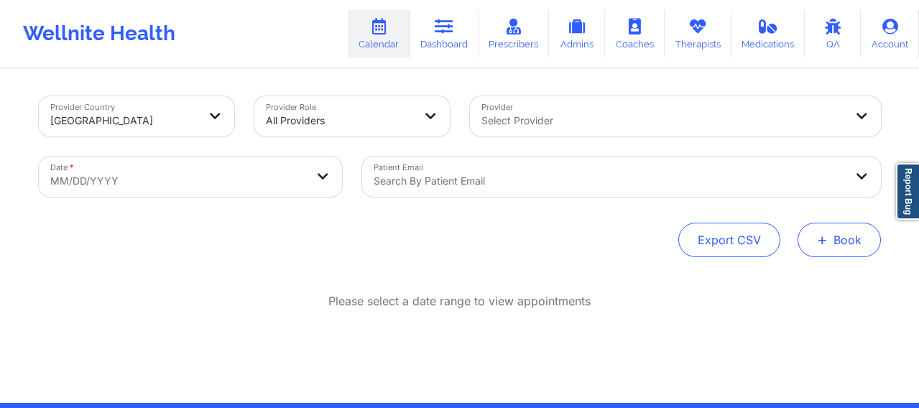
click at [844, 239] on button "+ Book" at bounding box center [839, 240] width 83 height 35
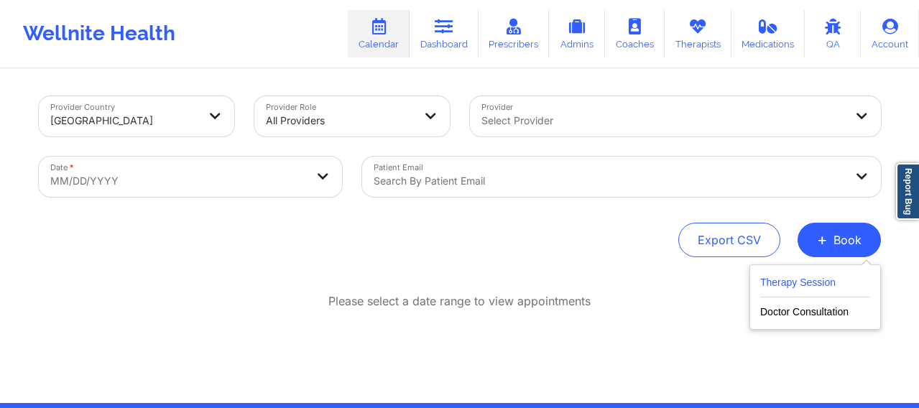
click at [790, 290] on button "Therapy Session" at bounding box center [815, 286] width 110 height 24
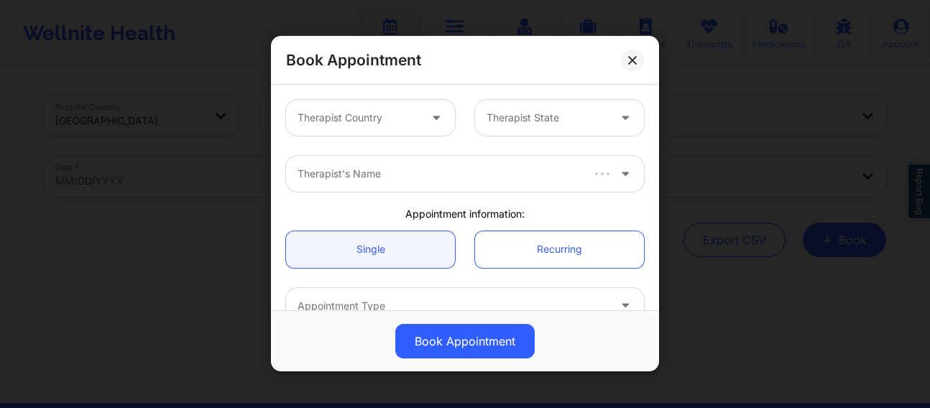
click at [394, 124] on div at bounding box center [358, 118] width 121 height 17
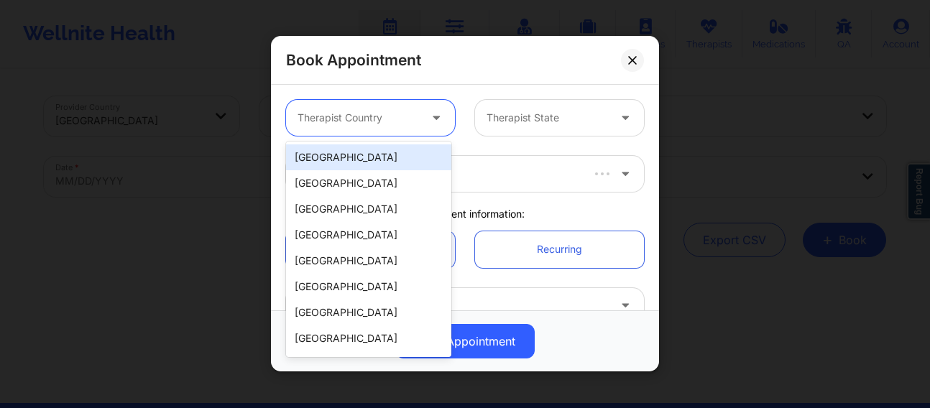
click at [359, 157] on div "[GEOGRAPHIC_DATA]" at bounding box center [368, 157] width 165 height 26
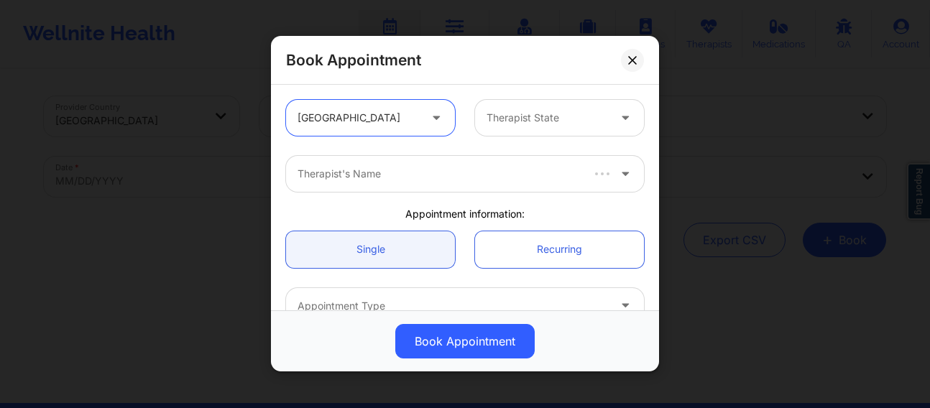
click at [536, 120] on div at bounding box center [547, 118] width 121 height 17
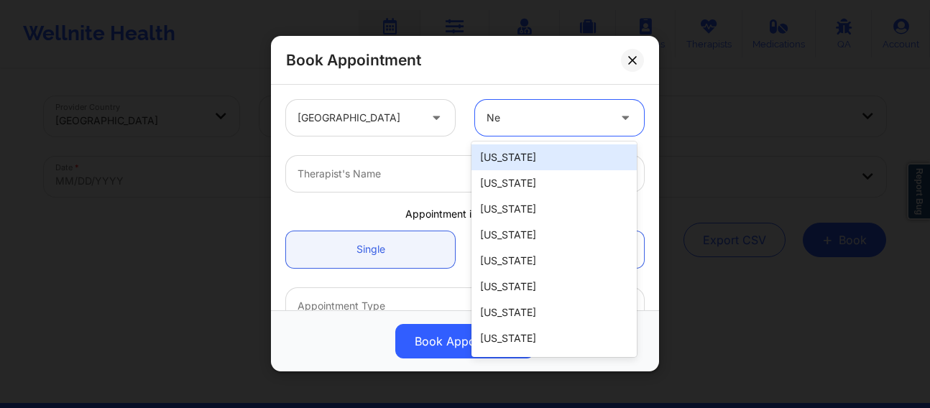
type input "New"
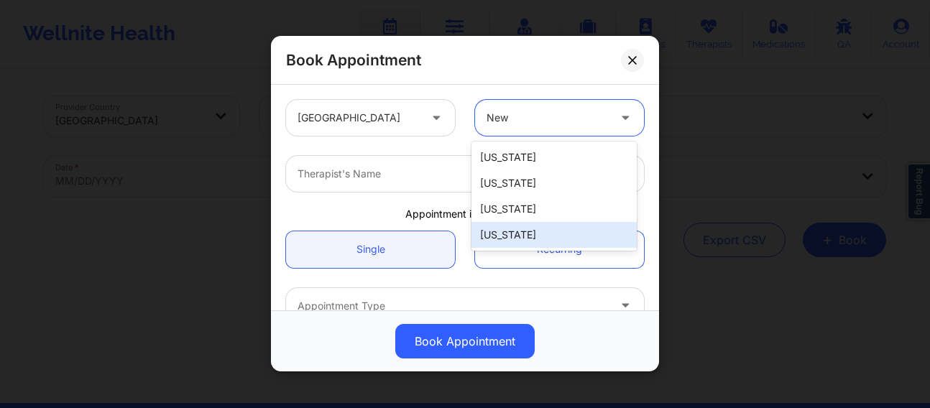
click at [508, 232] on div "[US_STATE]" at bounding box center [554, 235] width 165 height 26
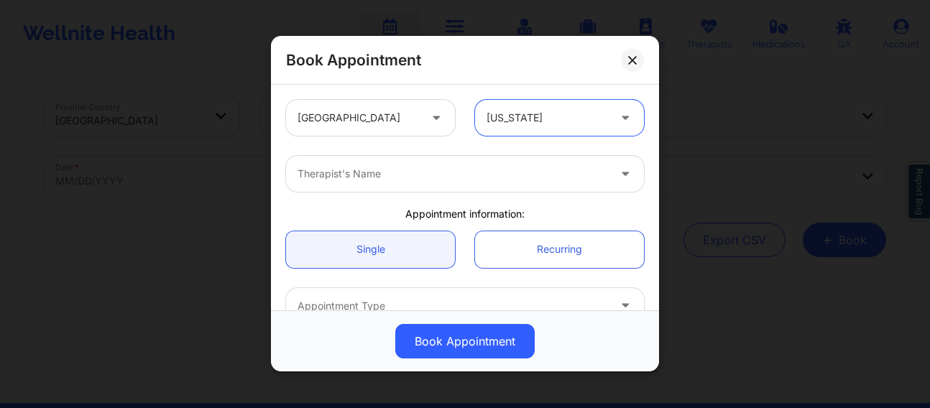
click at [381, 169] on div at bounding box center [453, 174] width 311 height 17
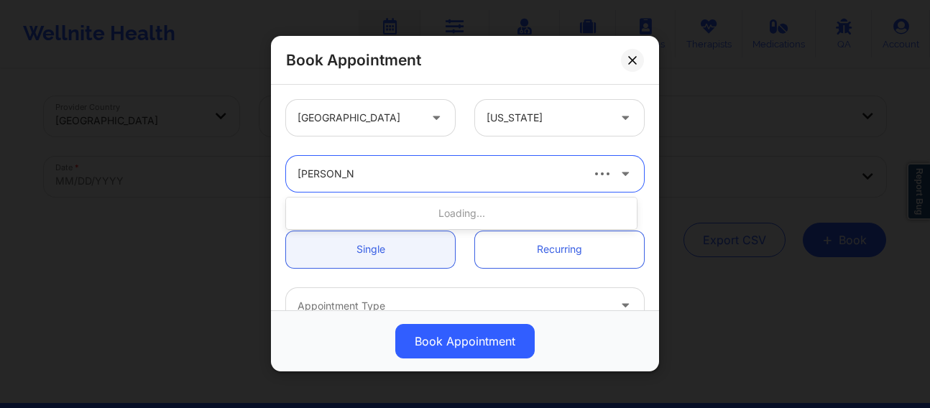
type input "[PERSON_NAME]"
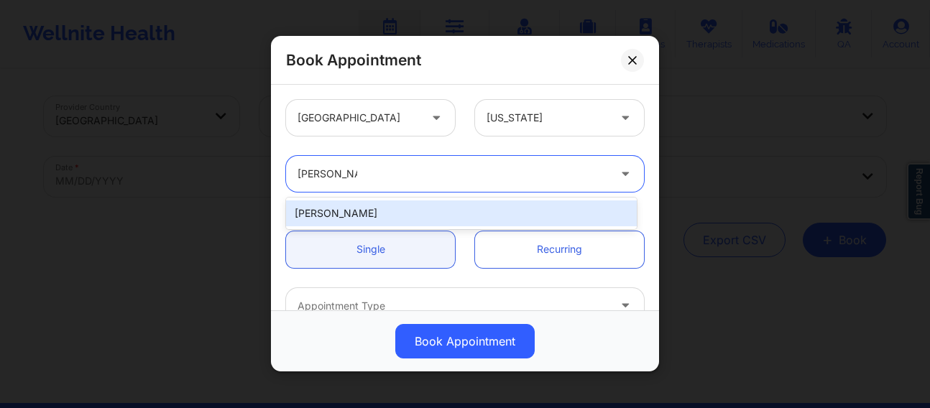
click at [372, 214] on div "[PERSON_NAME]" at bounding box center [461, 214] width 351 height 26
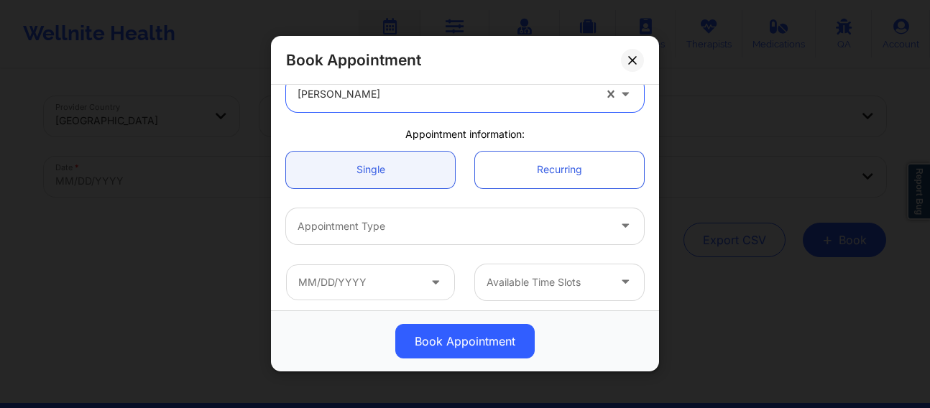
scroll to position [96, 0]
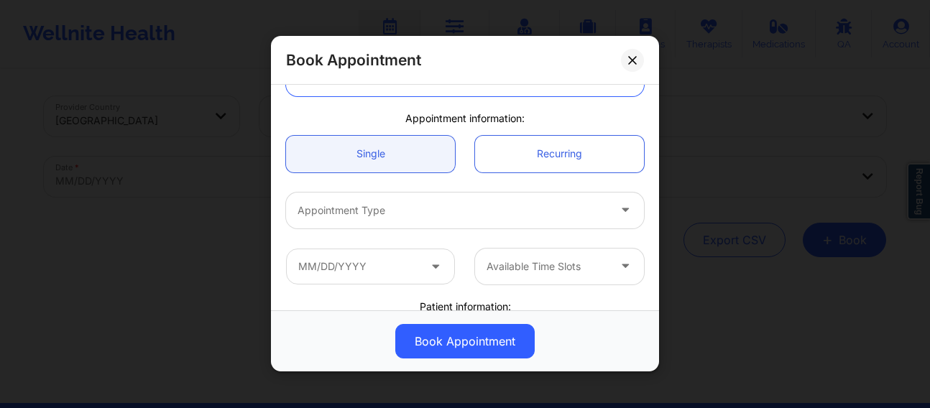
click at [358, 223] on div "Appointment Type" at bounding box center [447, 211] width 323 height 36
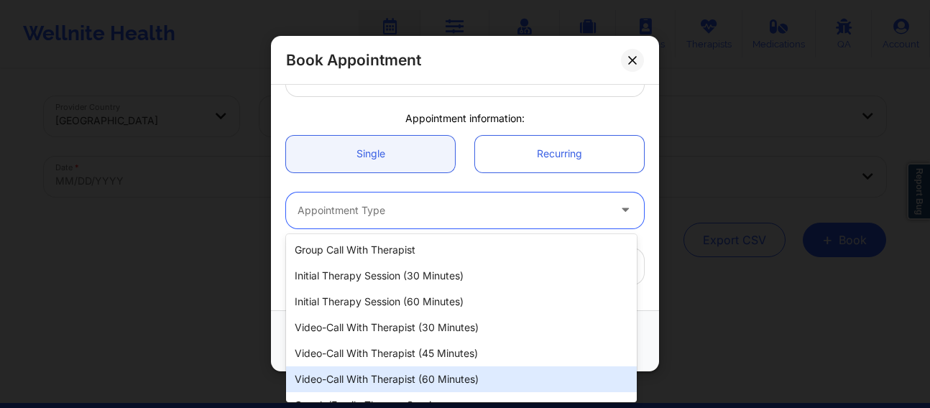
click at [410, 375] on div "Video-Call with Therapist (60 minutes)" at bounding box center [461, 380] width 351 height 26
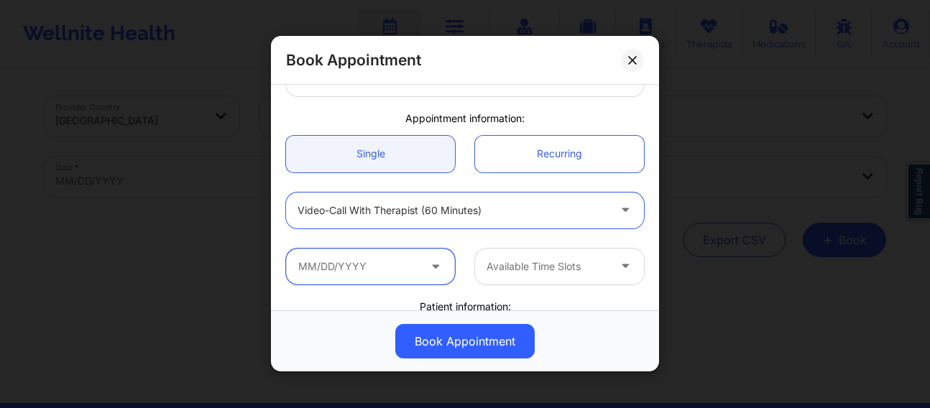
click at [380, 268] on input "text" at bounding box center [370, 267] width 169 height 36
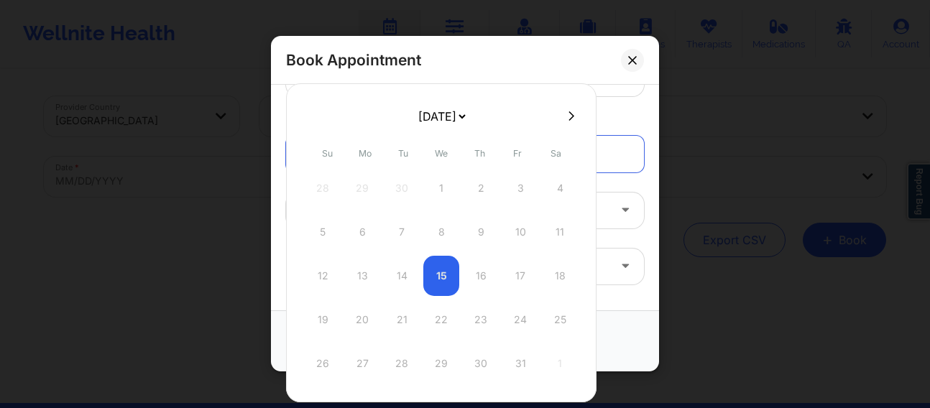
click at [569, 116] on icon at bounding box center [572, 116] width 6 height 11
select select "2025-10"
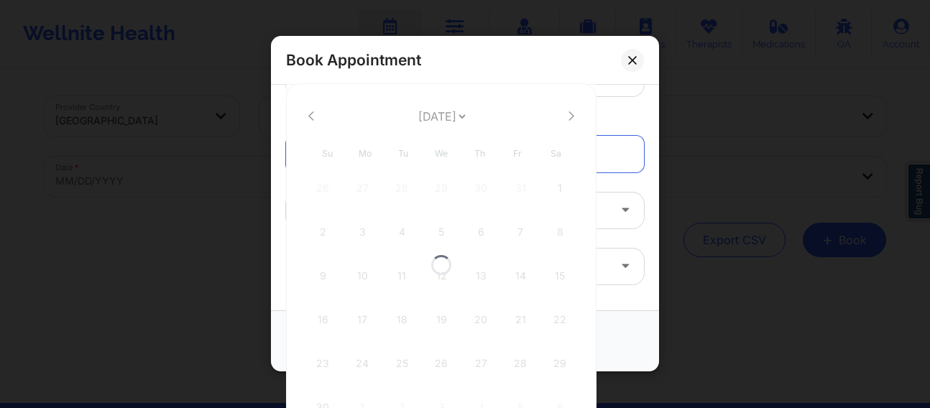
select select "2025-10"
click at [569, 116] on icon at bounding box center [572, 116] width 6 height 11
select select "2025-11"
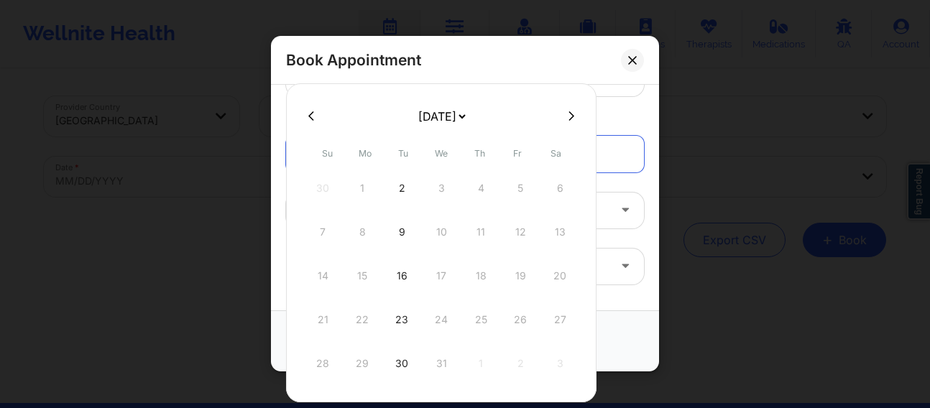
click at [569, 116] on icon at bounding box center [572, 116] width 6 height 11
select select "2026-0"
click at [364, 368] on div "26" at bounding box center [362, 364] width 36 height 40
type input "[DATE]"
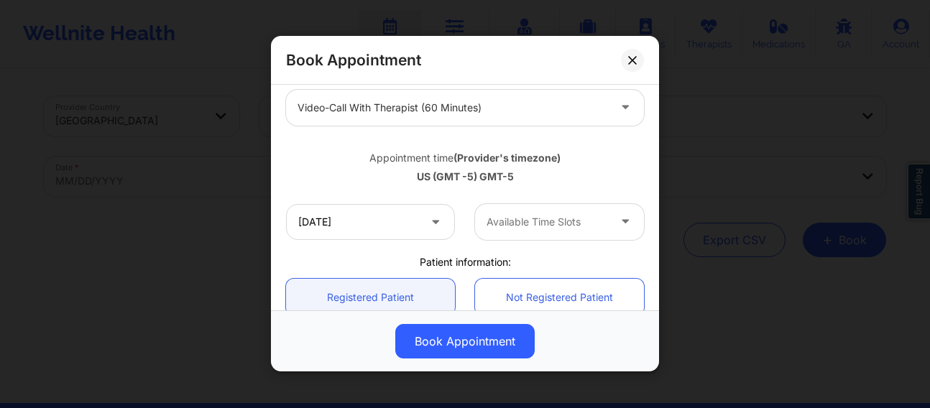
scroll to position [203, 0]
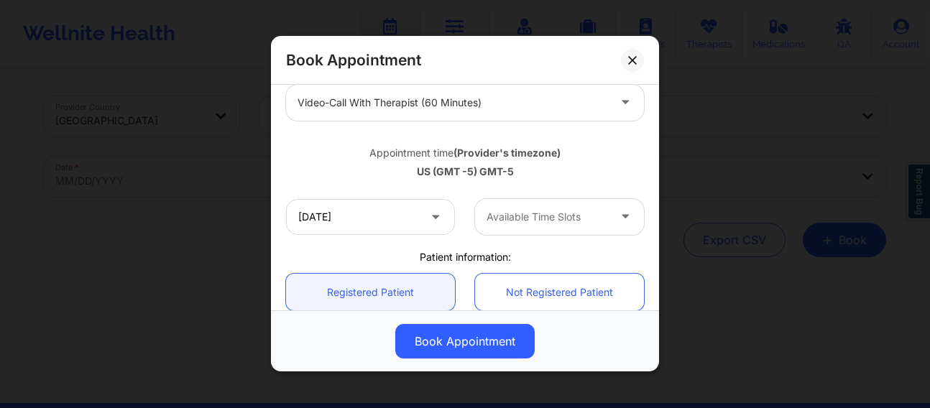
click at [540, 216] on div at bounding box center [547, 216] width 121 height 17
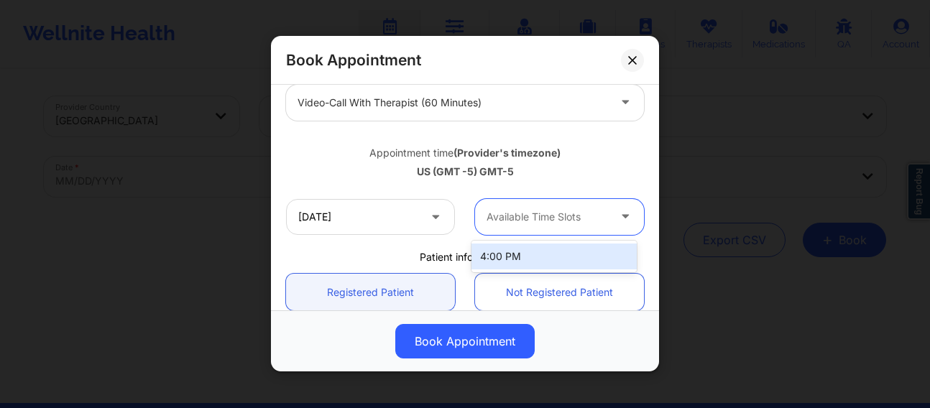
click at [512, 255] on div "4:00 PM" at bounding box center [554, 257] width 165 height 26
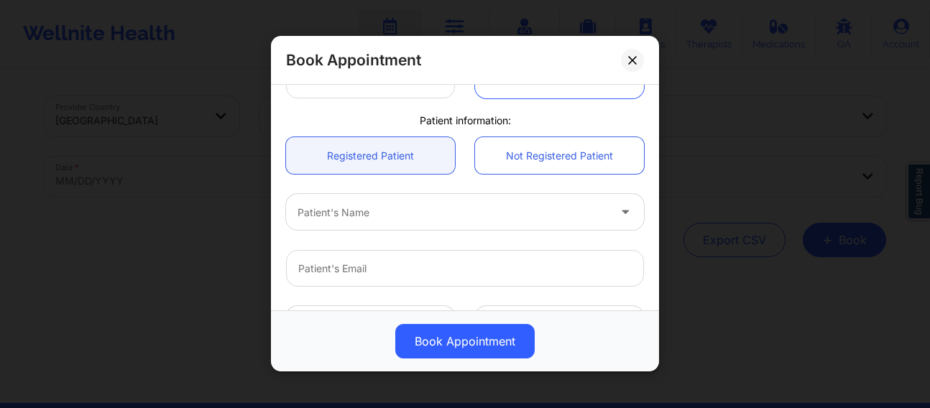
scroll to position [372, 0]
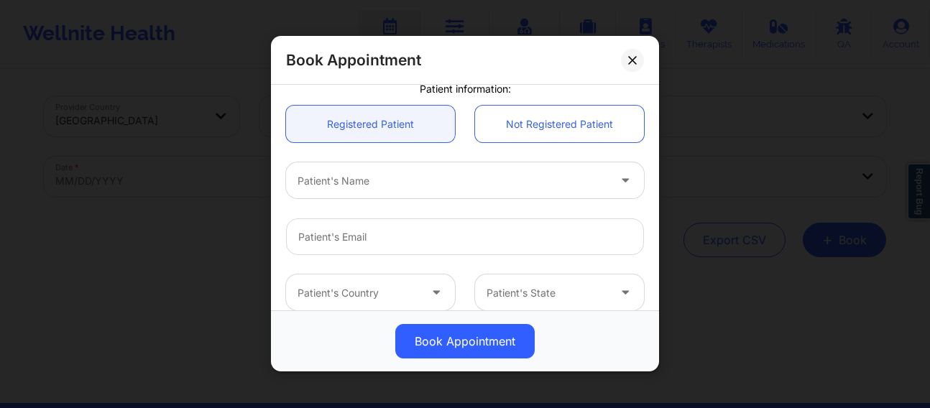
click at [381, 190] on div "Patient's Name" at bounding box center [447, 181] width 323 height 36
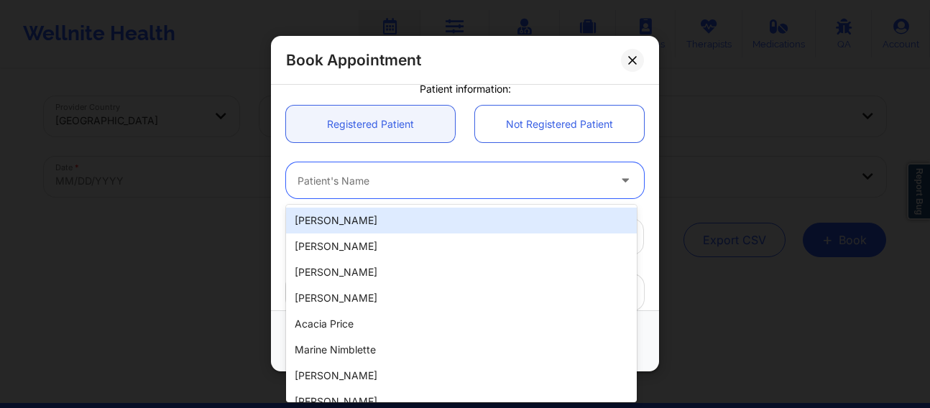
paste input "[EMAIL_ADDRESS][DOMAIN_NAME]"
type input "[EMAIL_ADDRESS][DOMAIN_NAME]"
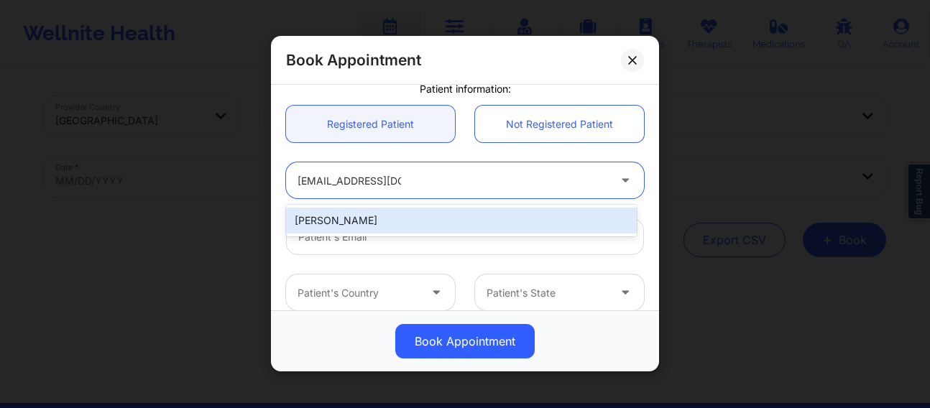
click at [397, 217] on div "[PERSON_NAME]" at bounding box center [461, 221] width 351 height 26
type input "[EMAIL_ADDRESS][DOMAIN_NAME]"
type input "[PHONE_NUMBER]"
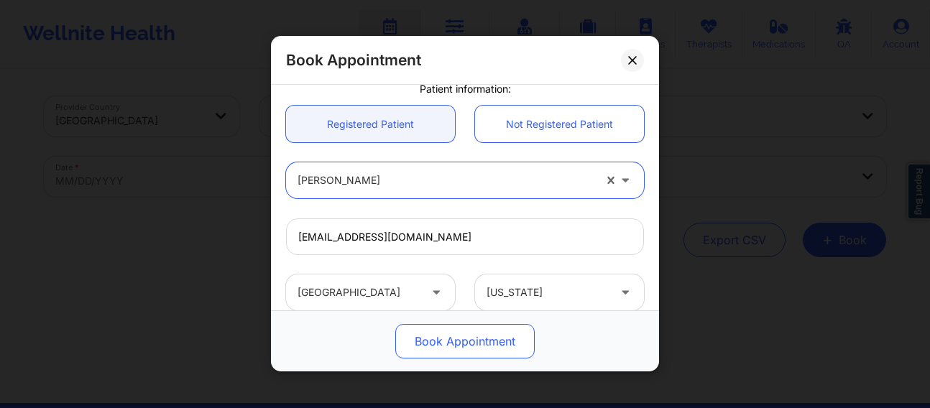
click at [461, 342] on button "Book Appointment" at bounding box center [464, 342] width 139 height 35
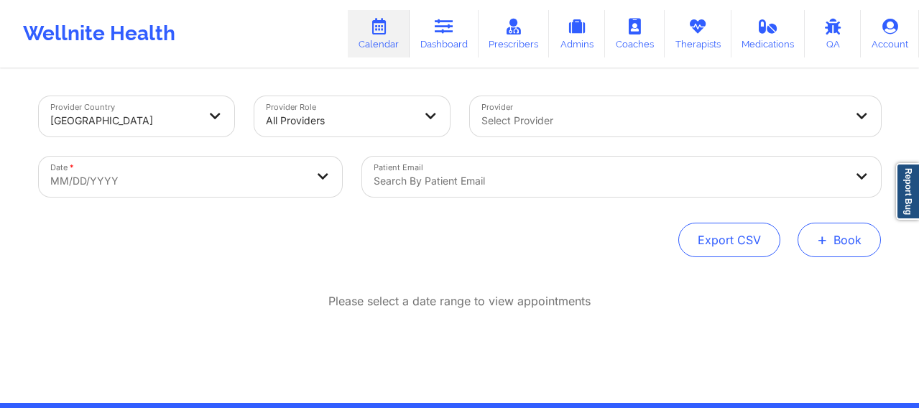
click at [822, 244] on span "+" at bounding box center [822, 240] width 11 height 8
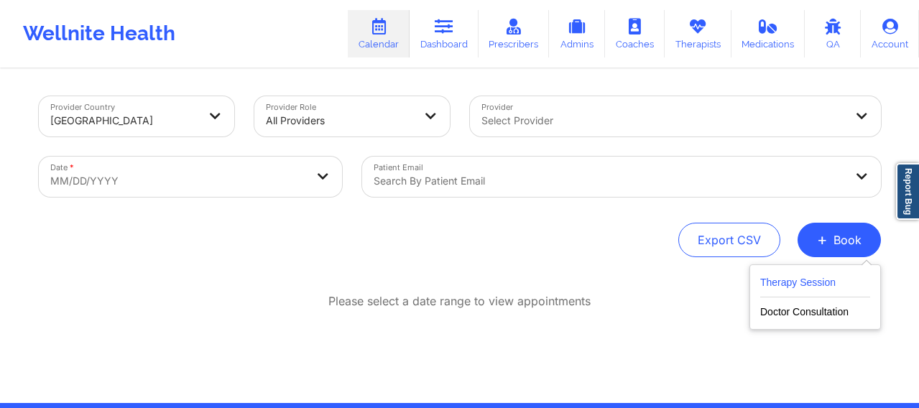
click at [786, 282] on button "Therapy Session" at bounding box center [815, 286] width 110 height 24
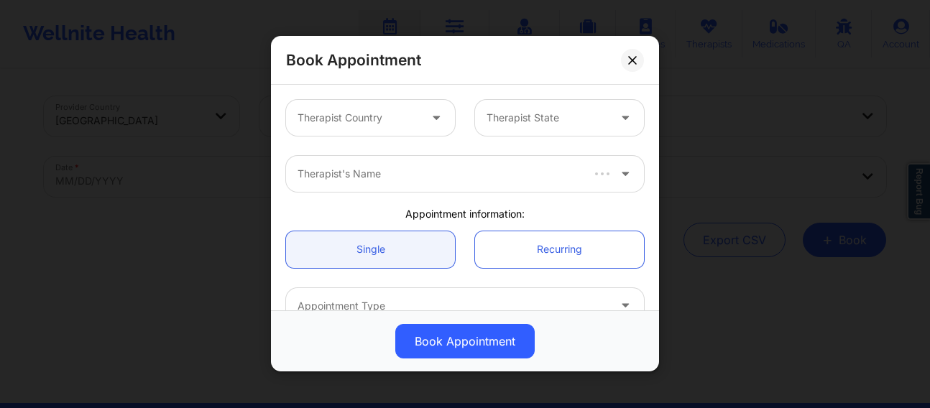
click at [369, 124] on div at bounding box center [358, 118] width 121 height 17
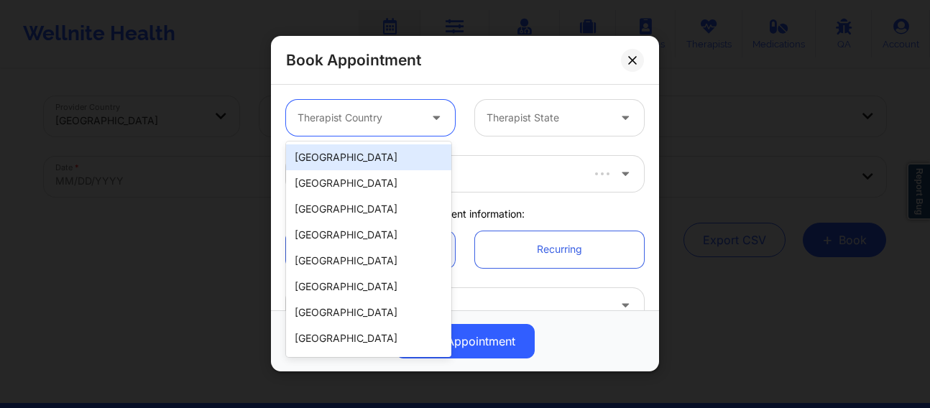
click at [355, 157] on div "[GEOGRAPHIC_DATA]" at bounding box center [368, 157] width 165 height 26
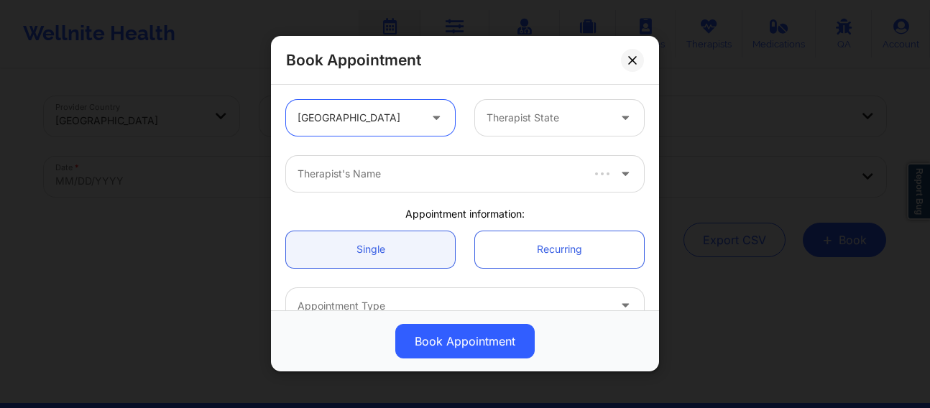
click at [525, 116] on div at bounding box center [547, 118] width 121 height 17
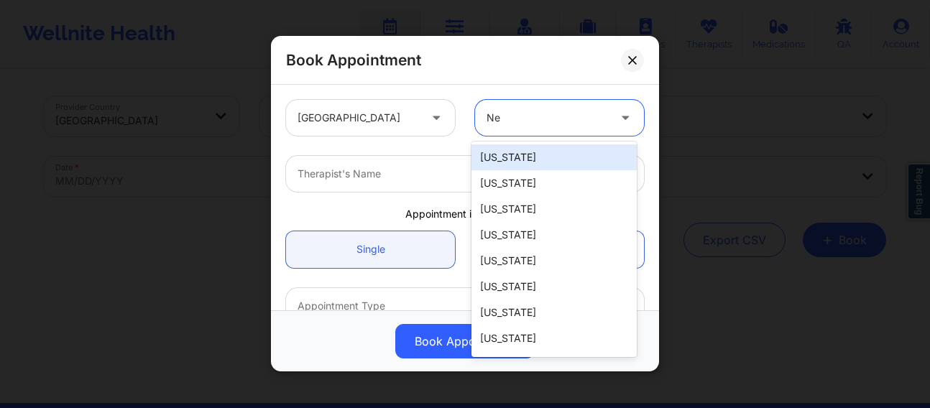
type input "New"
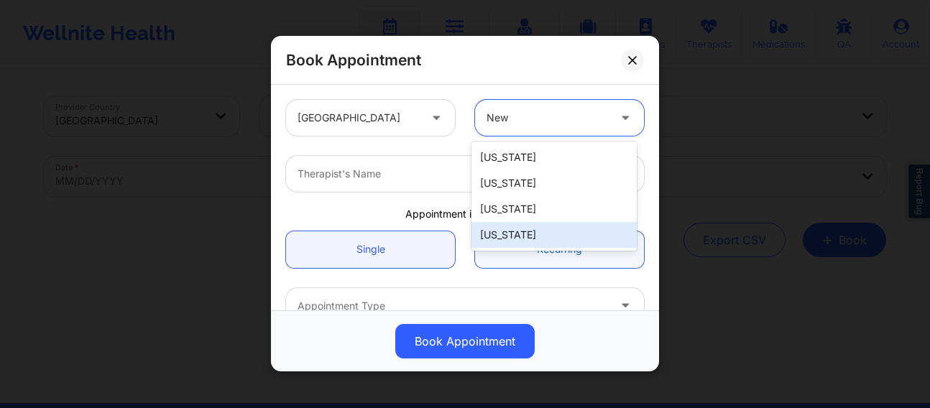
click at [512, 239] on div "[US_STATE]" at bounding box center [554, 235] width 165 height 26
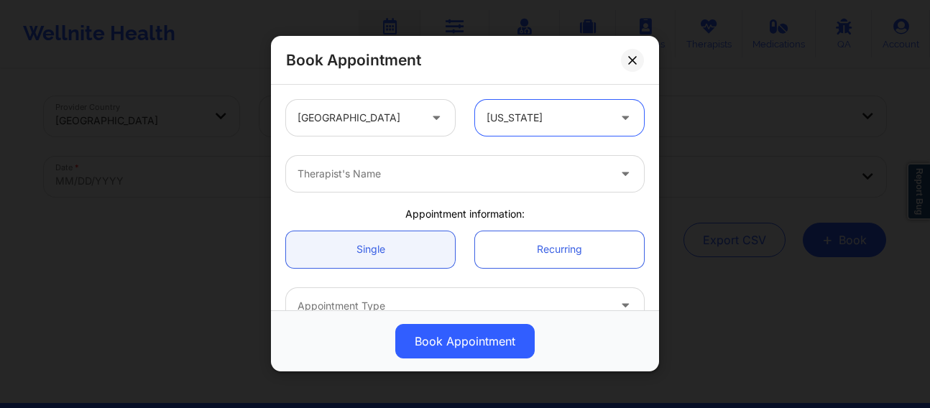
click at [435, 178] on div at bounding box center [453, 174] width 311 height 17
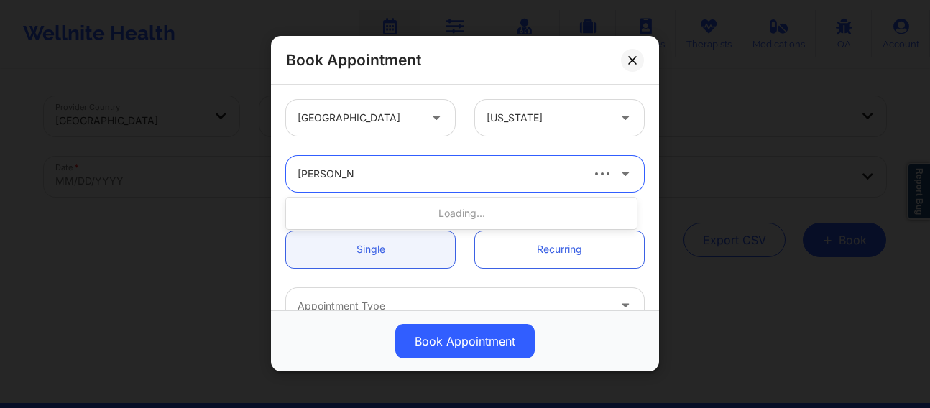
type input "[PERSON_NAME]"
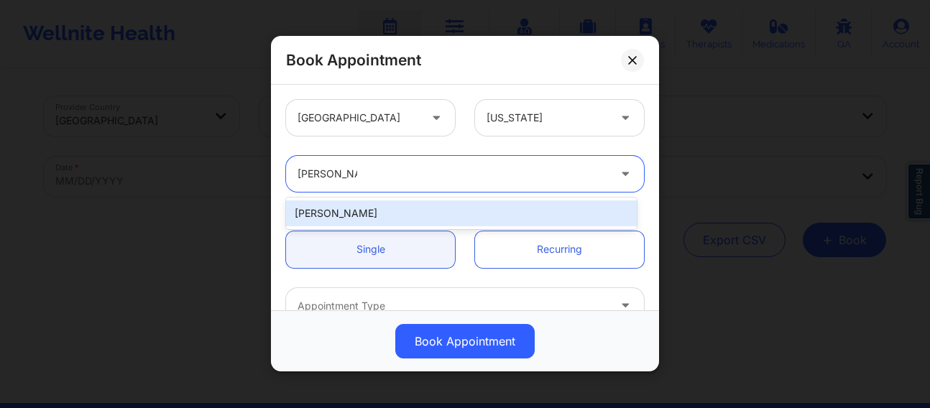
click at [385, 214] on div "[PERSON_NAME]" at bounding box center [461, 214] width 351 height 26
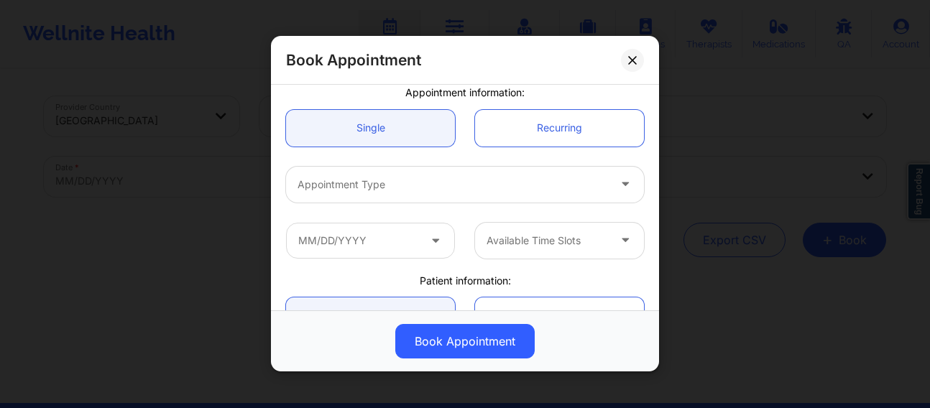
scroll to position [132, 0]
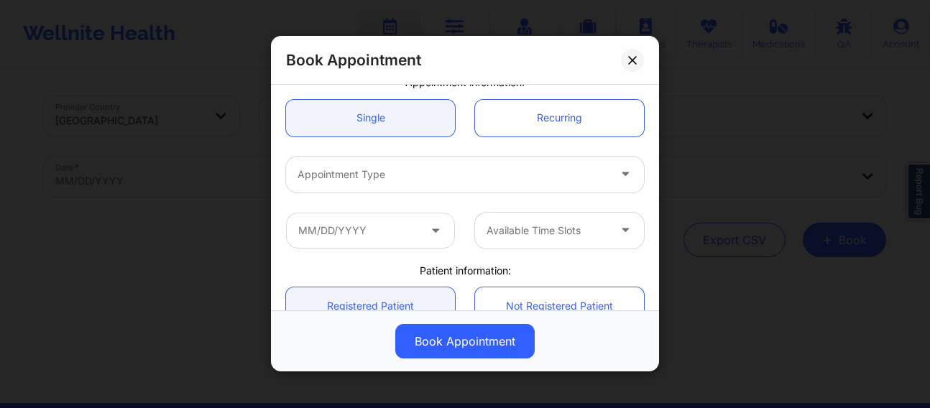
click at [357, 175] on div at bounding box center [453, 174] width 311 height 17
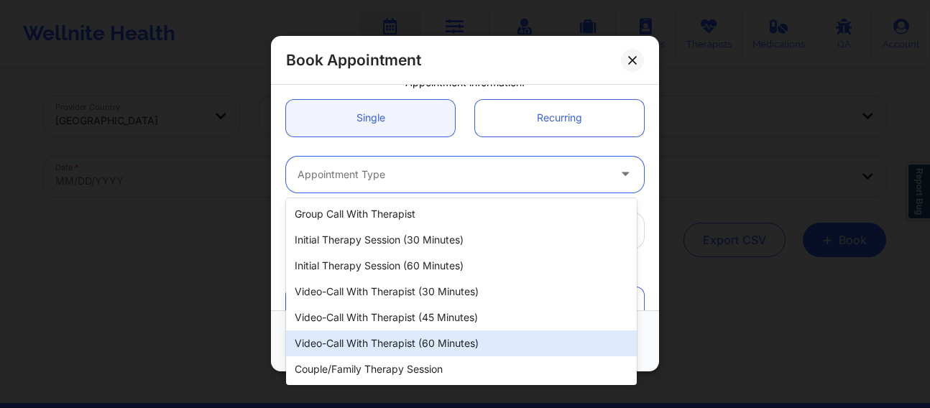
click at [386, 340] on div "Video-Call with Therapist (60 minutes)" at bounding box center [461, 344] width 351 height 26
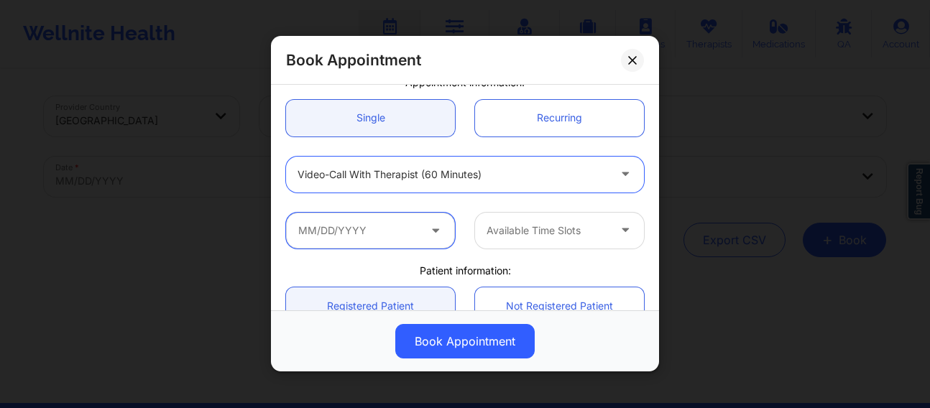
click at [359, 234] on input "text" at bounding box center [370, 231] width 169 height 36
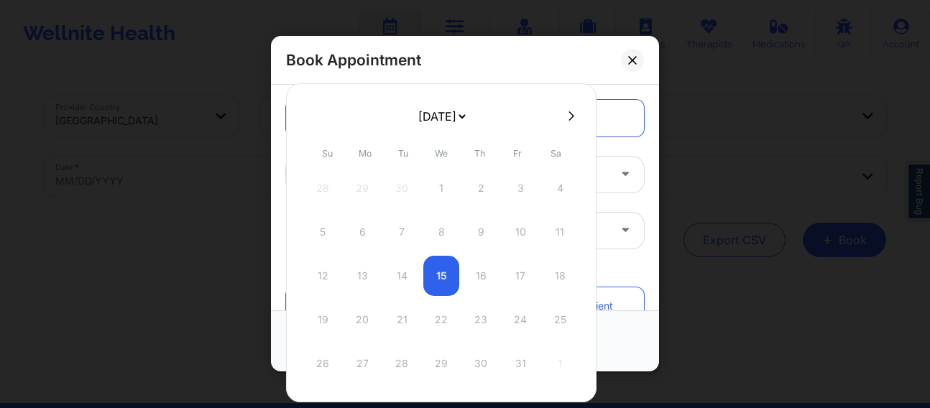
click at [568, 122] on div at bounding box center [441, 116] width 311 height 22
click at [571, 117] on icon at bounding box center [572, 116] width 6 height 11
select select "2025-10"
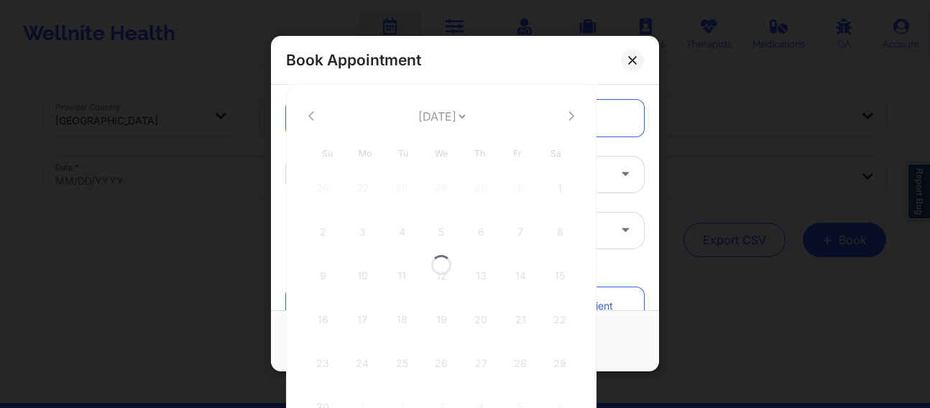
select select "2025-10"
click at [570, 117] on icon at bounding box center [572, 115] width 6 height 9
select select "2025-11"
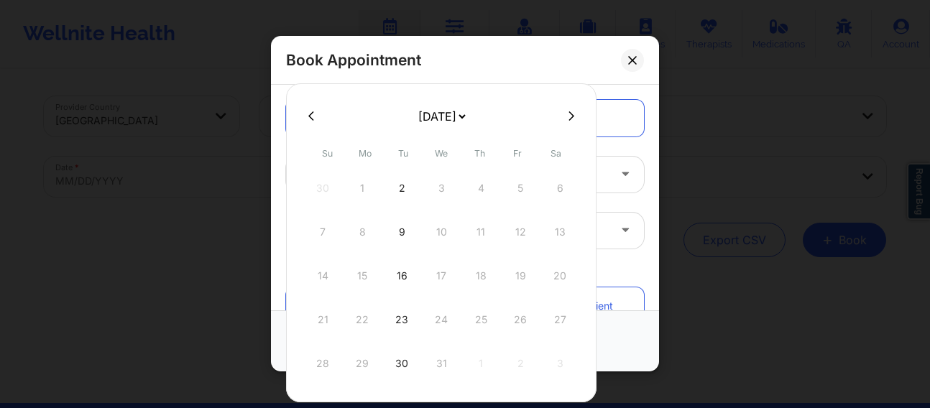
click at [570, 117] on icon at bounding box center [572, 115] width 6 height 9
select select "2026-0"
click at [570, 117] on icon at bounding box center [572, 115] width 6 height 9
select select "2026-1"
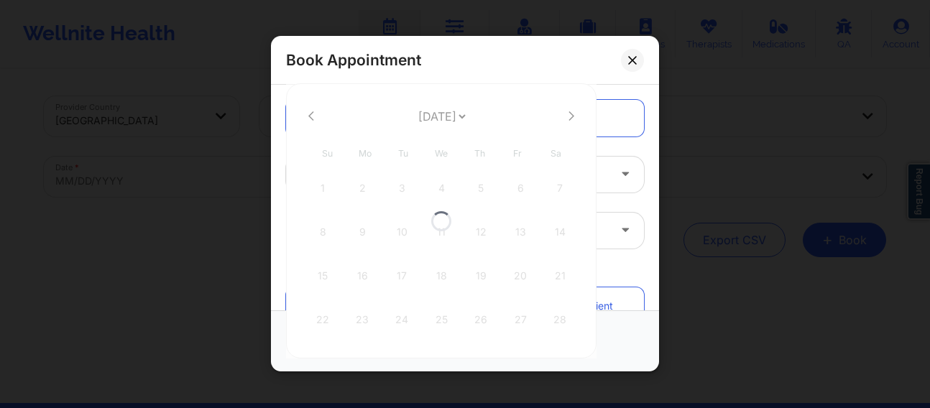
select select "2026-1"
click at [359, 241] on div "9" at bounding box center [362, 232] width 36 height 40
type input "[DATE]"
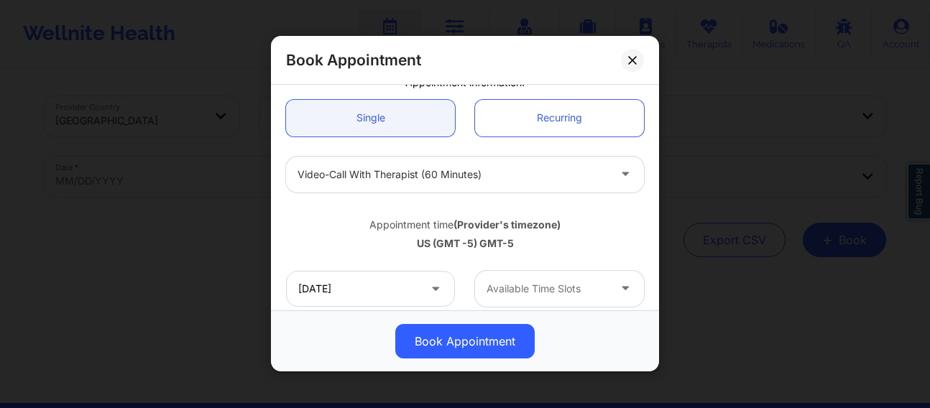
click at [507, 290] on div at bounding box center [547, 288] width 121 height 17
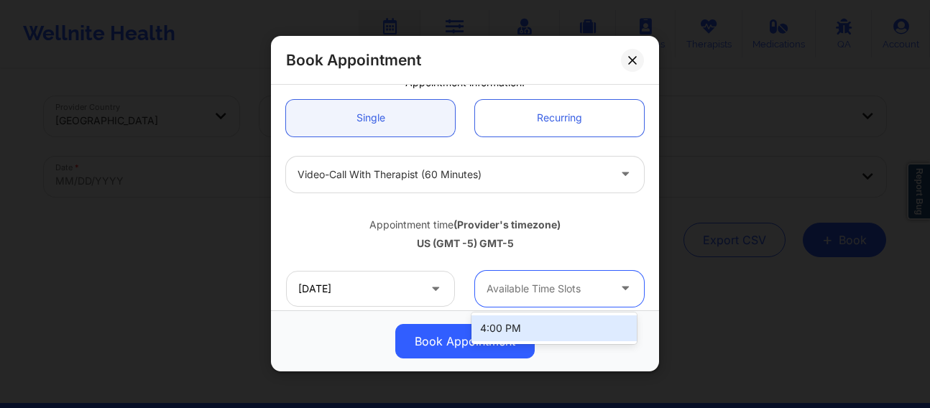
click at [507, 324] on div "4:00 PM" at bounding box center [554, 329] width 165 height 26
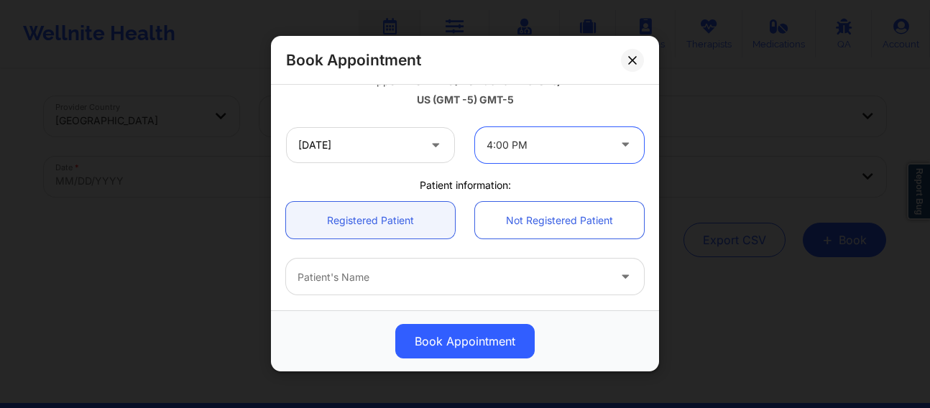
scroll to position [323, 0]
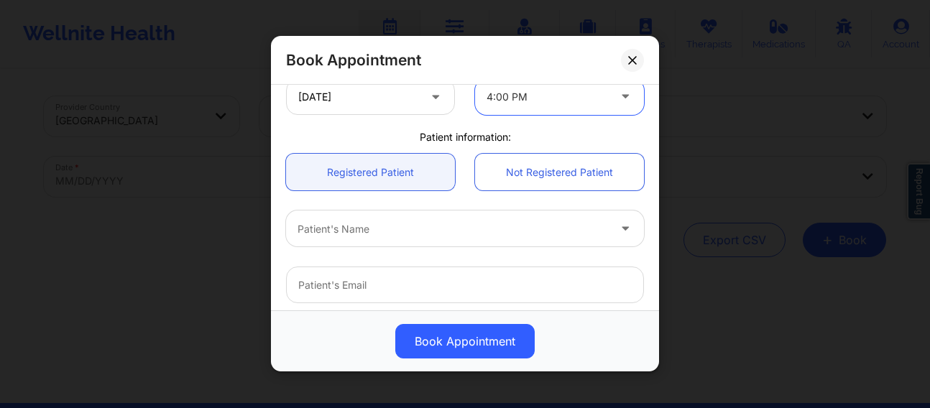
click at [388, 221] on div at bounding box center [453, 229] width 311 height 17
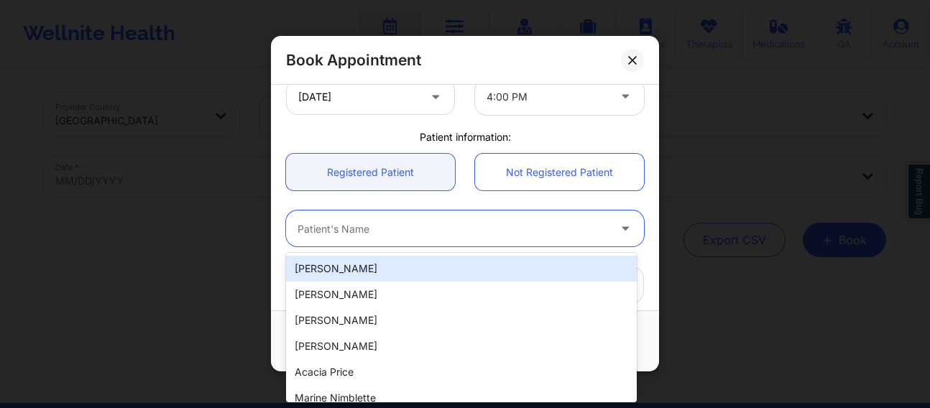
paste input "[EMAIL_ADDRESS][DOMAIN_NAME]"
type input "[EMAIL_ADDRESS][DOMAIN_NAME]"
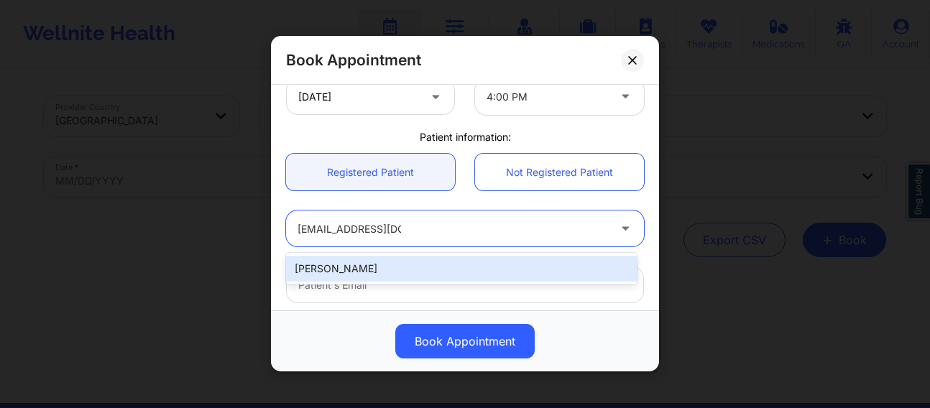
click at [394, 262] on div "[PERSON_NAME]" at bounding box center [461, 269] width 351 height 26
type input "[EMAIL_ADDRESS][DOMAIN_NAME]"
type input "[PHONE_NUMBER]"
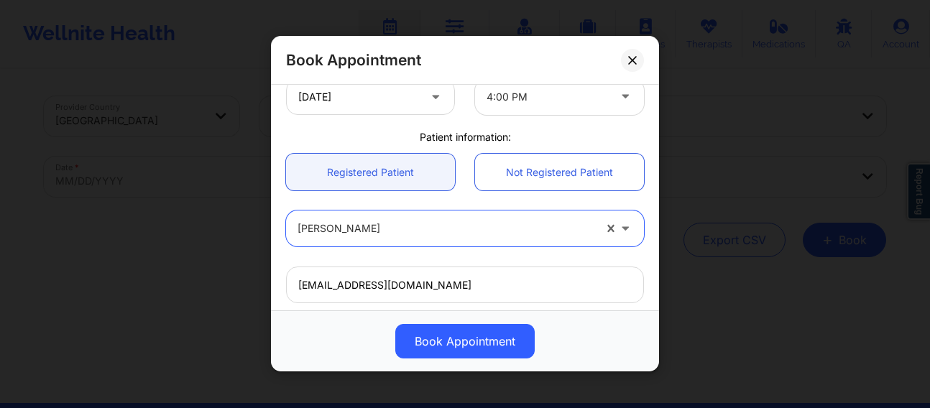
scroll to position [520, 0]
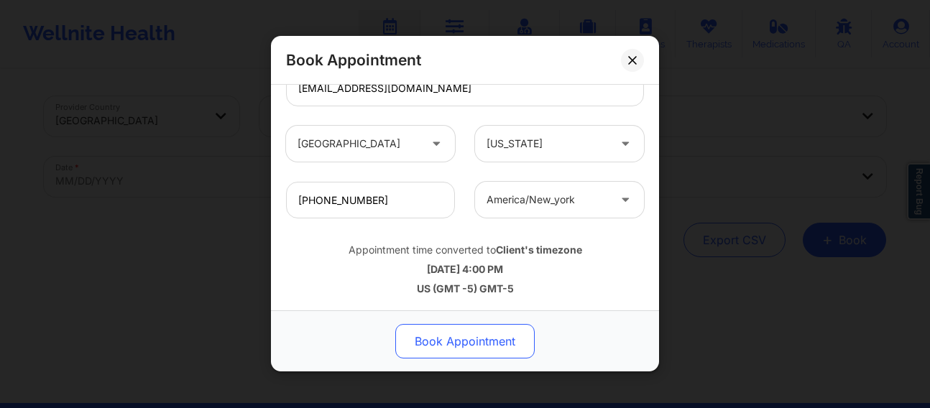
click at [452, 341] on button "Book Appointment" at bounding box center [464, 342] width 139 height 35
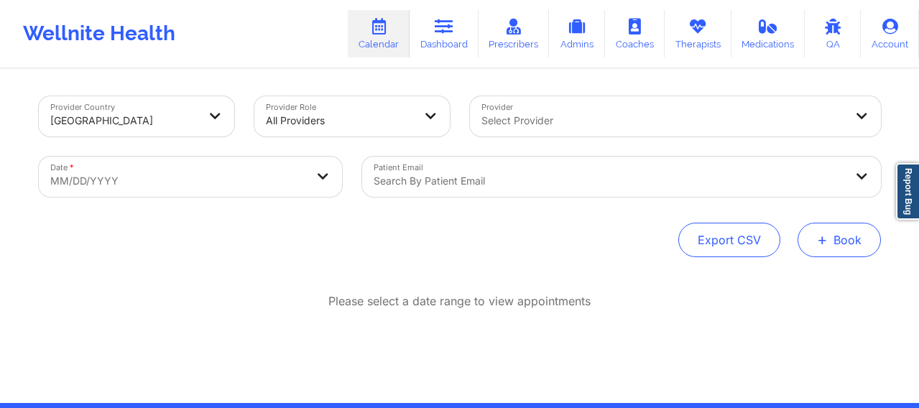
click at [851, 249] on button "+ Book" at bounding box center [839, 240] width 83 height 35
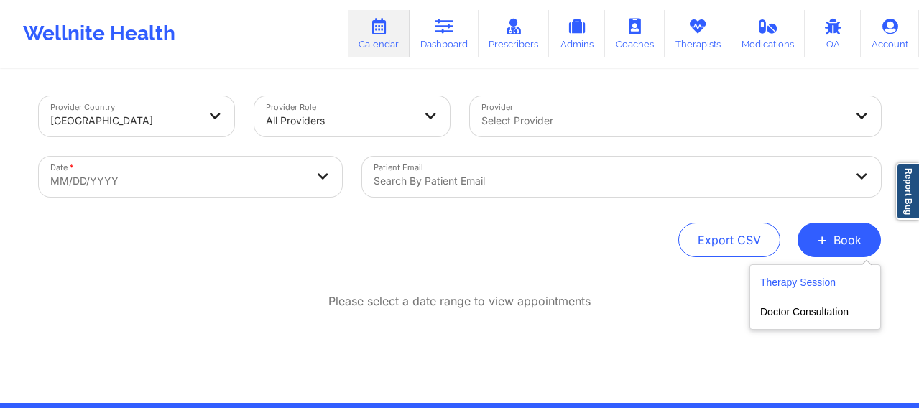
click at [773, 285] on button "Therapy Session" at bounding box center [815, 286] width 110 height 24
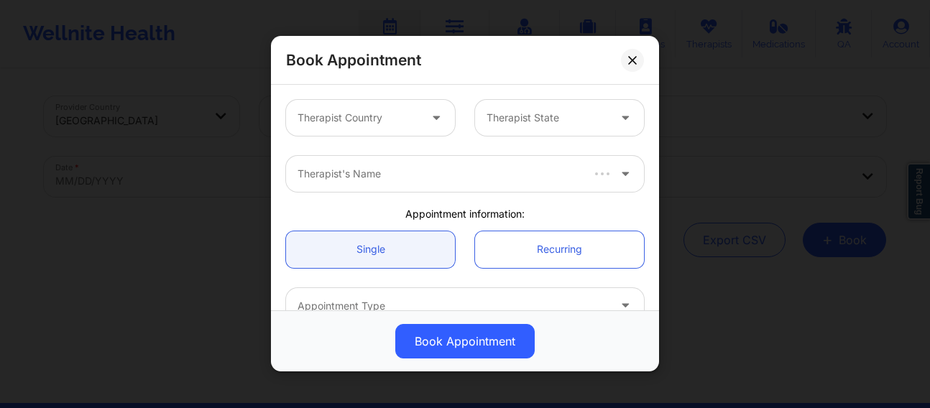
click at [344, 111] on div at bounding box center [358, 118] width 121 height 17
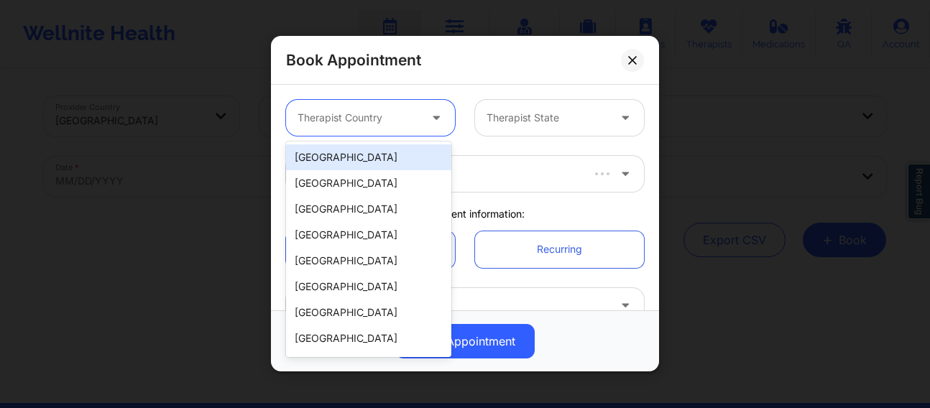
click at [354, 159] on div "[GEOGRAPHIC_DATA]" at bounding box center [368, 157] width 165 height 26
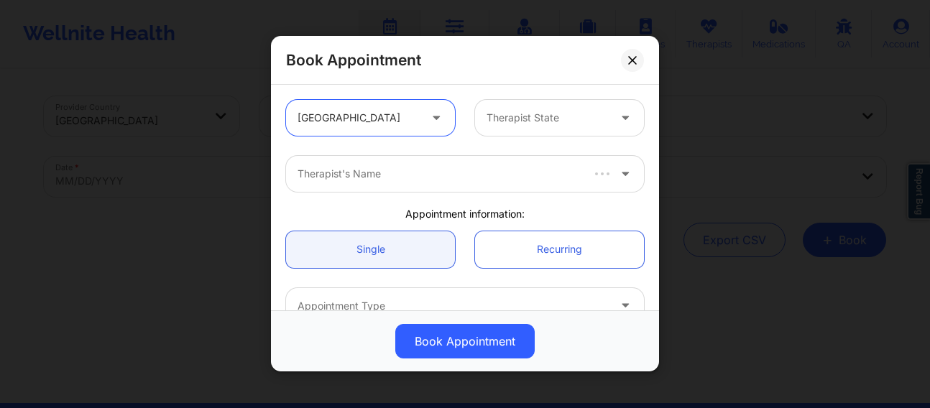
click at [545, 121] on div at bounding box center [547, 118] width 121 height 17
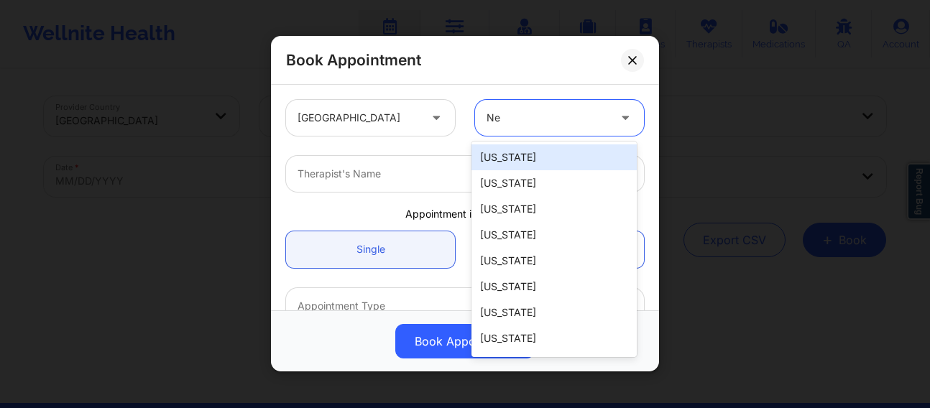
type input "New"
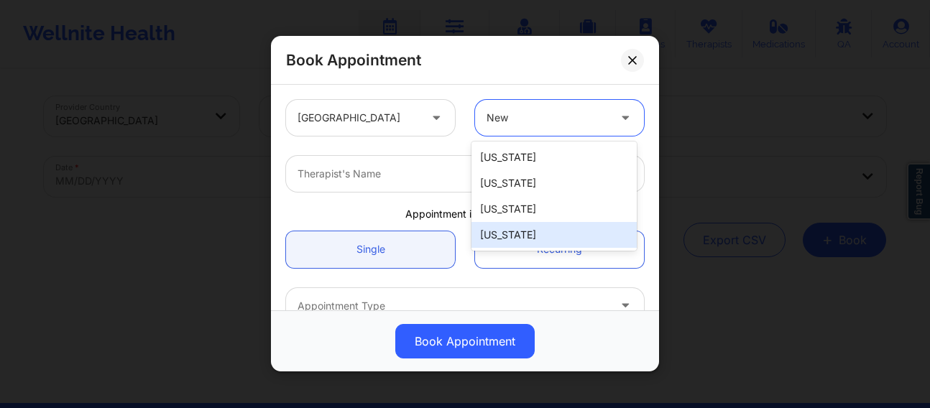
click at [500, 232] on div "[US_STATE]" at bounding box center [554, 235] width 165 height 26
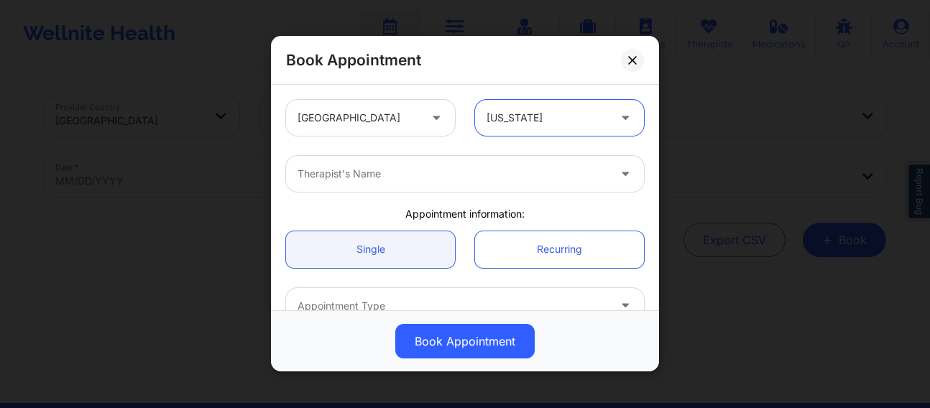
click at [385, 182] on div at bounding box center [453, 174] width 311 height 17
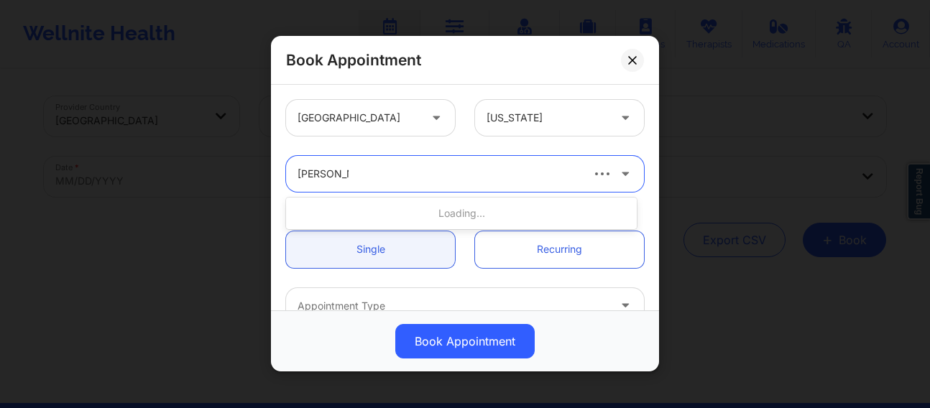
type input "[PERSON_NAME]"
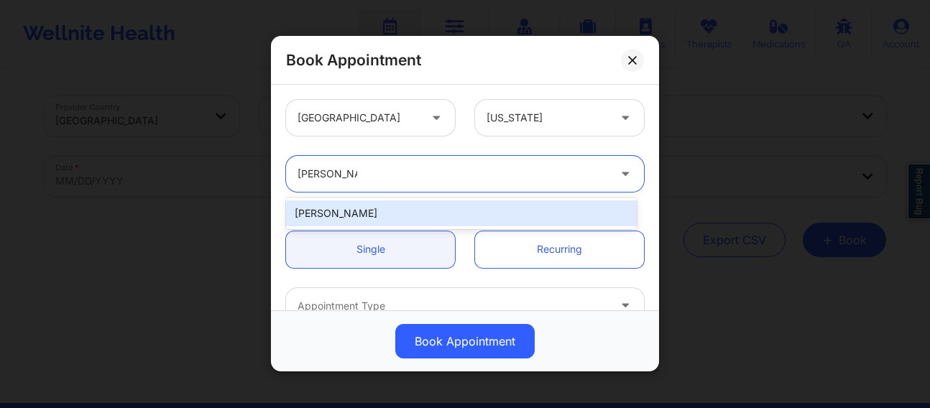
click at [369, 204] on div "[PERSON_NAME]" at bounding box center [461, 214] width 351 height 26
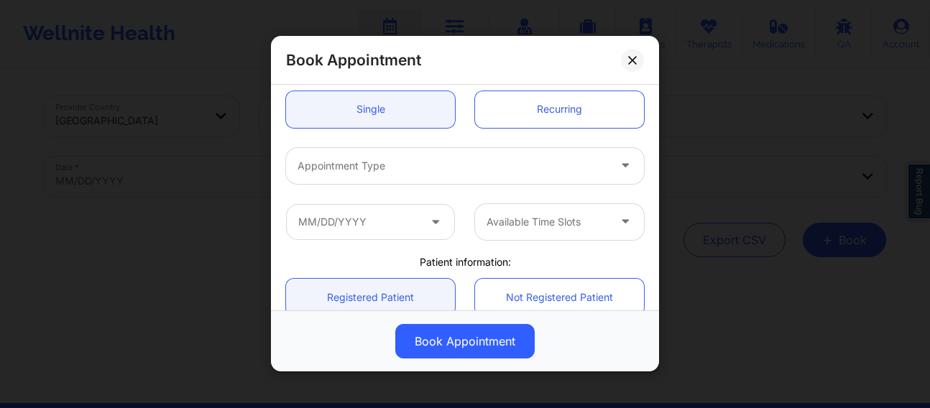
scroll to position [144, 0]
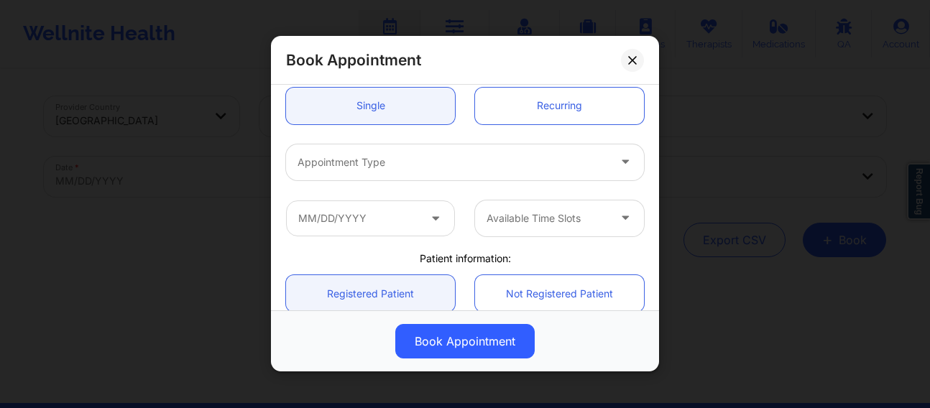
click at [351, 175] on div "Appointment Type" at bounding box center [447, 162] width 323 height 36
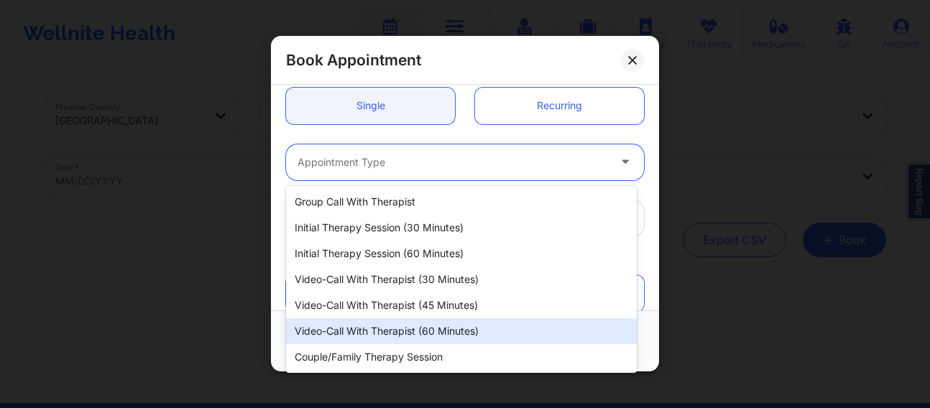
click at [380, 331] on div "Video-Call with Therapist (60 minutes)" at bounding box center [461, 331] width 351 height 26
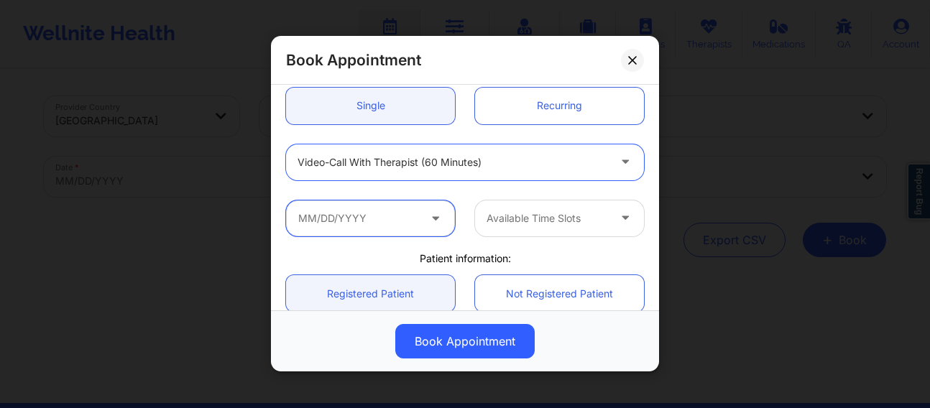
click at [374, 221] on input "text" at bounding box center [370, 219] width 169 height 36
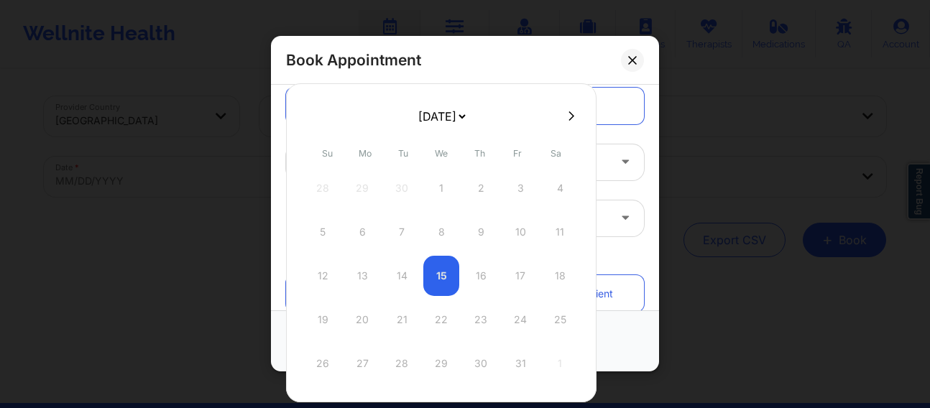
click at [570, 113] on icon at bounding box center [572, 116] width 6 height 11
select select "2025-10"
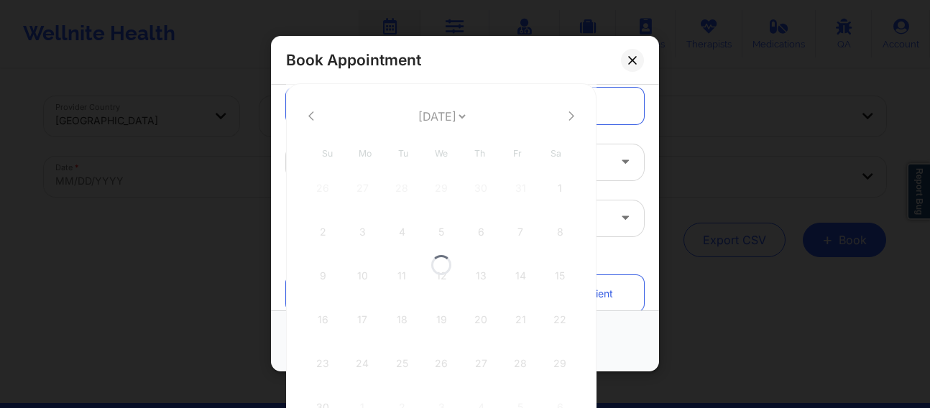
click at [570, 113] on div at bounding box center [441, 264] width 311 height 363
select select "2025-10"
click at [569, 113] on icon at bounding box center [572, 115] width 6 height 9
select select "2025-11"
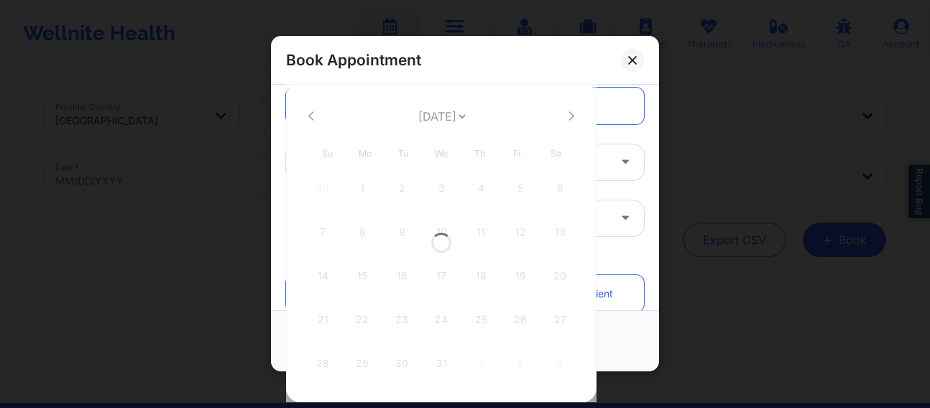
select select "2025-11"
click at [569, 113] on icon at bounding box center [572, 115] width 6 height 9
select select "2026-0"
click at [569, 113] on icon at bounding box center [572, 115] width 6 height 9
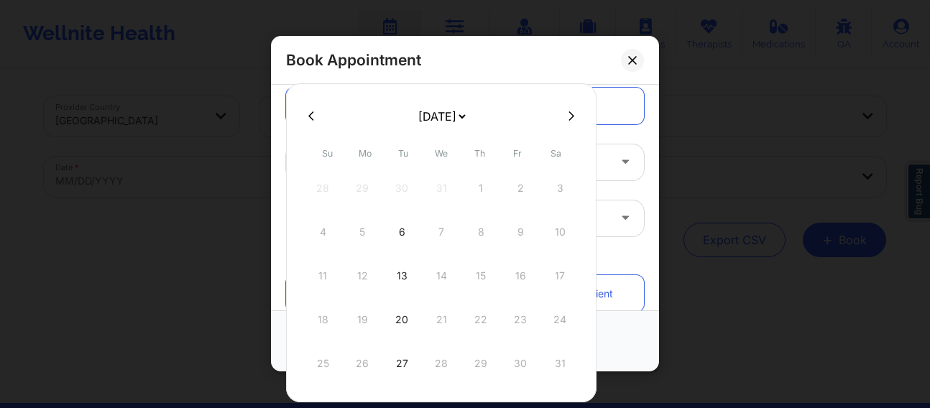
select select "2026-1"
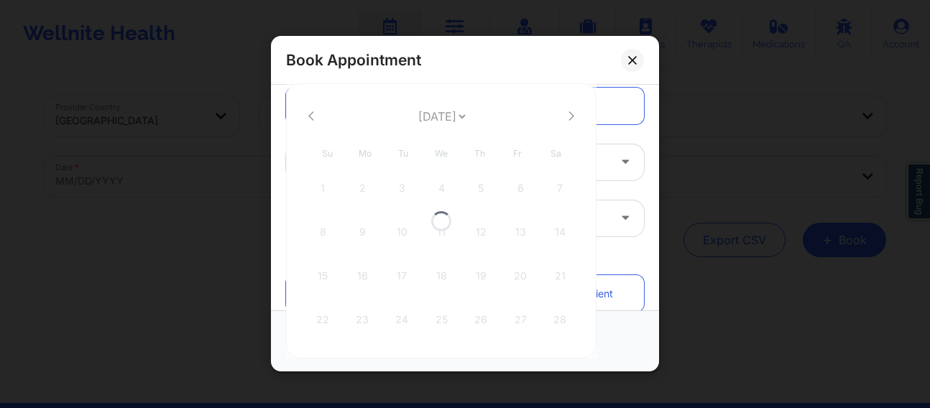
select select "2026-1"
click at [367, 315] on div "23" at bounding box center [362, 320] width 36 height 40
type input "[DATE]"
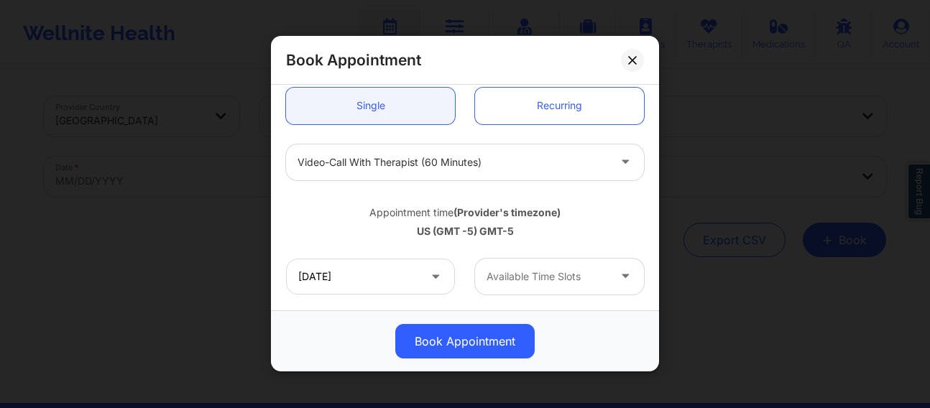
click at [507, 277] on div at bounding box center [547, 276] width 121 height 17
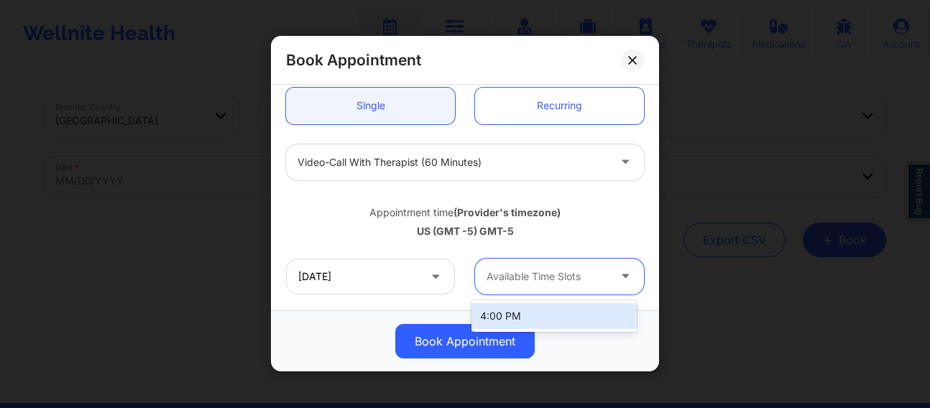
click at [506, 319] on div "4:00 PM" at bounding box center [554, 316] width 165 height 26
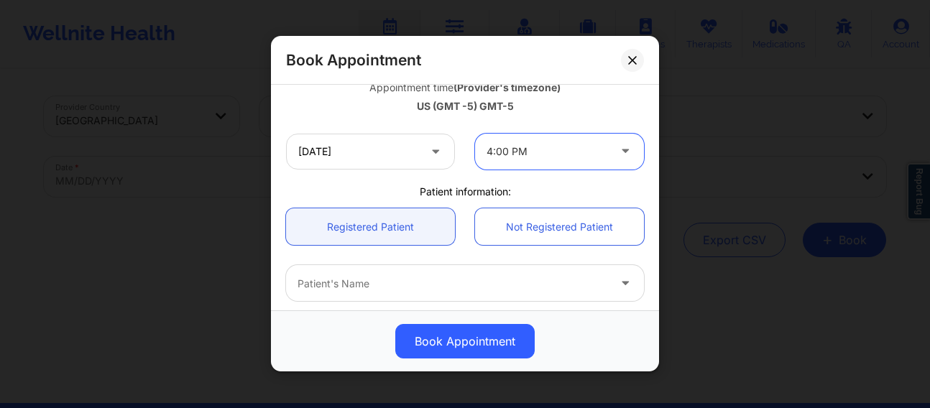
scroll to position [288, 0]
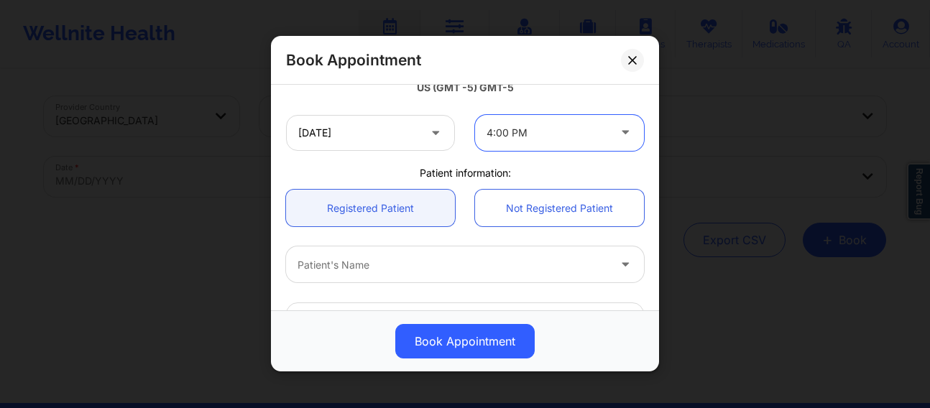
click at [393, 270] on div at bounding box center [453, 265] width 311 height 17
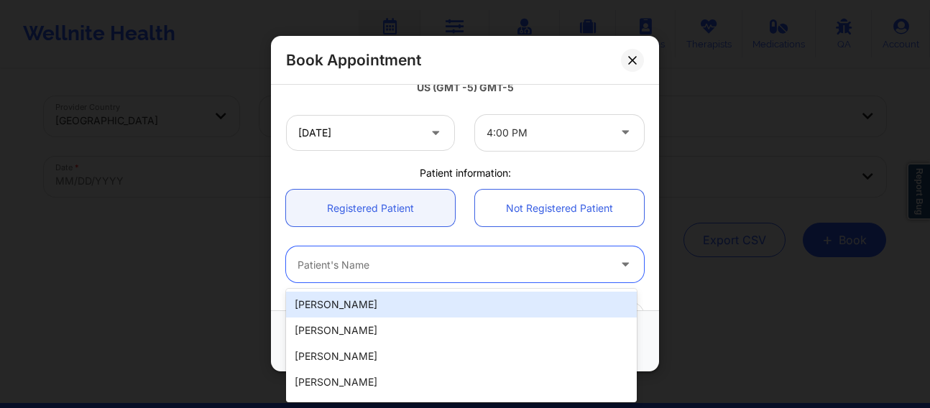
paste input "[EMAIL_ADDRESS][DOMAIN_NAME]"
type input "[EMAIL_ADDRESS][DOMAIN_NAME]"
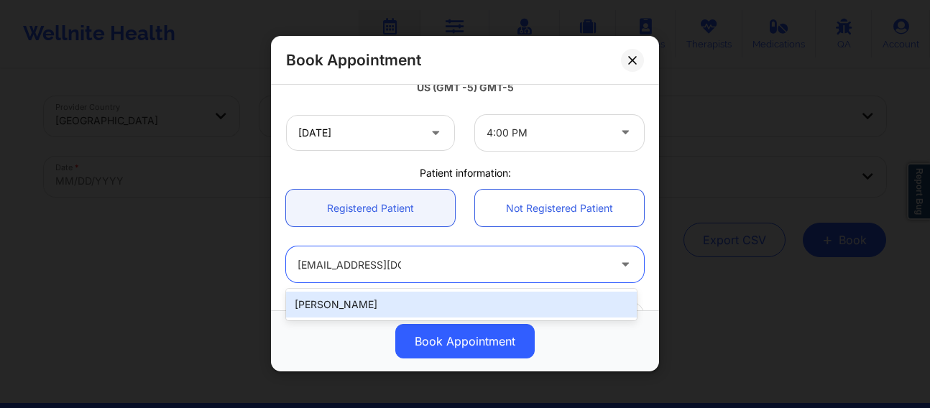
click at [426, 303] on div "[PERSON_NAME]" at bounding box center [461, 305] width 351 height 26
type input "[EMAIL_ADDRESS][DOMAIN_NAME]"
type input "[PHONE_NUMBER]"
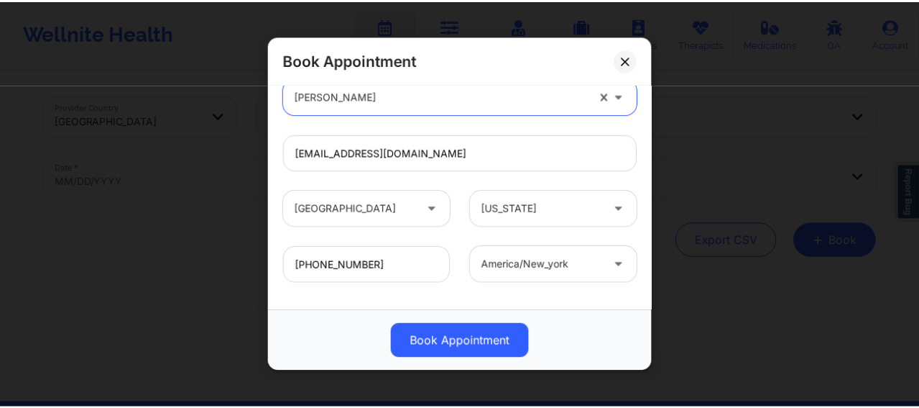
scroll to position [520, 0]
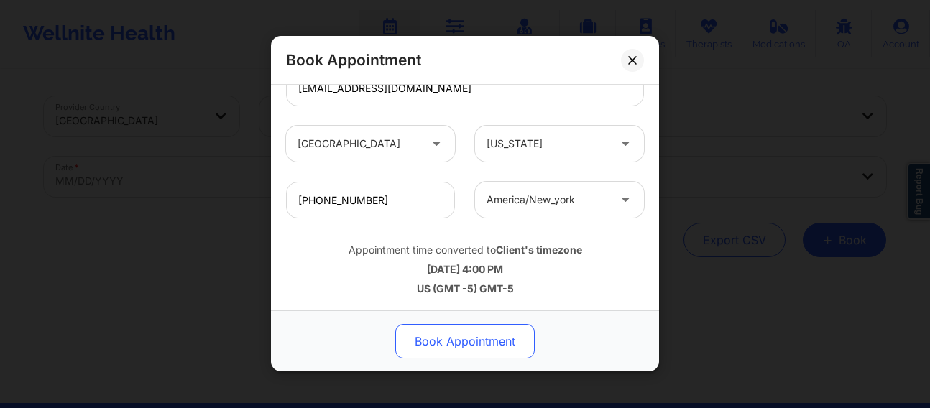
click at [437, 327] on button "Book Appointment" at bounding box center [464, 342] width 139 height 35
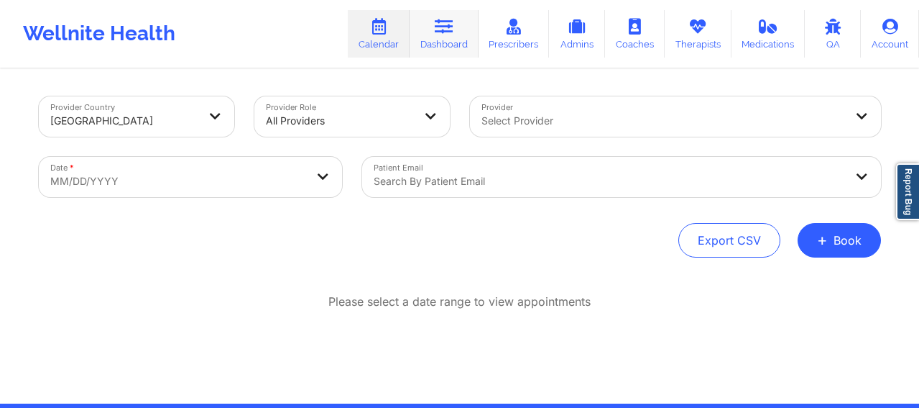
click at [448, 40] on link "Dashboard" at bounding box center [444, 33] width 69 height 47
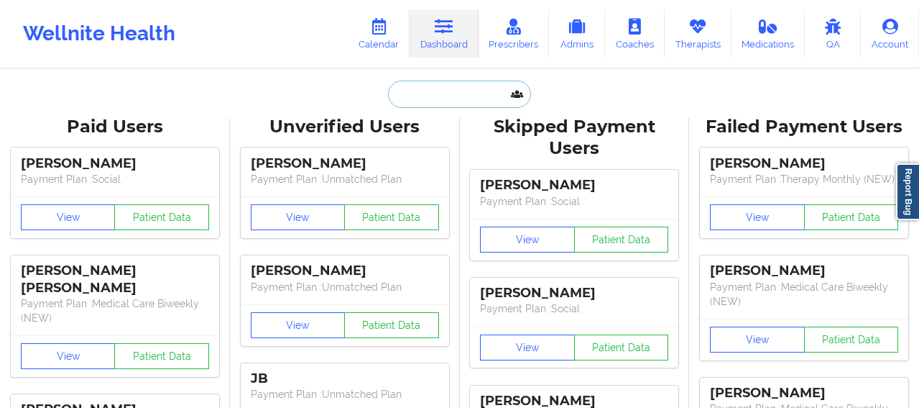
click at [426, 96] on input "text" at bounding box center [459, 94] width 142 height 27
paste input "[PERSON_NAME] [PERSON_NAME]"
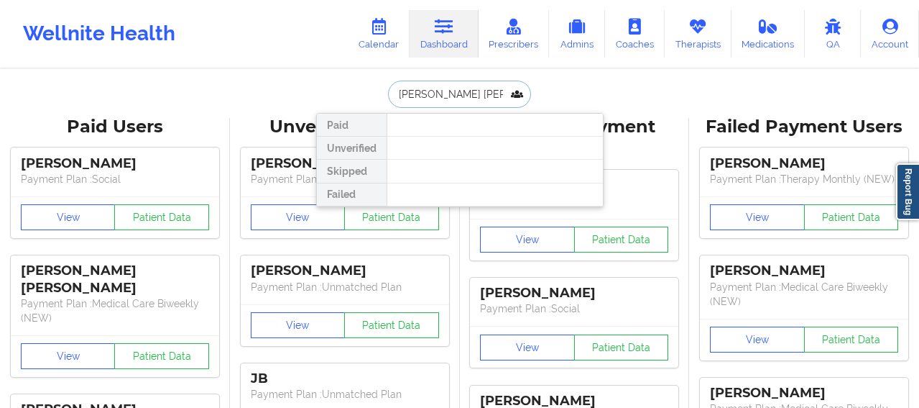
drag, startPoint x: 441, startPoint y: 93, endPoint x: 505, endPoint y: 94, distance: 63.3
click at [505, 94] on input "[PERSON_NAME] [PERSON_NAME]" at bounding box center [459, 94] width 142 height 27
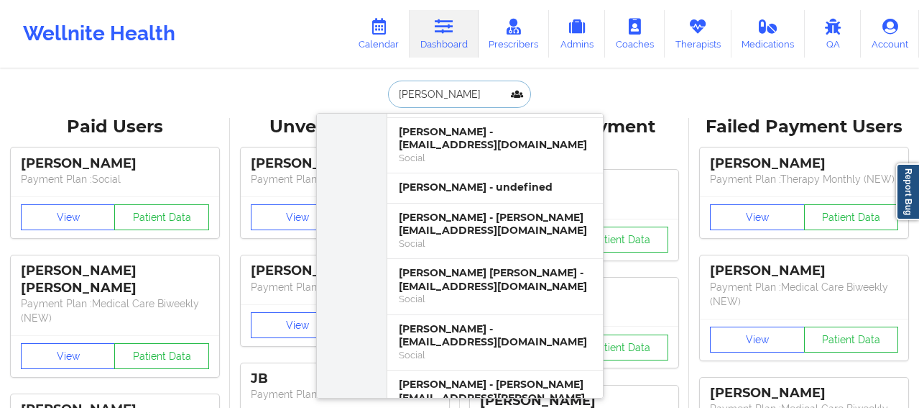
scroll to position [1342, 0]
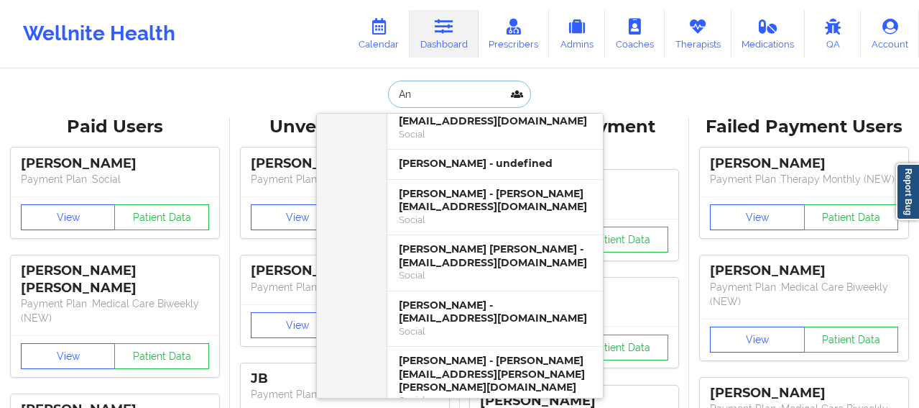
type input "A"
type input "[PERSON_NAME]"
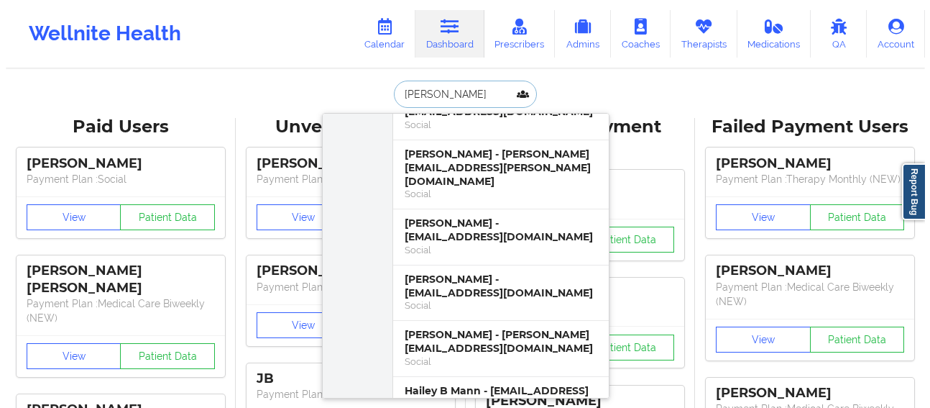
scroll to position [767, 0]
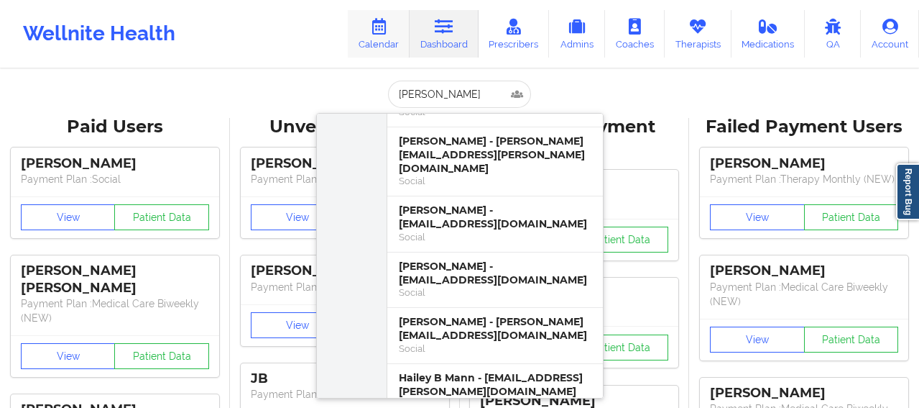
click at [388, 28] on icon at bounding box center [378, 27] width 19 height 16
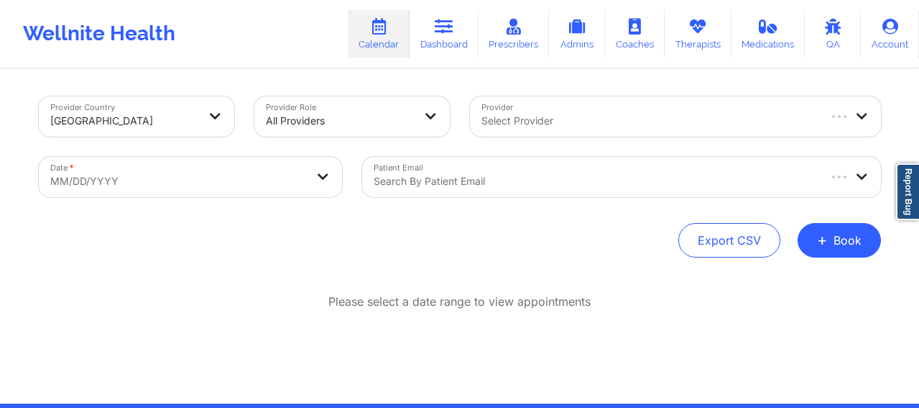
click at [520, 120] on div at bounding box center [649, 120] width 335 height 17
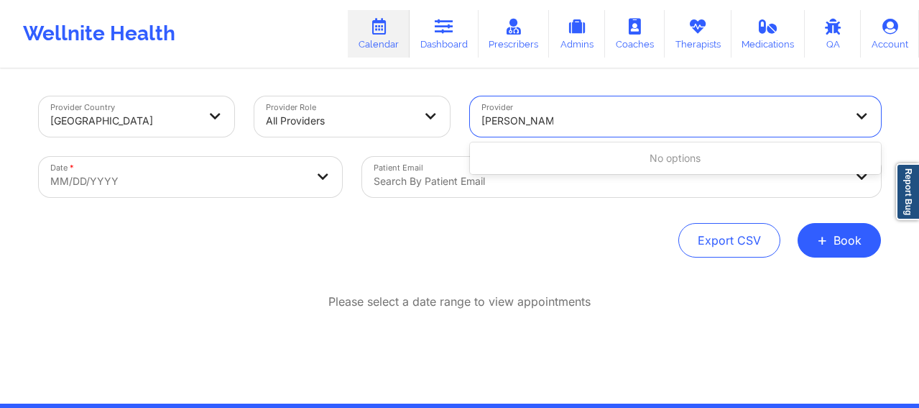
type input "[PERSON_NAME]"
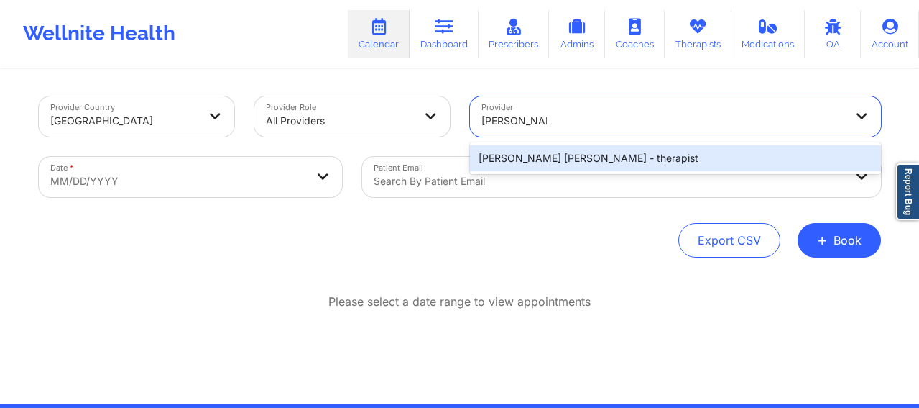
click at [585, 160] on div "[PERSON_NAME] [PERSON_NAME] - therapist" at bounding box center [675, 158] width 411 height 26
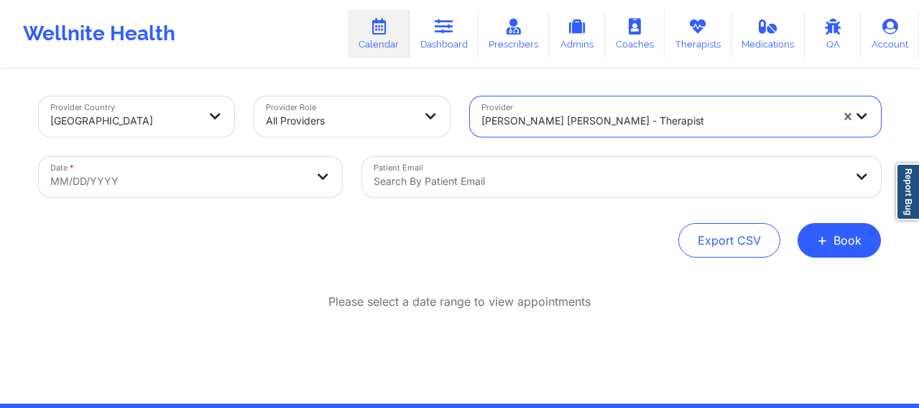
click at [172, 182] on body "Wellnite Health Calendar Dashboard Prescribers Admins Coaches Therapists Medica…" at bounding box center [459, 204] width 919 height 408
select select "2025-8"
select select "2025-9"
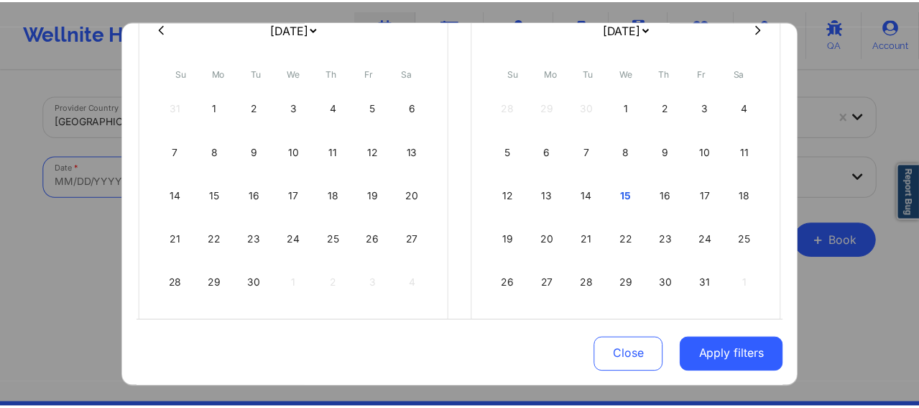
scroll to position [167, 0]
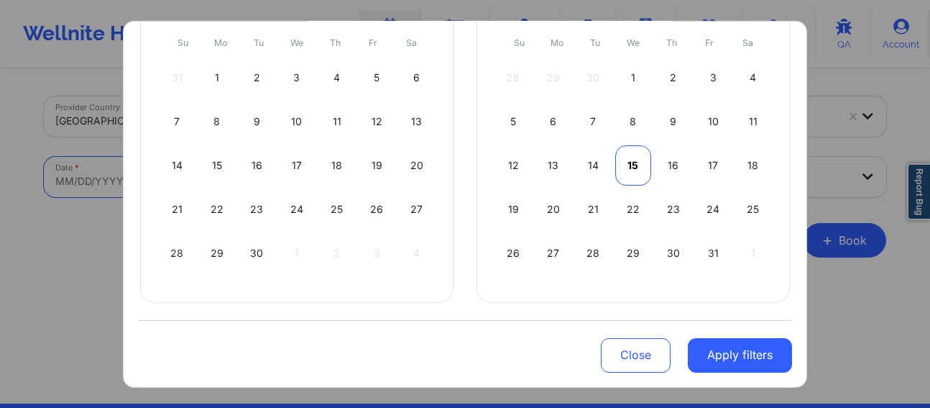
click at [629, 164] on div "15" at bounding box center [633, 164] width 37 height 40
select select "2025-9"
select select "2025-10"
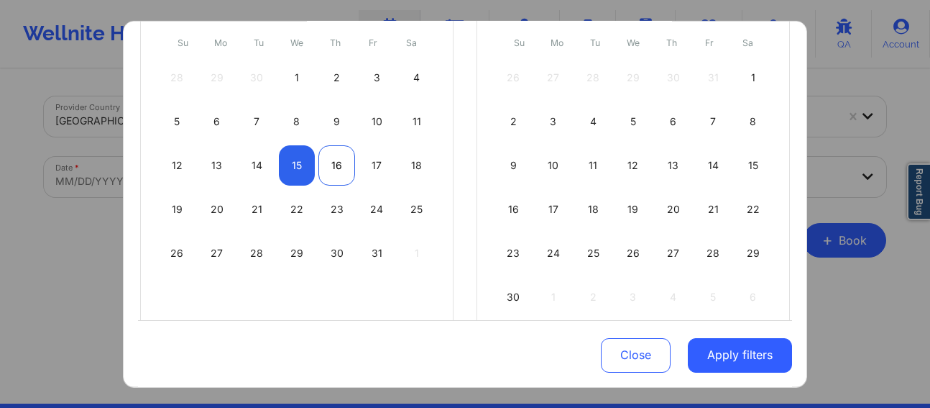
select select "2025-9"
select select "2025-10"
click at [336, 168] on div "16" at bounding box center [336, 164] width 37 height 40
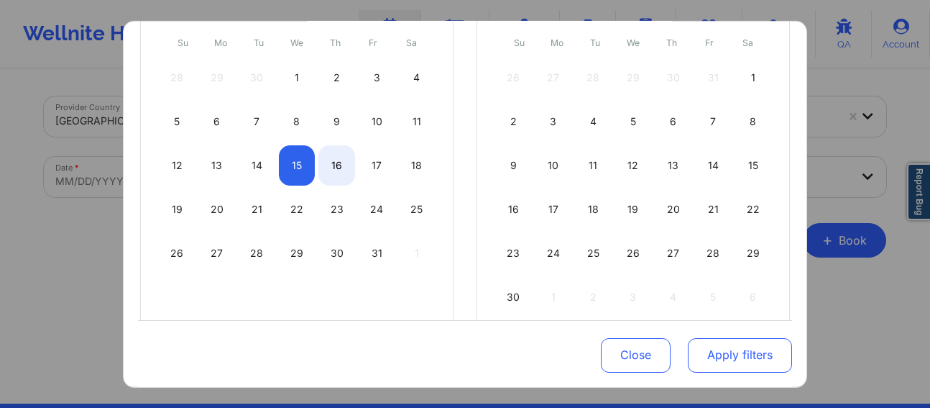
select select "2025-9"
select select "2025-10"
click at [740, 350] on button "Apply filters" at bounding box center [740, 355] width 104 height 35
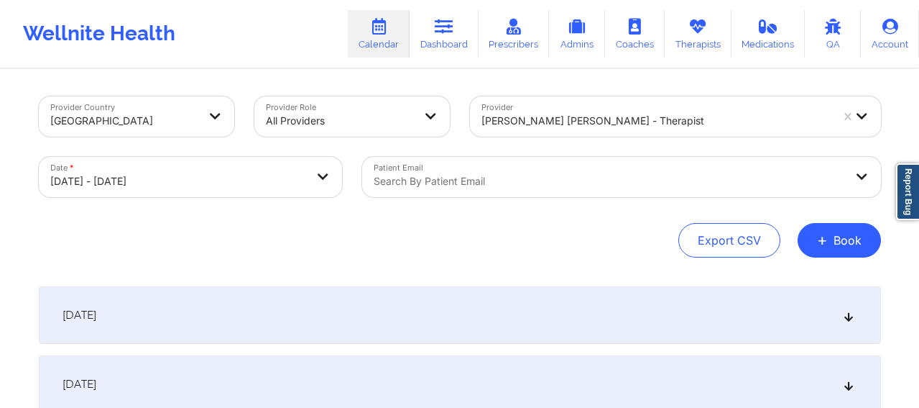
click at [456, 322] on div "[DATE]" at bounding box center [460, 315] width 842 height 58
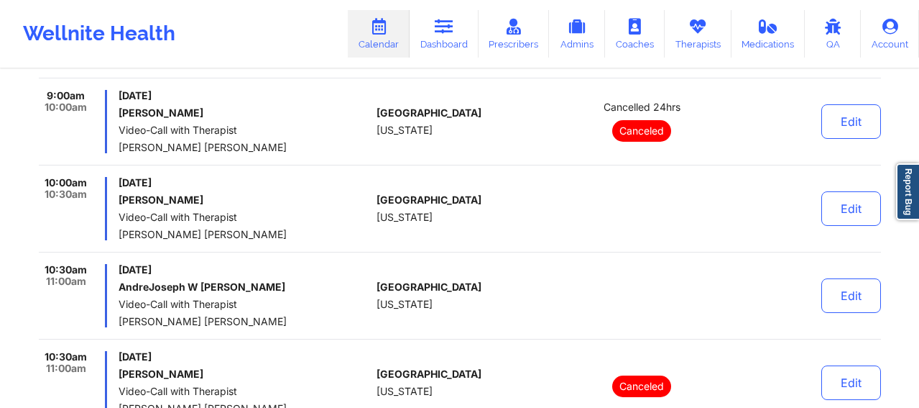
scroll to position [455, 0]
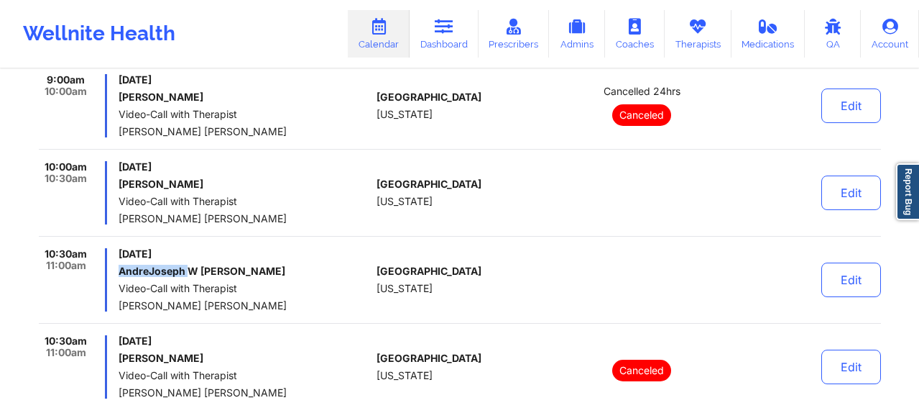
drag, startPoint x: 176, startPoint y: 272, endPoint x: 116, endPoint y: 269, distance: 59.7
click at [116, 269] on div "10:30am 11:00am [DATE] [PERSON_NAME] Video-Call with Therapist [PERSON_NAME] [P…" at bounding box center [205, 279] width 333 height 63
copy h6 "AndreJoseph"
drag, startPoint x: 231, startPoint y: 271, endPoint x: 116, endPoint y: 267, distance: 115.8
click at [116, 267] on div "10:30am 11:00am [DATE] [PERSON_NAME] Video-Call with Therapist [PERSON_NAME] [P…" at bounding box center [205, 279] width 333 height 63
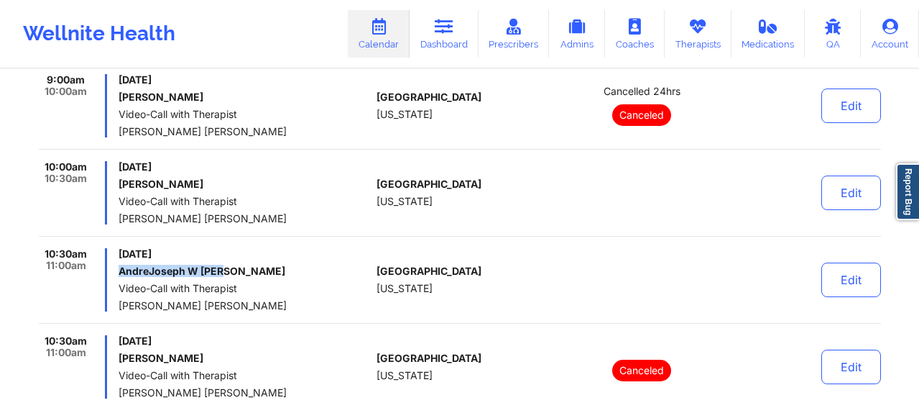
copy h6 "AndreJoseph W [PERSON_NAME]"
click at [438, 37] on link "Dashboard" at bounding box center [444, 33] width 69 height 47
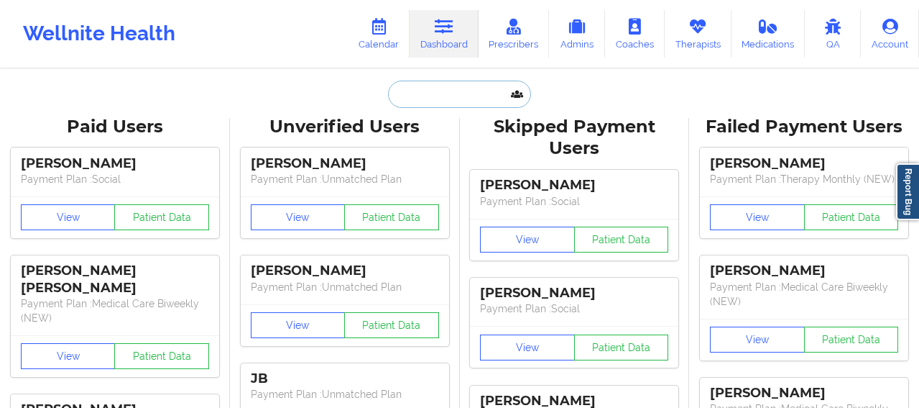
click at [444, 96] on input "text" at bounding box center [459, 94] width 142 height 27
paste input "AndreJoseph W [PERSON_NAME]"
type input "AndreJoseph W [PERSON_NAME]"
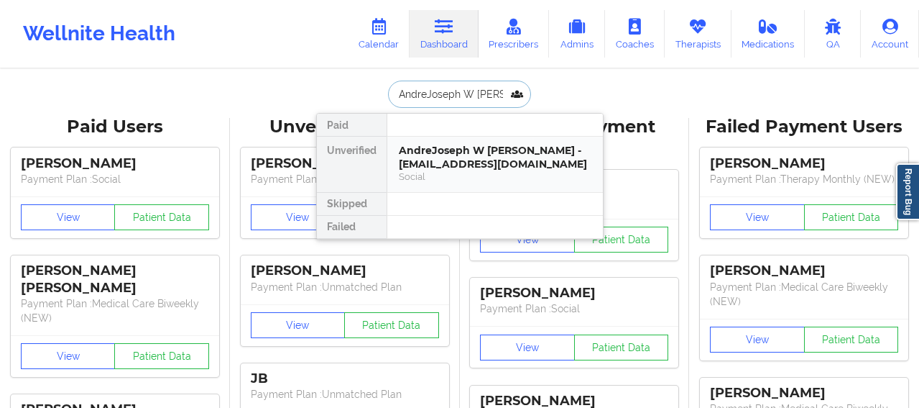
click at [445, 146] on div "AndreJoseph W [PERSON_NAME] - [EMAIL_ADDRESS][DOMAIN_NAME]" at bounding box center [495, 157] width 193 height 27
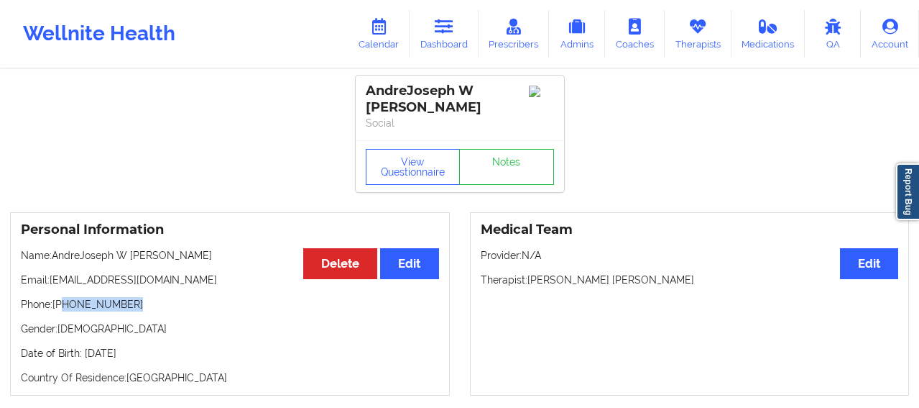
drag, startPoint x: 134, startPoint y: 295, endPoint x: 63, endPoint y: 290, distance: 71.4
click at [63, 297] on p "Phone: [PHONE_NUMBER]" at bounding box center [230, 304] width 418 height 14
copy p "[PHONE_NUMBER]"
click at [450, 35] on icon at bounding box center [444, 27] width 19 height 16
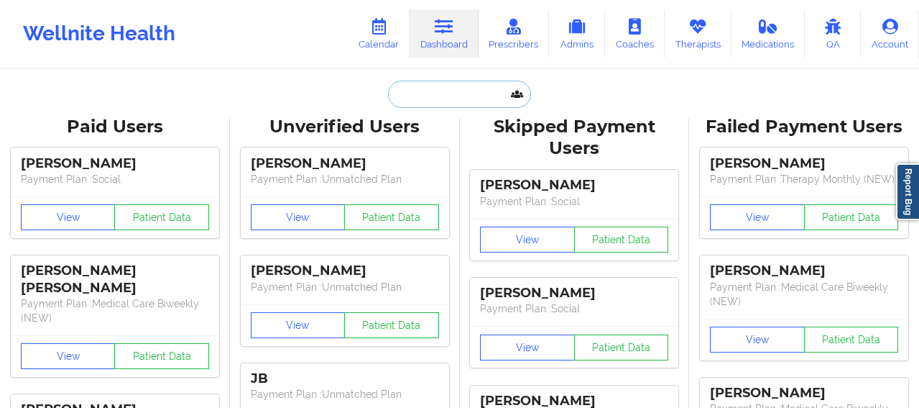
click at [443, 99] on input "text" at bounding box center [459, 94] width 142 height 27
paste input "[PERSON_NAME]"
type input "[PERSON_NAME]"
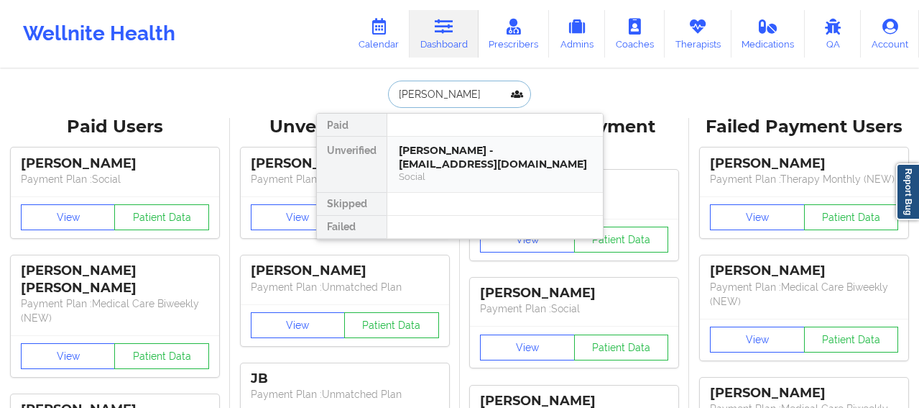
click at [434, 170] on div "[PERSON_NAME] - [EMAIL_ADDRESS][DOMAIN_NAME]" at bounding box center [495, 157] width 193 height 27
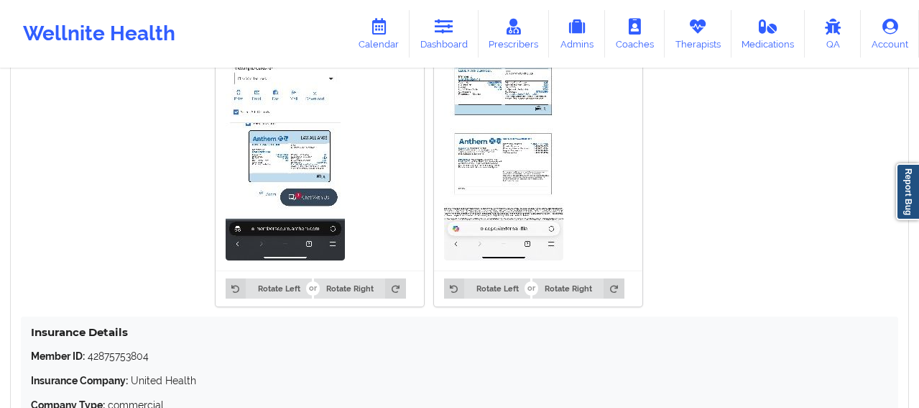
scroll to position [1248, 0]
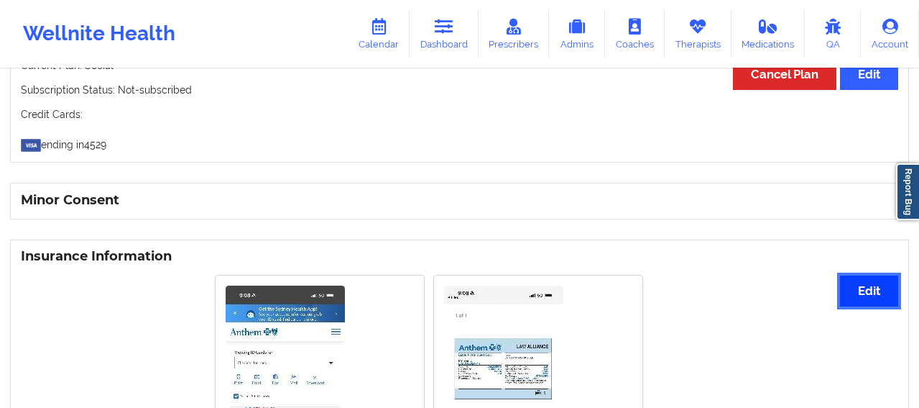
click at [880, 293] on button "Edit" at bounding box center [869, 290] width 58 height 31
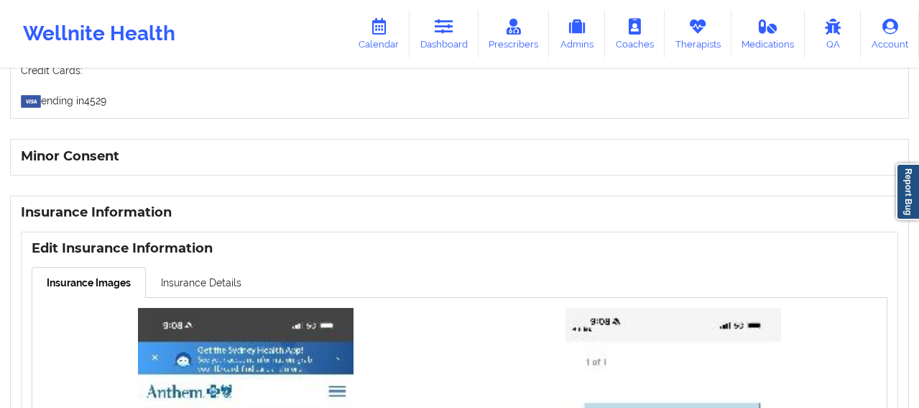
scroll to position [861, 0]
click at [206, 289] on link "Insurance Details" at bounding box center [201, 281] width 111 height 30
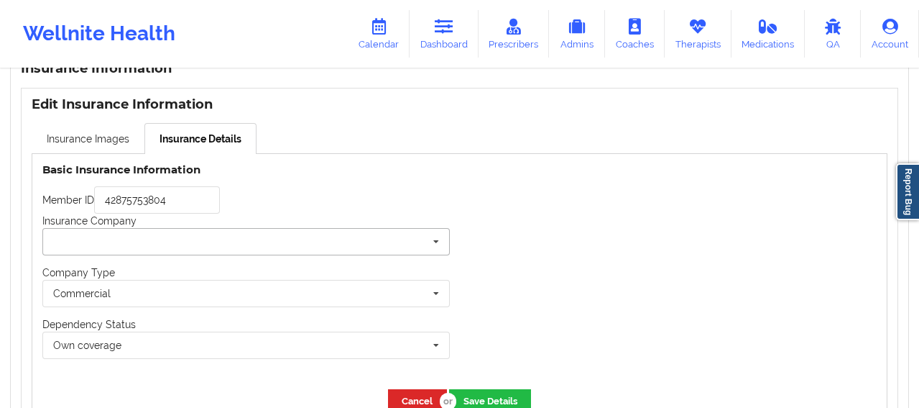
scroll to position [1005, 0]
drag, startPoint x: 170, startPoint y: 206, endPoint x: 96, endPoint y: 211, distance: 74.3
click at [96, 211] on input "42875753804" at bounding box center [157, 198] width 126 height 27
type input "LWK919W24714"
click at [357, 251] on input "text" at bounding box center [247, 241] width 406 height 26
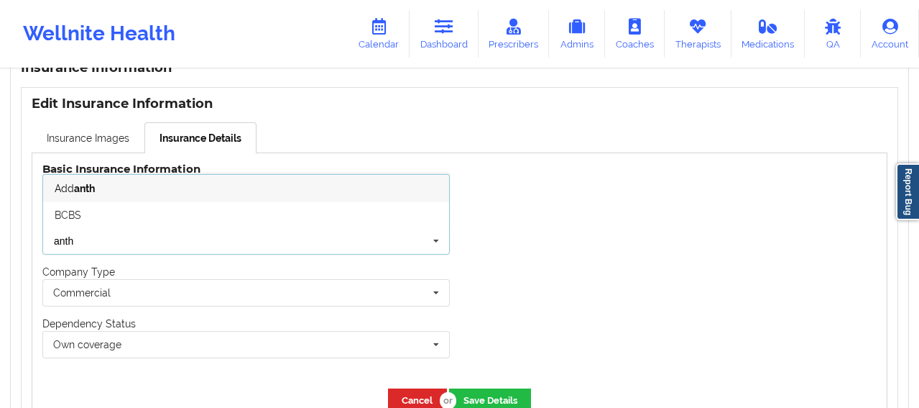
type input "anth"
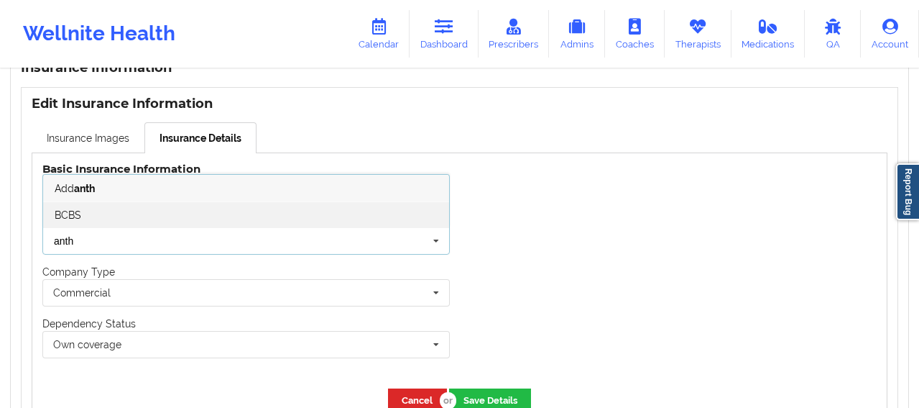
click at [245, 220] on div "BCBS" at bounding box center [246, 214] width 406 height 27
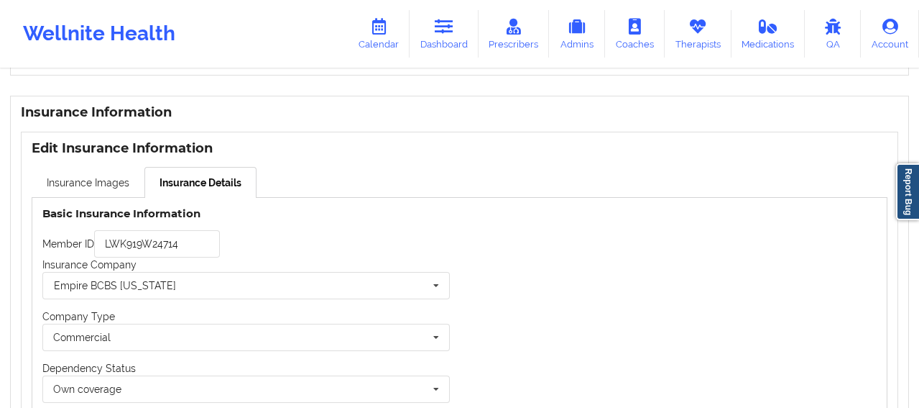
scroll to position [1116, 0]
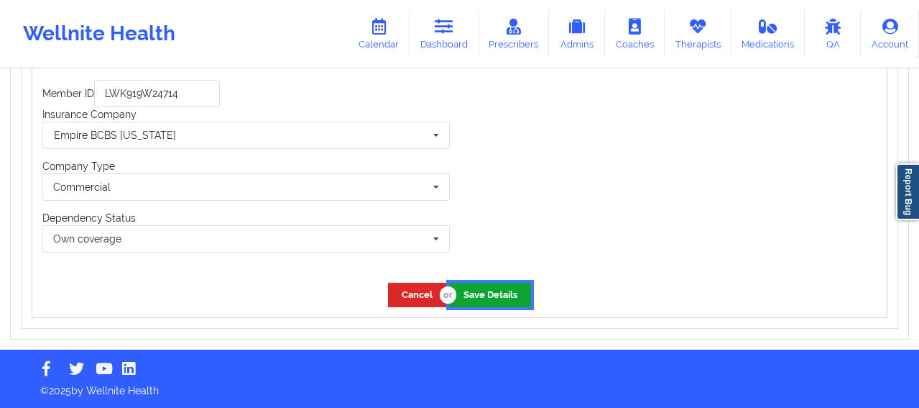
click at [491, 290] on button "Save Details" at bounding box center [490, 294] width 82 height 24
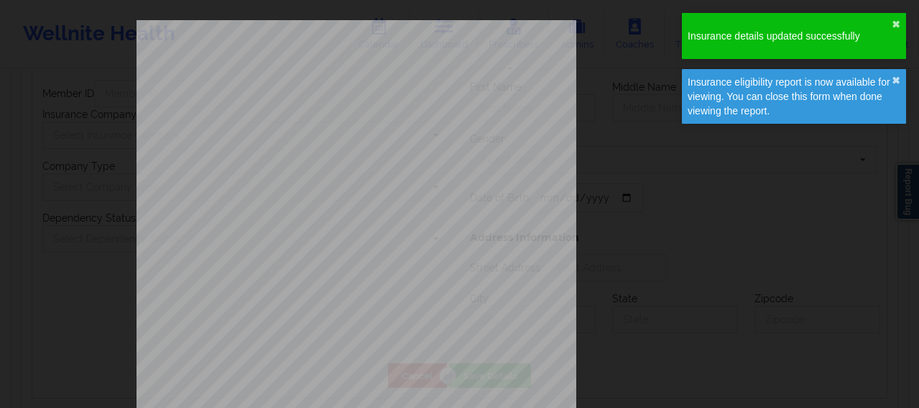
type input "LWK919W24714"
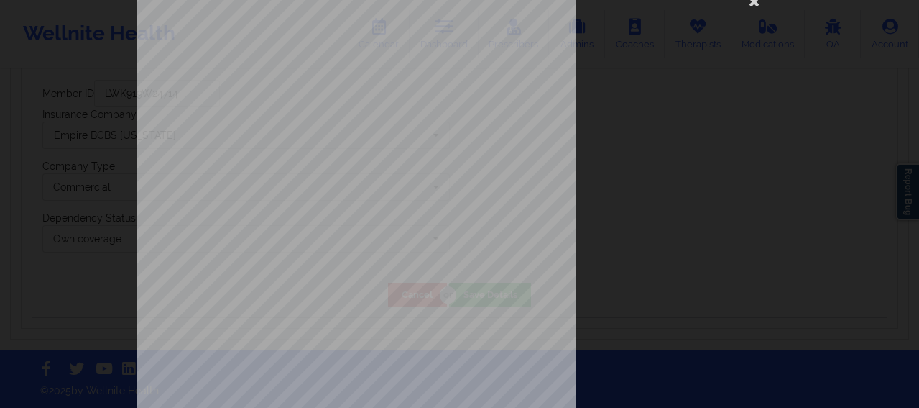
scroll to position [0, 0]
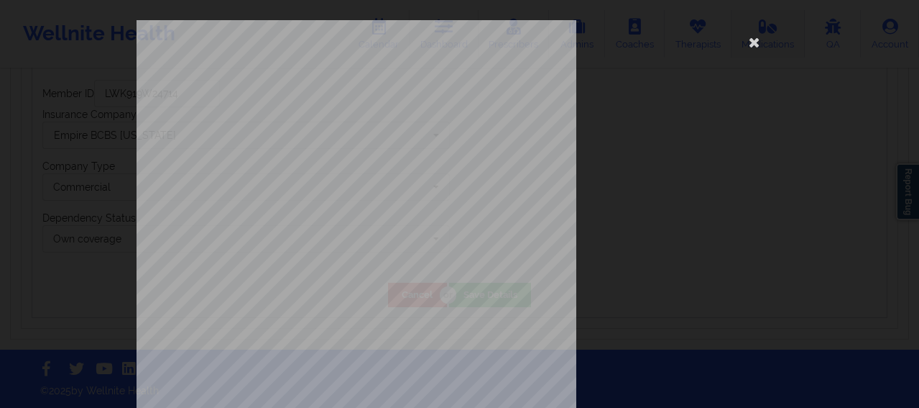
click at [748, 35] on icon at bounding box center [754, 41] width 23 height 23
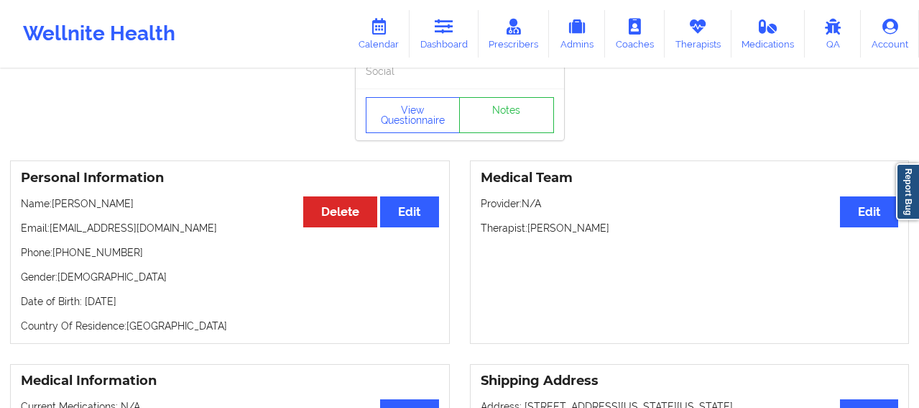
scroll to position [35, 0]
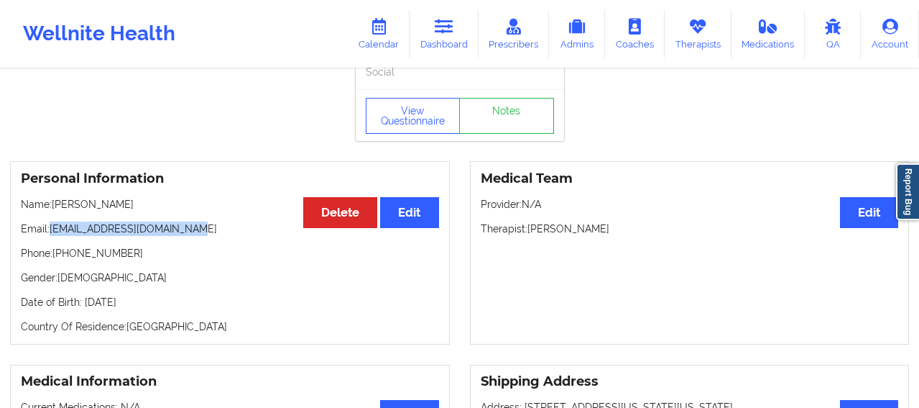
drag, startPoint x: 198, startPoint y: 230, endPoint x: 52, endPoint y: 224, distance: 146.0
click at [52, 224] on div "Personal Information Edit Delete Name: [PERSON_NAME] Email: [EMAIL_ADDRESS][DOM…" at bounding box center [230, 252] width 440 height 183
copy p "[EMAIL_ADDRESS][DOMAIN_NAME]"
click at [387, 47] on link "Calendar" at bounding box center [379, 33] width 62 height 47
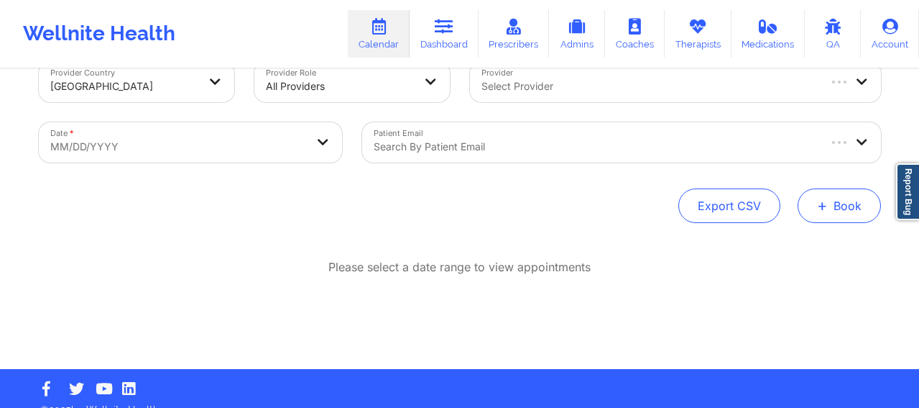
click at [831, 208] on button "+ Book" at bounding box center [839, 205] width 83 height 35
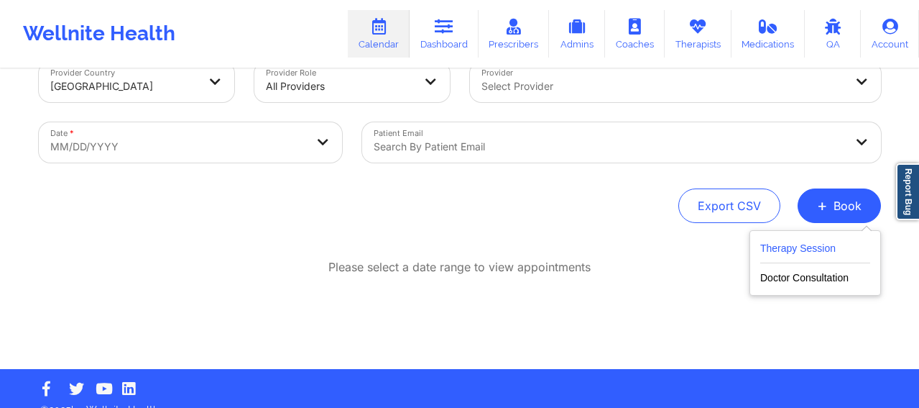
click at [776, 247] on button "Therapy Session" at bounding box center [815, 251] width 110 height 24
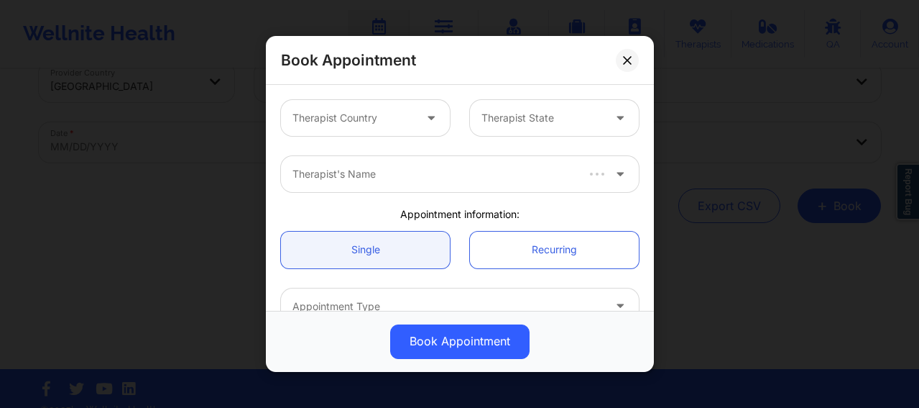
click at [326, 124] on div at bounding box center [353, 117] width 121 height 17
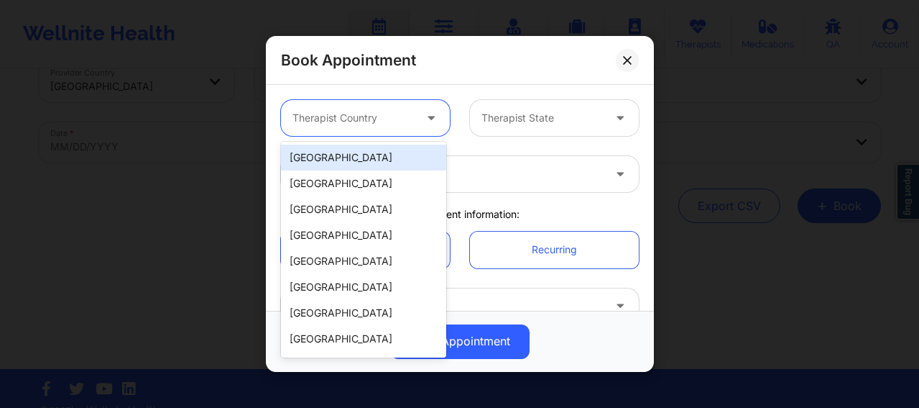
click at [336, 150] on div "[GEOGRAPHIC_DATA]" at bounding box center [363, 157] width 165 height 26
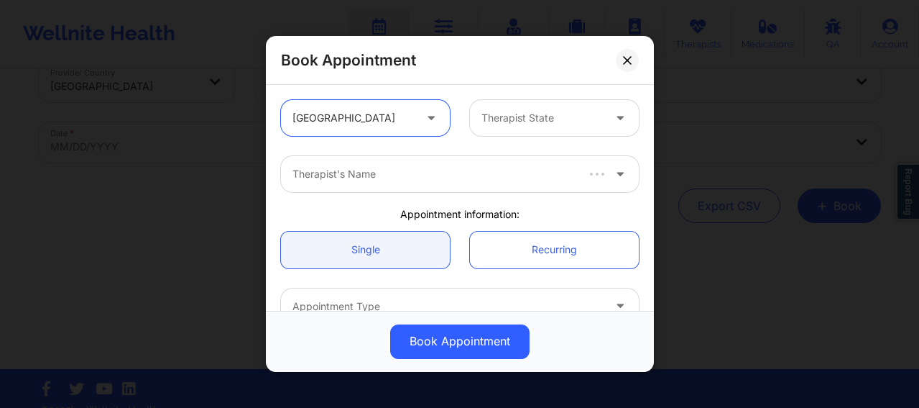
click at [497, 109] on div at bounding box center [542, 117] width 121 height 17
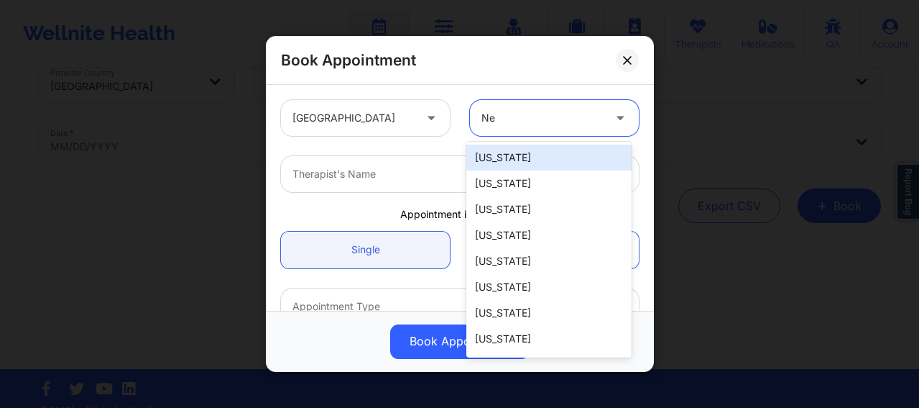
type input "New"
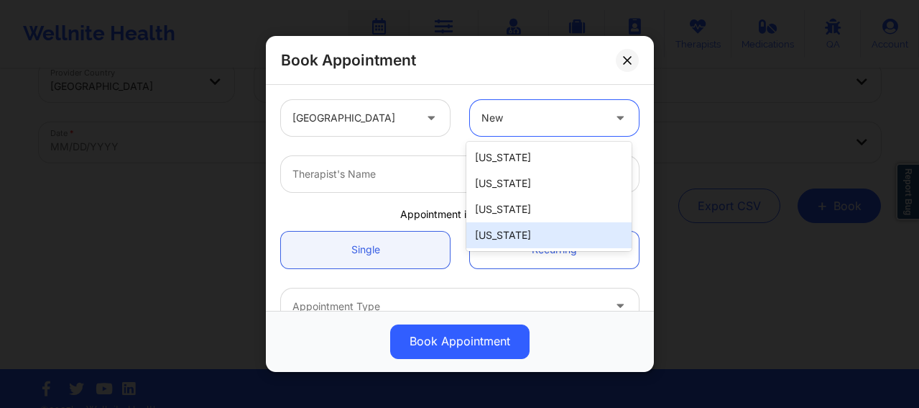
click at [503, 237] on div "[US_STATE]" at bounding box center [548, 235] width 165 height 26
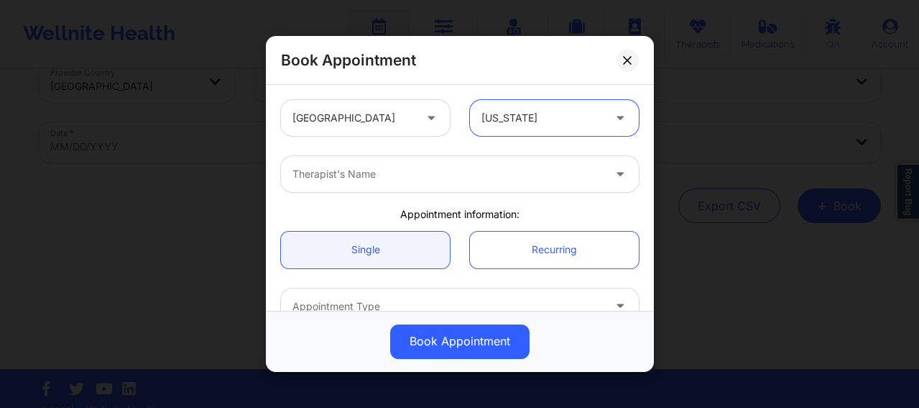
click at [397, 179] on div at bounding box center [448, 173] width 311 height 17
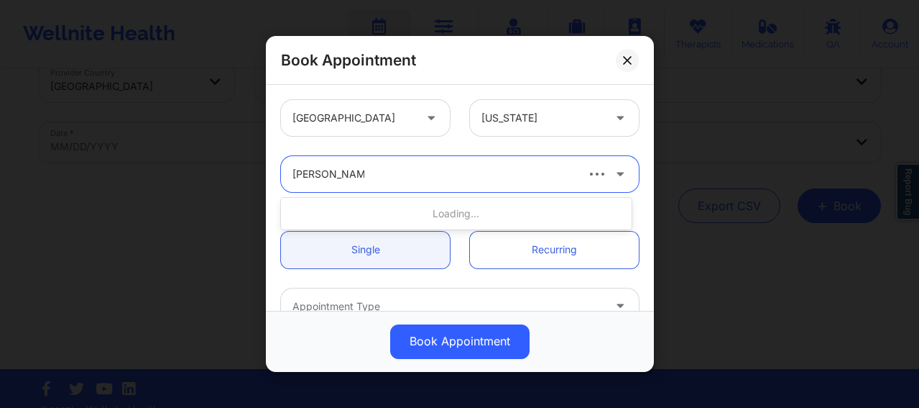
type input "[PERSON_NAME]"
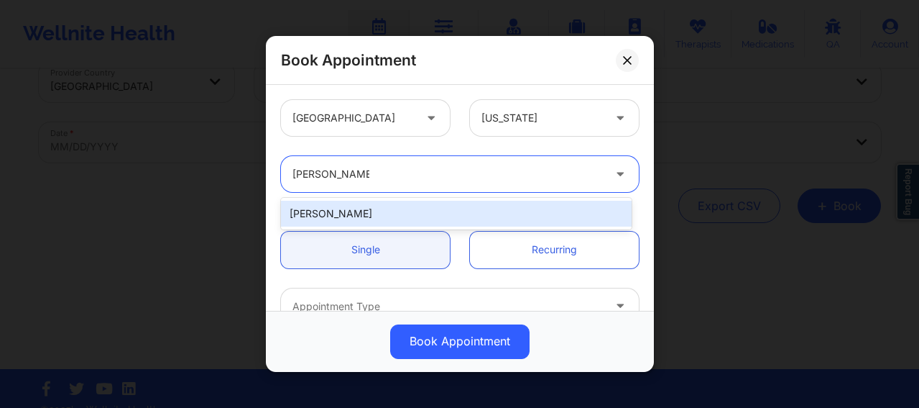
click at [366, 213] on div "[PERSON_NAME]" at bounding box center [456, 214] width 351 height 26
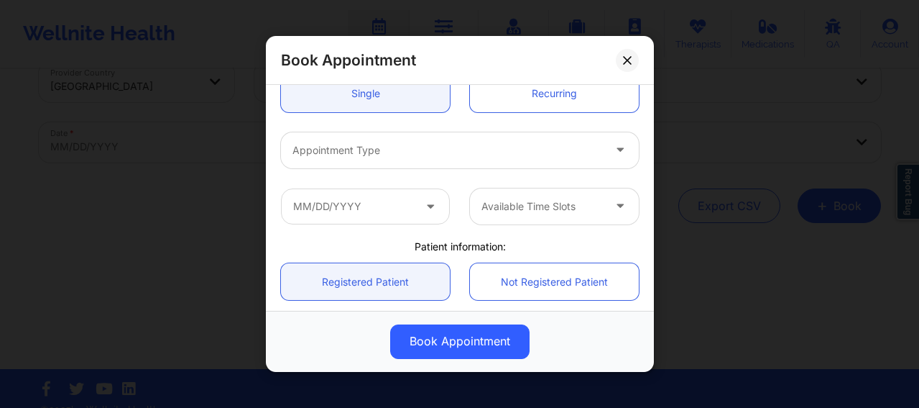
scroll to position [180, 0]
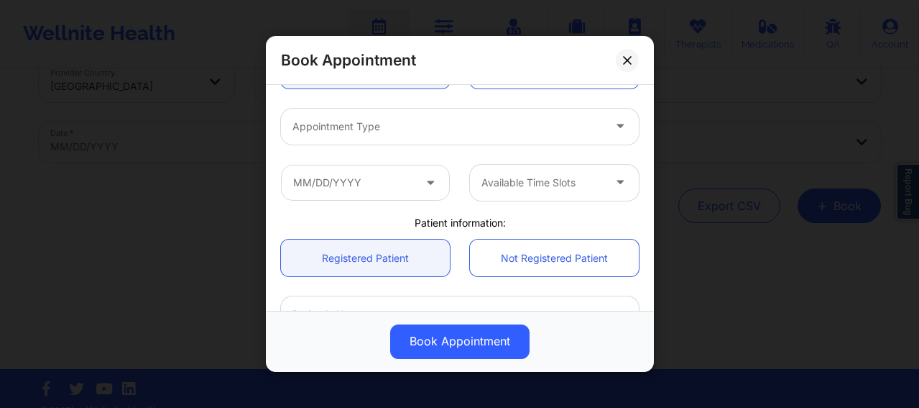
click at [349, 134] on div at bounding box center [448, 126] width 311 height 17
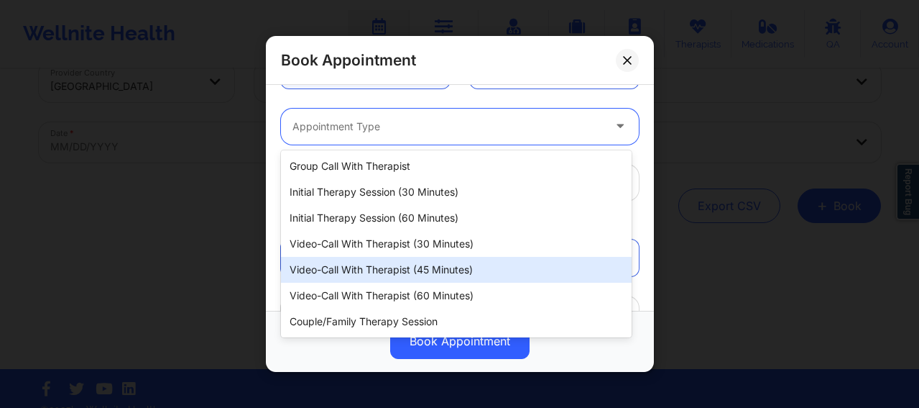
click at [374, 270] on div "Video-Call with Therapist (45 minutes)" at bounding box center [456, 270] width 351 height 26
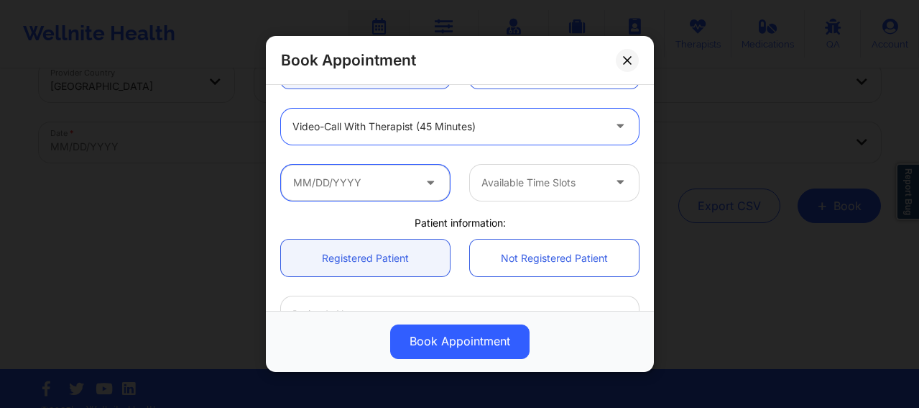
click at [379, 187] on input "text" at bounding box center [365, 183] width 169 height 36
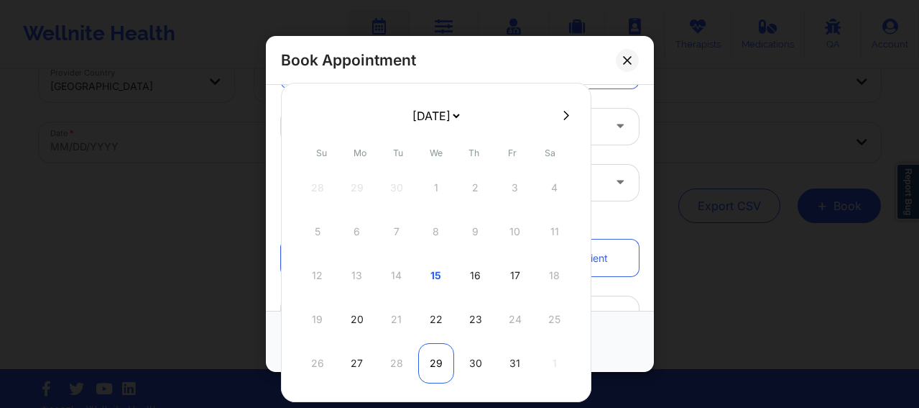
click at [434, 362] on div "29" at bounding box center [436, 363] width 36 height 40
type input "[DATE]"
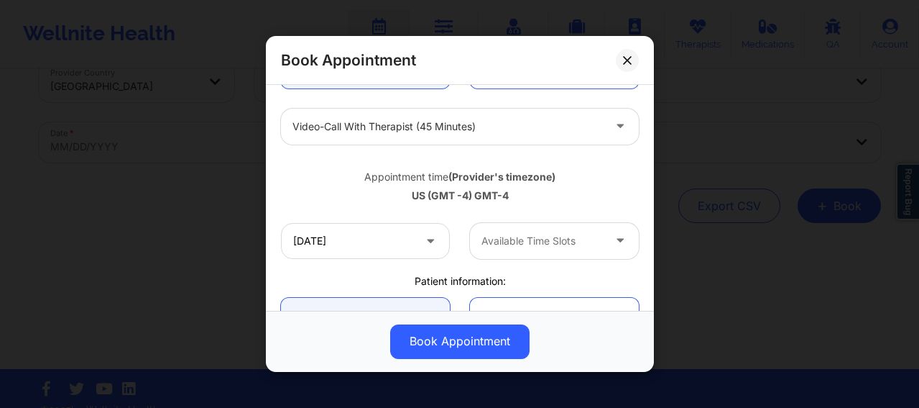
click at [515, 245] on div at bounding box center [542, 240] width 121 height 17
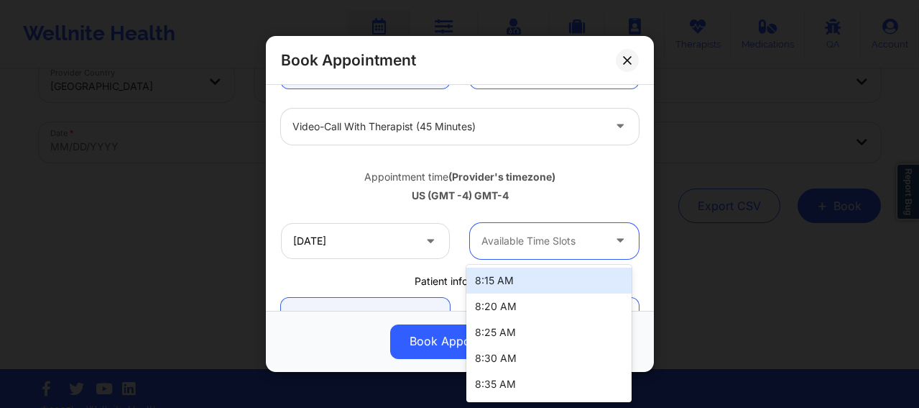
click at [504, 276] on div "8:15 AM" at bounding box center [548, 280] width 165 height 26
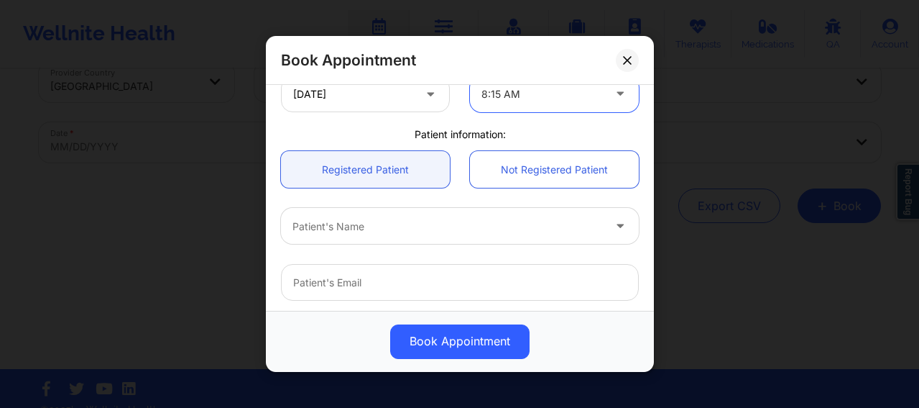
scroll to position [347, 0]
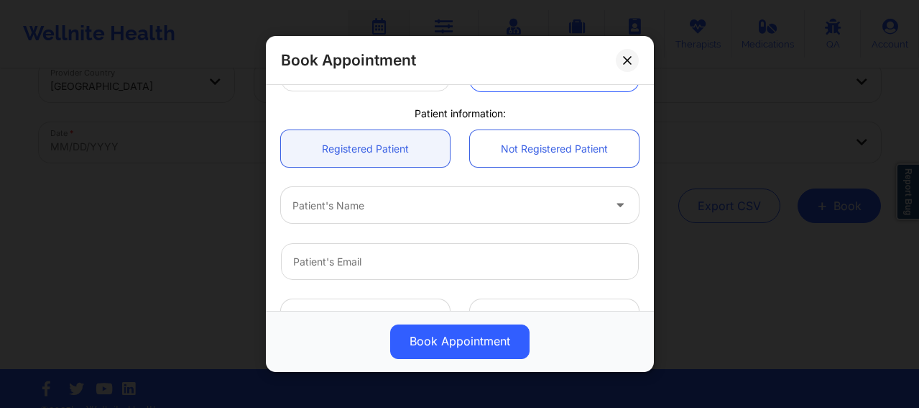
click at [393, 197] on div at bounding box center [448, 205] width 311 height 17
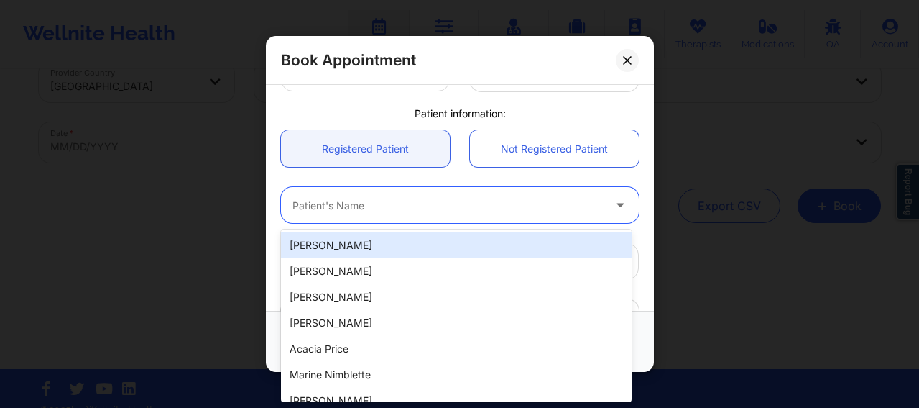
paste input "[EMAIL_ADDRESS][DOMAIN_NAME]"
type input "[EMAIL_ADDRESS][DOMAIN_NAME]"
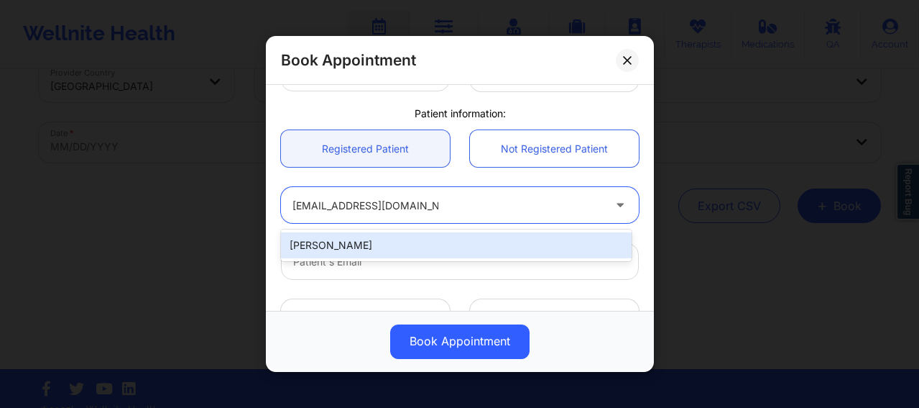
click at [392, 245] on div "[PERSON_NAME]" at bounding box center [456, 245] width 351 height 26
type input "[EMAIL_ADDRESS][DOMAIN_NAME]"
type input "[PHONE_NUMBER]"
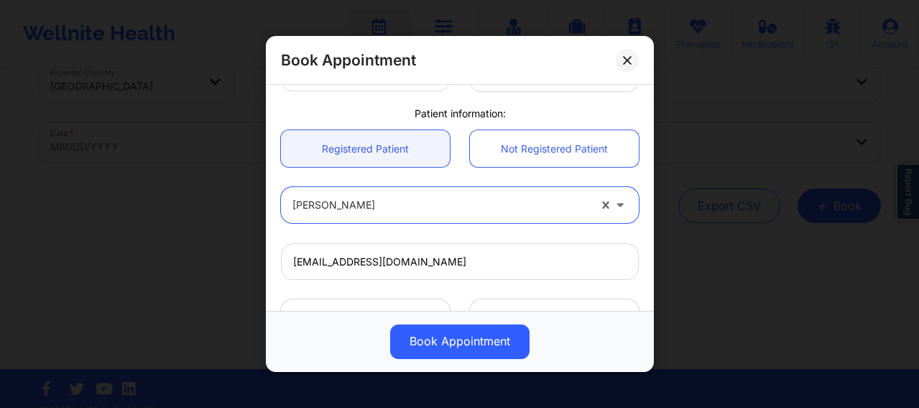
scroll to position [520, 0]
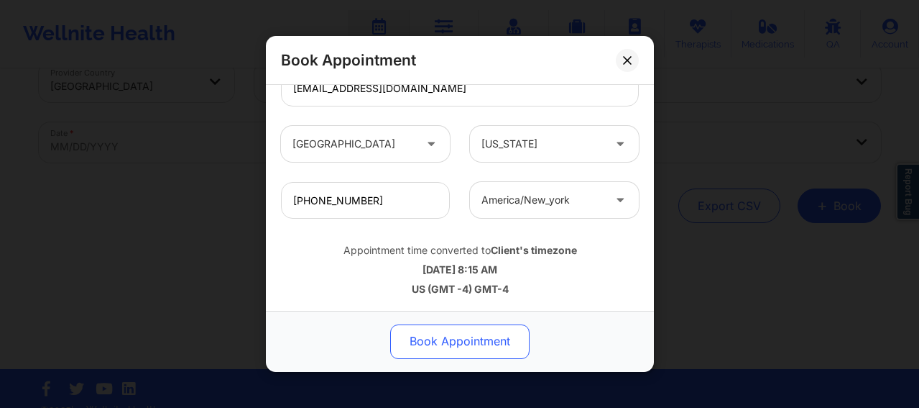
click at [451, 346] on button "Book Appointment" at bounding box center [459, 341] width 139 height 35
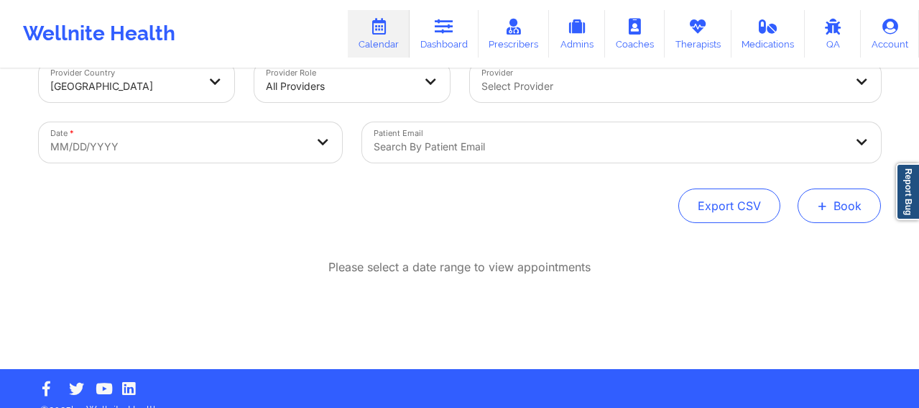
click at [846, 206] on button "+ Book" at bounding box center [839, 205] width 83 height 35
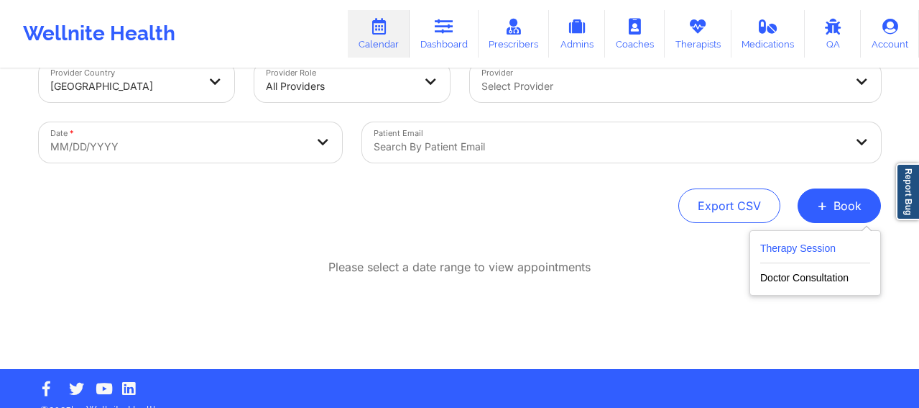
click at [802, 259] on button "Therapy Session" at bounding box center [815, 251] width 110 height 24
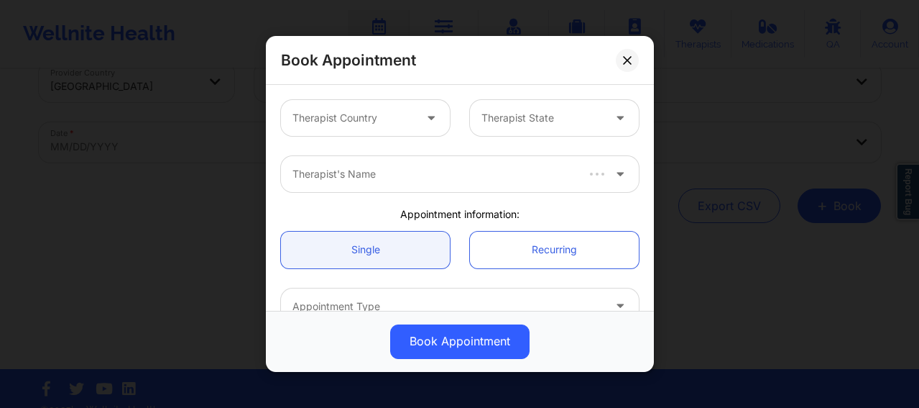
click at [341, 121] on div at bounding box center [353, 117] width 121 height 17
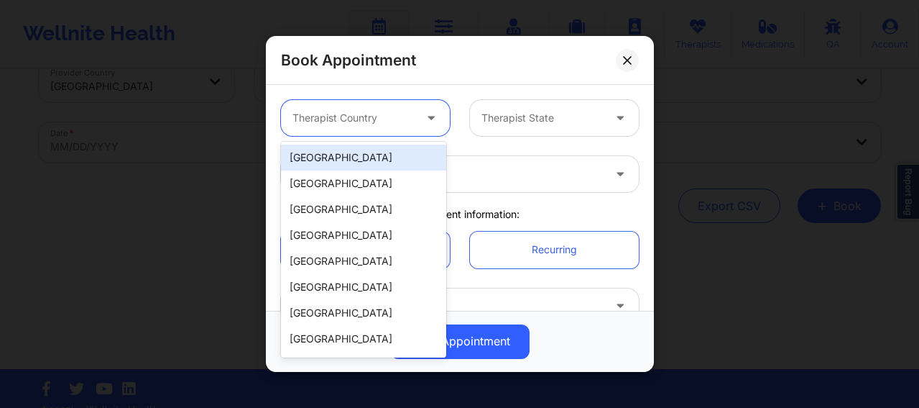
click at [341, 159] on div "[GEOGRAPHIC_DATA]" at bounding box center [363, 157] width 165 height 26
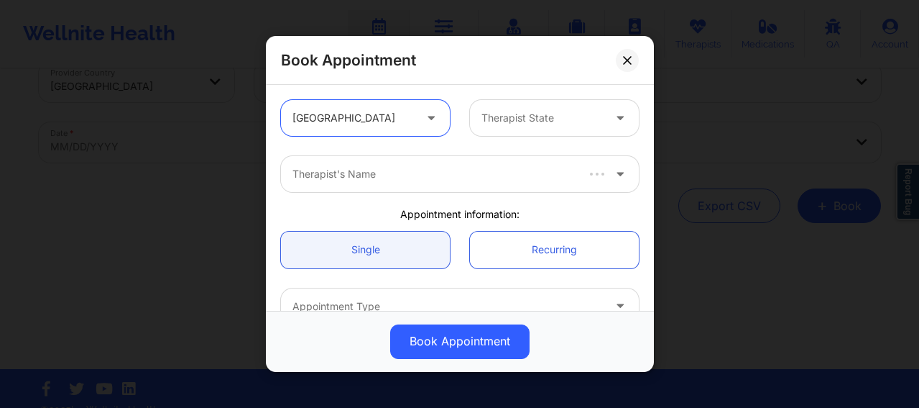
click at [499, 119] on div at bounding box center [542, 117] width 121 height 17
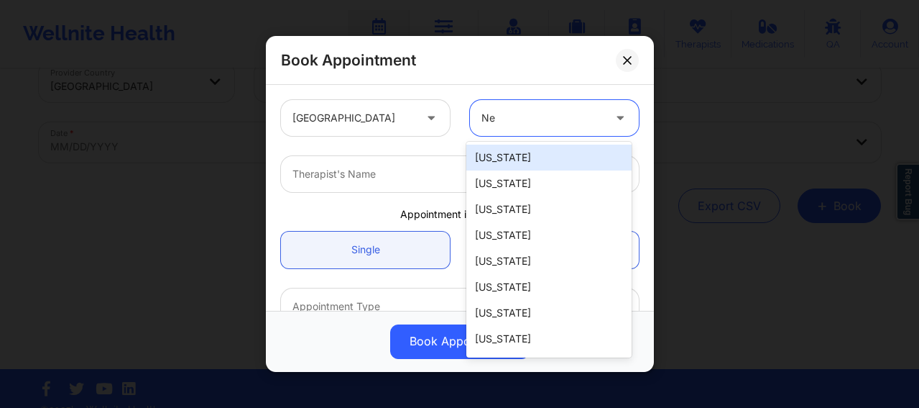
type input "New"
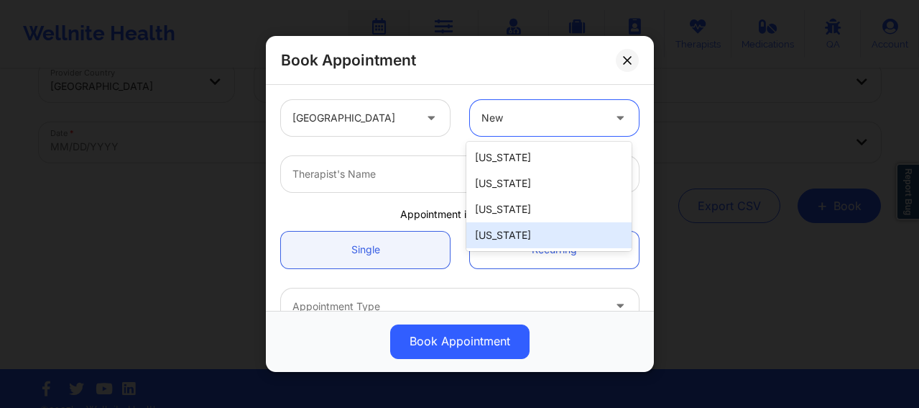
click at [512, 239] on div "[US_STATE]" at bounding box center [548, 235] width 165 height 26
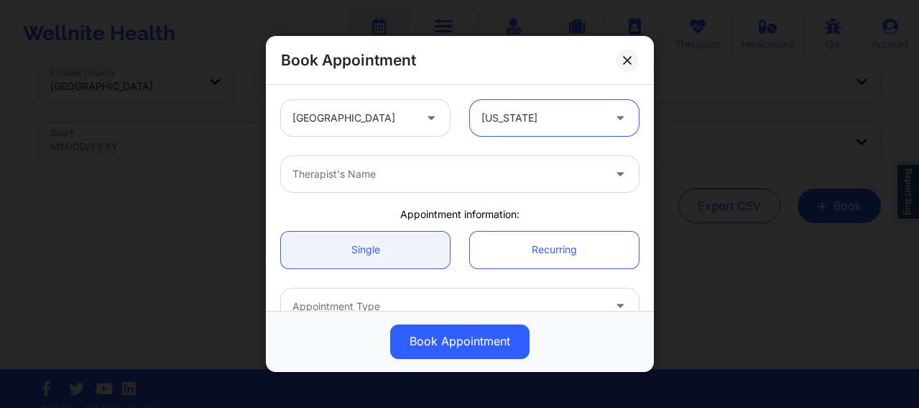
click at [400, 180] on div at bounding box center [448, 173] width 311 height 17
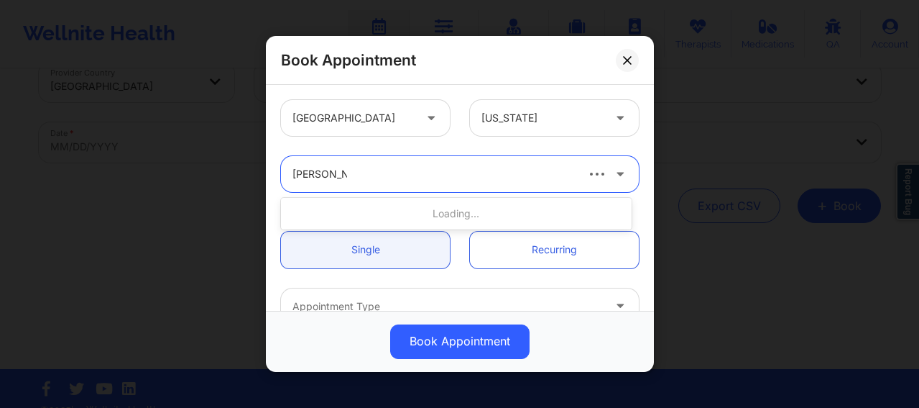
type input "[PERSON_NAME]"
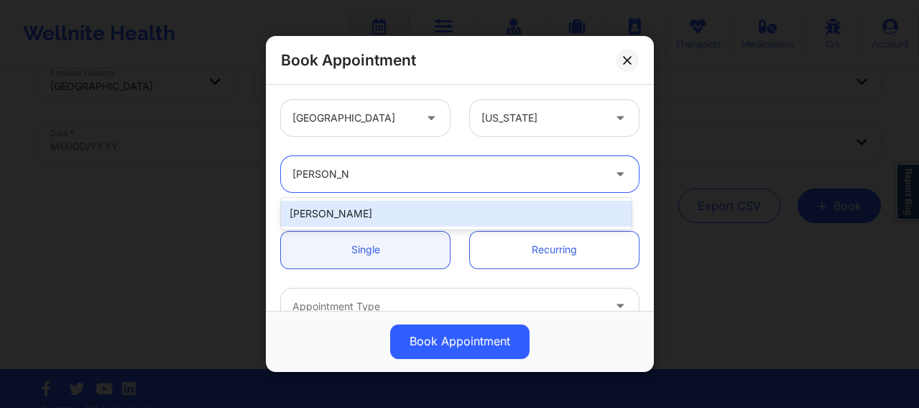
click at [387, 217] on div "[PERSON_NAME]" at bounding box center [456, 214] width 351 height 26
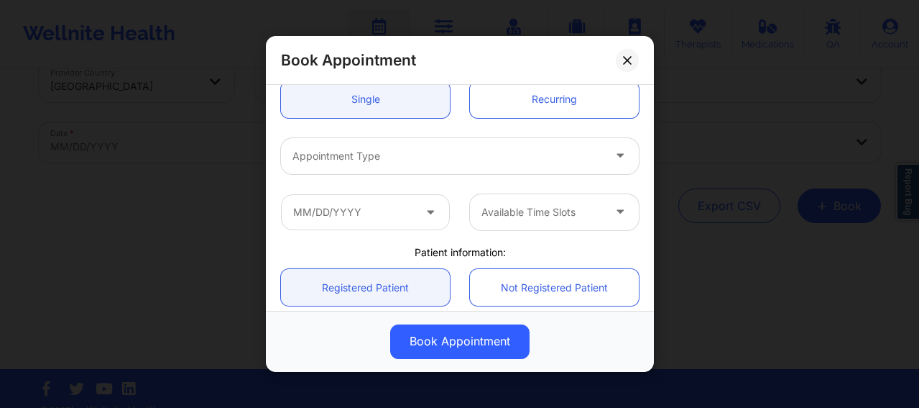
scroll to position [156, 0]
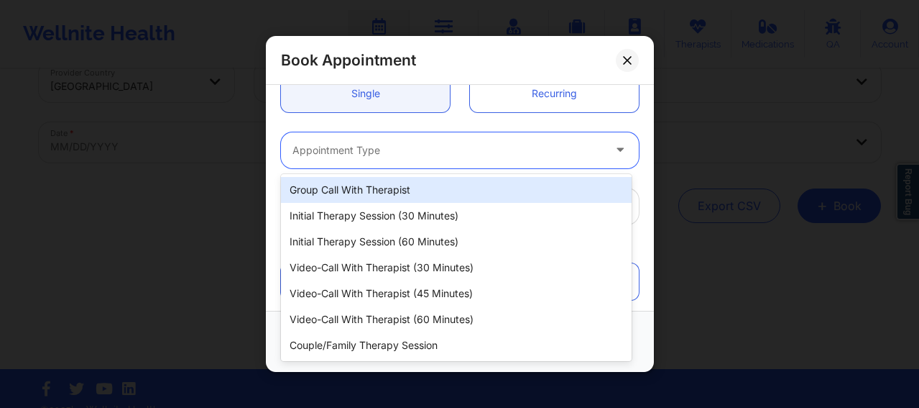
click at [380, 154] on div at bounding box center [448, 150] width 311 height 17
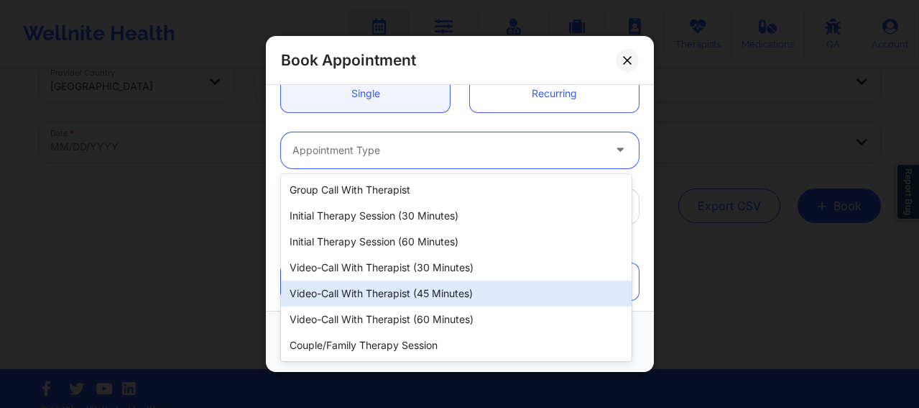
click at [394, 293] on div "Video-Call with Therapist (45 minutes)" at bounding box center [456, 293] width 351 height 26
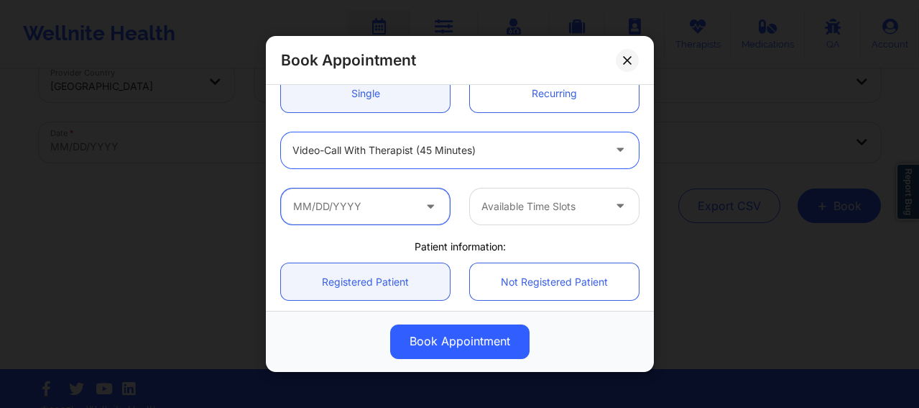
click at [352, 205] on input "text" at bounding box center [365, 206] width 169 height 36
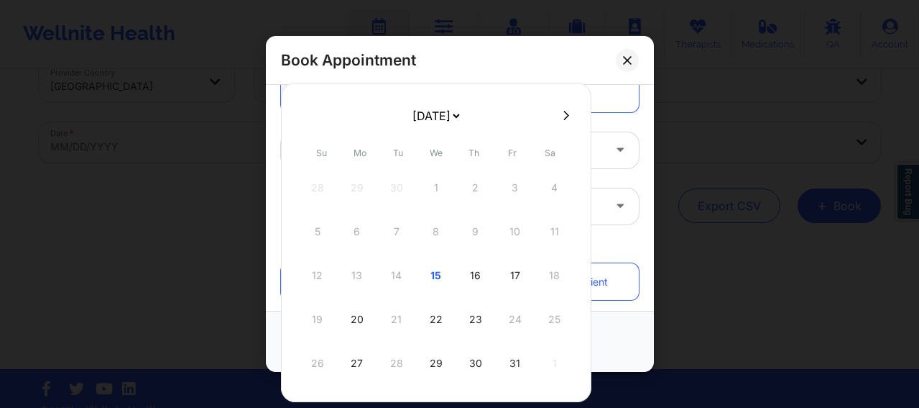
click at [564, 110] on icon at bounding box center [567, 115] width 6 height 11
select select "2025-10"
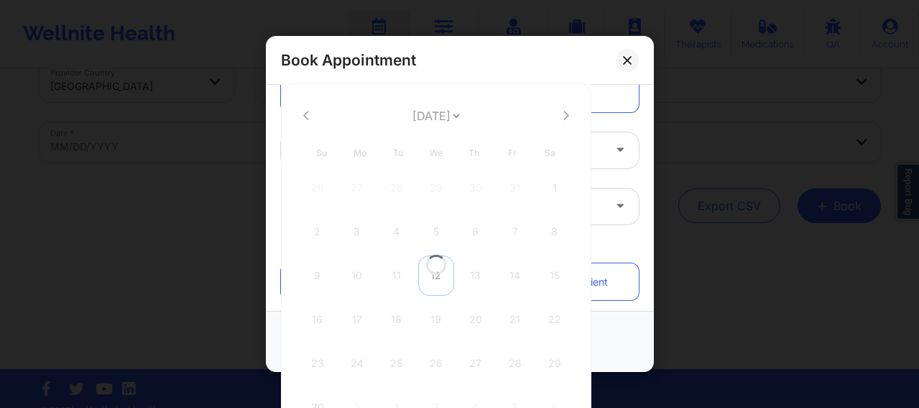
select select "2025-10"
click at [438, 275] on div "12" at bounding box center [436, 275] width 36 height 40
type input "[DATE]"
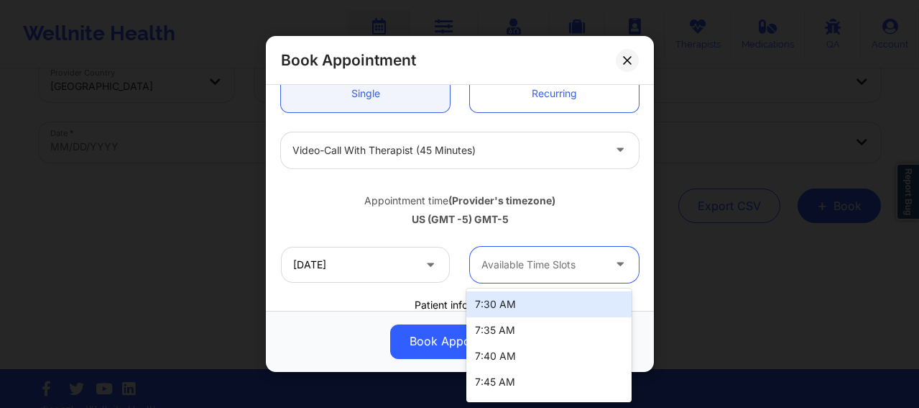
click at [525, 265] on div at bounding box center [542, 264] width 121 height 17
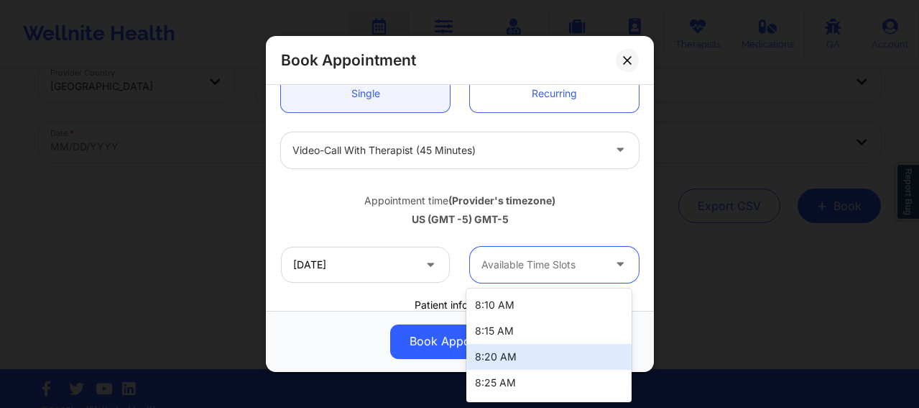
scroll to position [198, 0]
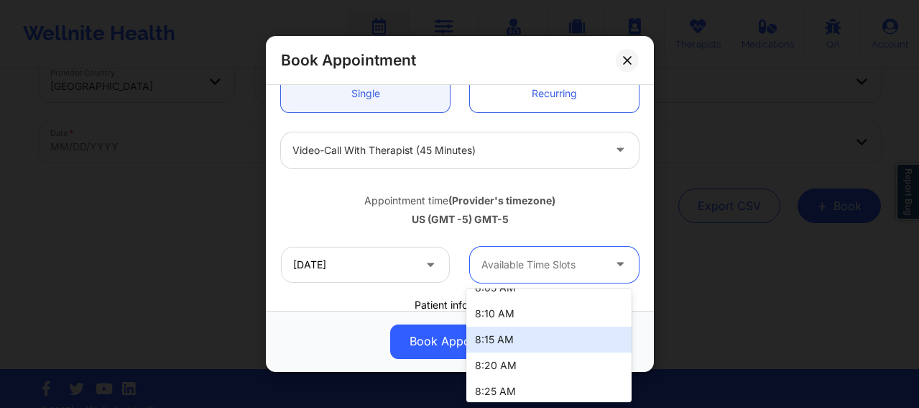
click at [507, 342] on div "8:15 AM" at bounding box center [548, 339] width 165 height 26
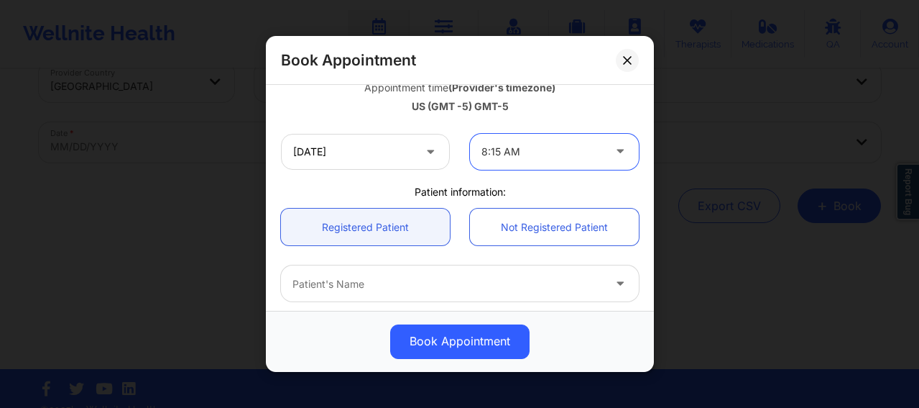
scroll to position [275, 0]
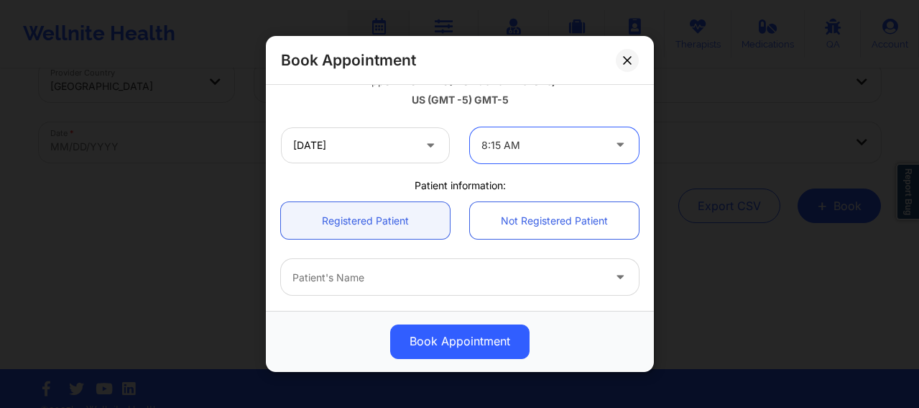
click at [404, 270] on div at bounding box center [448, 277] width 311 height 17
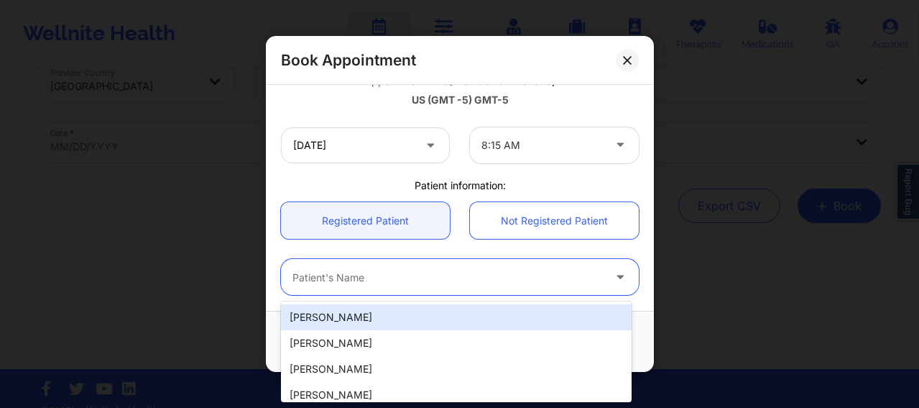
paste input "[EMAIL_ADDRESS][DOMAIN_NAME]"
type input "[EMAIL_ADDRESS][DOMAIN_NAME]"
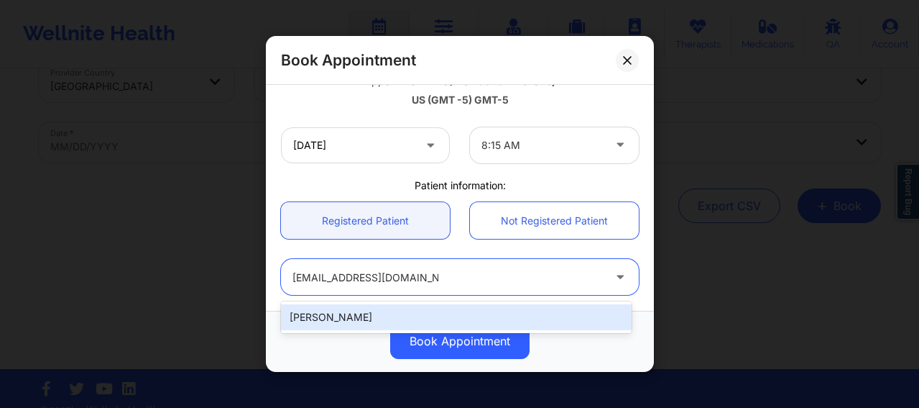
click at [443, 316] on div "[PERSON_NAME]" at bounding box center [456, 317] width 351 height 26
type input "[EMAIL_ADDRESS][DOMAIN_NAME]"
type input "[PHONE_NUMBER]"
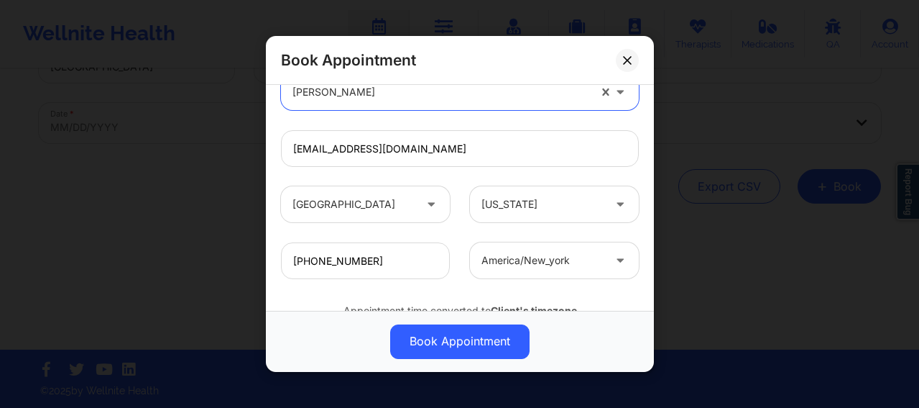
scroll to position [520, 0]
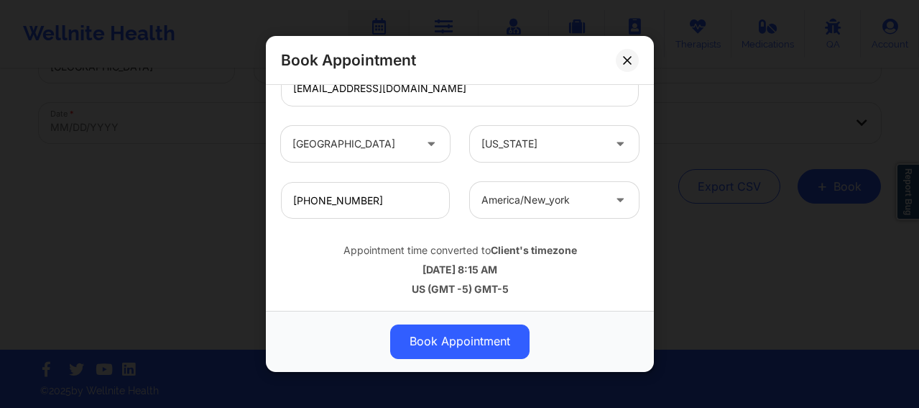
click at [440, 342] on button "Book Appointment" at bounding box center [459, 341] width 139 height 35
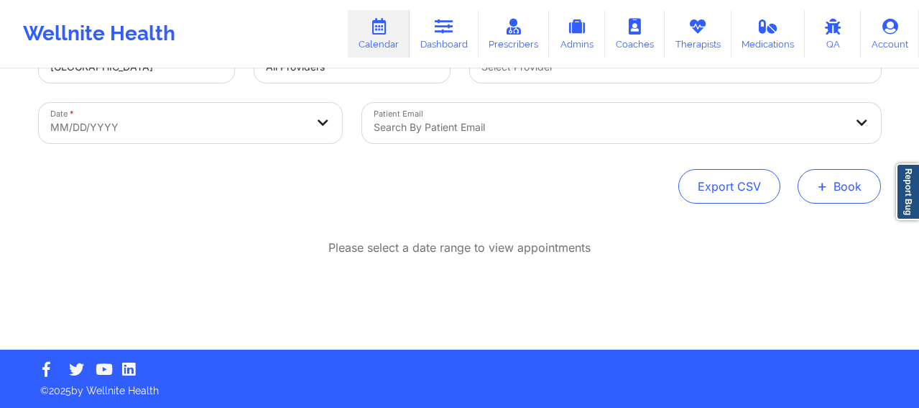
click at [846, 180] on button "+ Book" at bounding box center [839, 186] width 83 height 35
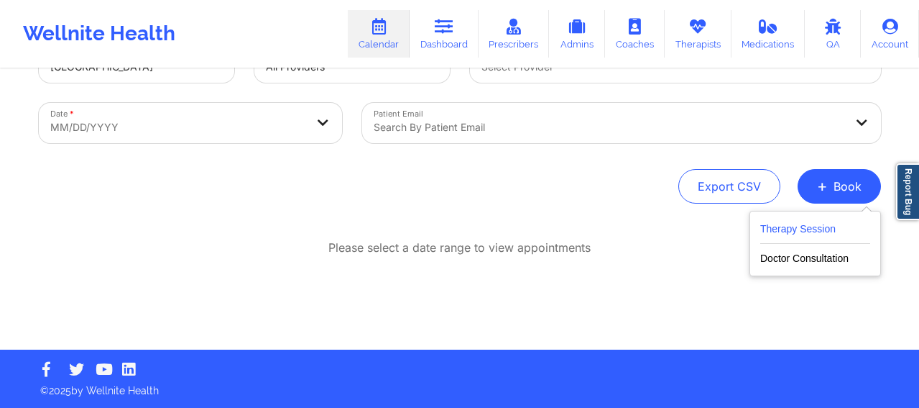
click at [782, 231] on button "Therapy Session" at bounding box center [815, 232] width 110 height 24
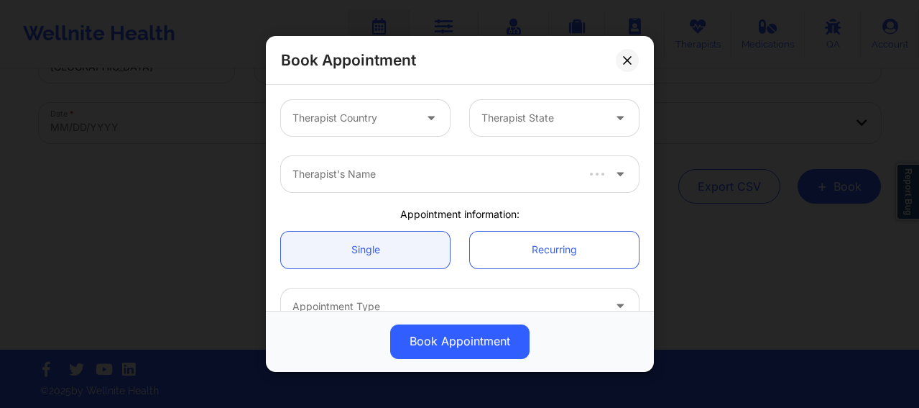
click at [357, 115] on div at bounding box center [353, 117] width 121 height 17
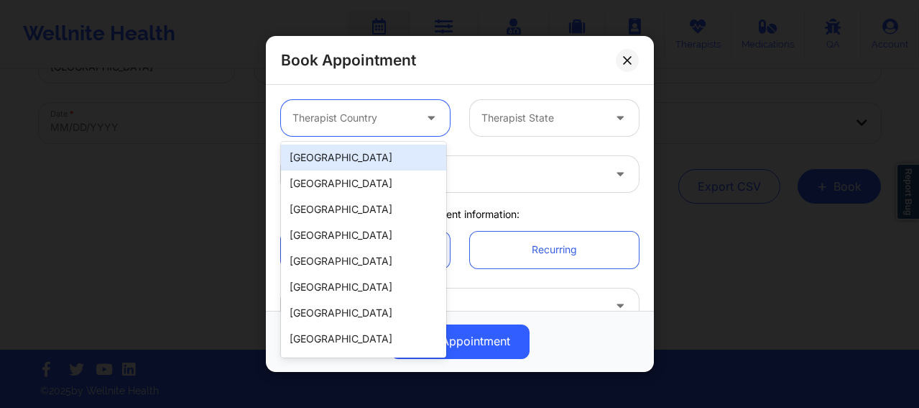
click at [355, 152] on div "[GEOGRAPHIC_DATA]" at bounding box center [363, 157] width 165 height 26
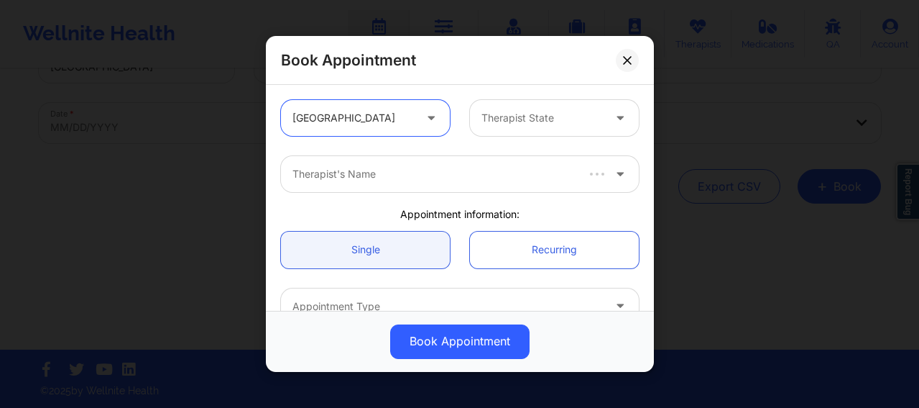
click at [497, 120] on div at bounding box center [542, 117] width 121 height 17
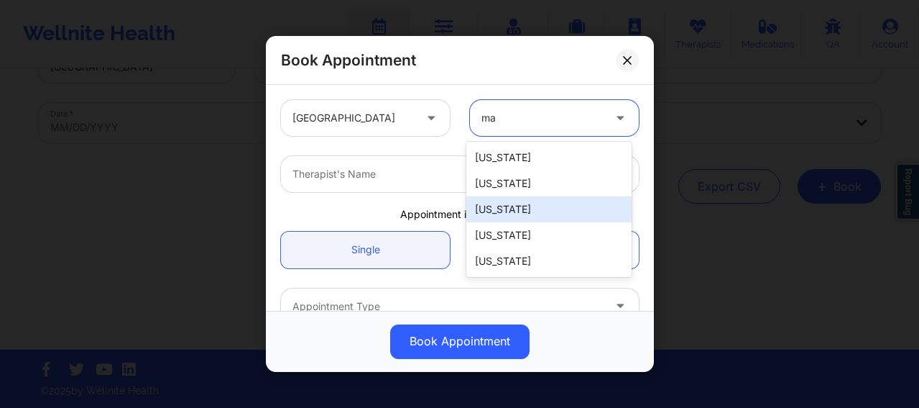
type input "m"
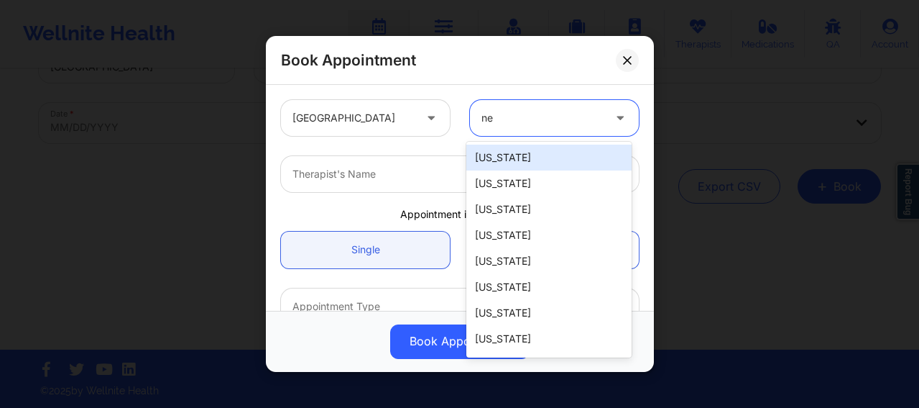
type input "new"
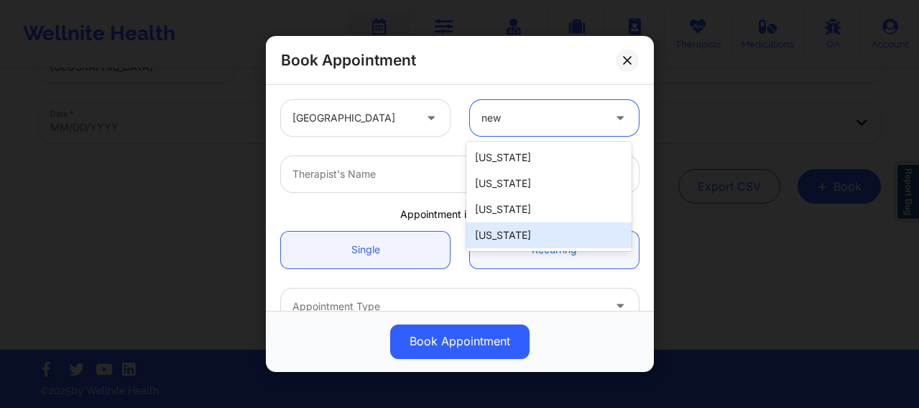
click at [511, 232] on div "[US_STATE]" at bounding box center [548, 235] width 165 height 26
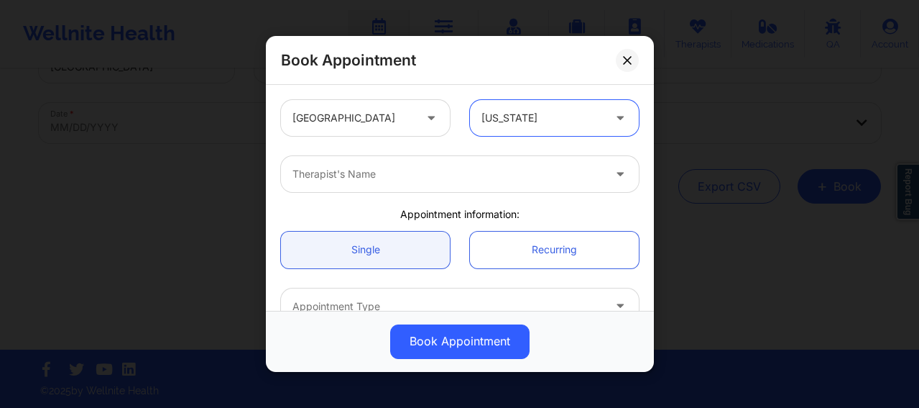
click at [409, 181] on div at bounding box center [448, 173] width 311 height 17
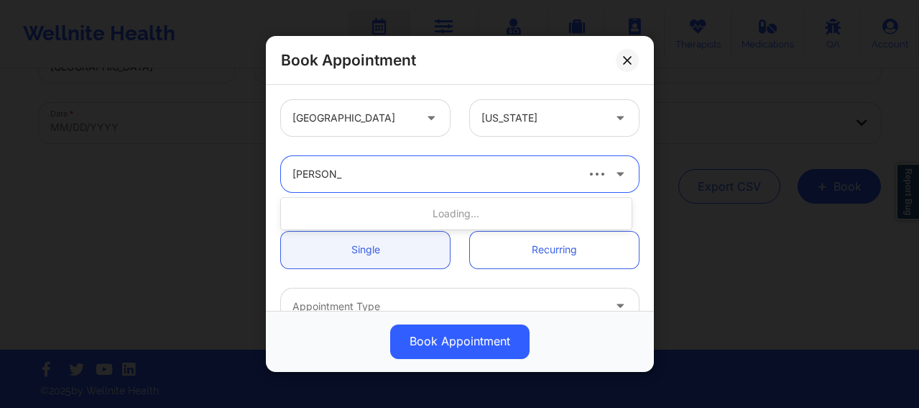
type input "[PERSON_NAME]"
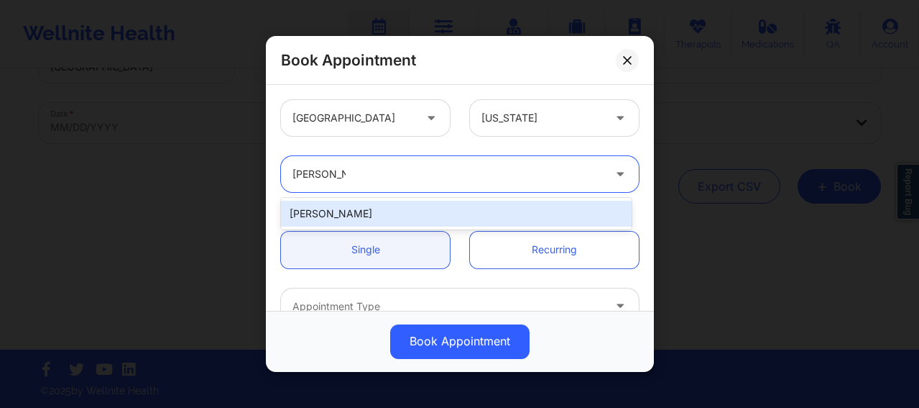
click at [364, 208] on div "[PERSON_NAME]" at bounding box center [456, 214] width 351 height 26
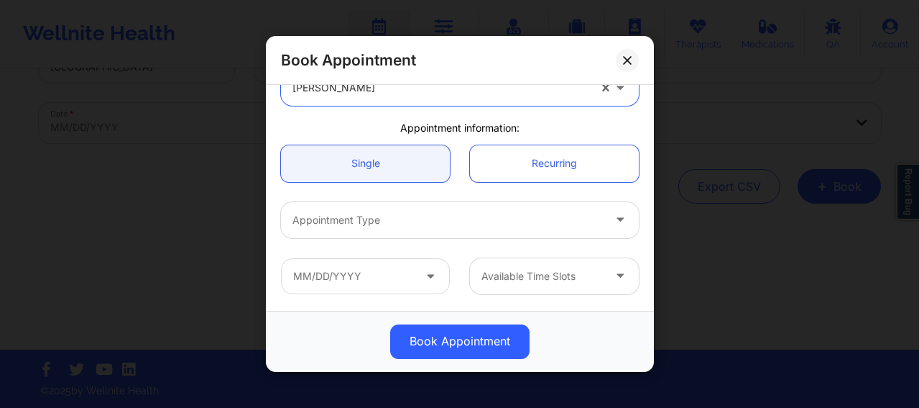
scroll to position [96, 0]
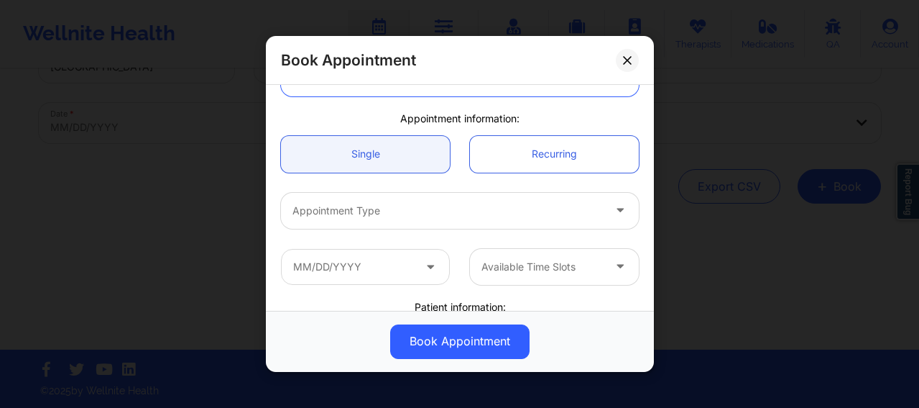
click at [348, 211] on div at bounding box center [448, 210] width 311 height 17
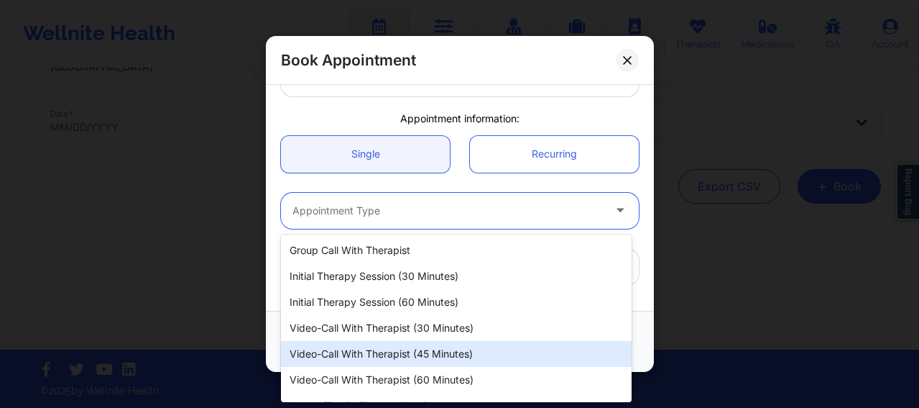
click at [431, 355] on div "Video-Call with Therapist (45 minutes)" at bounding box center [456, 354] width 351 height 26
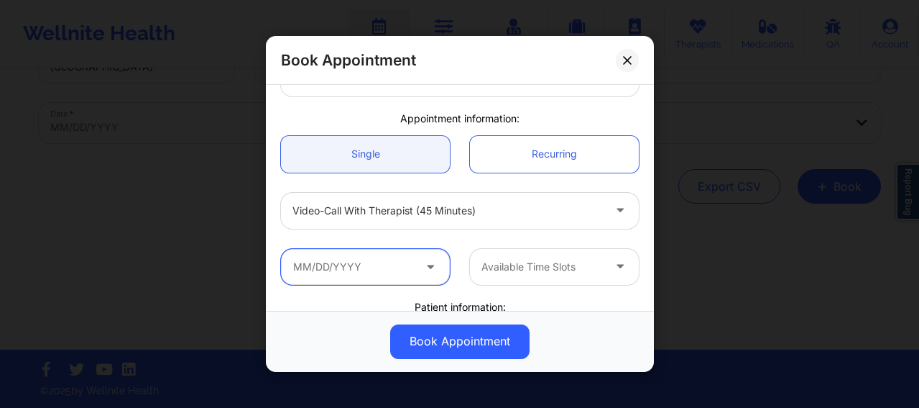
click at [383, 263] on input "text" at bounding box center [365, 267] width 169 height 36
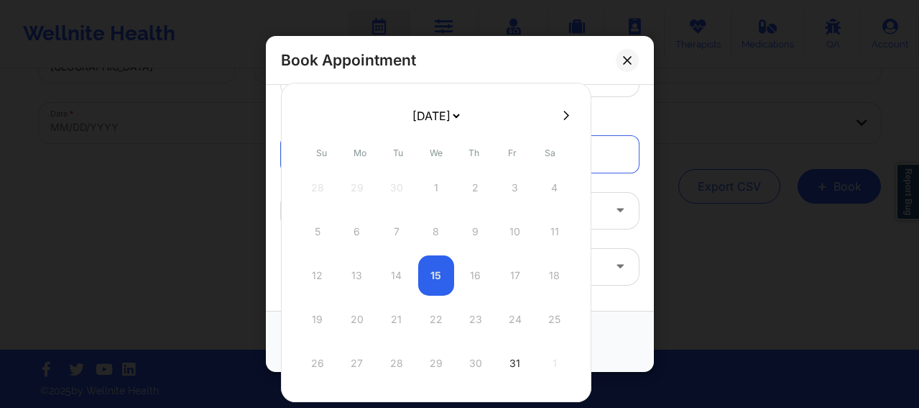
click at [565, 118] on icon at bounding box center [567, 115] width 6 height 11
select select "2025-10"
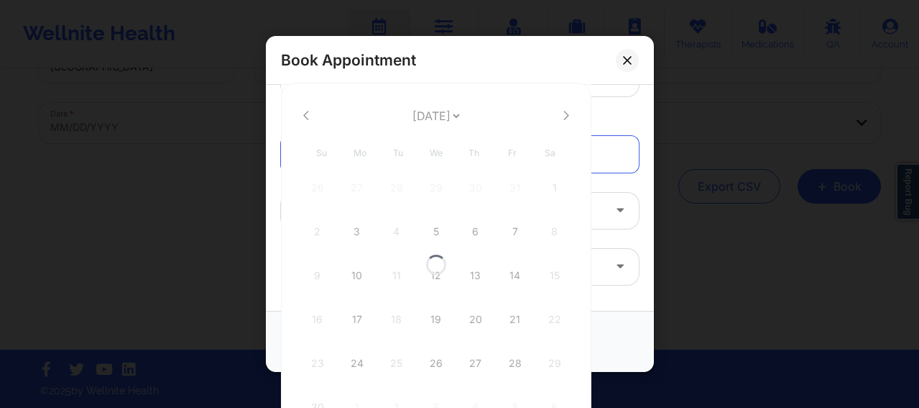
select select "2025-10"
click at [436, 371] on div "26" at bounding box center [436, 363] width 36 height 40
type input "[DATE]"
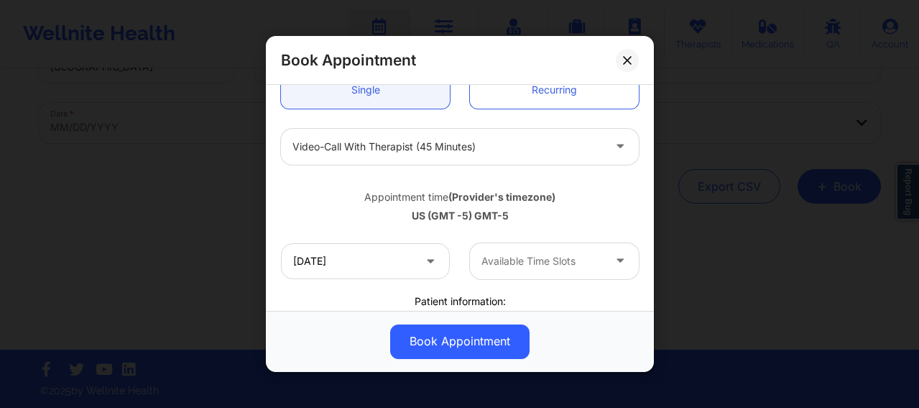
scroll to position [216, 0]
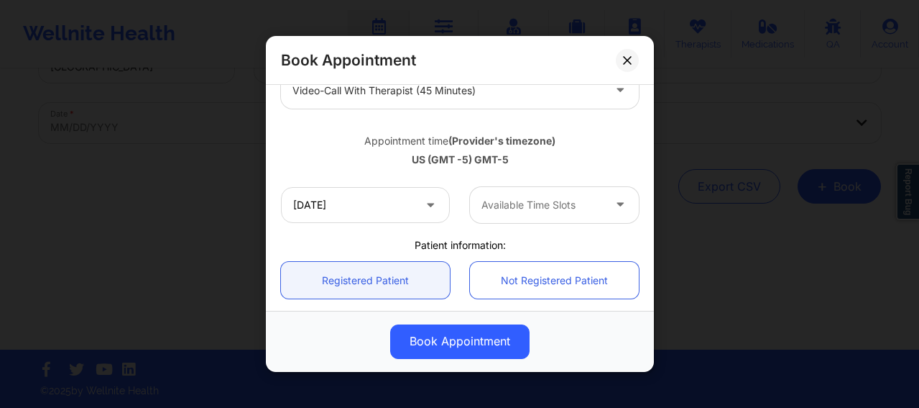
click at [513, 199] on div at bounding box center [542, 204] width 121 height 17
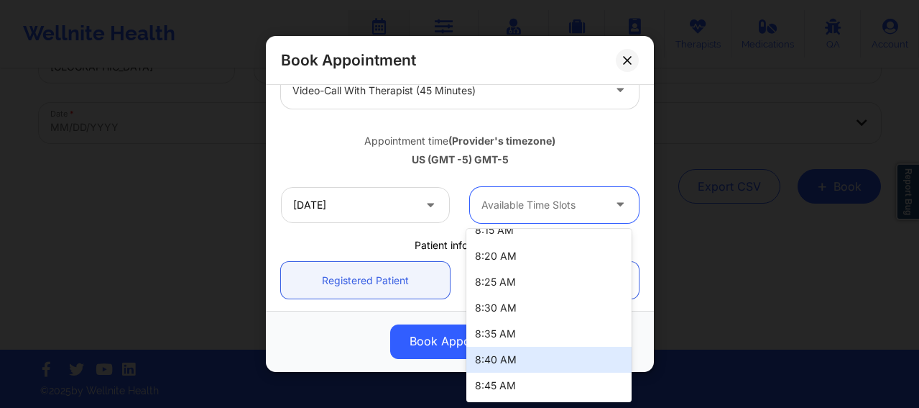
scroll to position [239, 0]
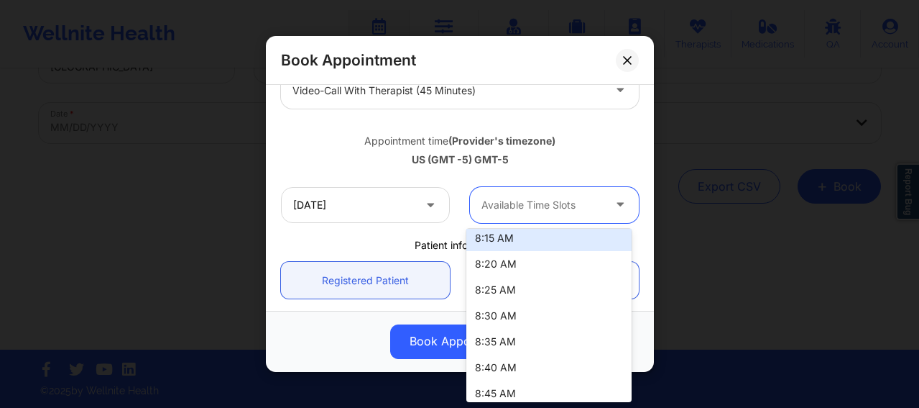
click at [489, 244] on div "8:15 AM" at bounding box center [548, 238] width 165 height 26
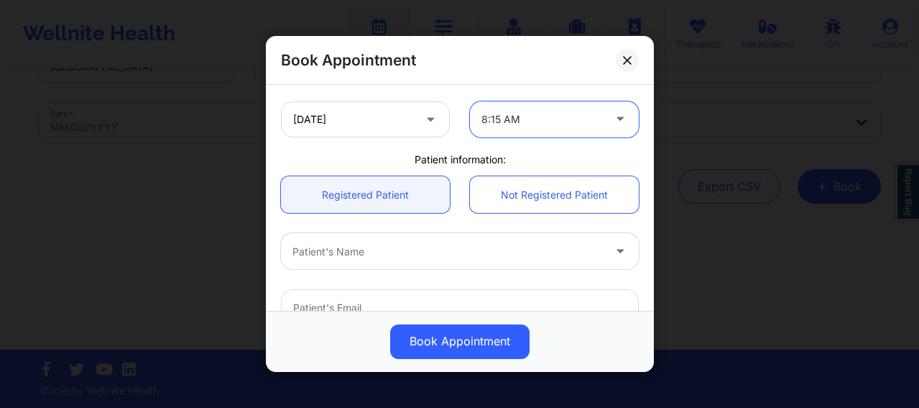
scroll to position [323, 0]
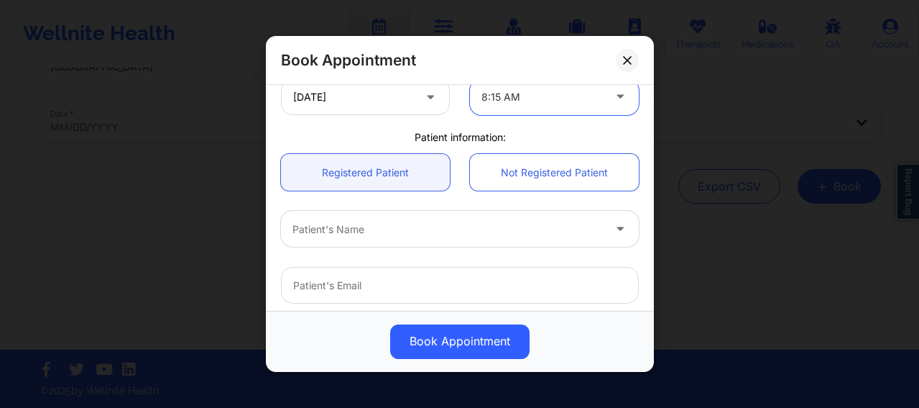
click at [349, 229] on div at bounding box center [448, 229] width 311 height 17
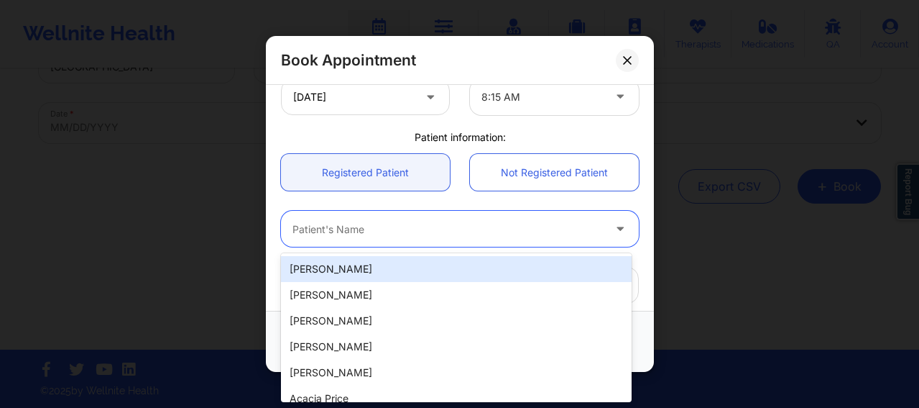
paste input "[EMAIL_ADDRESS][DOMAIN_NAME]"
type input "[EMAIL_ADDRESS][DOMAIN_NAME]"
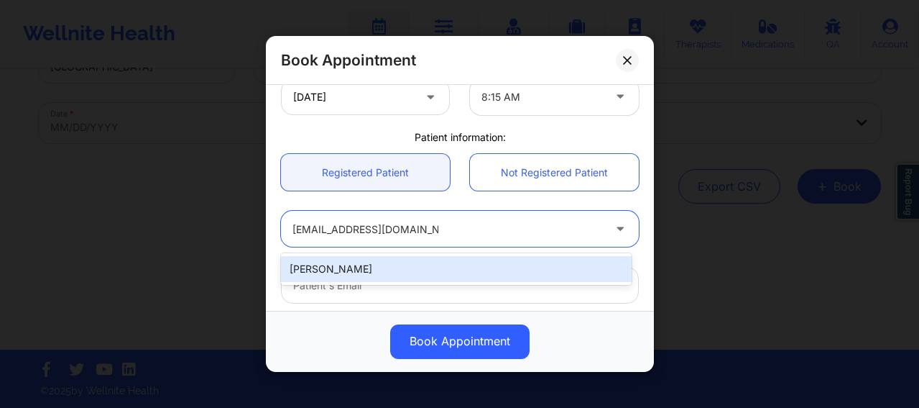
click at [385, 260] on div "[PERSON_NAME]" at bounding box center [456, 269] width 351 height 26
type input "[EMAIL_ADDRESS][DOMAIN_NAME]"
type input "[PHONE_NUMBER]"
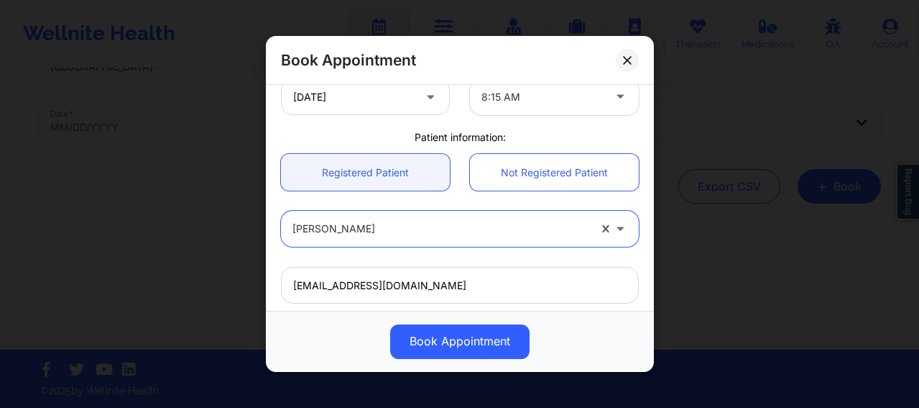
scroll to position [520, 0]
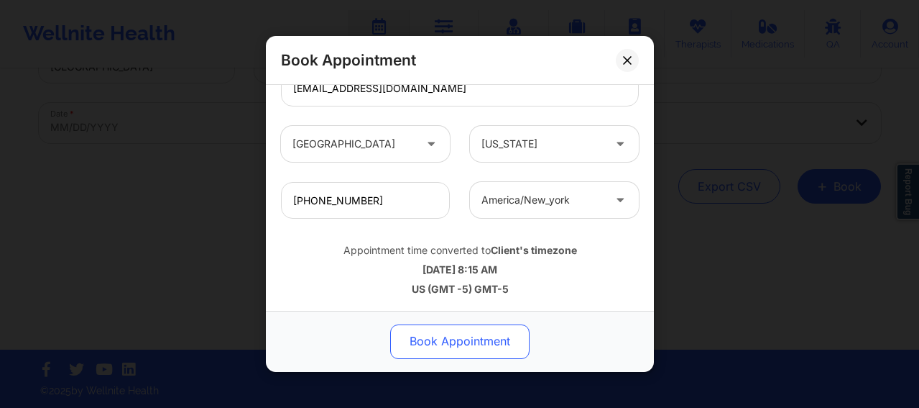
click at [441, 341] on button "Book Appointment" at bounding box center [459, 341] width 139 height 35
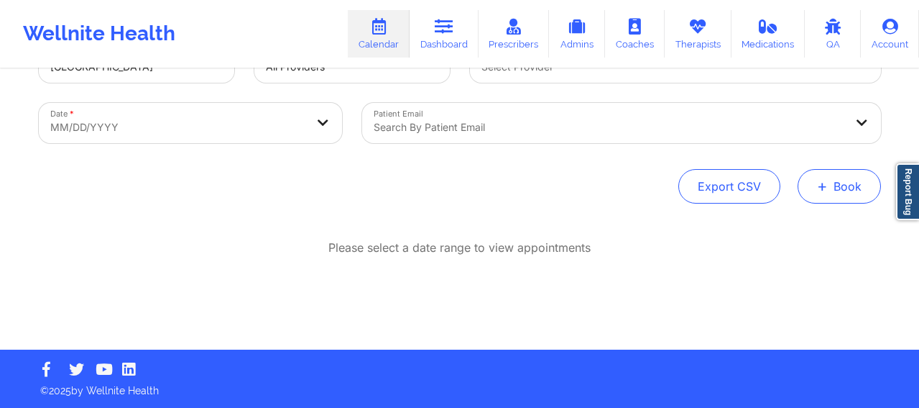
click at [817, 191] on button "+ Book" at bounding box center [839, 186] width 83 height 35
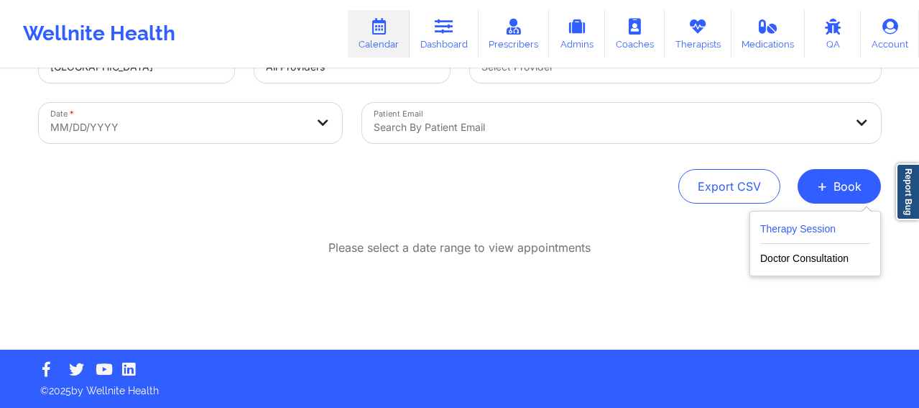
click at [797, 231] on button "Therapy Session" at bounding box center [815, 232] width 110 height 24
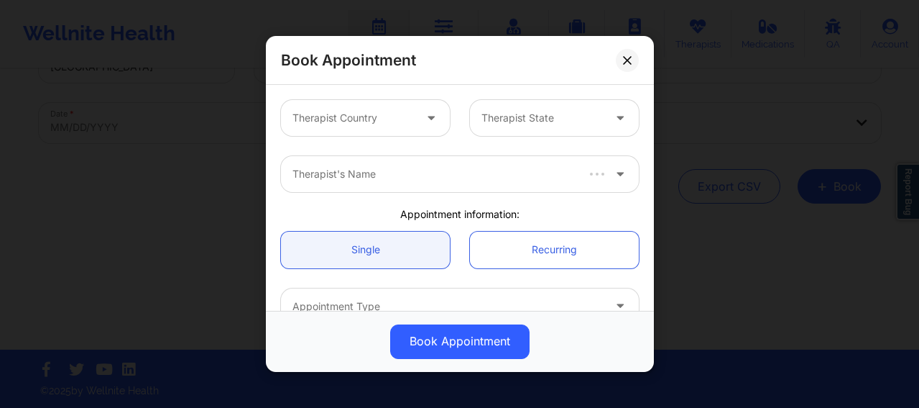
click at [357, 114] on div at bounding box center [353, 117] width 121 height 17
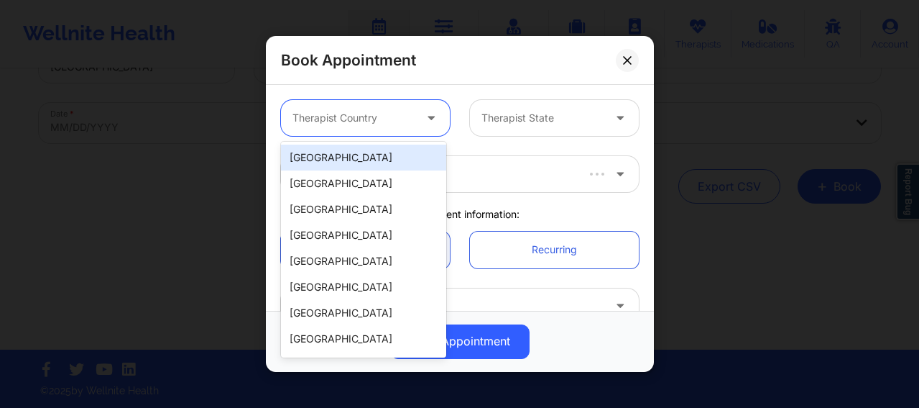
click at [351, 162] on div "[GEOGRAPHIC_DATA]" at bounding box center [363, 157] width 165 height 26
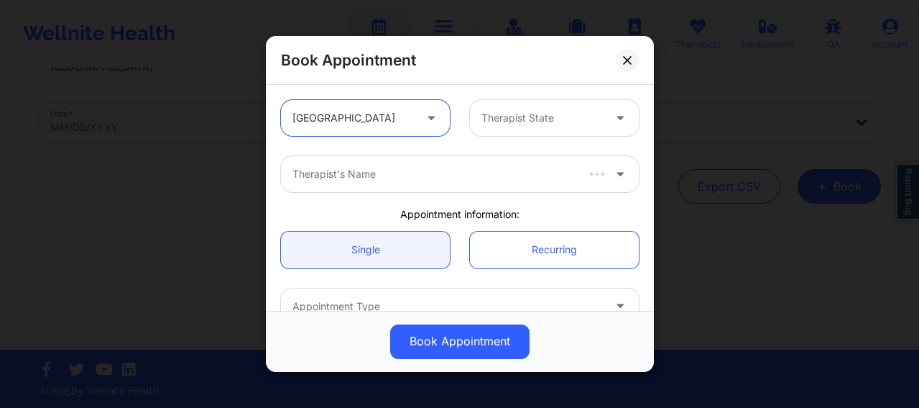
click at [518, 117] on div at bounding box center [542, 117] width 121 height 17
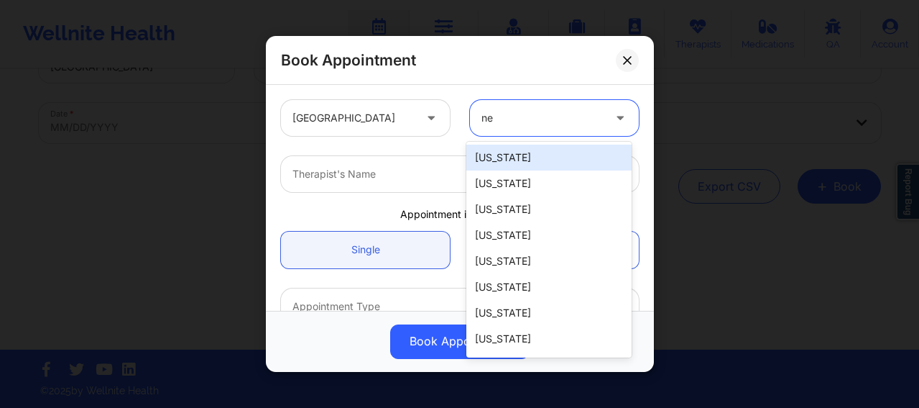
type input "new"
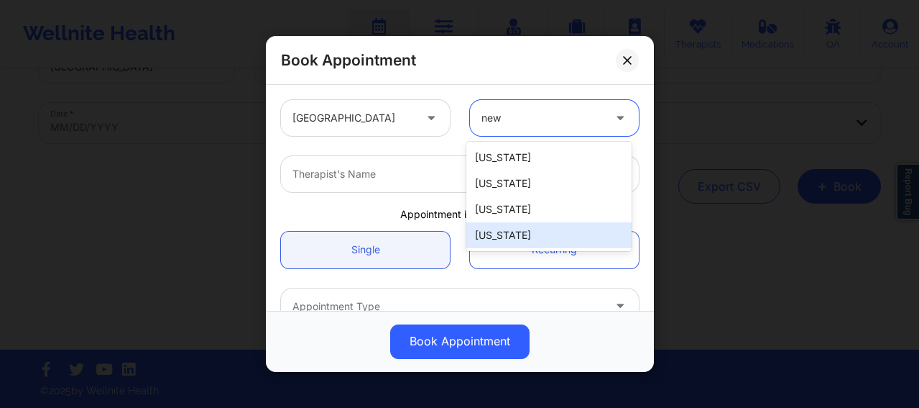
click at [505, 238] on div "[US_STATE]" at bounding box center [548, 235] width 165 height 26
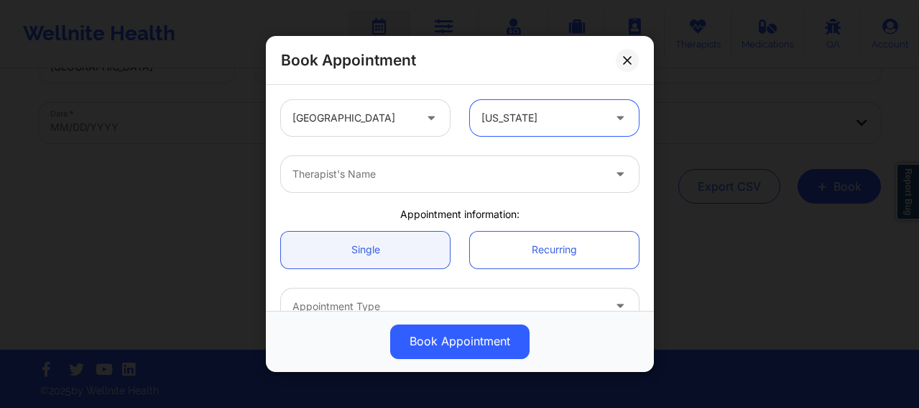
click at [419, 177] on div at bounding box center [448, 173] width 311 height 17
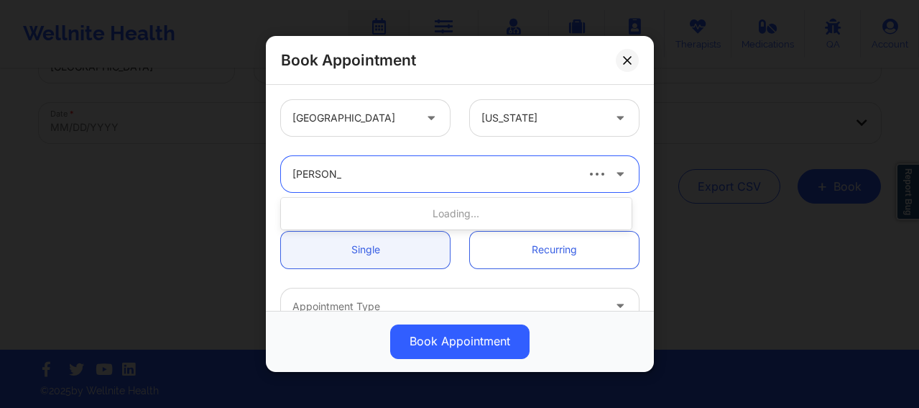
type input "[PERSON_NAME]"
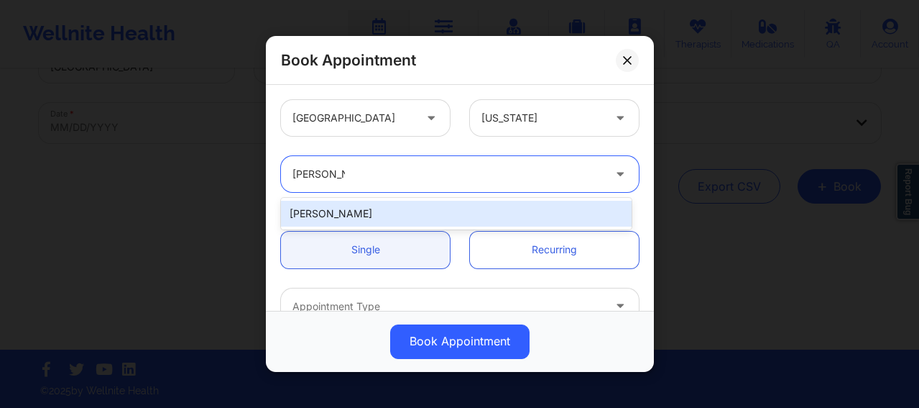
click at [371, 213] on div "[PERSON_NAME]" at bounding box center [456, 214] width 351 height 26
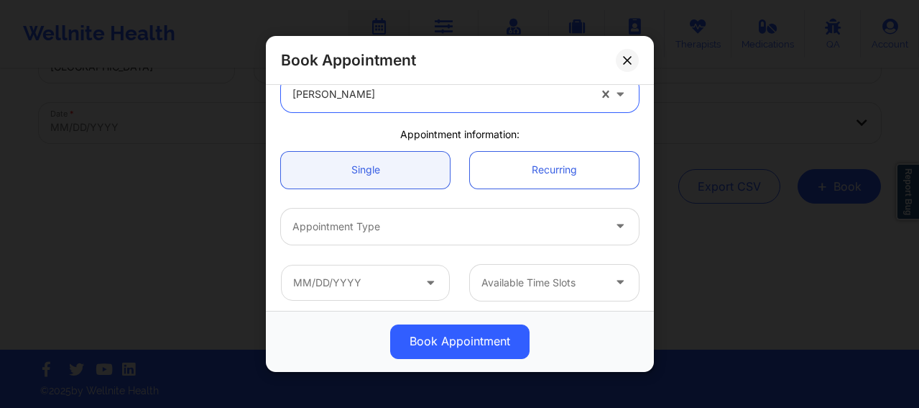
scroll to position [96, 0]
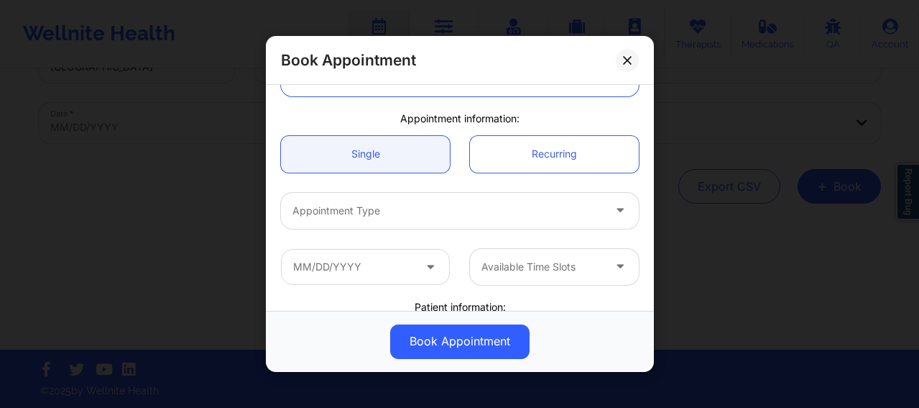
click at [361, 210] on div at bounding box center [448, 210] width 311 height 17
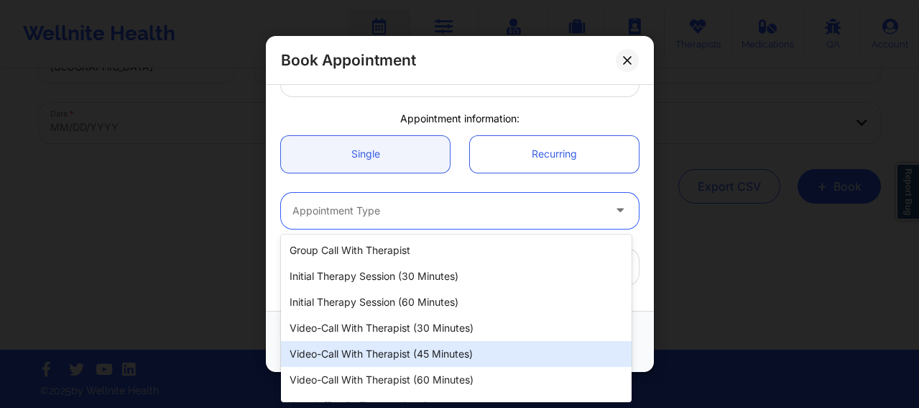
click at [435, 357] on div "Video-Call with Therapist (45 minutes)" at bounding box center [456, 354] width 351 height 26
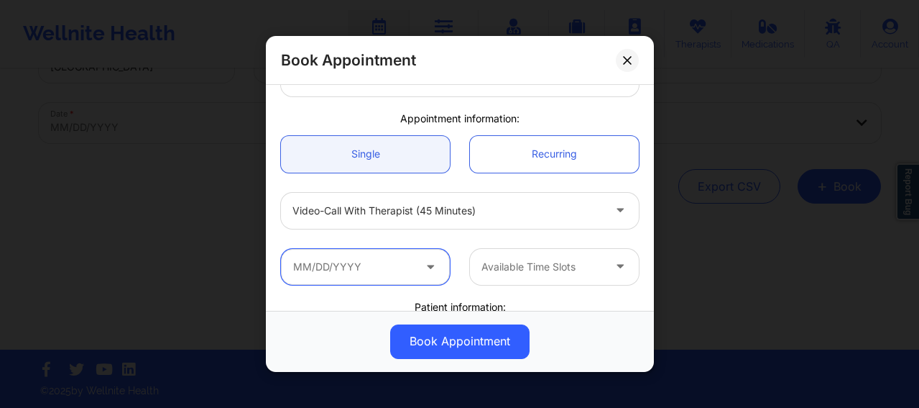
click at [368, 262] on input "text" at bounding box center [365, 267] width 169 height 36
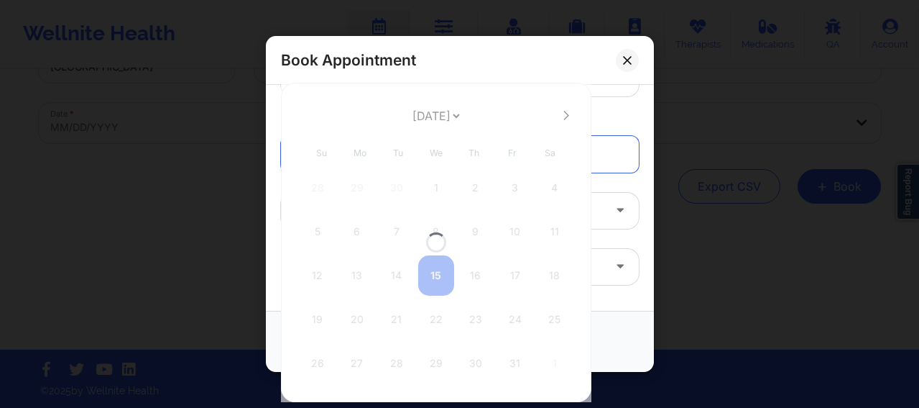
click at [561, 118] on div at bounding box center [436, 242] width 311 height 319
click at [564, 118] on icon at bounding box center [567, 115] width 6 height 11
select select "2025-10"
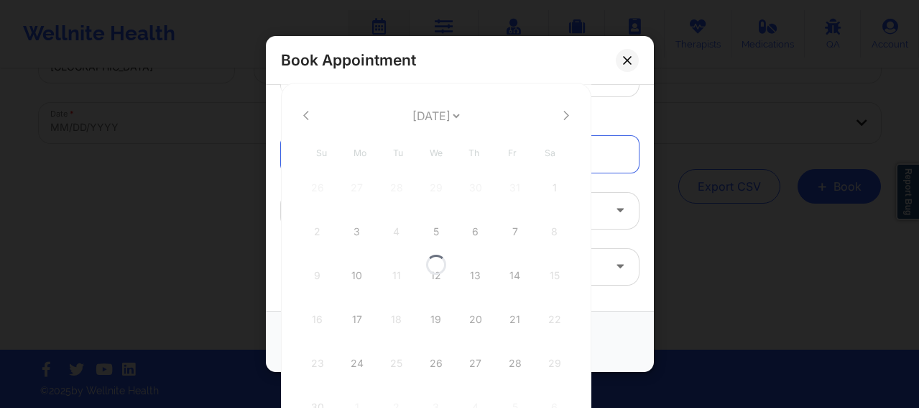
click at [561, 118] on div at bounding box center [436, 264] width 311 height 363
select select "2025-10"
click at [564, 118] on icon at bounding box center [567, 115] width 6 height 11
select select "2025-11"
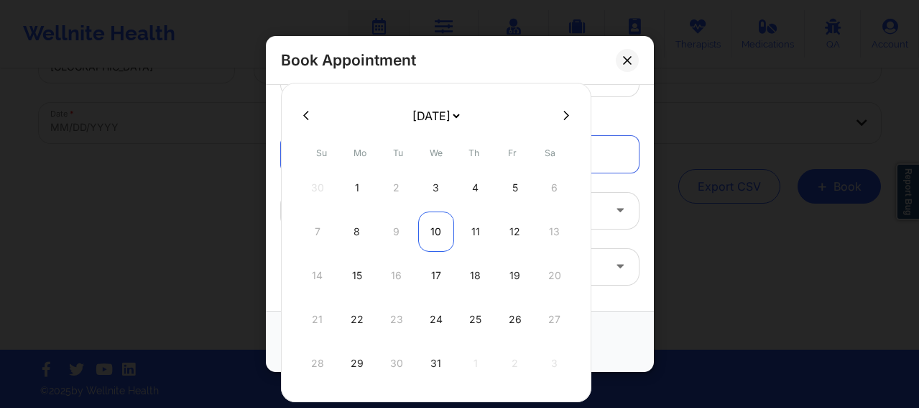
click at [434, 230] on div "10" at bounding box center [436, 231] width 36 height 40
type input "[DATE]"
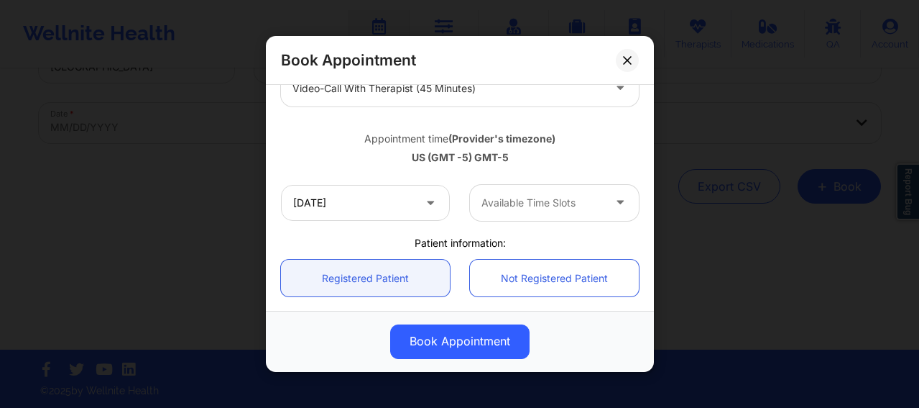
scroll to position [239, 0]
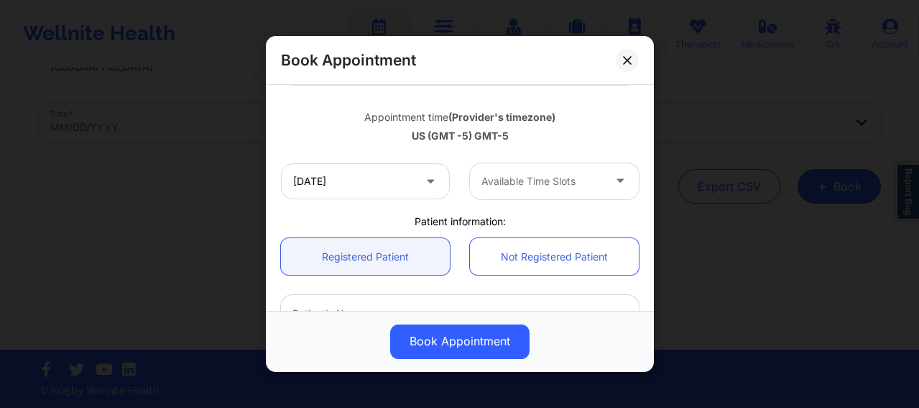
click at [507, 185] on div at bounding box center [542, 181] width 121 height 17
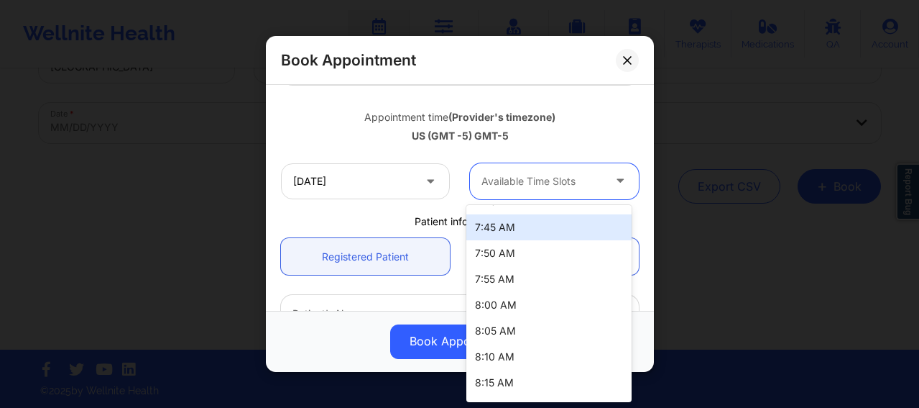
scroll to position [72, 0]
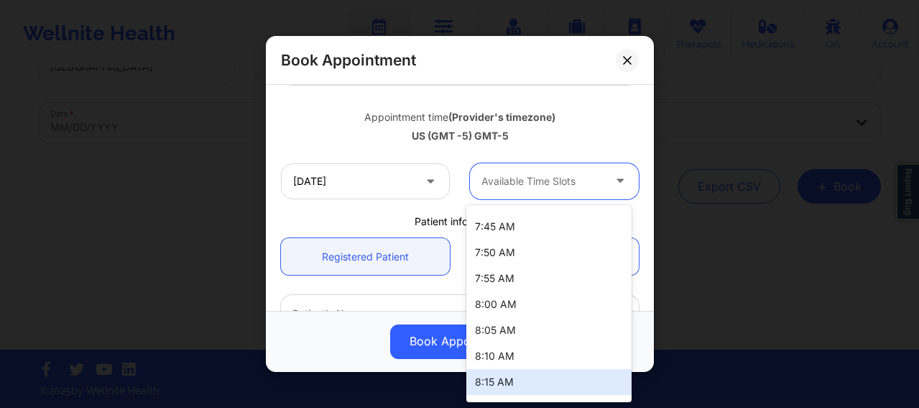
click at [492, 381] on div "8:15 AM" at bounding box center [548, 382] width 165 height 26
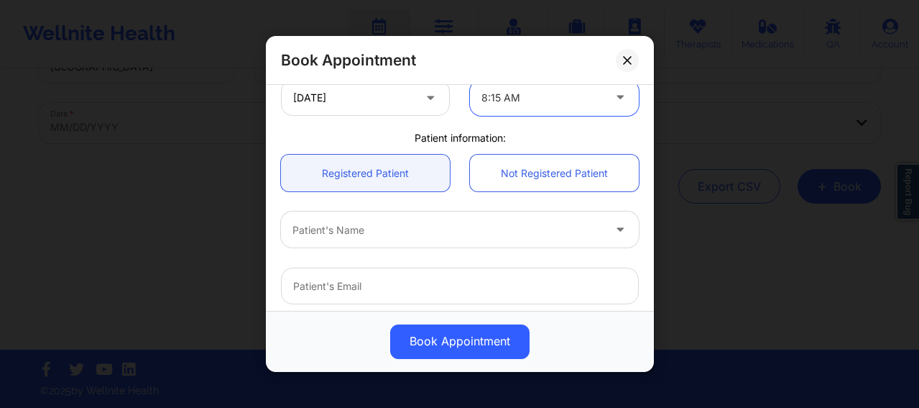
scroll to position [323, 0]
click at [362, 226] on div at bounding box center [448, 229] width 311 height 17
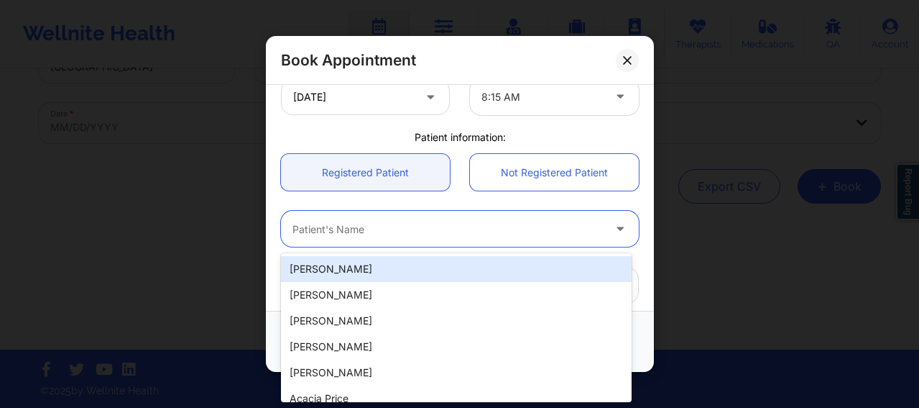
paste input "[EMAIL_ADDRESS][DOMAIN_NAME]"
type input "[EMAIL_ADDRESS][DOMAIN_NAME]"
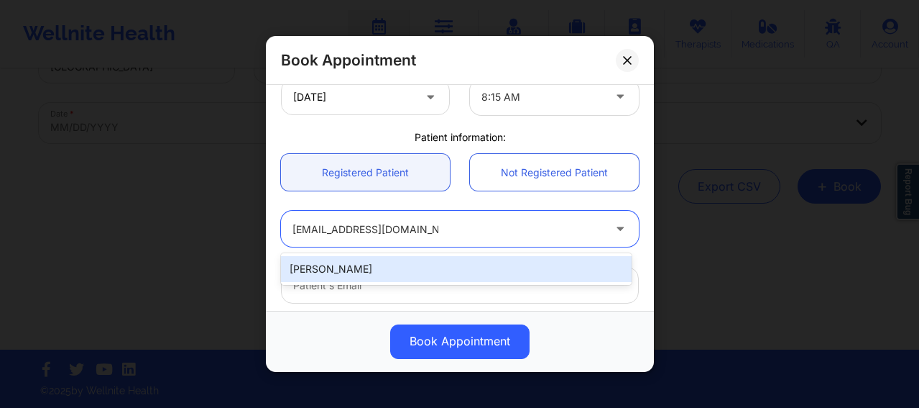
click at [359, 275] on div "[PERSON_NAME]" at bounding box center [456, 269] width 351 height 26
type input "[EMAIL_ADDRESS][DOMAIN_NAME]"
type input "[PHONE_NUMBER]"
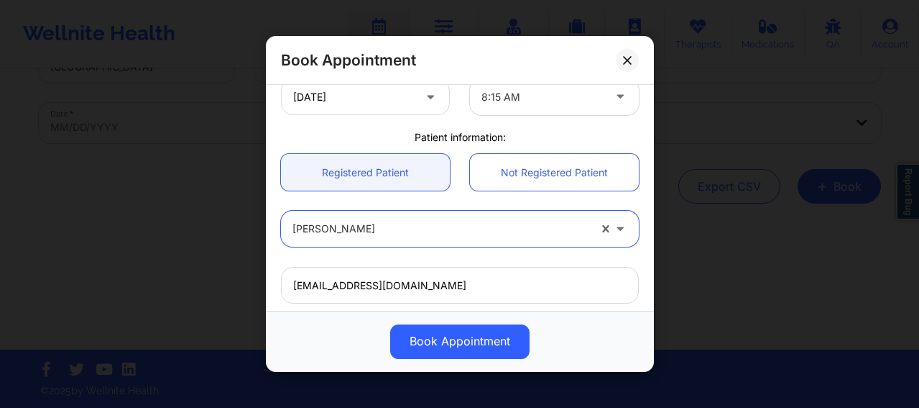
scroll to position [520, 0]
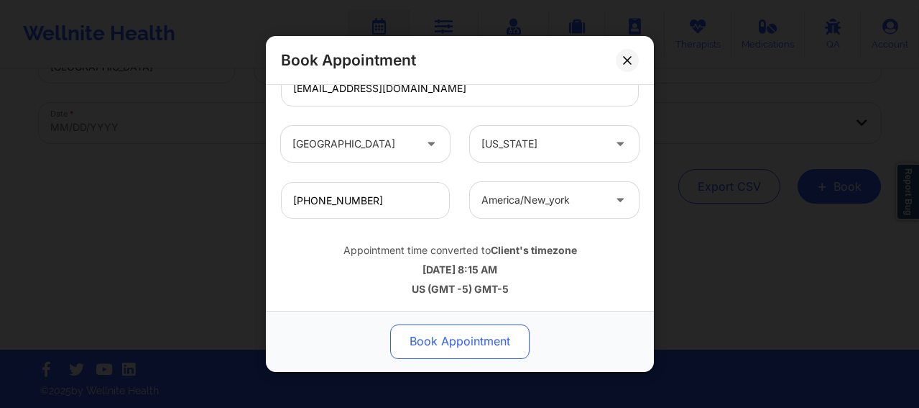
click at [446, 341] on button "Book Appointment" at bounding box center [459, 341] width 139 height 35
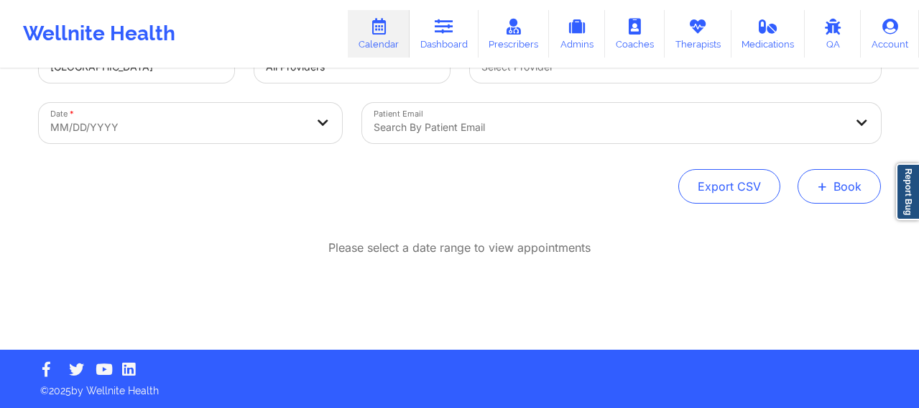
click at [837, 185] on button "+ Book" at bounding box center [839, 186] width 83 height 35
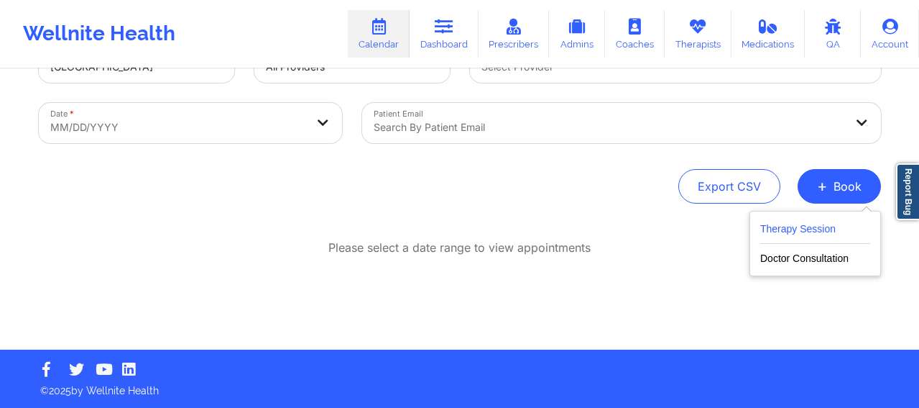
click at [794, 226] on button "Therapy Session" at bounding box center [815, 232] width 110 height 24
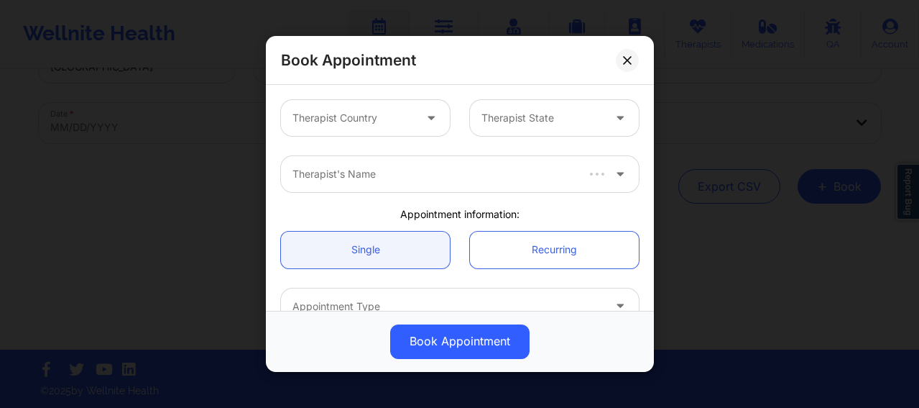
click at [346, 121] on div at bounding box center [353, 117] width 121 height 17
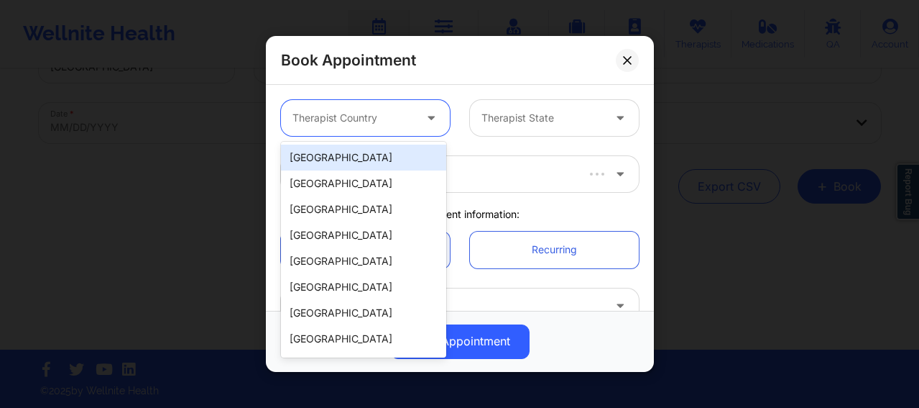
click at [356, 154] on div "[GEOGRAPHIC_DATA]" at bounding box center [363, 157] width 165 height 26
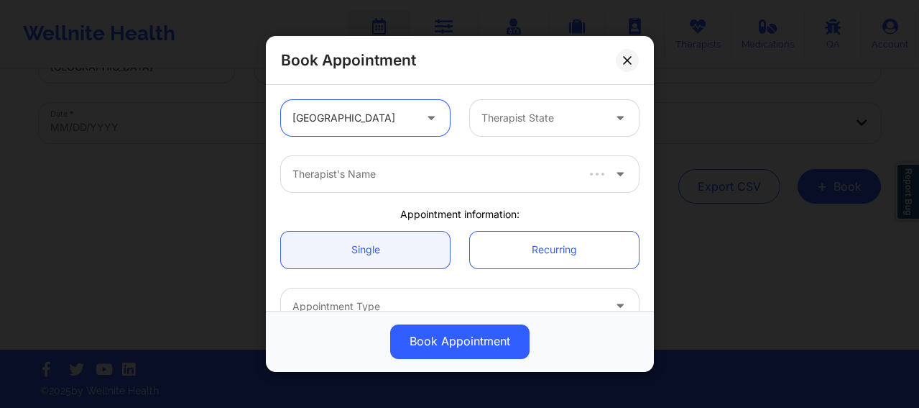
click at [528, 114] on div at bounding box center [542, 117] width 121 height 17
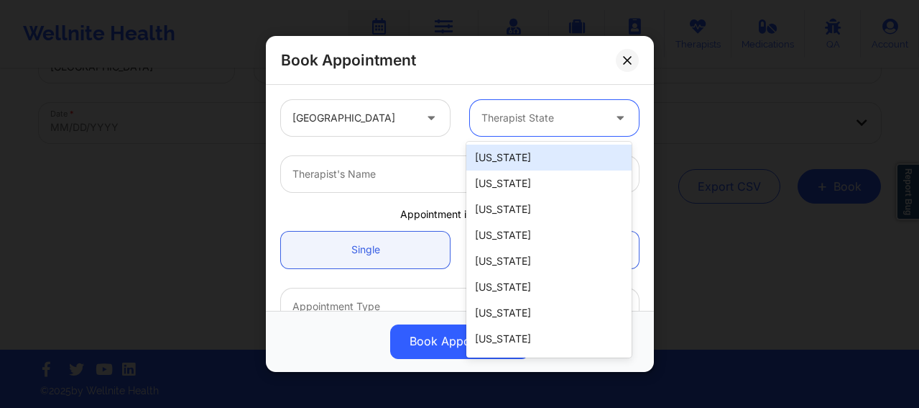
type input "m"
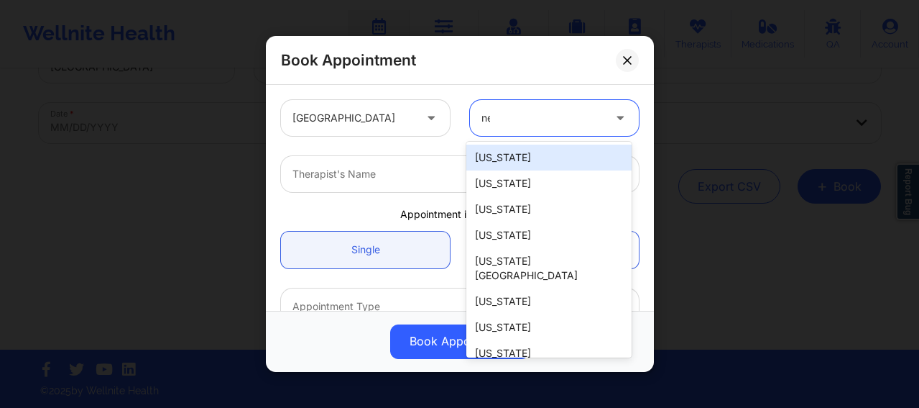
type input "new"
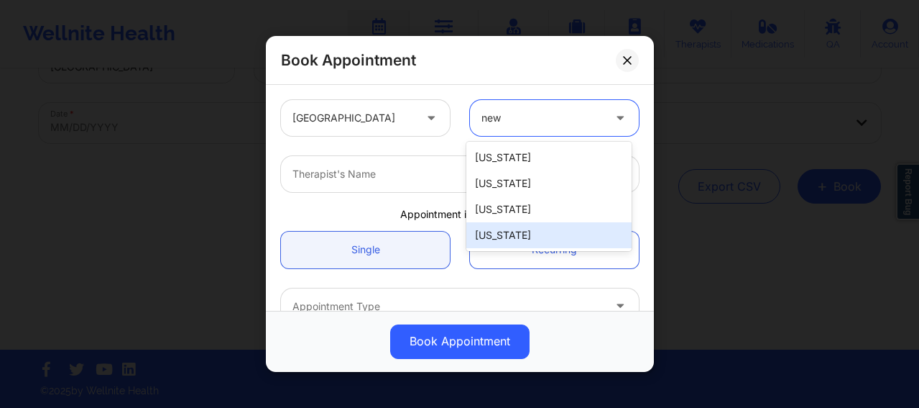
click at [532, 231] on div "[US_STATE]" at bounding box center [548, 235] width 165 height 26
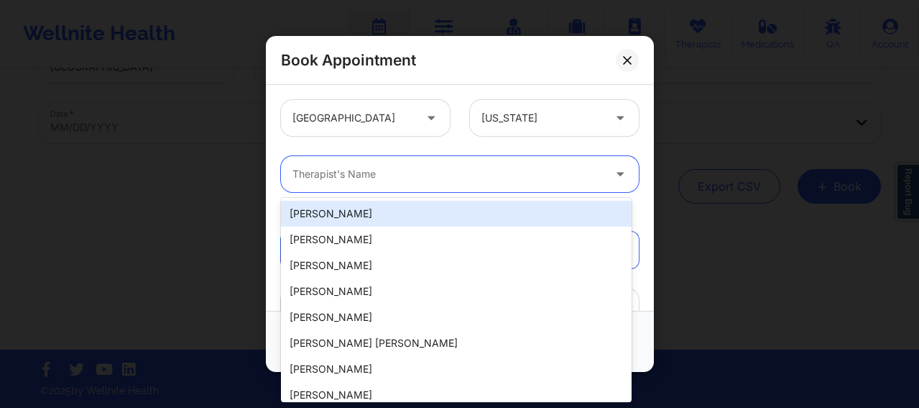
click at [377, 185] on div "Therapist's Name" at bounding box center [442, 174] width 323 height 36
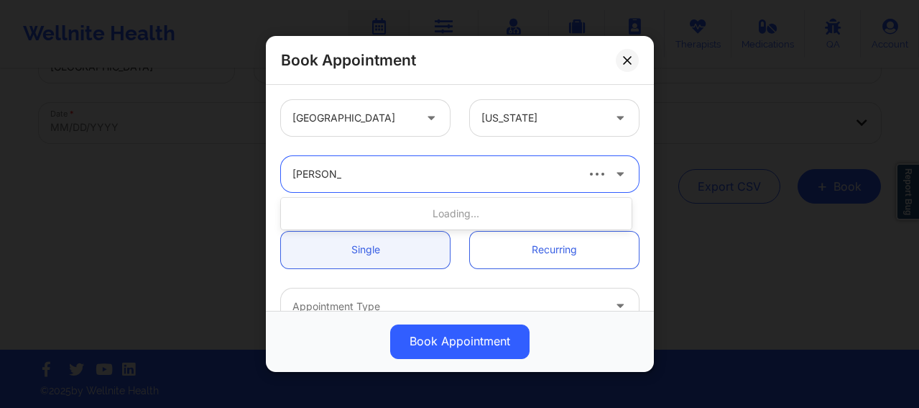
type input "[PERSON_NAME]"
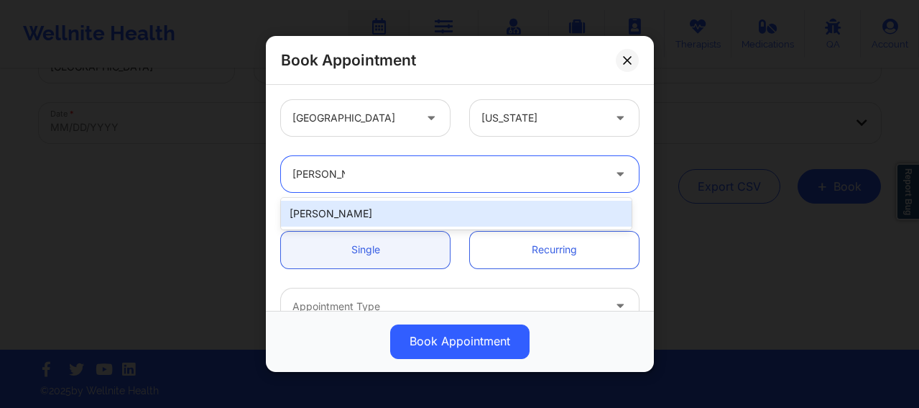
click at [349, 218] on div "[PERSON_NAME]" at bounding box center [456, 214] width 351 height 26
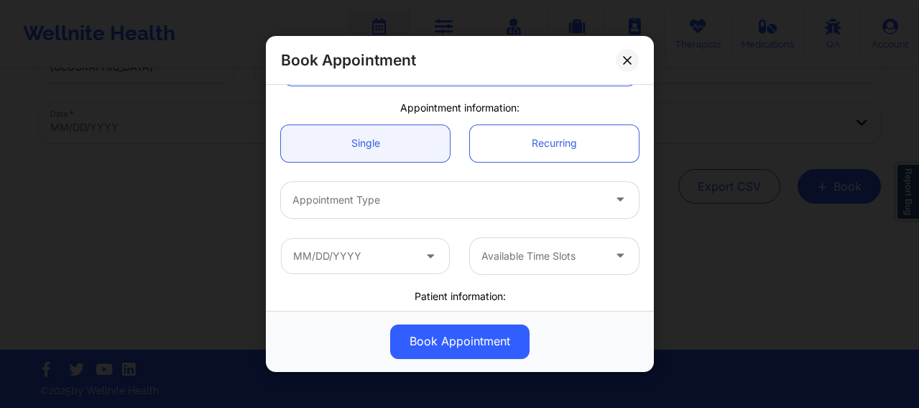
scroll to position [132, 0]
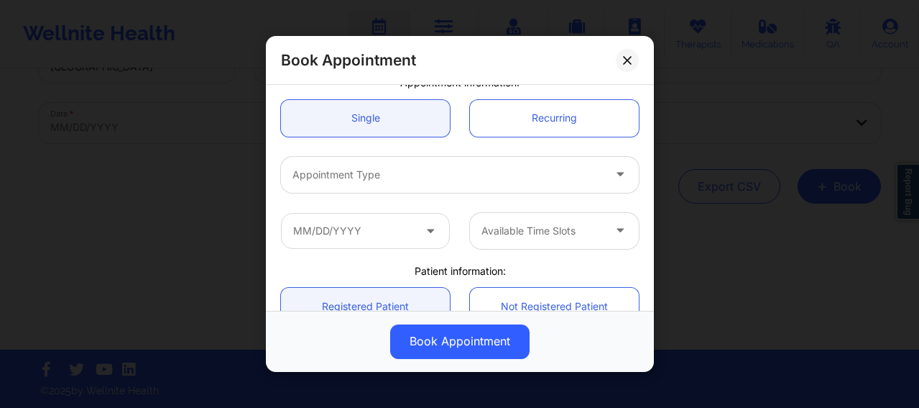
click at [346, 174] on div at bounding box center [448, 174] width 311 height 17
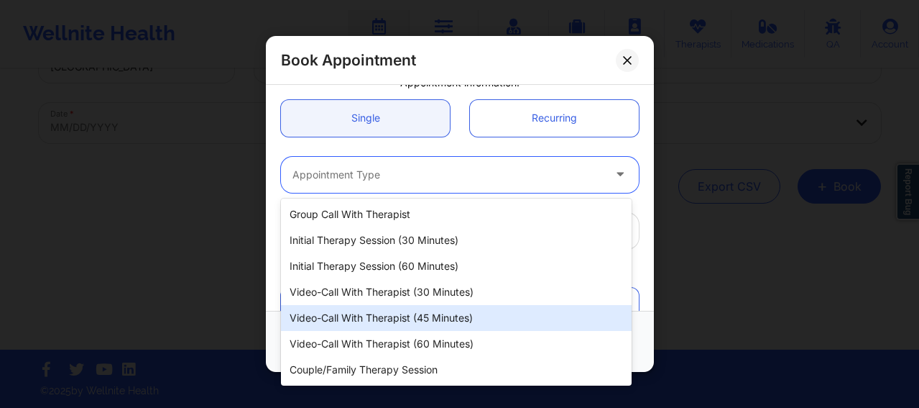
click at [400, 324] on div "Video-Call with Therapist (45 minutes)" at bounding box center [456, 318] width 351 height 26
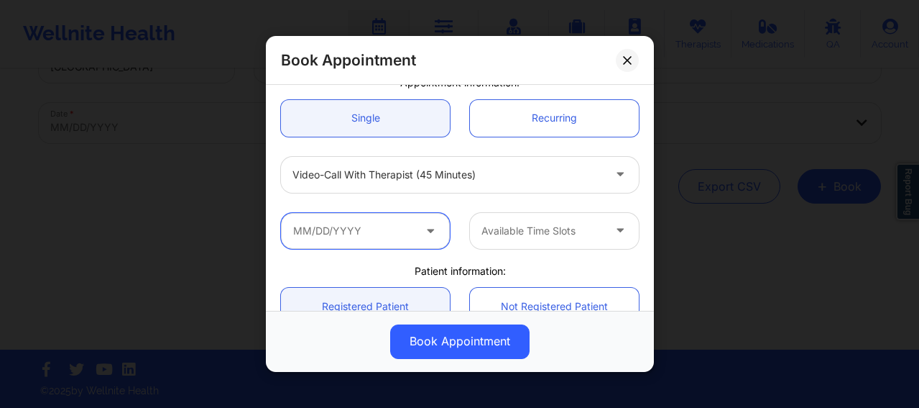
click at [356, 232] on input "text" at bounding box center [365, 231] width 169 height 36
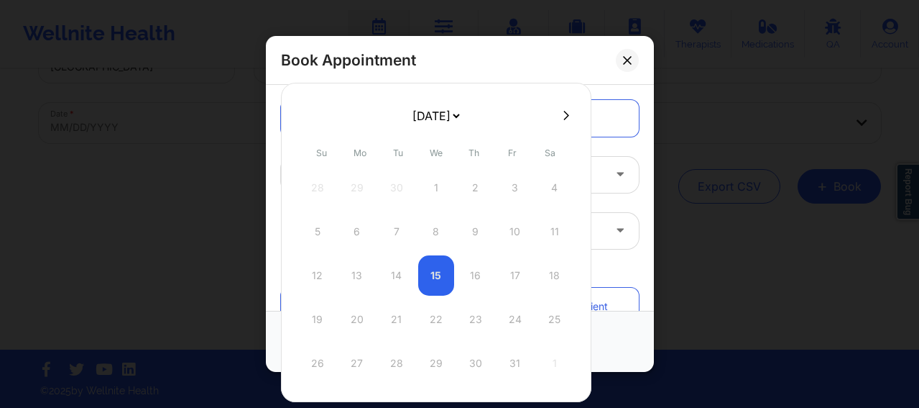
click at [566, 114] on icon at bounding box center [567, 115] width 6 height 11
select select "2025-10"
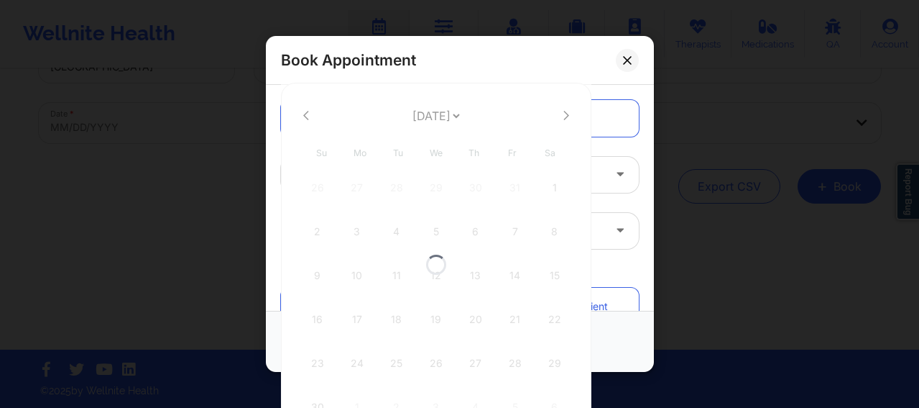
select select "2025-10"
click at [566, 114] on icon at bounding box center [567, 115] width 6 height 11
select select "2025-11"
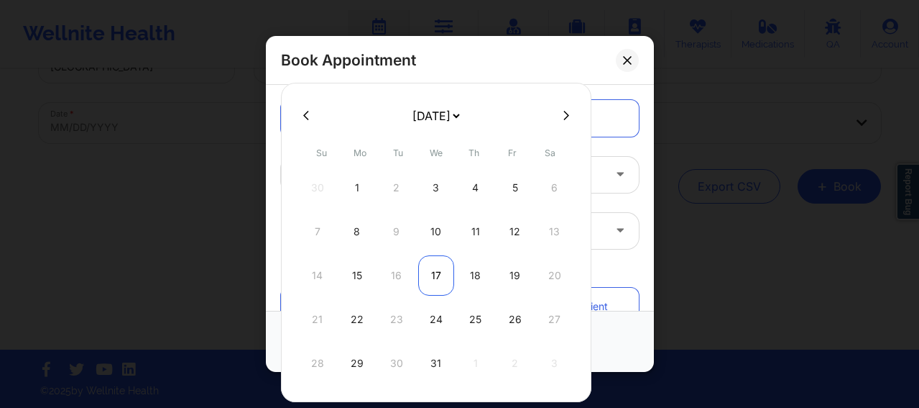
click at [440, 285] on div "17" at bounding box center [436, 275] width 36 height 40
type input "[DATE]"
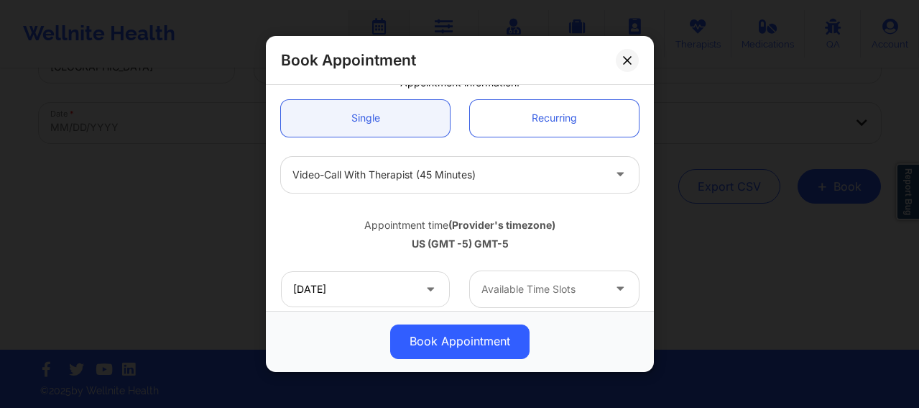
click at [537, 287] on div at bounding box center [542, 288] width 121 height 17
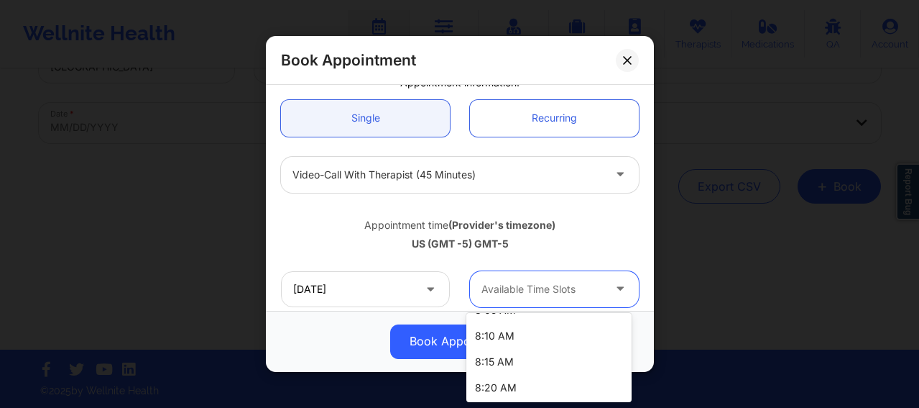
scroll to position [203, 0]
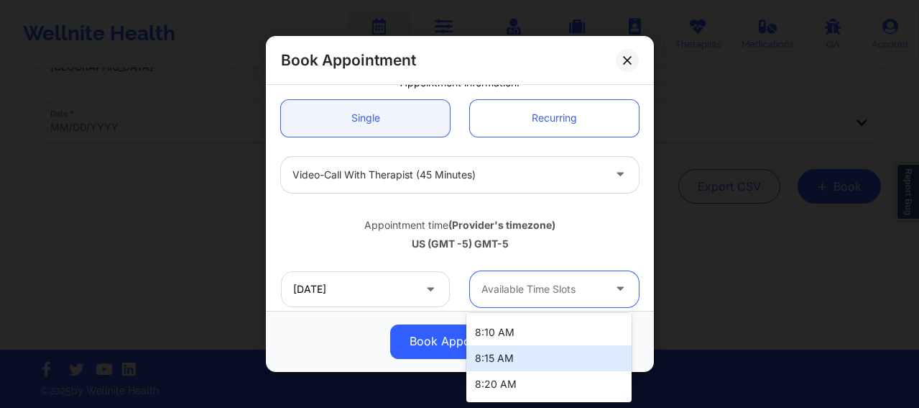
click at [492, 355] on div "8:15 AM" at bounding box center [548, 358] width 165 height 26
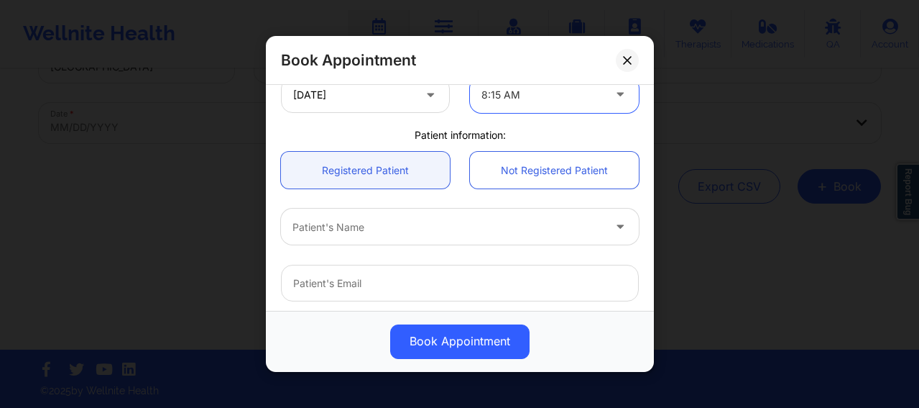
scroll to position [359, 0]
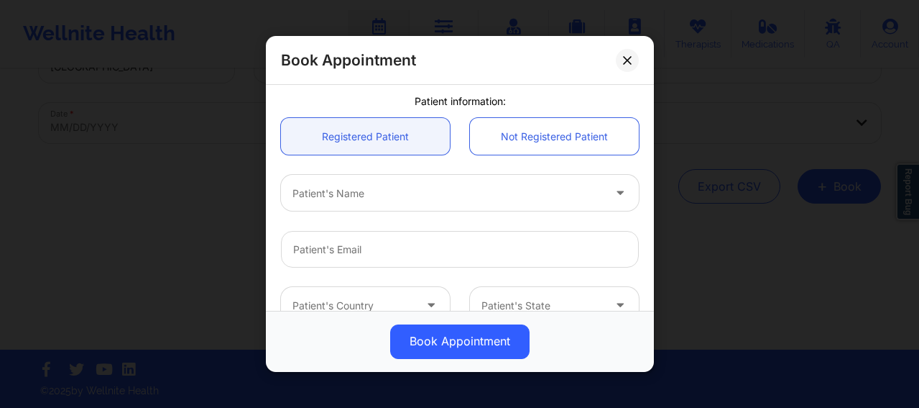
click at [380, 193] on div at bounding box center [448, 193] width 311 height 17
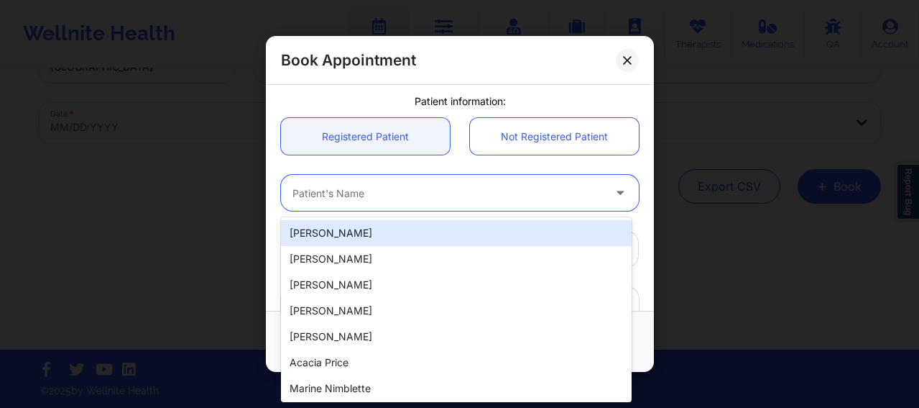
paste input "[EMAIL_ADDRESS][DOMAIN_NAME]"
type input "[EMAIL_ADDRESS][DOMAIN_NAME]"
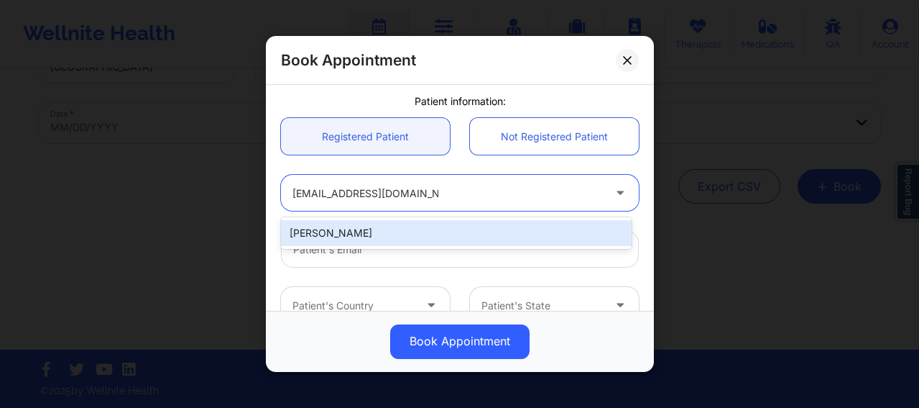
click at [438, 224] on div "[PERSON_NAME]" at bounding box center [456, 233] width 351 height 26
type input "[EMAIL_ADDRESS][DOMAIN_NAME]"
type input "[PHONE_NUMBER]"
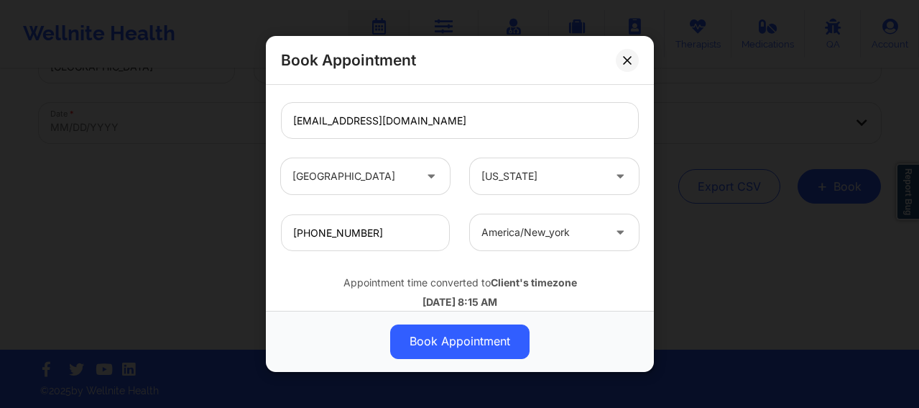
scroll to position [520, 0]
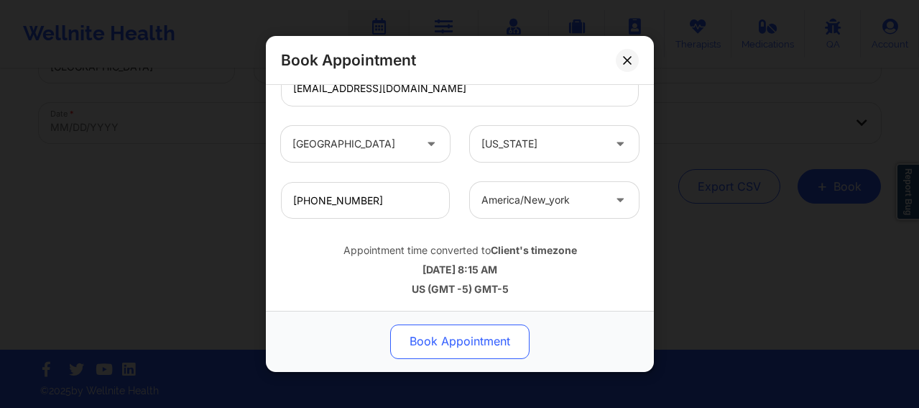
click at [456, 344] on button "Book Appointment" at bounding box center [459, 341] width 139 height 35
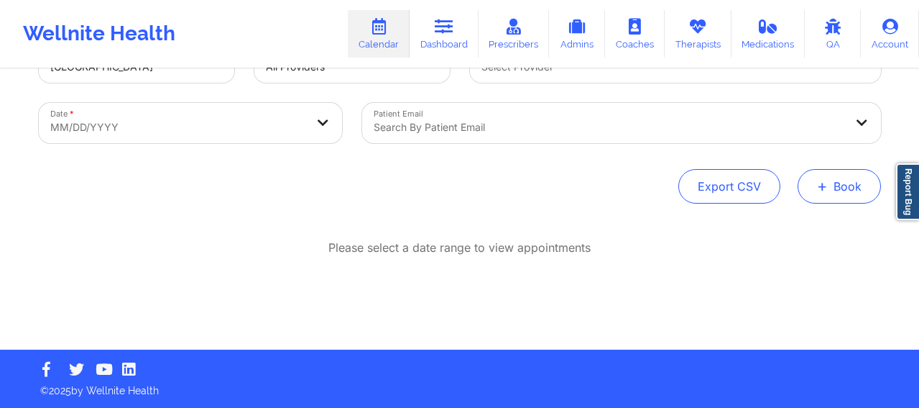
click at [835, 178] on button "+ Book" at bounding box center [839, 186] width 83 height 35
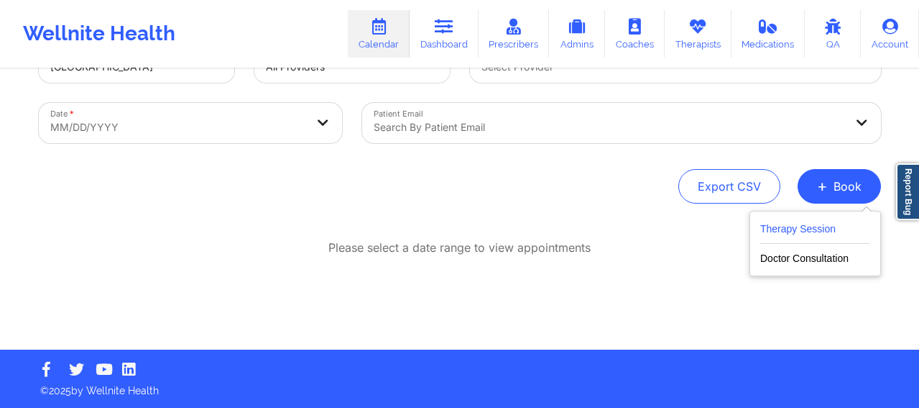
click at [799, 232] on button "Therapy Session" at bounding box center [815, 232] width 110 height 24
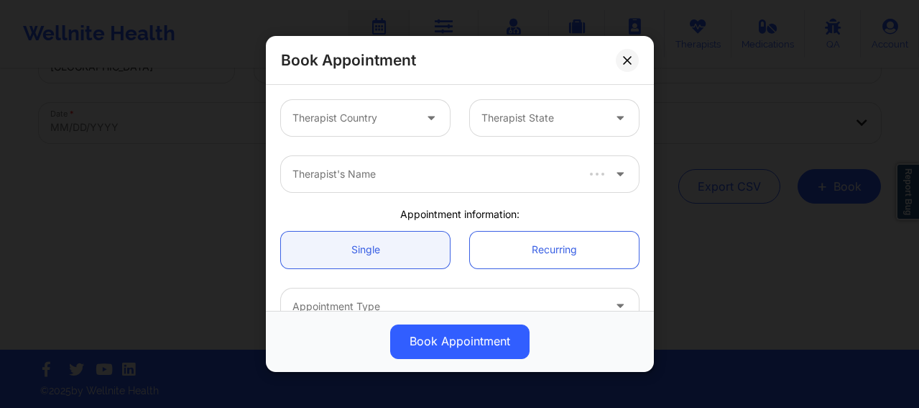
click at [351, 109] on div "Therapist Country" at bounding box center [348, 118] width 134 height 36
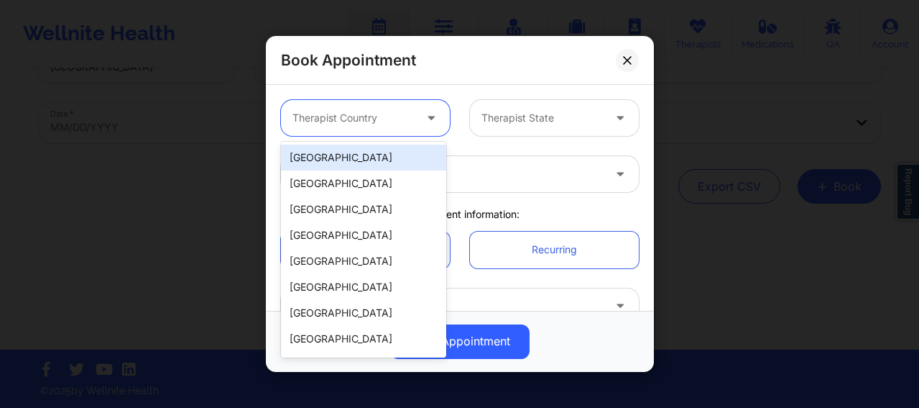
click at [344, 163] on div "[GEOGRAPHIC_DATA]" at bounding box center [363, 157] width 165 height 26
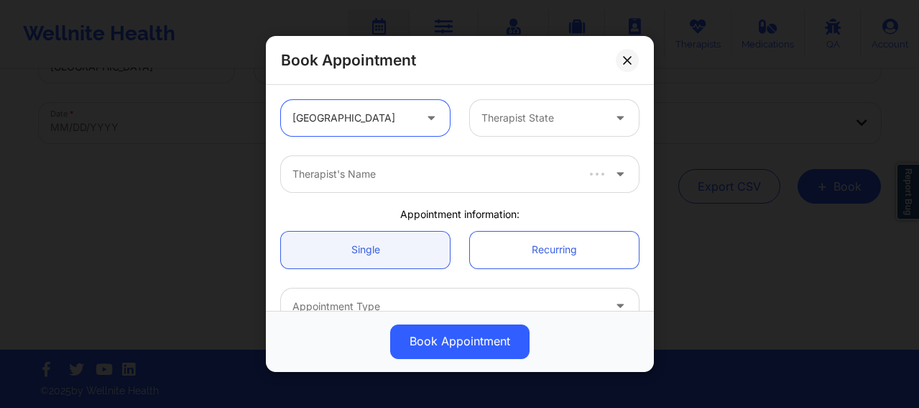
click at [546, 118] on div at bounding box center [542, 117] width 121 height 17
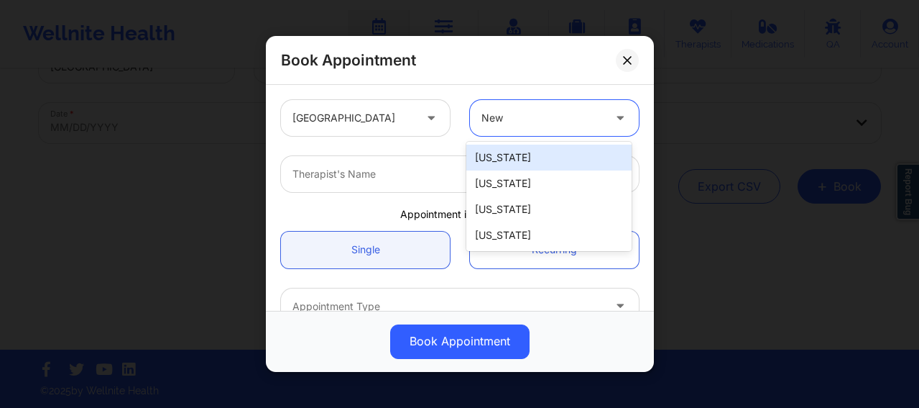
type input "New"
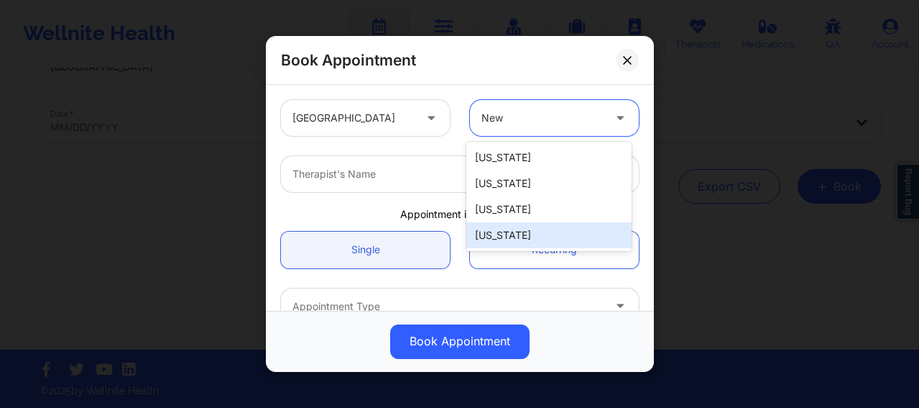
click at [526, 240] on div "[US_STATE]" at bounding box center [548, 235] width 165 height 26
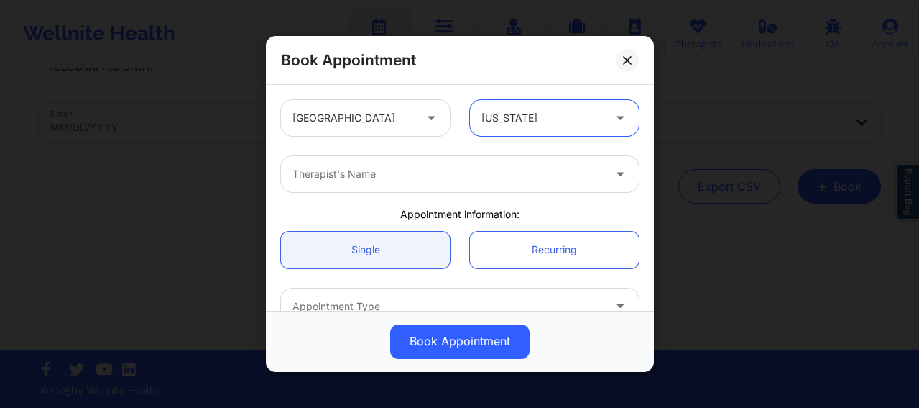
click at [418, 180] on div at bounding box center [448, 173] width 311 height 17
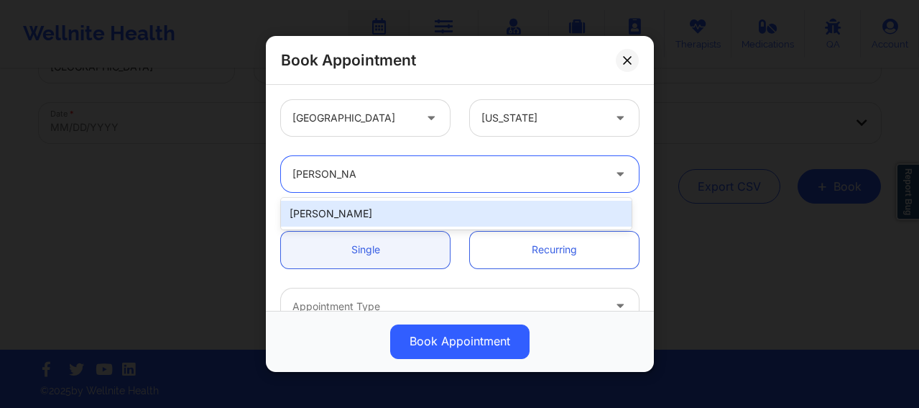
click at [369, 208] on div "[PERSON_NAME]" at bounding box center [456, 214] width 351 height 26
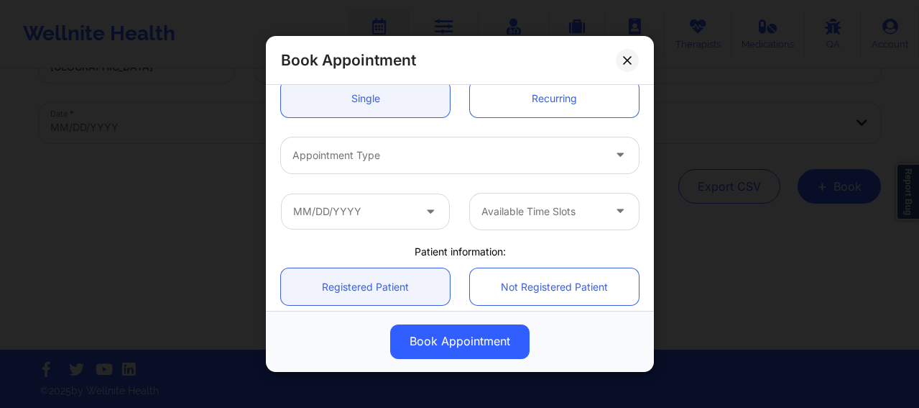
scroll to position [156, 0]
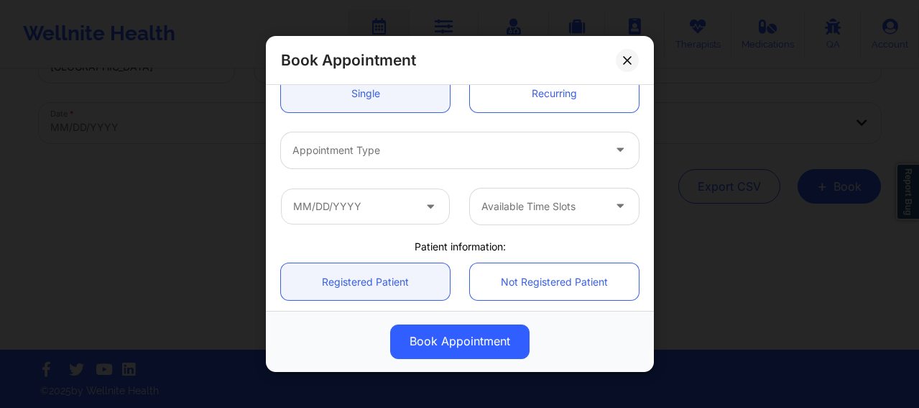
click at [357, 150] on div at bounding box center [448, 150] width 311 height 17
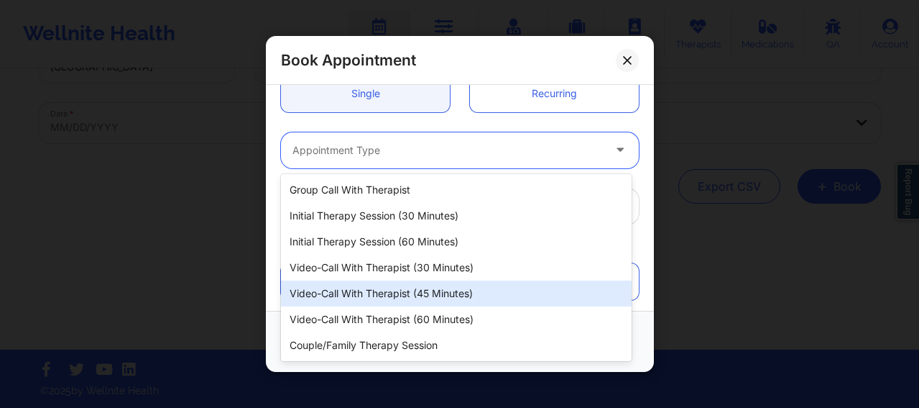
click at [420, 293] on div "Video-Call with Therapist (45 minutes)" at bounding box center [456, 293] width 351 height 26
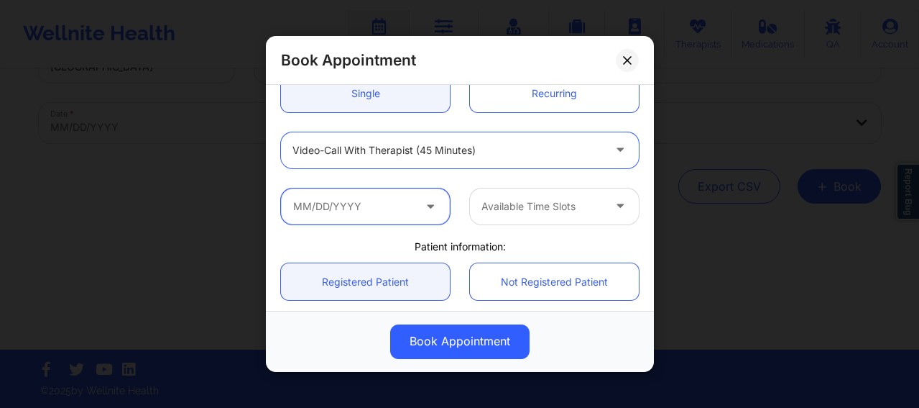
click at [367, 193] on input "text" at bounding box center [365, 206] width 169 height 36
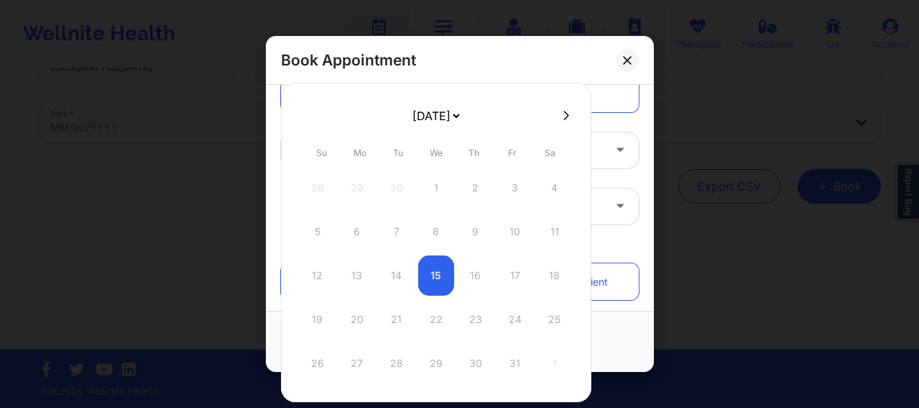
click at [564, 111] on icon at bounding box center [567, 115] width 6 height 11
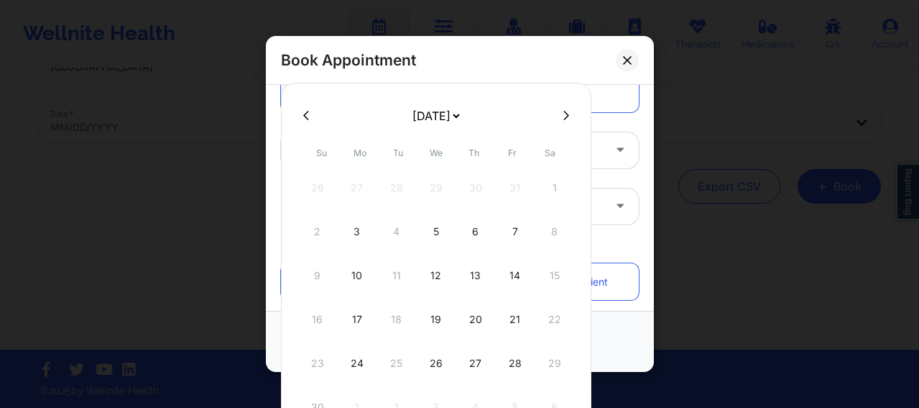
click at [564, 111] on icon at bounding box center [567, 115] width 6 height 11
click at [435, 363] on div "31" at bounding box center [436, 363] width 36 height 40
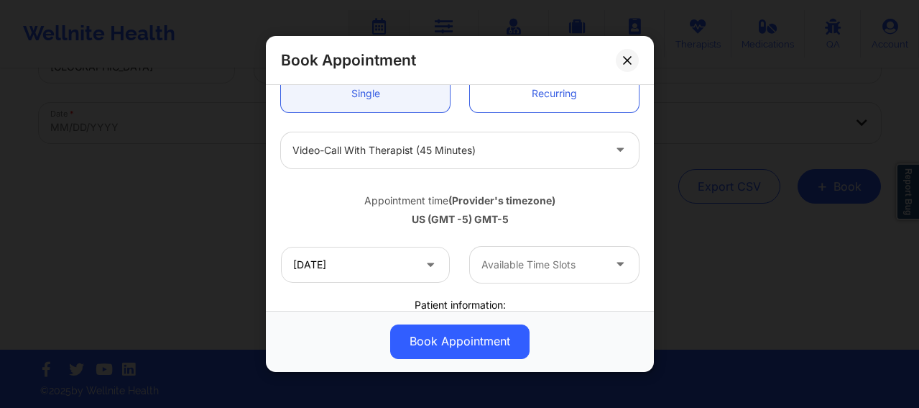
click at [543, 264] on div at bounding box center [542, 264] width 121 height 17
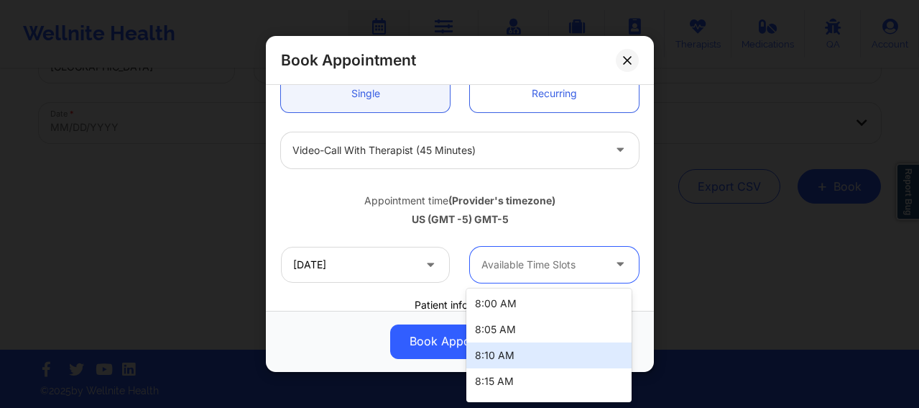
click at [500, 375] on div "8:15 AM" at bounding box center [548, 381] width 165 height 26
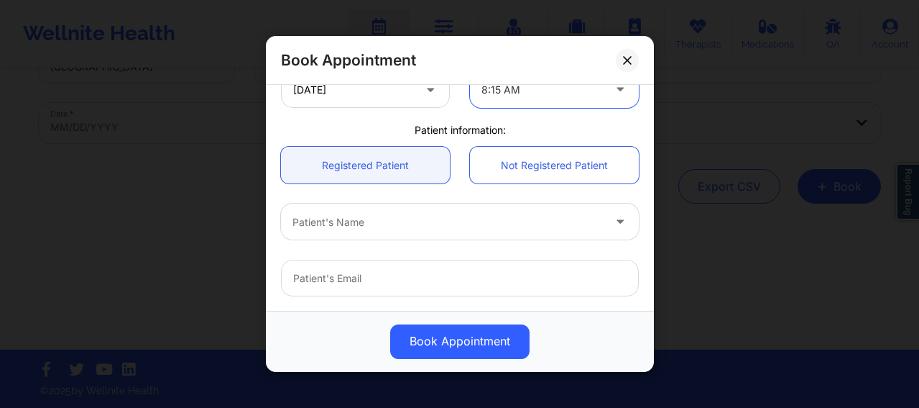
scroll to position [431, 0]
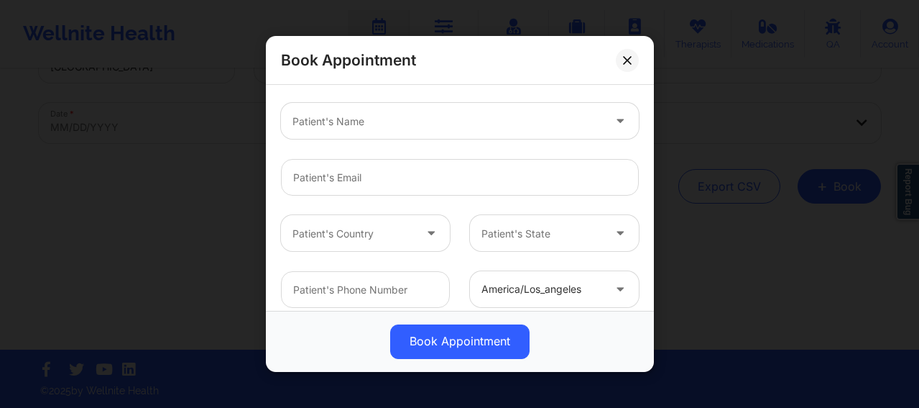
click at [365, 121] on div at bounding box center [448, 121] width 311 height 17
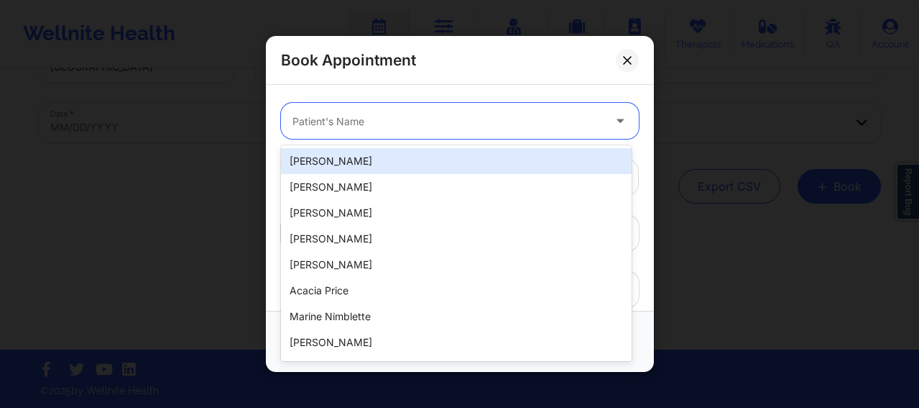
paste input "[EMAIL_ADDRESS][DOMAIN_NAME]"
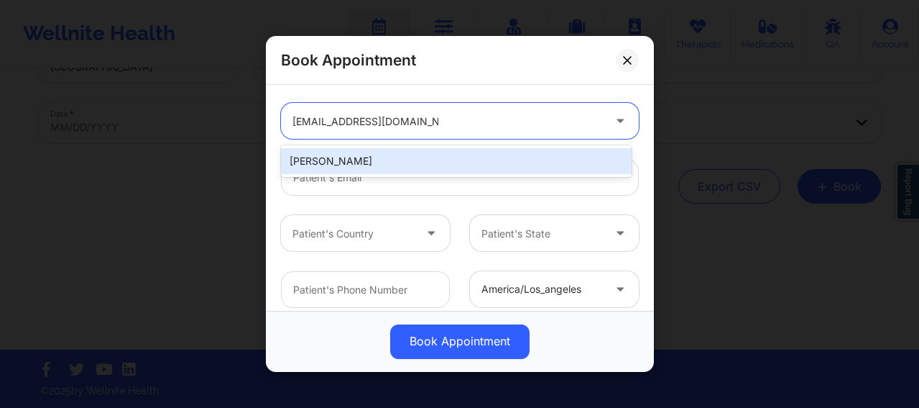
click at [420, 163] on div "[PERSON_NAME]" at bounding box center [456, 161] width 351 height 26
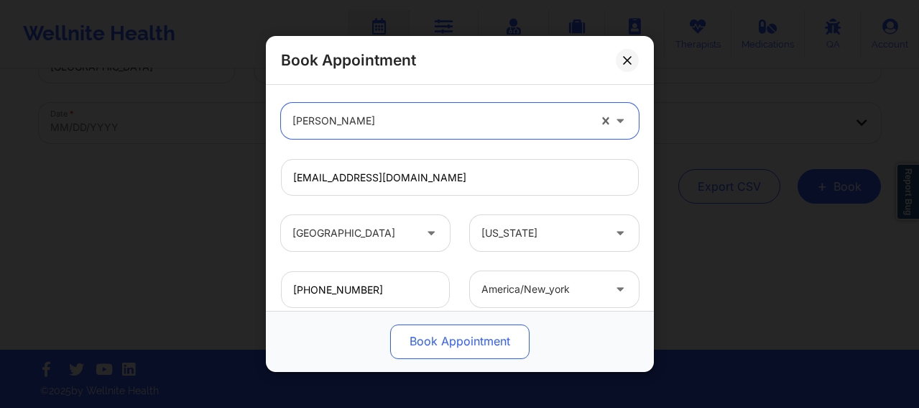
click at [446, 334] on button "Book Appointment" at bounding box center [459, 341] width 139 height 35
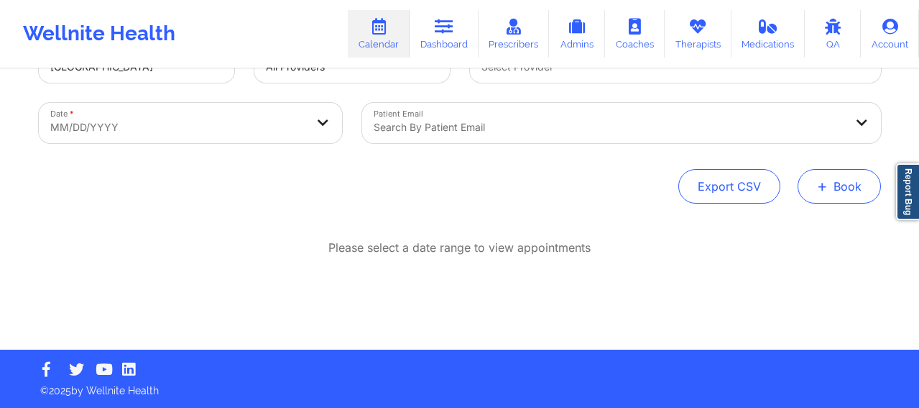
click at [843, 189] on button "+ Book" at bounding box center [839, 186] width 83 height 35
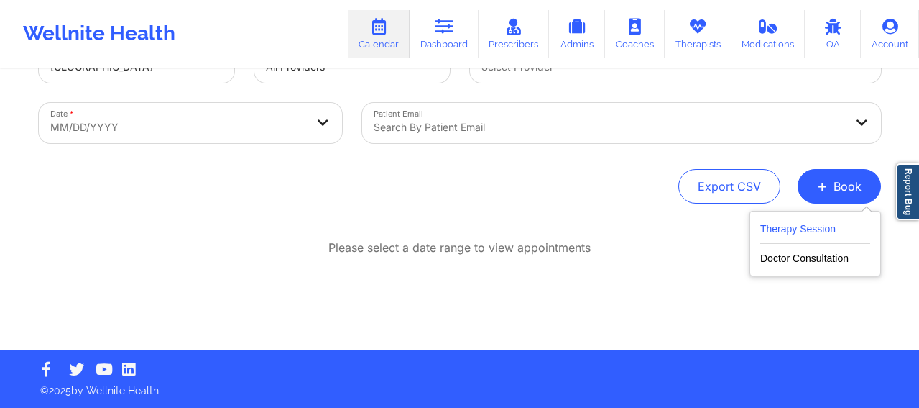
click at [774, 230] on button "Therapy Session" at bounding box center [815, 232] width 110 height 24
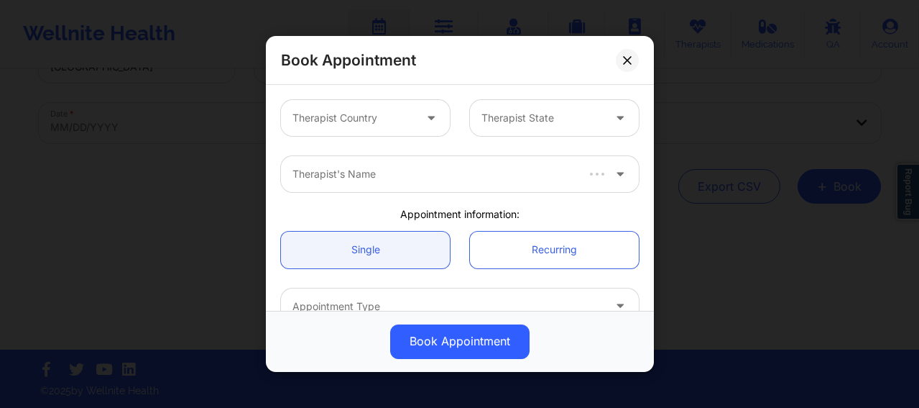
drag, startPoint x: 331, startPoint y: 114, endPoint x: 336, endPoint y: 130, distance: 16.8
click at [331, 114] on div at bounding box center [353, 117] width 121 height 17
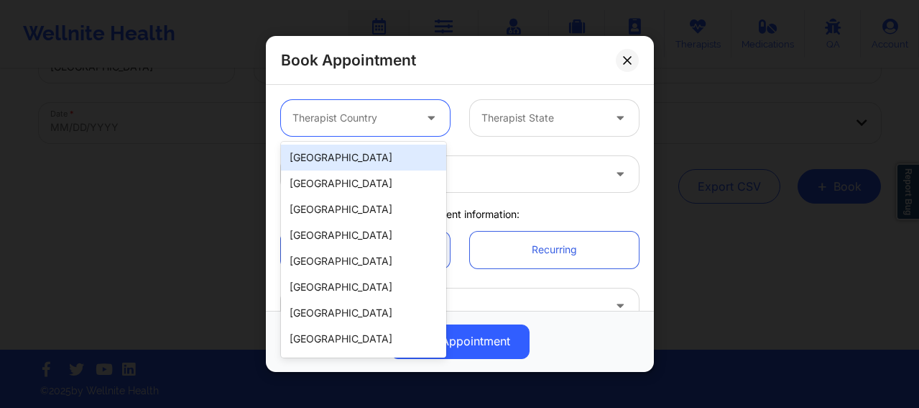
click at [340, 166] on div "[GEOGRAPHIC_DATA]" at bounding box center [363, 157] width 165 height 26
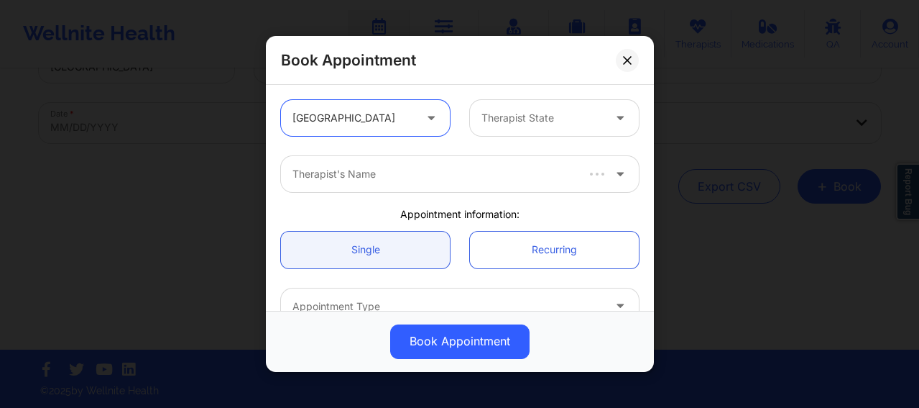
click at [509, 124] on div at bounding box center [542, 117] width 121 height 17
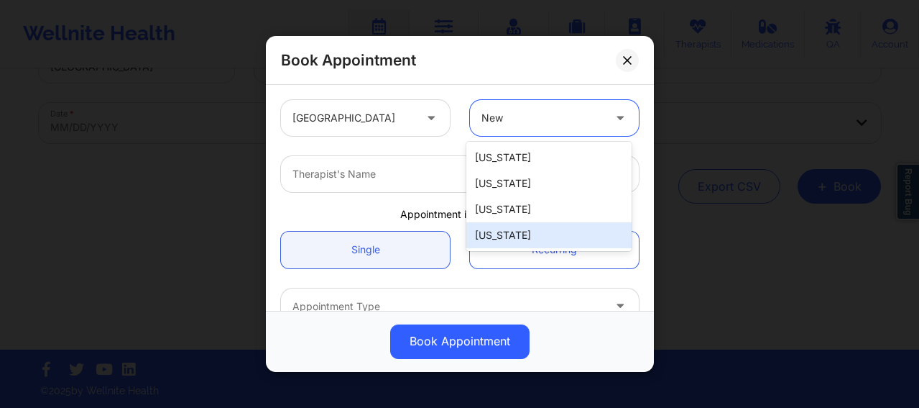
click at [502, 239] on div "[US_STATE]" at bounding box center [548, 235] width 165 height 26
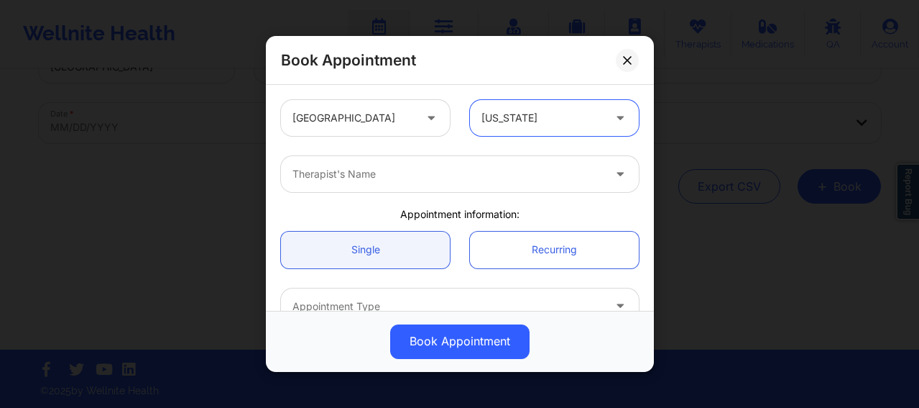
click at [407, 183] on div "Therapist's Name" at bounding box center [442, 174] width 323 height 36
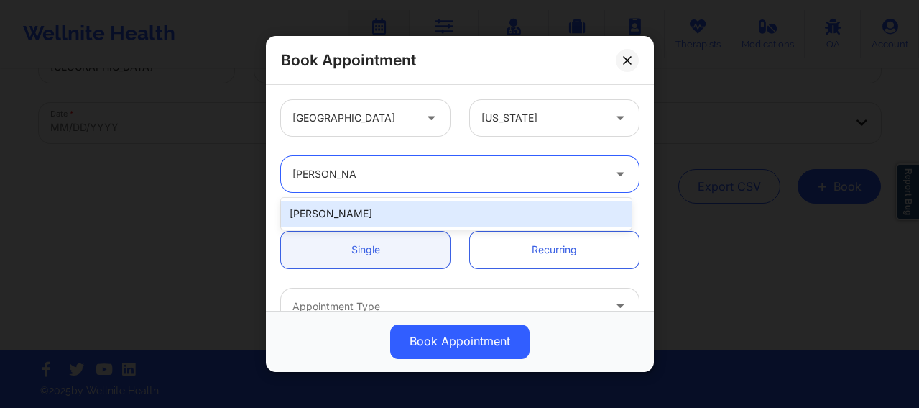
click at [360, 218] on div "[PERSON_NAME]" at bounding box center [456, 214] width 351 height 26
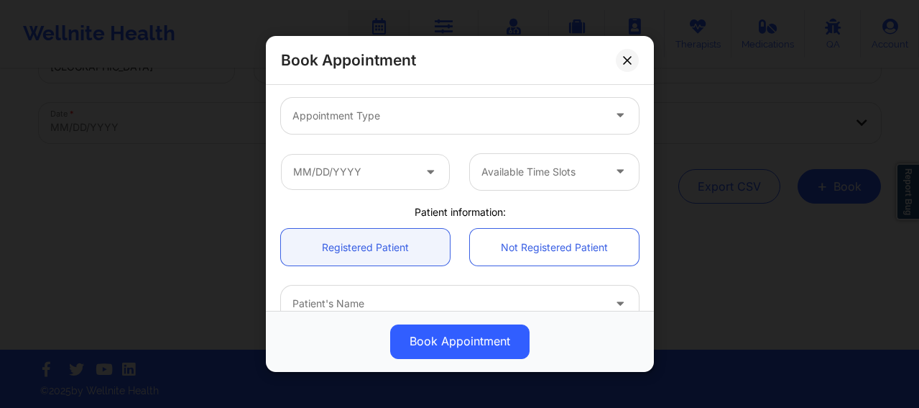
scroll to position [203, 0]
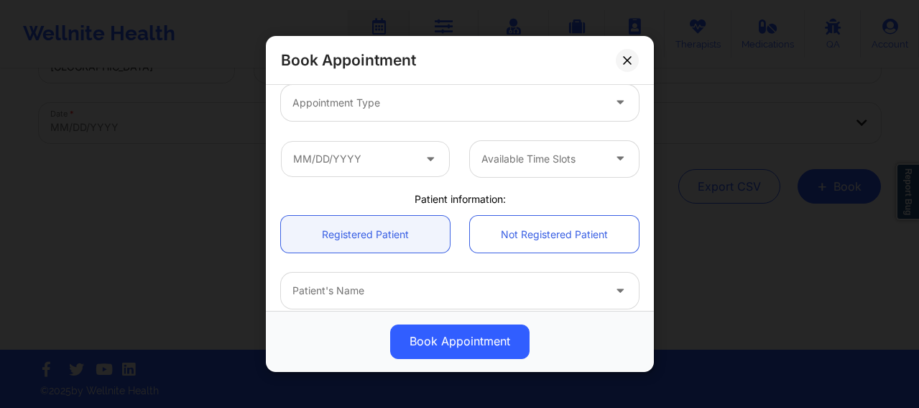
click at [379, 109] on div at bounding box center [448, 102] width 311 height 17
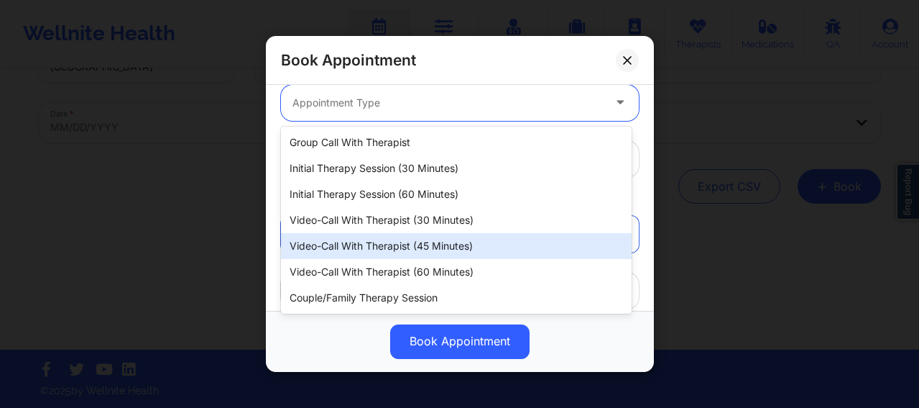
click at [420, 241] on div "Video-Call with Therapist (45 minutes)" at bounding box center [456, 246] width 351 height 26
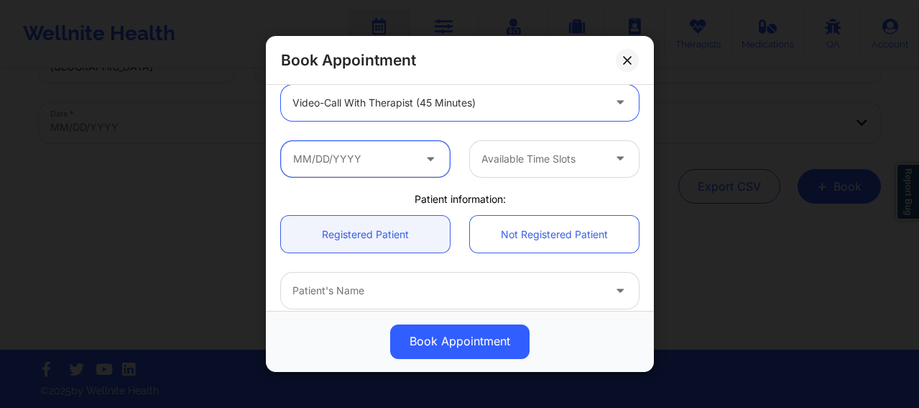
click at [357, 173] on input "text" at bounding box center [365, 159] width 169 height 36
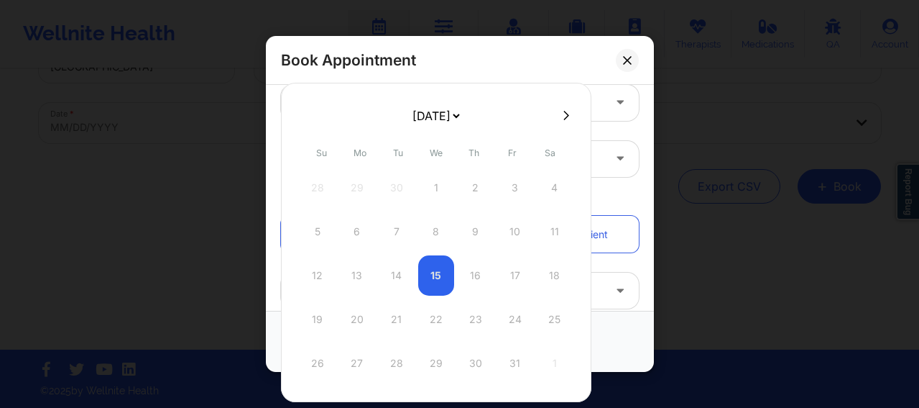
click at [564, 114] on icon at bounding box center [567, 114] width 6 height 9
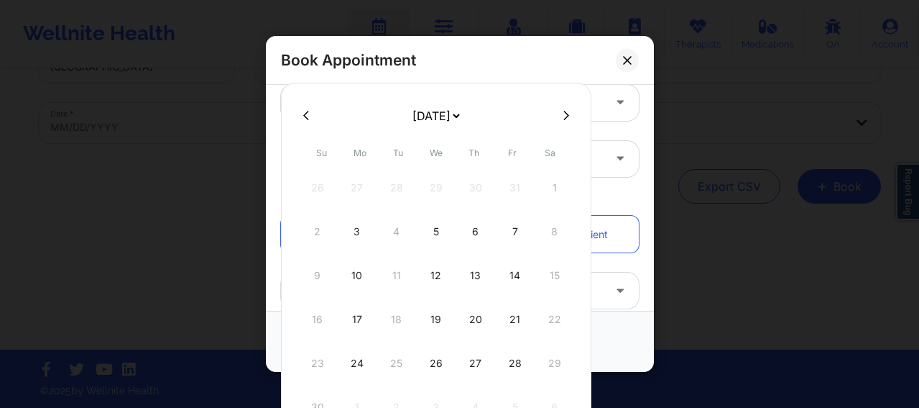
click at [564, 114] on icon at bounding box center [567, 114] width 6 height 9
click at [431, 277] on div "14" at bounding box center [436, 275] width 36 height 40
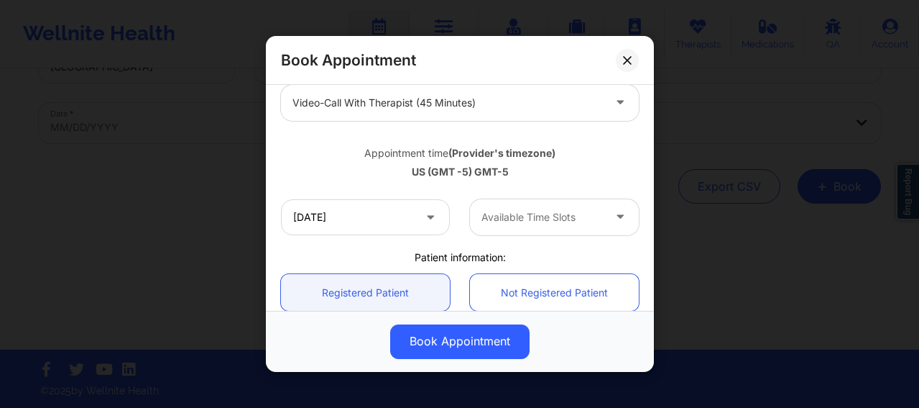
click at [523, 222] on div at bounding box center [542, 216] width 121 height 17
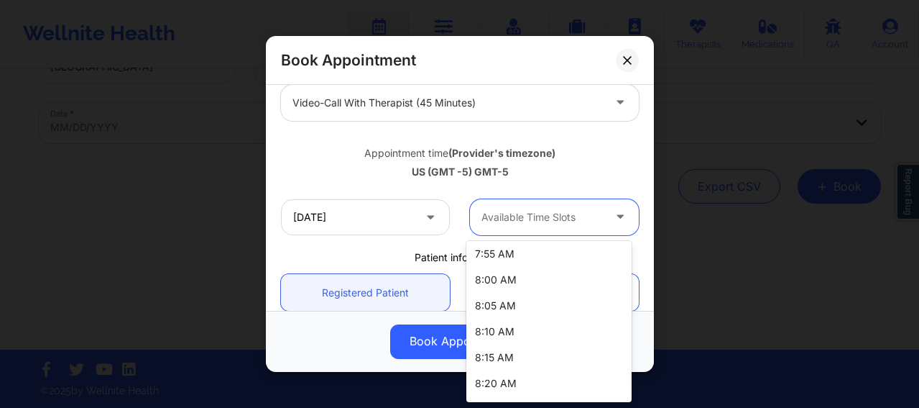
scroll to position [144, 0]
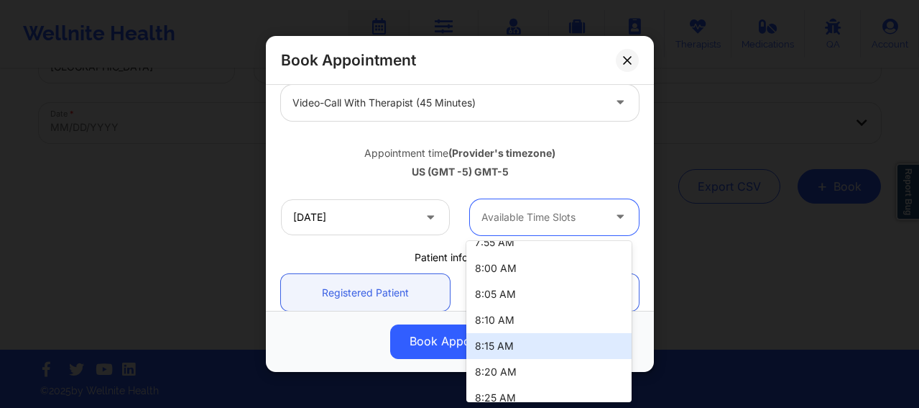
click at [495, 347] on div "8:15 AM" at bounding box center [548, 346] width 165 height 26
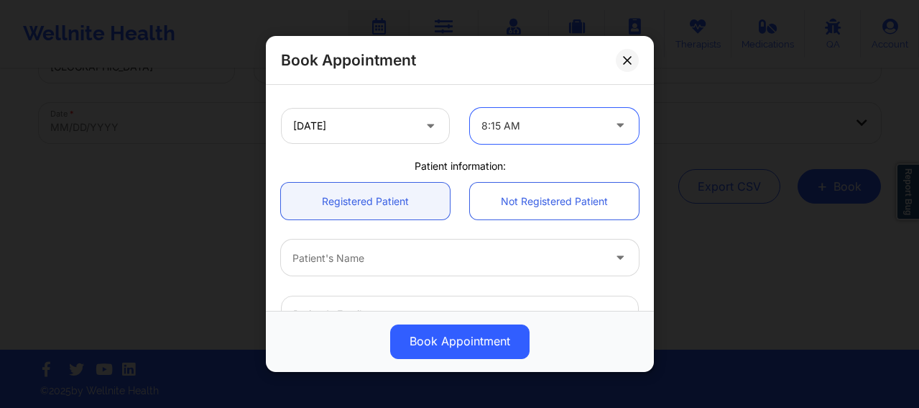
scroll to position [347, 0]
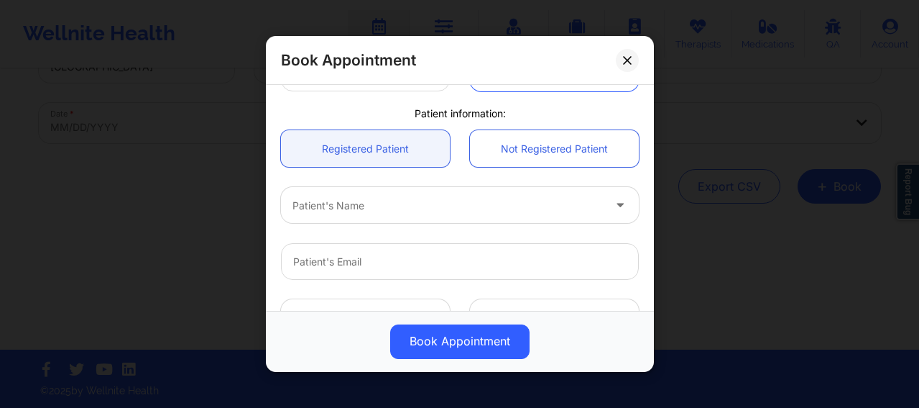
click at [382, 215] on div "Patient's Name" at bounding box center [442, 206] width 323 height 36
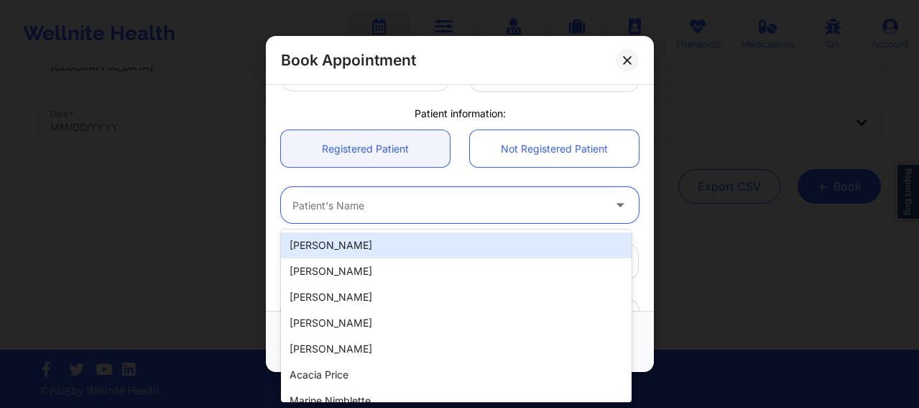
paste input "[EMAIL_ADDRESS][DOMAIN_NAME]"
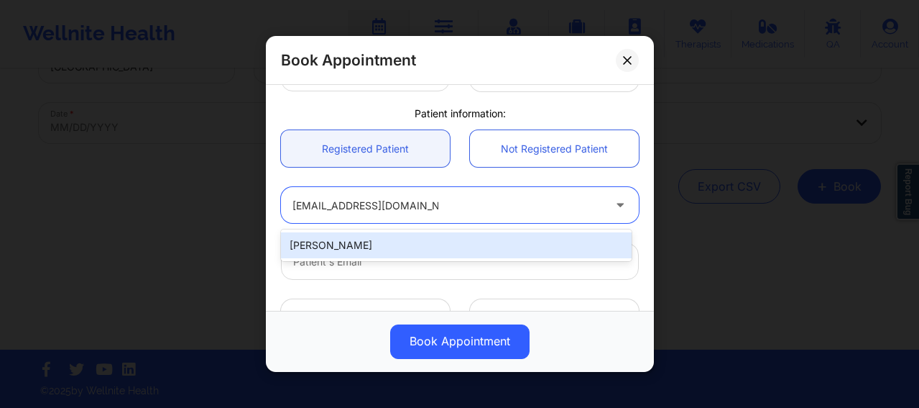
click at [405, 241] on div "[PERSON_NAME]" at bounding box center [456, 245] width 351 height 26
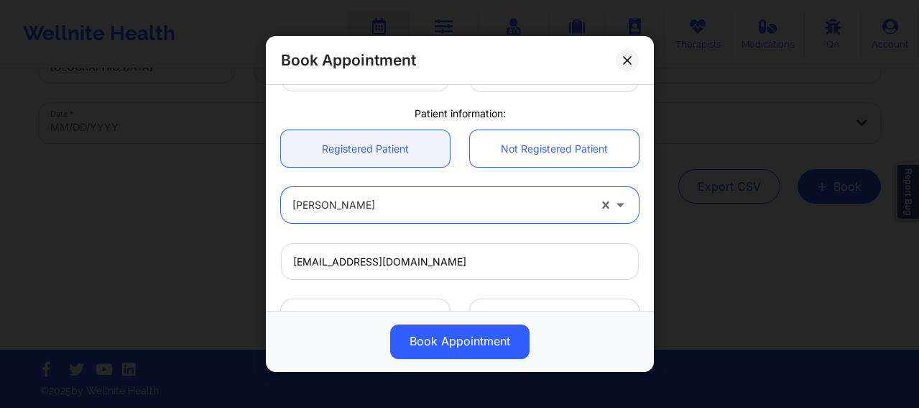
scroll to position [520, 0]
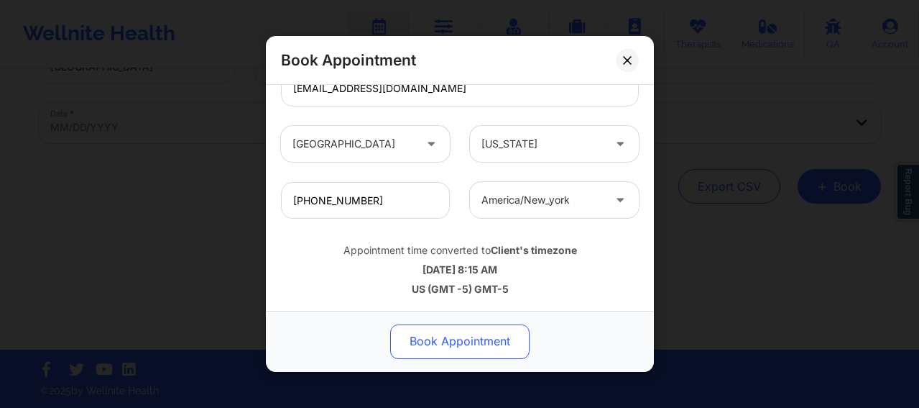
click at [448, 332] on button "Book Appointment" at bounding box center [459, 341] width 139 height 35
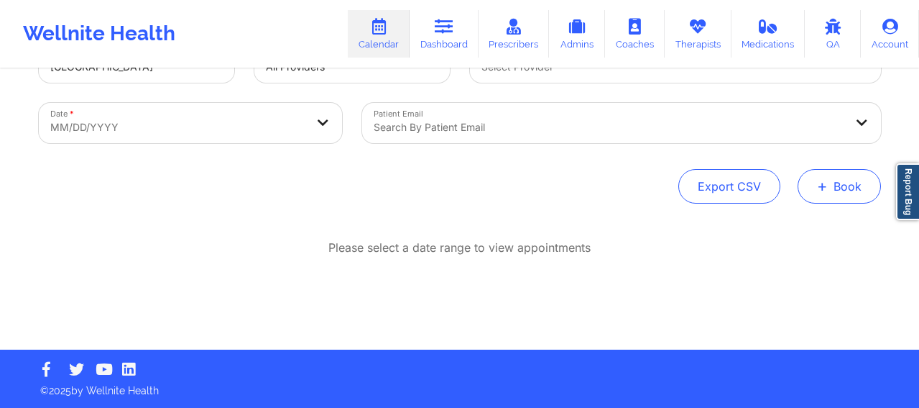
click at [854, 183] on button "+ Book" at bounding box center [839, 186] width 83 height 35
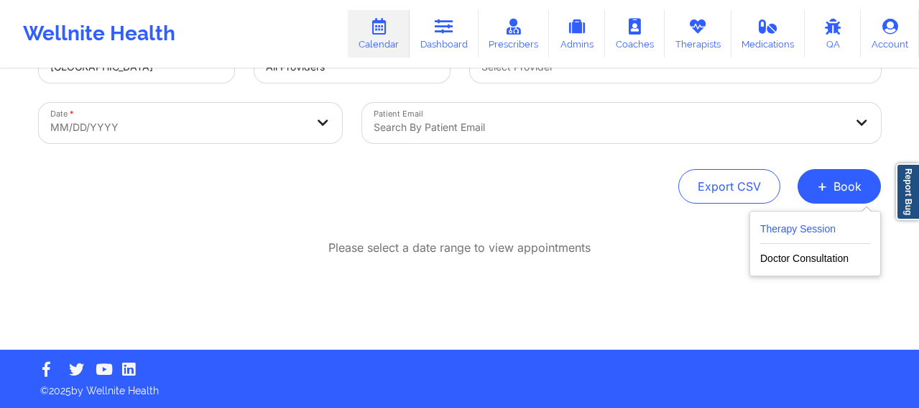
click at [763, 238] on button "Therapy Session" at bounding box center [815, 232] width 110 height 24
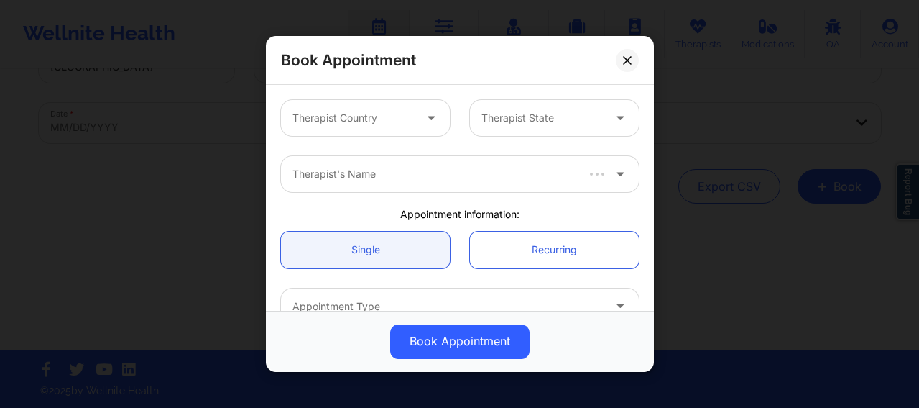
click at [360, 119] on div at bounding box center [353, 117] width 121 height 17
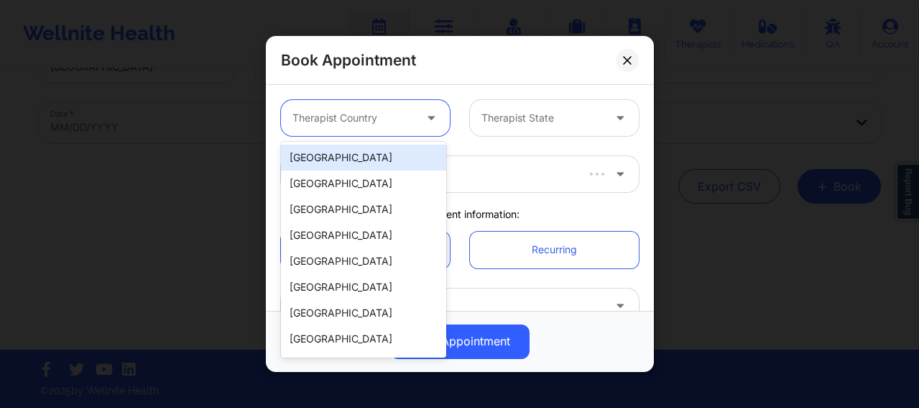
click at [357, 159] on div "[GEOGRAPHIC_DATA]" at bounding box center [363, 157] width 165 height 26
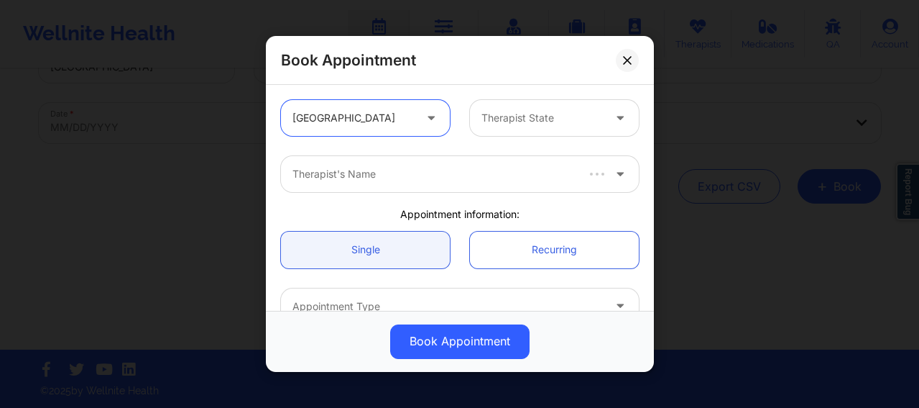
click at [507, 121] on div at bounding box center [542, 117] width 121 height 17
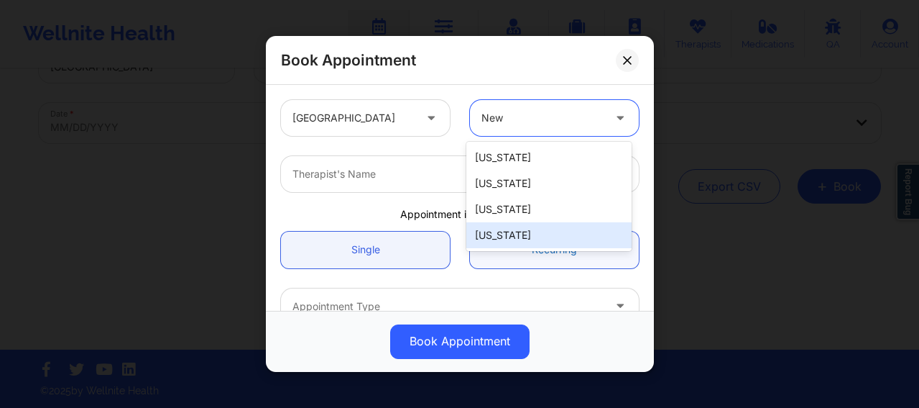
click at [507, 240] on div "[US_STATE]" at bounding box center [548, 235] width 165 height 26
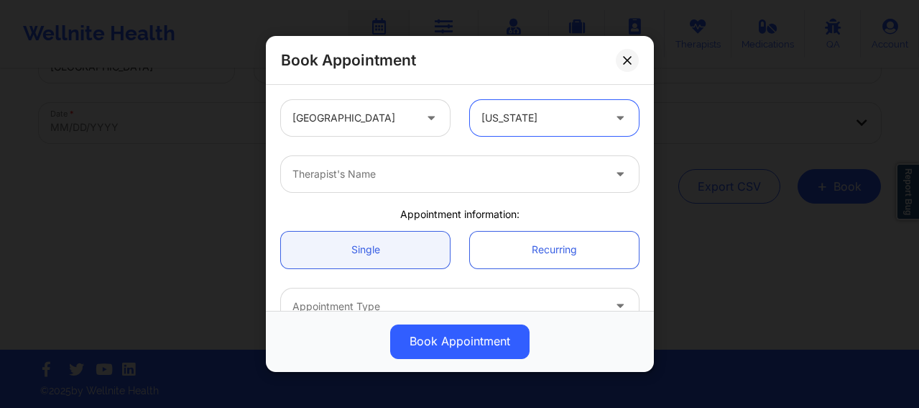
click at [390, 177] on div at bounding box center [448, 173] width 311 height 17
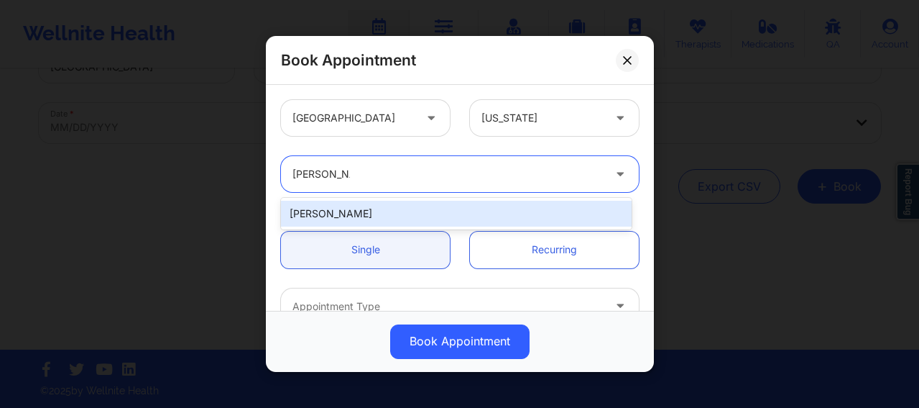
click at [397, 214] on div "[PERSON_NAME]" at bounding box center [456, 214] width 351 height 26
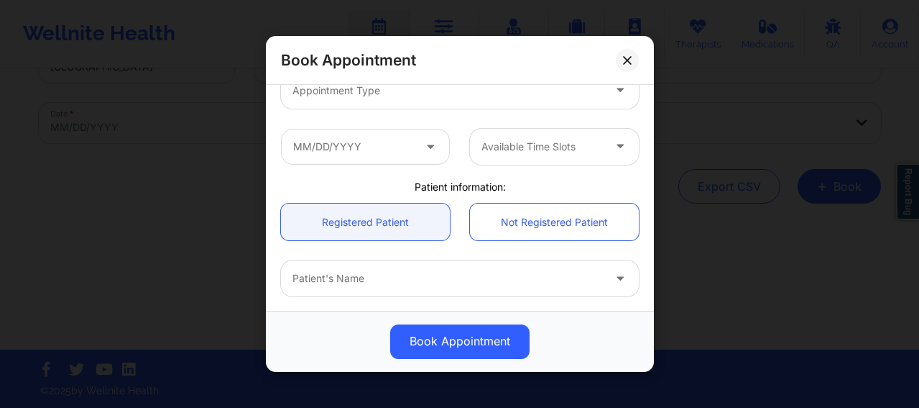
click at [362, 101] on div "Appointment Type" at bounding box center [442, 91] width 323 height 36
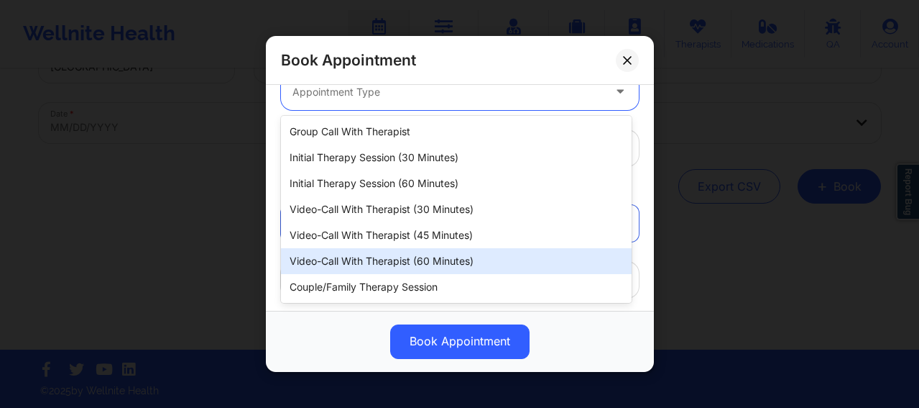
click at [406, 258] on div "Video-Call with Therapist (60 minutes)" at bounding box center [456, 261] width 351 height 26
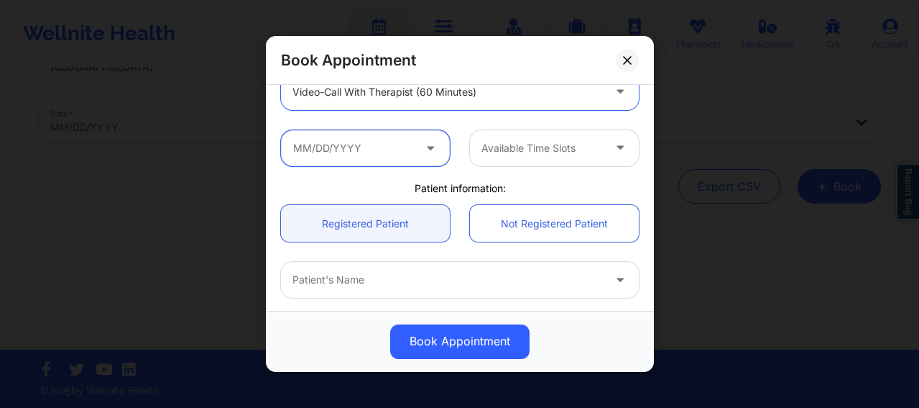
click at [399, 148] on input "text" at bounding box center [365, 148] width 169 height 36
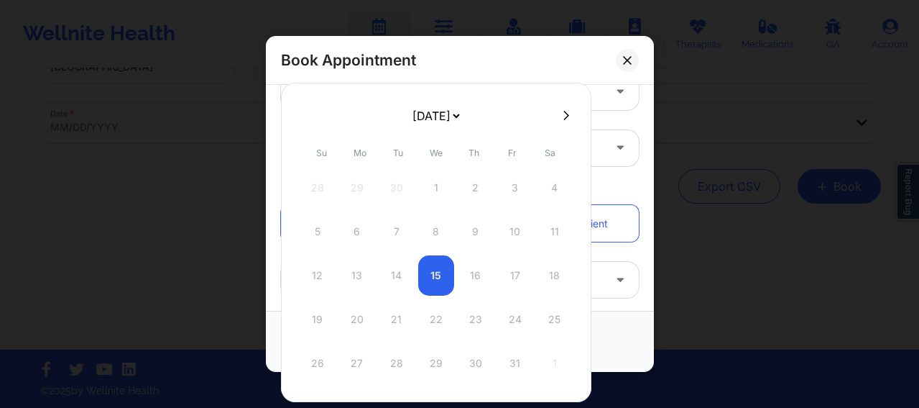
click at [566, 115] on icon at bounding box center [567, 114] width 6 height 9
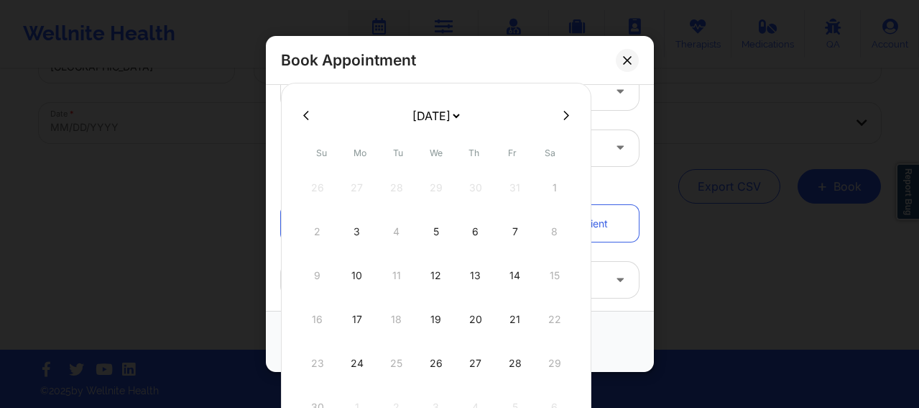
click at [566, 115] on icon at bounding box center [567, 114] width 6 height 9
click at [443, 366] on div "28" at bounding box center [436, 363] width 36 height 40
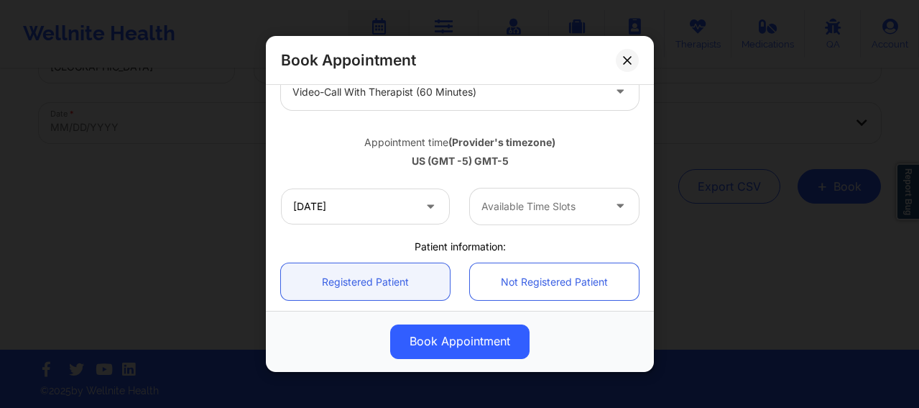
click at [525, 211] on div at bounding box center [542, 206] width 121 height 17
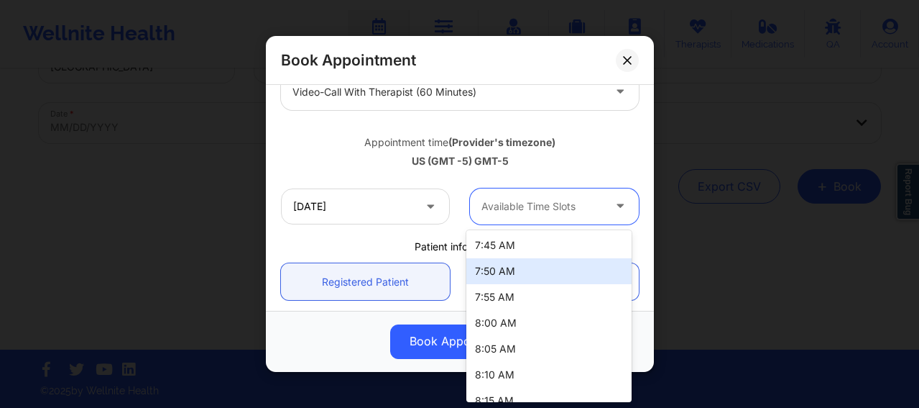
scroll to position [84, 0]
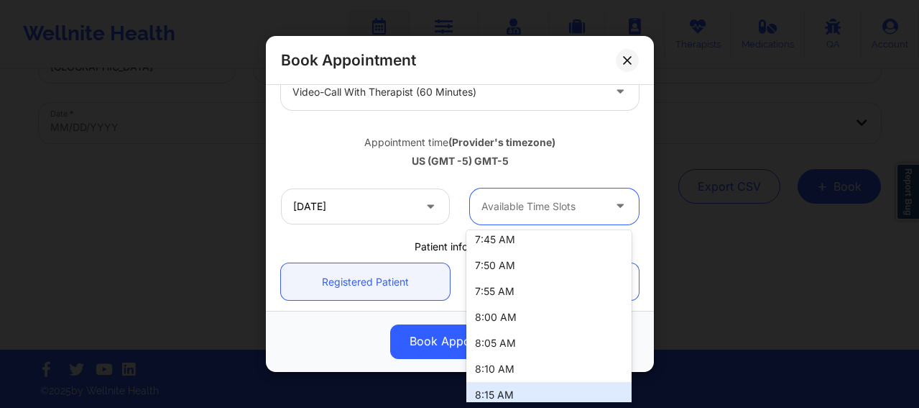
click at [495, 395] on div "8:15 AM" at bounding box center [548, 395] width 165 height 26
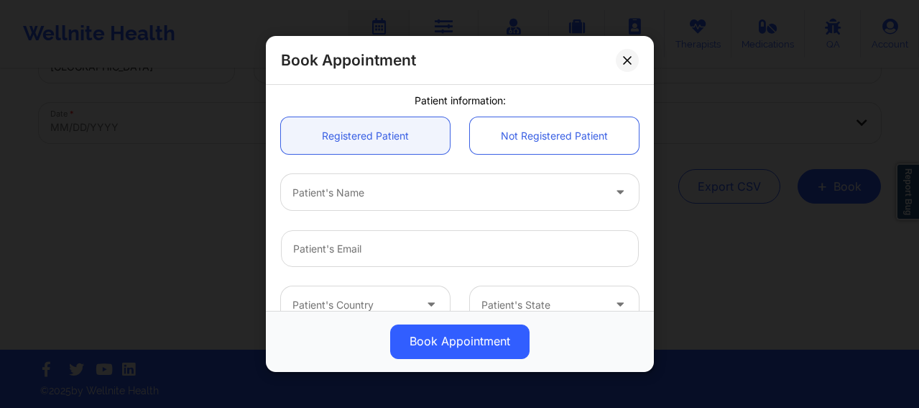
scroll to position [418, 0]
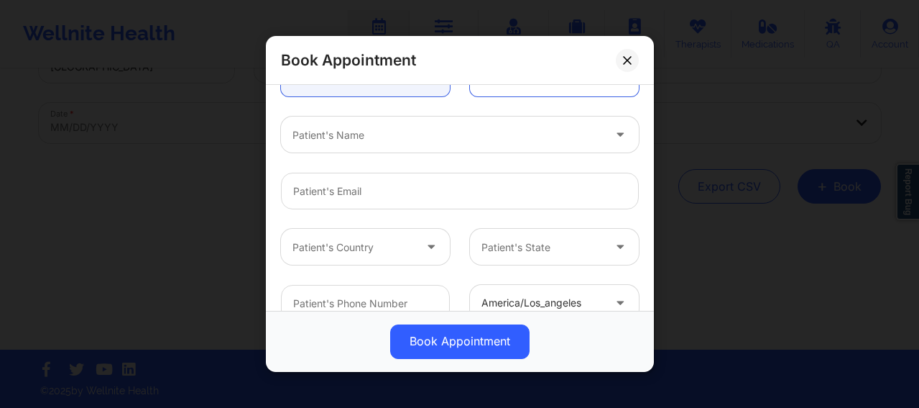
click at [338, 130] on div at bounding box center [448, 135] width 311 height 17
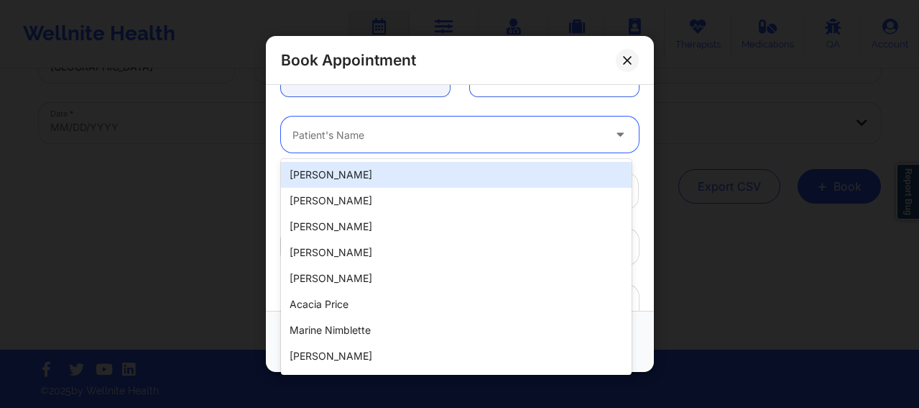
paste input "[EMAIL_ADDRESS][DOMAIN_NAME]"
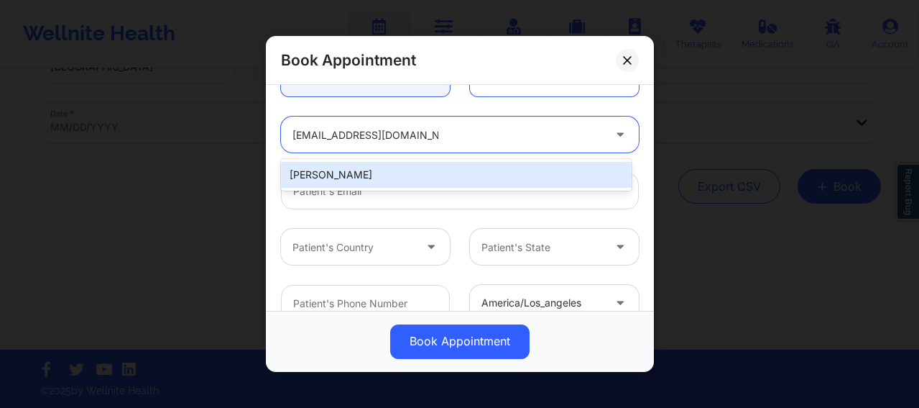
click at [404, 174] on div "[PERSON_NAME]" at bounding box center [456, 175] width 351 height 26
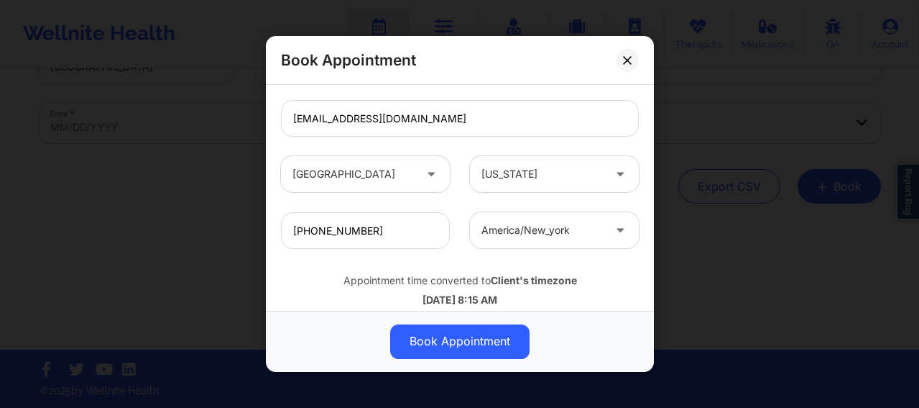
scroll to position [520, 0]
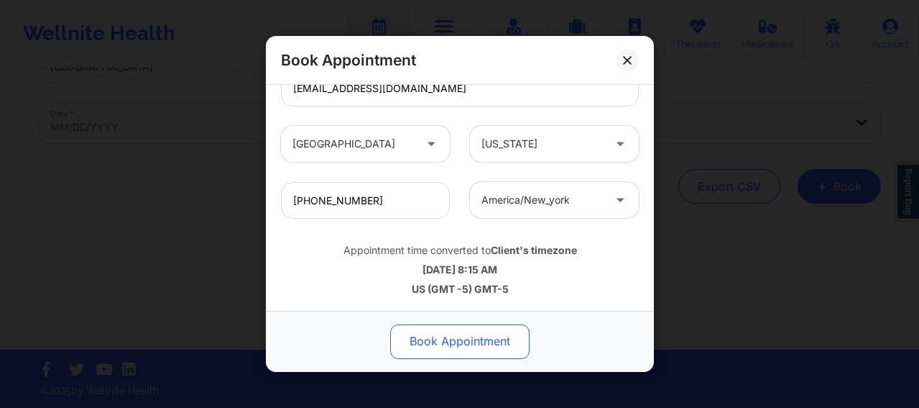
click at [451, 344] on button "Book Appointment" at bounding box center [459, 341] width 139 height 35
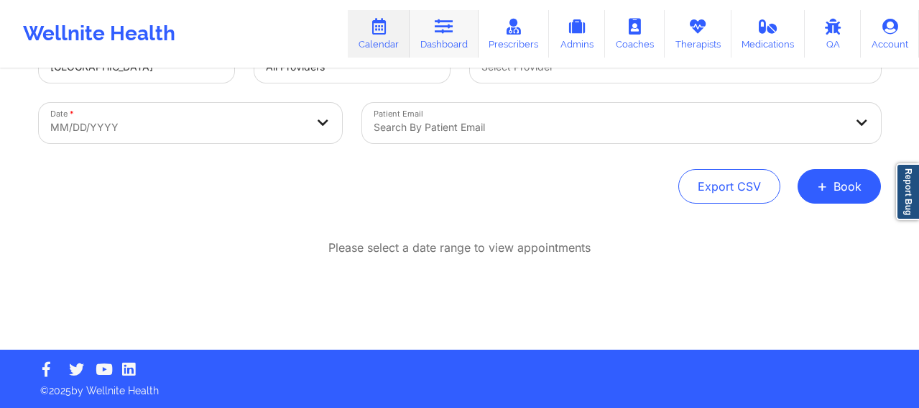
click at [475, 49] on link "Dashboard" at bounding box center [444, 33] width 69 height 47
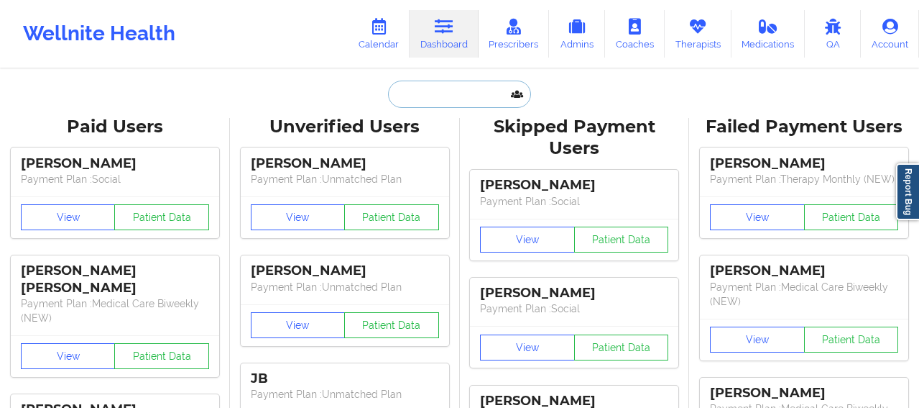
click at [439, 89] on input "text" at bounding box center [459, 94] width 142 height 27
paste input "[EMAIL_ADDRESS][DOMAIN_NAME]"
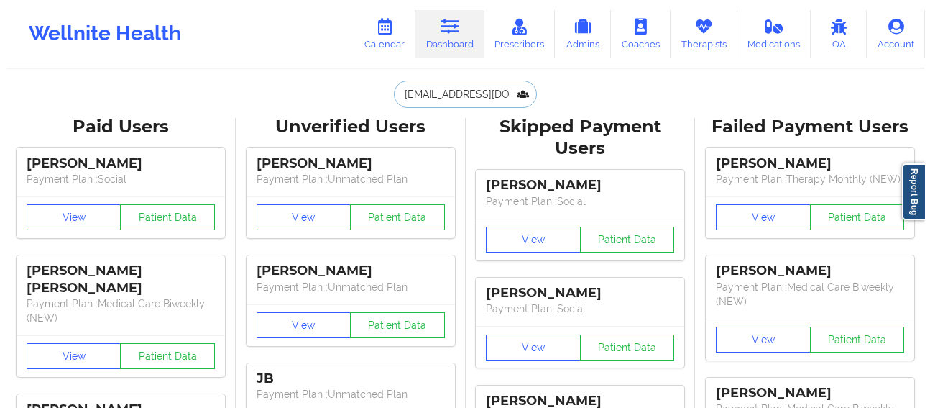
scroll to position [0, 29]
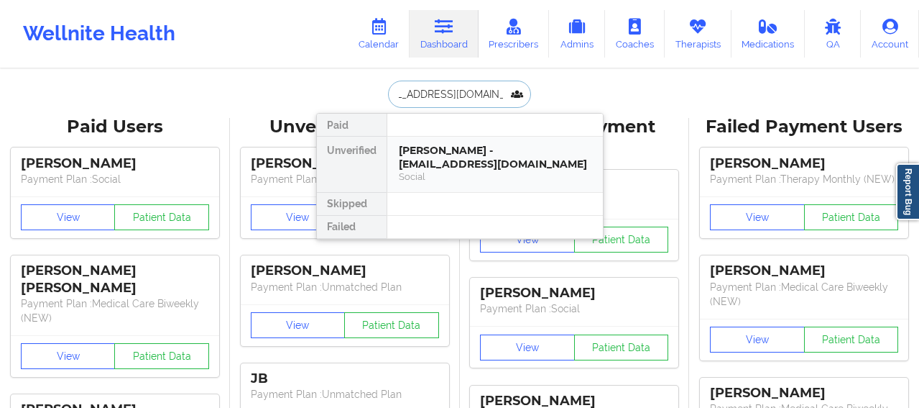
click at [440, 159] on div "[PERSON_NAME] - [EMAIL_ADDRESS][DOMAIN_NAME]" at bounding box center [495, 157] width 193 height 27
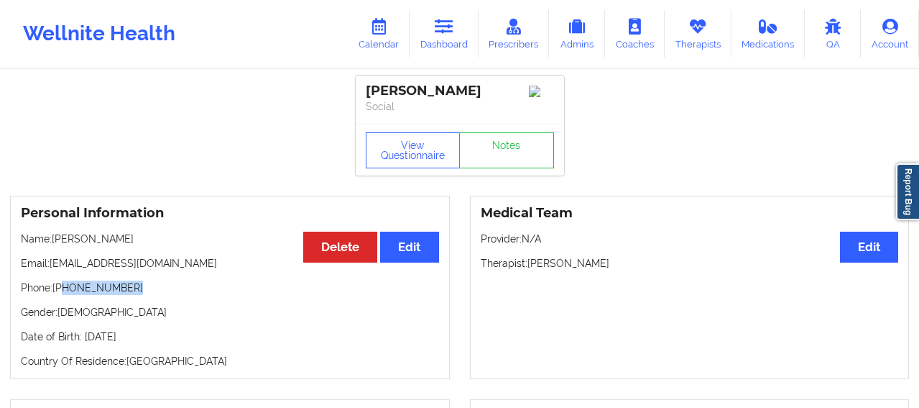
drag, startPoint x: 127, startPoint y: 292, endPoint x: 64, endPoint y: 297, distance: 62.7
click at [64, 295] on p "Phone: [PHONE_NUMBER]" at bounding box center [230, 287] width 418 height 14
copy p "[PHONE_NUMBER]"
click at [359, 17] on link "Calendar" at bounding box center [379, 33] width 62 height 47
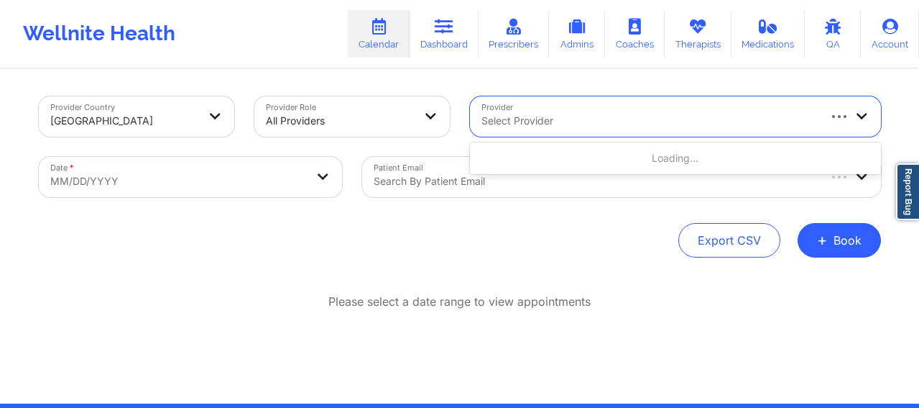
click at [505, 123] on div at bounding box center [649, 120] width 335 height 17
paste input "[PERSON_NAME]"
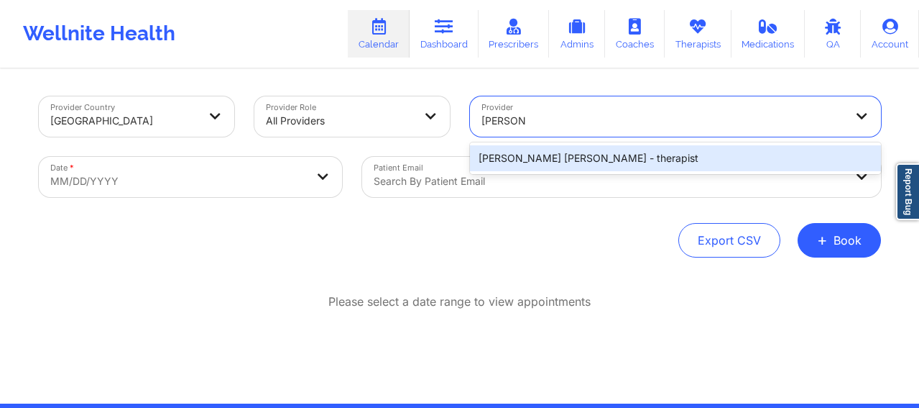
click at [535, 149] on div "[PERSON_NAME] [PERSON_NAME] - therapist" at bounding box center [675, 158] width 411 height 26
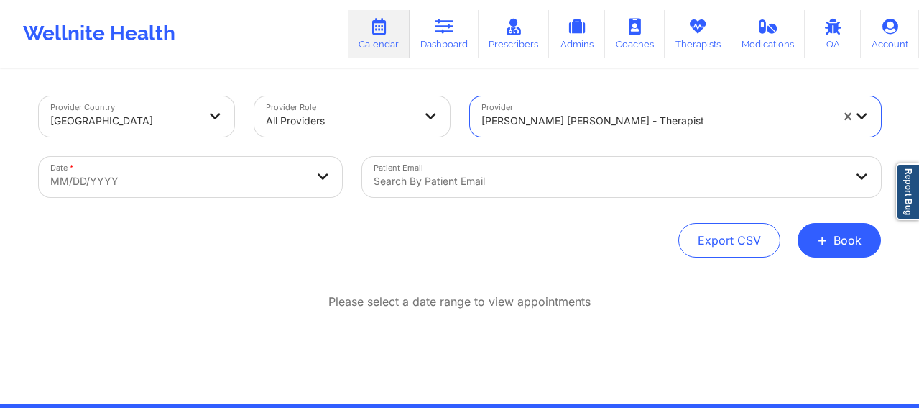
click at [157, 180] on body "Wellnite Health Calendar Dashboard Prescribers Admins Coaches Therapists Medica…" at bounding box center [459, 204] width 919 height 408
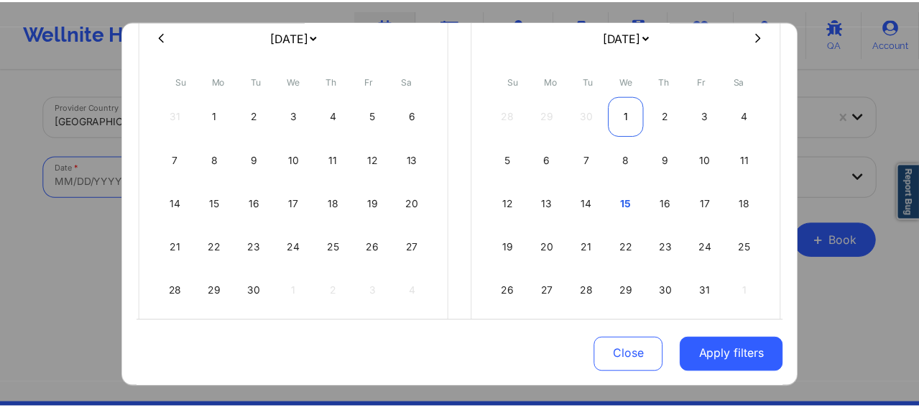
scroll to position [144, 0]
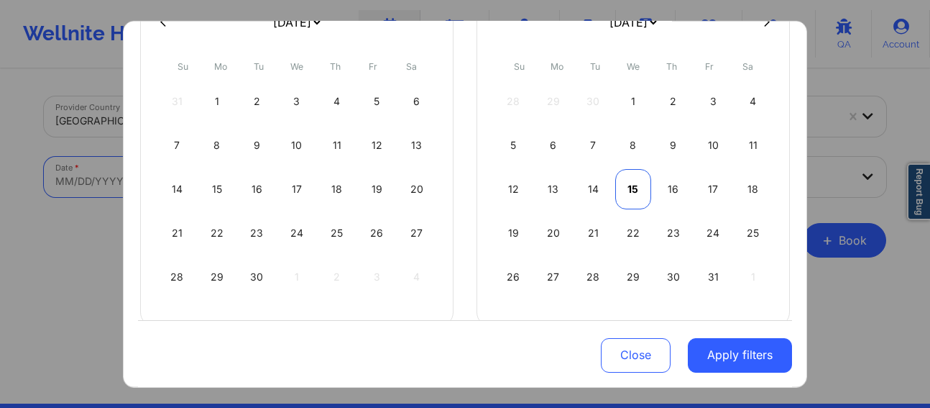
click at [635, 188] on div "15" at bounding box center [633, 188] width 37 height 40
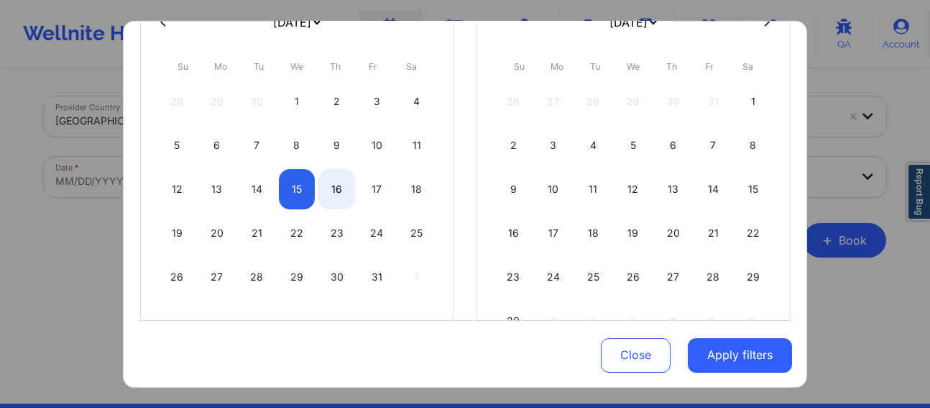
click at [330, 191] on div "16" at bounding box center [336, 188] width 37 height 40
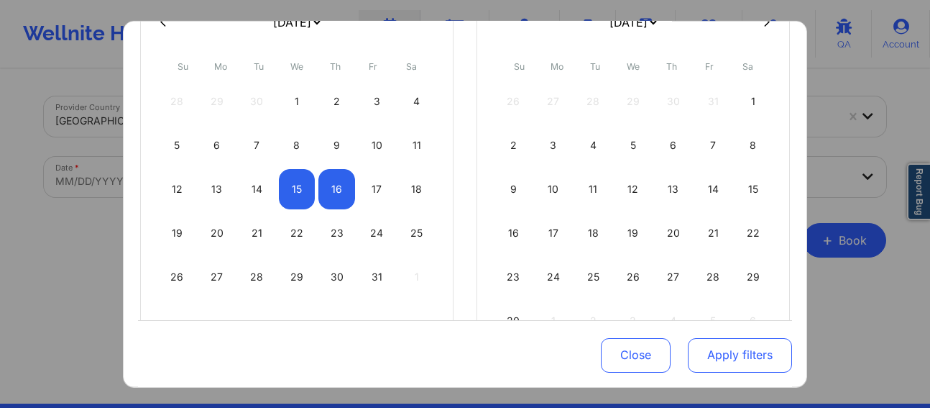
click at [740, 357] on button "Apply filters" at bounding box center [740, 355] width 104 height 35
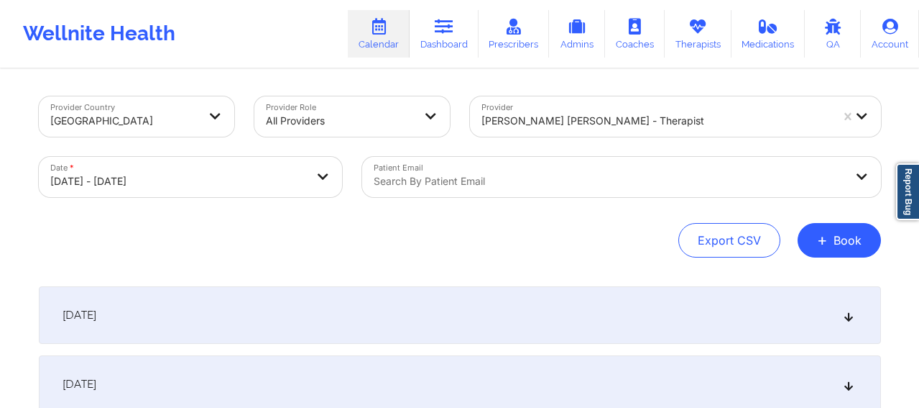
click at [438, 329] on div "[DATE]" at bounding box center [460, 315] width 842 height 58
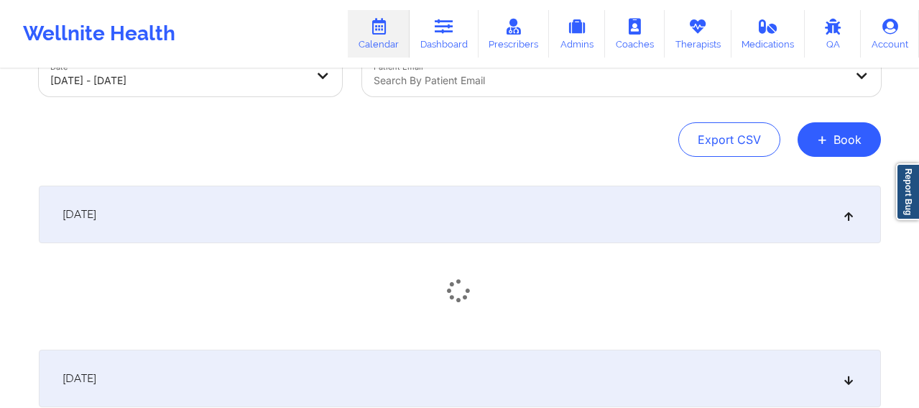
scroll to position [167, 0]
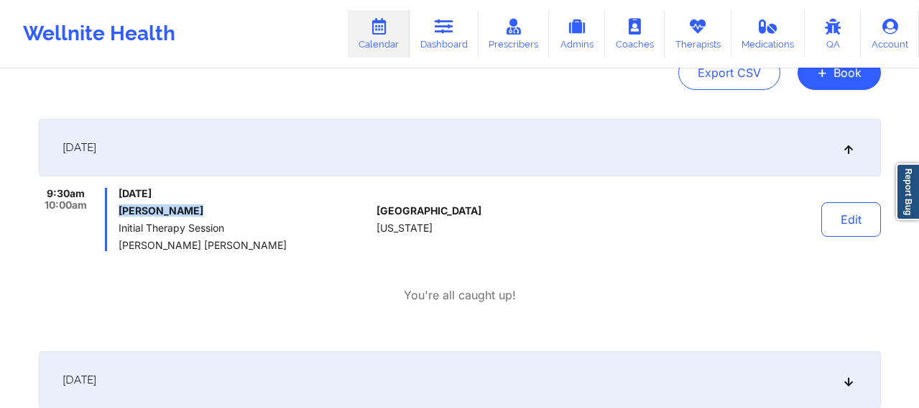
drag, startPoint x: 191, startPoint y: 213, endPoint x: 119, endPoint y: 216, distance: 71.9
click at [119, 216] on div "[DATE] [PERSON_NAME] Initial Therapy Session [PERSON_NAME] [PERSON_NAME]" at bounding box center [245, 219] width 252 height 63
copy h6 "[PERSON_NAME]"
click at [443, 34] on icon at bounding box center [444, 27] width 19 height 16
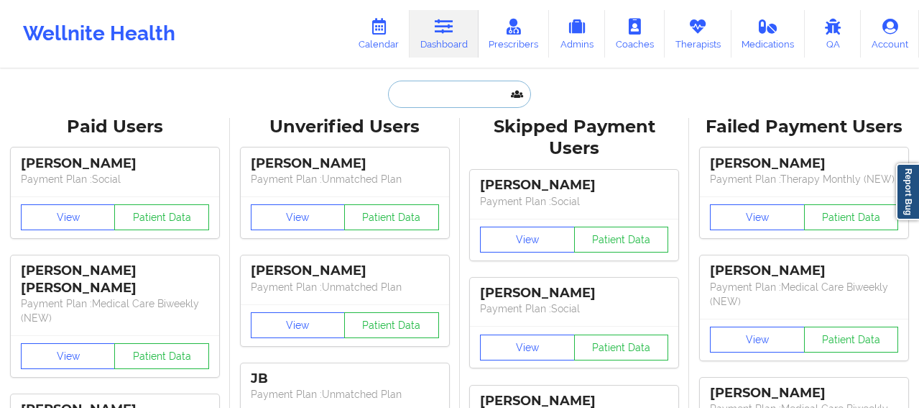
click at [431, 90] on input "text" at bounding box center [459, 94] width 142 height 27
paste input "[PERSON_NAME]"
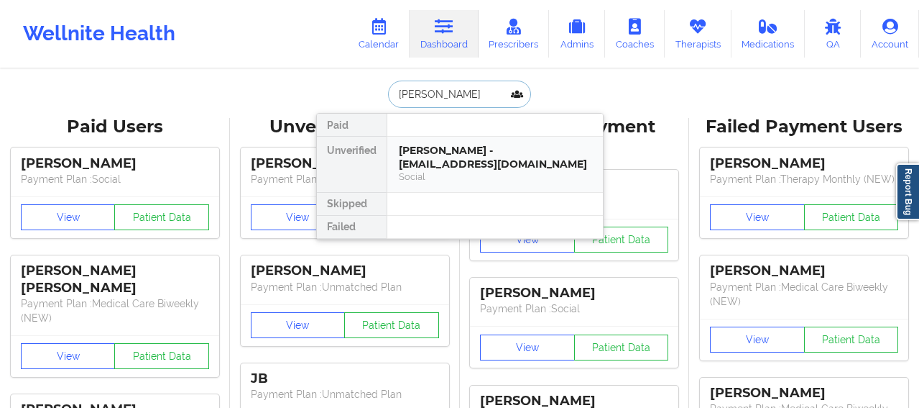
click at [447, 180] on div "Social" at bounding box center [495, 176] width 193 height 12
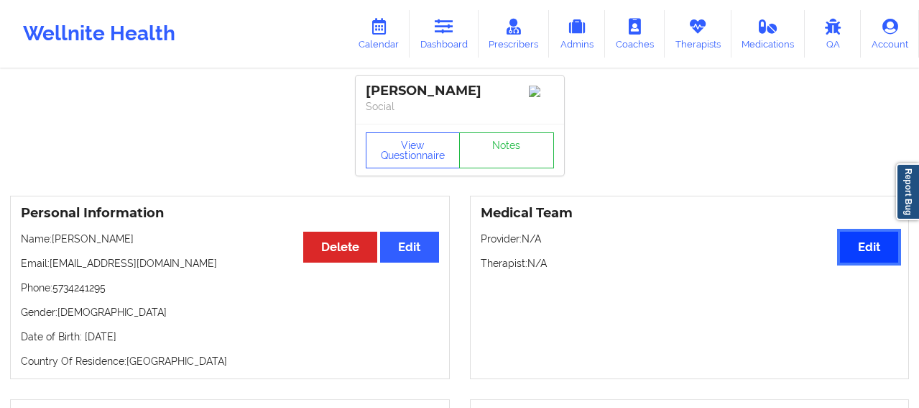
click at [863, 262] on button "Edit" at bounding box center [869, 246] width 58 height 31
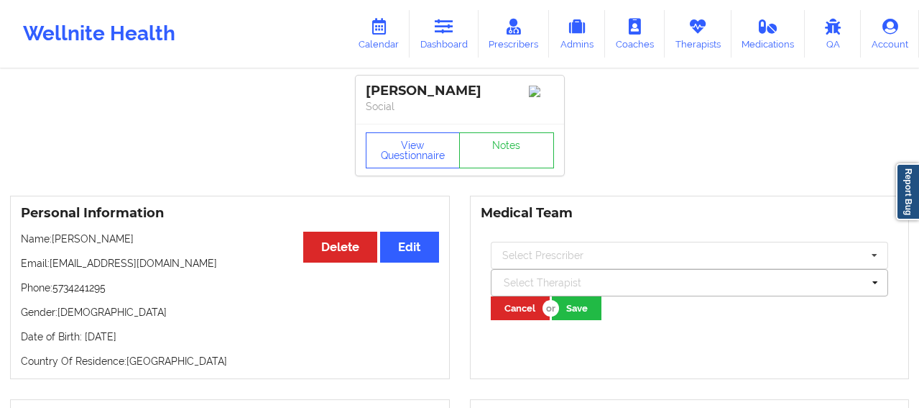
click at [538, 287] on div at bounding box center [683, 282] width 359 height 17
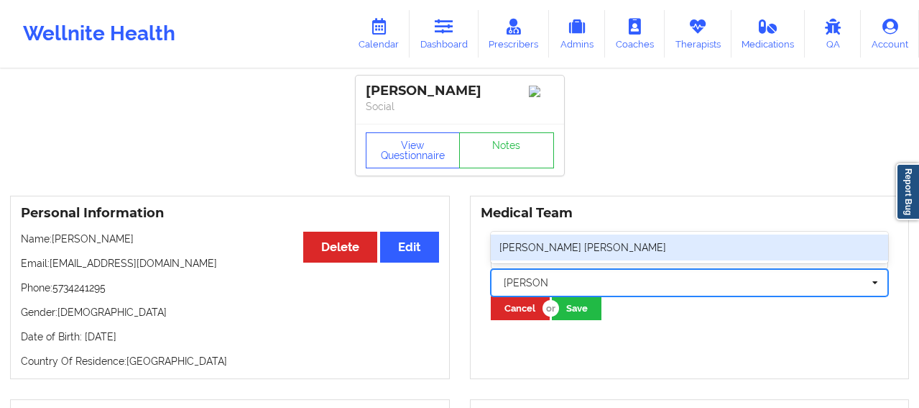
click at [557, 249] on div "[PERSON_NAME] [PERSON_NAME]" at bounding box center [690, 247] width 398 height 26
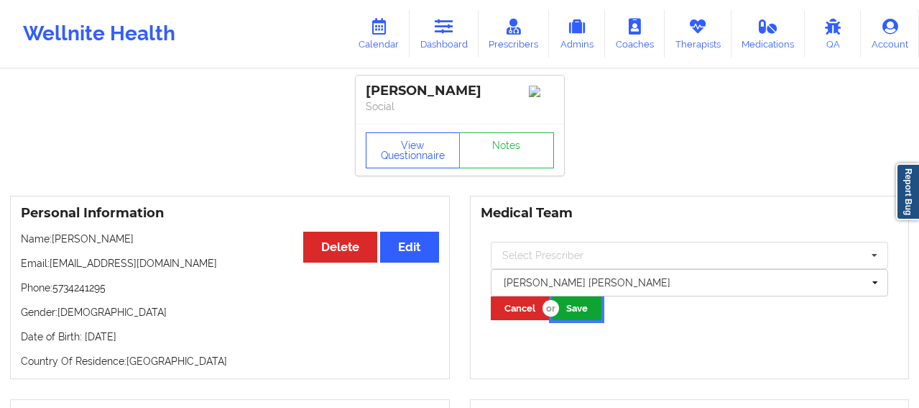
click at [577, 320] on button "Save" at bounding box center [577, 308] width 50 height 24
drag, startPoint x: 109, startPoint y: 294, endPoint x: 54, endPoint y: 293, distance: 55.3
click at [54, 293] on p "Phone: [PHONE_NUMBER]" at bounding box center [230, 287] width 418 height 14
copy p "5734241295"
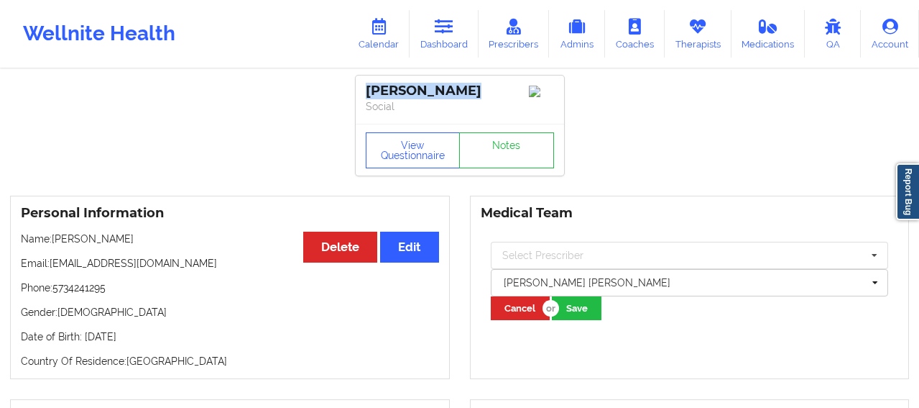
drag, startPoint x: 461, startPoint y: 93, endPoint x: 338, endPoint y: 95, distance: 122.9
copy div "[PERSON_NAME]"
click at [391, 43] on link "Calendar" at bounding box center [379, 33] width 62 height 47
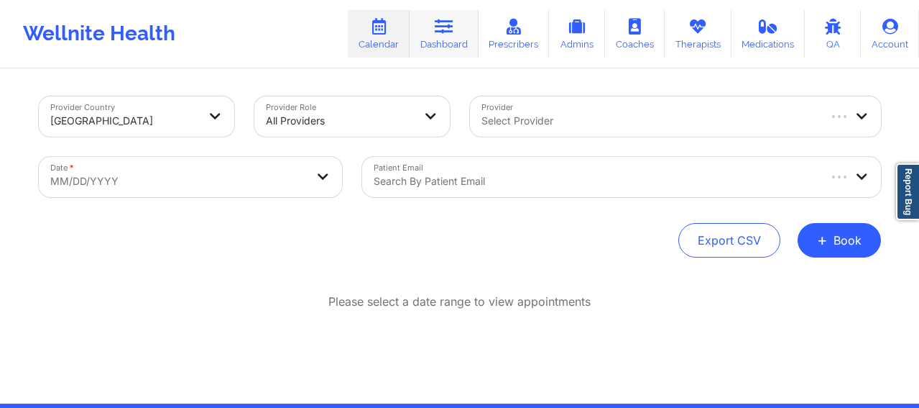
click at [428, 27] on link "Dashboard" at bounding box center [444, 33] width 69 height 47
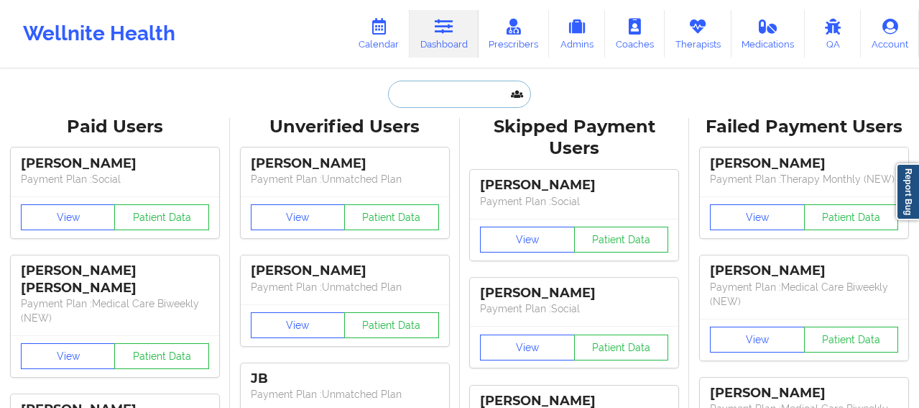
click at [428, 94] on input "text" at bounding box center [459, 94] width 142 height 27
paste input "[EMAIL_ADDRESS][DOMAIN_NAME]"
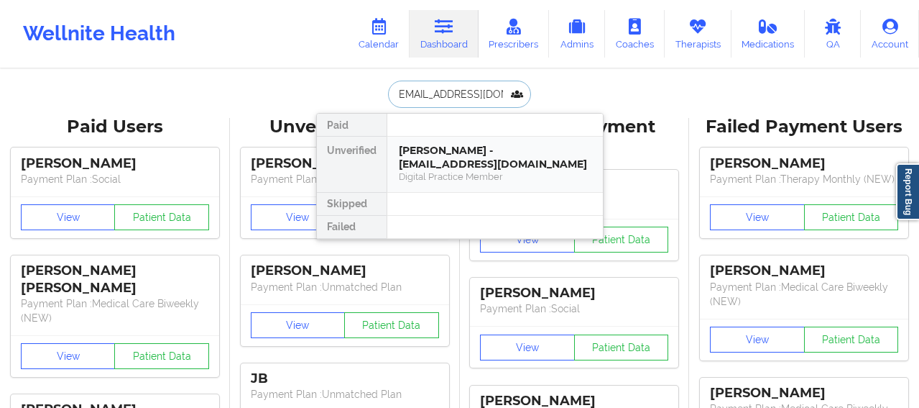
click at [439, 152] on div "[PERSON_NAME] - [EMAIL_ADDRESS][DOMAIN_NAME]" at bounding box center [495, 157] width 193 height 27
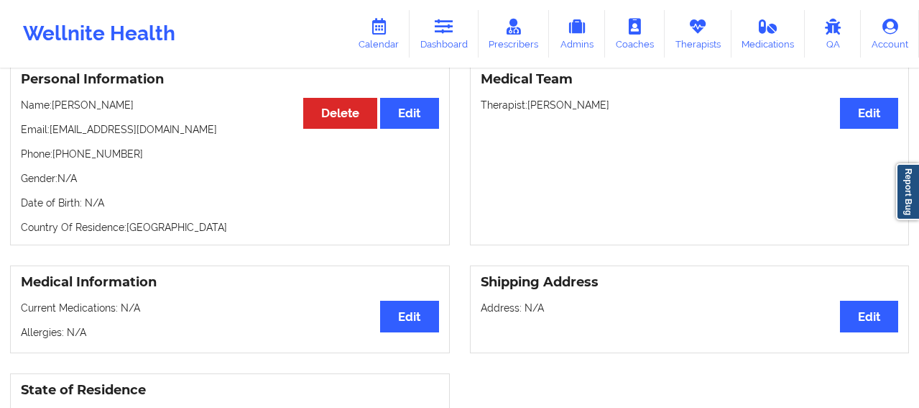
scroll to position [132, 0]
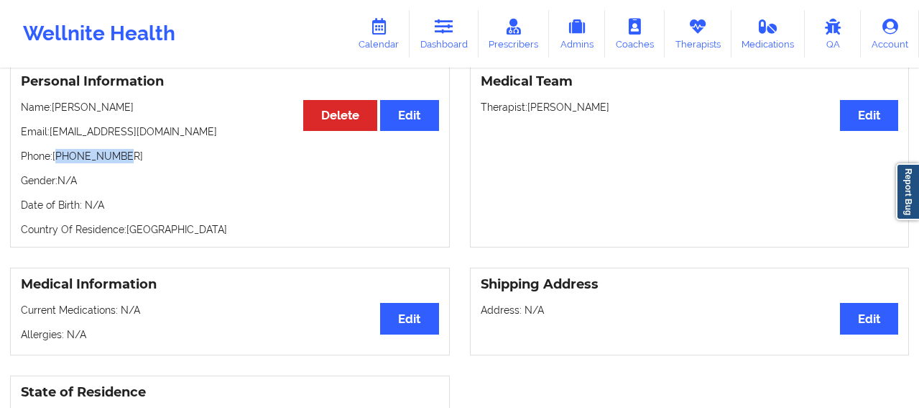
drag, startPoint x: 124, startPoint y: 161, endPoint x: 60, endPoint y: 163, distance: 64.7
click at [60, 163] on p "Phone: [PHONE_NUMBER]" at bounding box center [230, 156] width 418 height 14
copy p "34653497861"
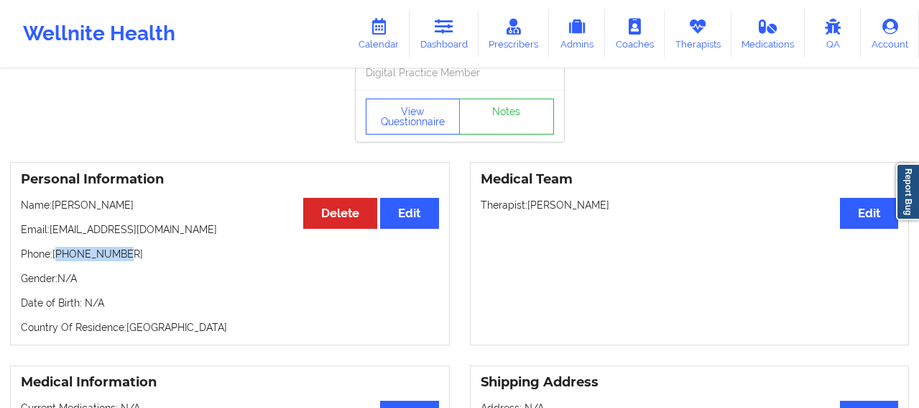
scroll to position [0, 0]
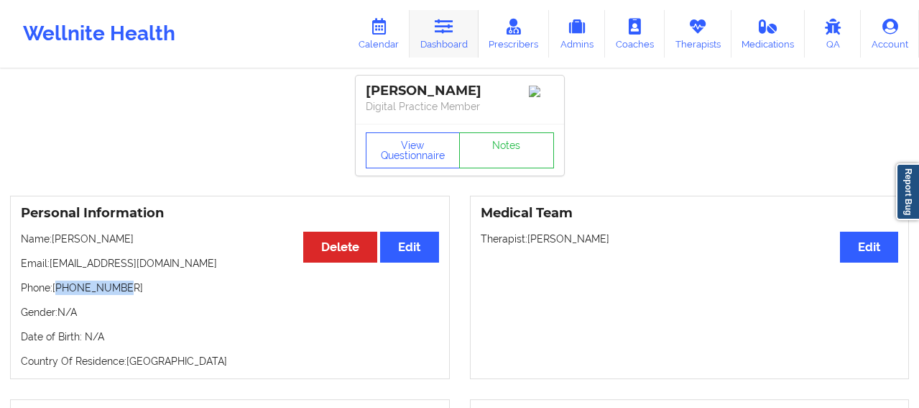
click at [443, 37] on link "Dashboard" at bounding box center [444, 33] width 69 height 47
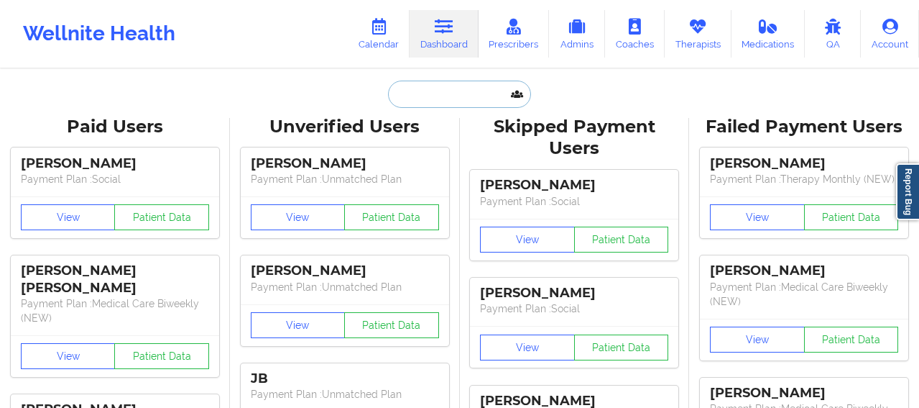
click at [434, 91] on input "text" at bounding box center [459, 94] width 142 height 27
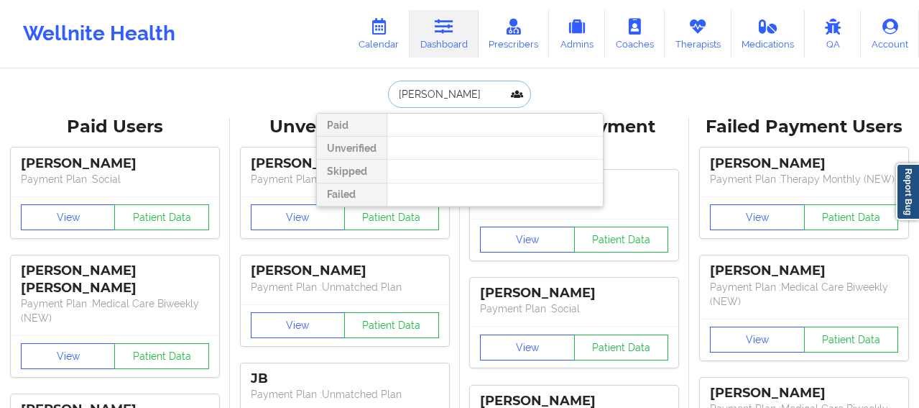
click at [421, 98] on input "[PERSON_NAME]" at bounding box center [459, 94] width 142 height 27
drag, startPoint x: 423, startPoint y: 96, endPoint x: 382, endPoint y: 96, distance: 41.0
click at [382, 96] on div "[PERSON_NAME] Paid Unverified Skipped Failed" at bounding box center [460, 94] width 288 height 27
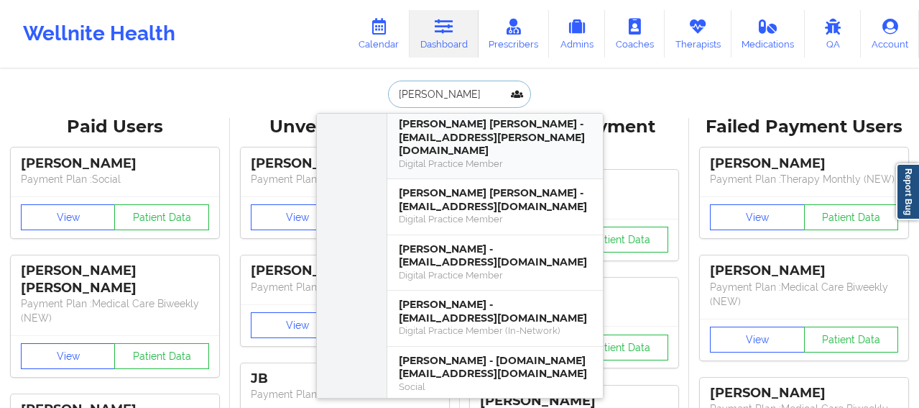
scroll to position [120, 0]
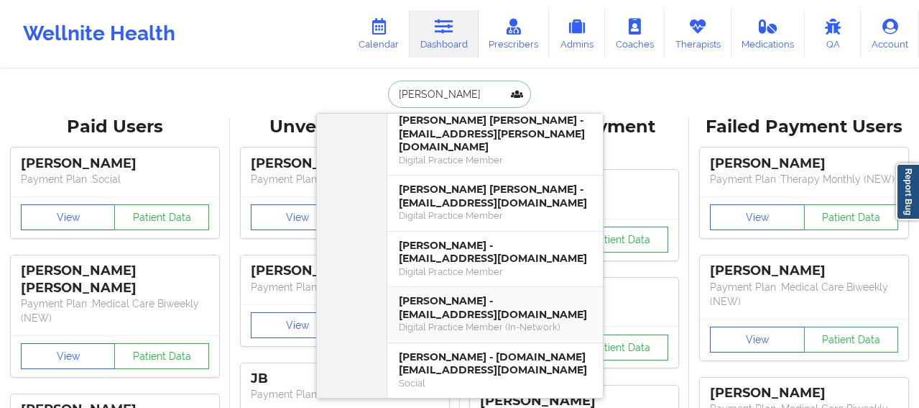
click at [449, 321] on div "Digital Practice Member (In-Network)" at bounding box center [495, 327] width 193 height 12
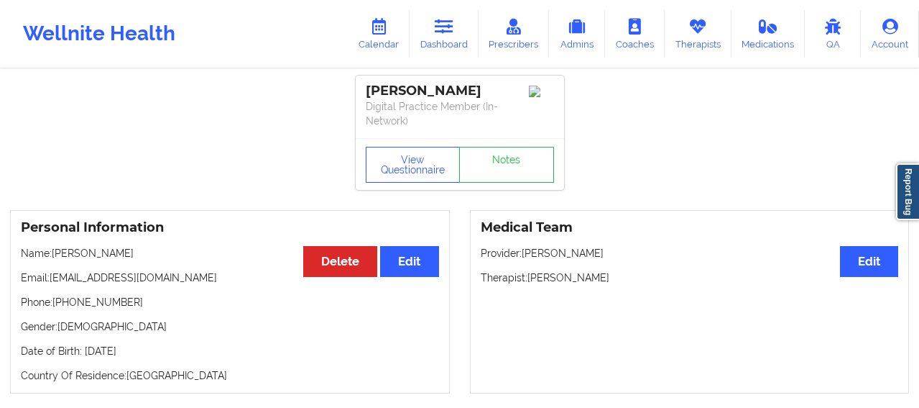
drag, startPoint x: 617, startPoint y: 277, endPoint x: 528, endPoint y: 275, distance: 89.2
click at [528, 275] on p "Therapist: [PERSON_NAME]" at bounding box center [690, 277] width 418 height 14
copy p "[PERSON_NAME]"
click at [696, 37] on link "Therapists" at bounding box center [698, 33] width 67 height 47
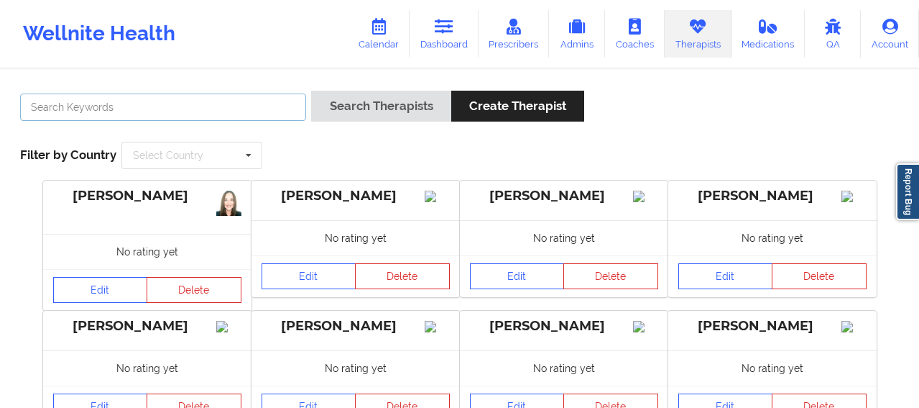
click at [256, 114] on input "text" at bounding box center [163, 106] width 286 height 27
paste input "[PERSON_NAME]"
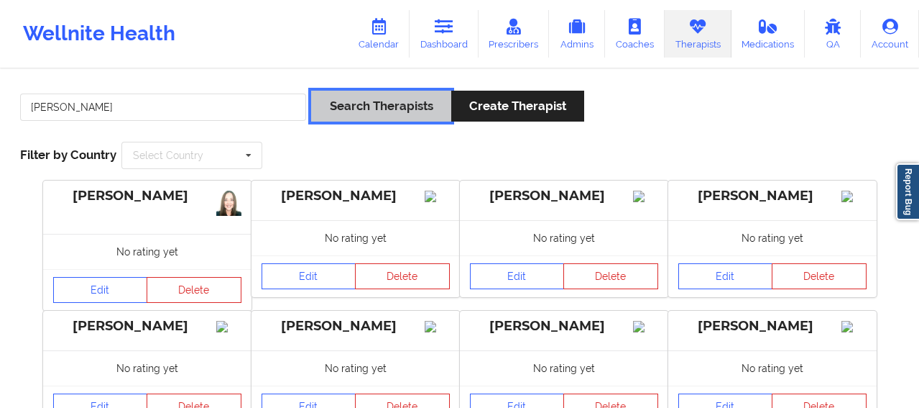
click at [365, 106] on button "Search Therapists" at bounding box center [380, 106] width 139 height 31
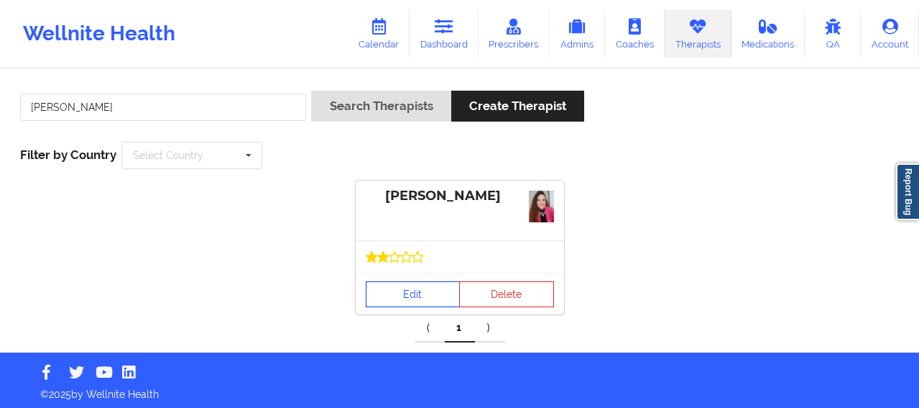
click at [421, 297] on link "Edit" at bounding box center [413, 294] width 95 height 26
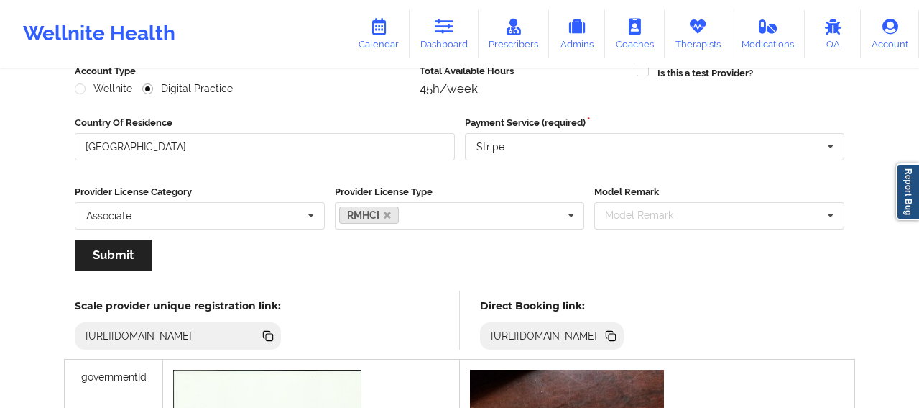
scroll to position [192, 0]
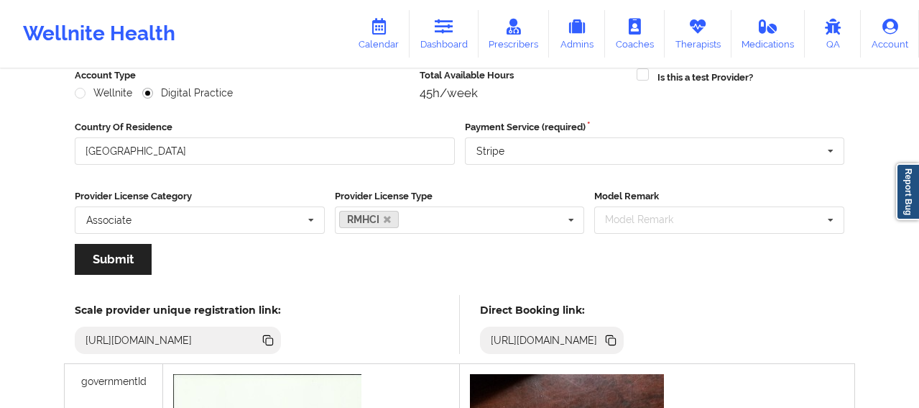
click at [273, 341] on icon at bounding box center [269, 341] width 7 height 7
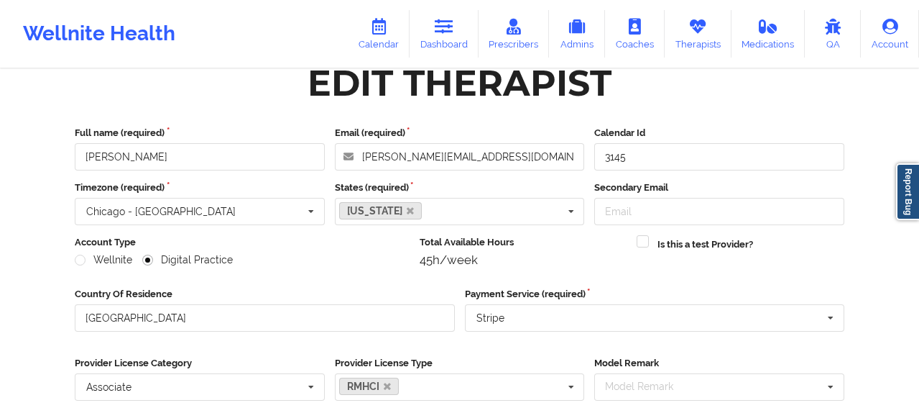
scroll to position [0, 0]
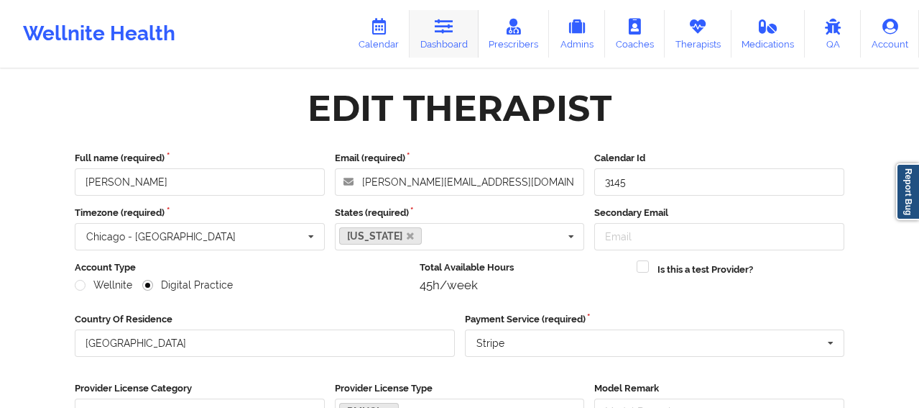
click at [453, 40] on link "Dashboard" at bounding box center [444, 33] width 69 height 47
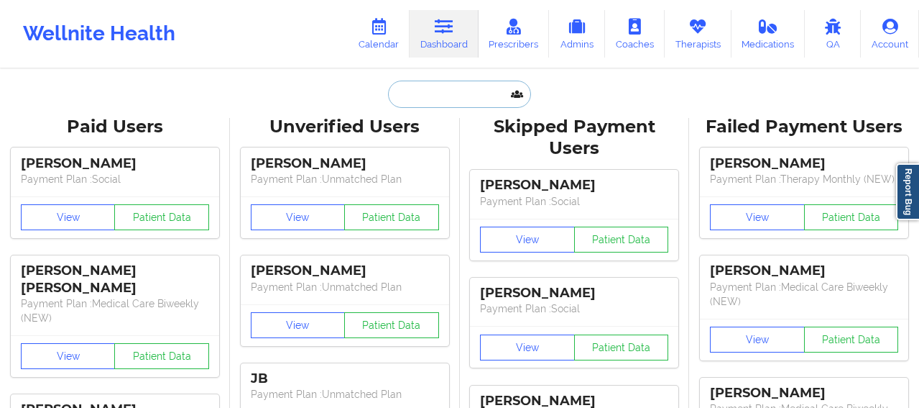
click at [427, 93] on input "text" at bounding box center [459, 94] width 142 height 27
paste input "[PERSON_NAME]"
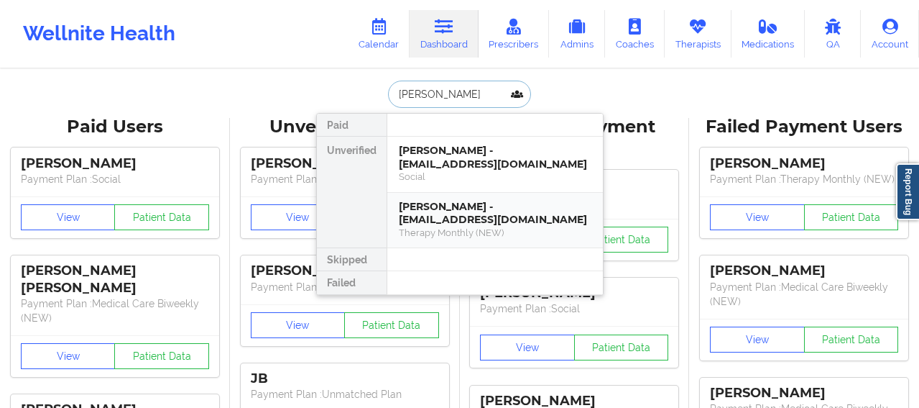
click at [468, 214] on div "[PERSON_NAME] - [EMAIL_ADDRESS][DOMAIN_NAME]" at bounding box center [495, 213] width 193 height 27
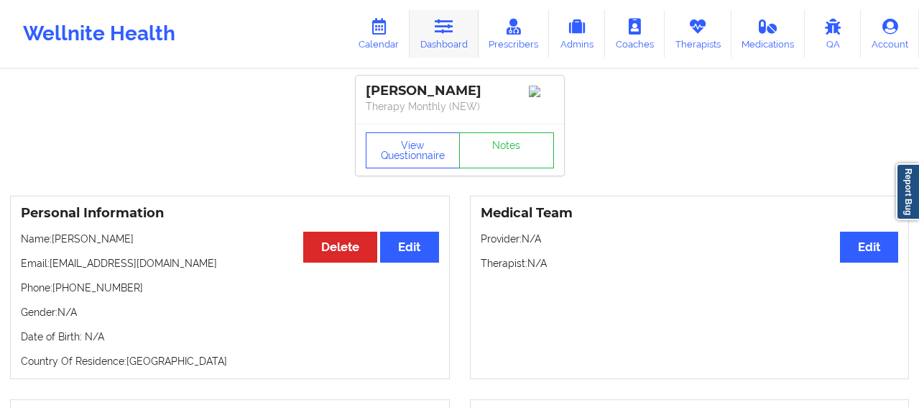
click at [454, 47] on link "Dashboard" at bounding box center [444, 33] width 69 height 47
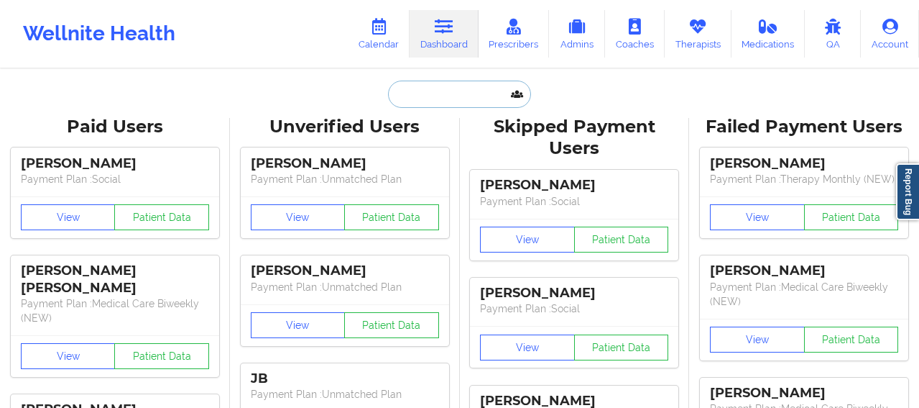
click at [435, 96] on input "text" at bounding box center [459, 94] width 142 height 27
paste input "[PERSON_NAME]"
click at [424, 99] on input "text" at bounding box center [459, 94] width 142 height 27
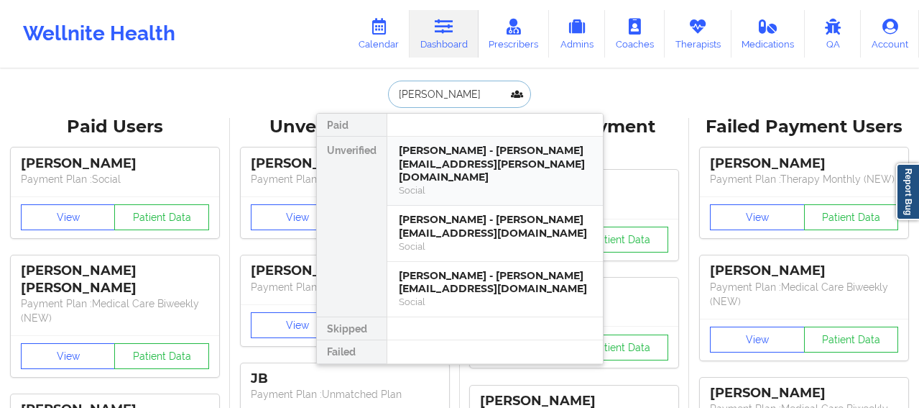
click at [454, 158] on div "[PERSON_NAME] - [PERSON_NAME][EMAIL_ADDRESS][PERSON_NAME][DOMAIN_NAME]" at bounding box center [495, 164] width 193 height 40
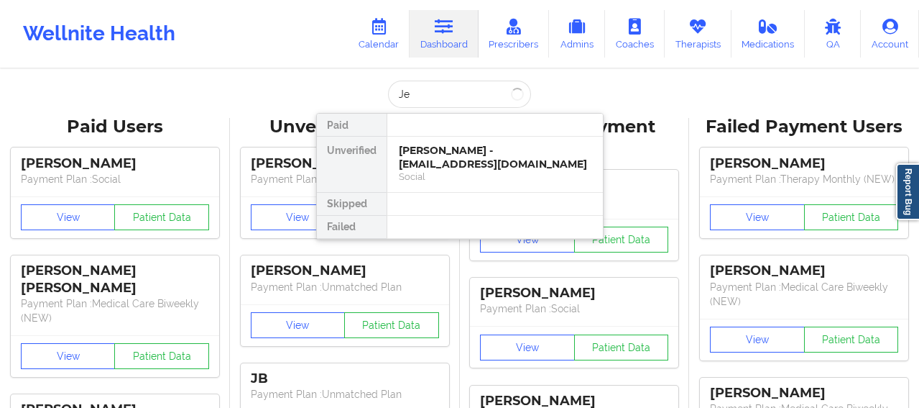
type input "J"
